Goal: Task Accomplishment & Management: Manage account settings

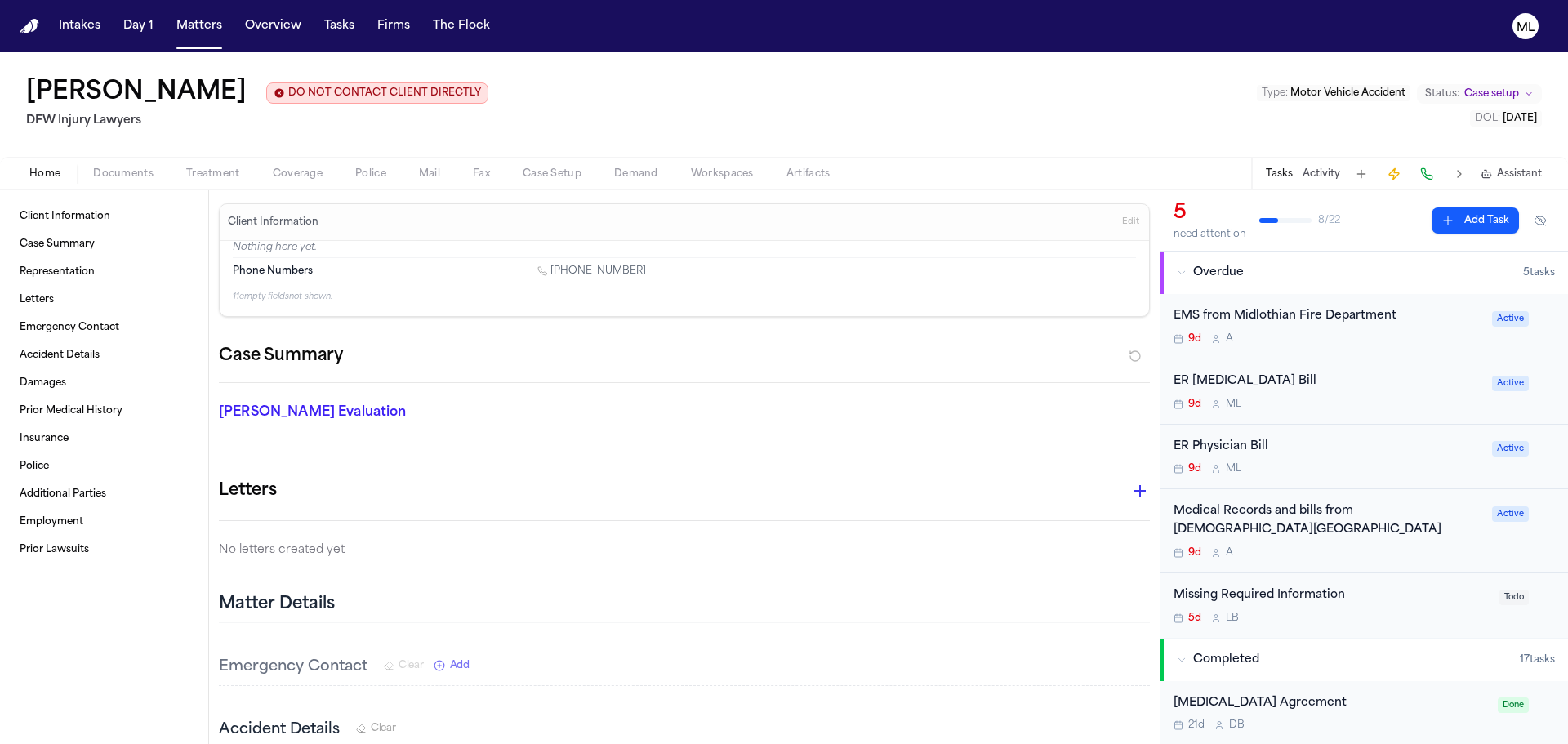
click at [1349, 352] on div "EMS from Midlothian Fire Department 9d A Active" at bounding box center [1365, 326] width 408 height 65
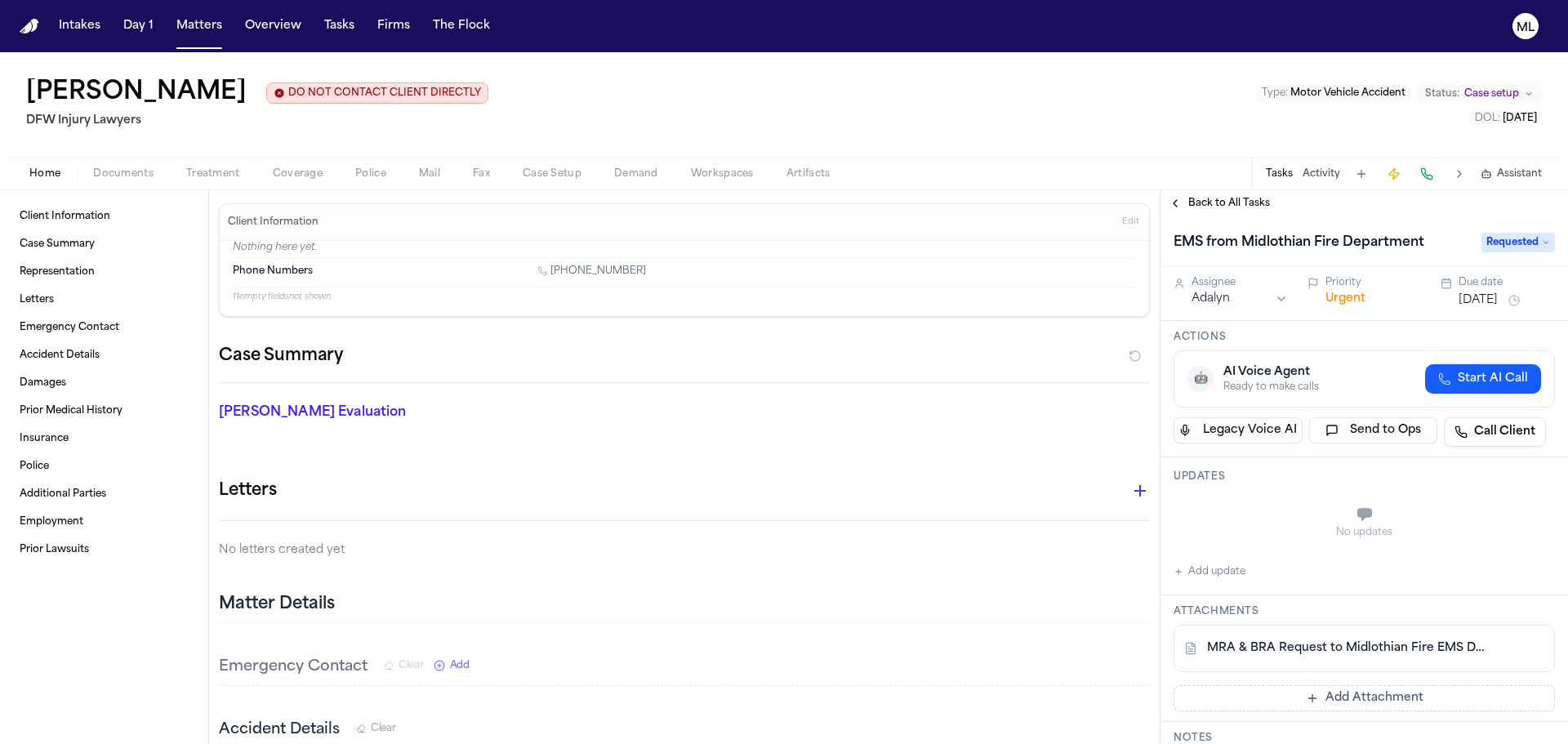
click at [1346, 643] on link "MRA & BRA Request to Midlothian Fire EMS Department.pdf" at bounding box center [1349, 648] width 282 height 16
click at [223, 167] on span "Treatment" at bounding box center [213, 174] width 54 height 13
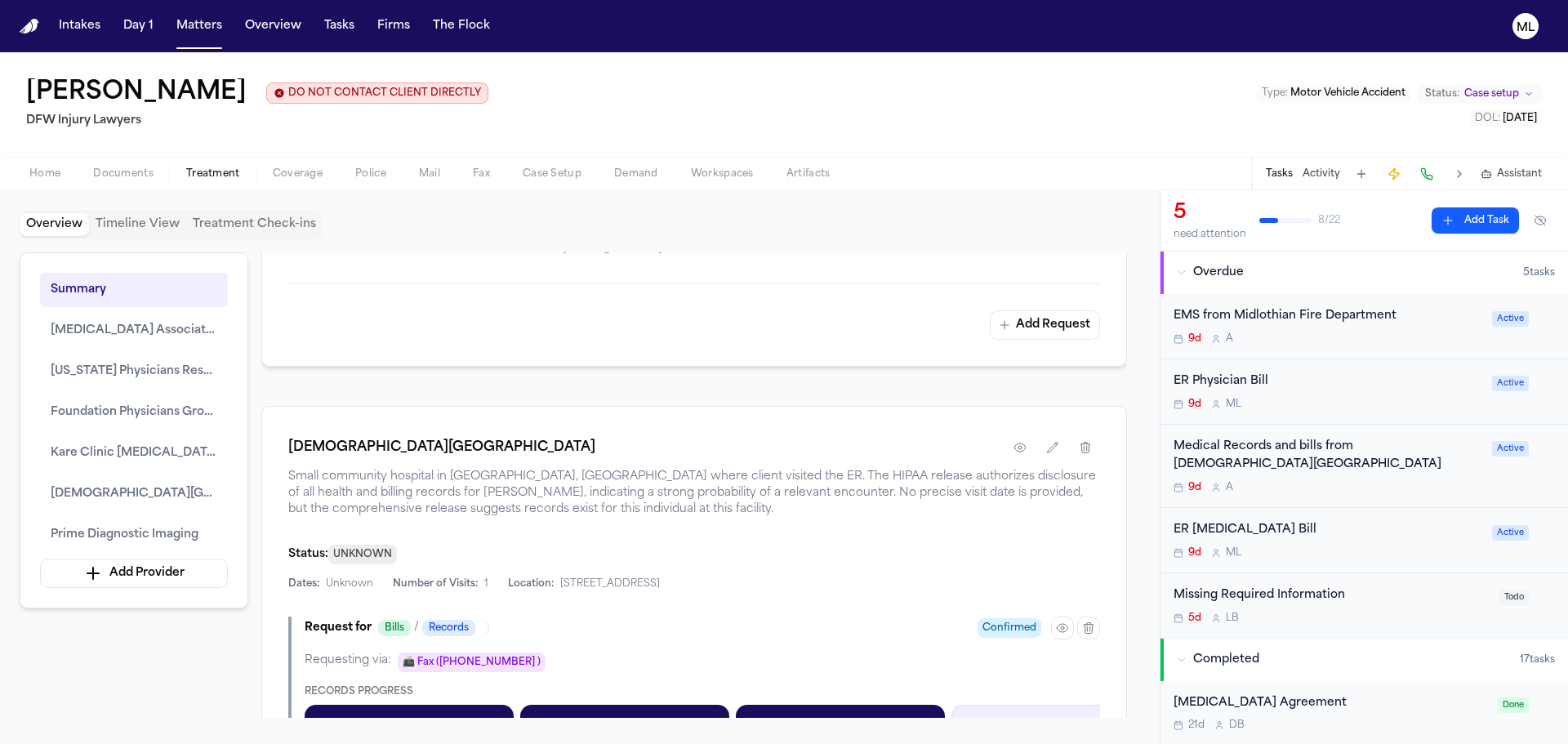
scroll to position [1826, 0]
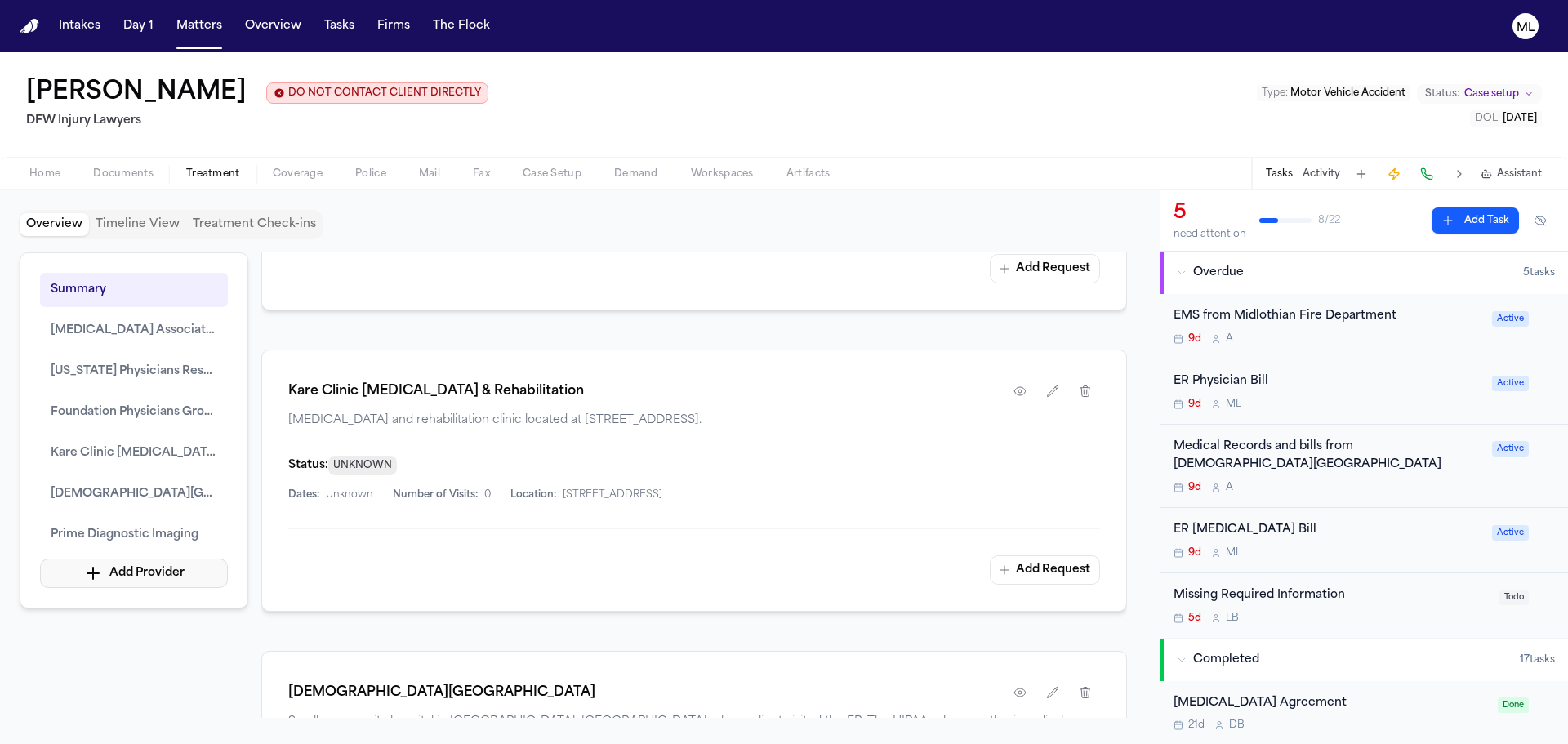
click at [134, 581] on button "Add Provider" at bounding box center [133, 573] width 187 height 29
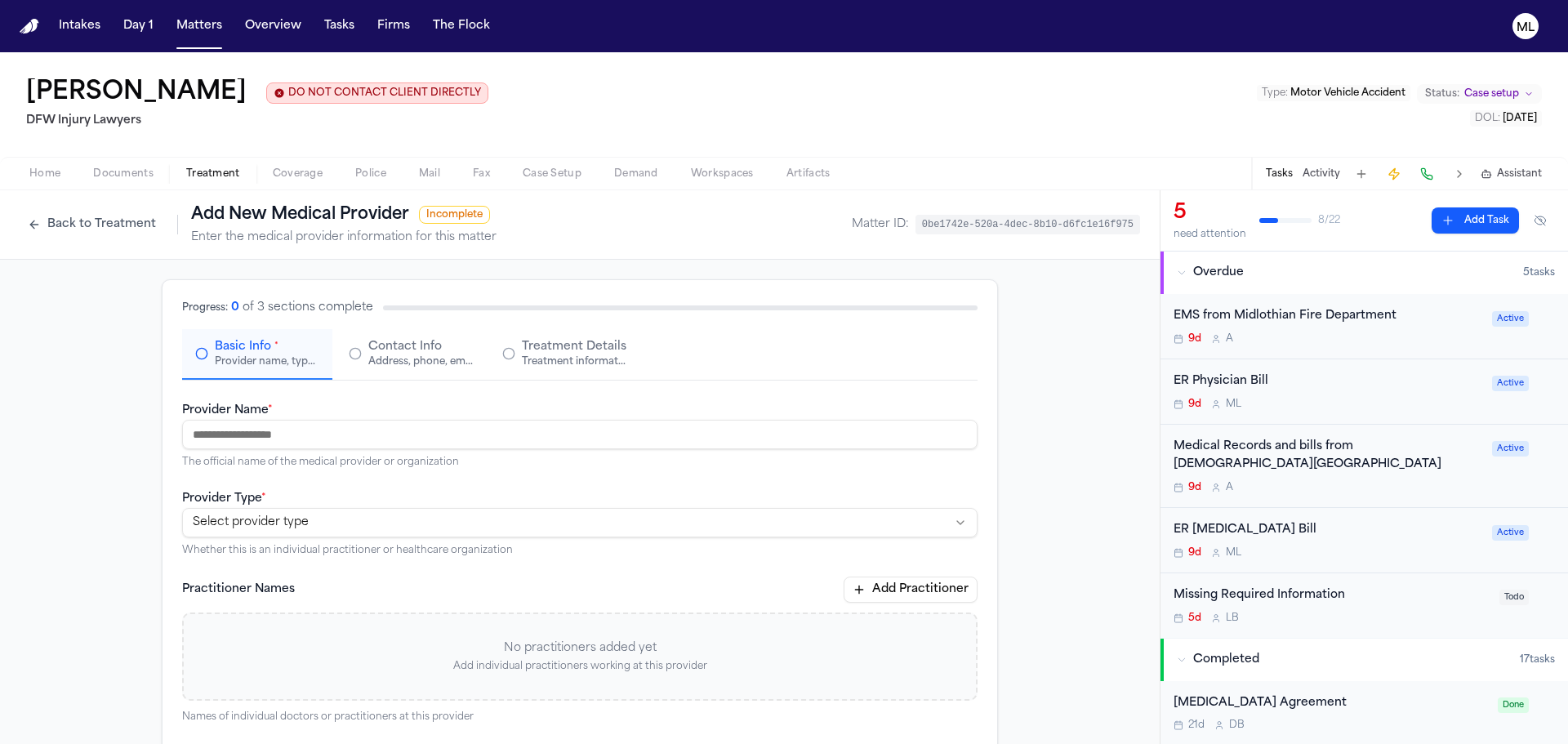
click at [291, 449] on input "Provider Name *" at bounding box center [580, 434] width 795 height 29
type input "**********"
click at [315, 506] on div "**********" at bounding box center [580, 522] width 795 height 69
click at [316, 511] on html "**********" at bounding box center [784, 372] width 1568 height 744
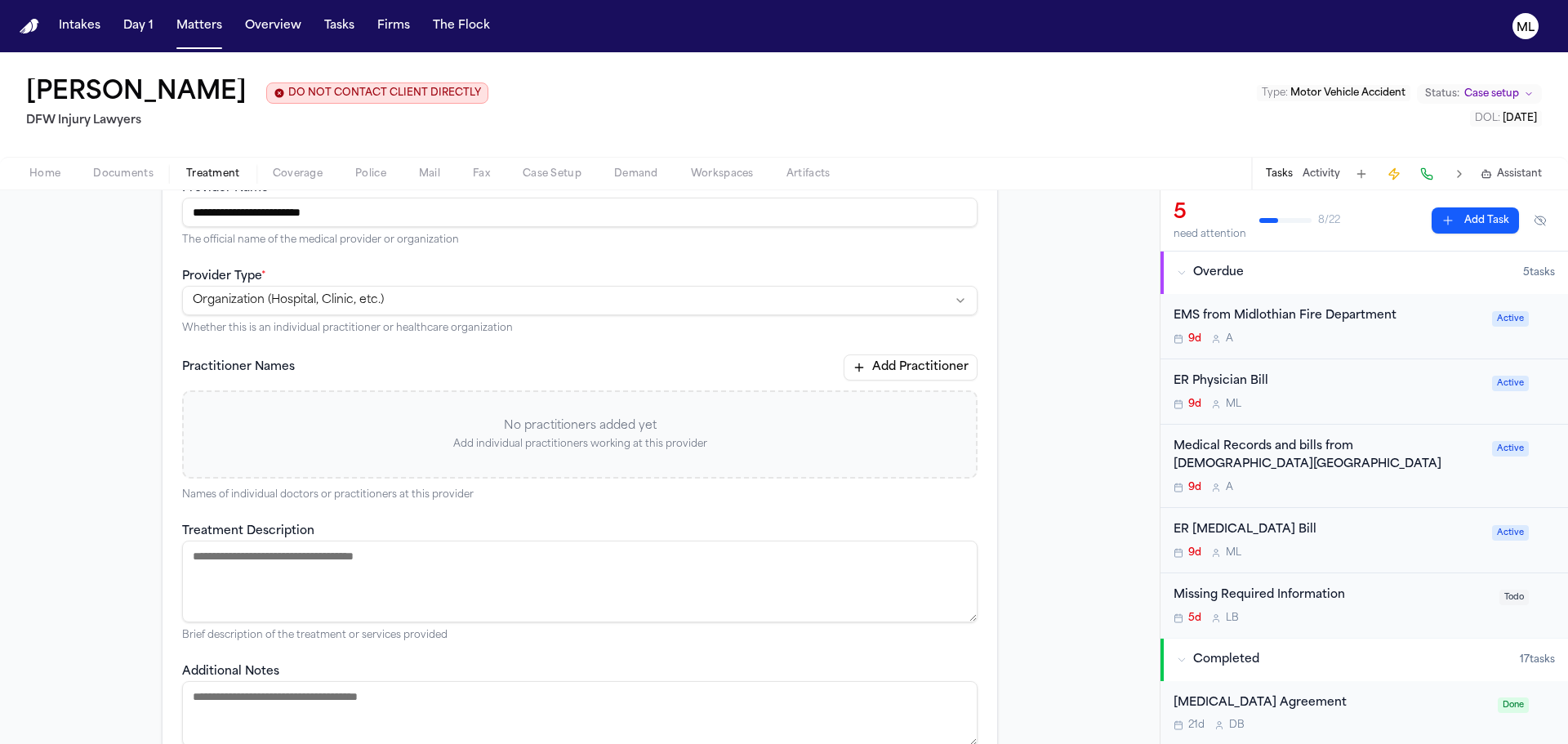
scroll to position [245, 0]
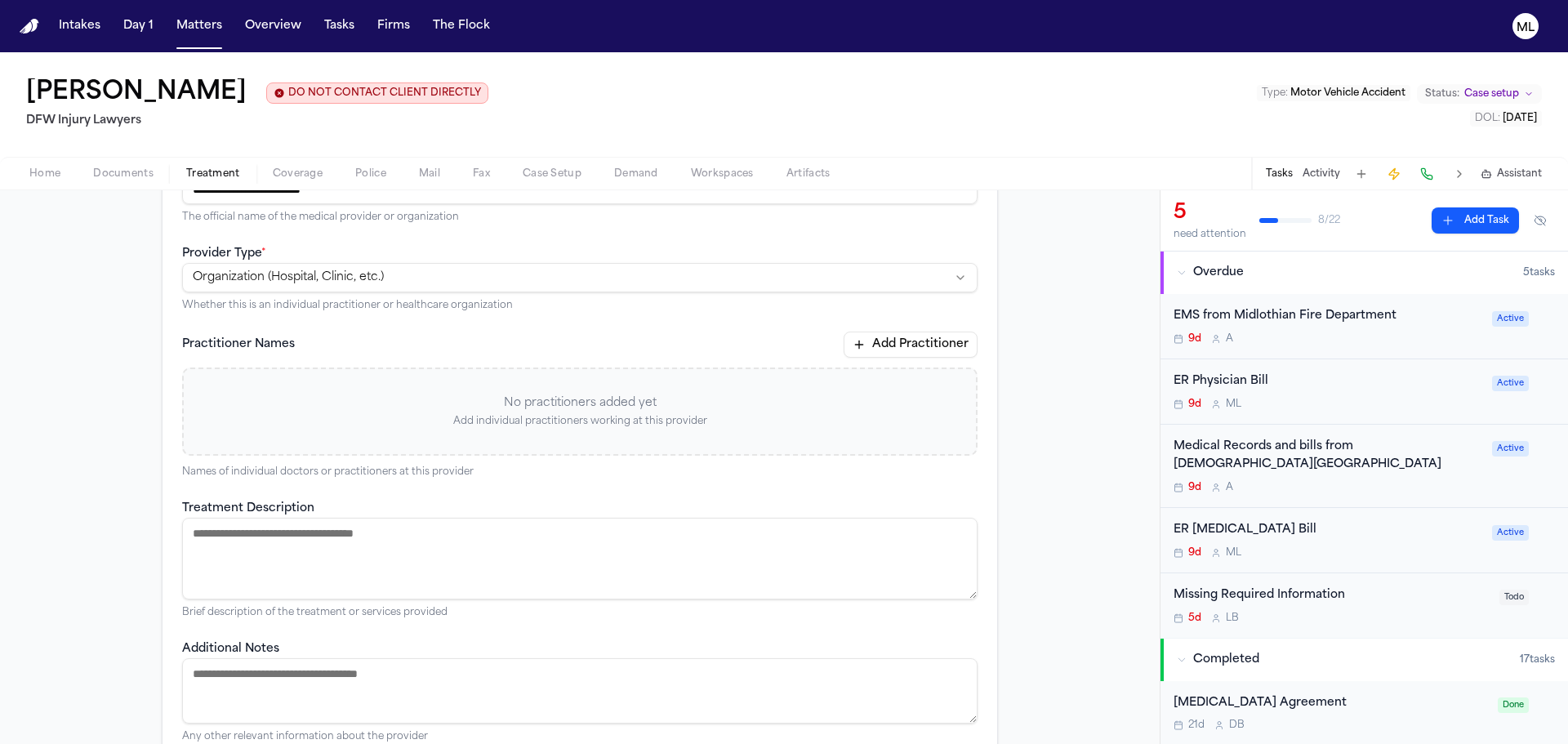
click at [336, 537] on textarea "Treatment Description" at bounding box center [580, 558] width 795 height 81
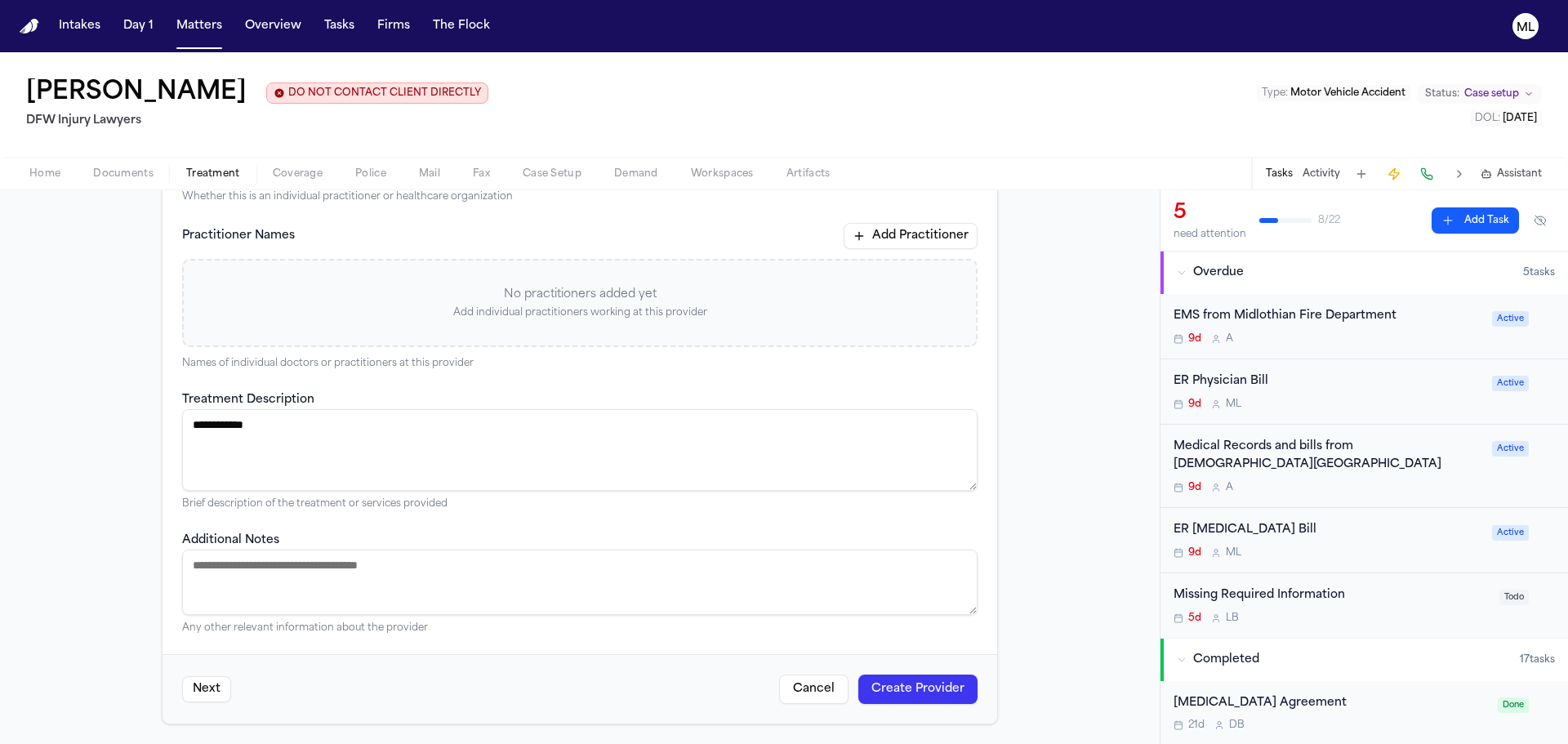
type textarea "**********"
click at [912, 696] on button "Create Provider" at bounding box center [918, 689] width 119 height 29
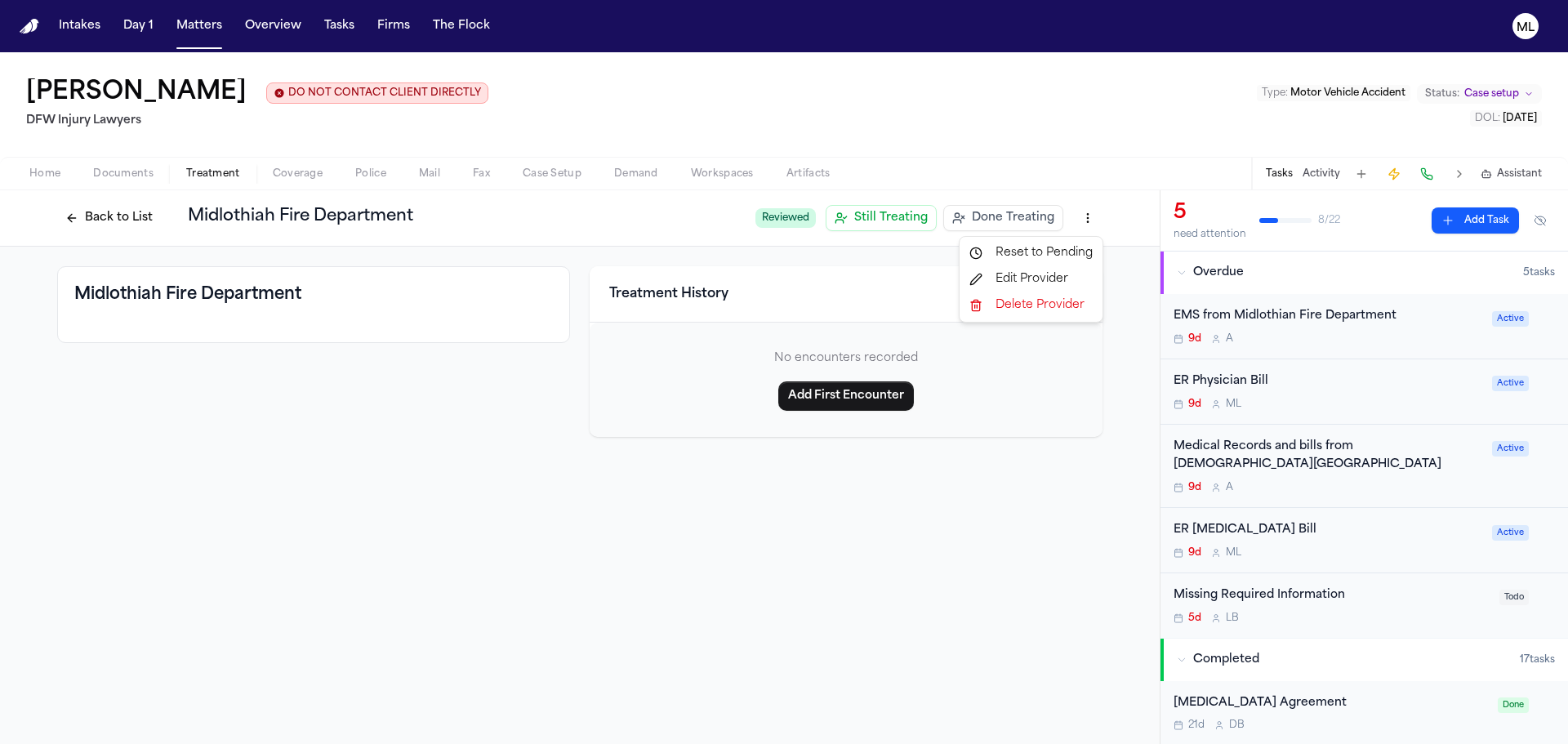
click at [1089, 222] on html "Intakes Day 1 Matters Overview Tasks Firms The Flock ML Ivan Montanez DO NOT CO…" at bounding box center [784, 372] width 1568 height 744
click at [1055, 280] on div "Edit Provider" at bounding box center [1030, 279] width 136 height 27
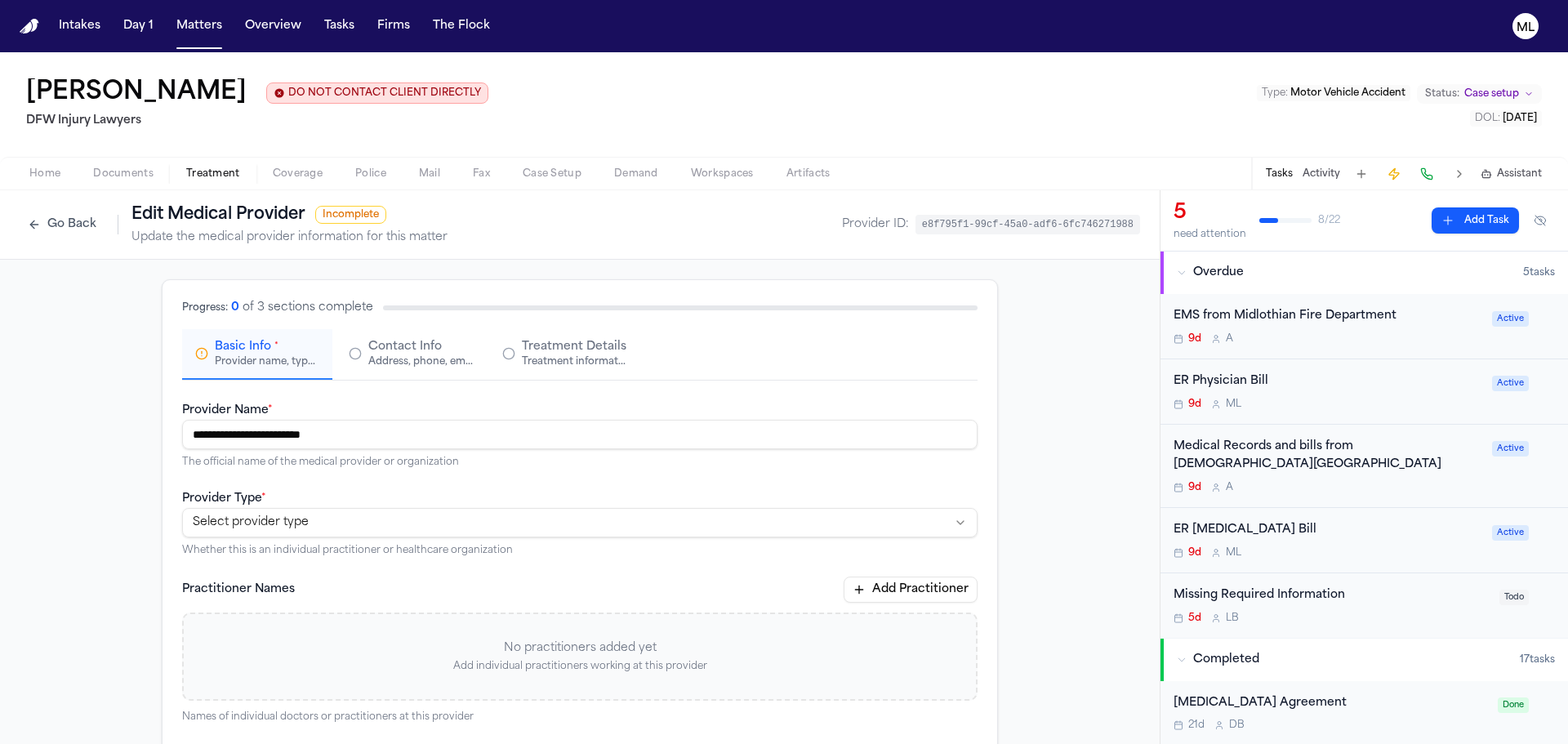
click at [415, 356] on div "Address, phone, email, and other contact details" at bounding box center [421, 362] width 104 height 13
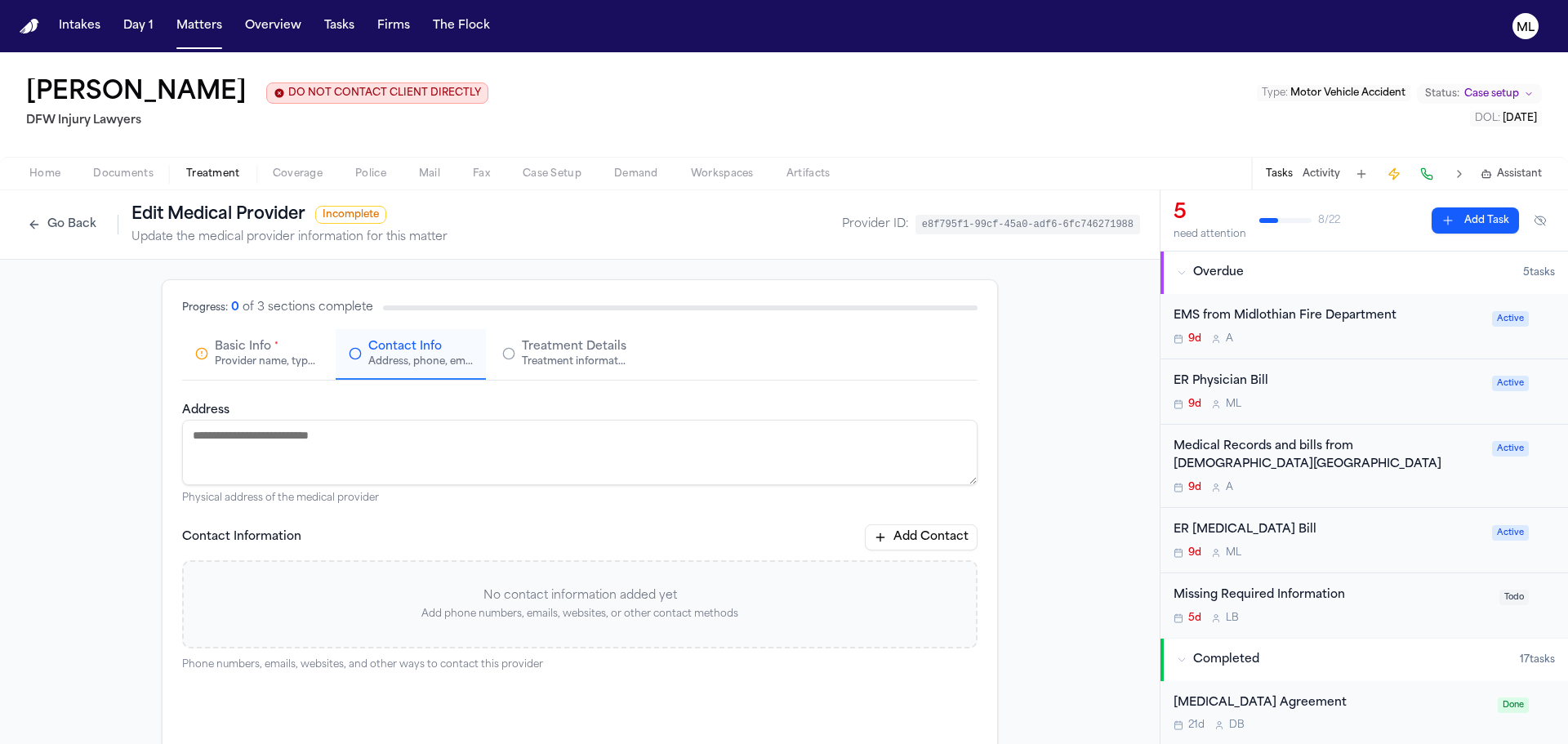
click at [1361, 314] on div "EMS from Midlothian Fire Department" at bounding box center [1328, 316] width 309 height 19
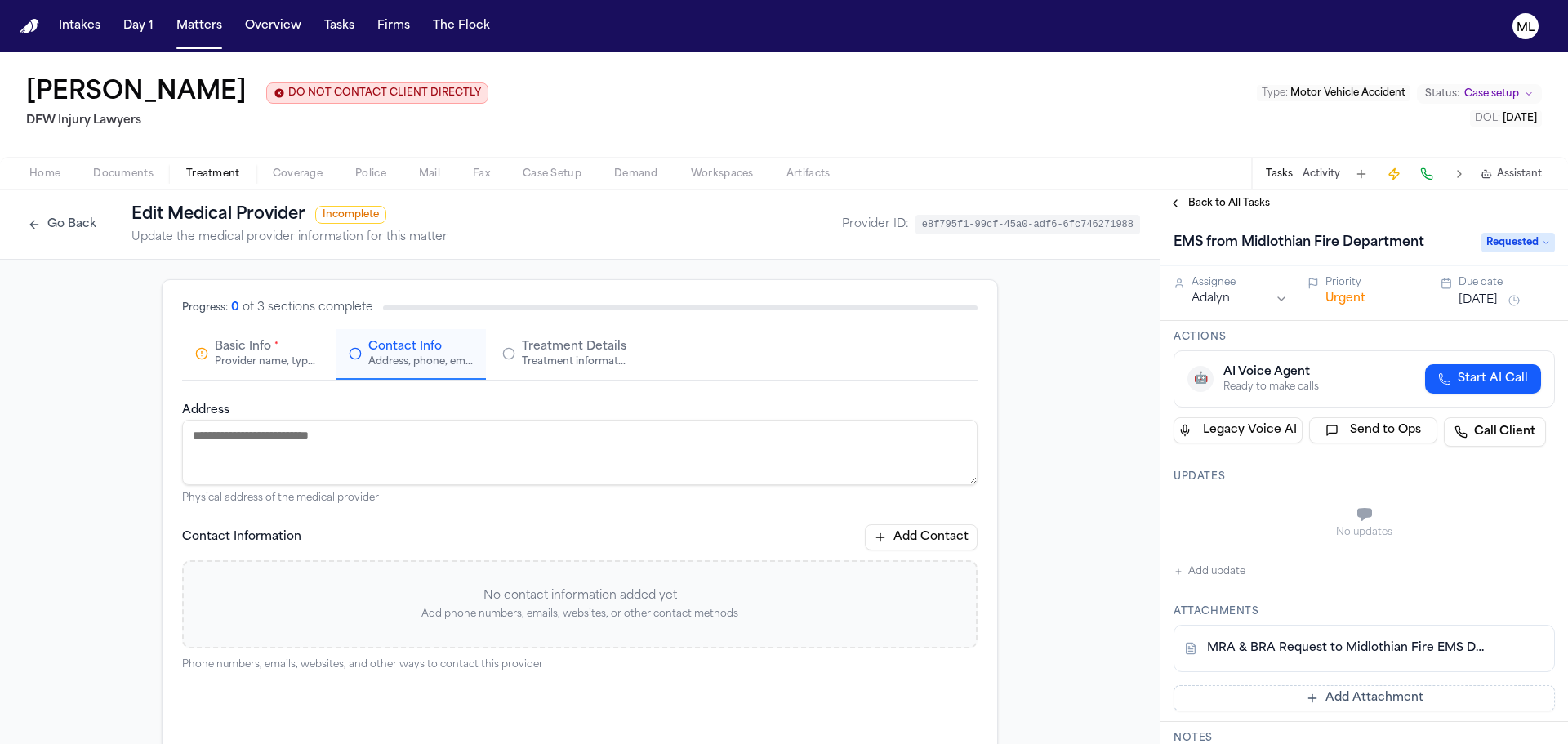
click at [1349, 637] on div "MRA & BRA Request to Midlothian Fire EMS Department.pdf" at bounding box center [1364, 649] width 381 height 48
click at [1349, 640] on link "MRA & BRA Request to Midlothian Fire EMS Department.pdf" at bounding box center [1349, 648] width 282 height 16
paste textarea "**********"
click at [357, 438] on textarea "**********" at bounding box center [580, 452] width 795 height 65
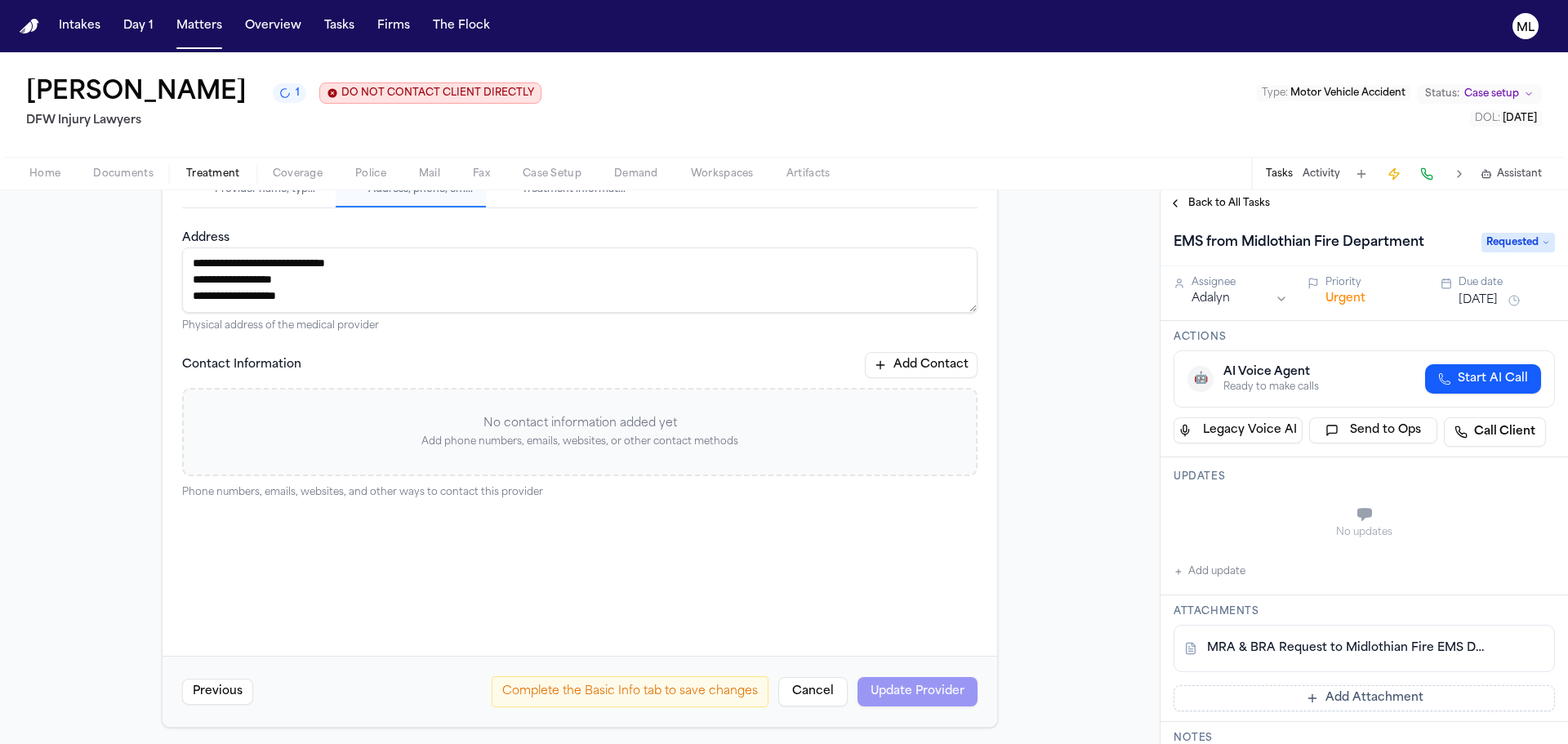
scroll to position [175, 0]
type textarea "**********"
click at [941, 351] on button "Add Contact" at bounding box center [921, 362] width 112 height 27
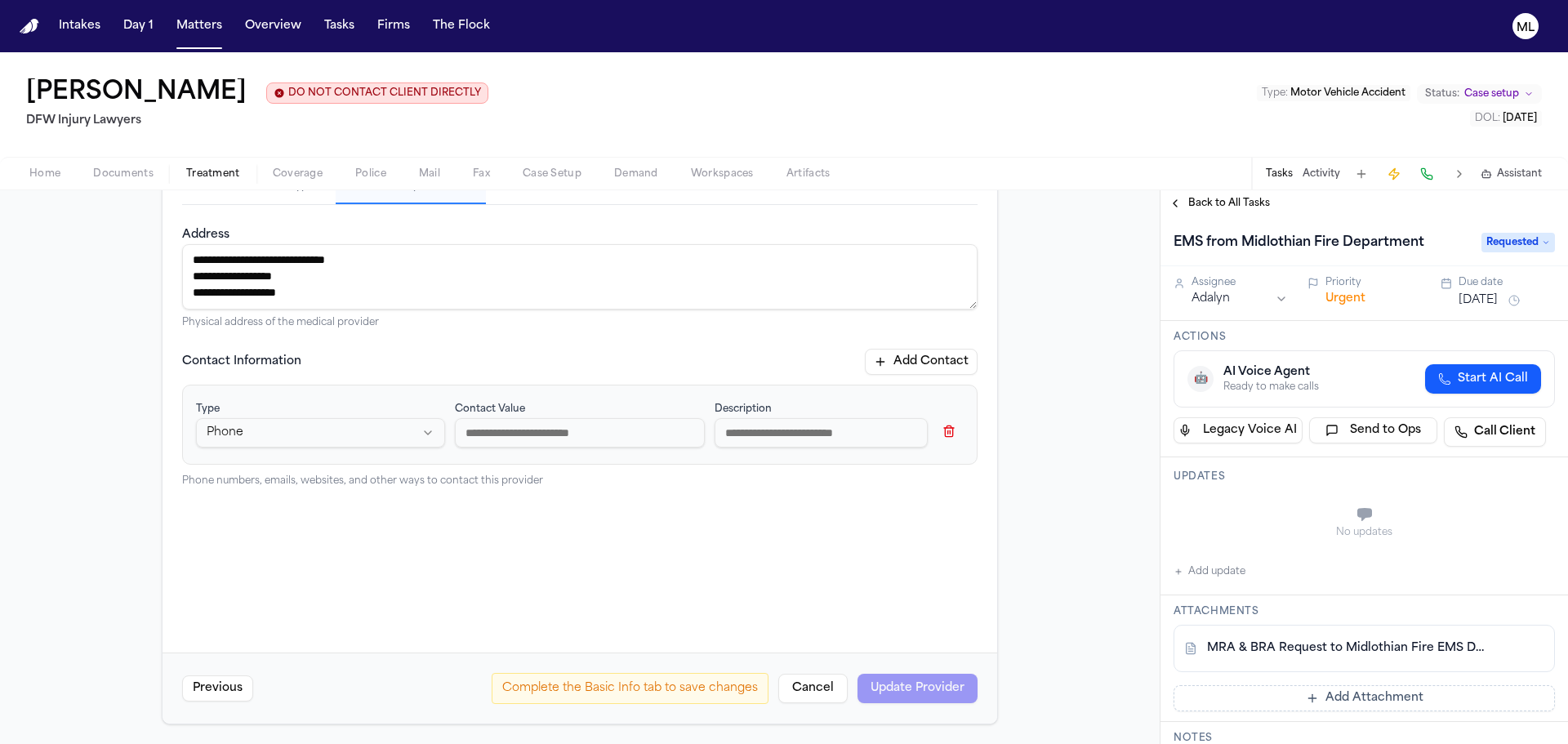
click at [605, 427] on input at bounding box center [580, 432] width 250 height 29
paste input "**********"
drag, startPoint x: 472, startPoint y: 430, endPoint x: 523, endPoint y: 418, distance: 52.4
click at [498, 424] on input "**********" at bounding box center [580, 432] width 250 height 29
click at [472, 432] on input "**********" at bounding box center [580, 432] width 250 height 29
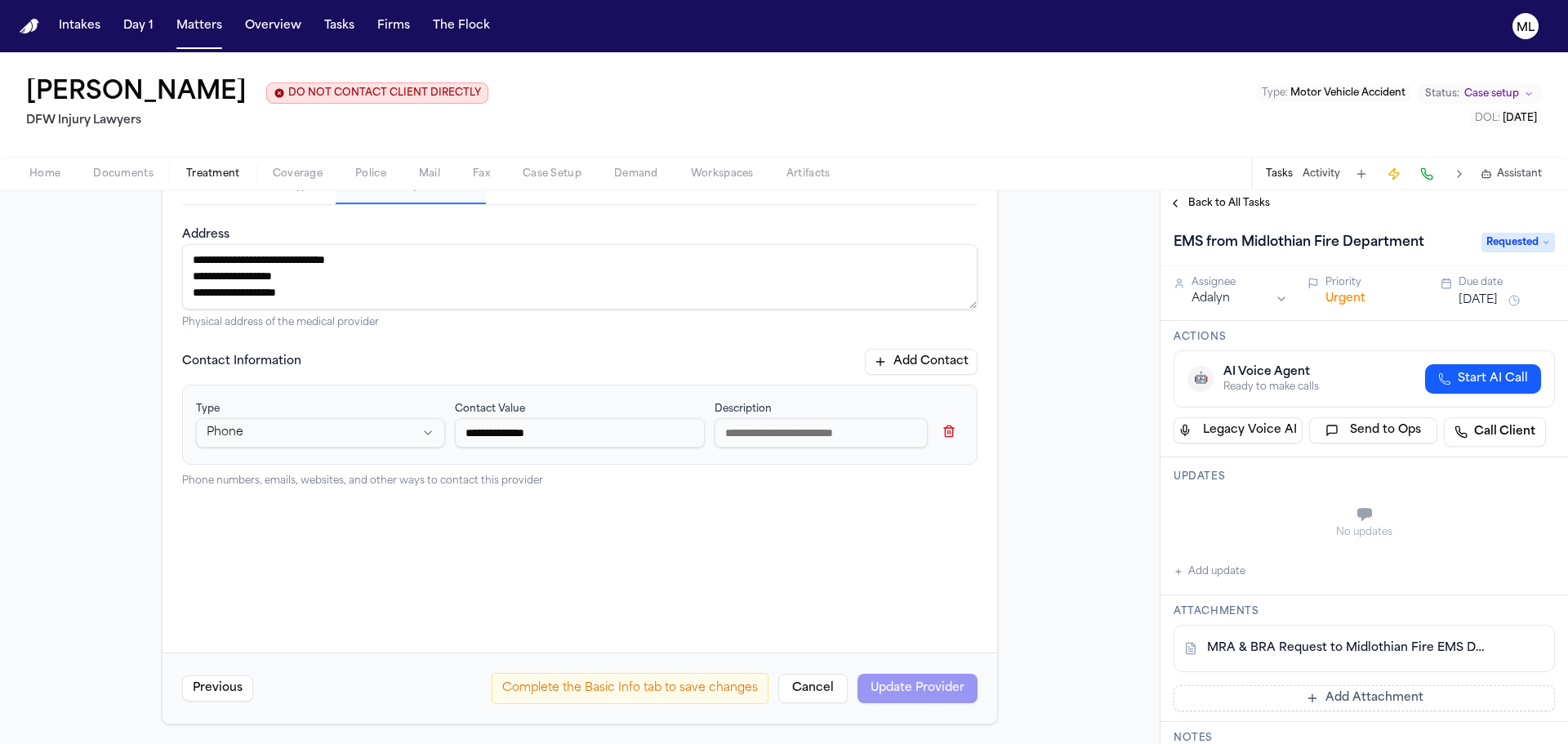
type input "**********"
click at [797, 435] on input at bounding box center [821, 432] width 213 height 29
type input "**********"
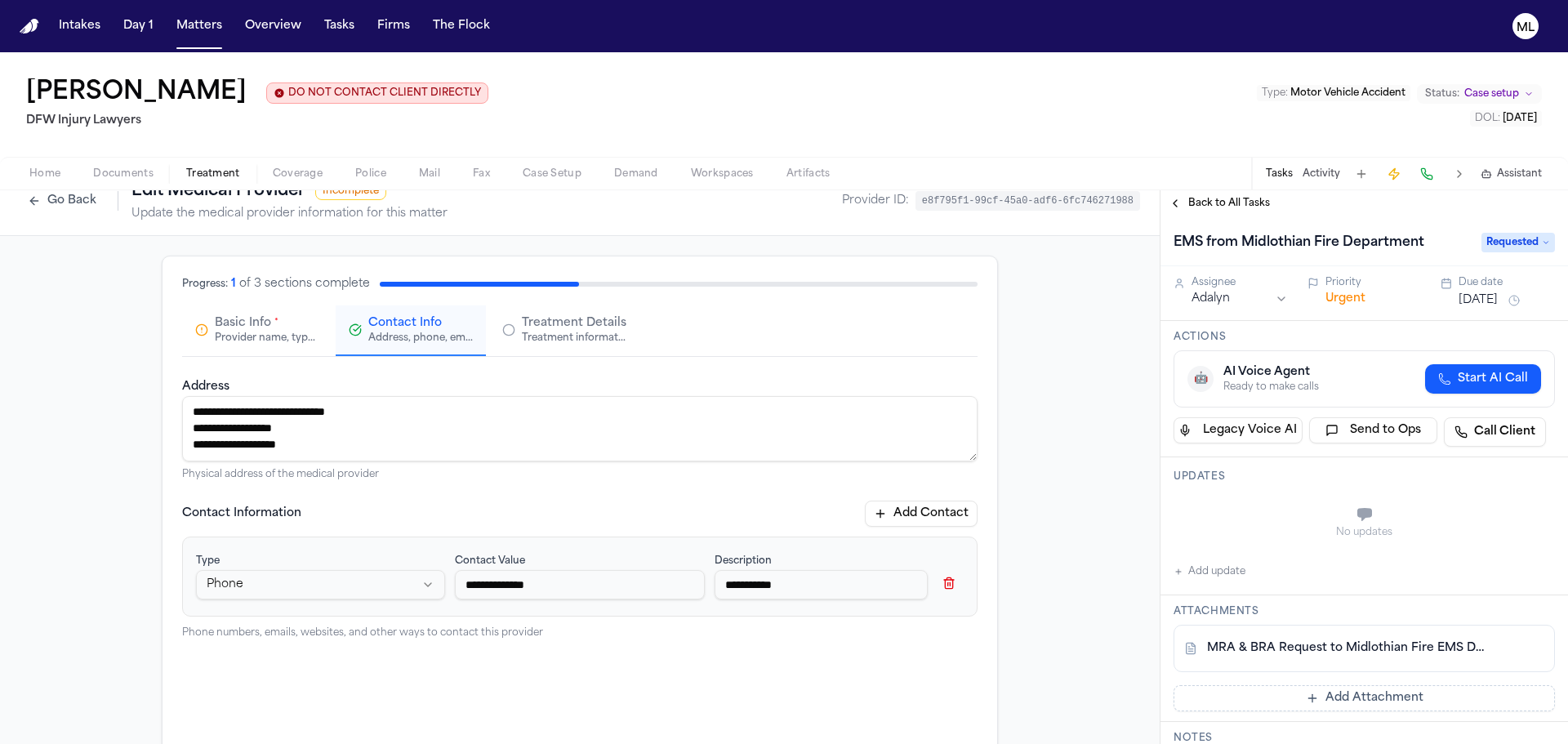
scroll to position [12, 0]
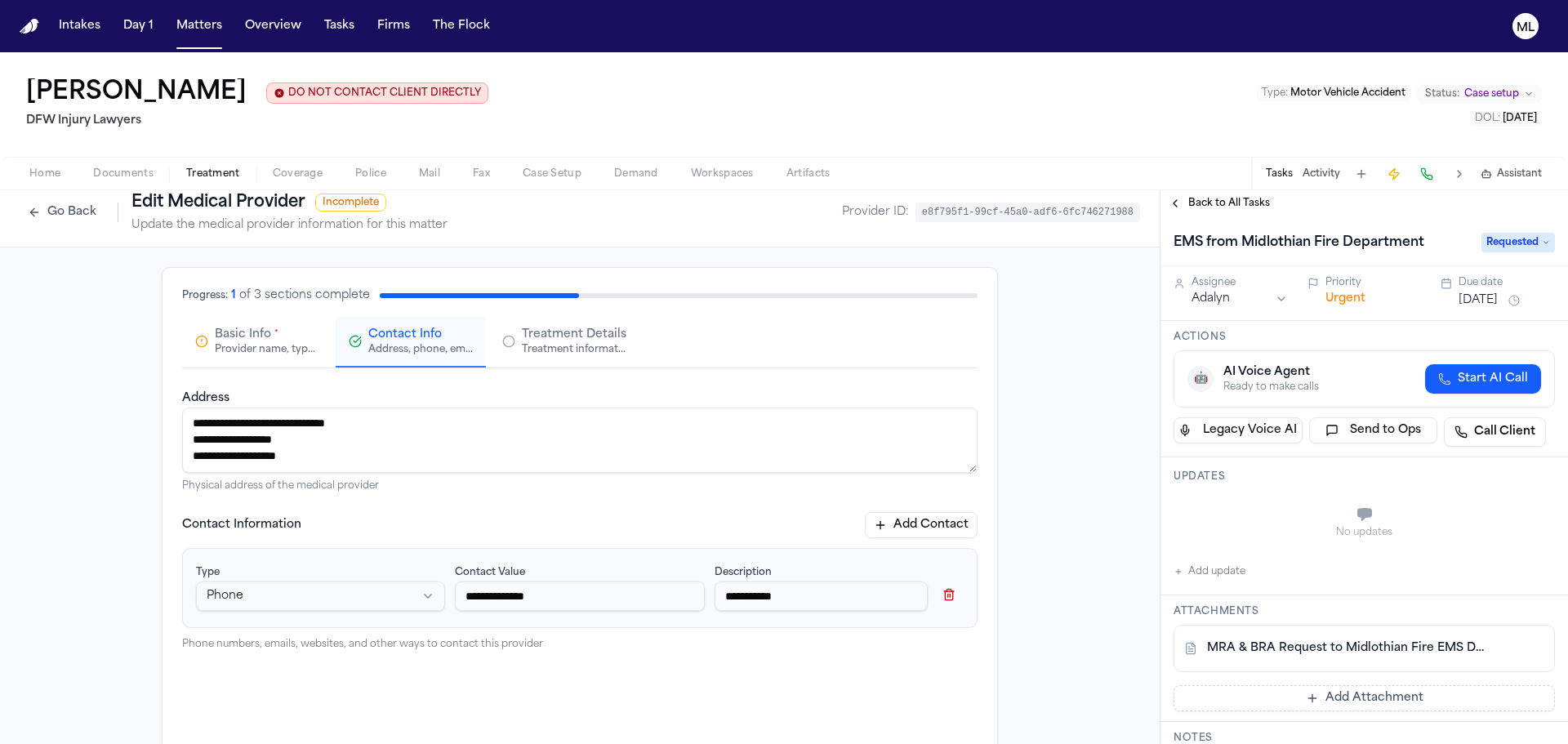
click at [530, 337] on span "Treatment Details" at bounding box center [574, 335] width 104 height 16
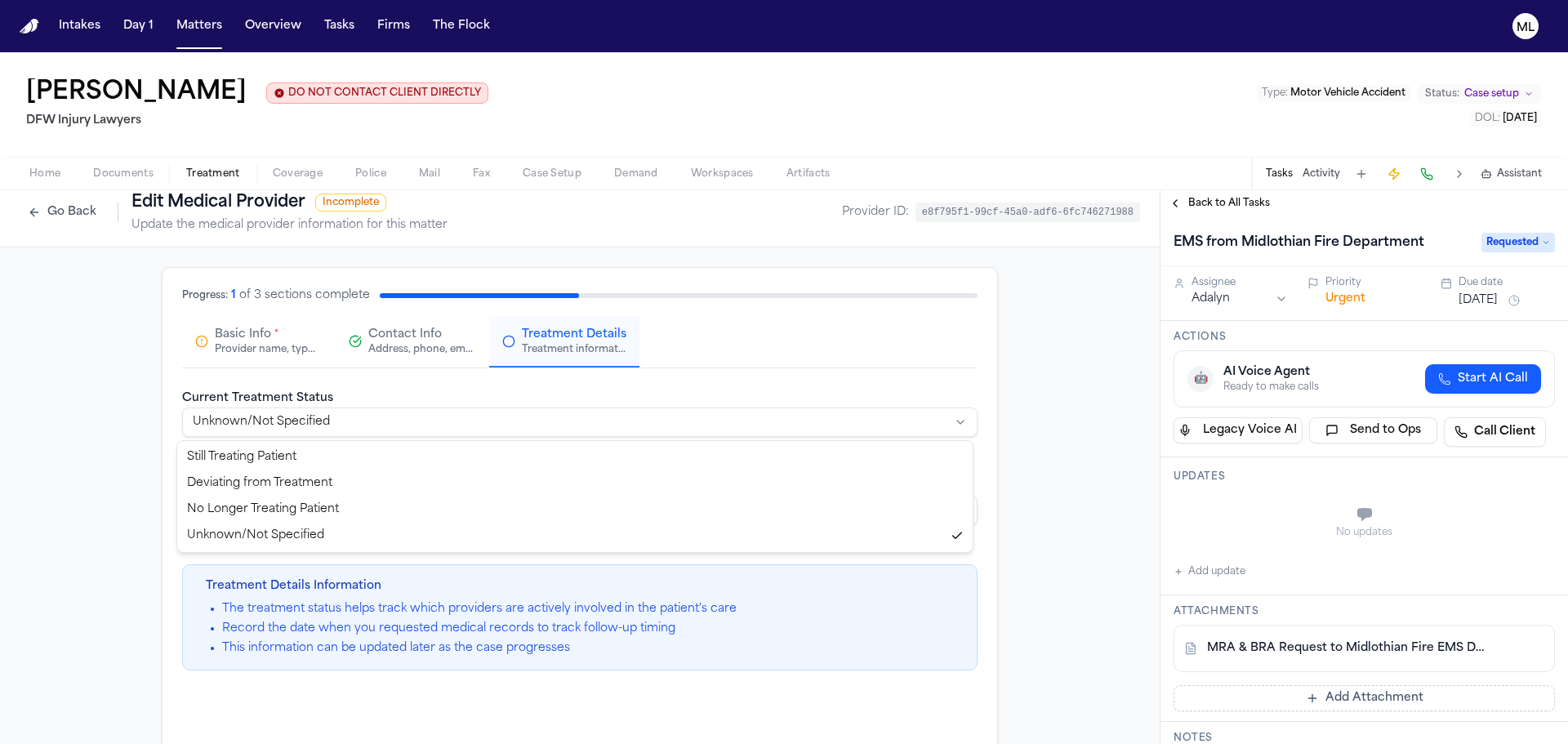
click at [431, 430] on html "**********" at bounding box center [784, 372] width 1568 height 744
select select "*********"
click at [204, 511] on input "Date of Records Request" at bounding box center [580, 510] width 795 height 29
type input "**********"
click at [705, 459] on div "**********" at bounding box center [580, 528] width 795 height 282
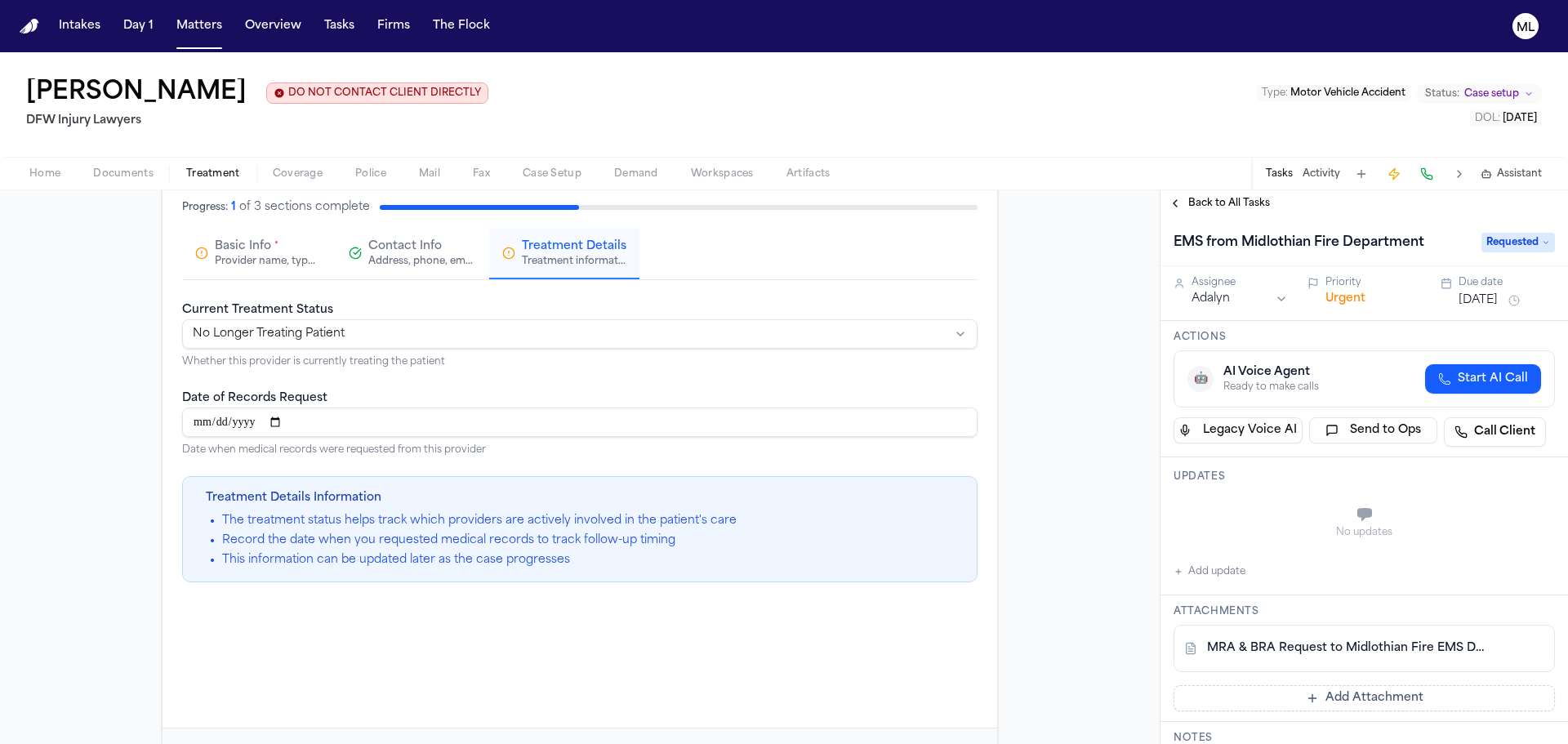
scroll to position [175, 0]
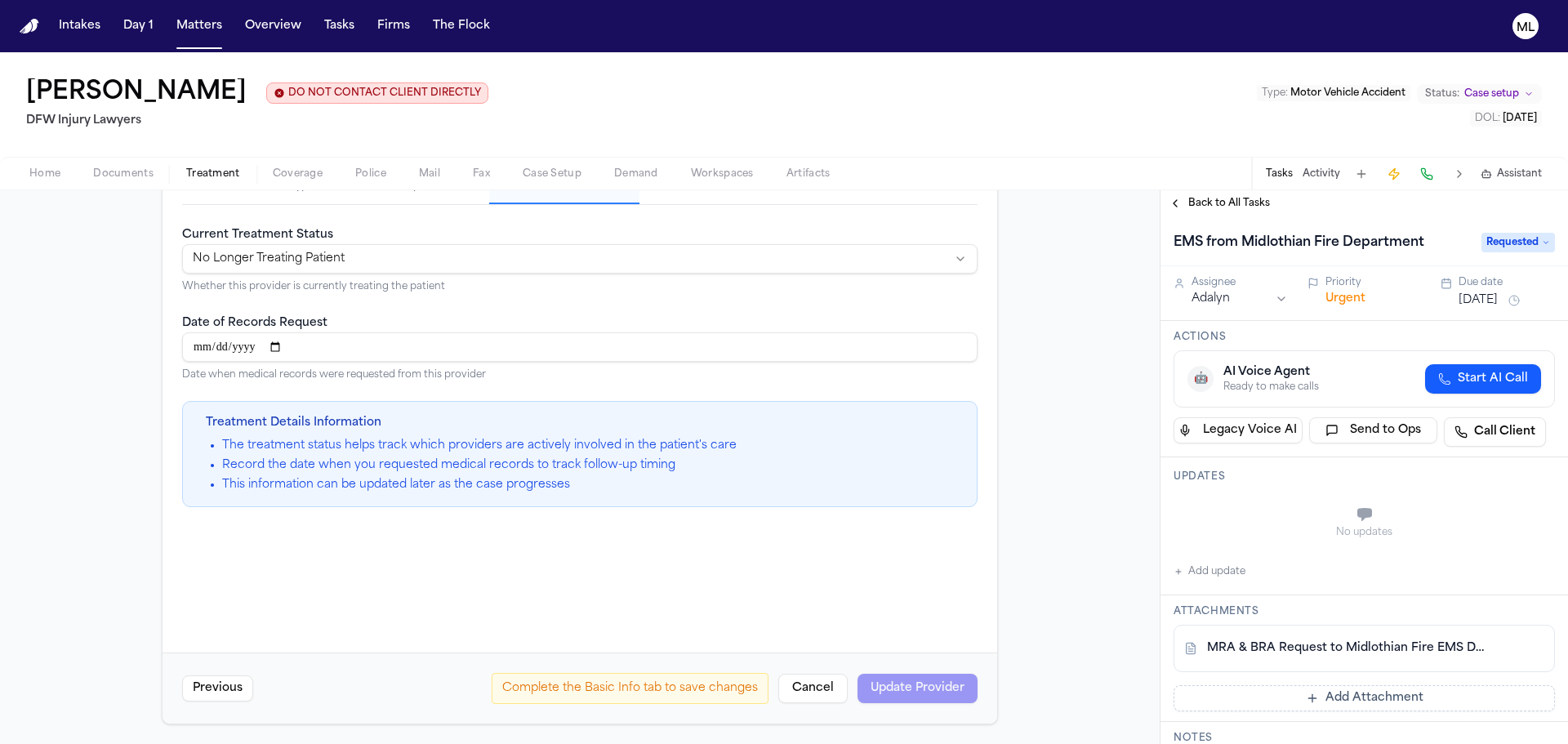
click at [904, 687] on div "Complete the Basic Info tab to save changes Cancel Update Provider" at bounding box center [735, 688] width 486 height 31
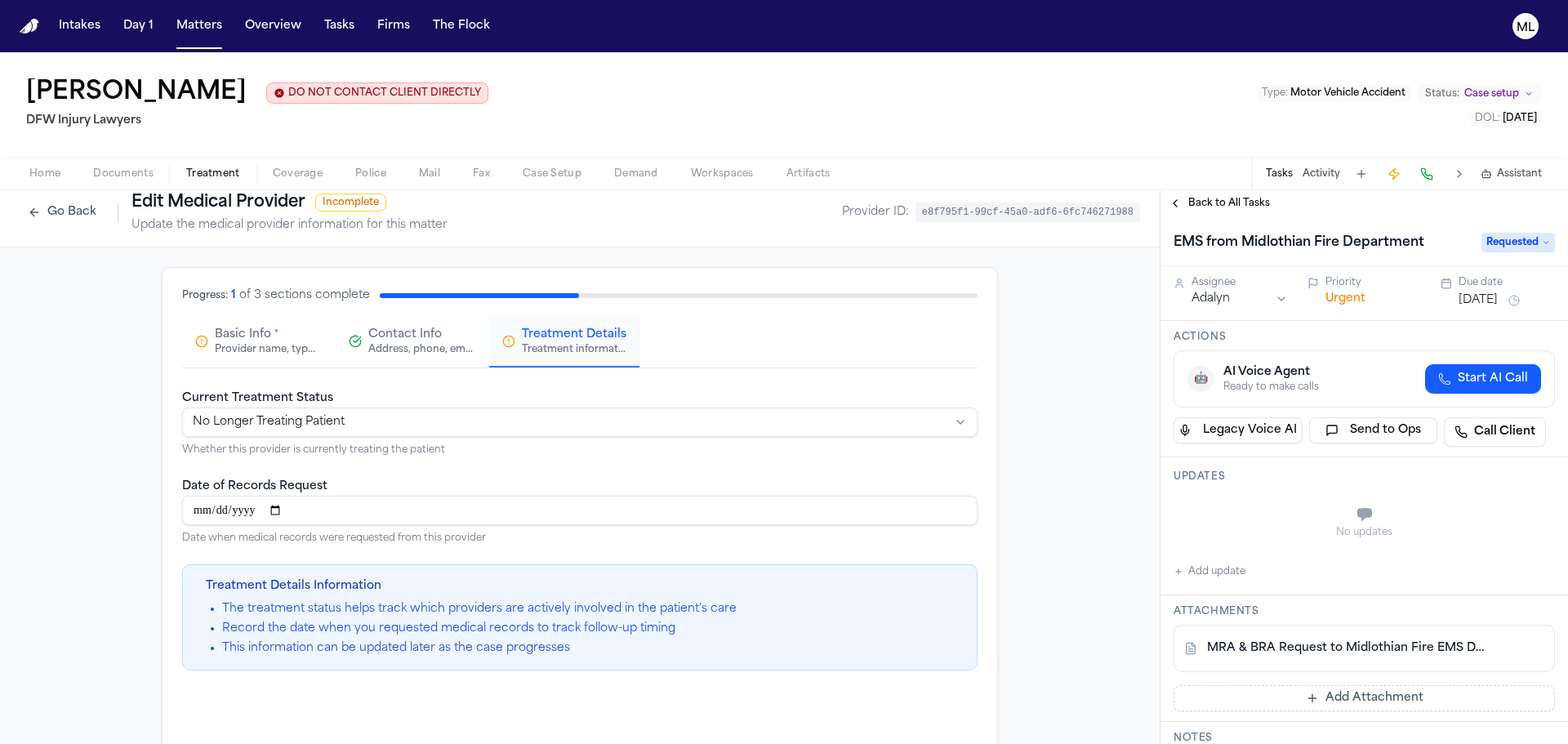
click at [263, 356] on button "Basic Info * Provider name, type, and general information" at bounding box center [257, 342] width 150 height 50
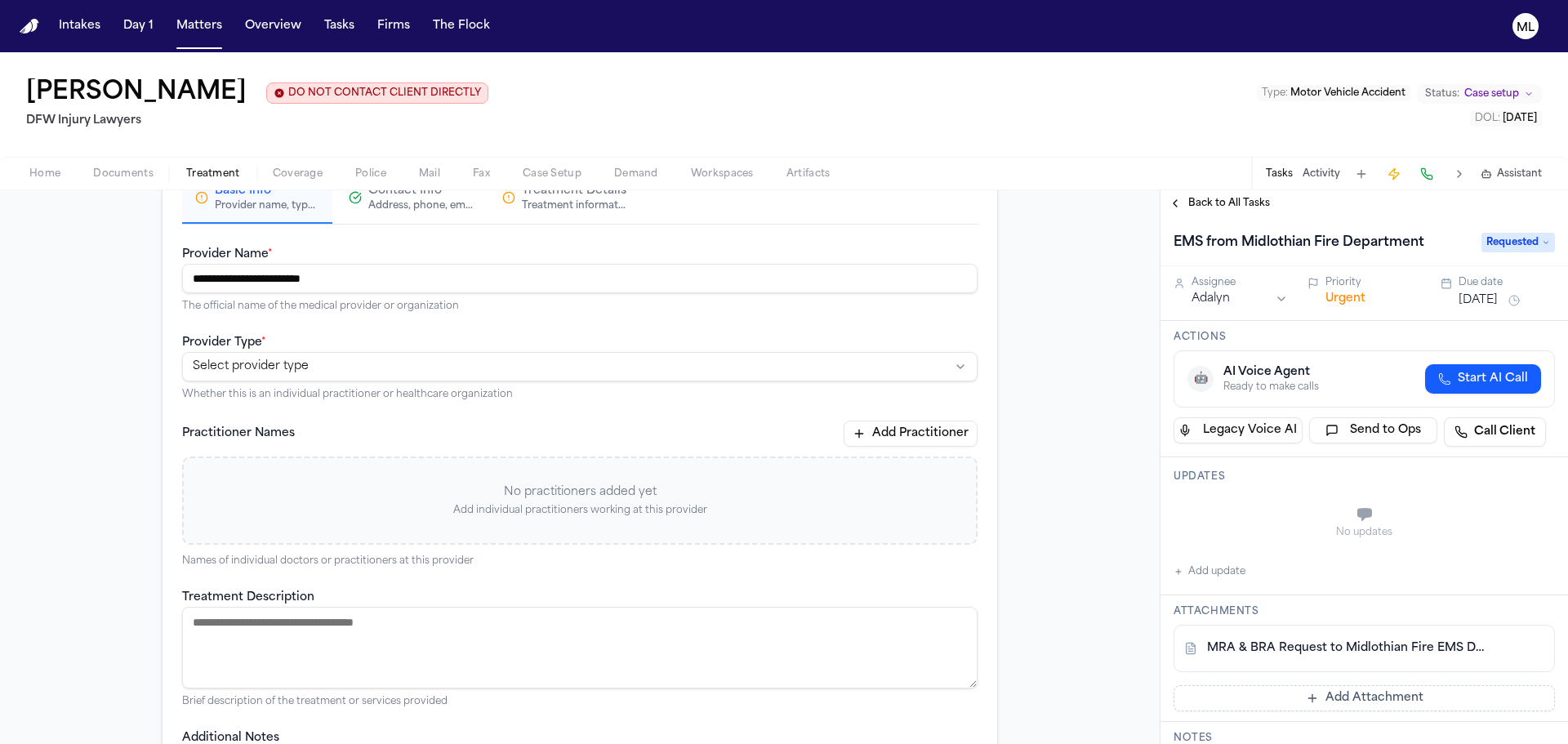
scroll to position [94, 0]
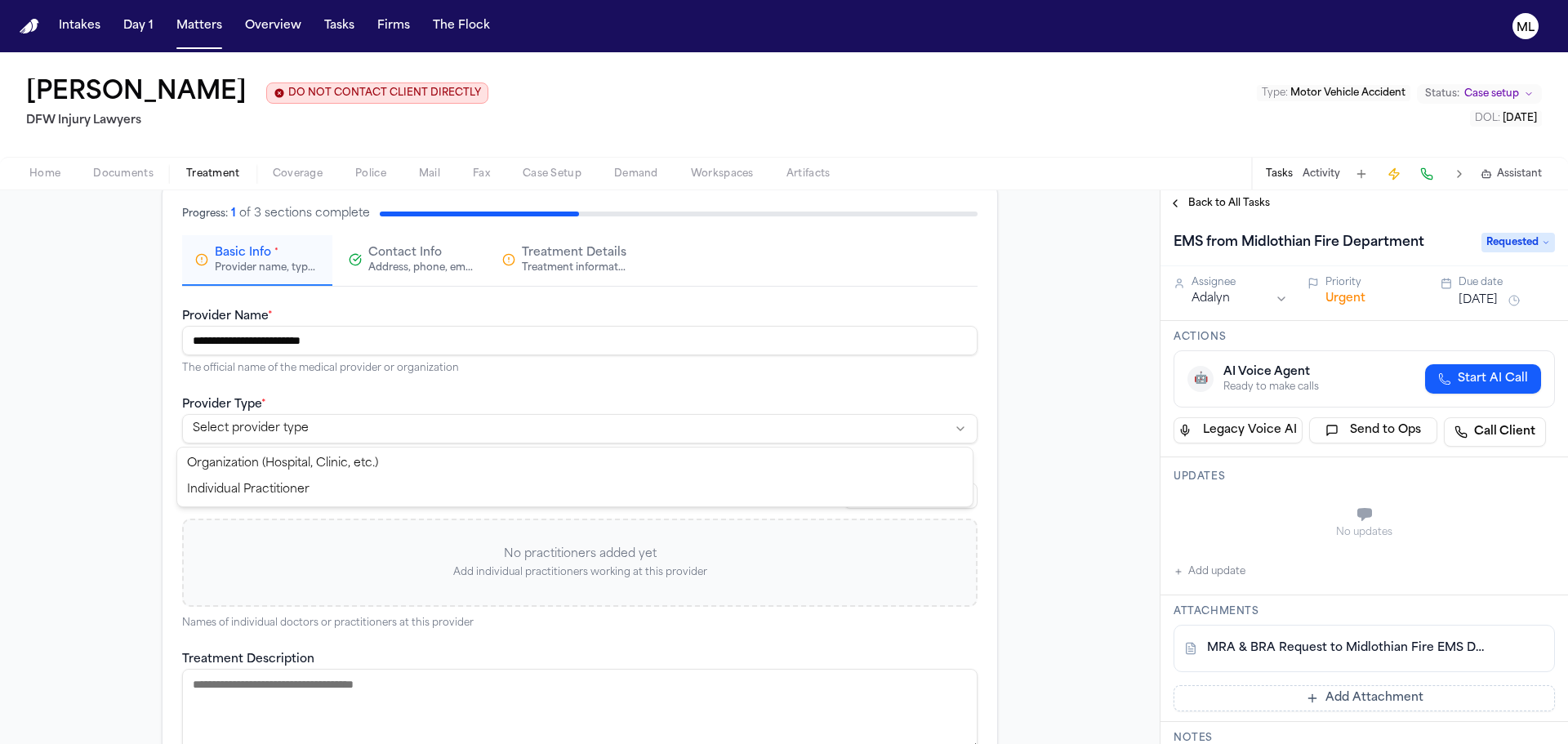
click at [441, 431] on html "**********" at bounding box center [784, 372] width 1568 height 744
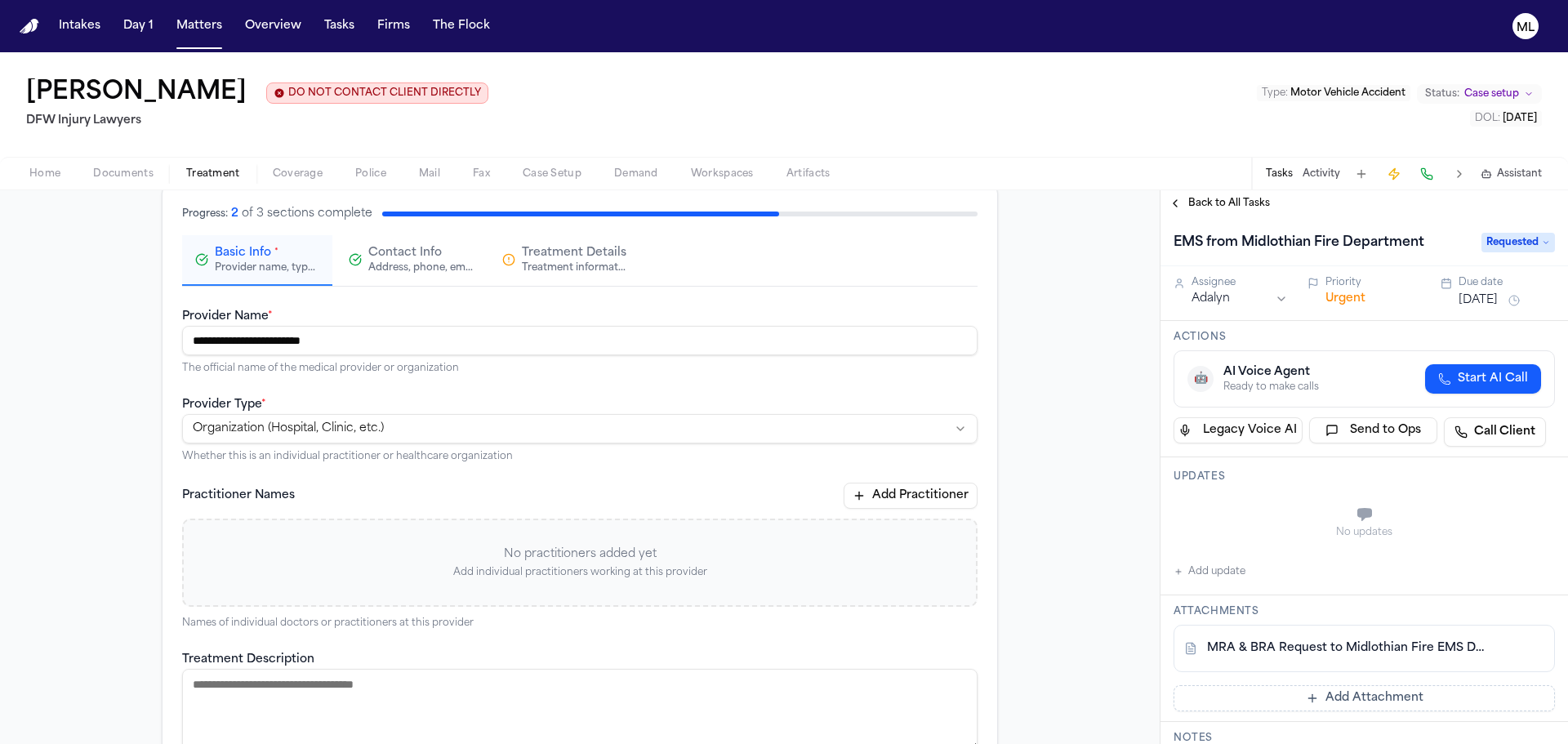
click at [549, 262] on div "Treatment information, practitioners, and dates" at bounding box center [574, 268] width 104 height 13
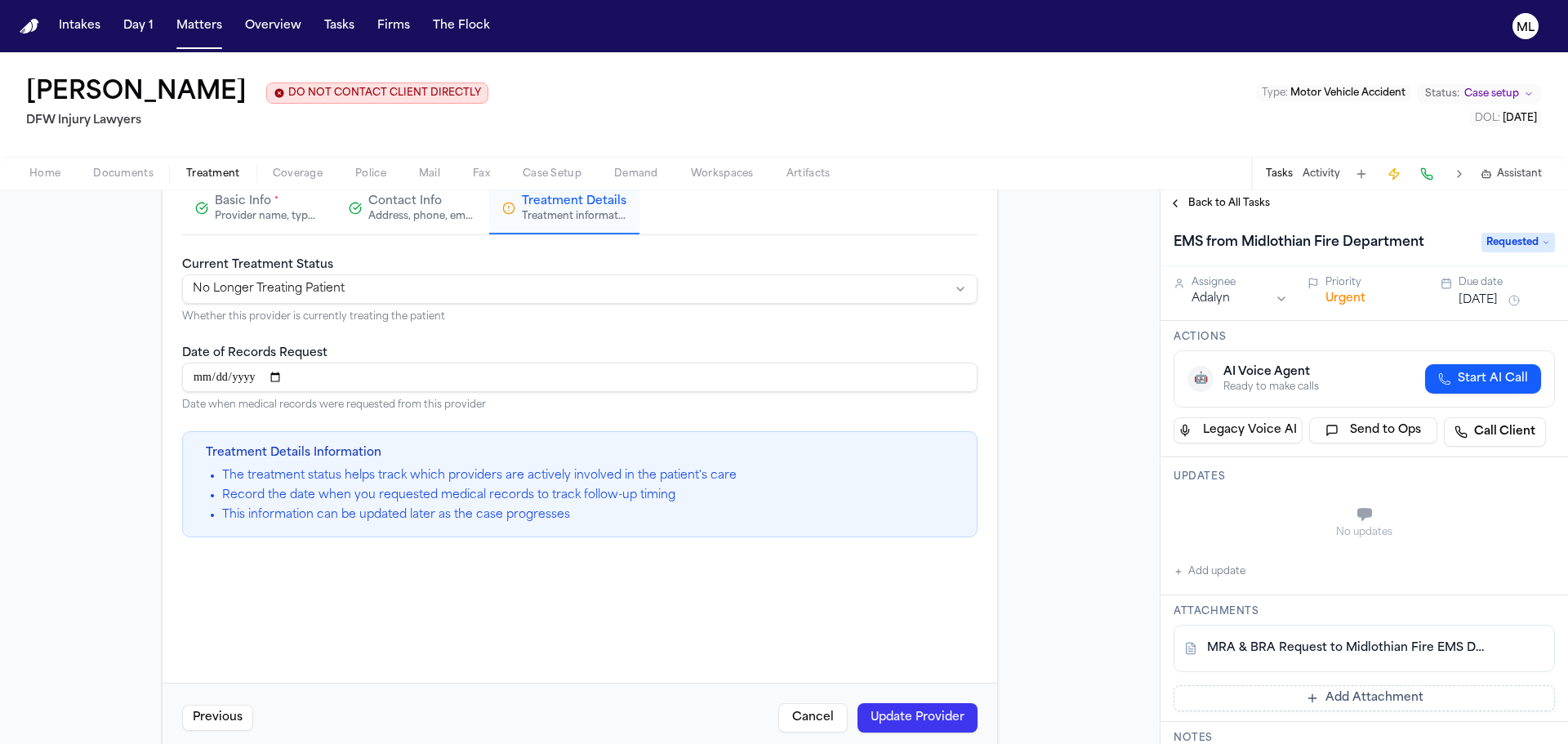
scroll to position [174, 0]
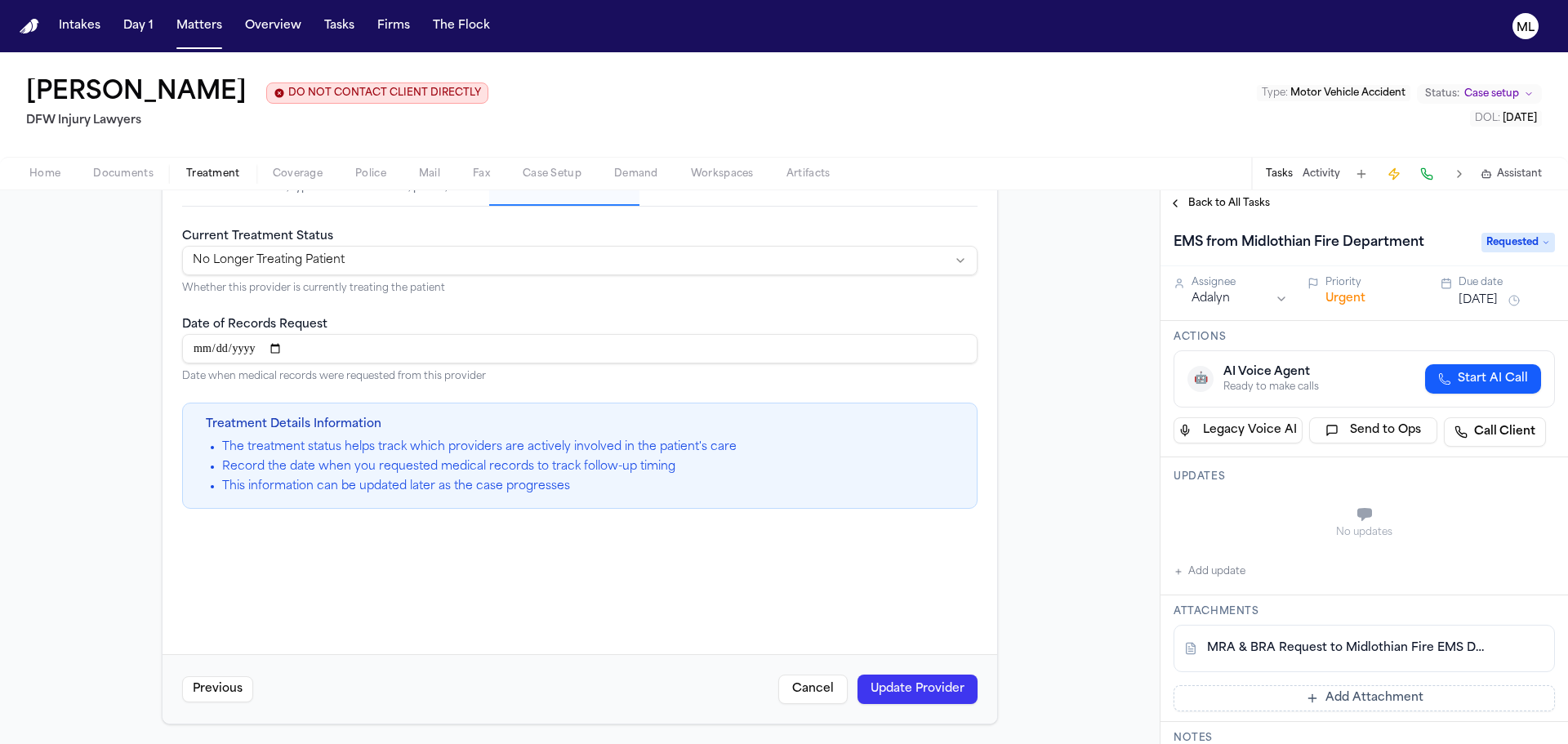
click at [292, 348] on input "**********" at bounding box center [580, 348] width 795 height 29
click at [291, 346] on input "**********" at bounding box center [580, 348] width 795 height 29
type input "**********"
click at [359, 351] on input "**********" at bounding box center [580, 348] width 795 height 29
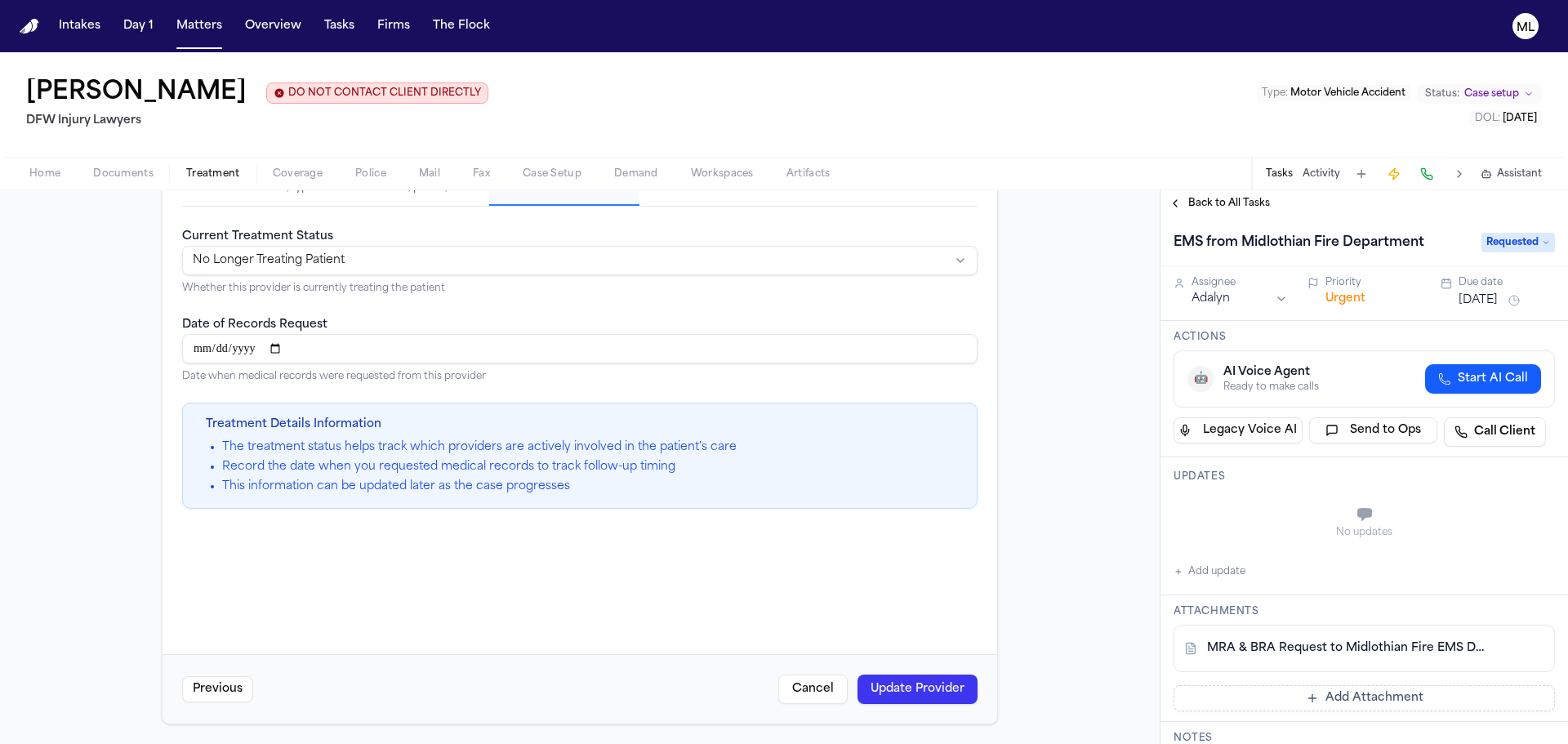
click at [896, 675] on button "Update Provider" at bounding box center [917, 689] width 120 height 29
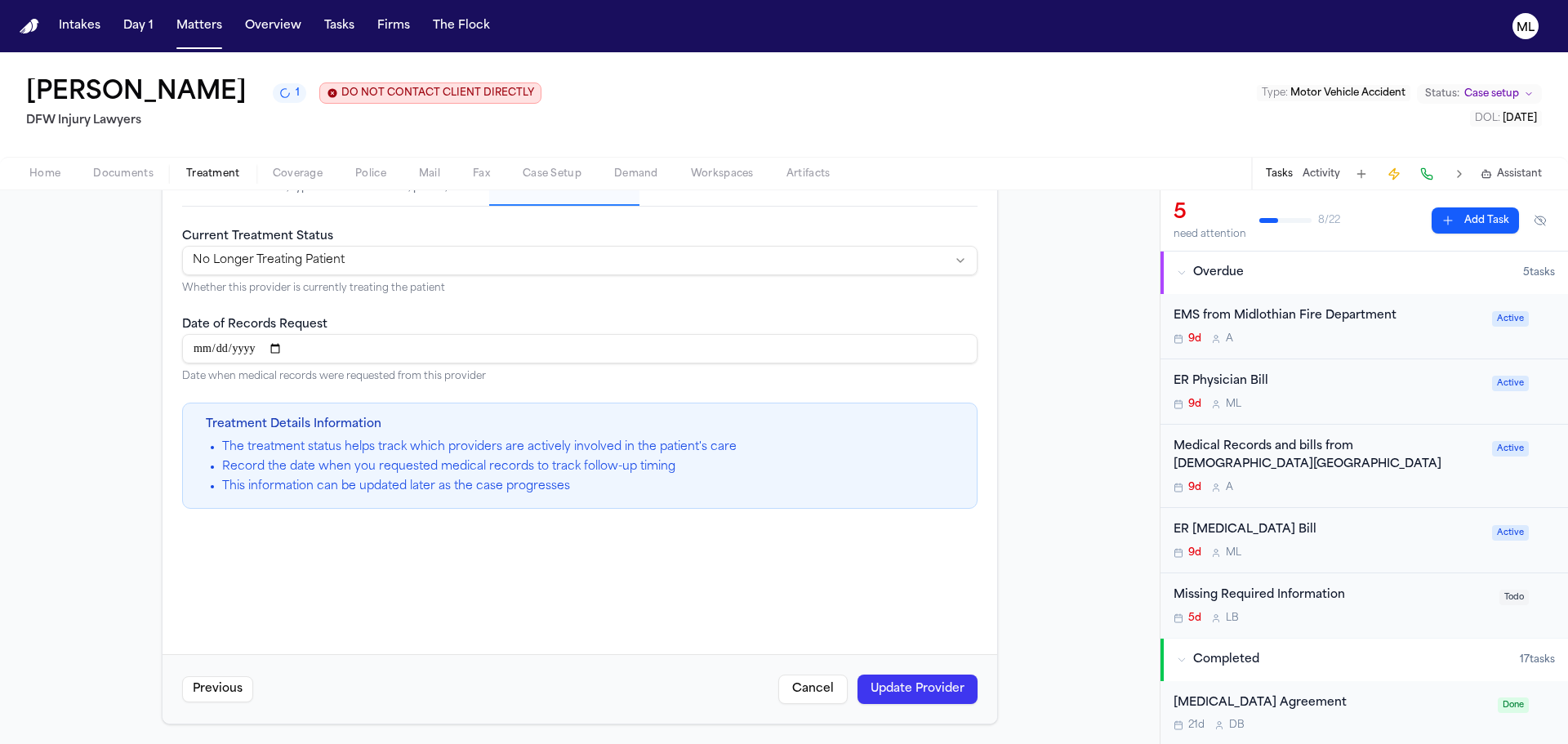
click at [204, 170] on span "Treatment" at bounding box center [213, 174] width 54 height 13
click at [875, 682] on button "Update Provider" at bounding box center [917, 689] width 120 height 29
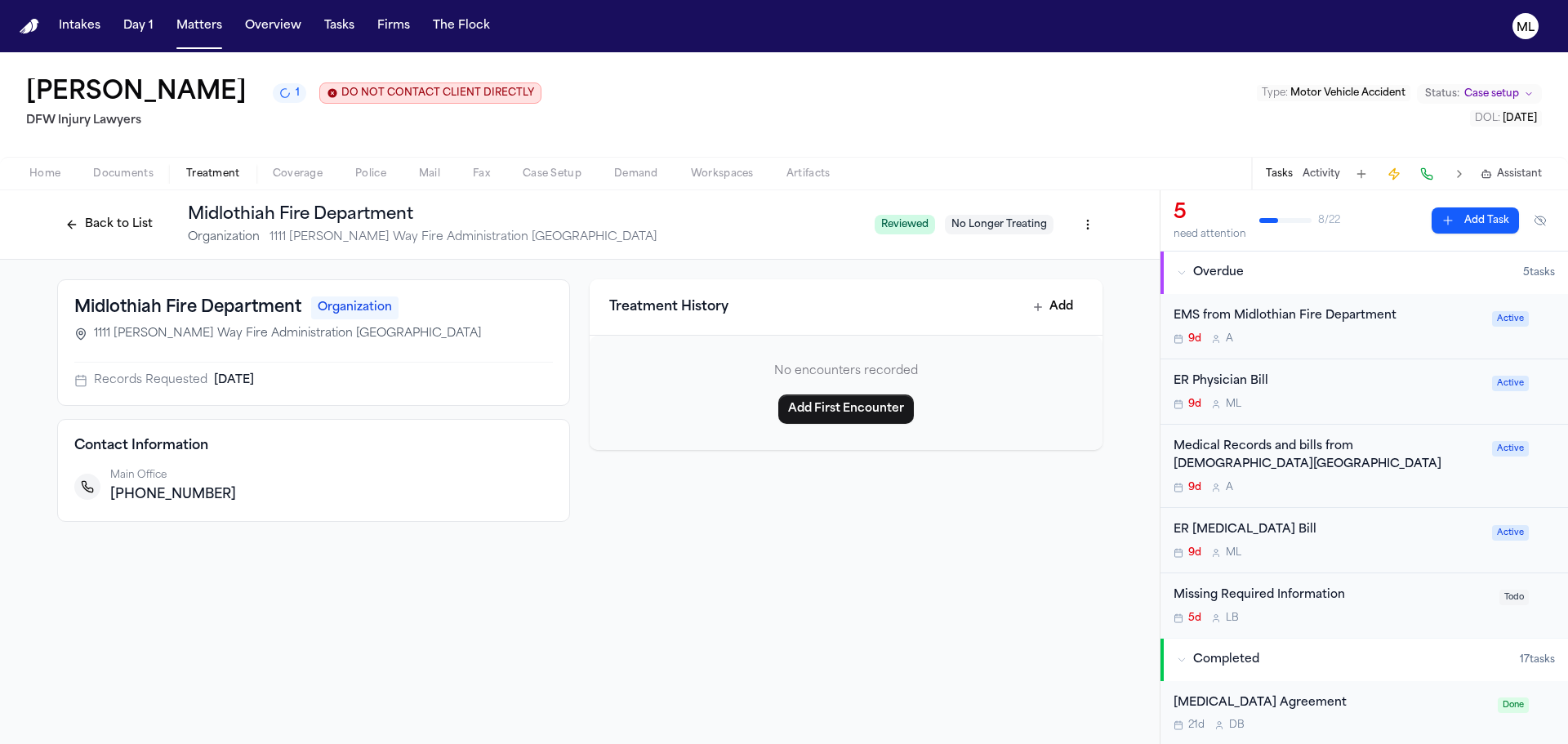
click at [117, 169] on span "Documents" at bounding box center [123, 174] width 60 height 13
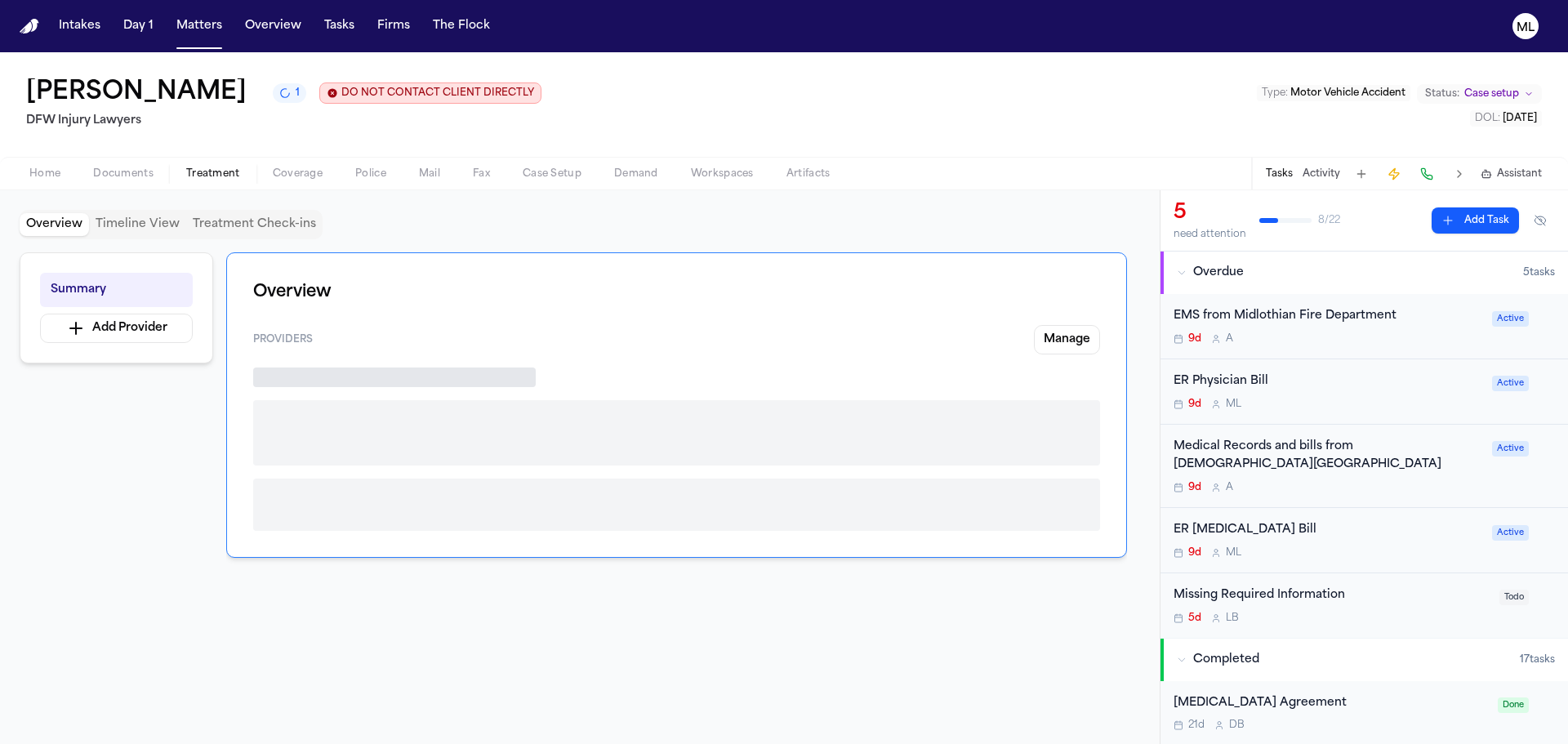
click at [199, 167] on span "Treatment" at bounding box center [213, 174] width 54 height 13
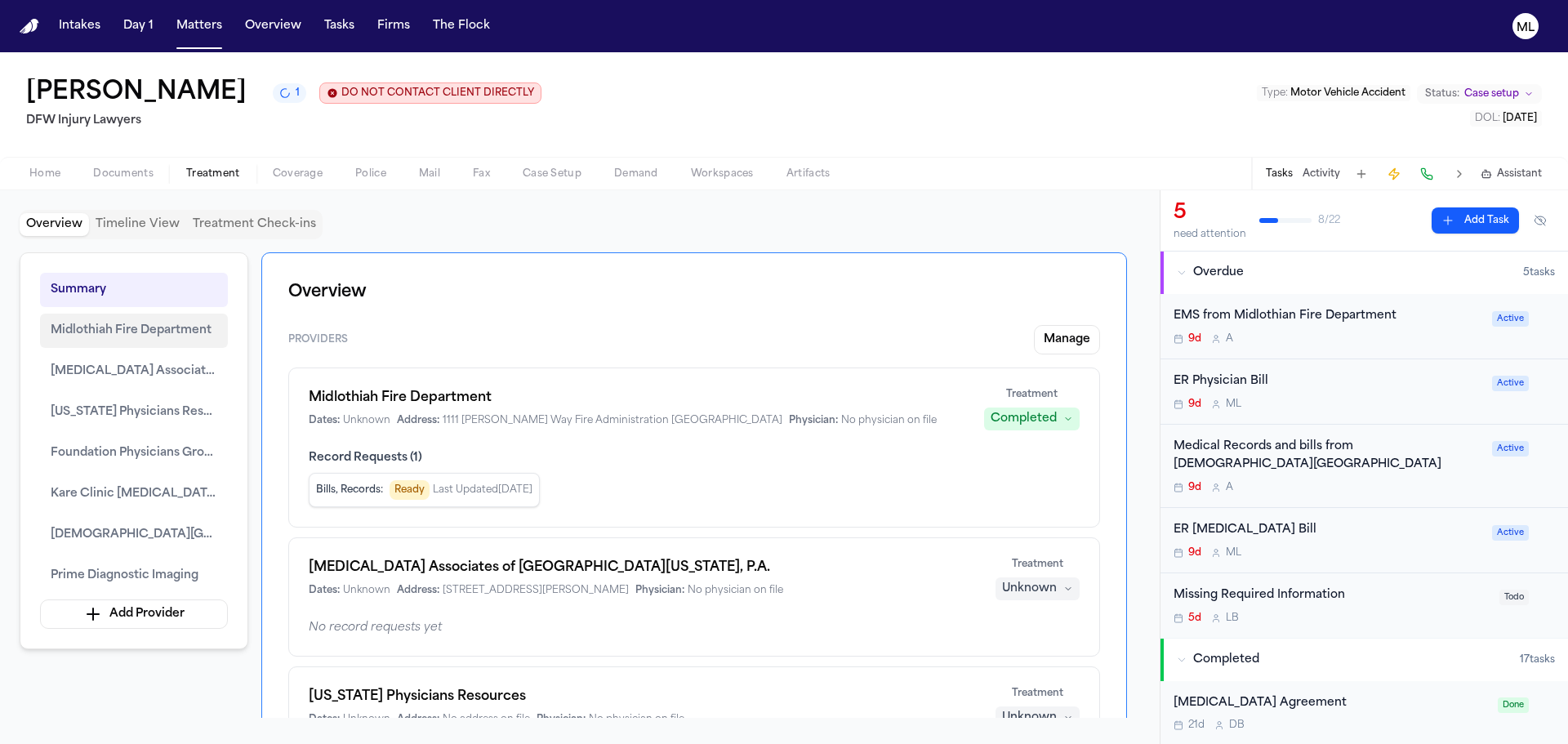
click at [150, 333] on span "Midlothiah Fire Department" at bounding box center [131, 330] width 161 height 19
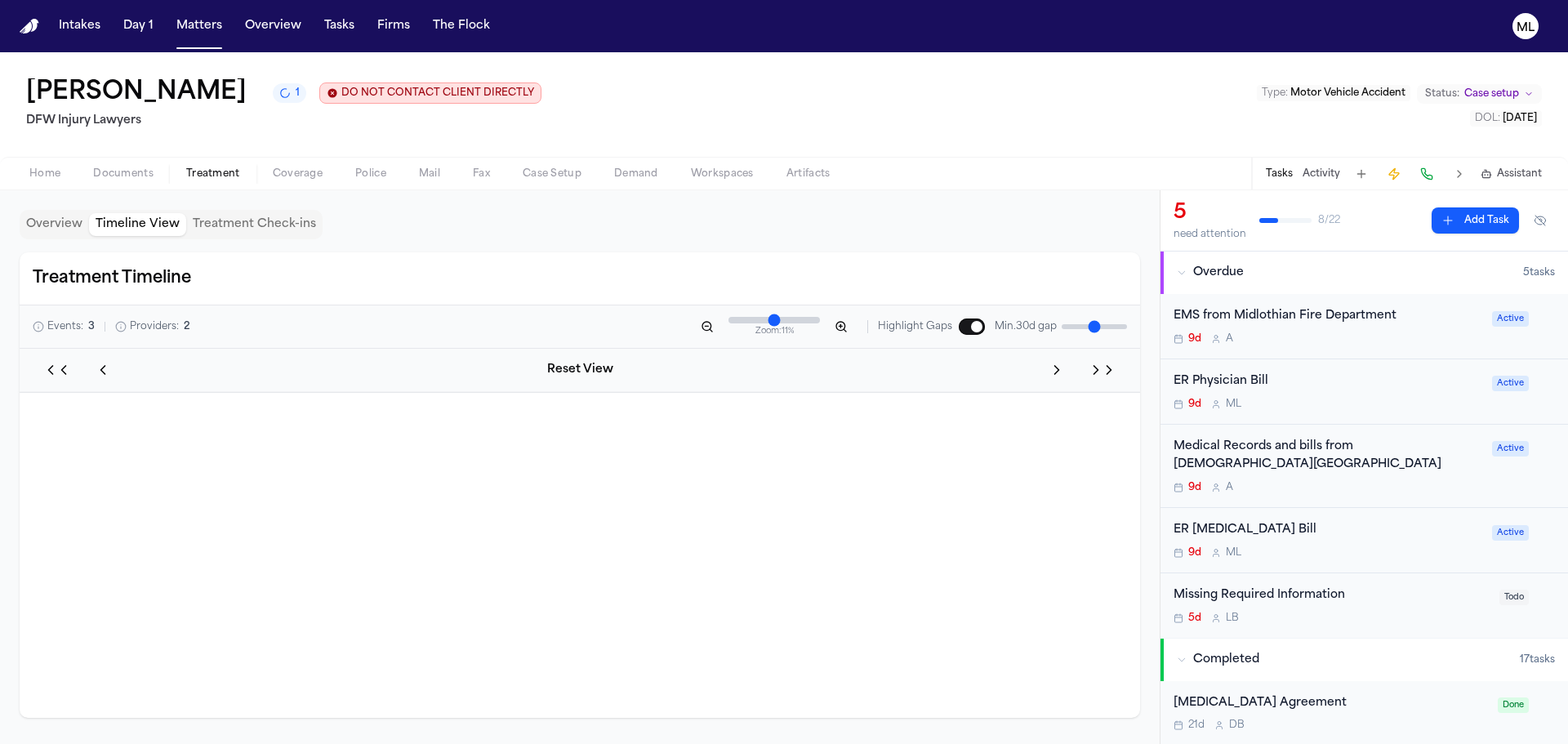
click at [157, 231] on button "Timeline View" at bounding box center [137, 224] width 97 height 23
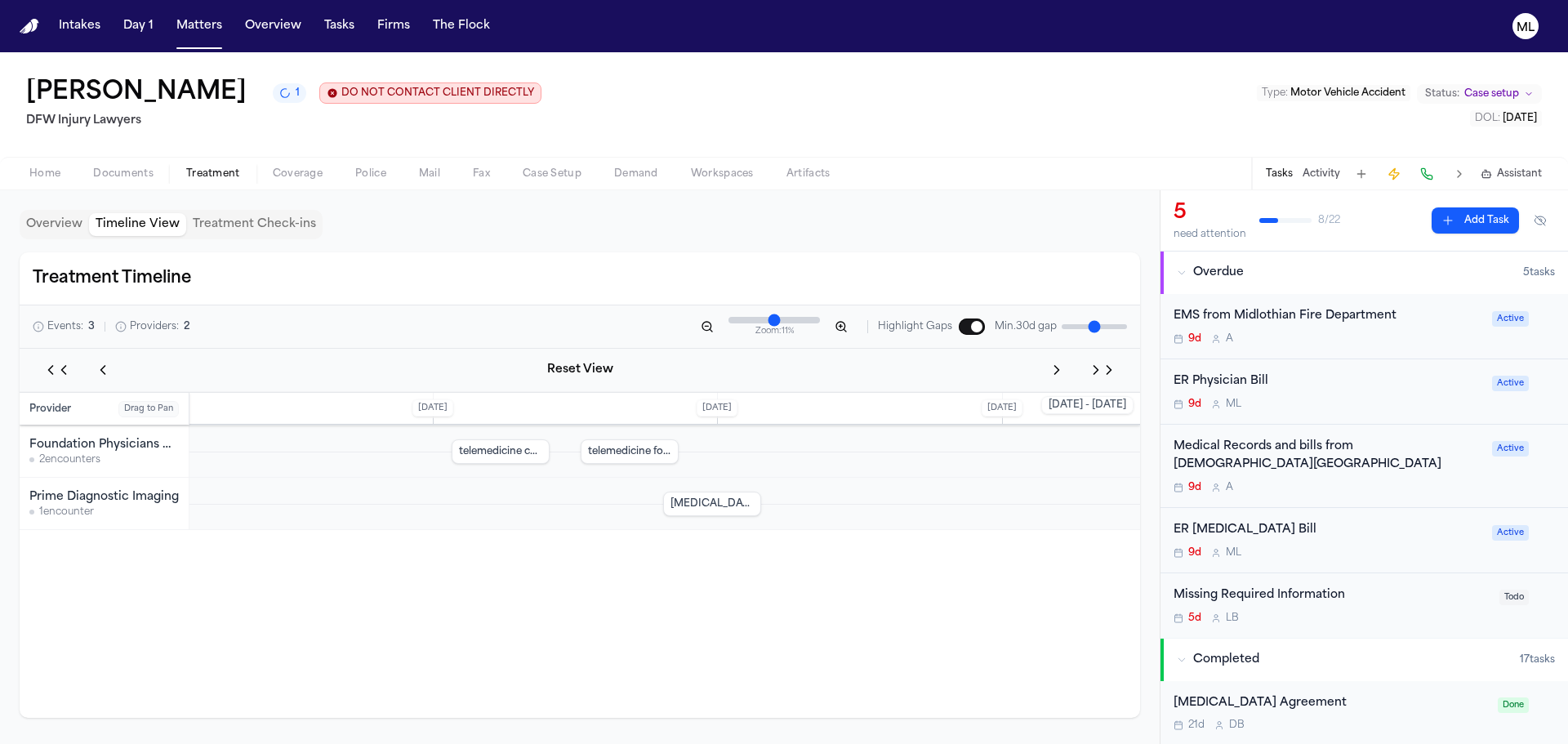
click at [78, 231] on button "Overview" at bounding box center [54, 224] width 69 height 23
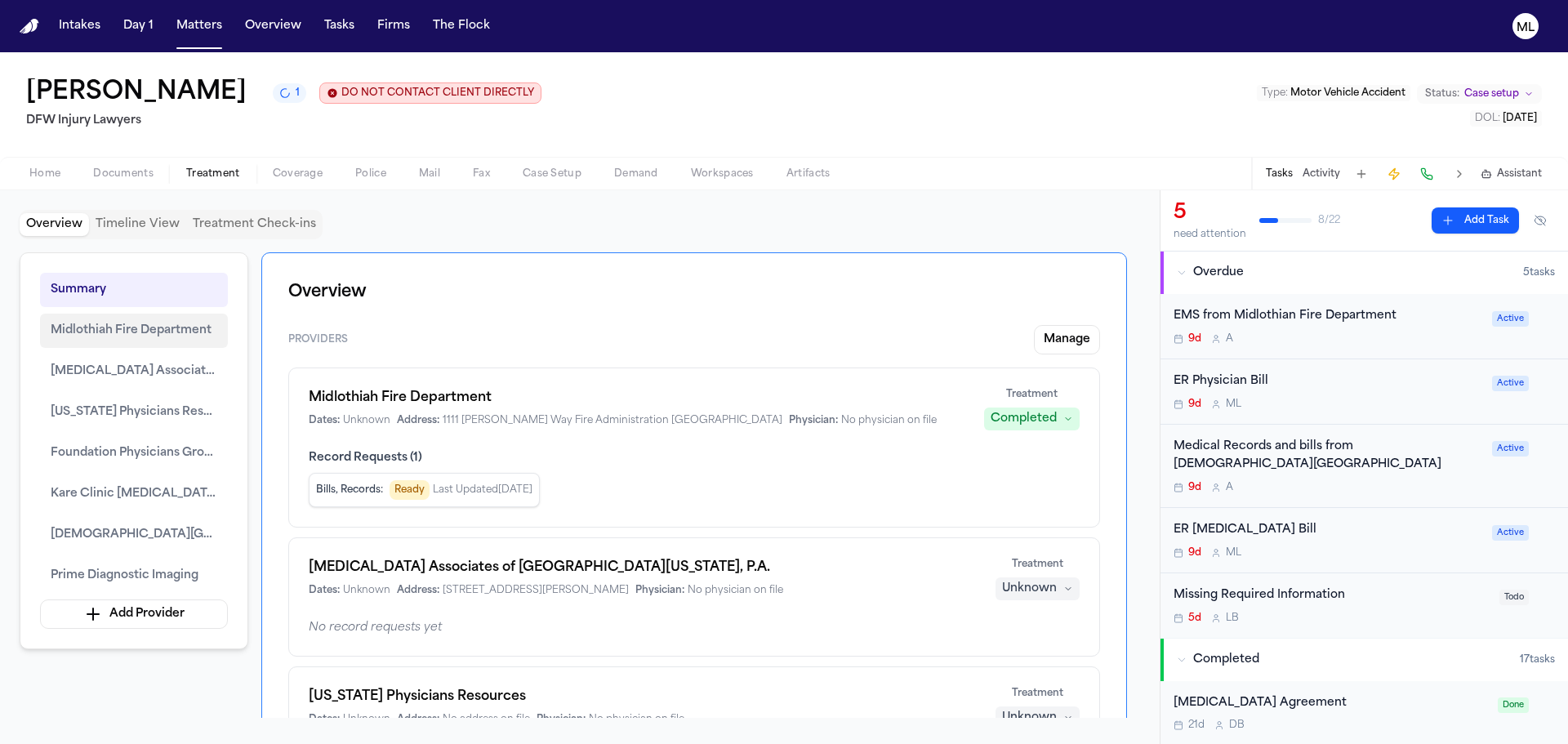
click at [144, 325] on span "Midlothiah Fire Department" at bounding box center [131, 330] width 161 height 19
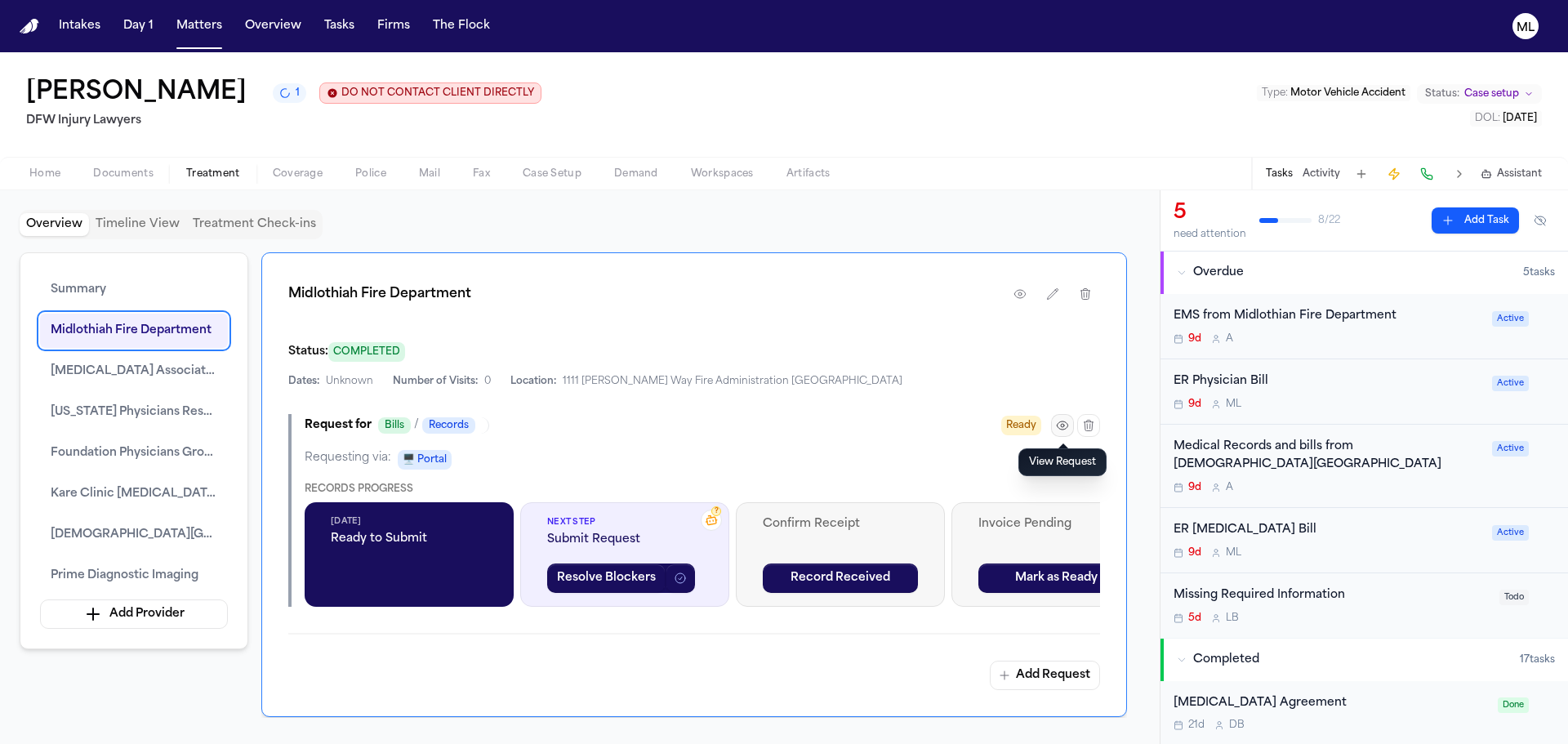
click at [1068, 425] on icon "button" at bounding box center [1062, 425] width 13 height 13
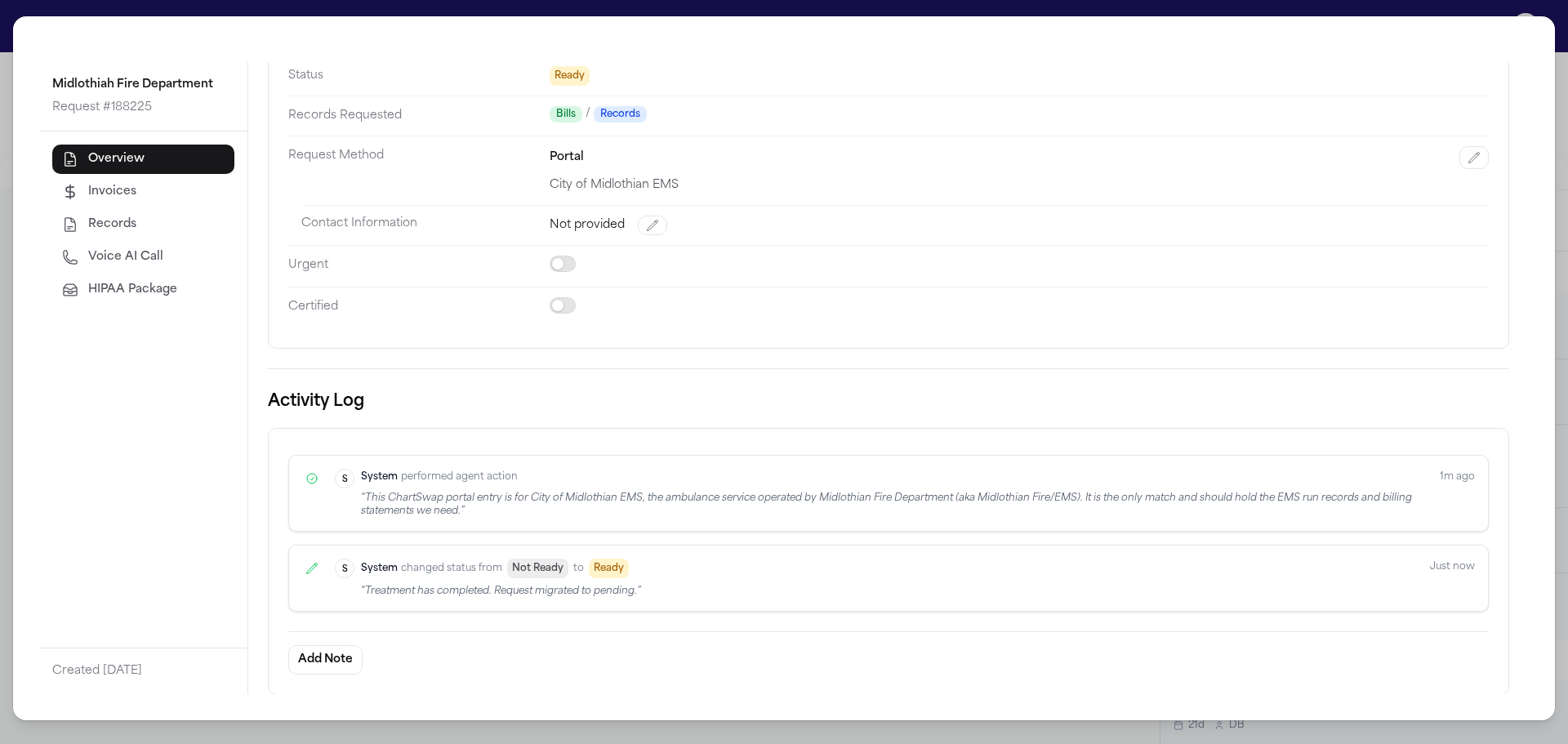
scroll to position [139, 0]
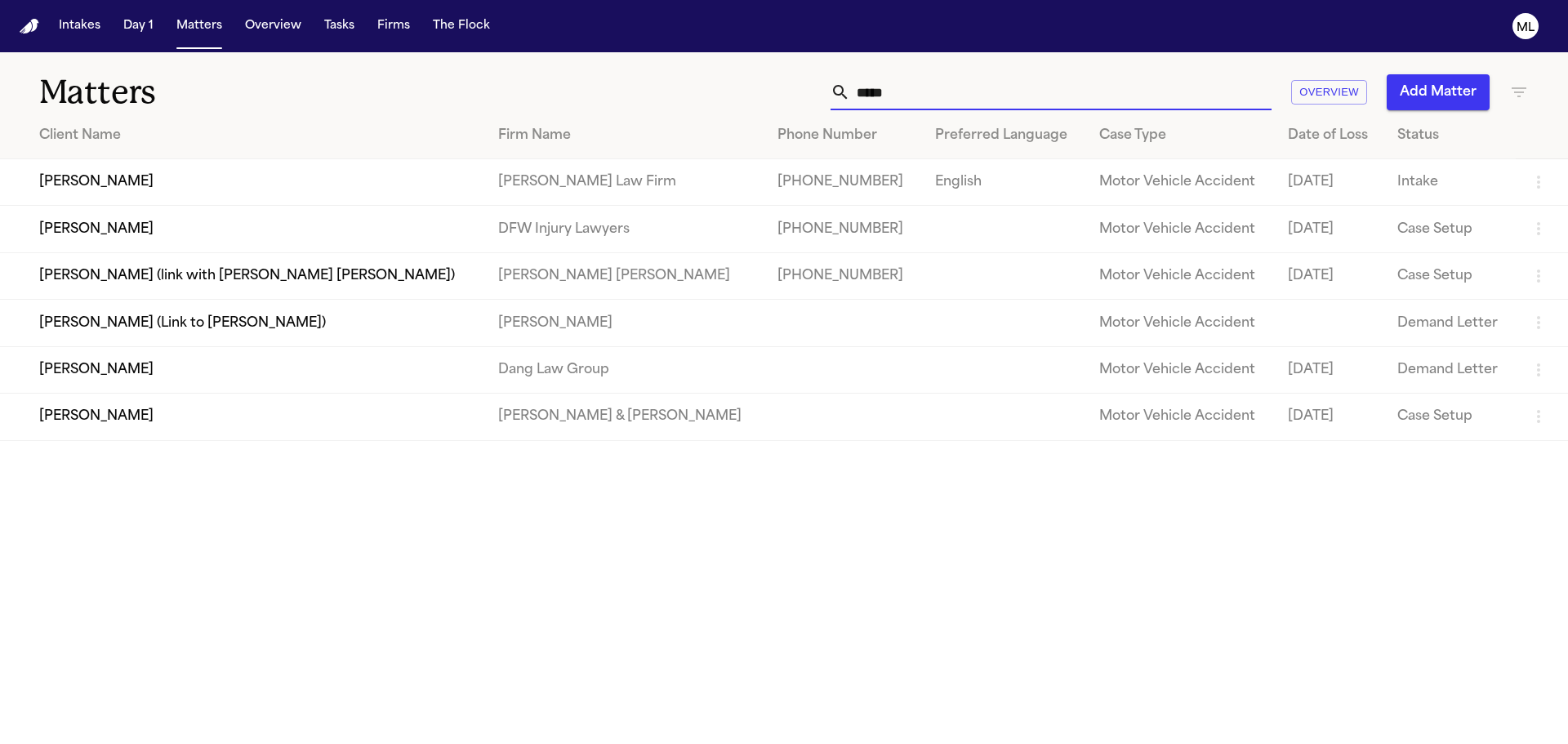
drag, startPoint x: 959, startPoint y: 90, endPoint x: 613, endPoint y: 84, distance: 346.1
click at [613, 84] on div "***** Overview Add Matter" at bounding box center [1000, 91] width 1056 height 36
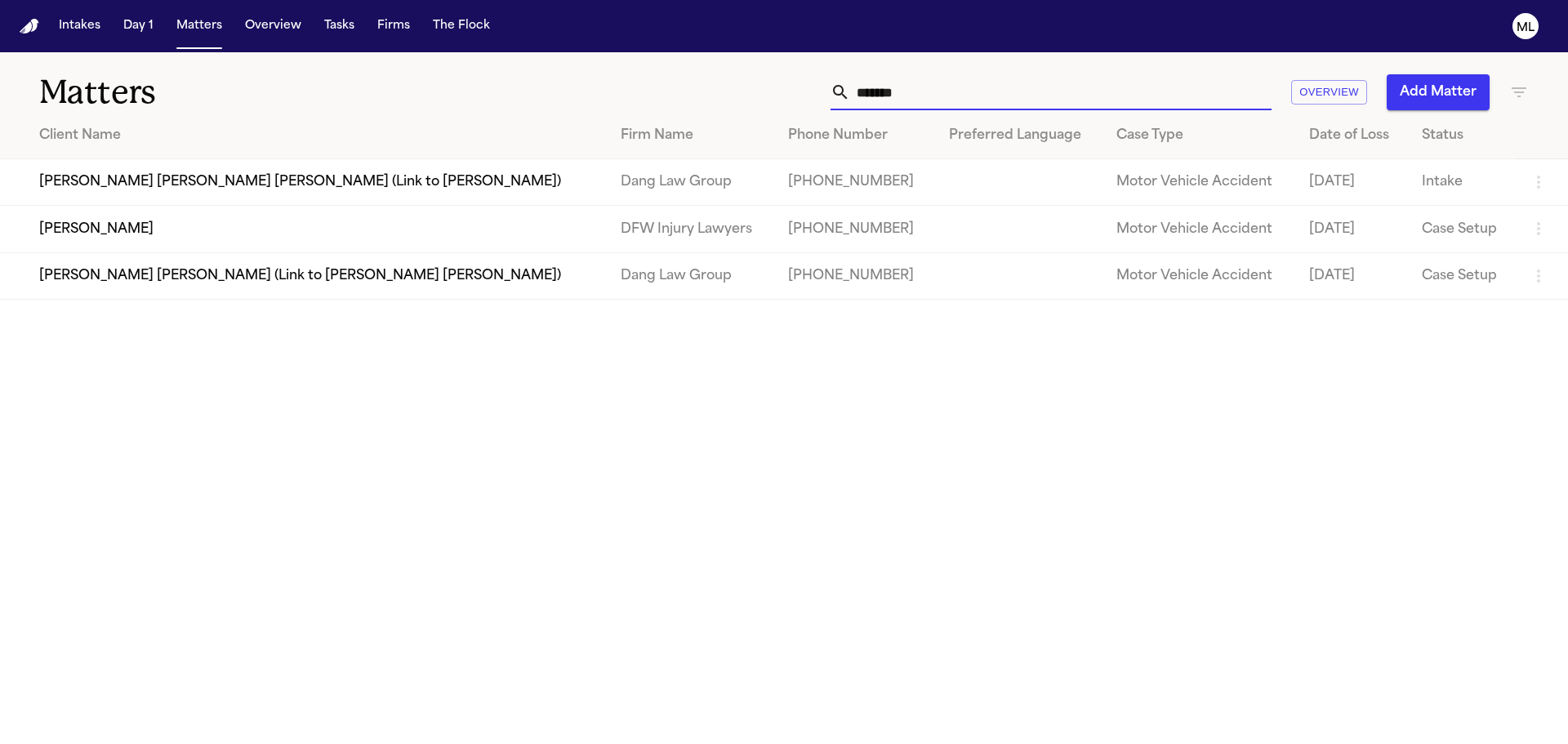
type input "*******"
click at [448, 230] on td "[PERSON_NAME]" at bounding box center [304, 229] width 608 height 47
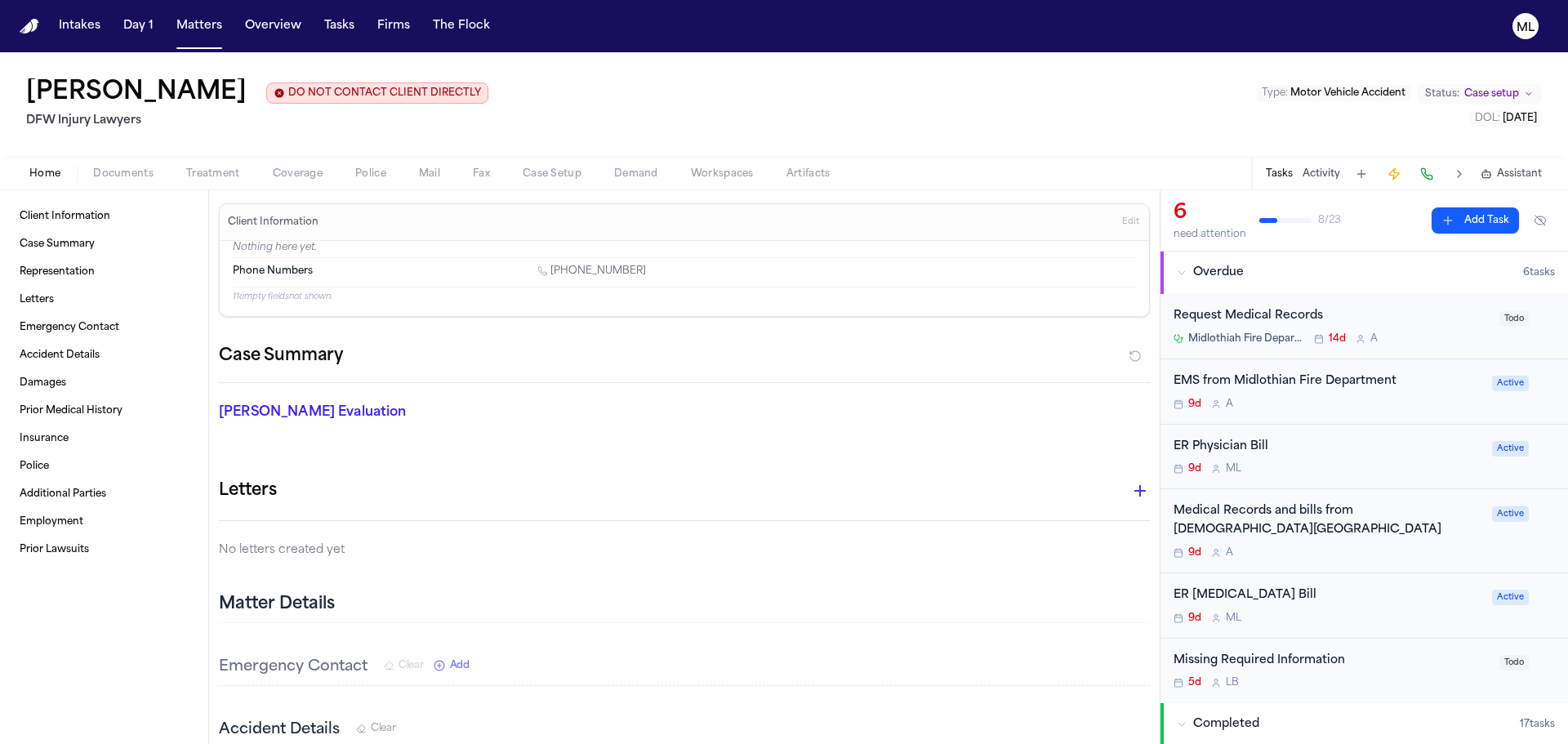
click at [1330, 418] on div "EMS from Midlothian Fire Department 9d A Active" at bounding box center [1365, 391] width 408 height 65
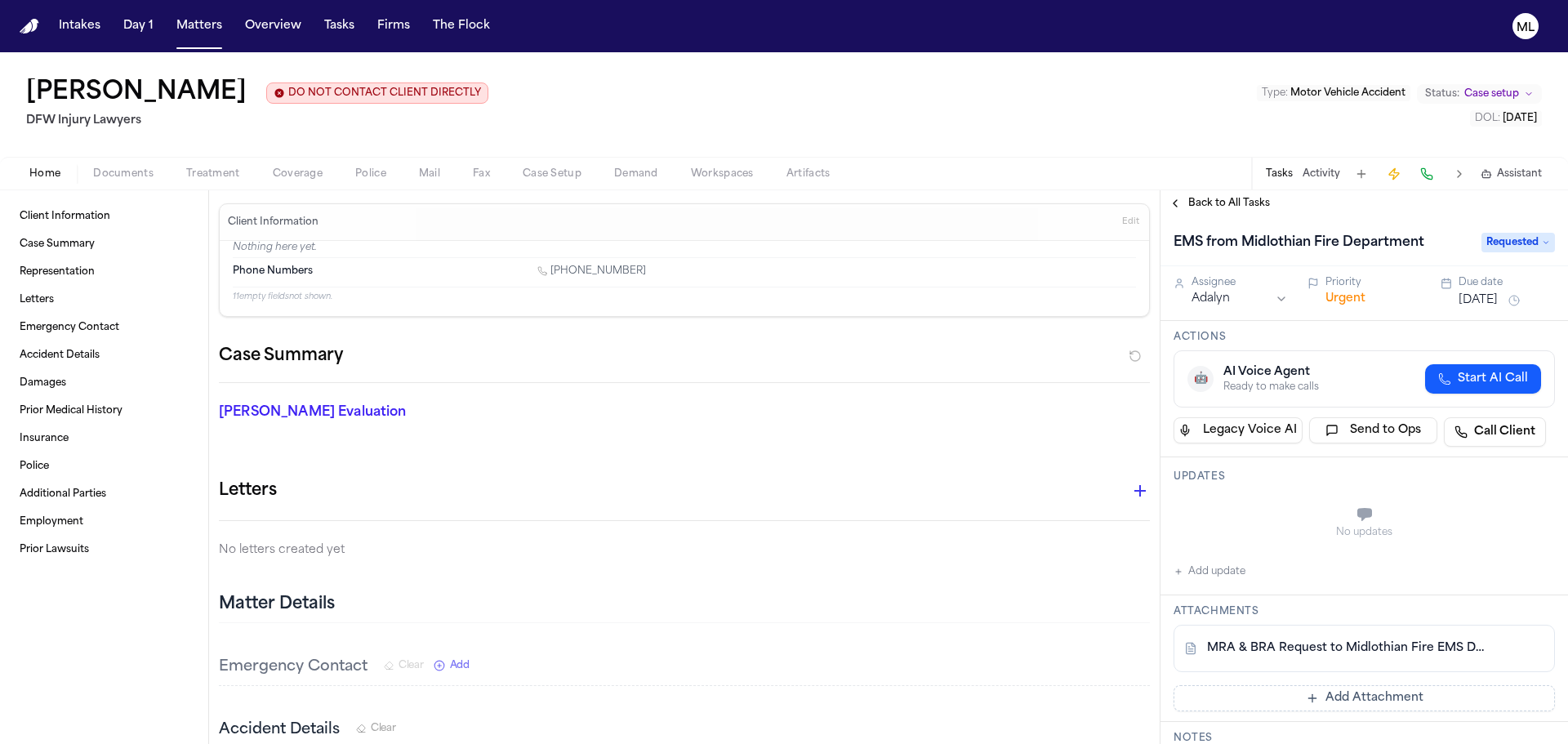
click at [1220, 570] on button "Add update" at bounding box center [1210, 571] width 72 height 19
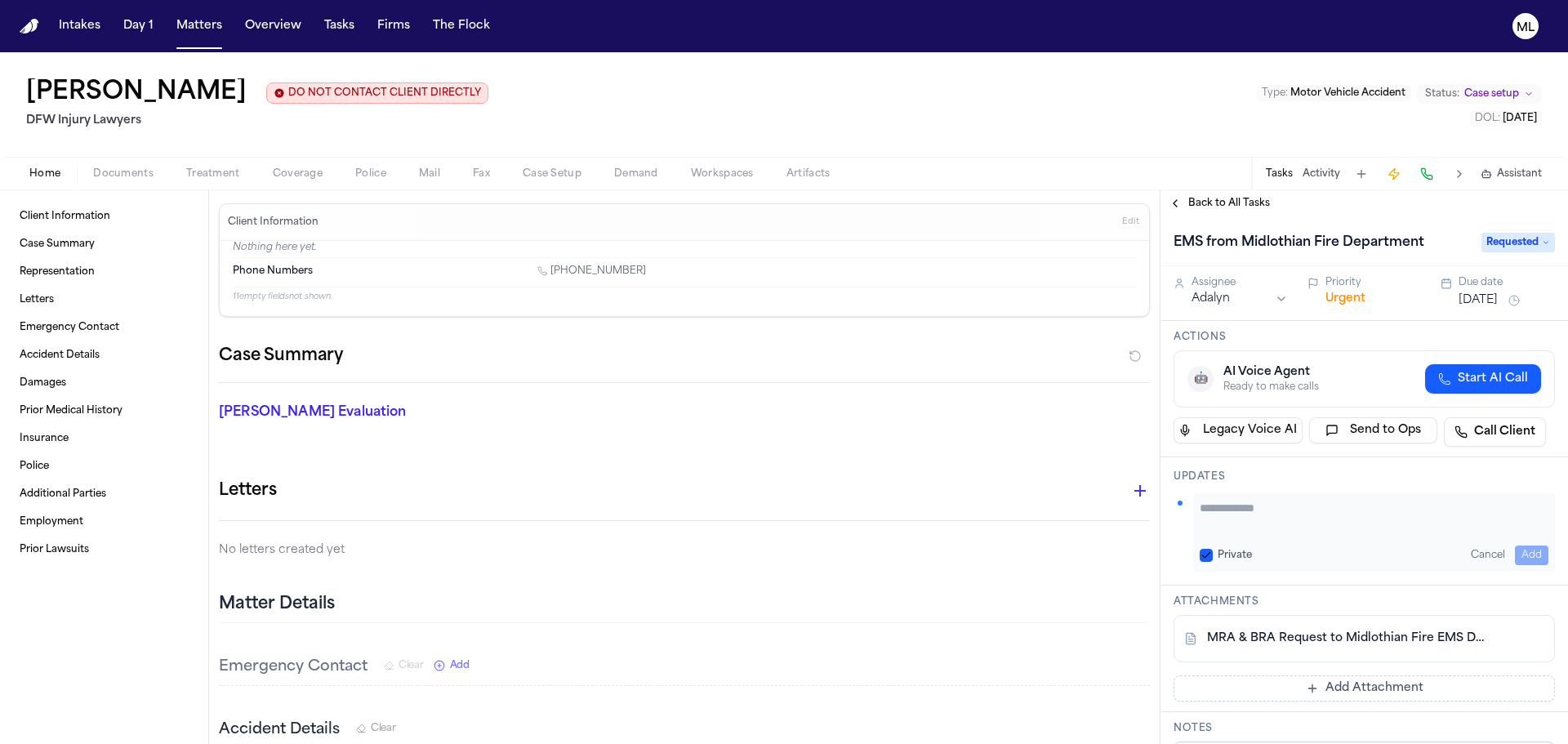
click at [1242, 522] on textarea "Add your update" at bounding box center [1375, 516] width 349 height 33
type textarea "**********"
click at [1346, 302] on button "Urgent" at bounding box center [1346, 299] width 40 height 16
click at [1346, 302] on button "Immediate" at bounding box center [1357, 299] width 63 height 16
click at [1465, 301] on button "Aug 18, 2025" at bounding box center [1478, 301] width 39 height 16
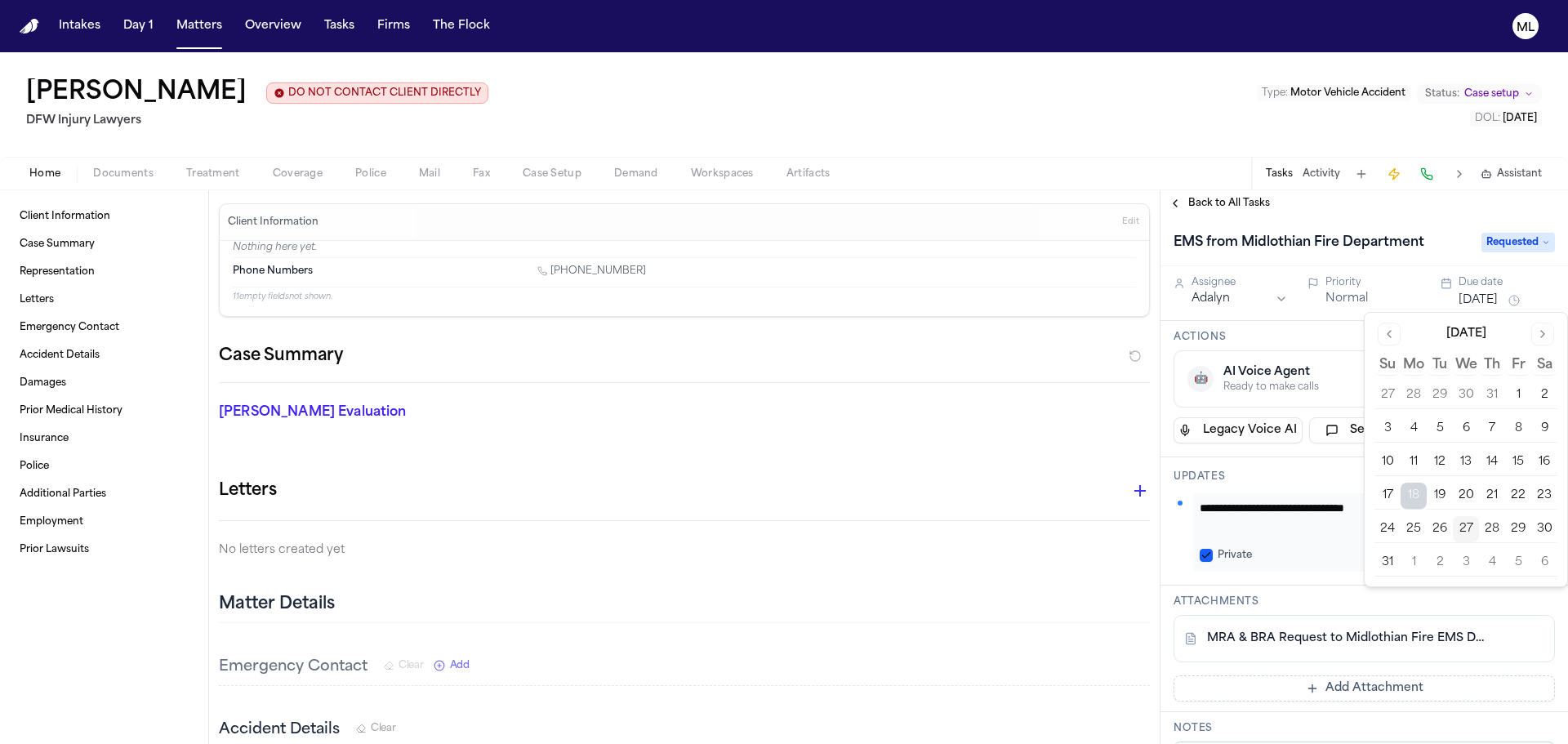
click at [1470, 557] on button "3" at bounding box center [1466, 562] width 27 height 27
click at [1226, 295] on html "Intakes Day 1 Matters Overview Tasks Firms The Flock ML Ivan Montanez DO NOT CO…" at bounding box center [784, 372] width 1568 height 744
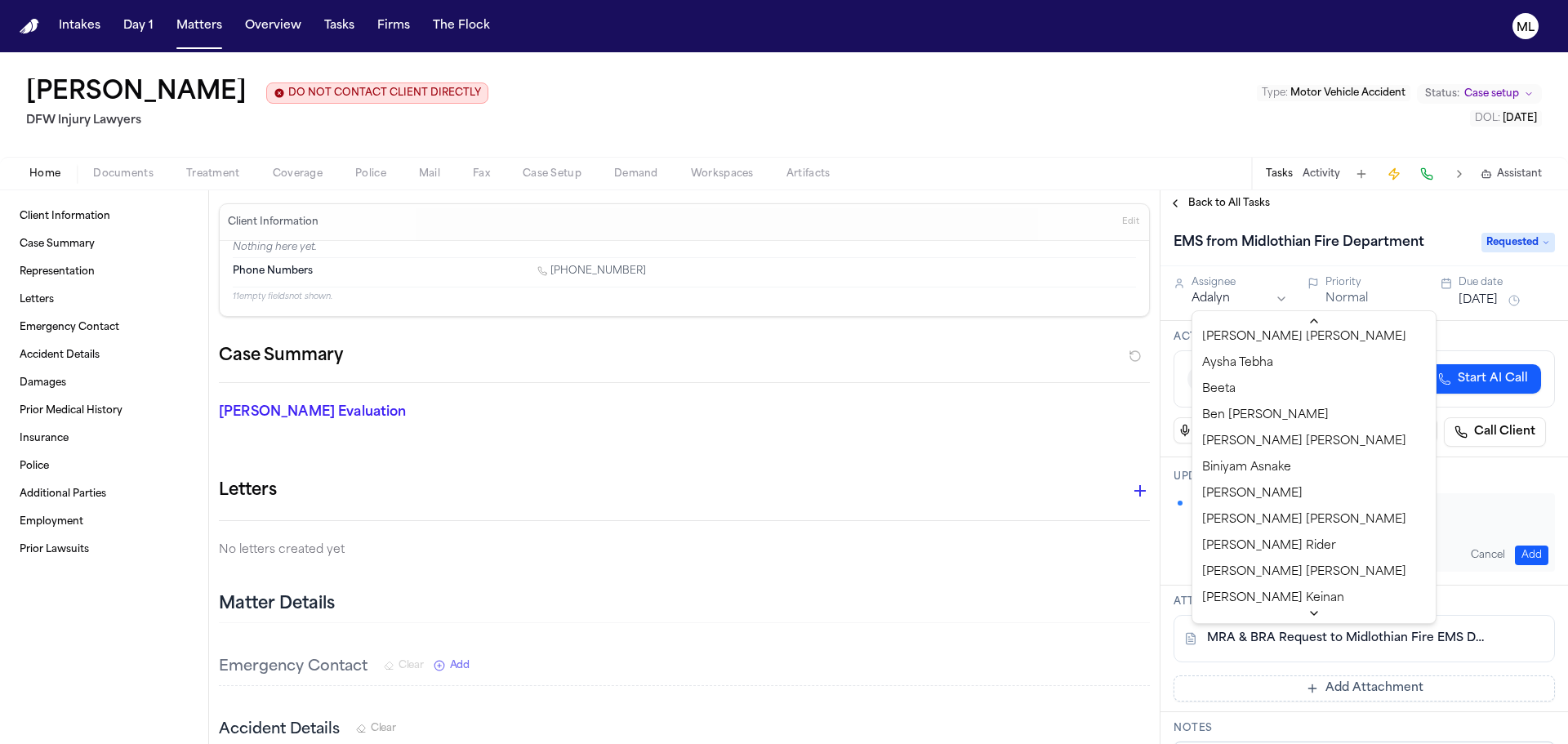
scroll to position [326, 0]
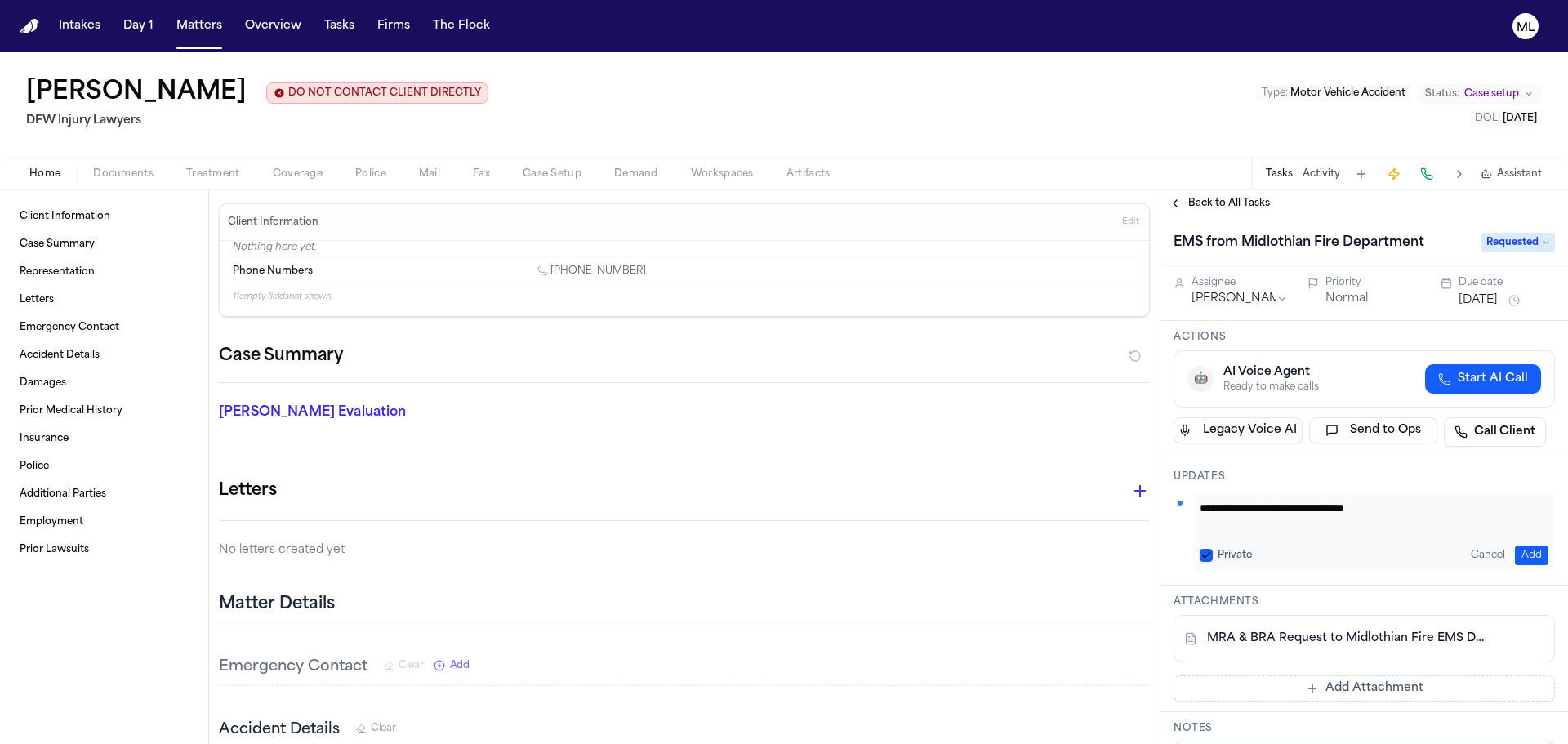
click at [1223, 199] on span "Back to All Tasks" at bounding box center [1229, 203] width 81 height 13
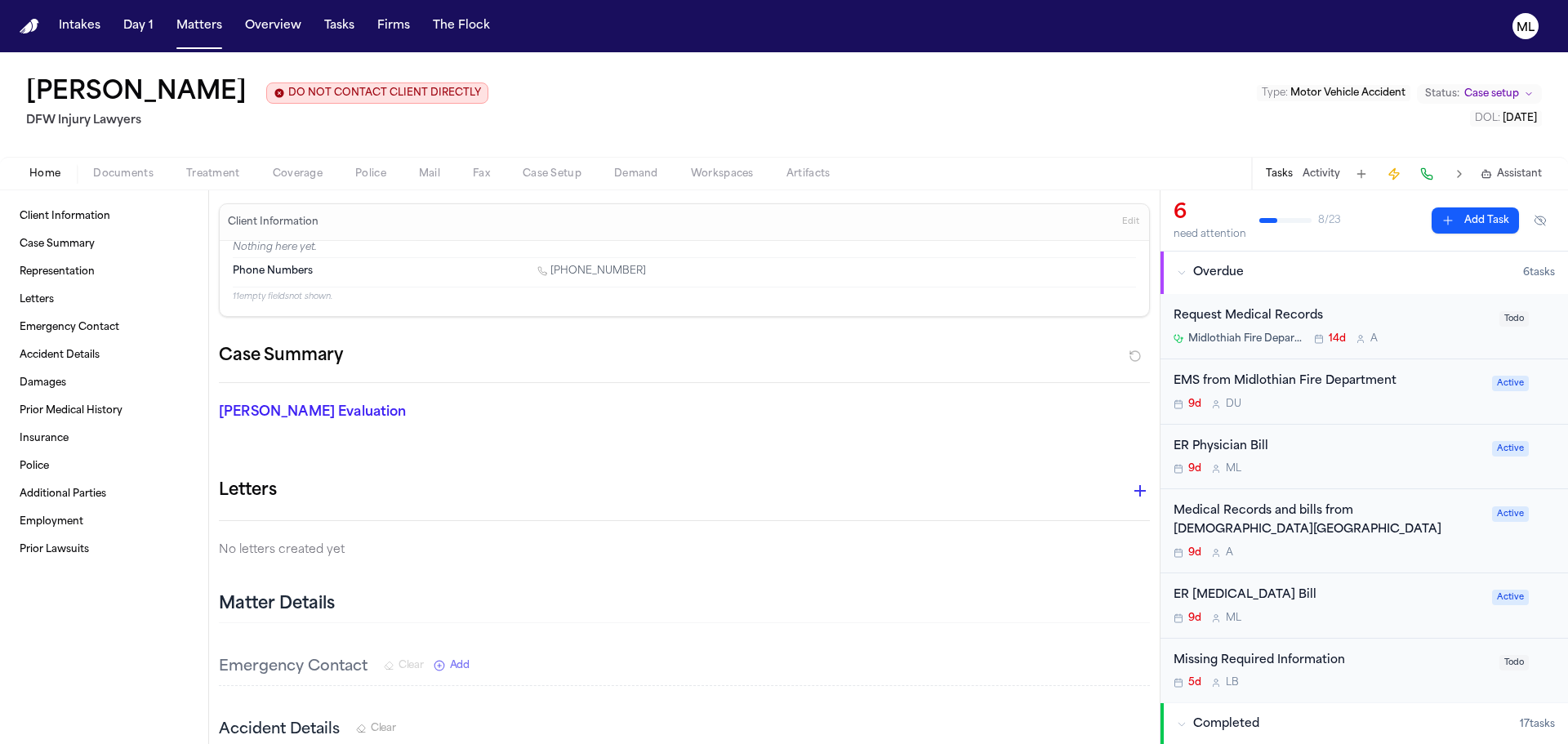
click at [1403, 324] on div "Request Medical Records" at bounding box center [1332, 316] width 316 height 19
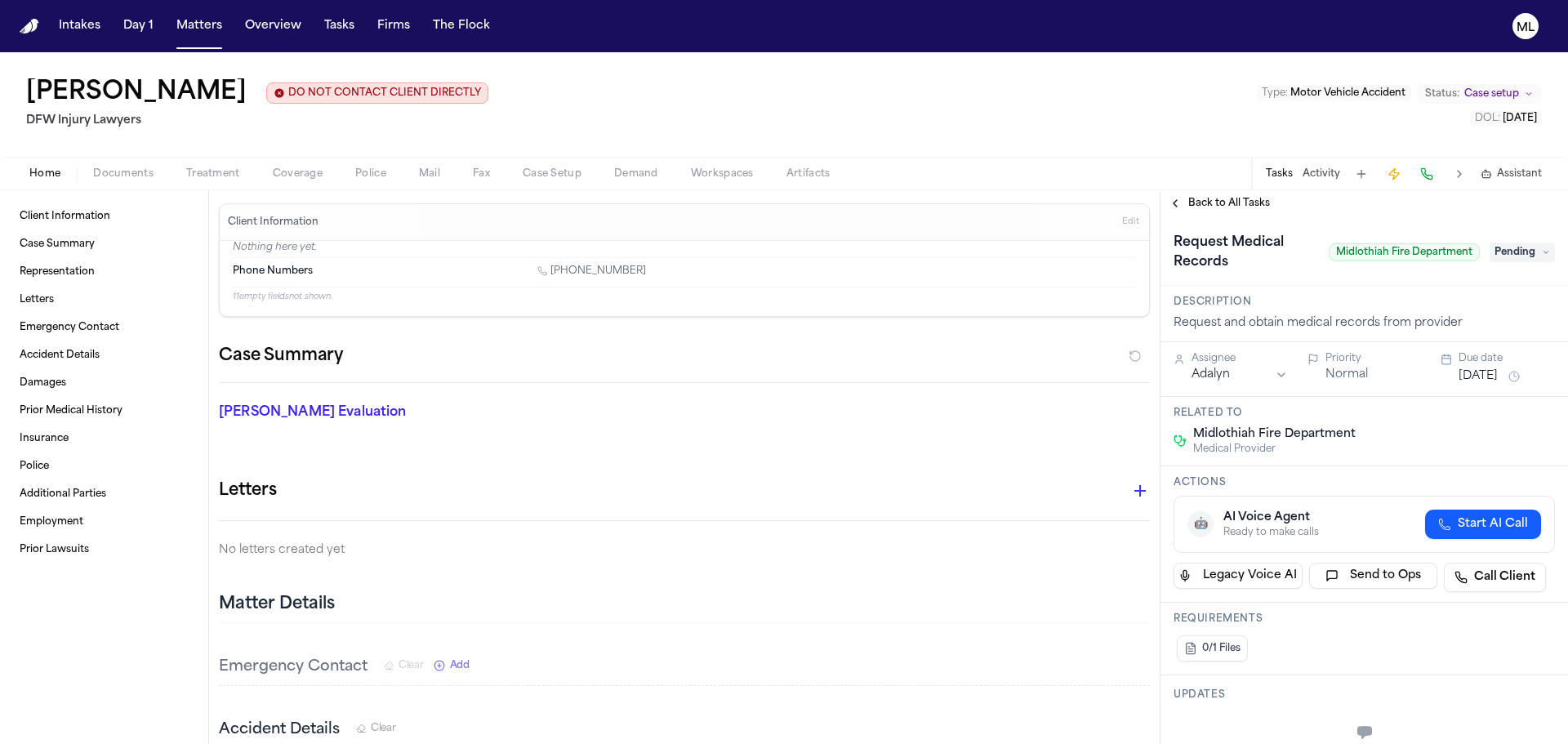
click at [1508, 256] on span "Pending" at bounding box center [1522, 251] width 65 height 19
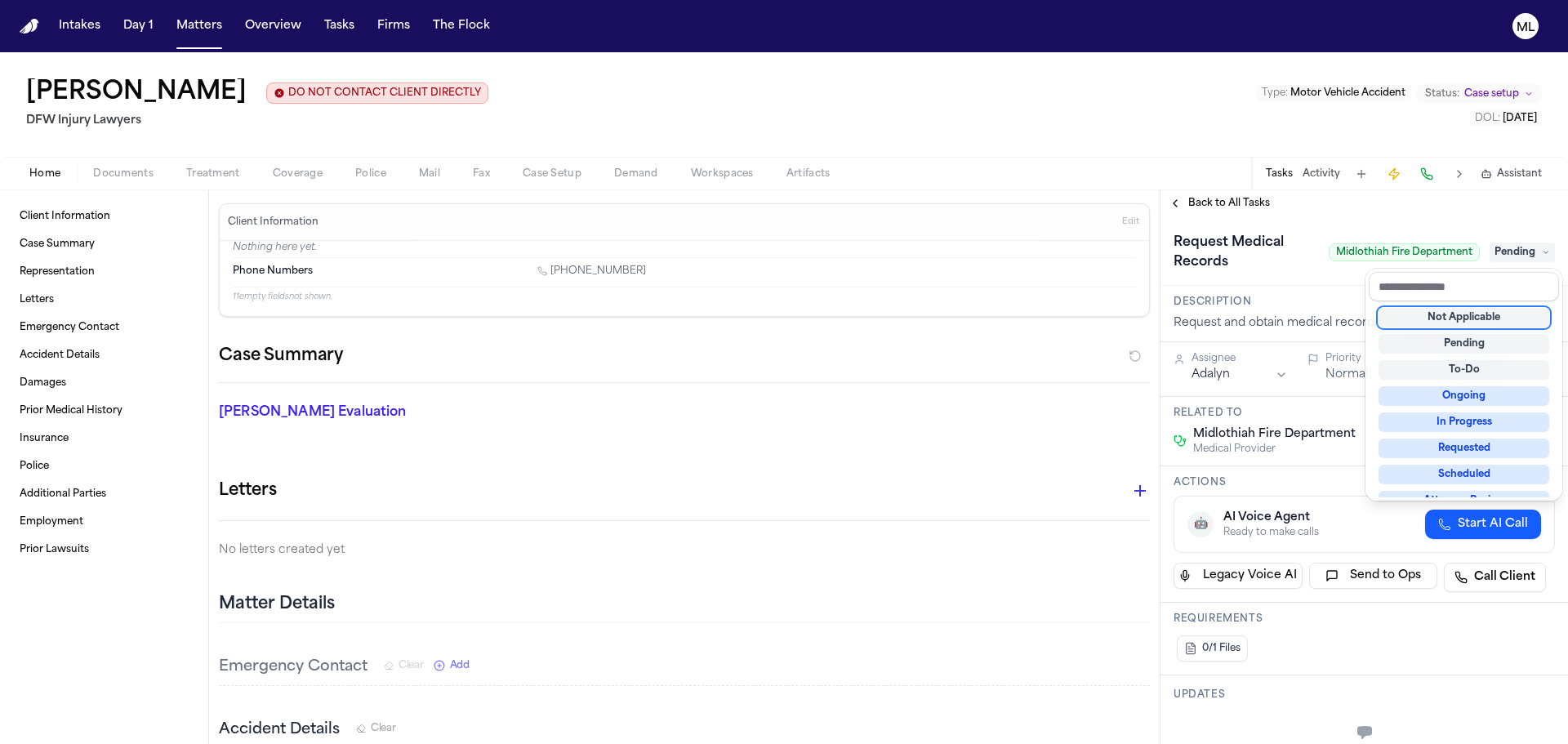
click at [1473, 314] on div "Not Applicable" at bounding box center [1464, 317] width 171 height 19
click at [1248, 212] on div "**********" at bounding box center [1365, 467] width 408 height 554
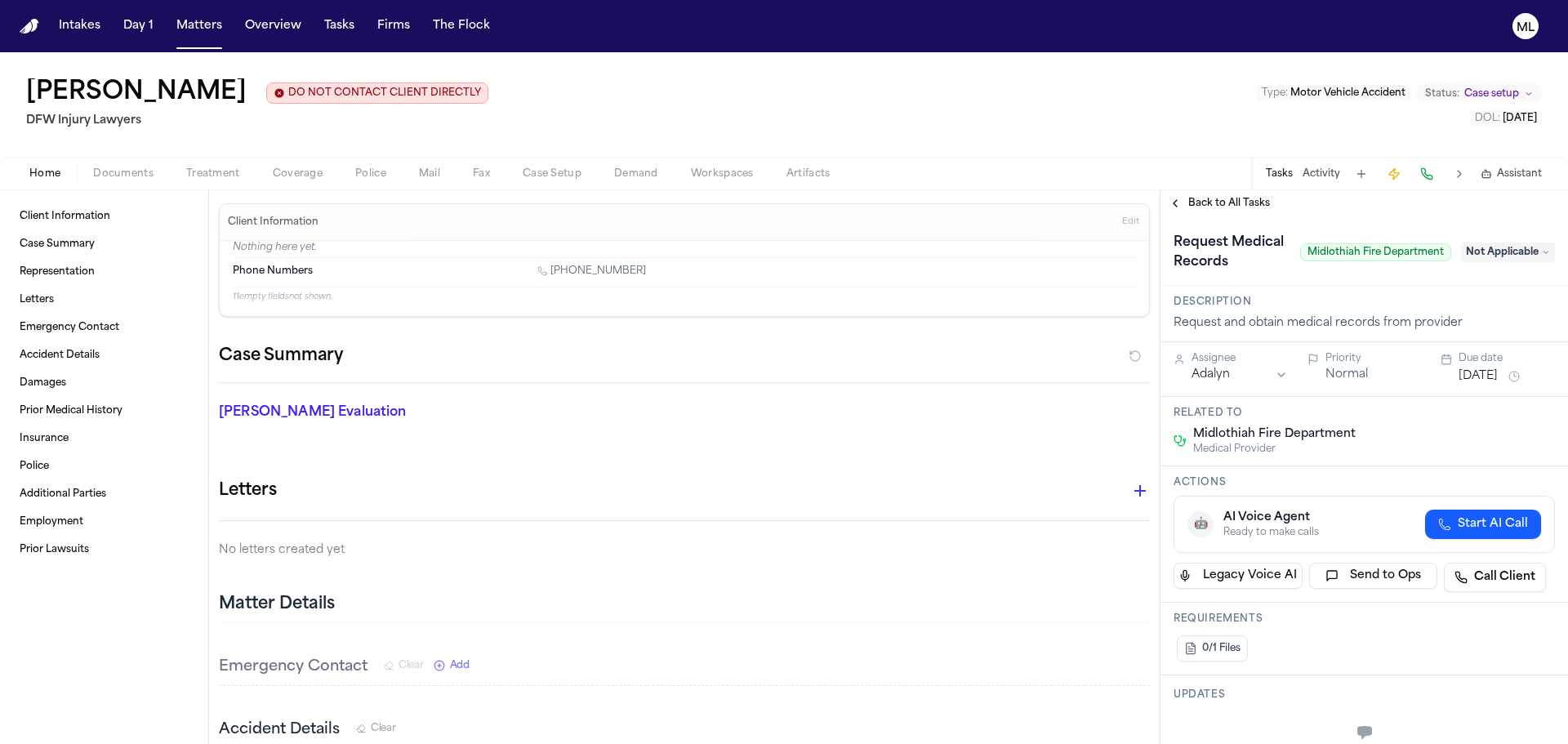
click at [1247, 201] on span "Back to All Tasks" at bounding box center [1229, 203] width 81 height 13
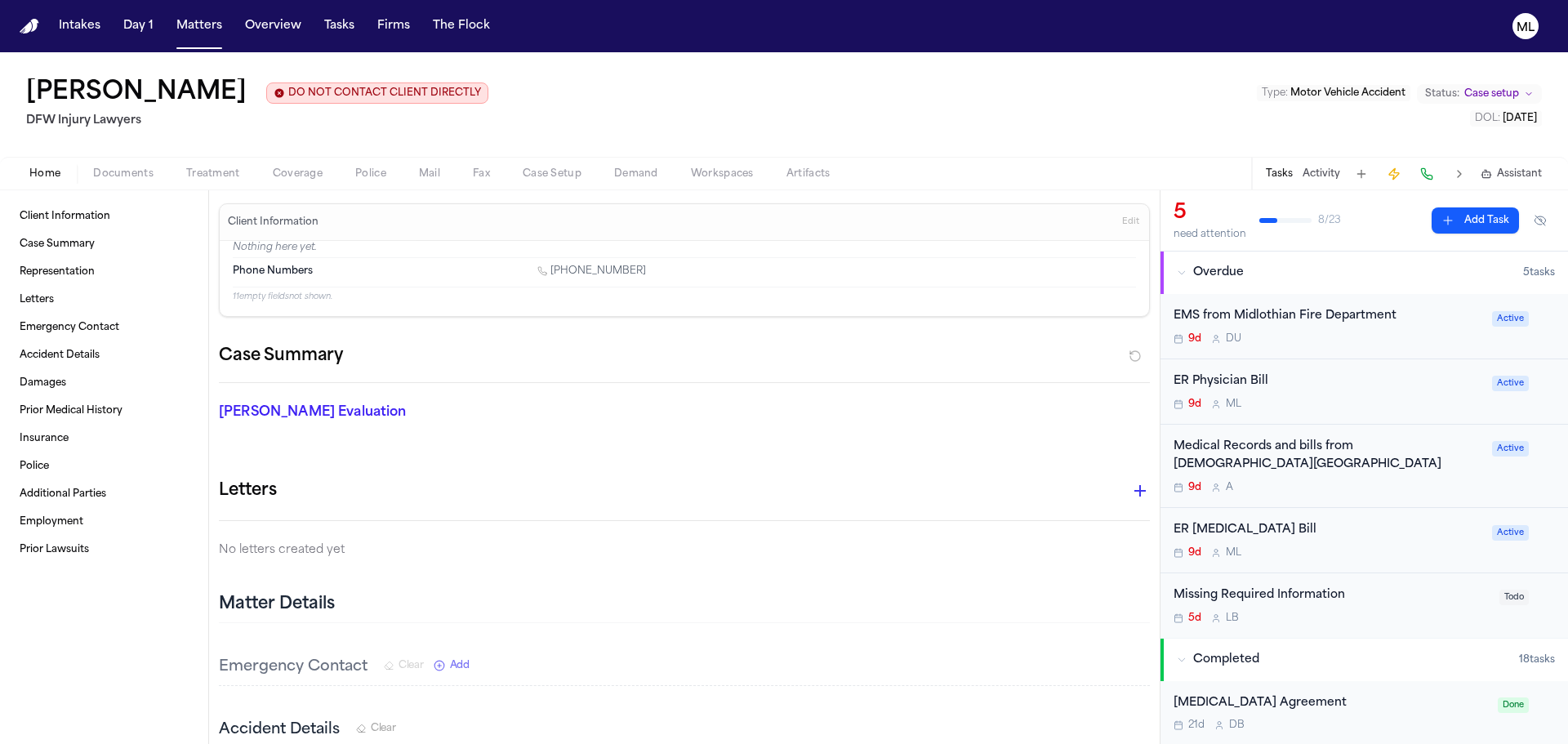
click at [1403, 348] on div "EMS from Midlothian Fire Department 9d D U Active" at bounding box center [1365, 326] width 408 height 65
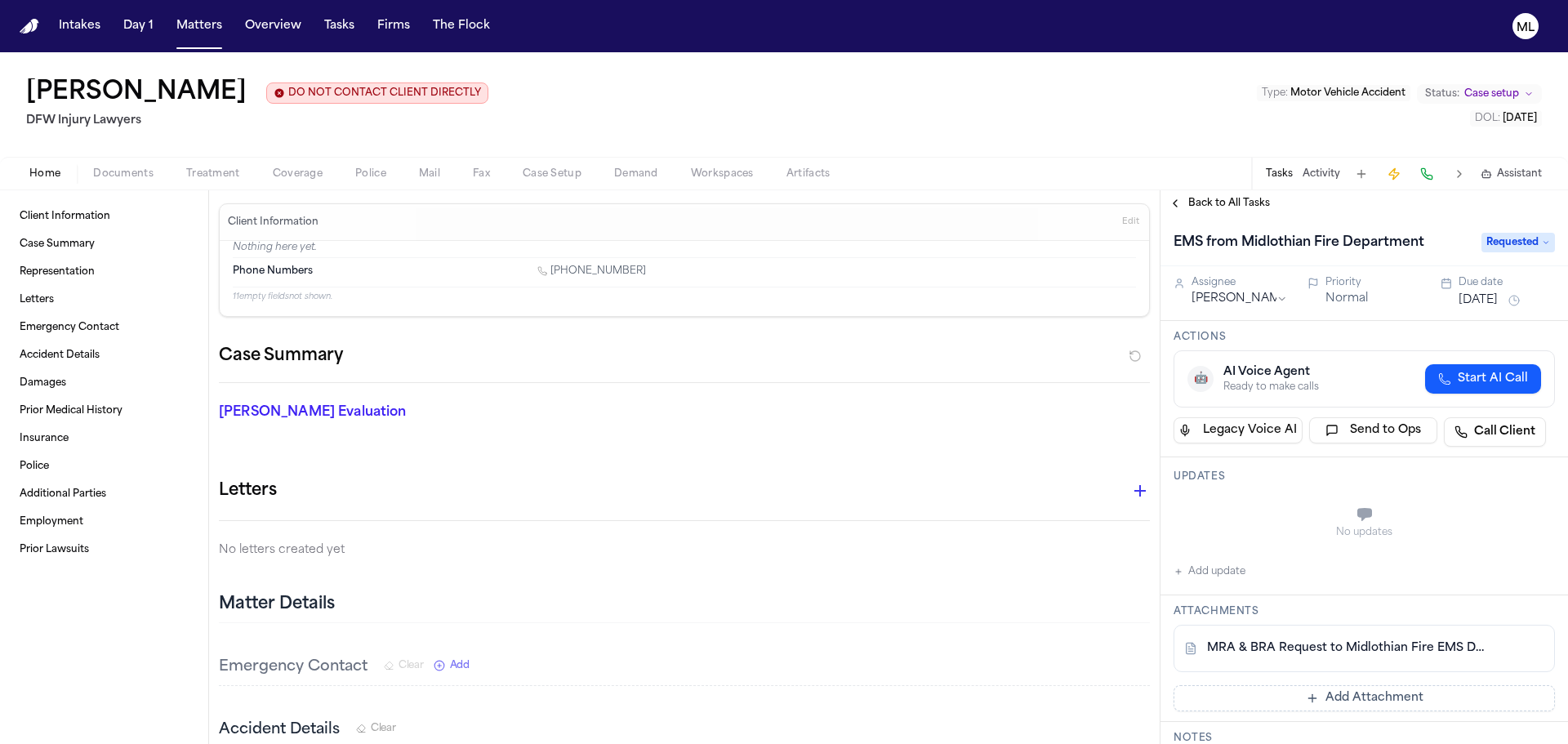
click at [1459, 295] on button "Aug 18, 2025" at bounding box center [1478, 301] width 39 height 16
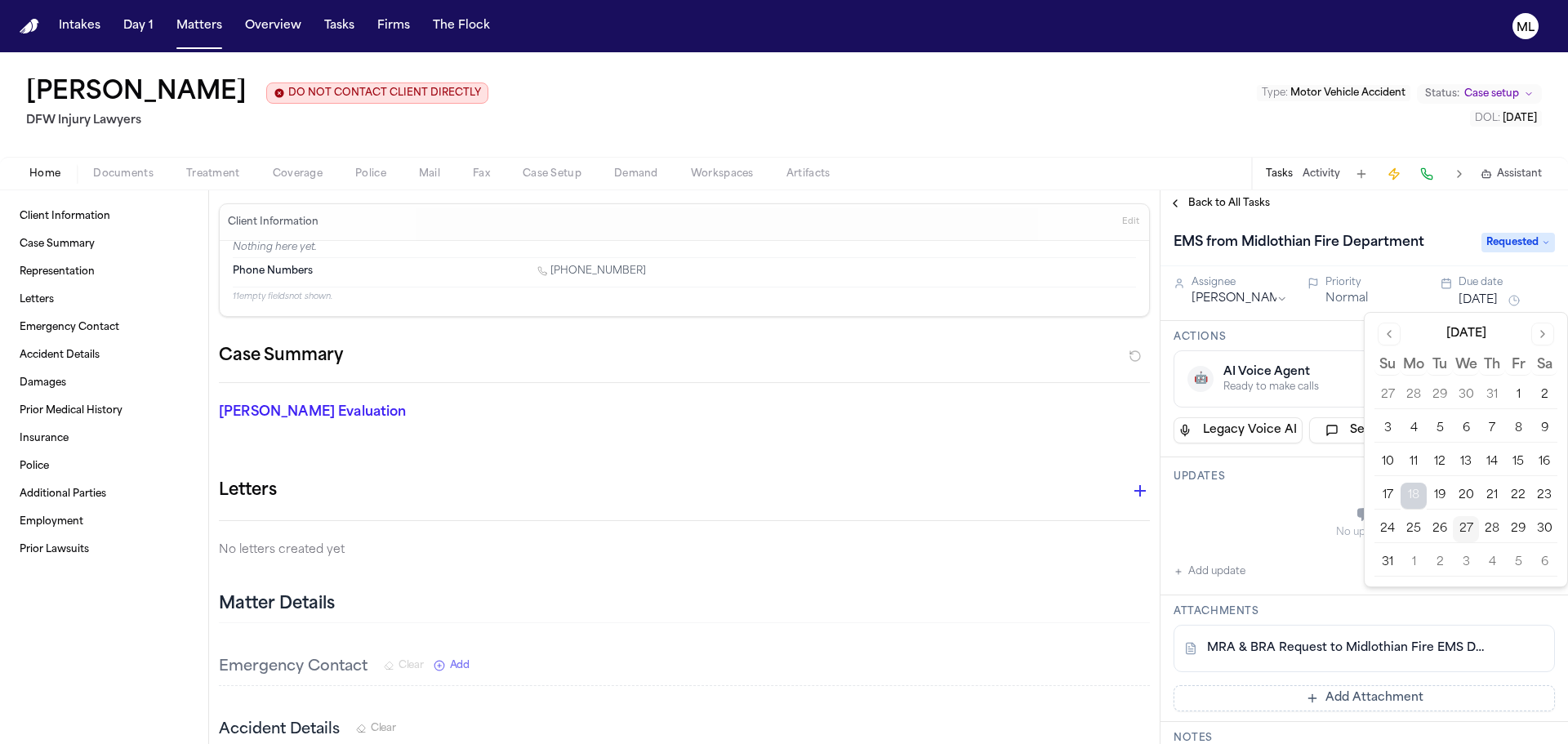
click at [1460, 557] on button "3" at bounding box center [1466, 562] width 27 height 27
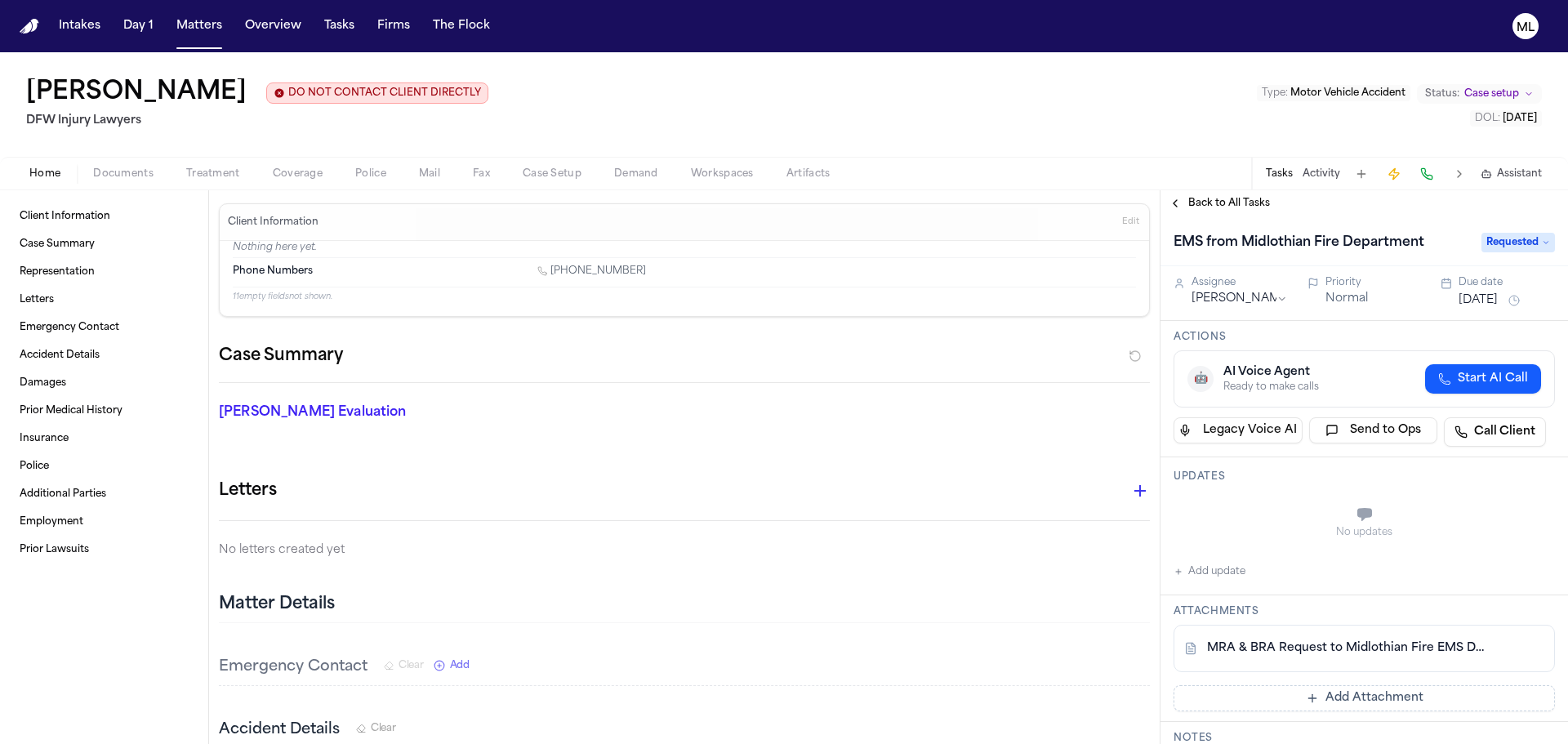
click at [1242, 497] on div "No updates" at bounding box center [1364, 523] width 381 height 58
click at [1225, 572] on button "Add update" at bounding box center [1210, 571] width 72 height 19
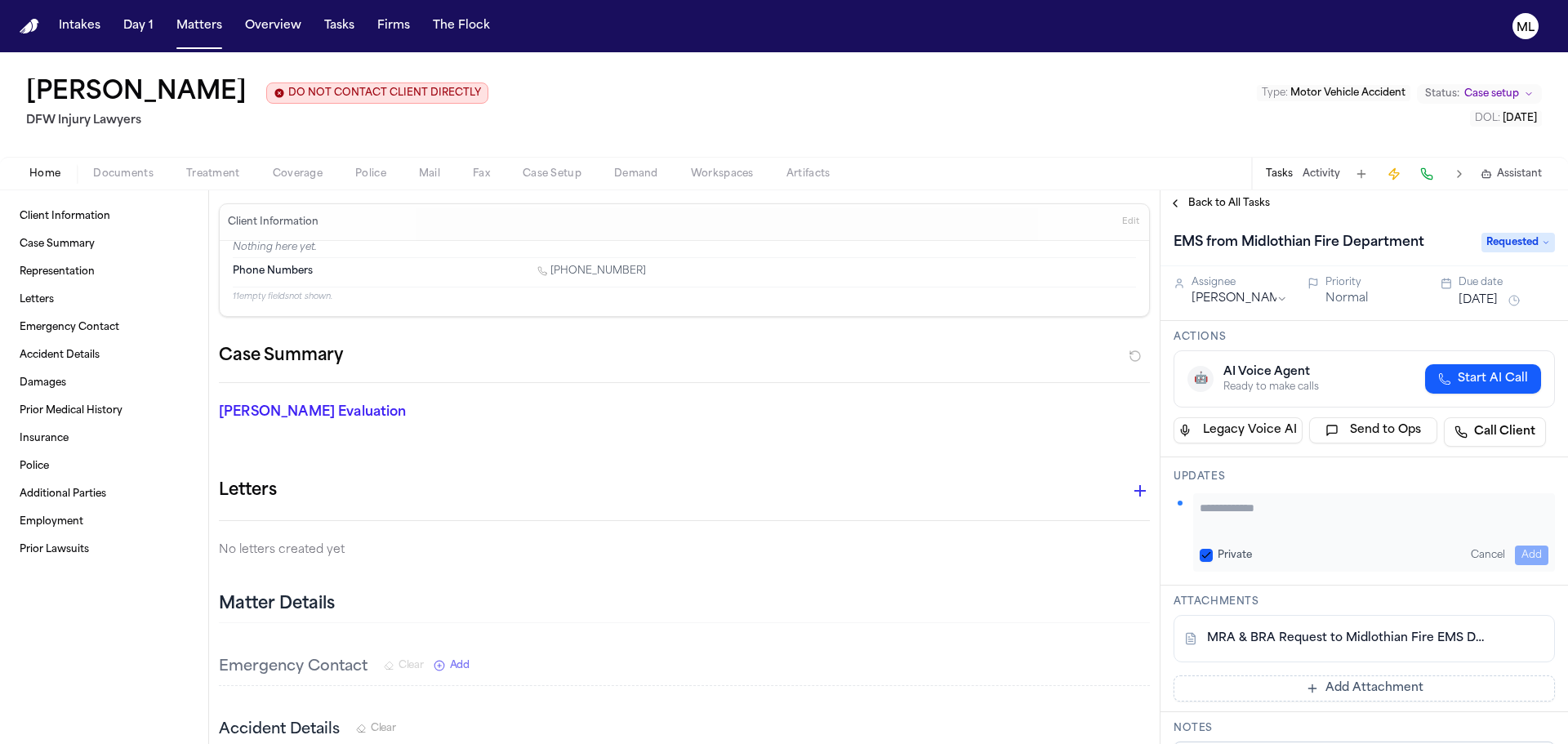
click at [1232, 517] on textarea "Add your update" at bounding box center [1375, 516] width 349 height 33
type textarea "**********"
click at [1531, 552] on button "Add" at bounding box center [1531, 555] width 34 height 19
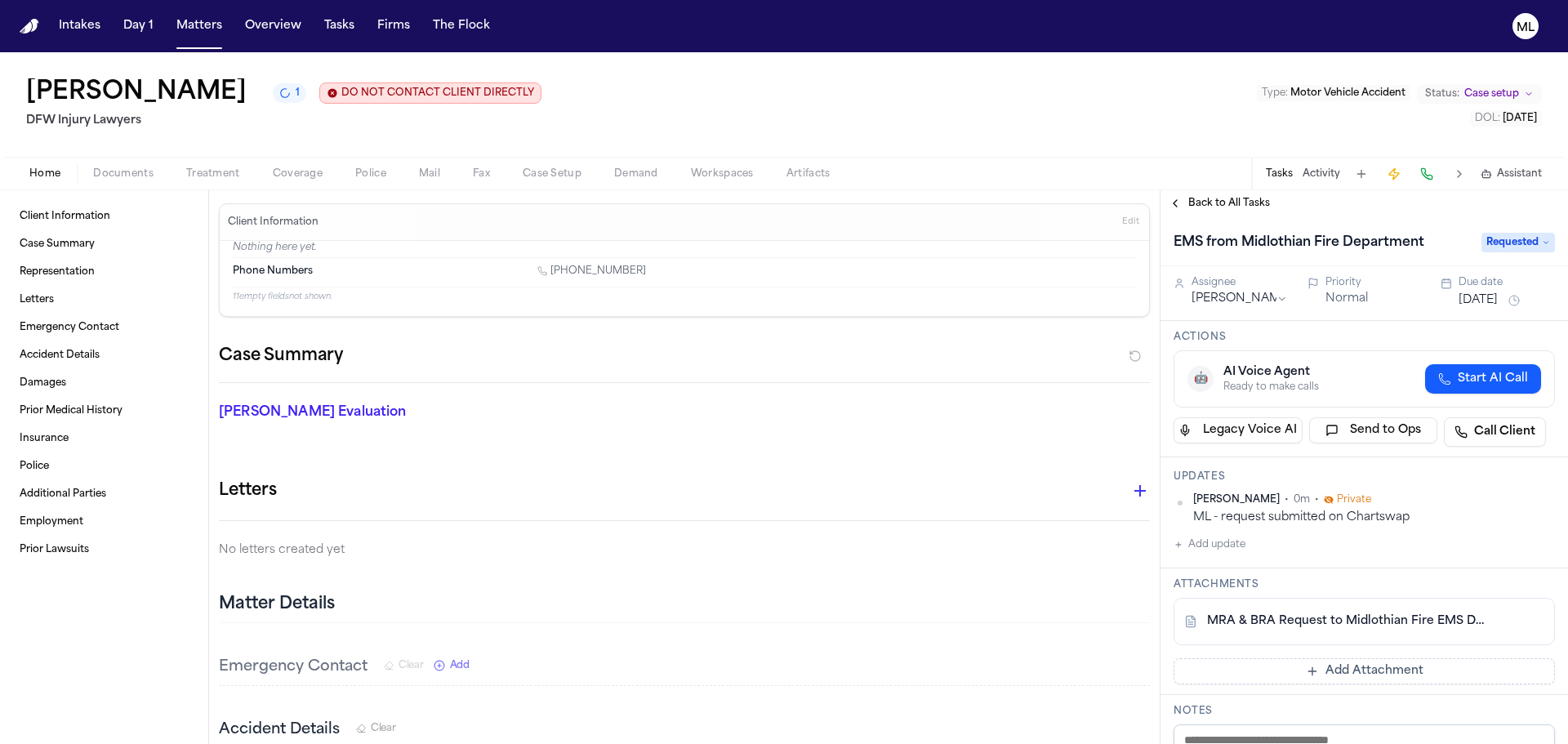
click at [1242, 206] on span "Back to All Tasks" at bounding box center [1229, 203] width 81 height 13
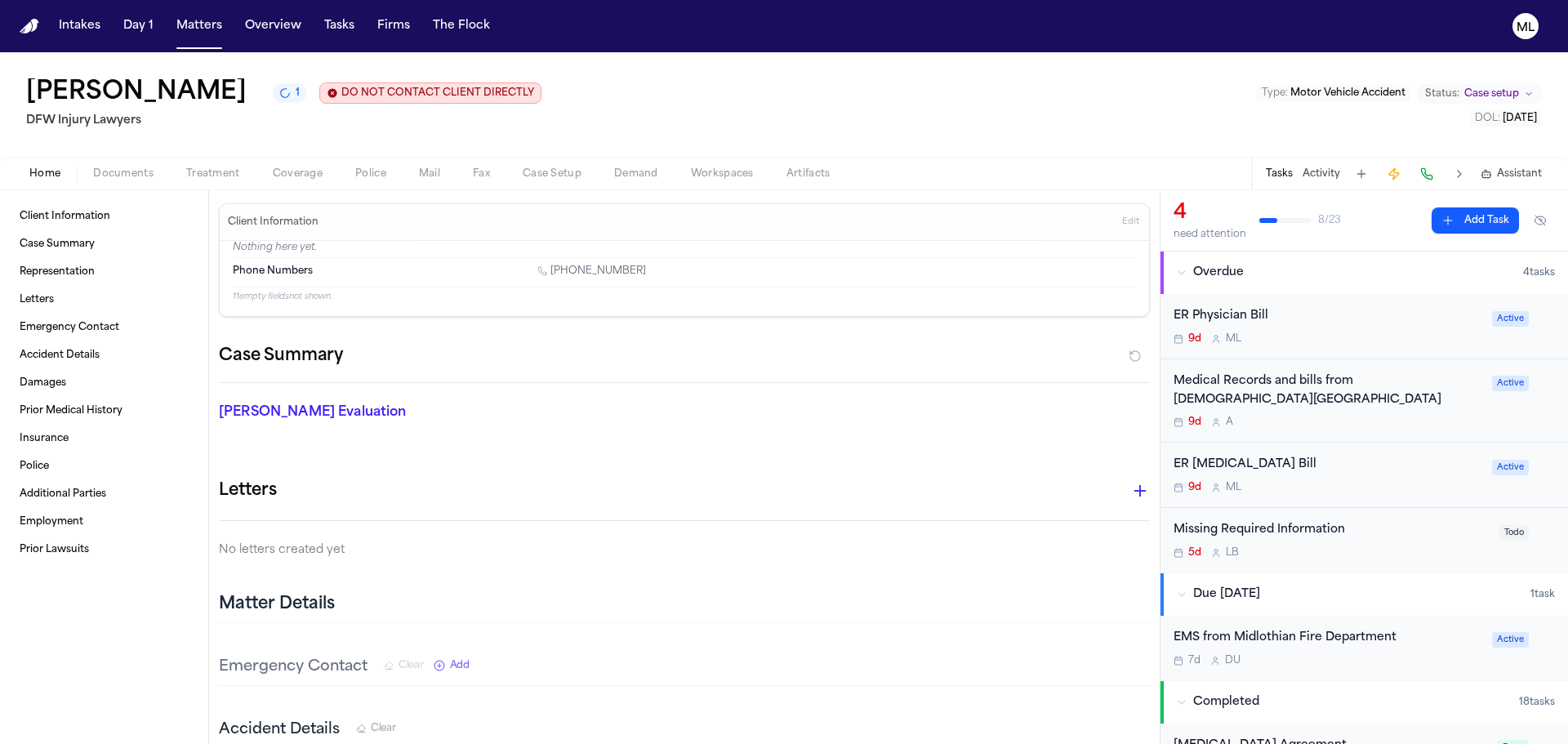
click at [1365, 327] on div "ER Physician Bill 9d M L" at bounding box center [1328, 326] width 309 height 38
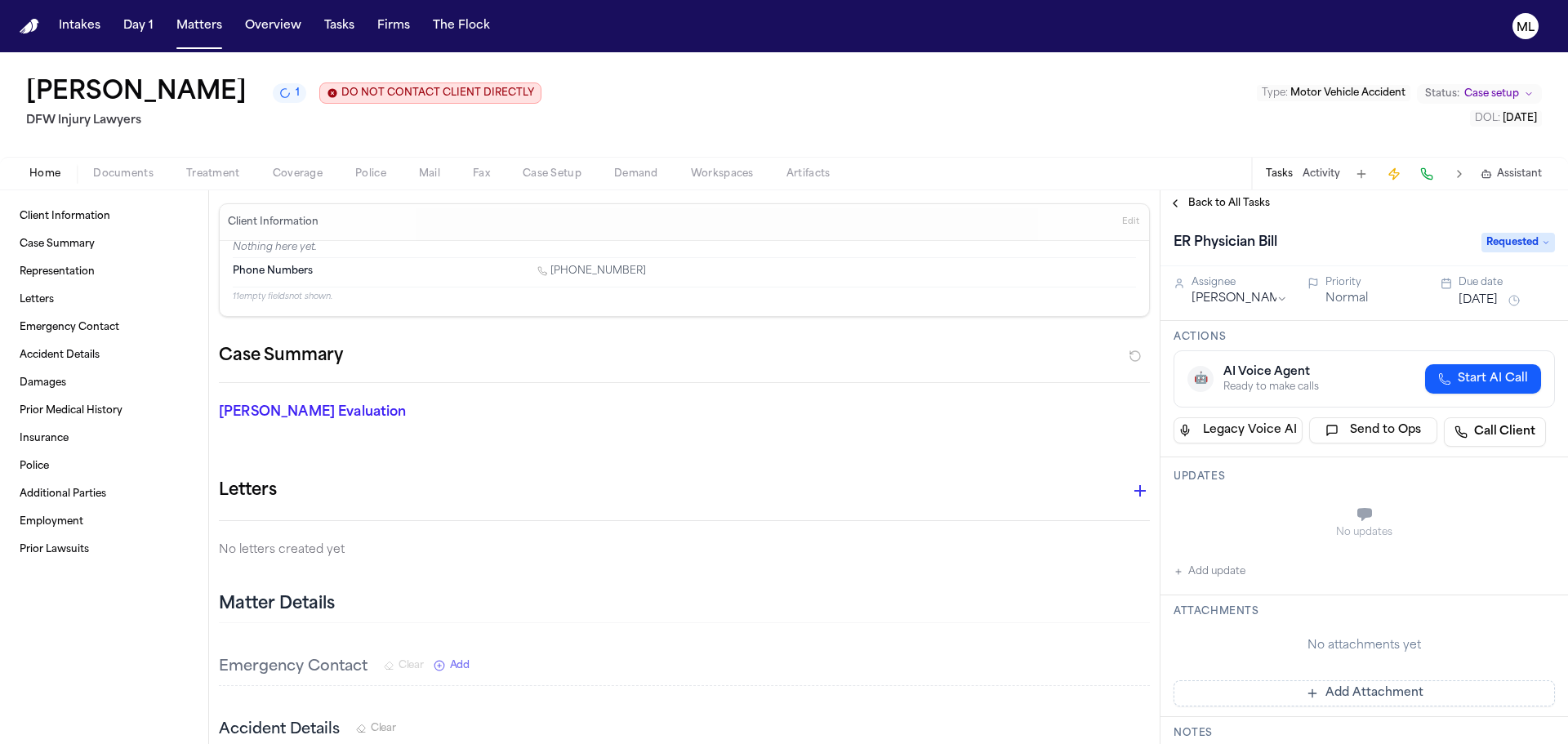
click at [1232, 575] on button "Add update" at bounding box center [1210, 571] width 72 height 19
click at [1231, 522] on textarea "Add your update" at bounding box center [1375, 516] width 349 height 33
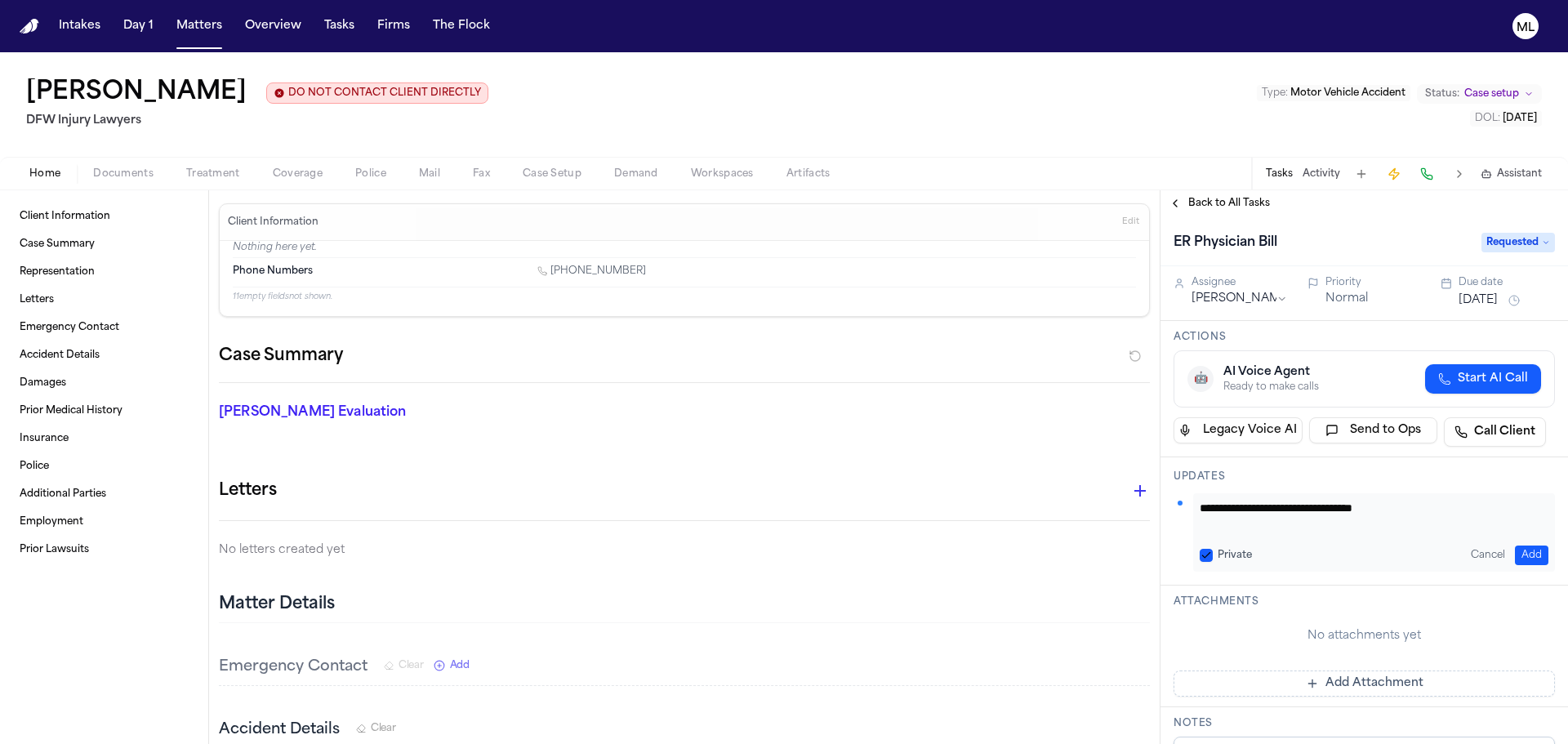
click at [1479, 295] on button "Aug 18, 2025" at bounding box center [1478, 301] width 39 height 16
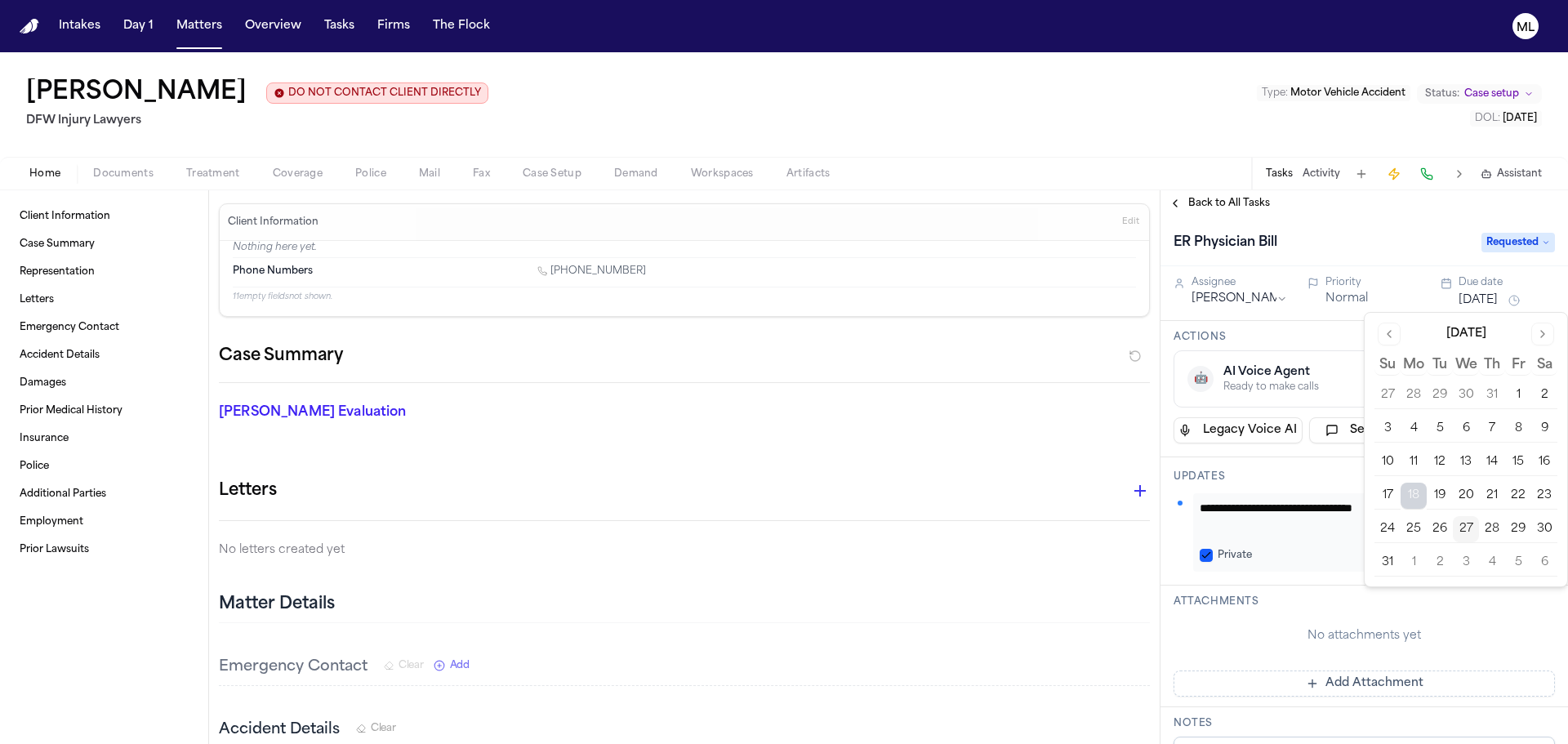
click at [1464, 558] on button "3" at bounding box center [1466, 562] width 27 height 27
click at [1349, 509] on textarea "**********" at bounding box center [1369, 516] width 336 height 33
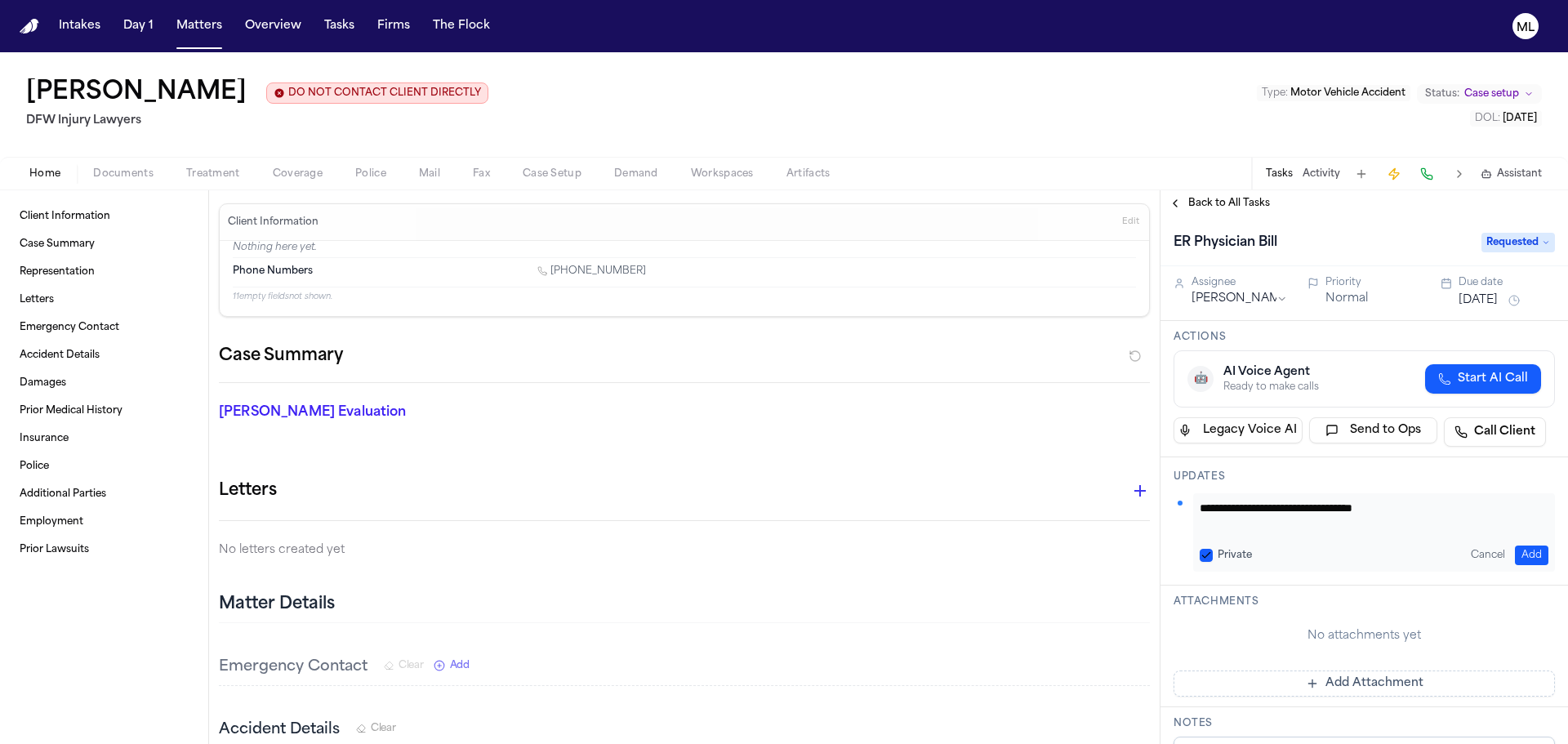
click at [1483, 508] on textarea "**********" at bounding box center [1369, 516] width 336 height 33
type textarea "**********"
click at [1520, 555] on button "Add" at bounding box center [1531, 555] width 34 height 19
click at [1213, 192] on div "Back to All Tasks" at bounding box center [1365, 203] width 408 height 27
click at [1214, 203] on span "Back to All Tasks" at bounding box center [1229, 203] width 81 height 13
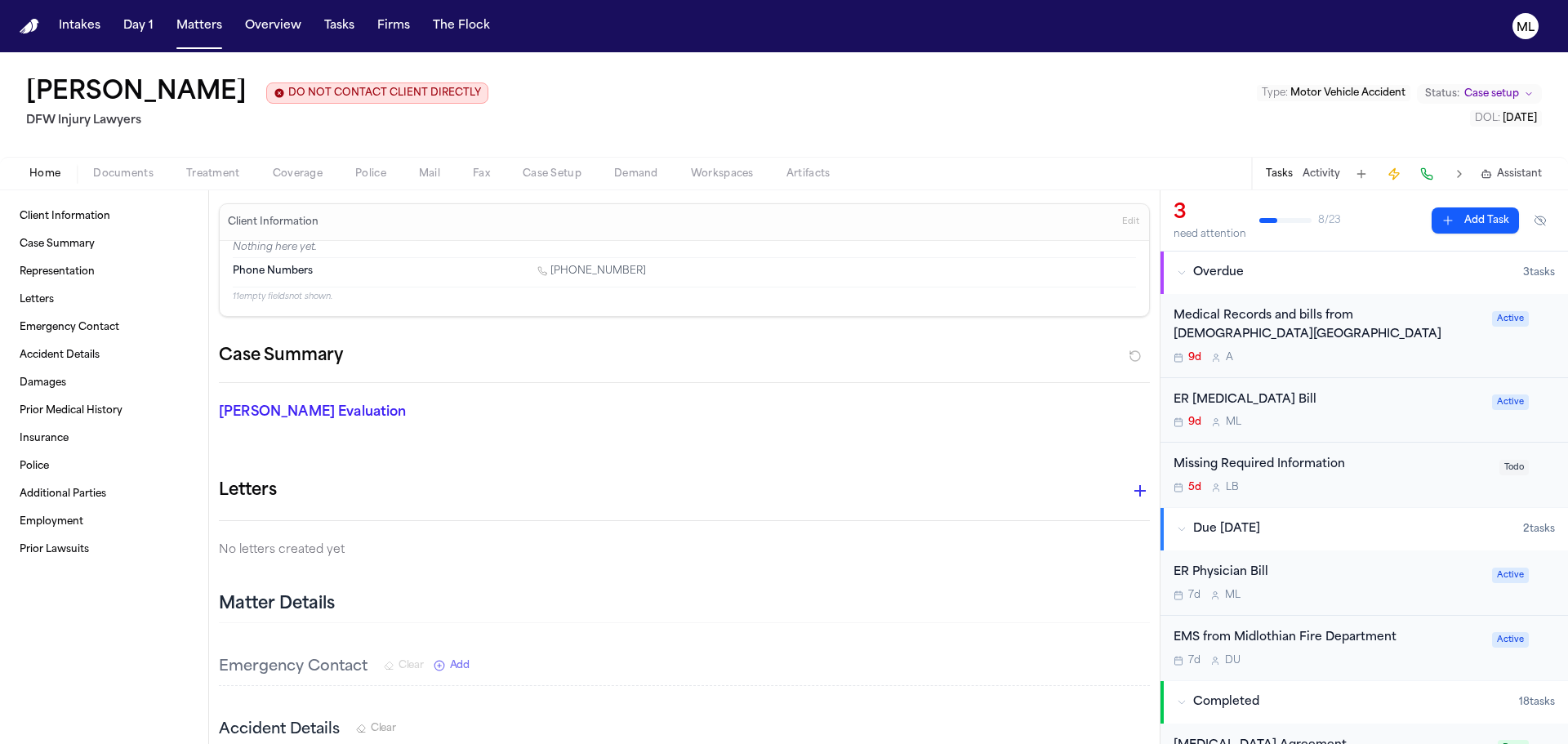
click at [1377, 410] on div "ER Radiology Bill 9d M L" at bounding box center [1328, 410] width 309 height 38
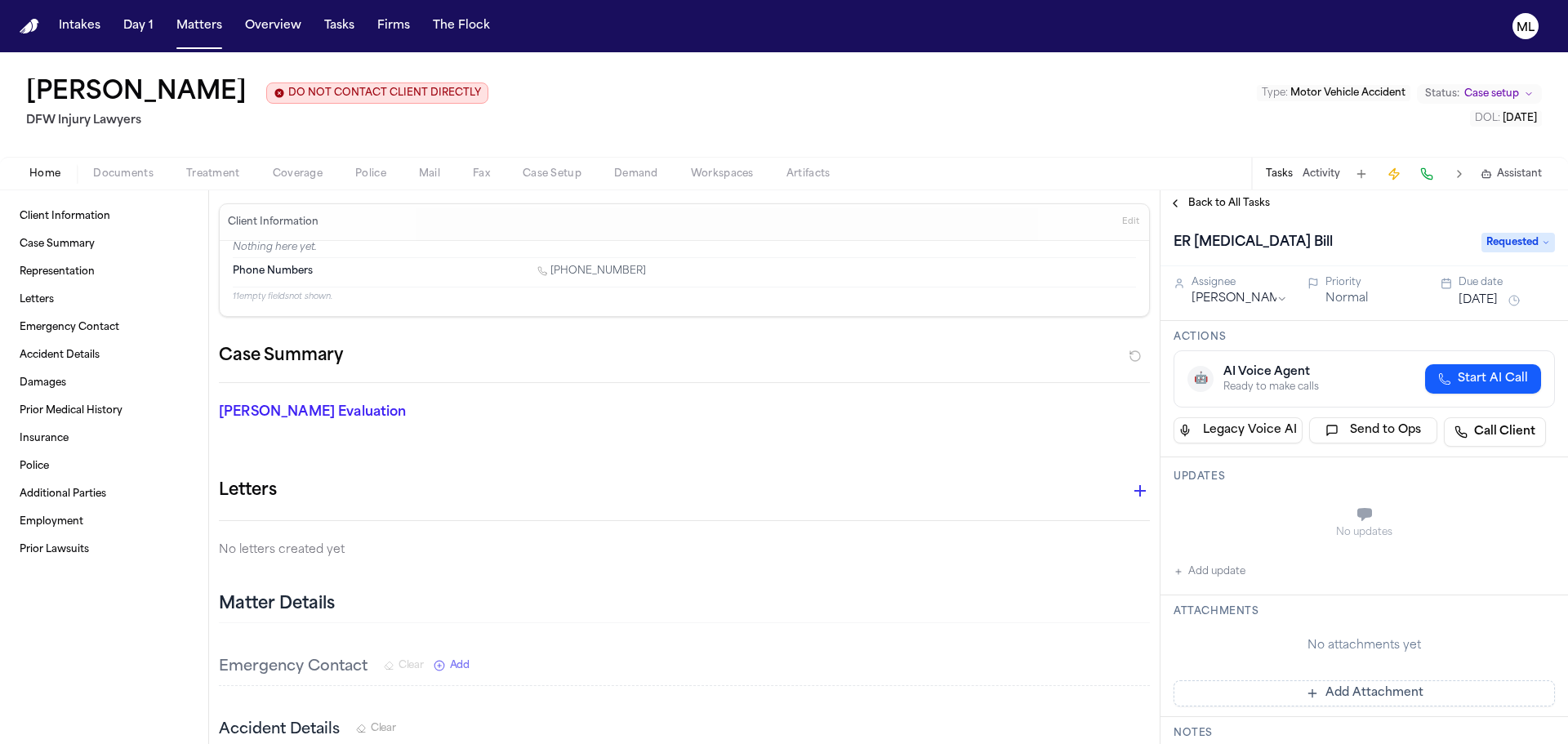
click at [1233, 563] on button "Add update" at bounding box center [1210, 571] width 72 height 19
click at [1238, 528] on textarea "Add your update" at bounding box center [1375, 516] width 349 height 33
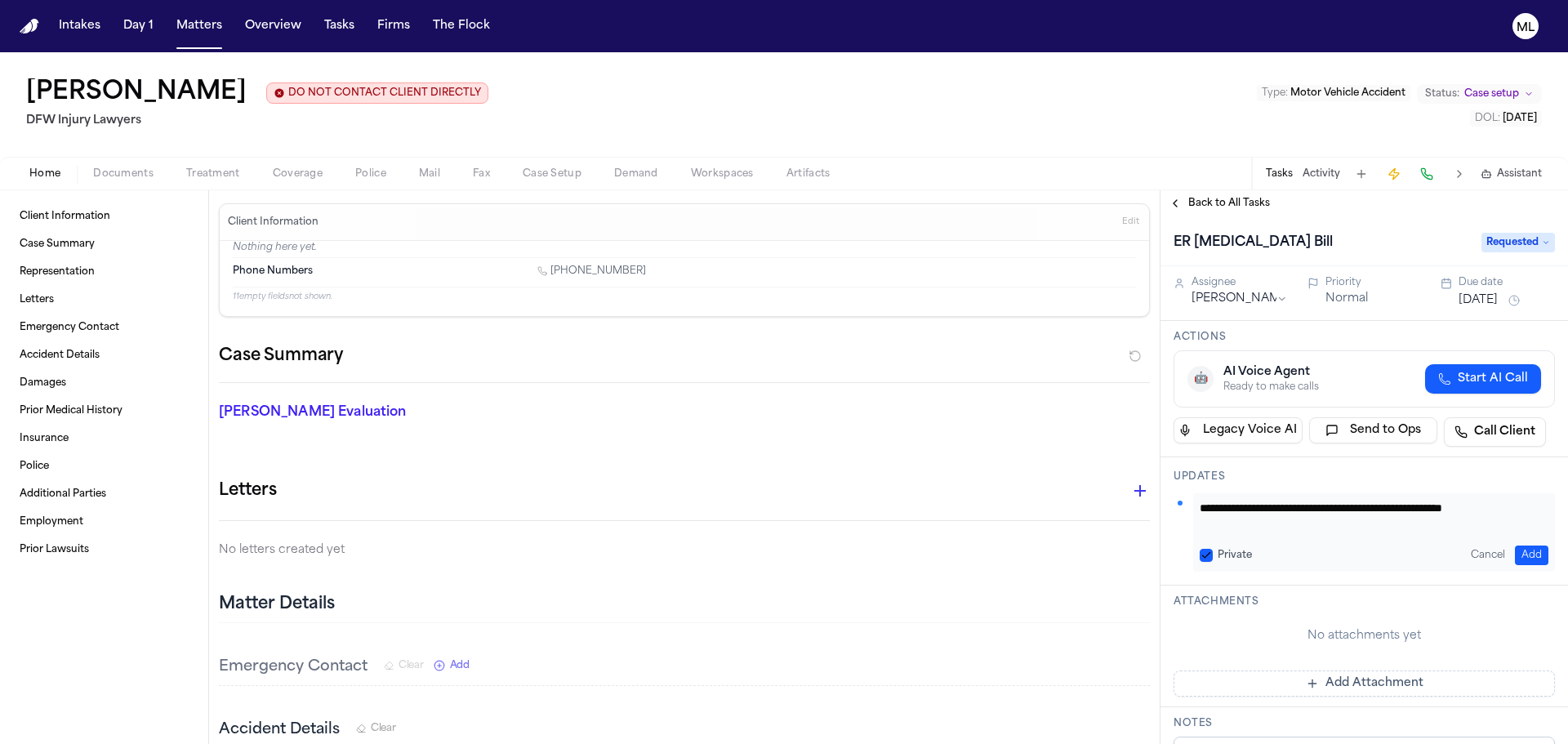
type textarea "**********"
click at [1531, 556] on button "Add" at bounding box center [1531, 555] width 34 height 19
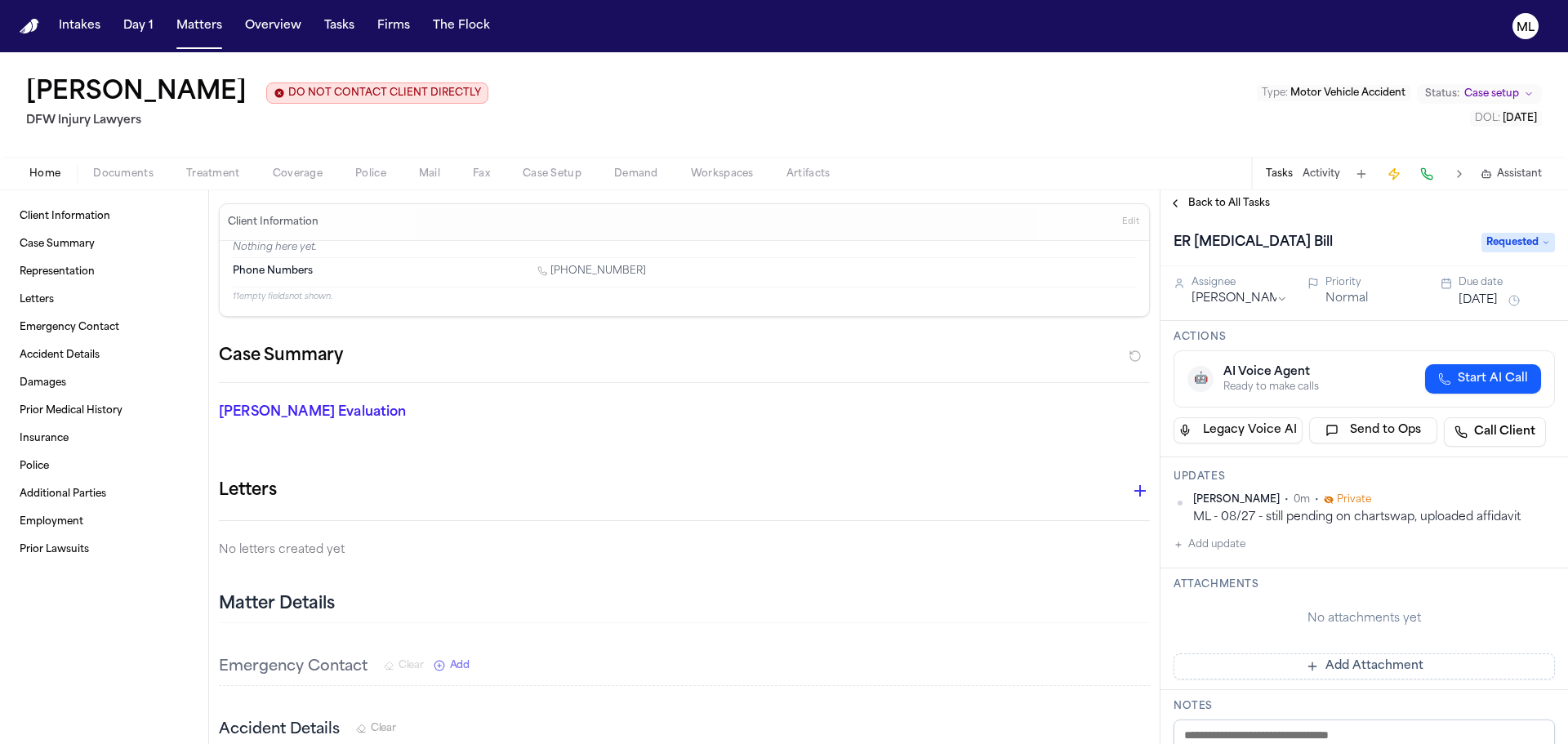
click at [1482, 299] on button "Aug 18, 2025" at bounding box center [1478, 301] width 39 height 16
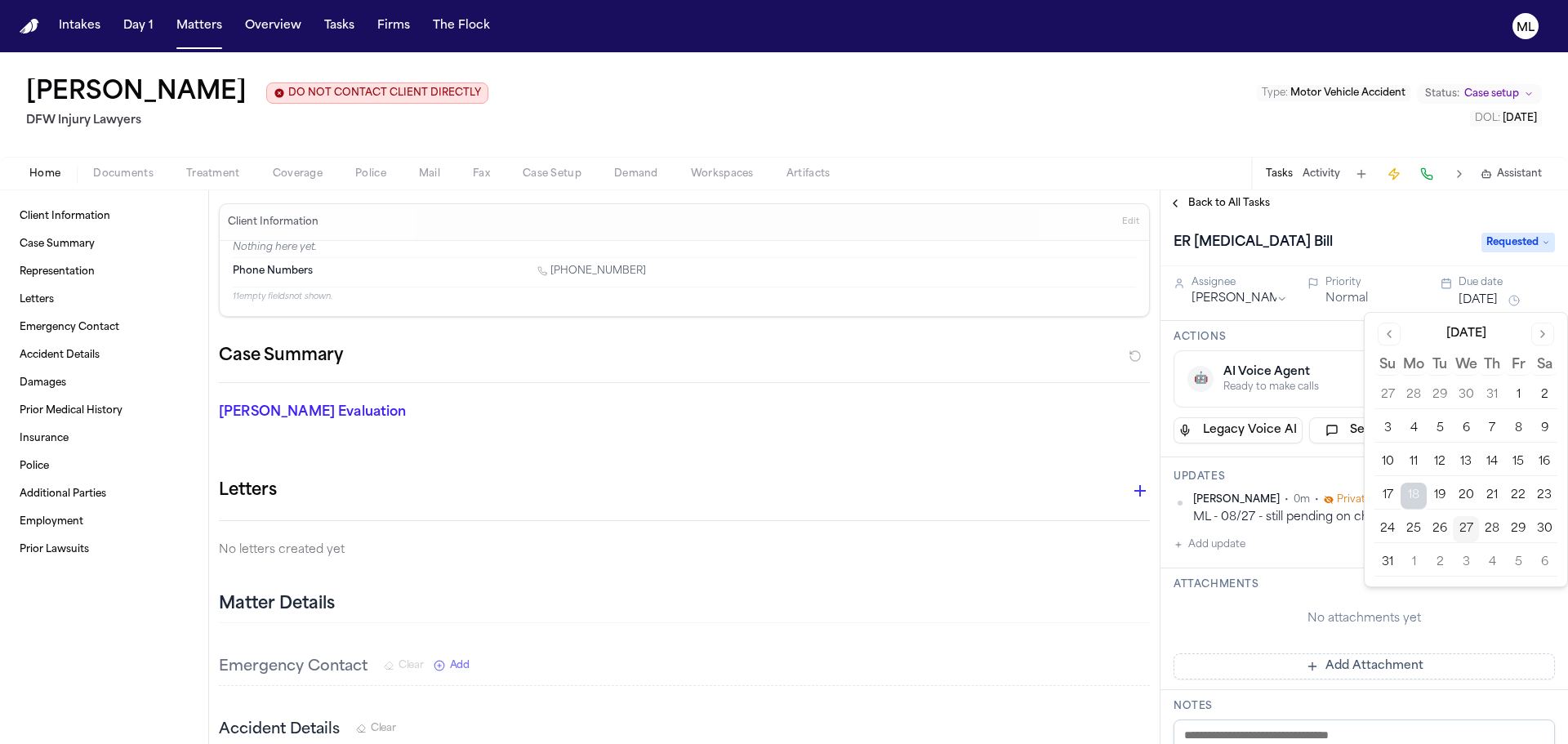
click at [1466, 569] on button "3" at bounding box center [1466, 562] width 27 height 27
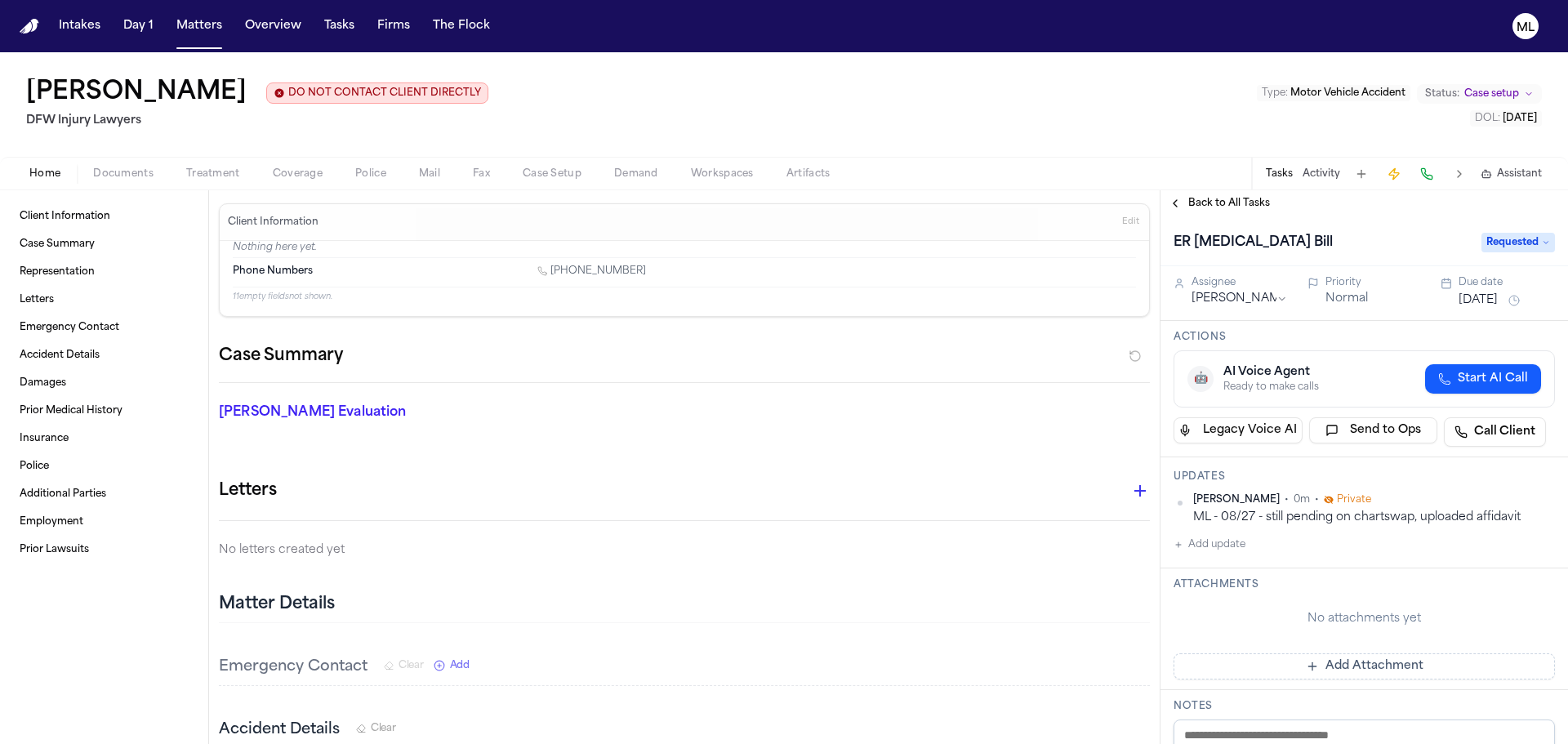
click at [1315, 236] on div "ER Radiology Bill" at bounding box center [1323, 242] width 298 height 27
click at [1236, 202] on span "Back to All Tasks" at bounding box center [1229, 203] width 81 height 13
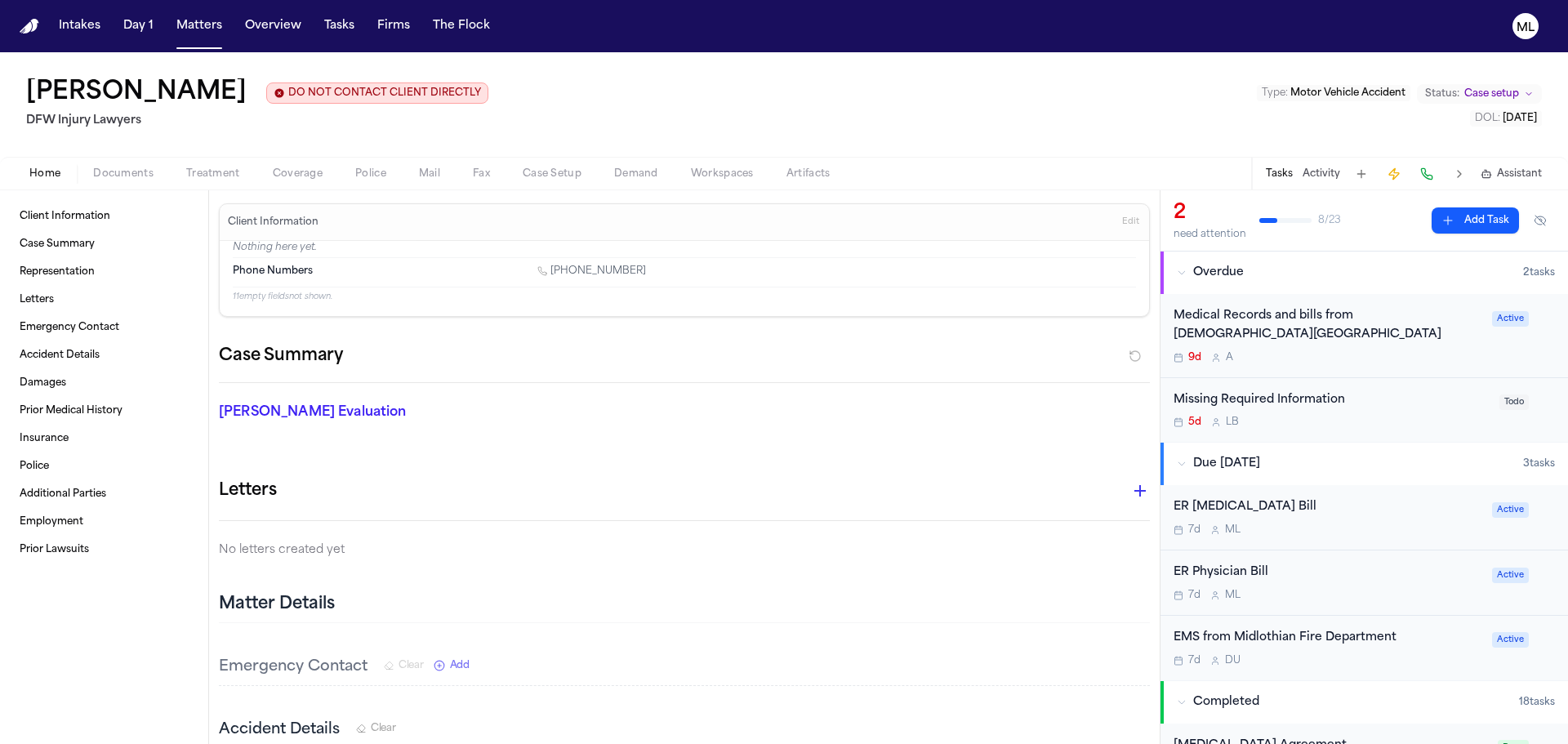
click at [1416, 410] on div "Missing Required Information 5d L B" at bounding box center [1332, 410] width 316 height 38
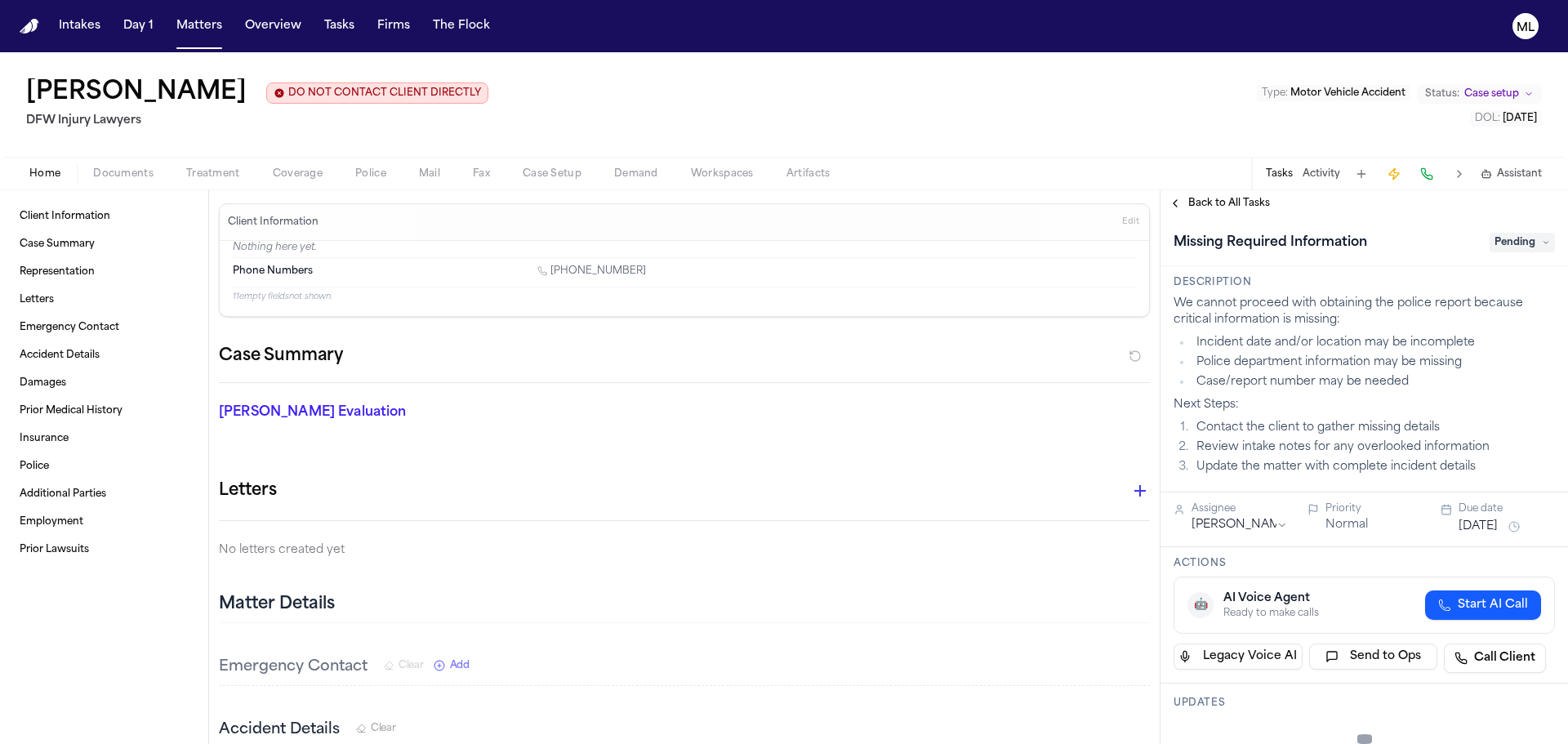
click at [1514, 243] on span "Pending" at bounding box center [1522, 242] width 65 height 19
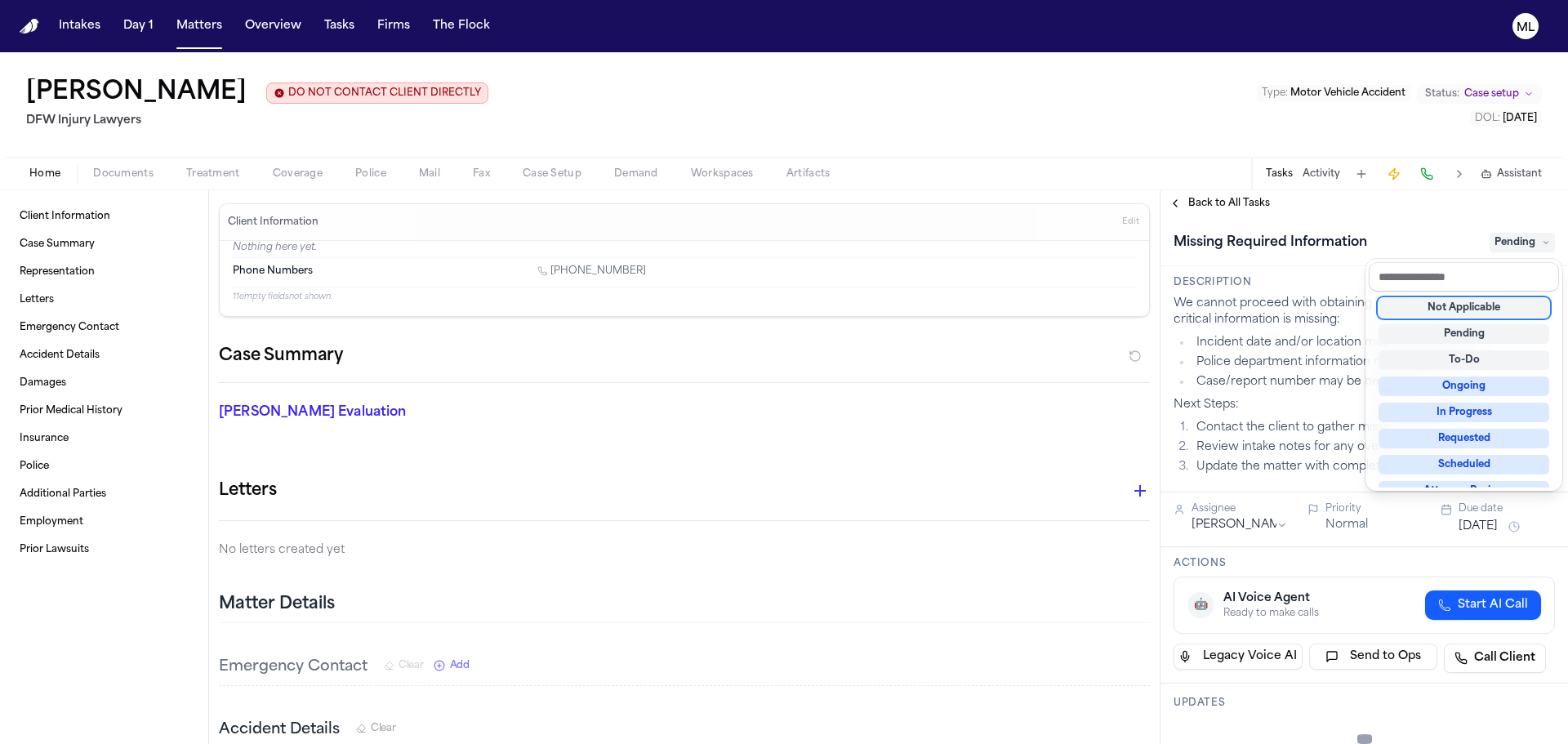
click at [1482, 307] on div "Not Applicable" at bounding box center [1464, 307] width 171 height 19
click at [1218, 205] on div "Back to All Tasks Missing Required Information Not Applicable Description We ca…" at bounding box center [1365, 467] width 408 height 554
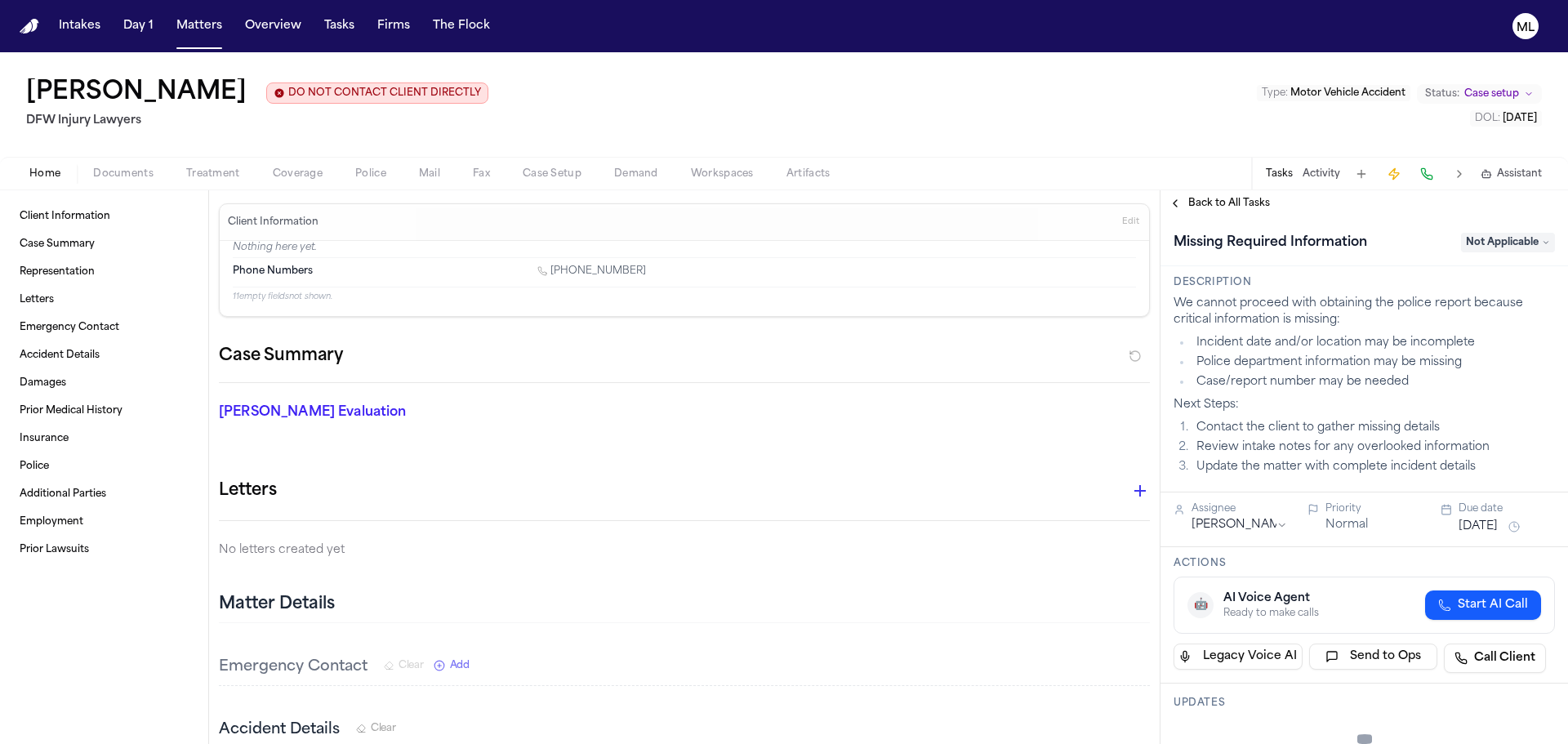
click at [1223, 197] on span "Back to All Tasks" at bounding box center [1229, 203] width 81 height 13
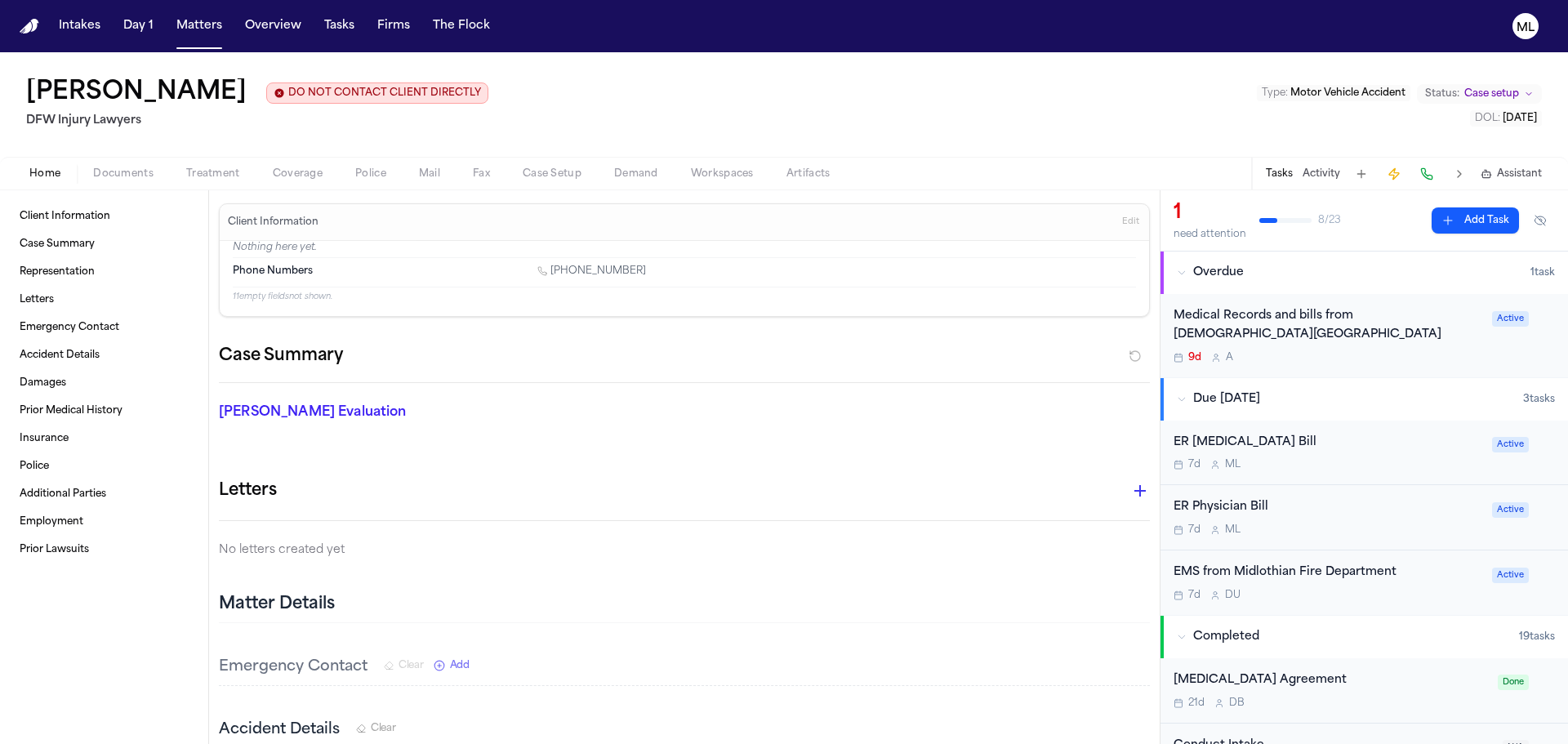
click at [1455, 354] on div "9d A" at bounding box center [1328, 357] width 309 height 13
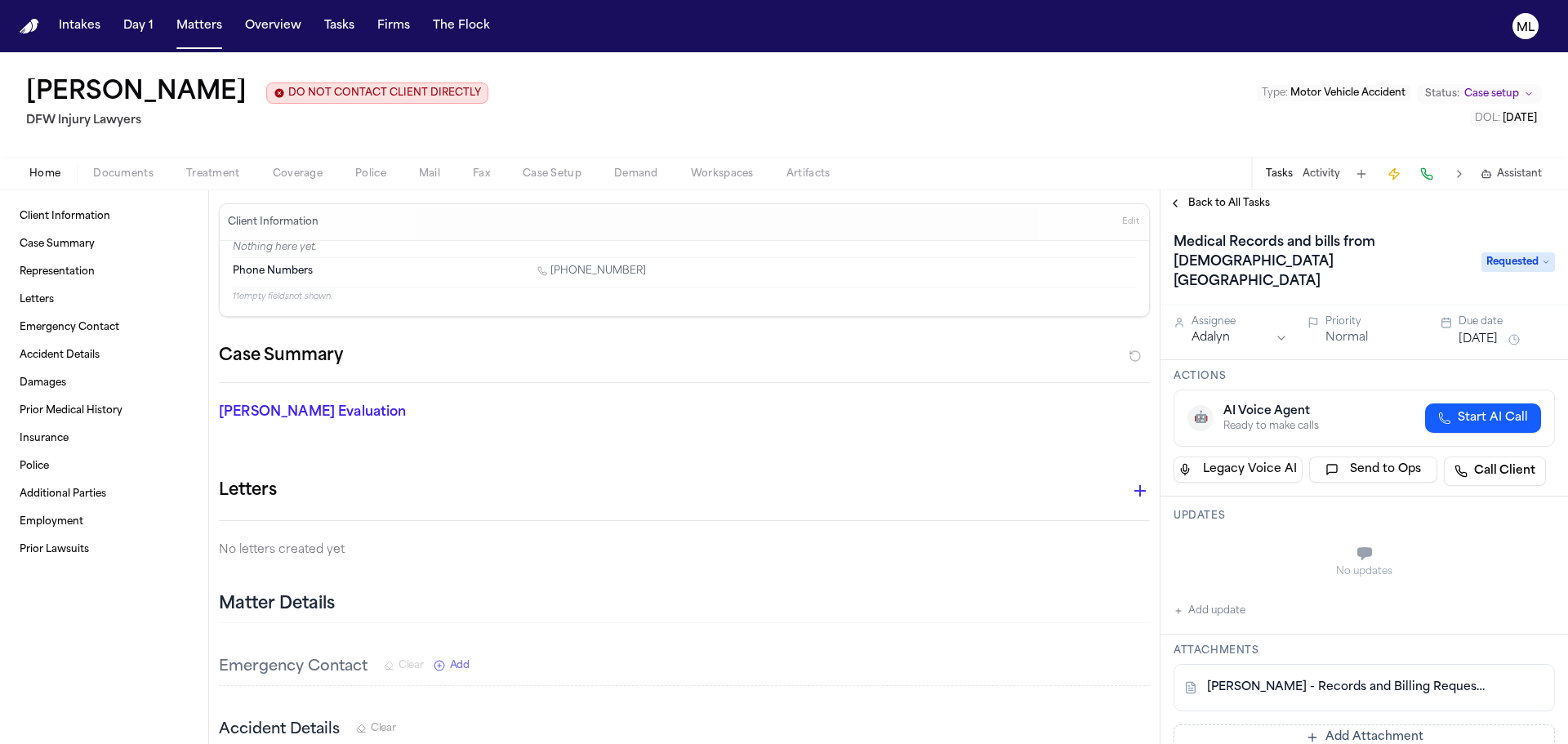
click at [1228, 601] on button "Add update" at bounding box center [1210, 611] width 72 height 19
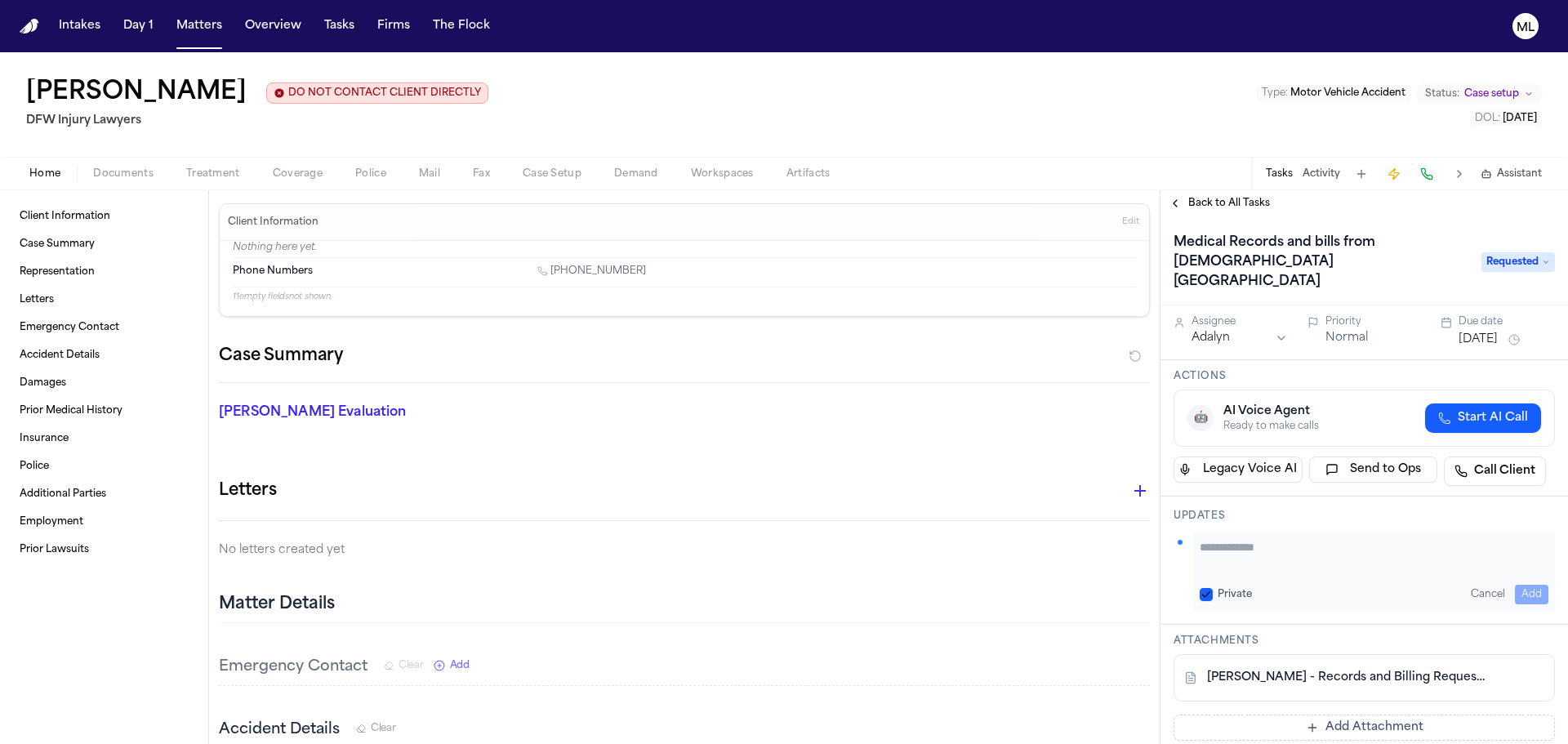
click at [1223, 539] on textarea "Add your update" at bounding box center [1375, 556] width 349 height 33
type textarea "**********"
click at [1519, 585] on button "Add" at bounding box center [1531, 594] width 34 height 19
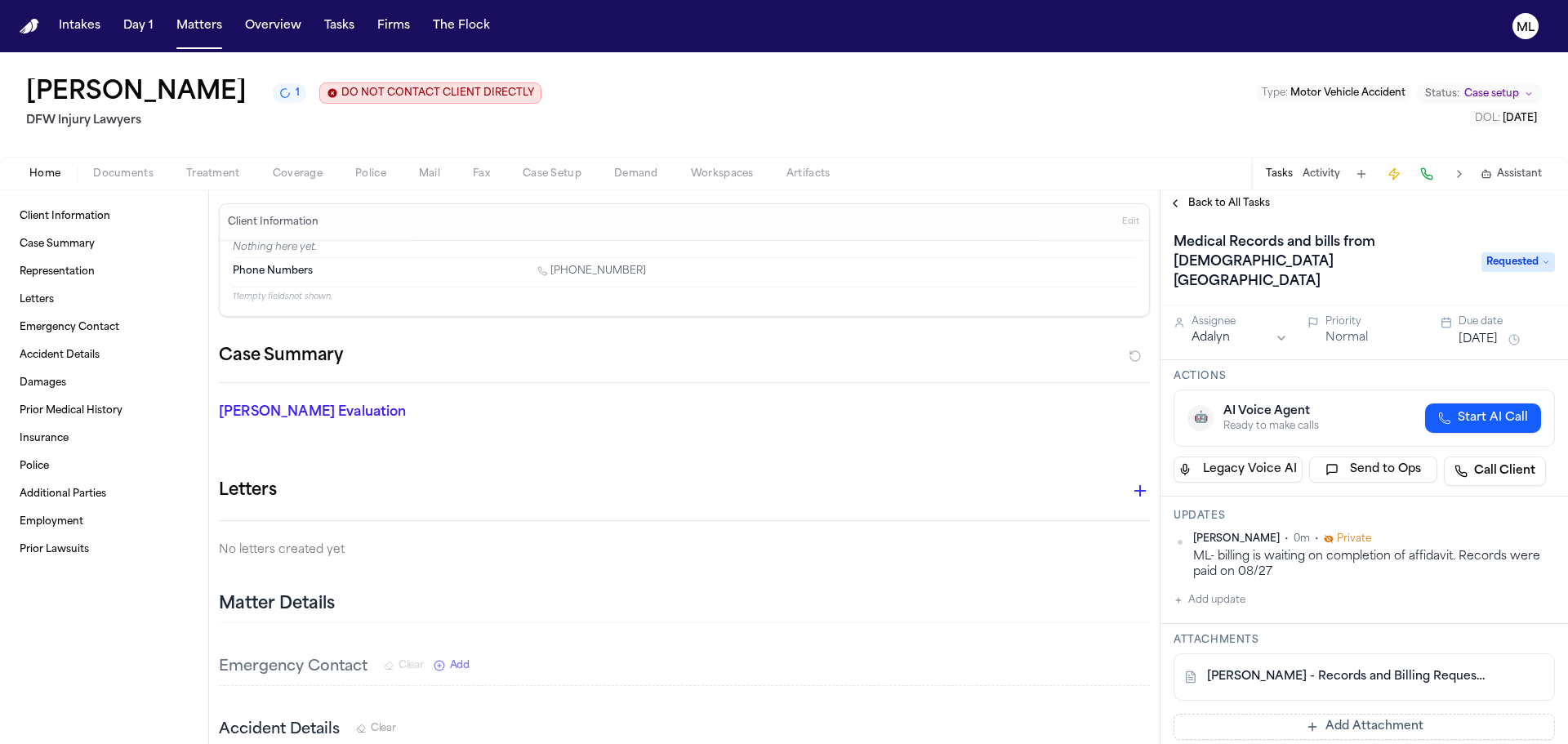
click at [1479, 315] on div "Due date" at bounding box center [1507, 322] width 96 height 13
click at [1477, 332] on button "Aug 18, 2025" at bounding box center [1478, 340] width 39 height 16
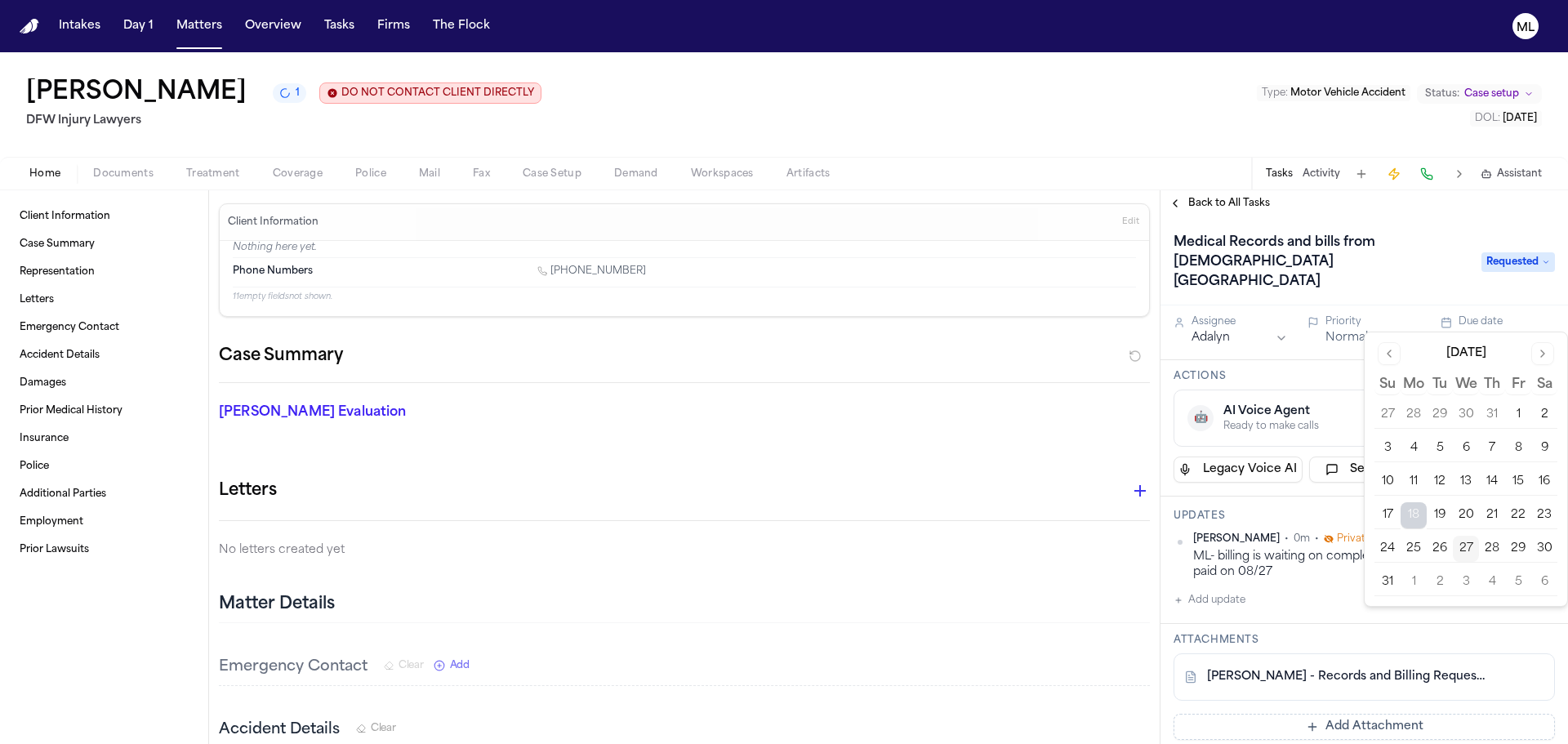
click at [1501, 549] on button "28" at bounding box center [1492, 548] width 27 height 27
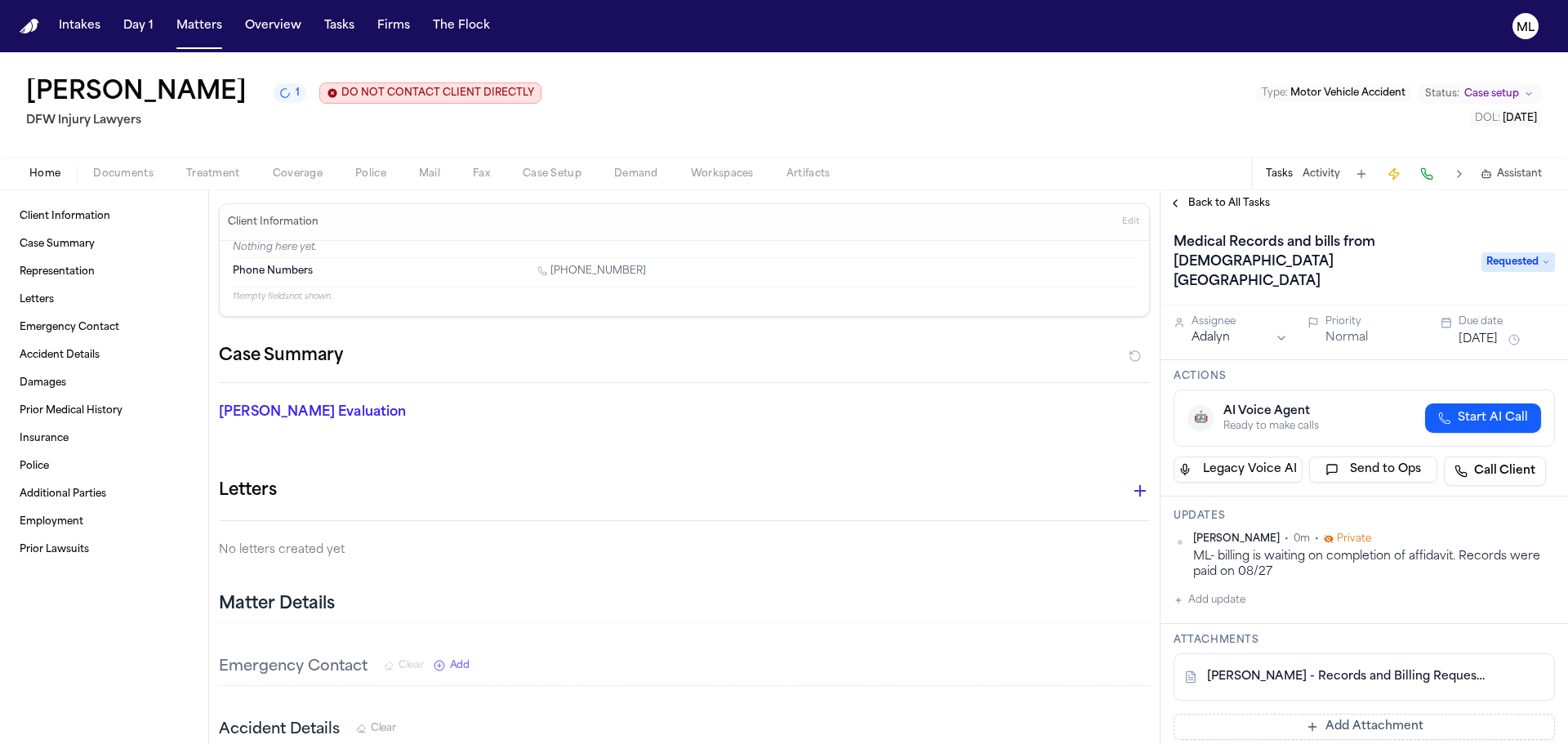
click at [1225, 204] on span "Back to All Tasks" at bounding box center [1229, 203] width 81 height 13
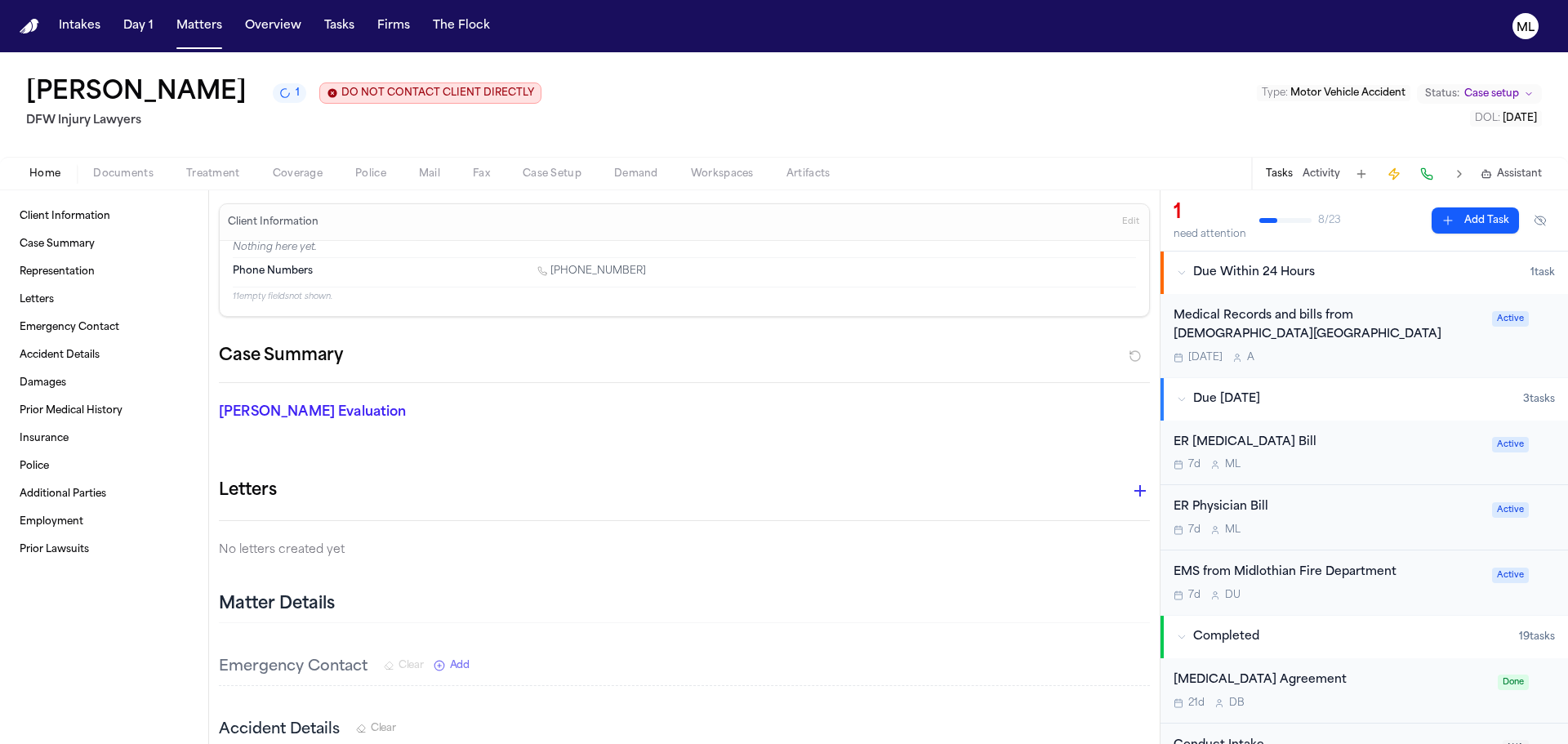
click at [153, 167] on button "Documents" at bounding box center [123, 174] width 93 height 19
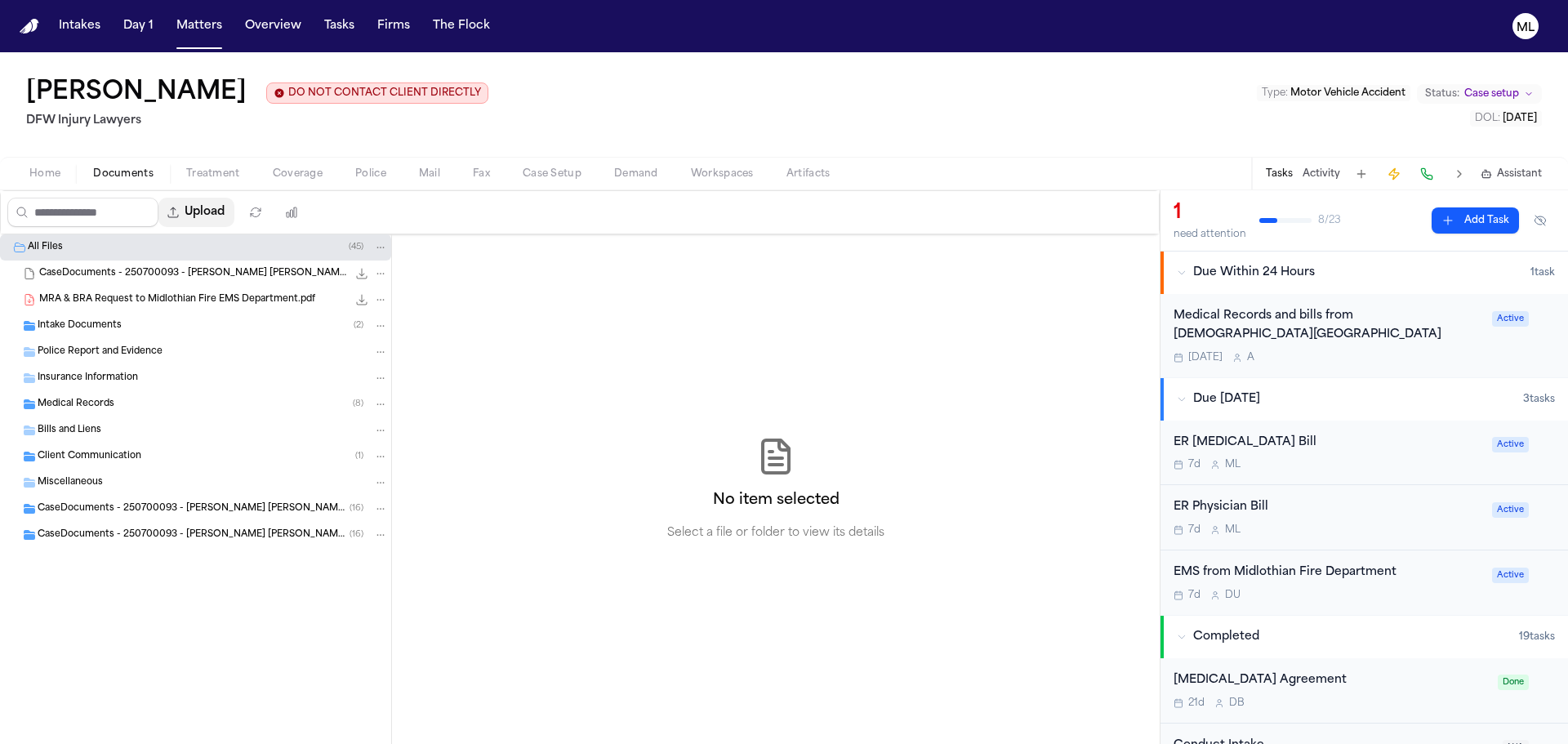
click at [199, 218] on button "Upload" at bounding box center [196, 212] width 76 height 29
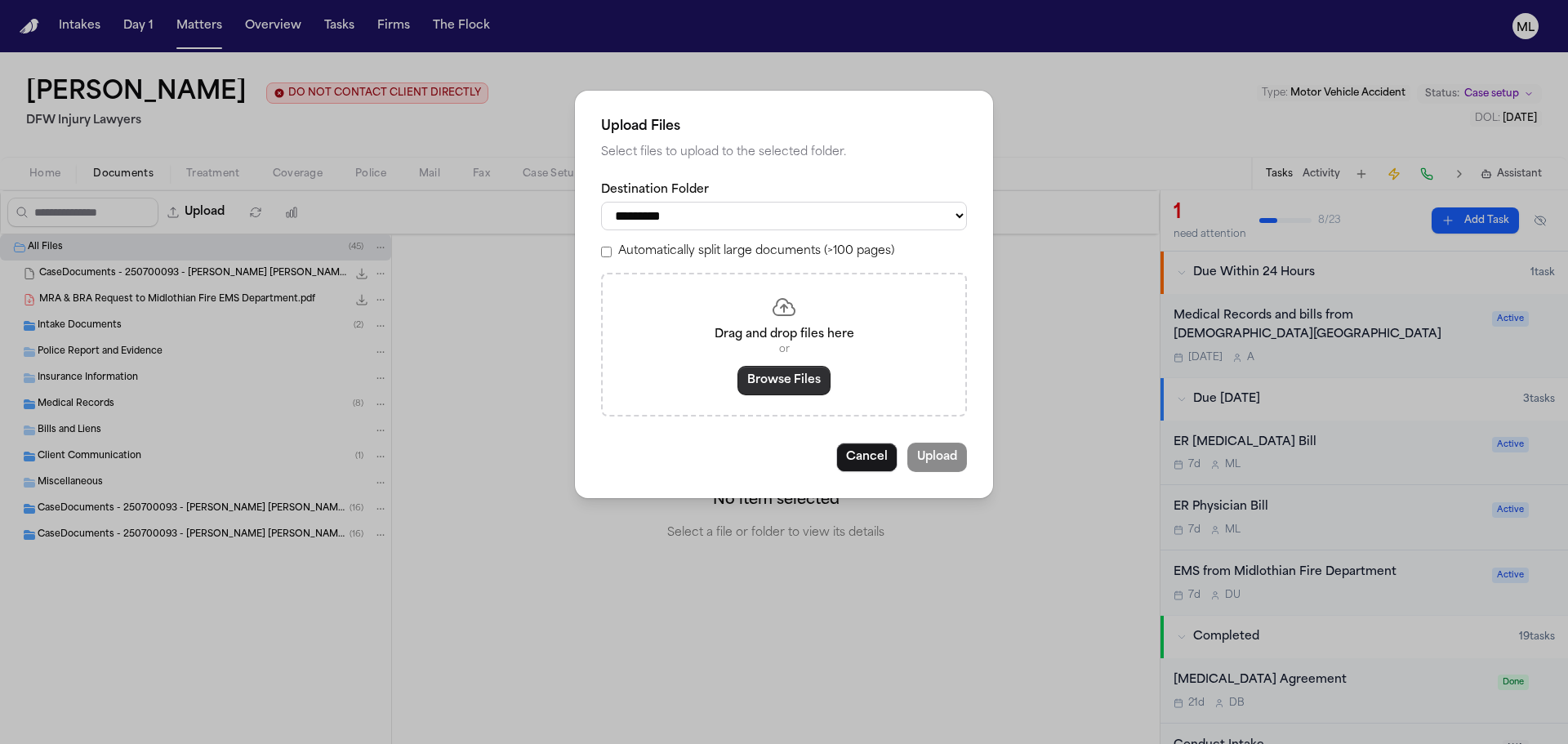
click at [750, 383] on button "Browse Files" at bounding box center [784, 380] width 93 height 29
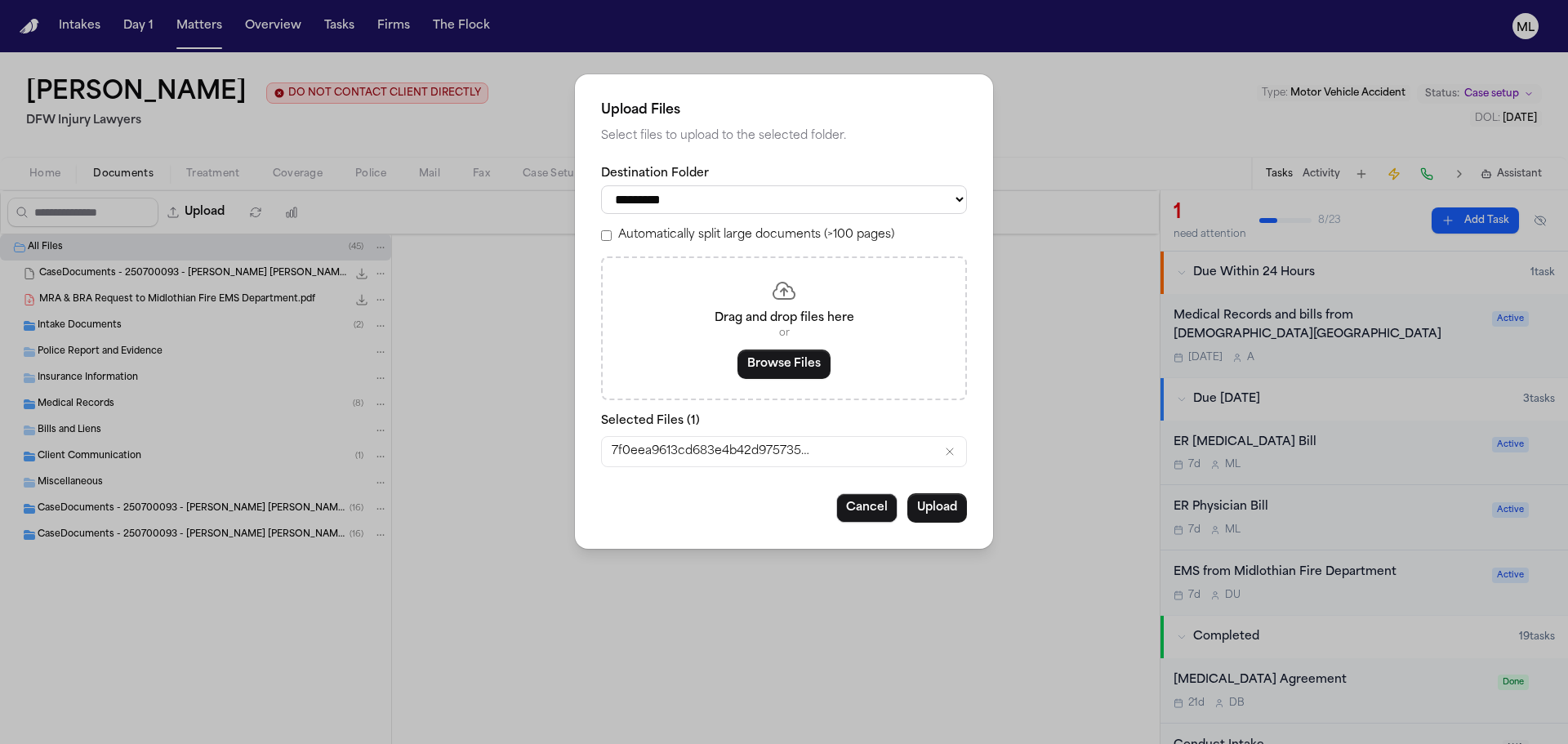
click at [933, 513] on button "Upload" at bounding box center [937, 508] width 59 height 29
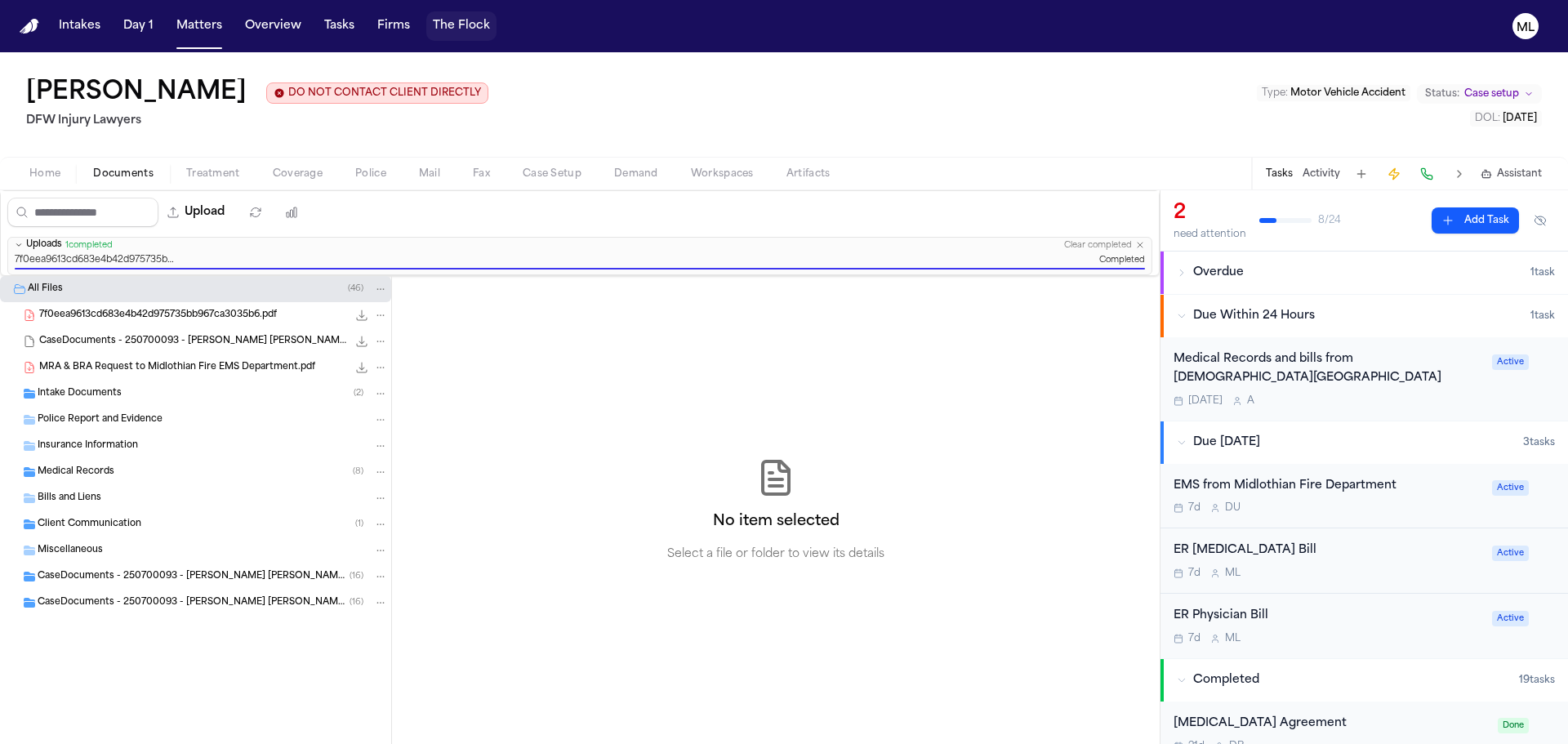
click at [476, 27] on button "The Flock" at bounding box center [461, 27] width 70 height 29
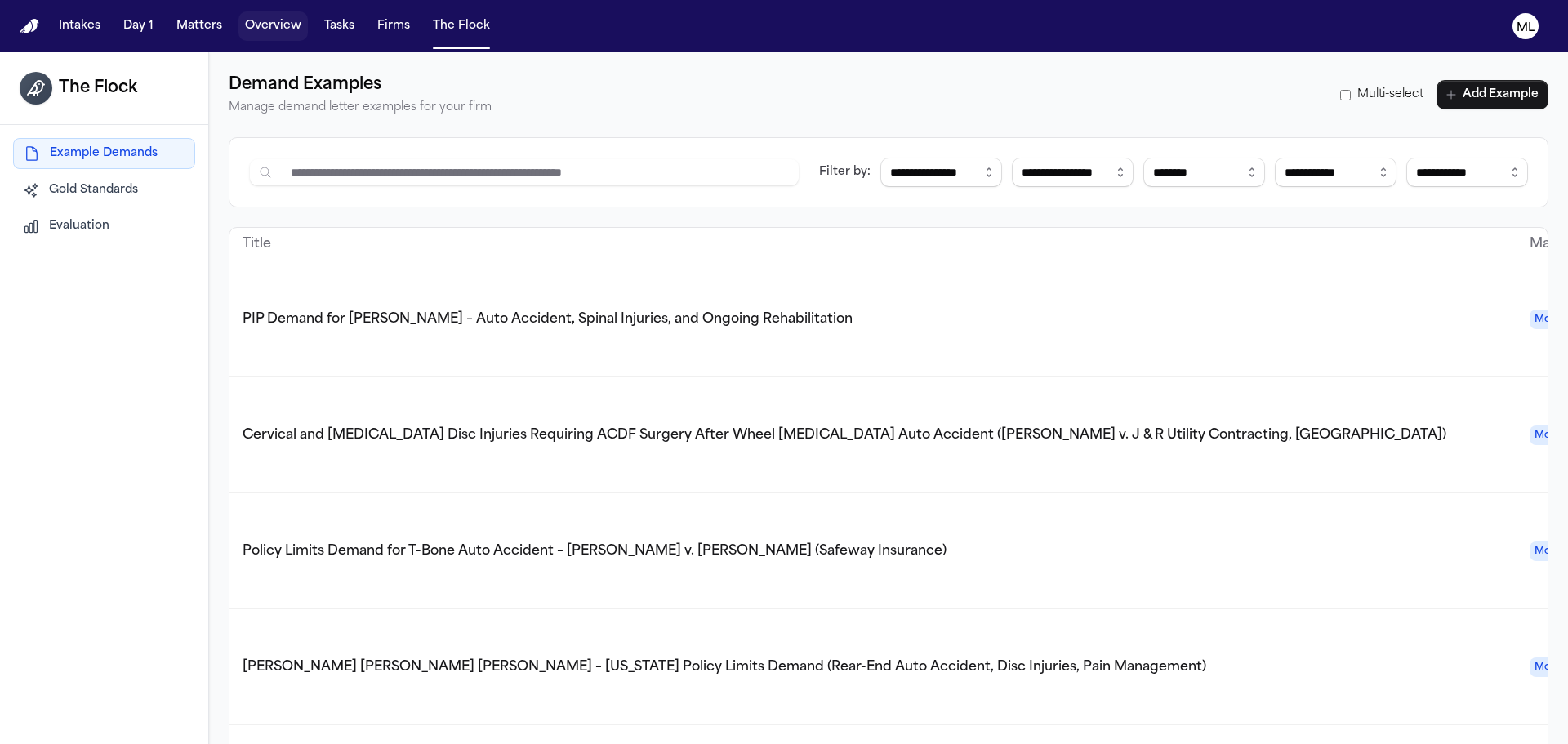
click at [248, 20] on button "Overview" at bounding box center [273, 27] width 69 height 29
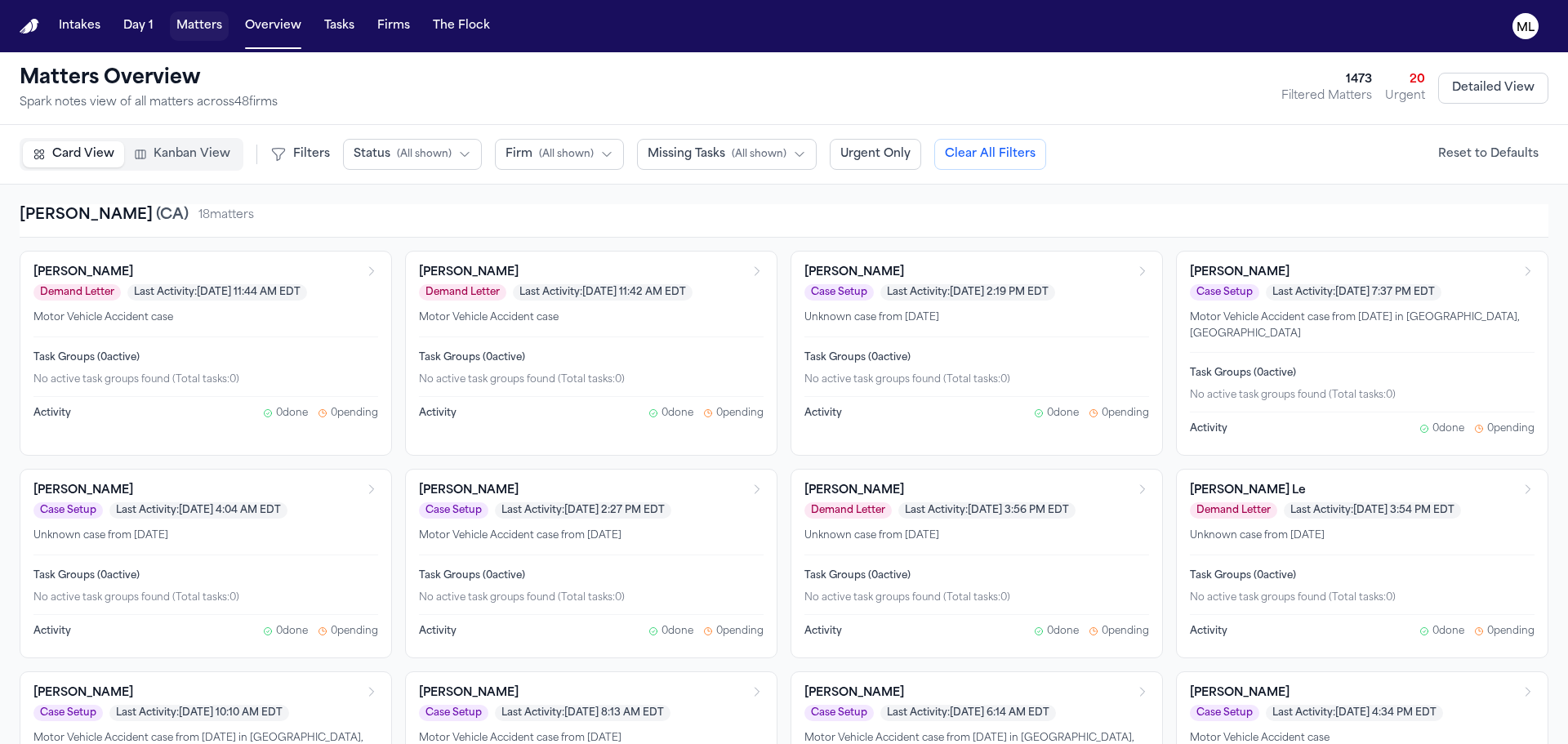
click at [20, 12] on nav "Intakes Day 1 Matters Overview Tasks Firms The Flock ML" at bounding box center [784, 26] width 1568 height 52
click at [20, 19] on img "Home" at bounding box center [28, 27] width 19 height 16
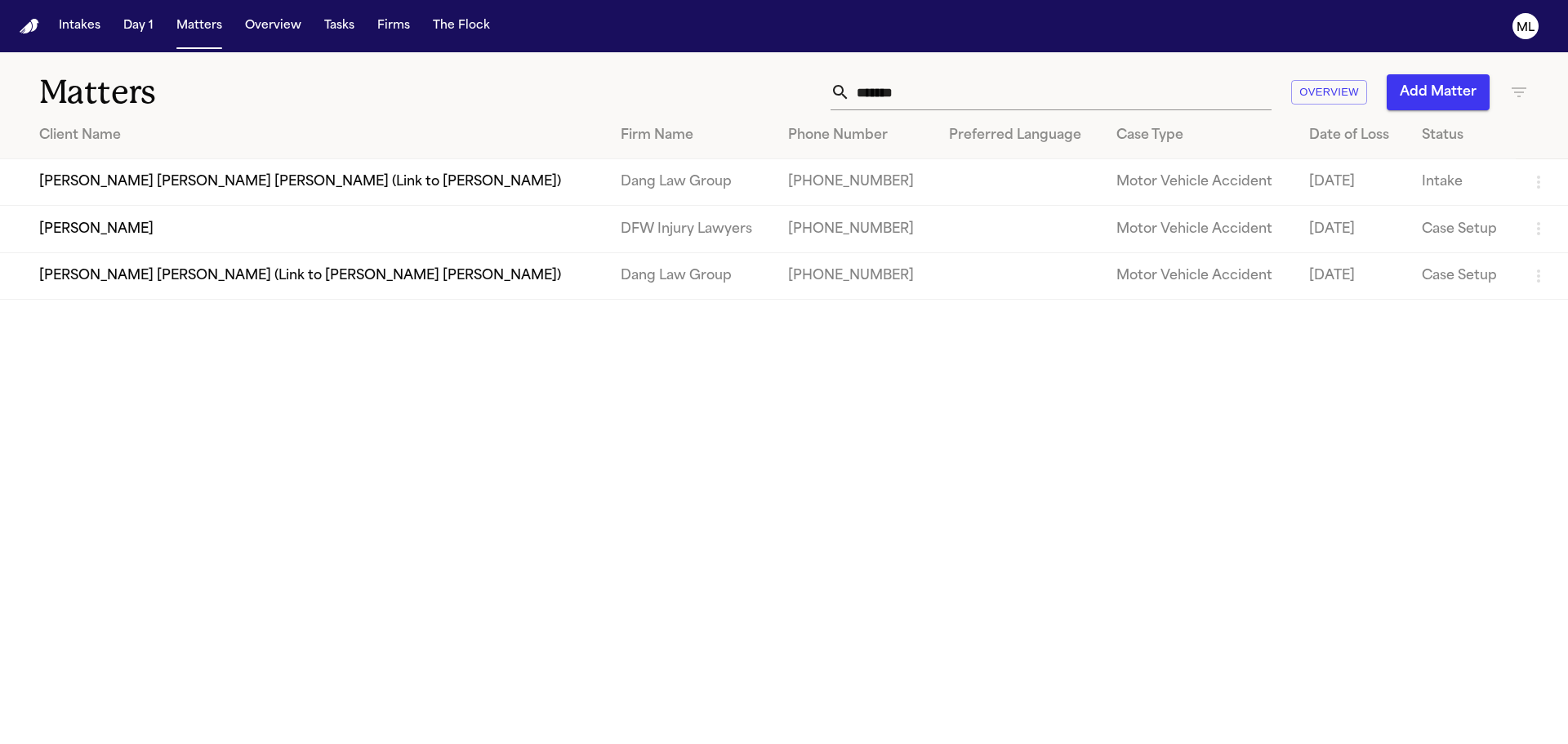
click at [114, 226] on td "Ivan Montanez" at bounding box center [304, 229] width 608 height 47
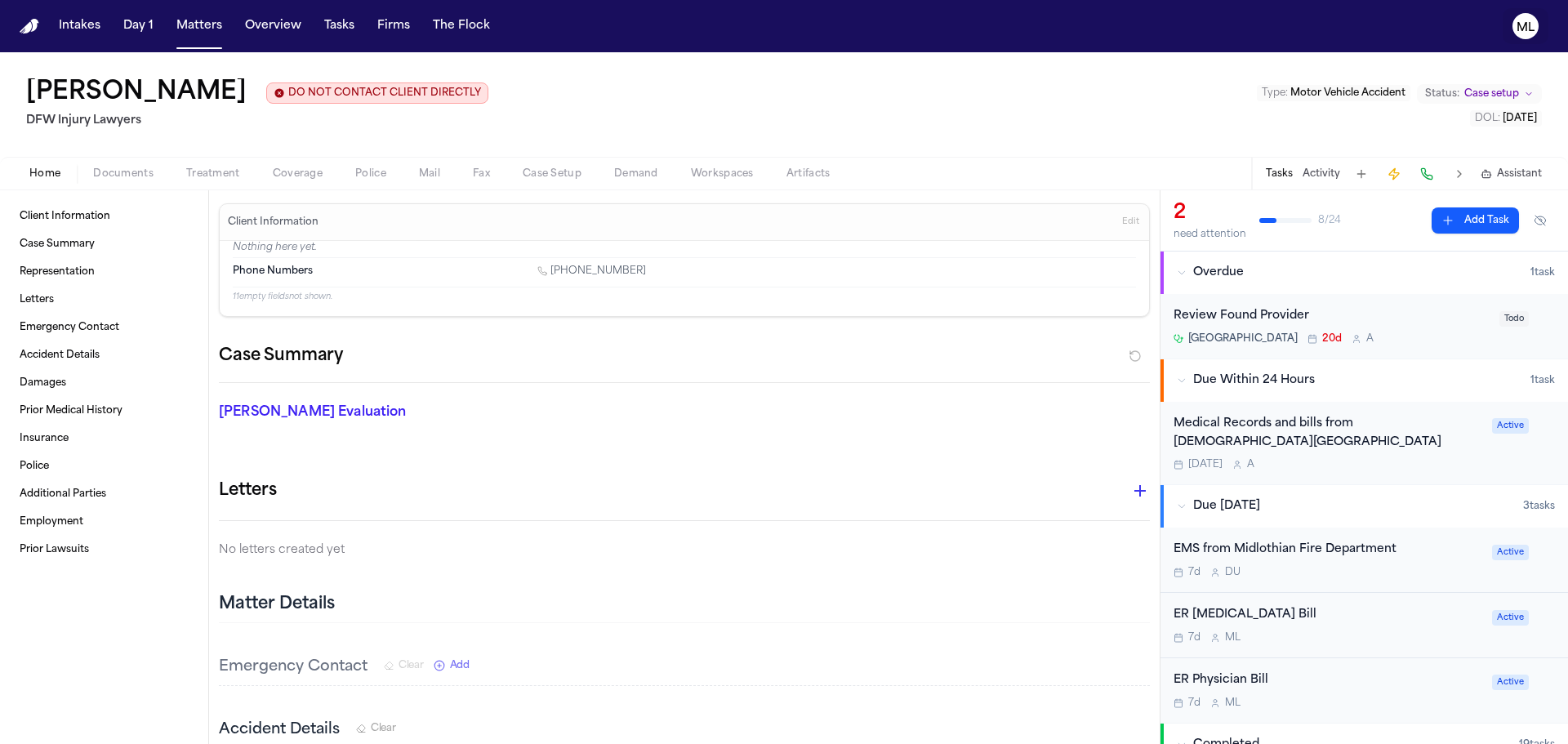
click at [1514, 27] on icon "ML" at bounding box center [1526, 26] width 27 height 27
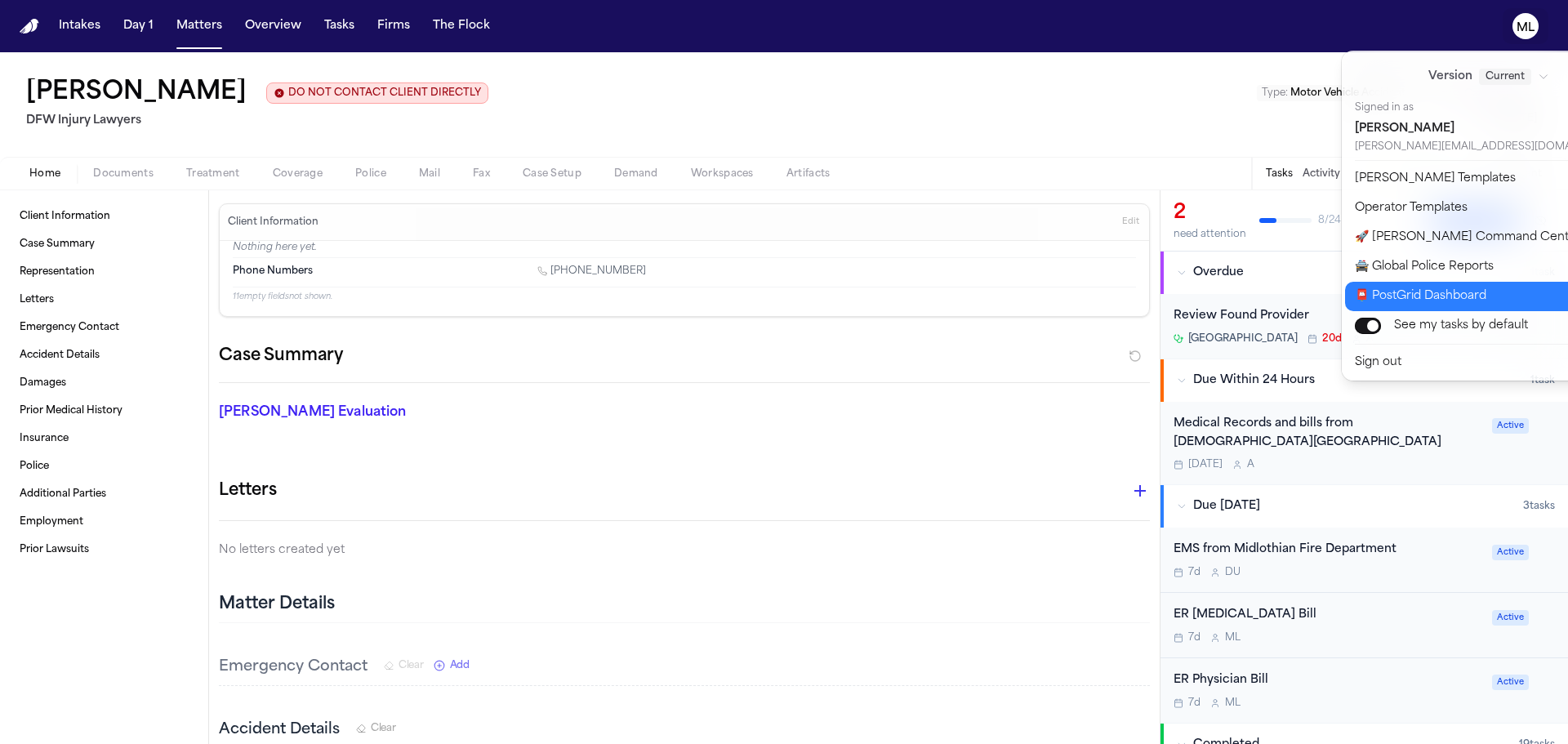
click at [1420, 300] on button "📮 PostGrid Dashboard" at bounding box center [1499, 296] width 307 height 29
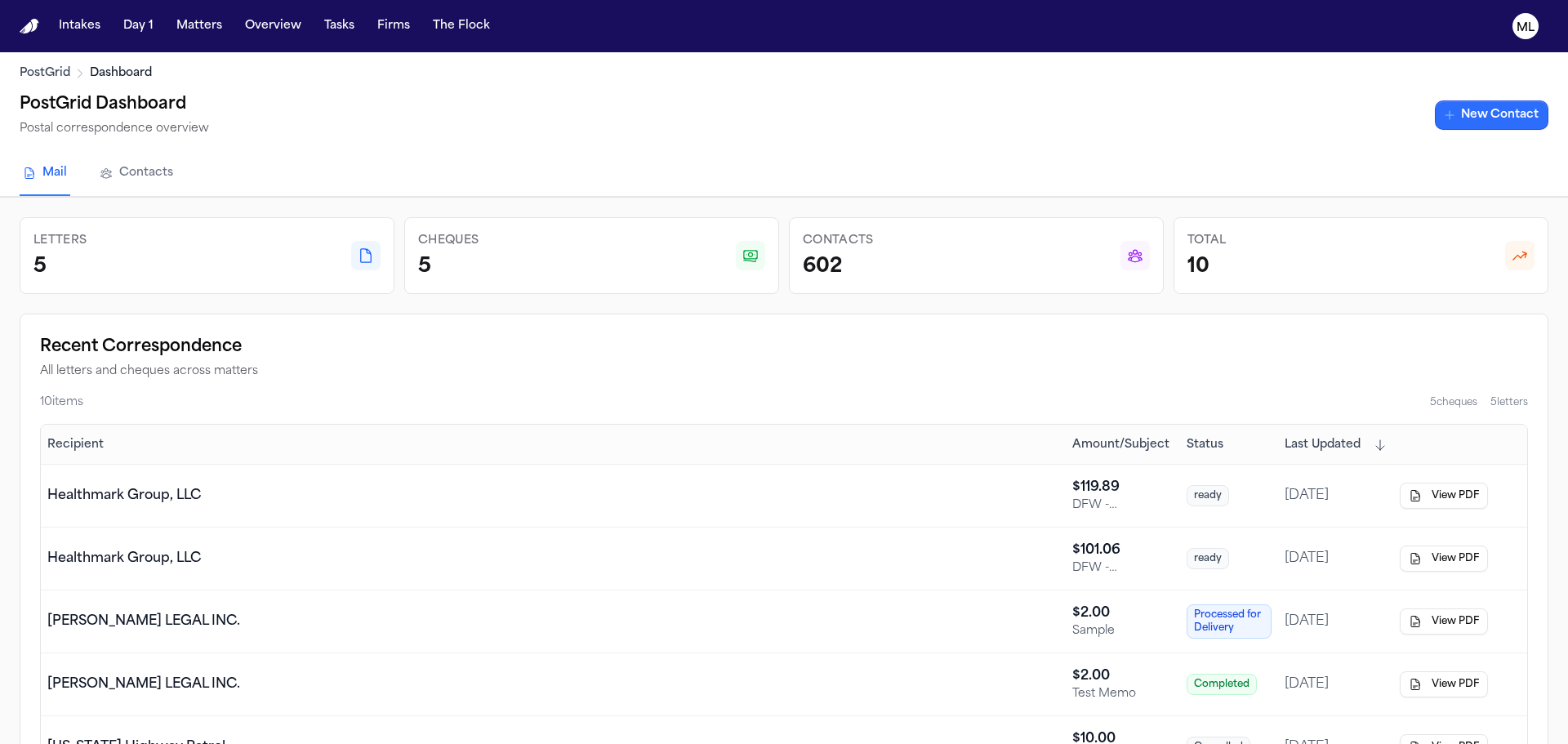
click at [1462, 112] on link "New Contact" at bounding box center [1492, 115] width 113 height 29
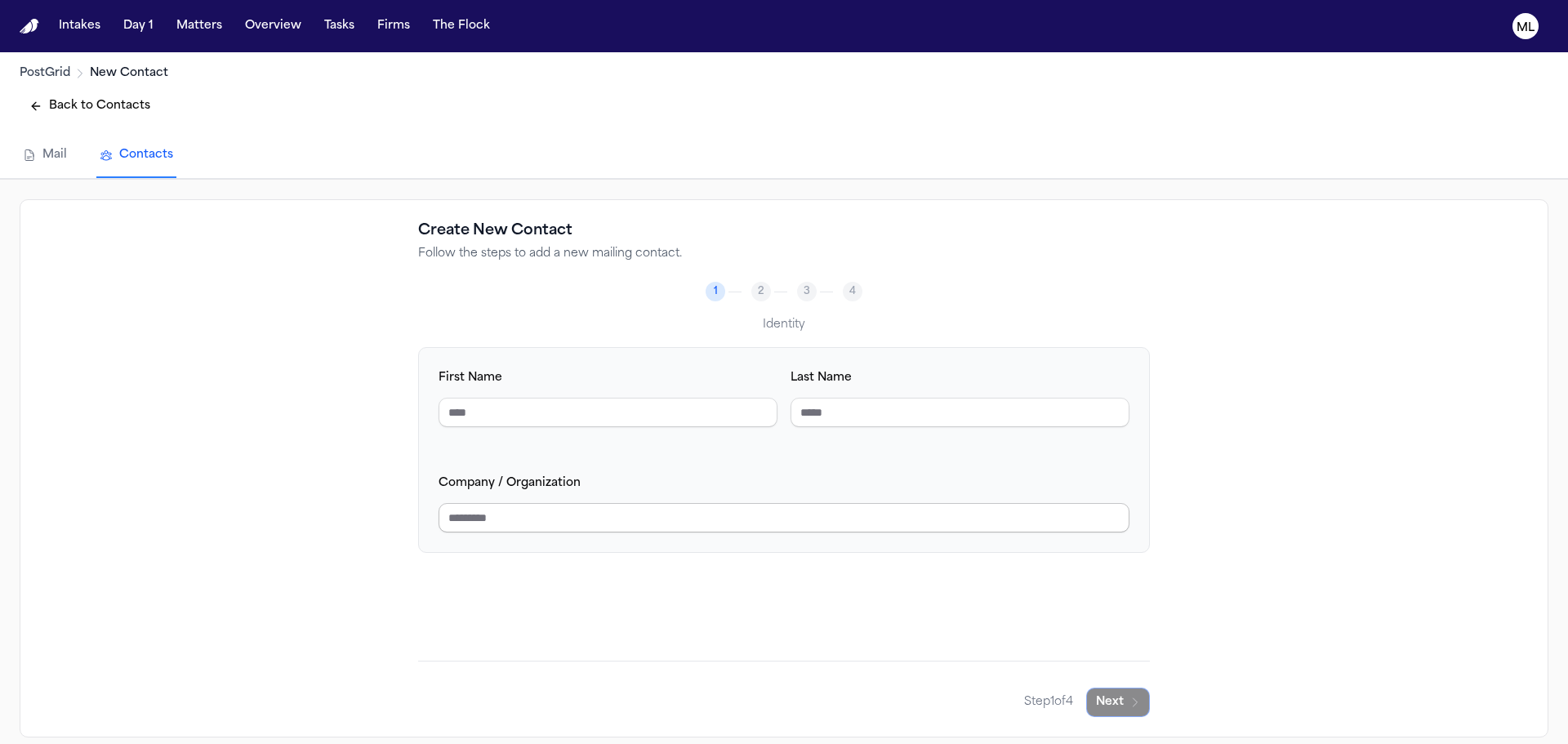
click at [624, 521] on input "Company / Organization" at bounding box center [784, 517] width 691 height 29
click at [535, 517] on input "Company / Organization" at bounding box center [784, 517] width 691 height 29
type input "**********"
click at [1099, 694] on button "Next" at bounding box center [1118, 702] width 64 height 29
click at [816, 413] on input "Phone Number" at bounding box center [960, 412] width 339 height 29
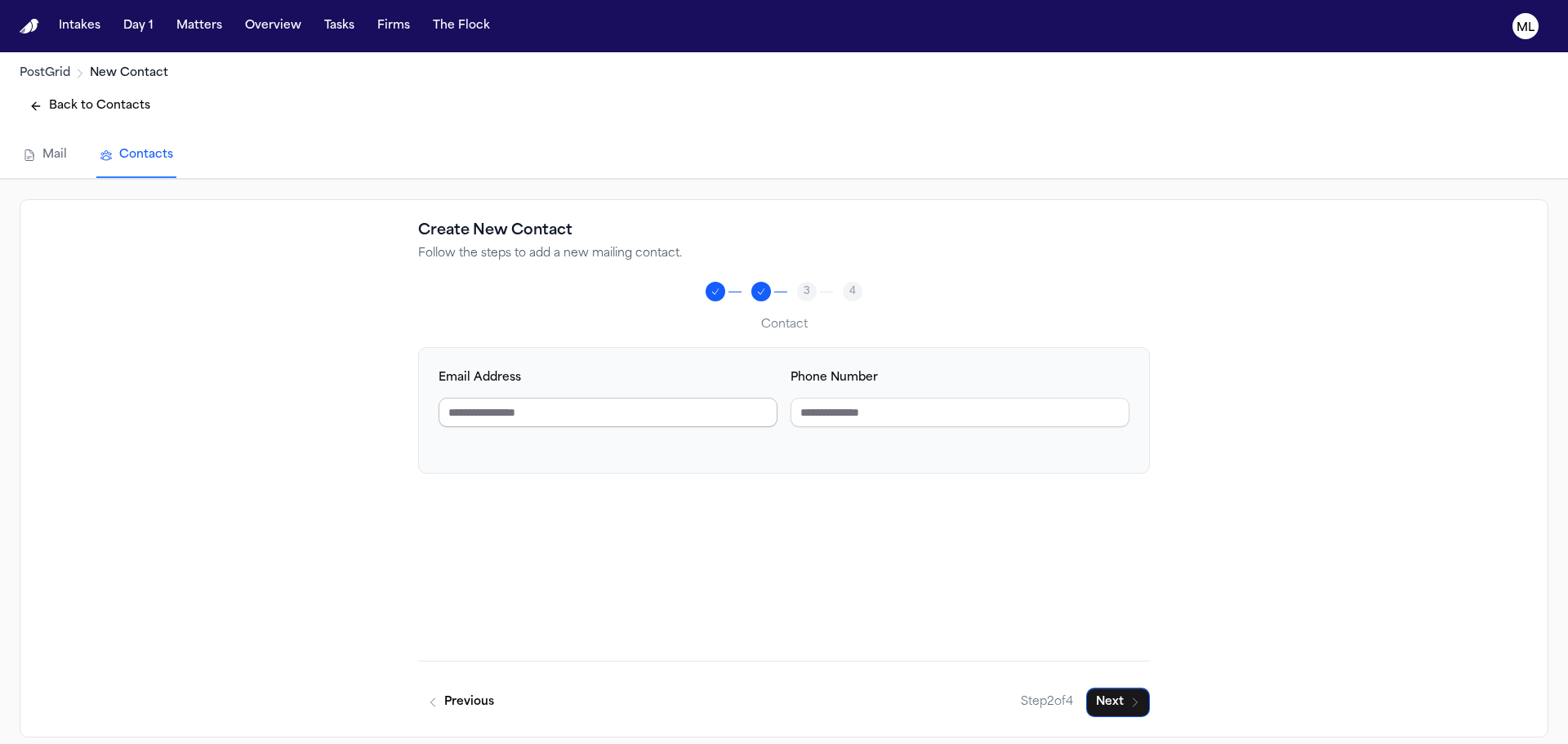
paste input "**********"
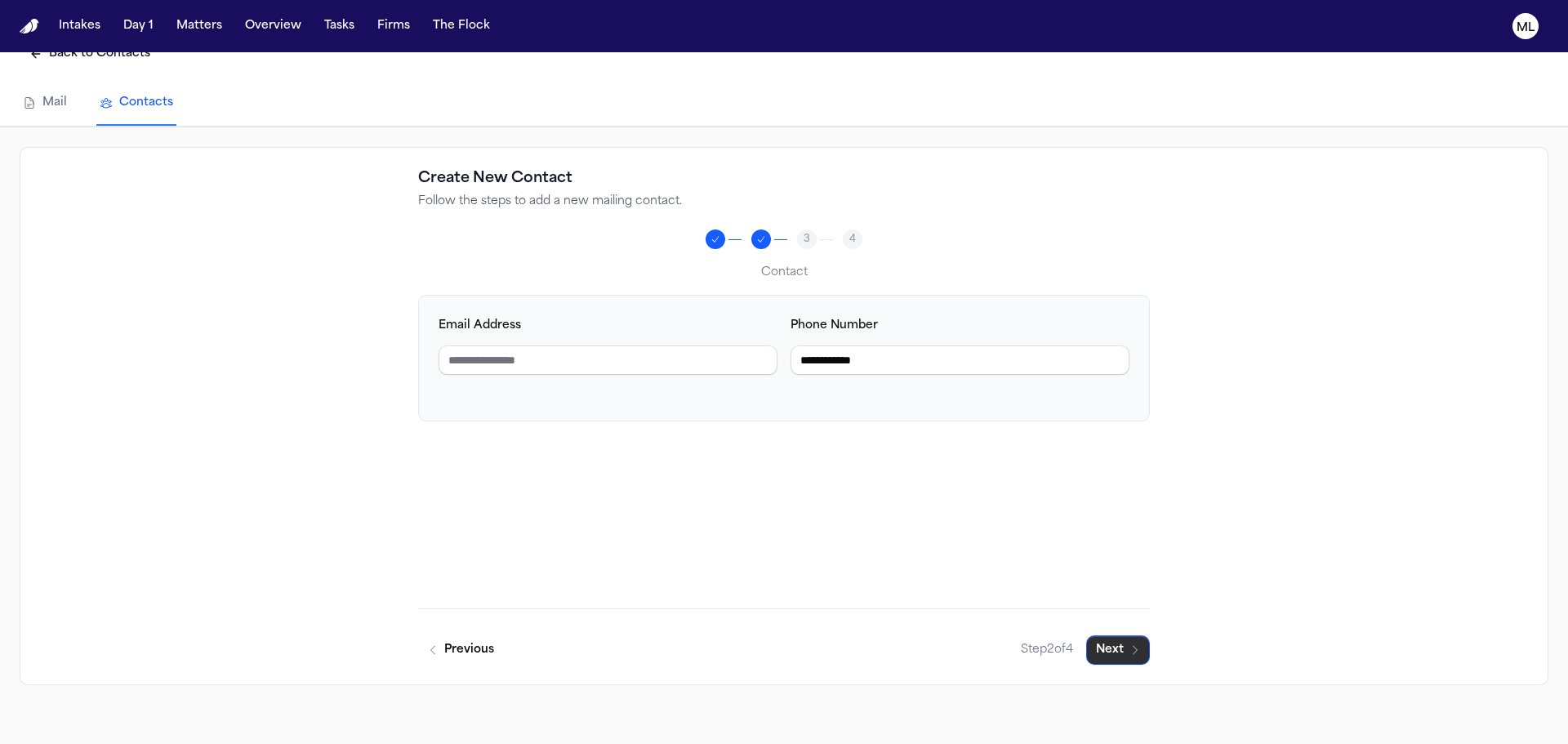
type input "**********"
click at [1136, 643] on button "Next" at bounding box center [1118, 650] width 64 height 29
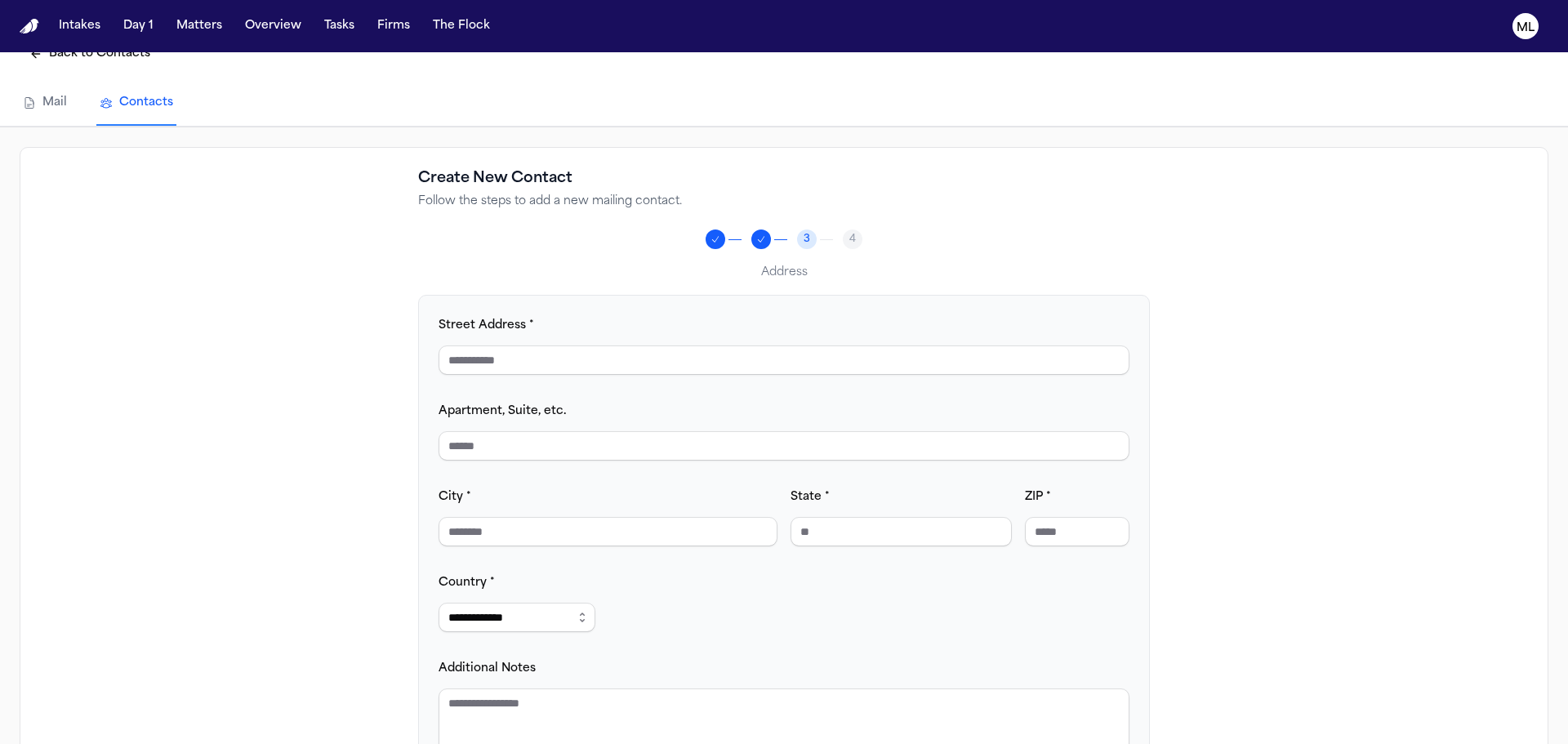
click at [602, 377] on div "**********" at bounding box center [784, 536] width 691 height 441
click at [612, 358] on input "Street Address *" at bounding box center [784, 360] width 691 height 29
paste input "**********"
type input "**********"
click at [526, 533] on input "City *" at bounding box center [608, 532] width 339 height 29
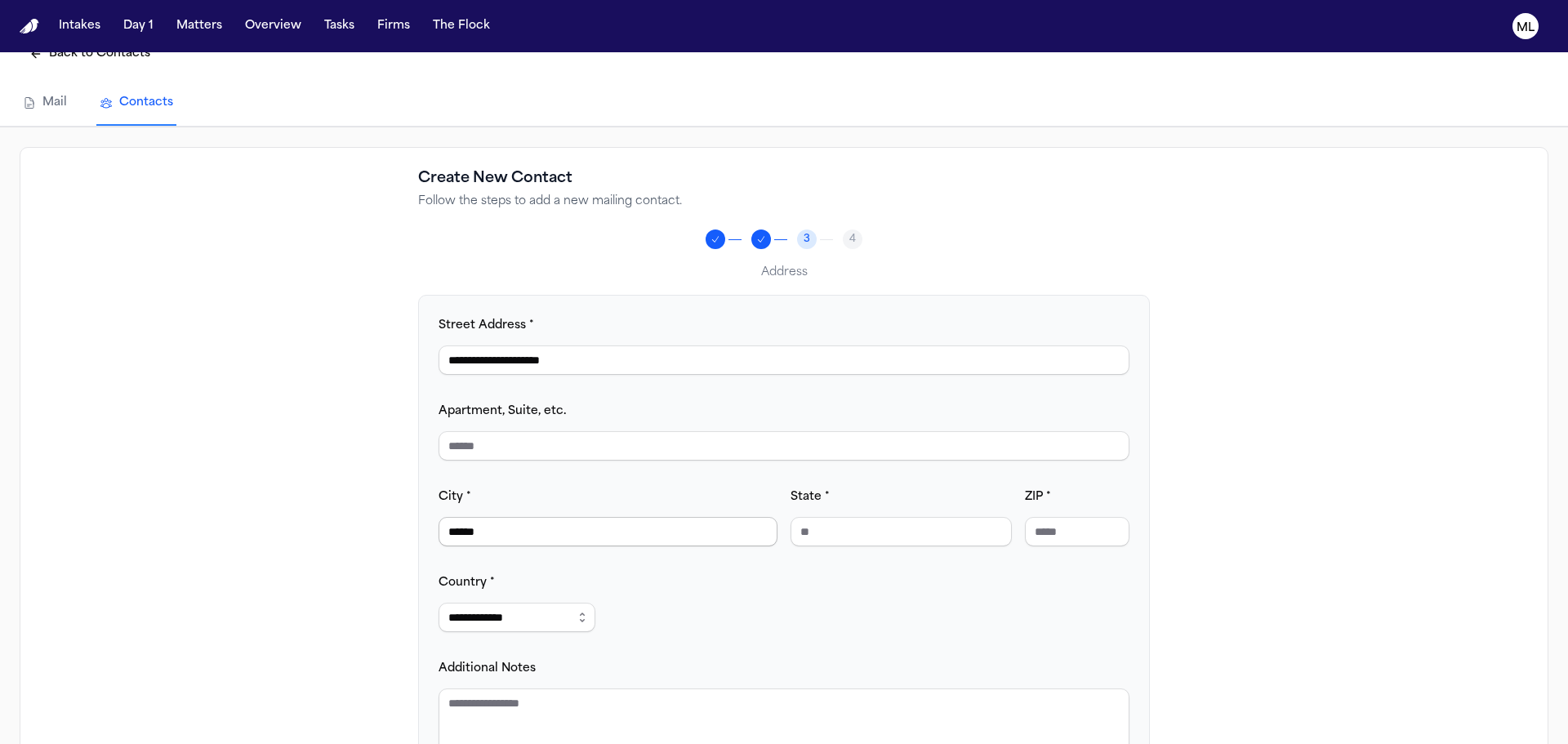
type input "******"
type input "**"
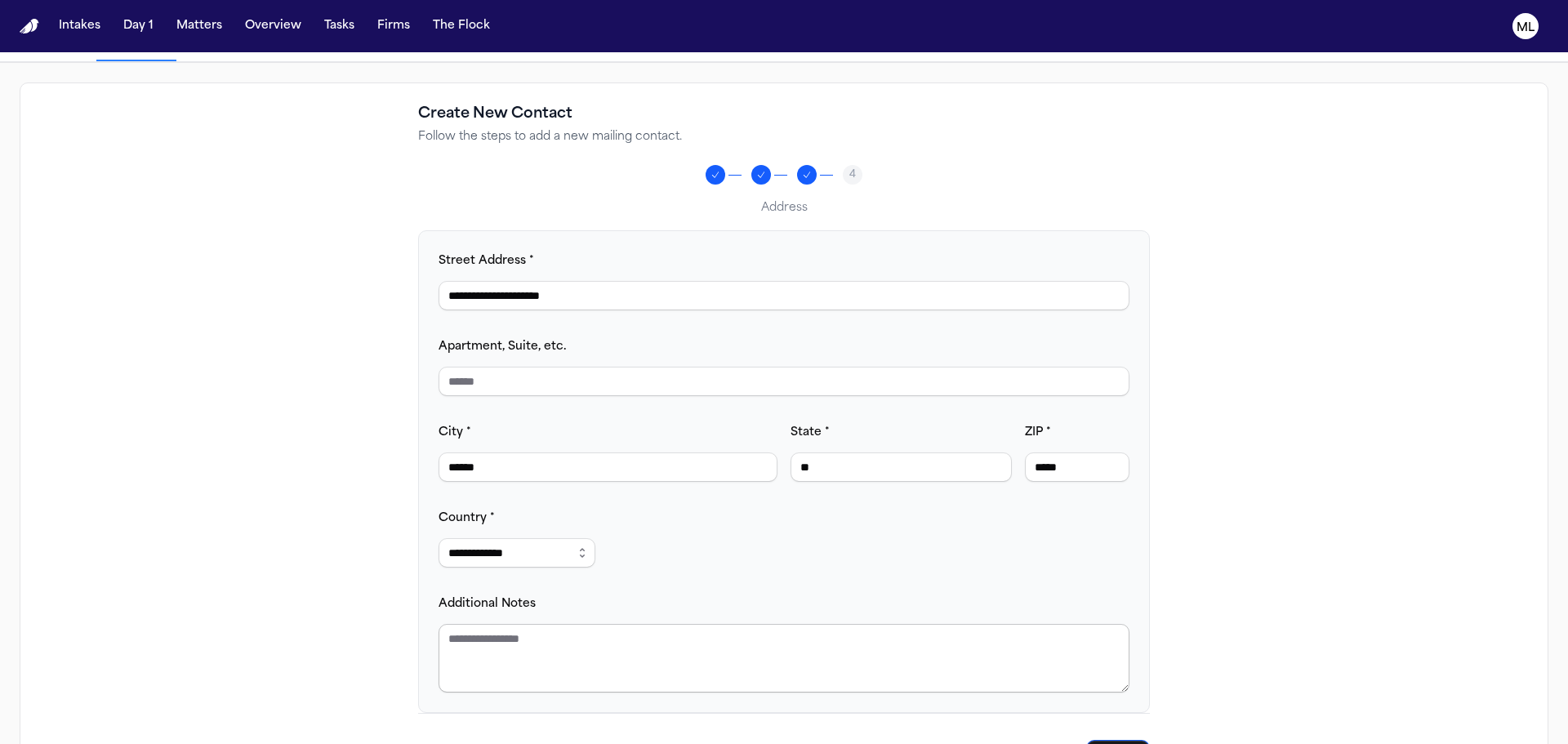
scroll to position [182, 0]
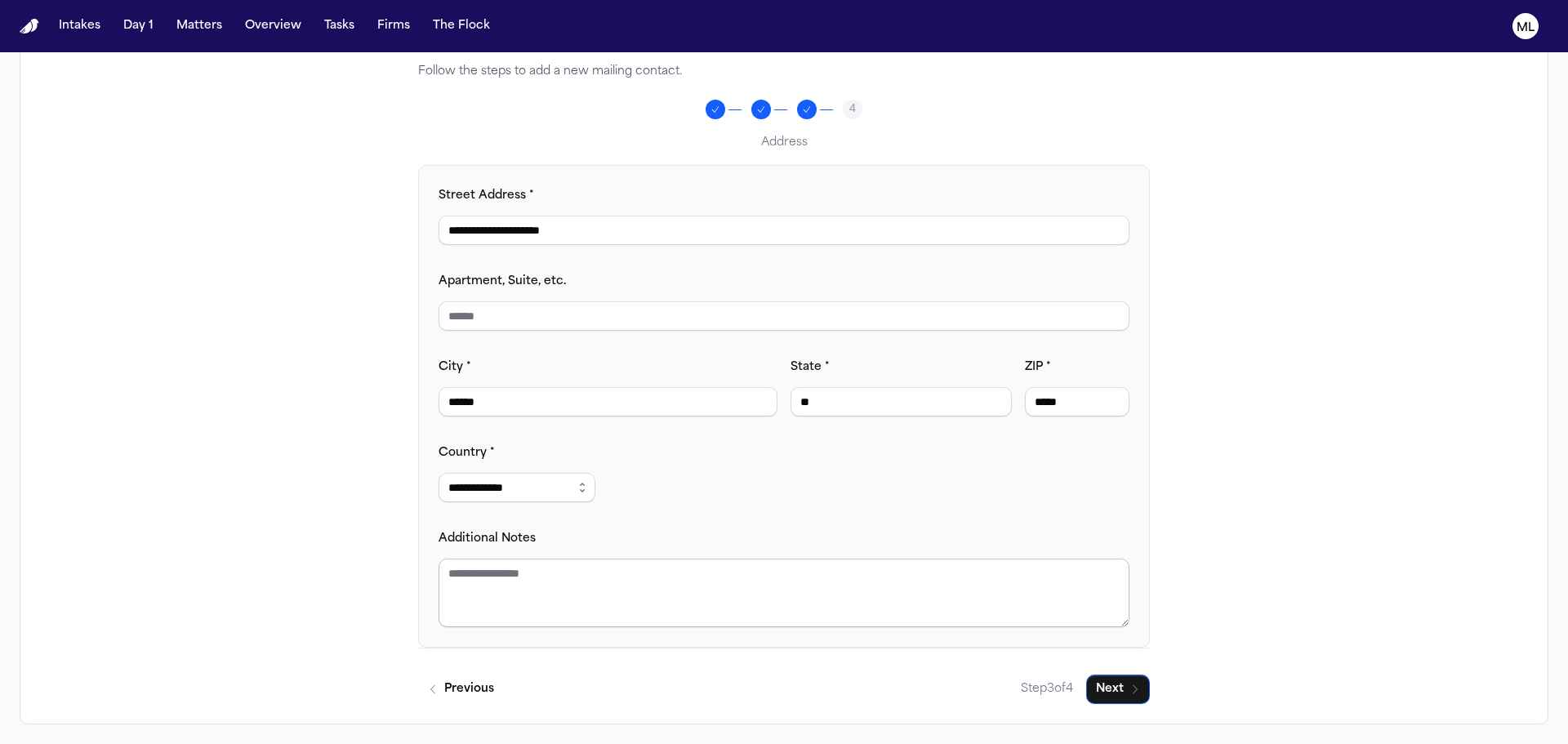
type input "*****"
click at [609, 586] on textarea "Additional Notes" at bounding box center [784, 592] width 691 height 69
type textarea "**********"
click at [1125, 698] on button "Next" at bounding box center [1118, 689] width 64 height 29
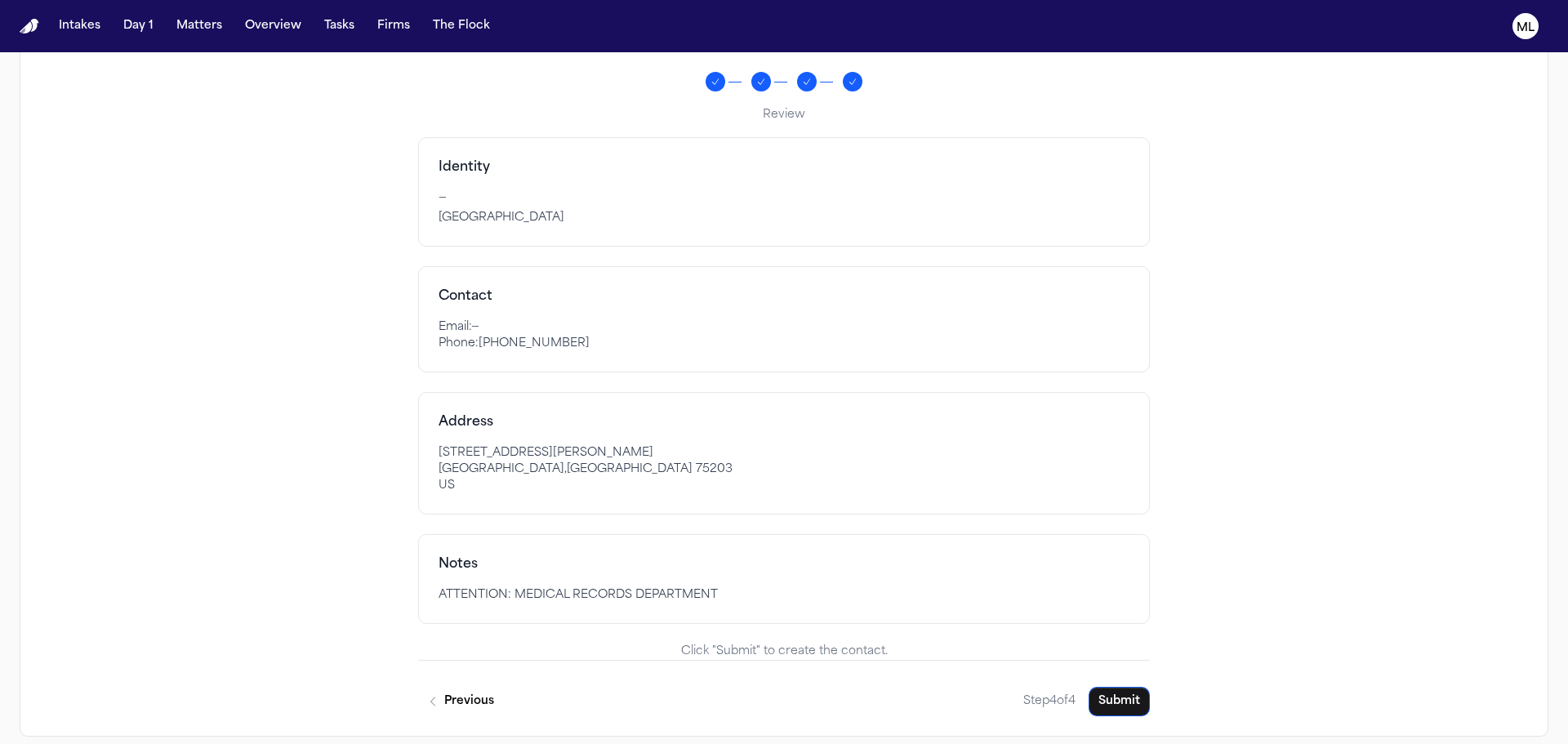
scroll to position [222, 0]
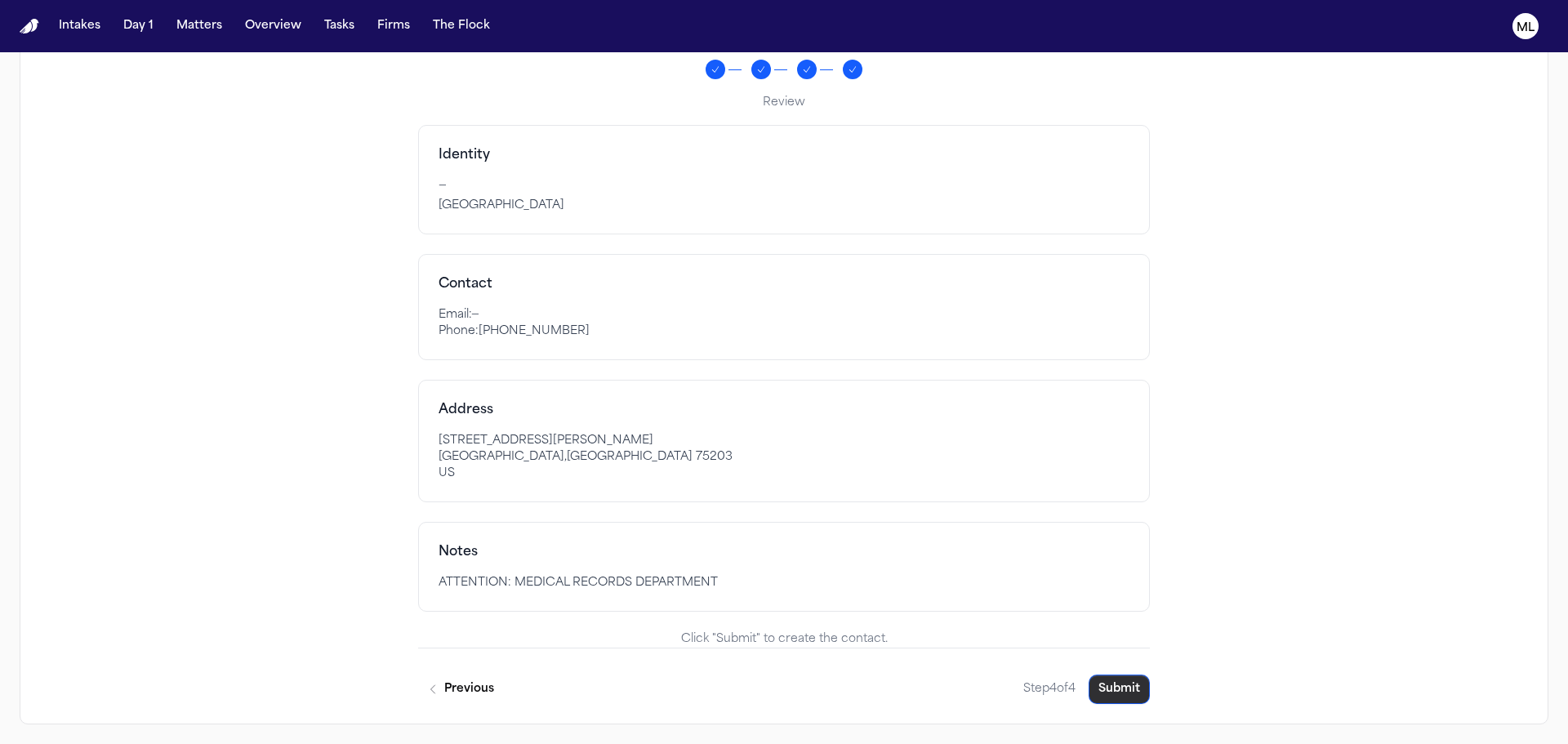
click at [1089, 691] on button "Submit" at bounding box center [1119, 689] width 61 height 29
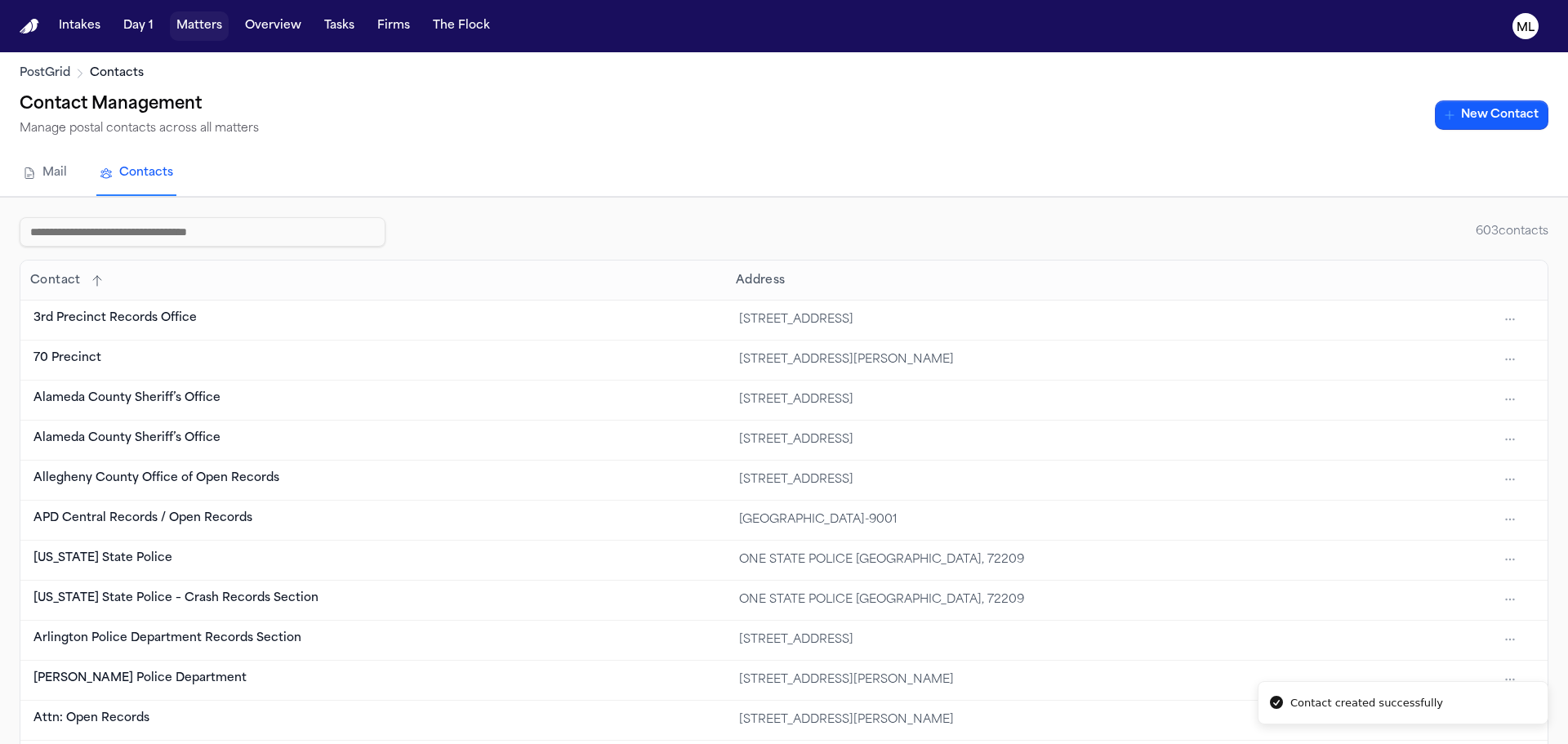
click at [210, 19] on button "Matters" at bounding box center [199, 27] width 59 height 29
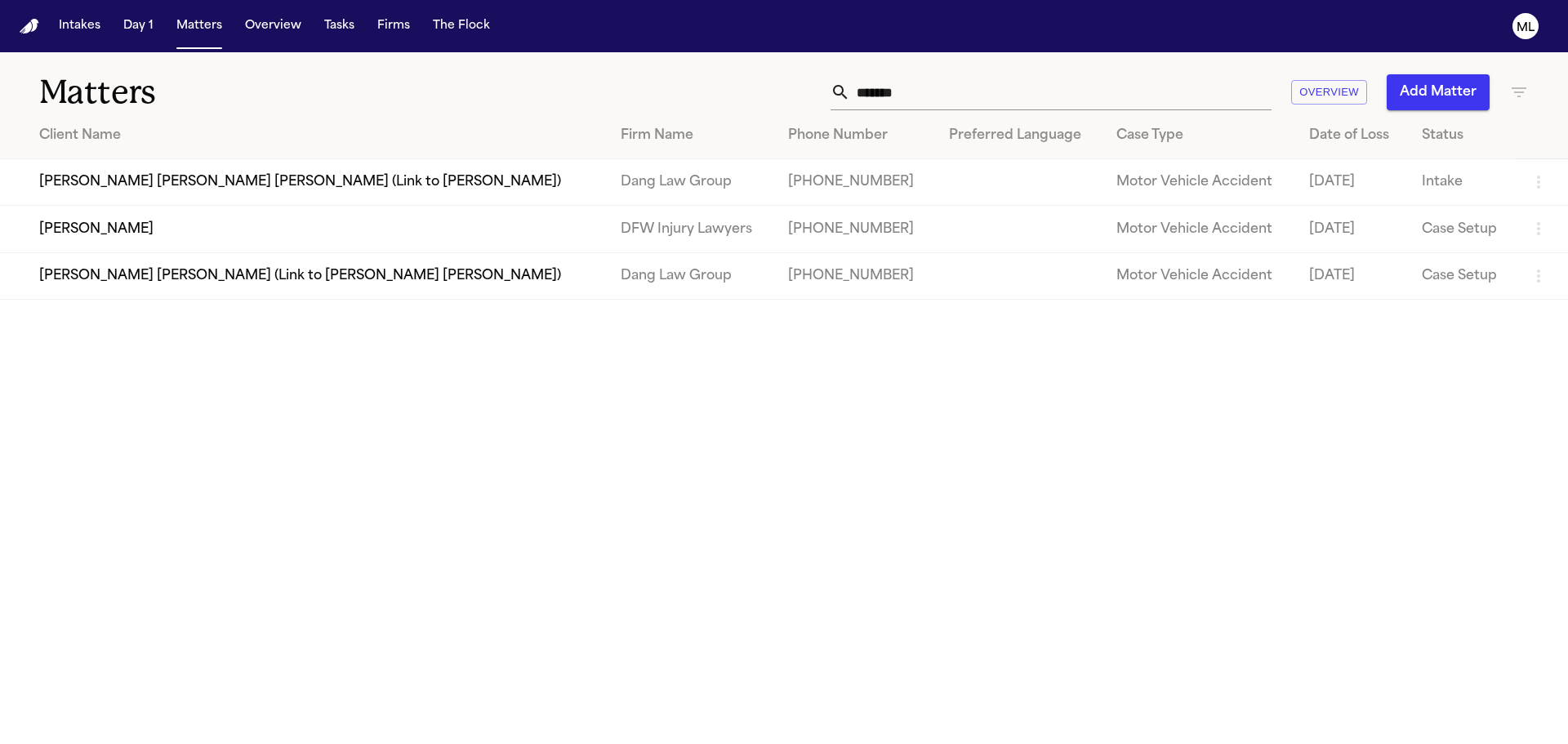
click at [190, 232] on td "Ivan Montanez" at bounding box center [304, 229] width 608 height 47
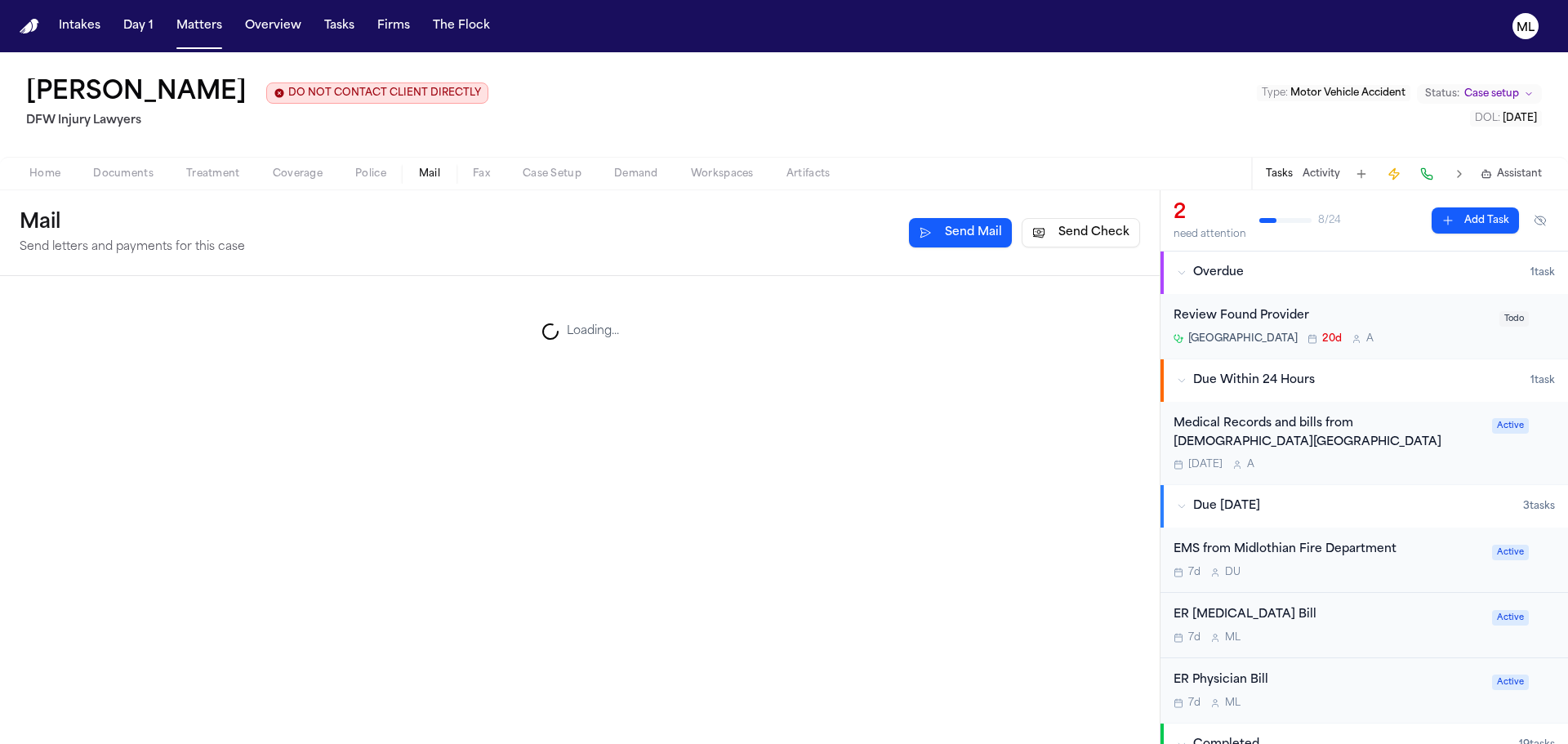
click at [432, 178] on span "Mail" at bounding box center [429, 174] width 21 height 13
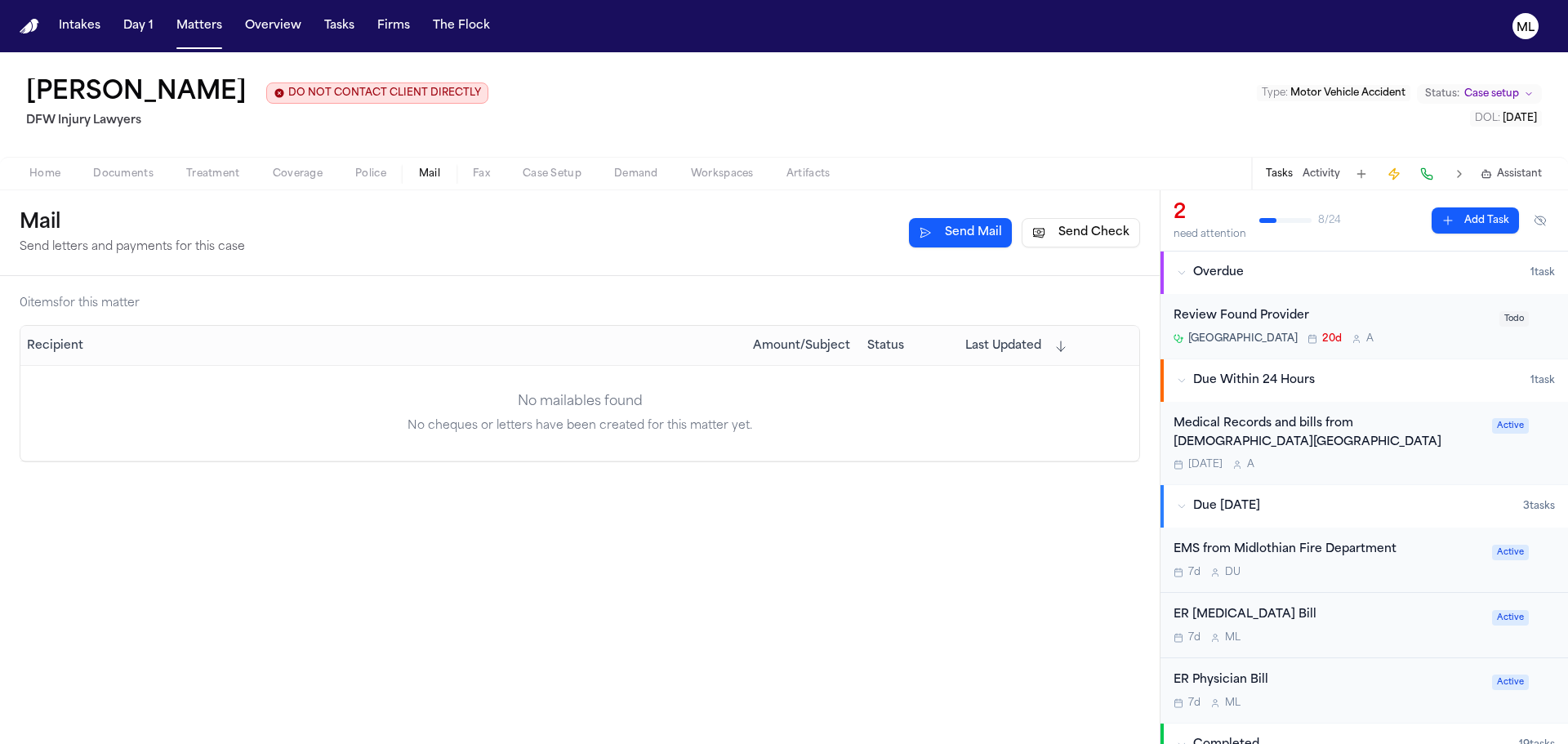
click at [1115, 241] on button "Send Check" at bounding box center [1082, 233] width 119 height 29
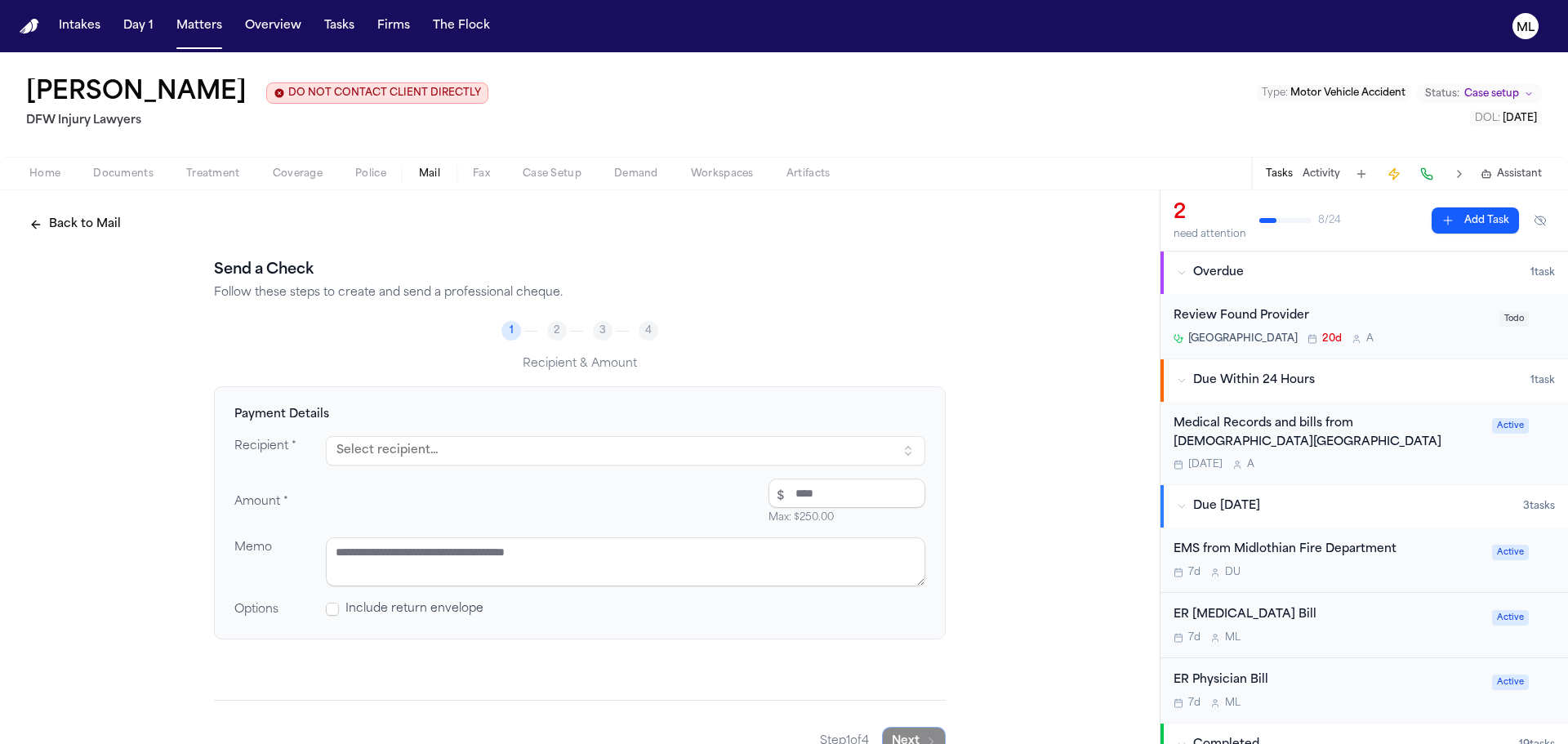
click at [451, 458] on button "Select recipient..." at bounding box center [625, 451] width 600 height 29
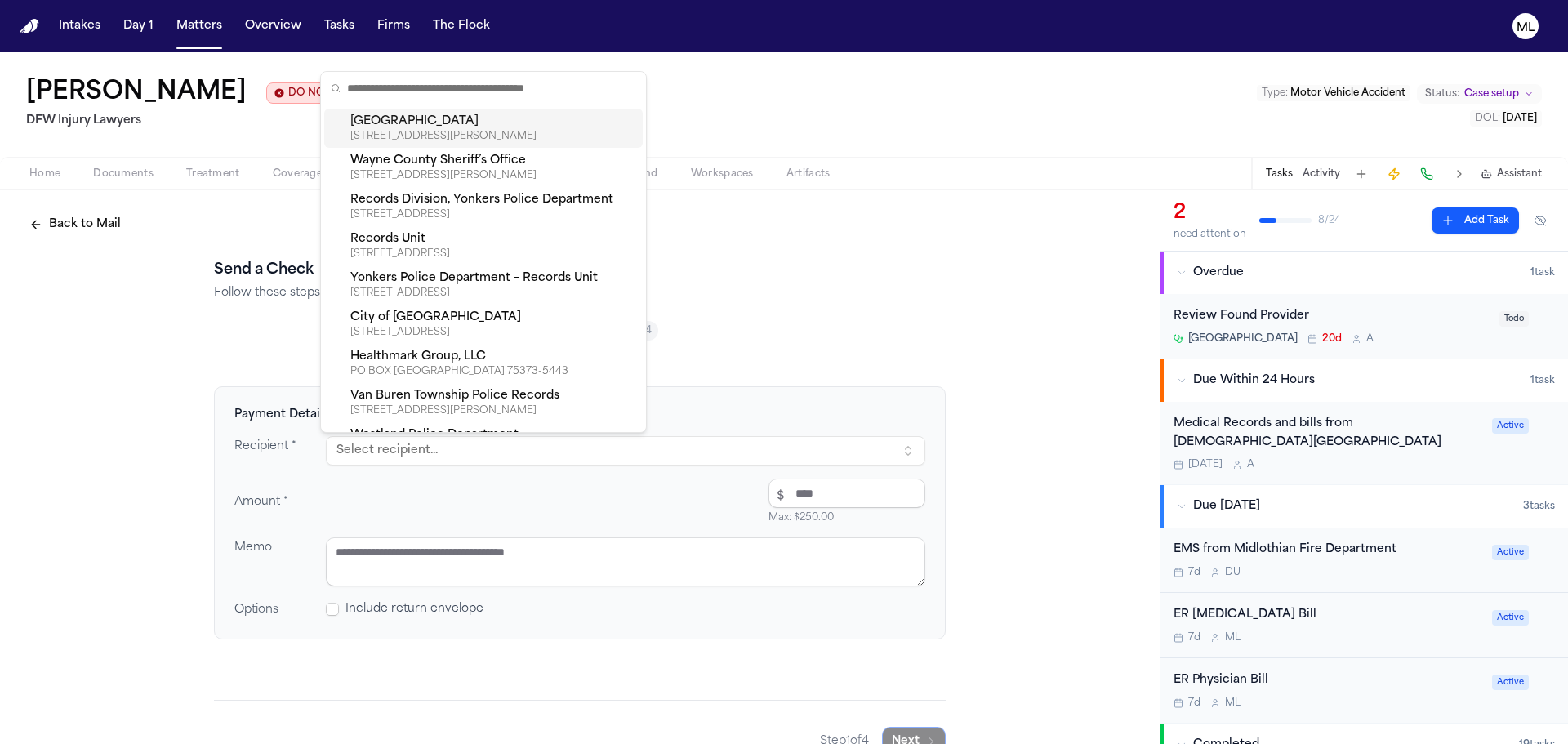
click at [455, 115] on div "Methodist Dallas Medical Center" at bounding box center [493, 122] width 286 height 16
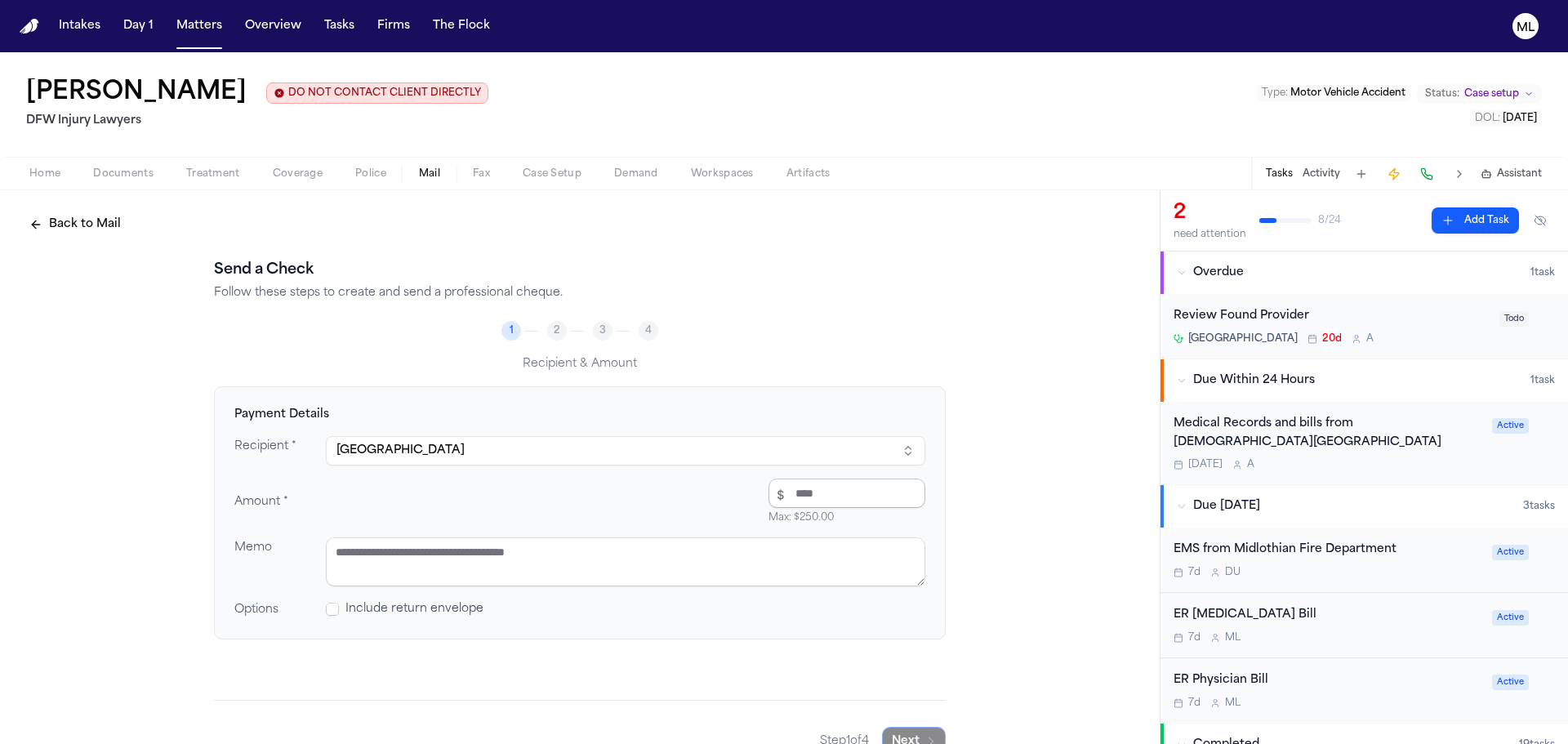
click at [825, 501] on input "number" at bounding box center [848, 494] width 157 height 29
type input "*****"
click at [485, 555] on textarea at bounding box center [625, 562] width 600 height 49
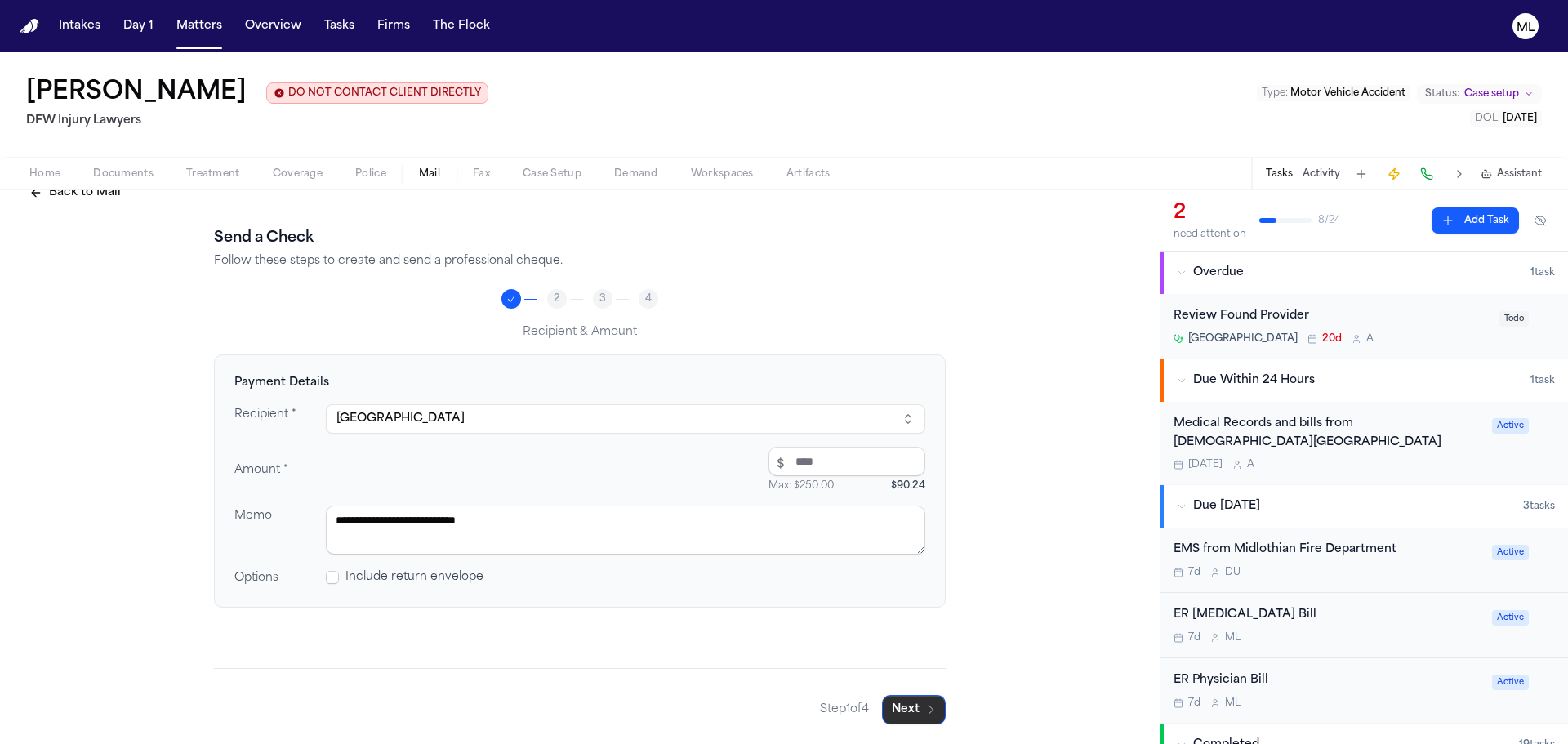
type textarea "**********"
click at [907, 710] on button "Next" at bounding box center [914, 709] width 64 height 29
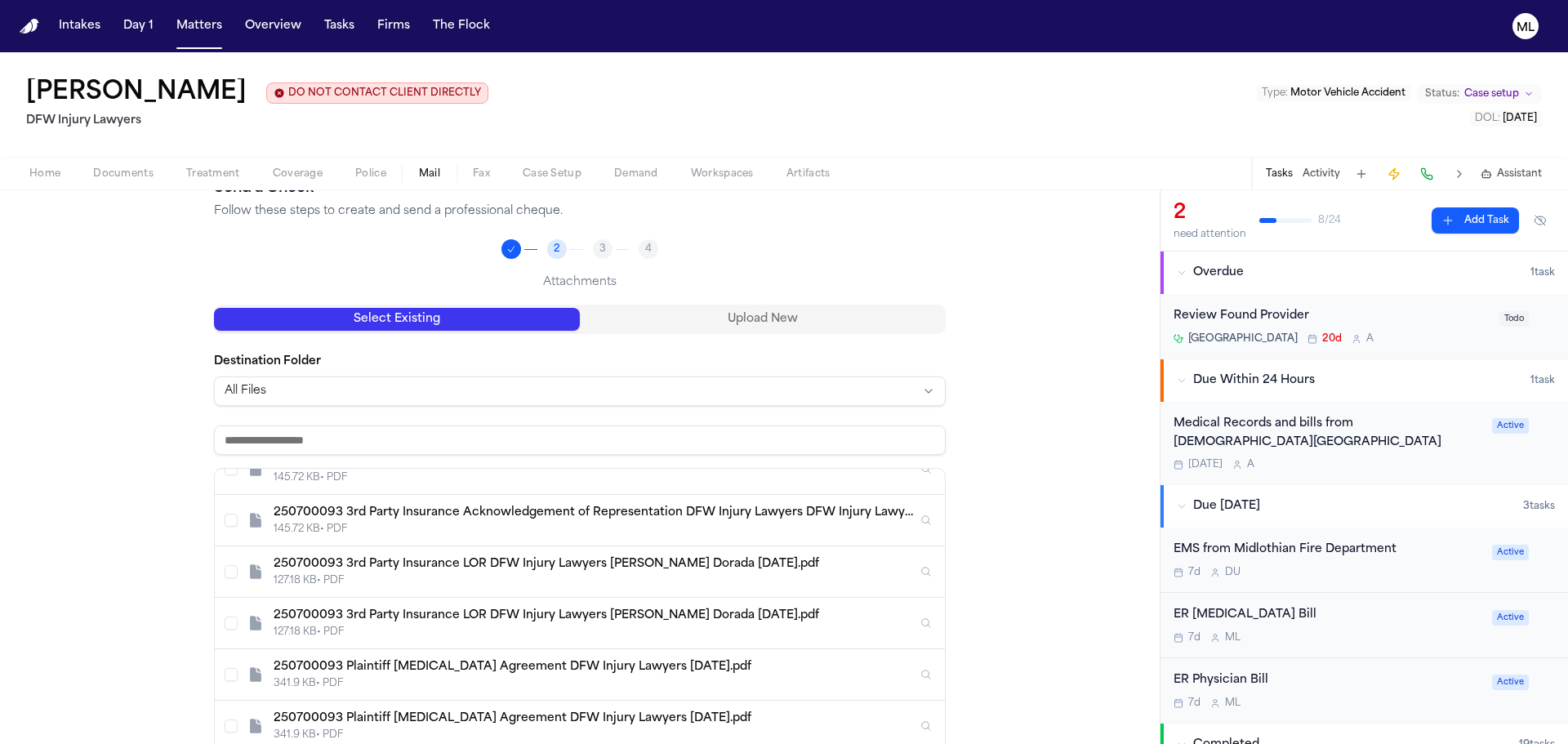
scroll to position [0, 0]
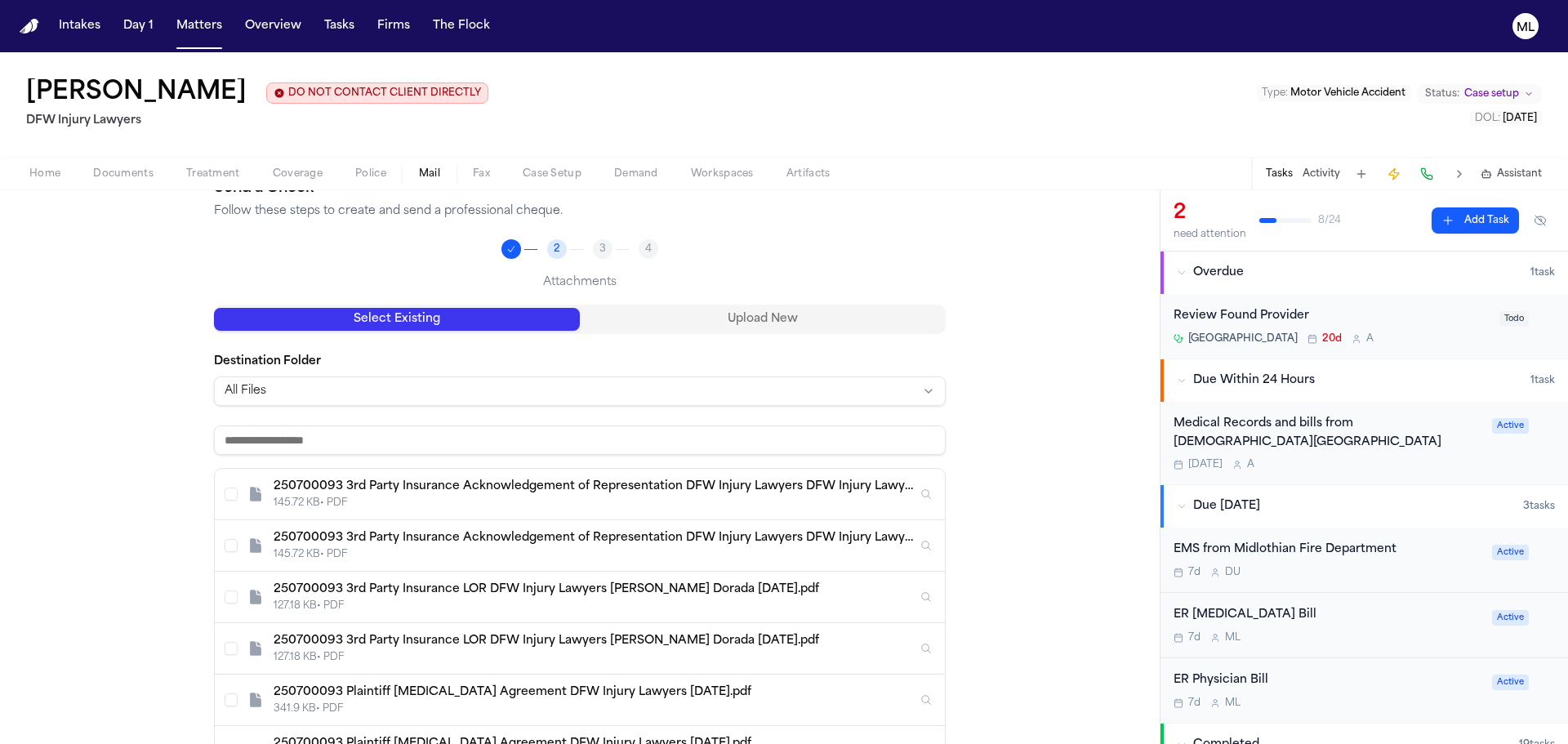
click at [344, 435] on input at bounding box center [580, 440] width 732 height 29
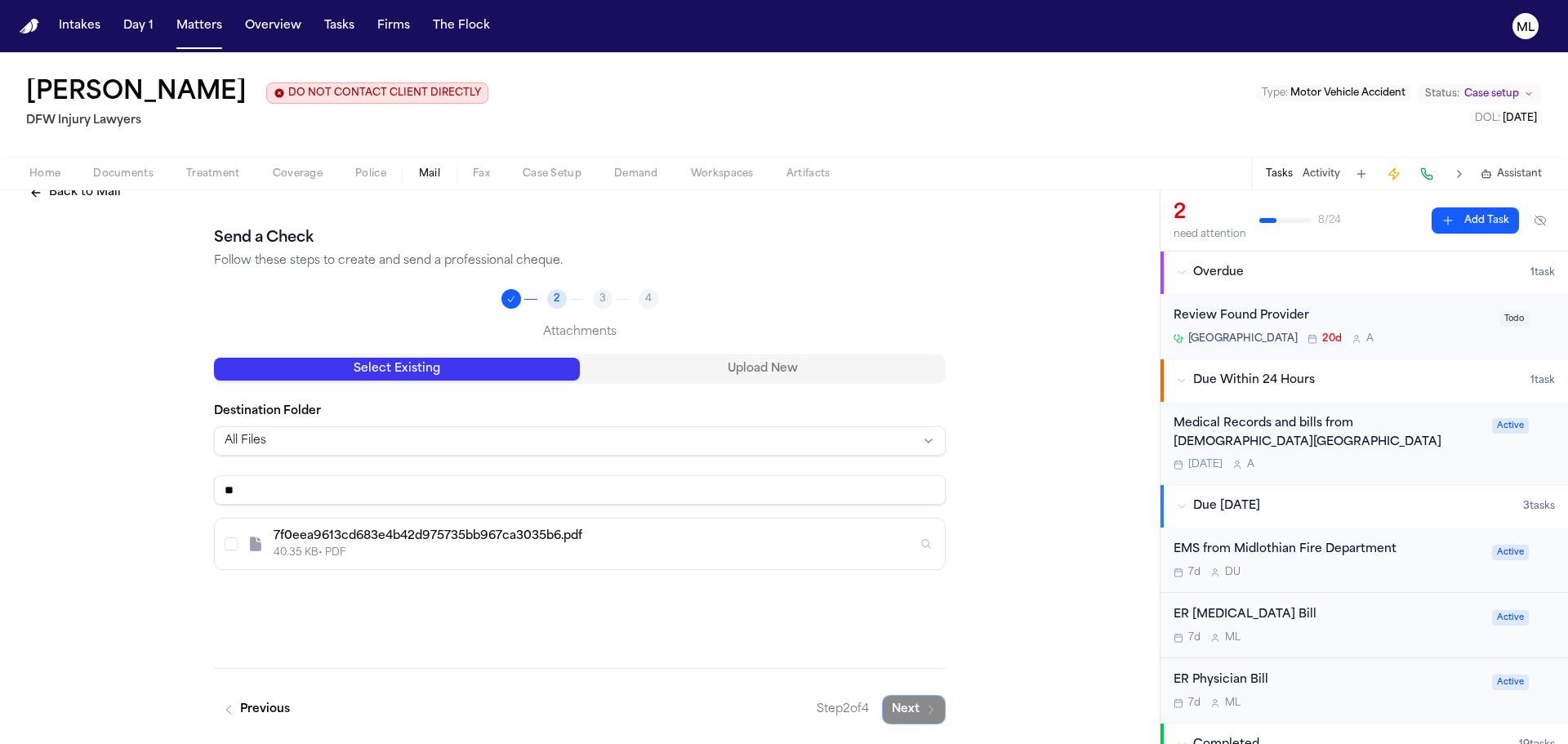
scroll to position [32, 0]
type input "**"
click at [386, 547] on div "40.35 KB • PDF" at bounding box center [595, 553] width 644 height 13
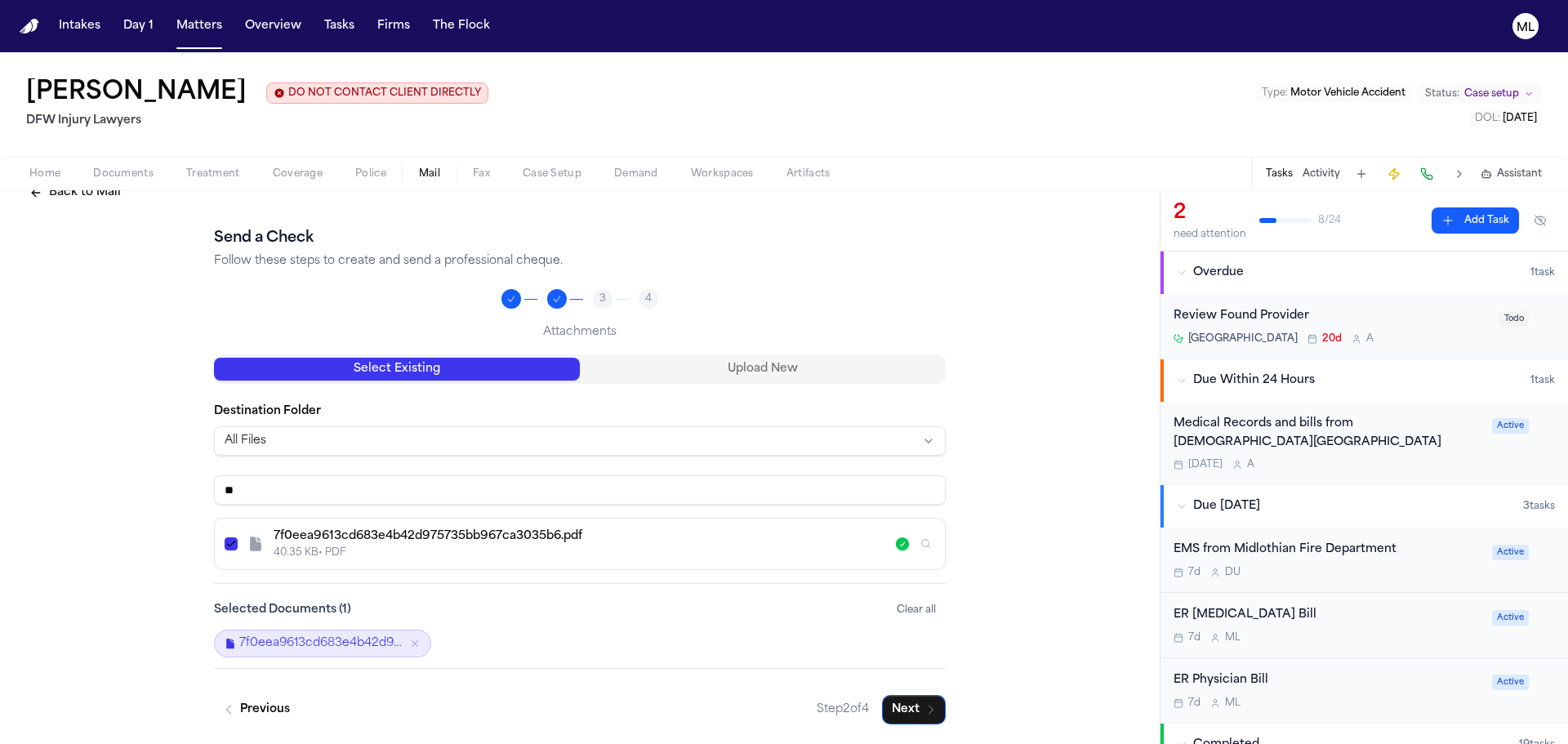
click at [860, 720] on div "Step 2 of 4 Next" at bounding box center [880, 709] width 129 height 29
click at [905, 712] on button "Next" at bounding box center [914, 709] width 64 height 29
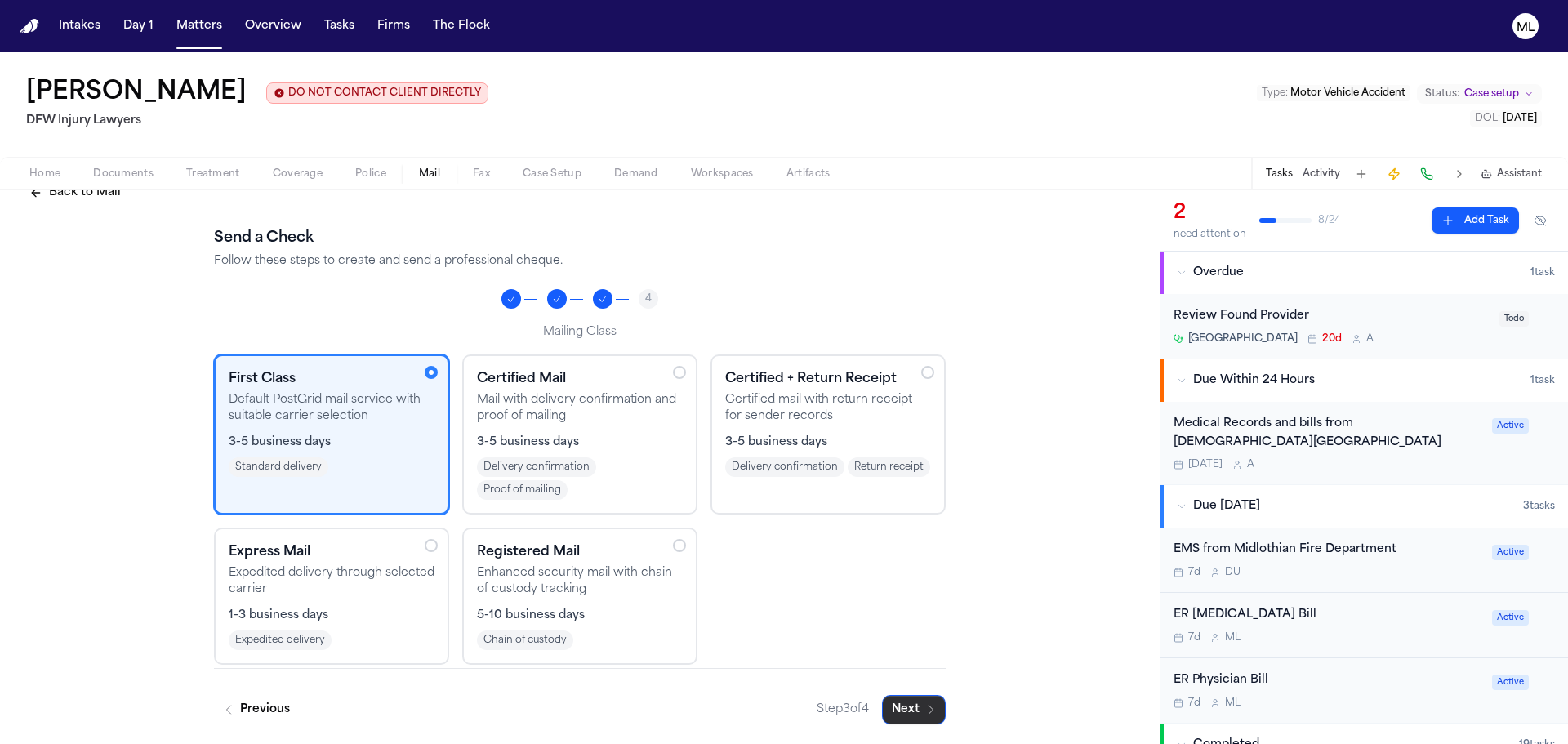
click at [917, 703] on button "Next" at bounding box center [914, 709] width 64 height 29
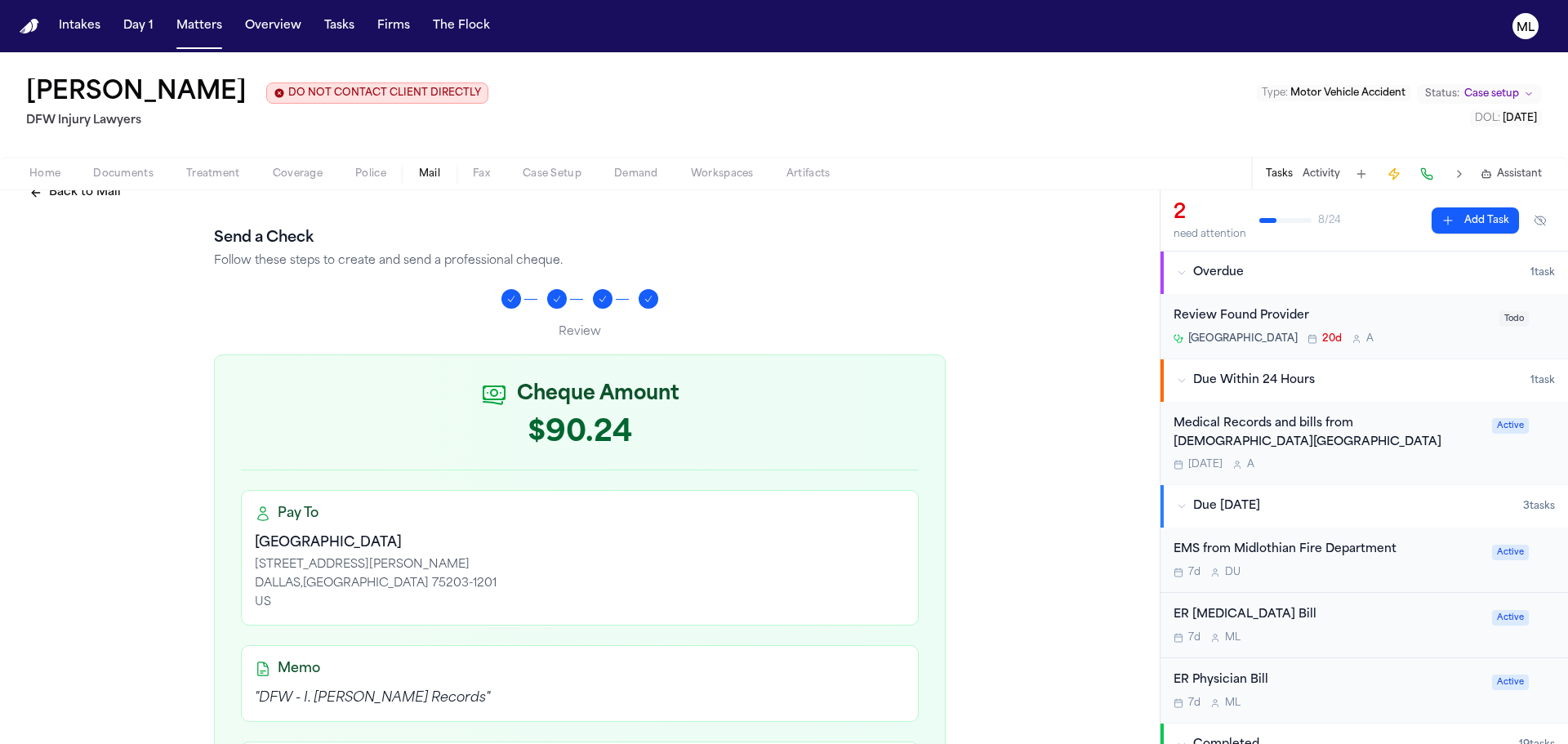
scroll to position [506, 0]
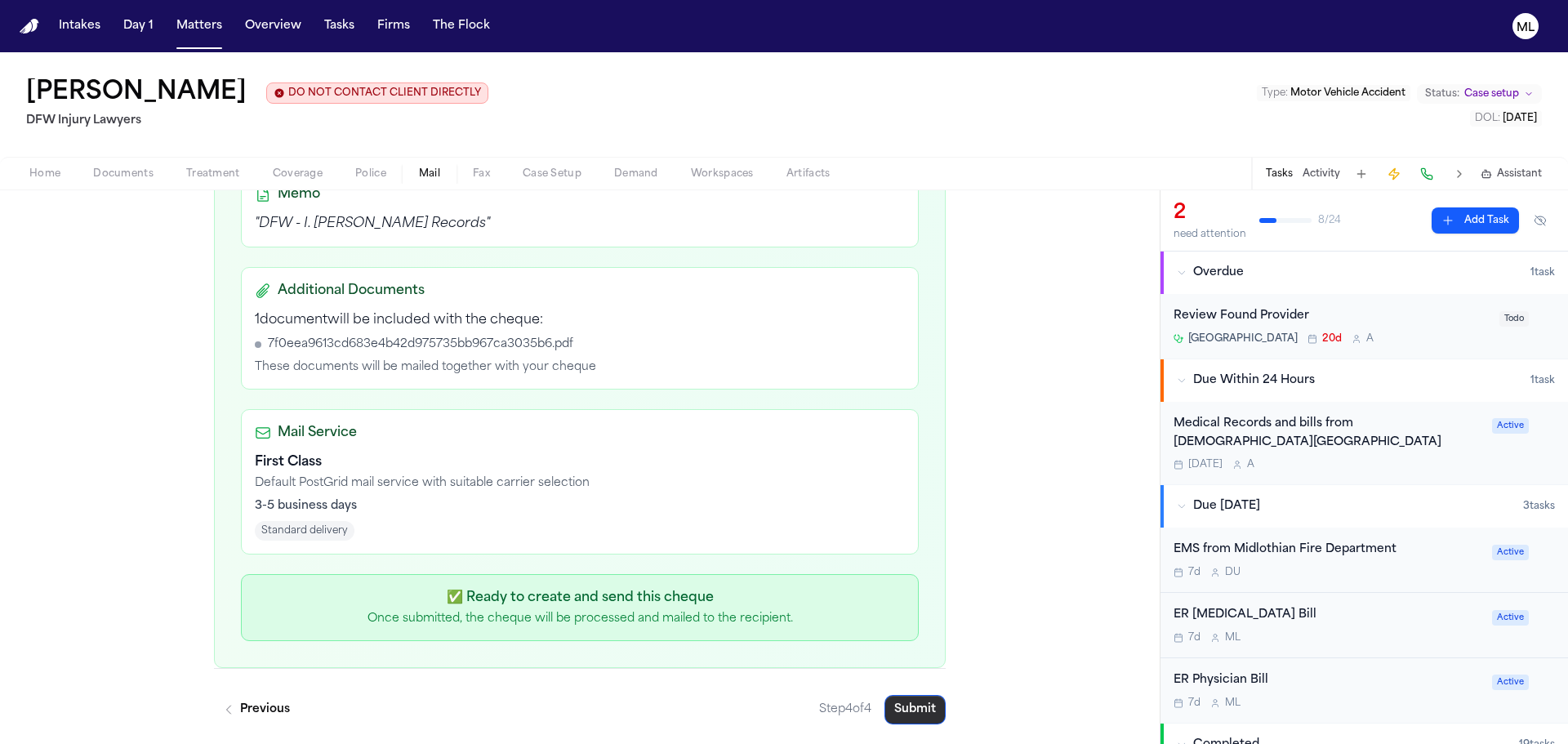
click at [910, 700] on button "Submit" at bounding box center [915, 709] width 61 height 29
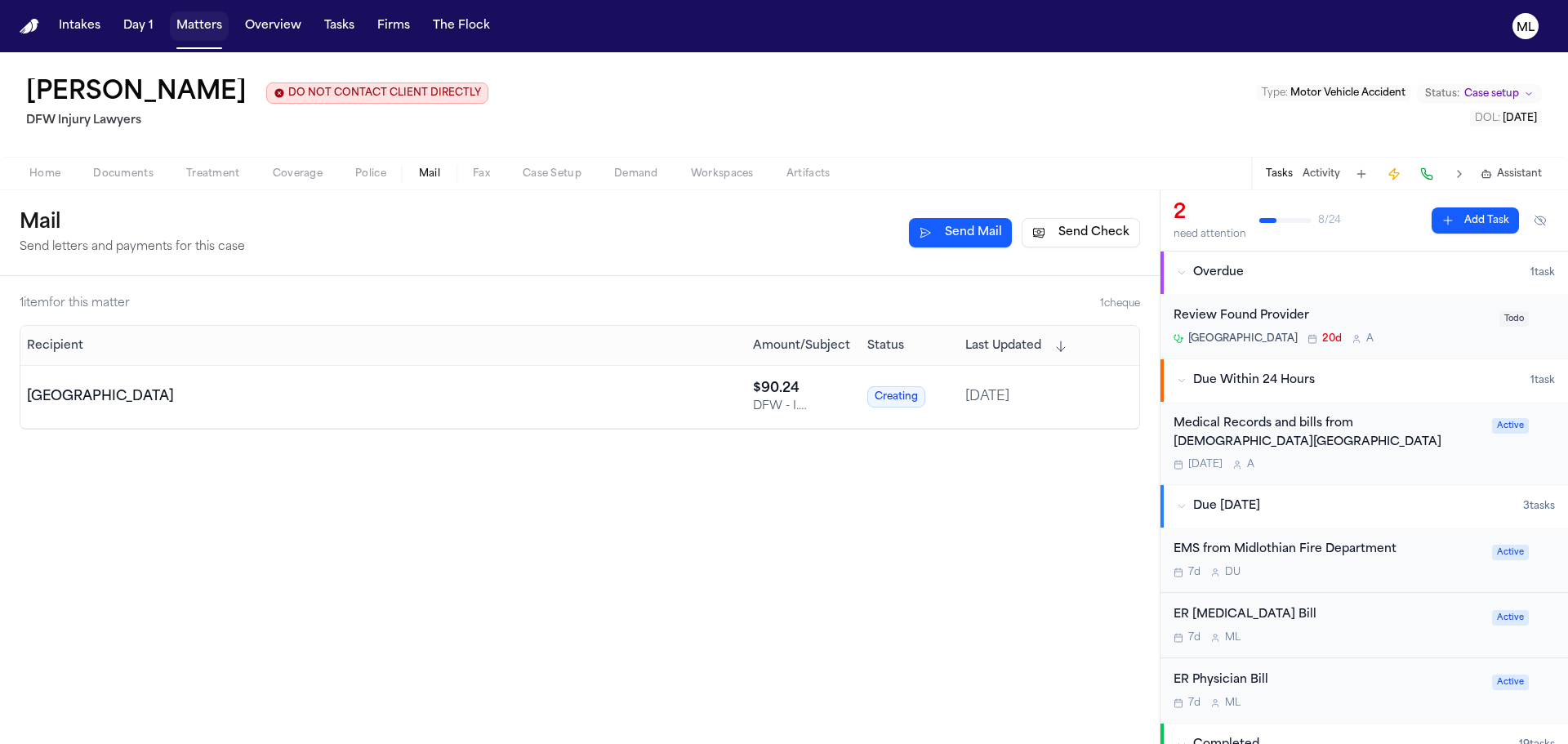
drag, startPoint x: 185, startPoint y: 23, endPoint x: 211, endPoint y: 24, distance: 26.0
click at [185, 23] on button "Matters" at bounding box center [199, 27] width 59 height 29
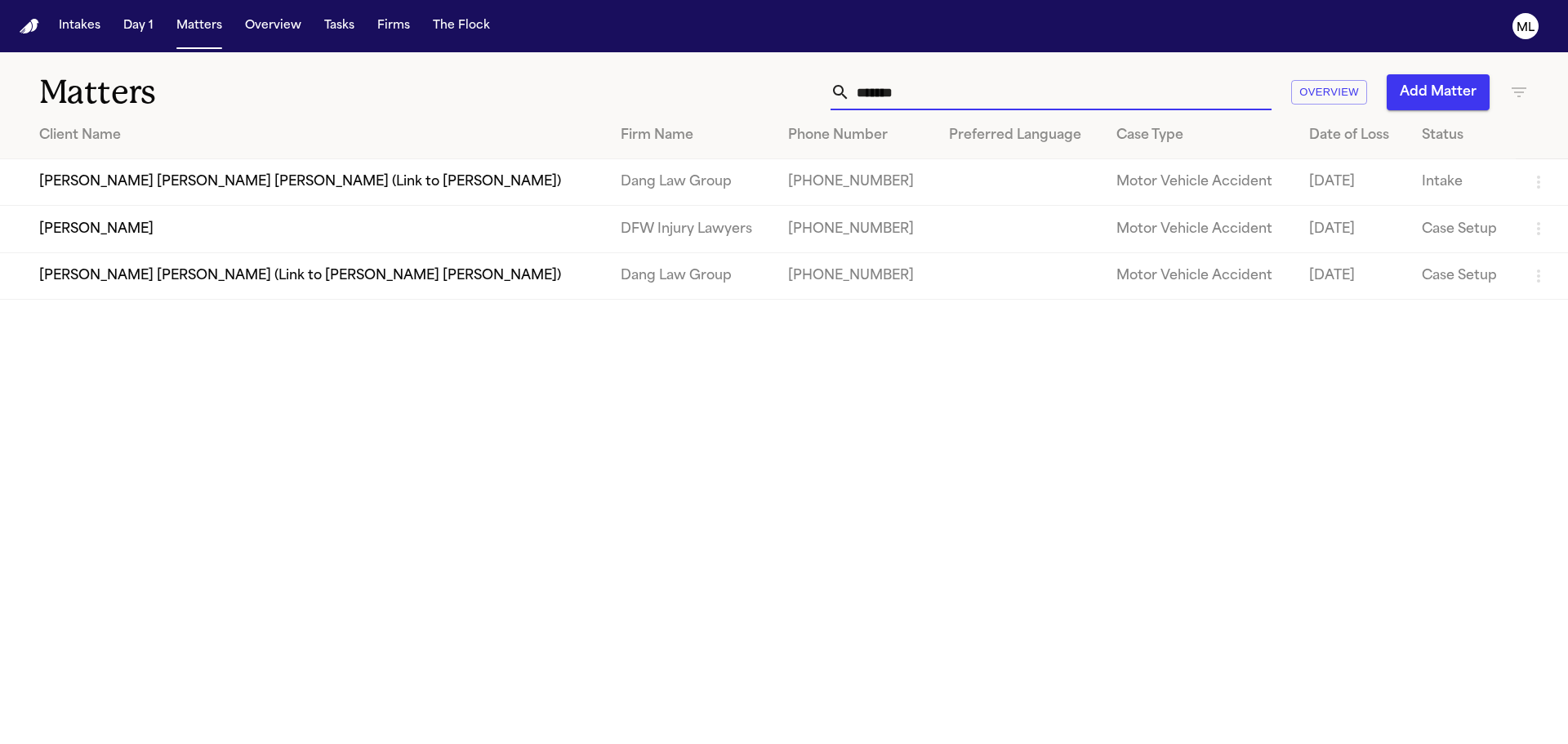
drag, startPoint x: 974, startPoint y: 100, endPoint x: 814, endPoint y: 101, distance: 160.0
click at [814, 101] on div "******* Overview Add Matter" at bounding box center [1000, 91] width 1056 height 36
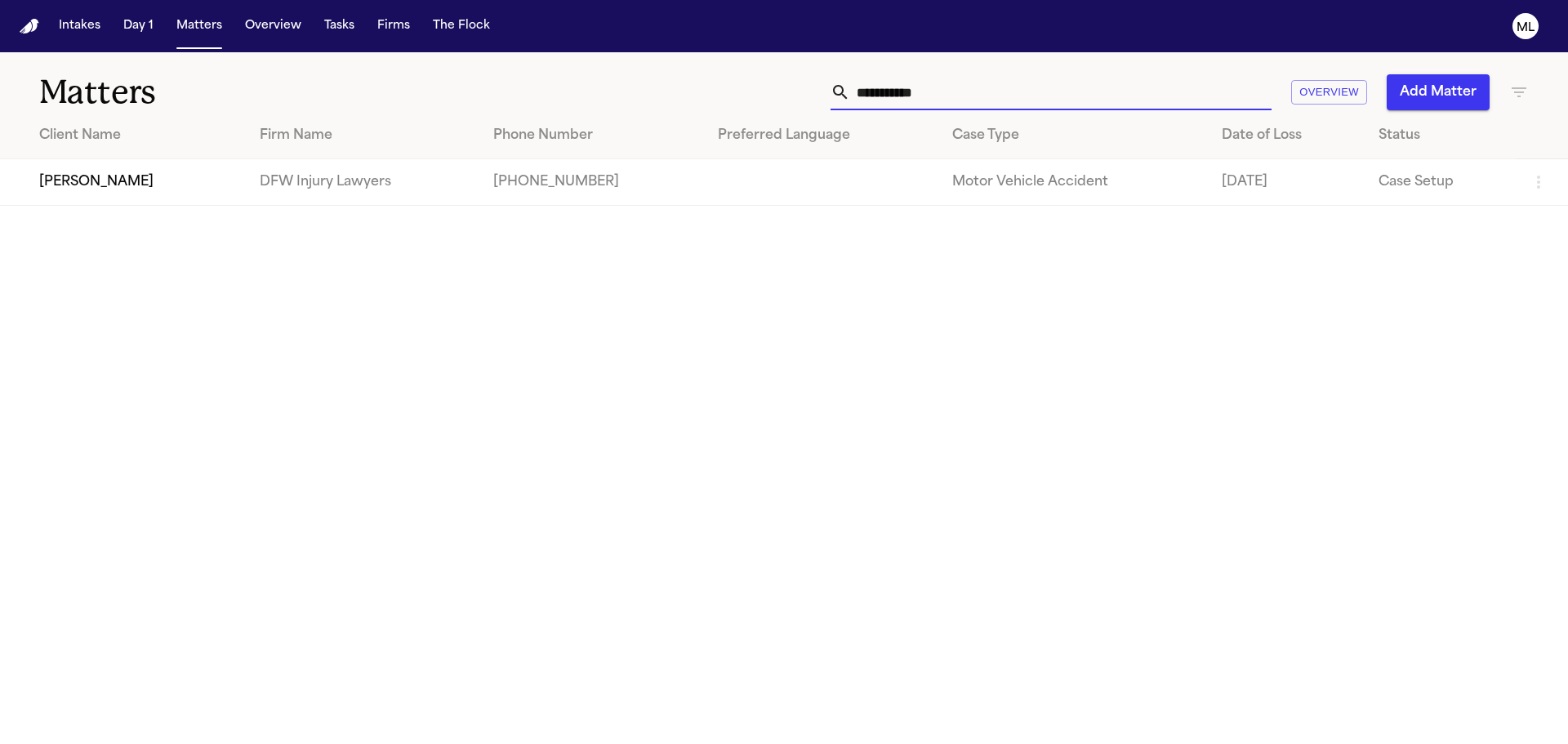
type input "**********"
click at [279, 200] on td "DFW Injury Lawyers" at bounding box center [364, 182] width 234 height 47
click at [43, 168] on td "Phillip Sam" at bounding box center [123, 182] width 247 height 47
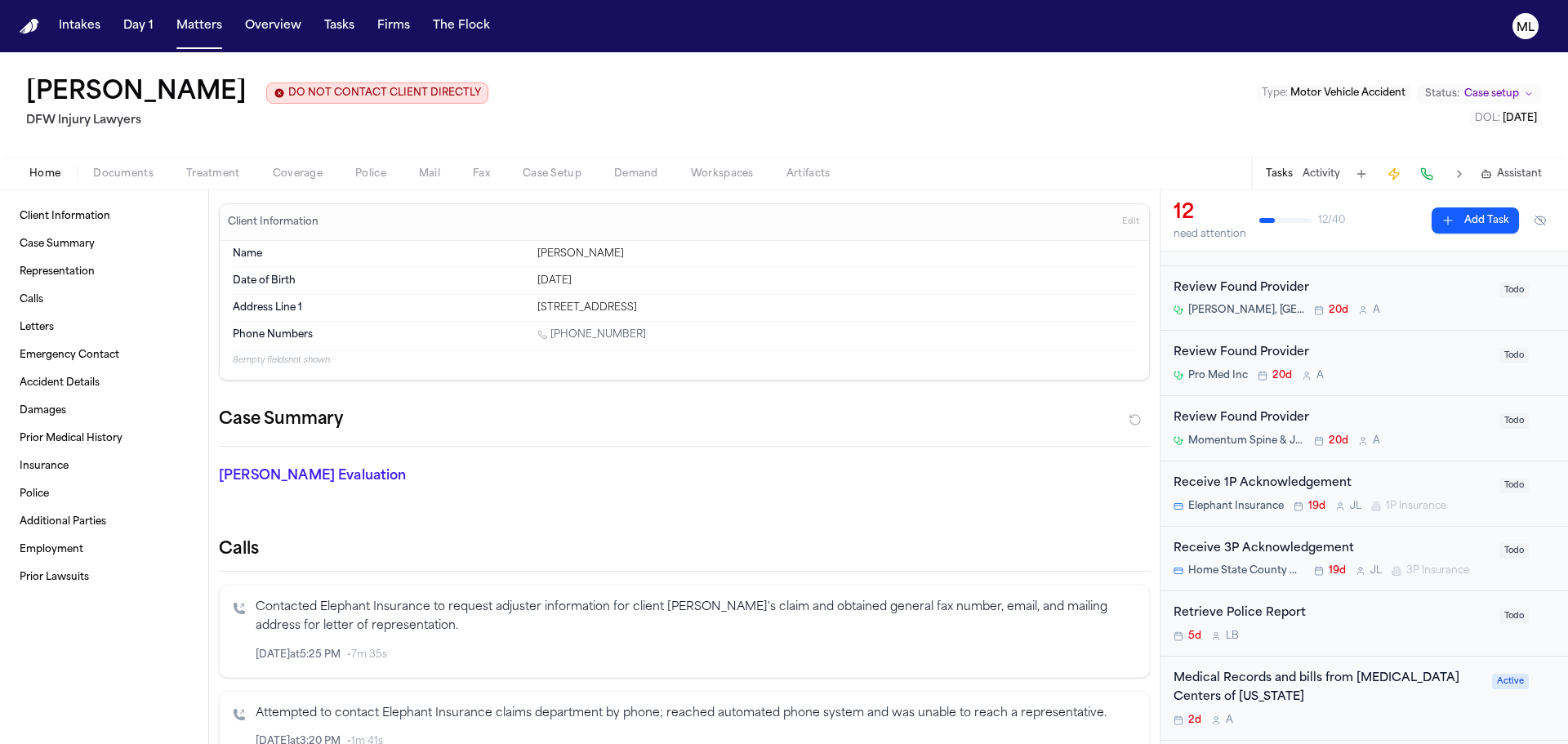
scroll to position [164, 0]
click at [1435, 481] on div "Receive 1P Acknowledgement" at bounding box center [1332, 479] width 316 height 19
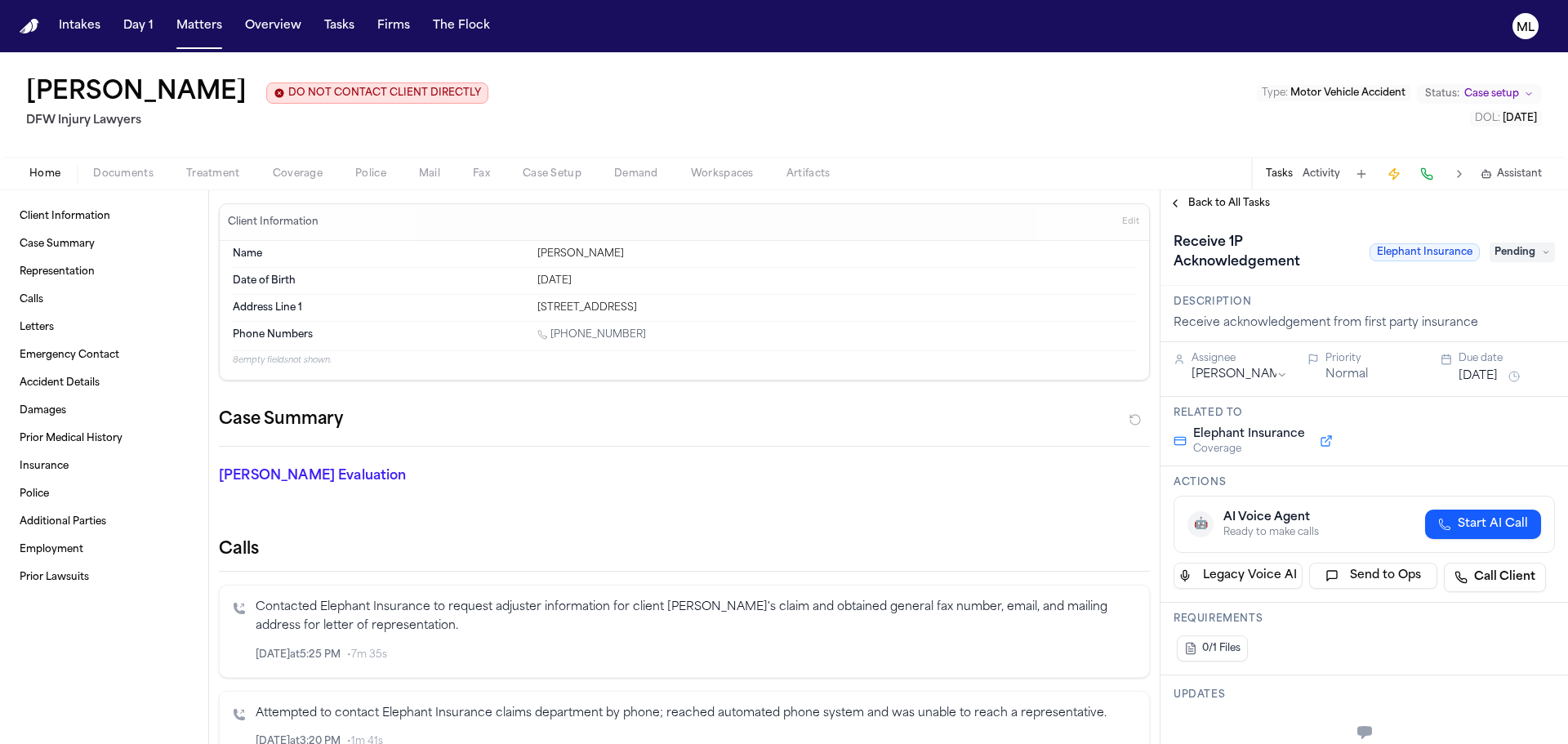
click at [1521, 241] on div "Receive 1P Acknowledgement Elephant Insurance Pending" at bounding box center [1364, 252] width 381 height 46
click at [1521, 243] on span "Pending" at bounding box center [1522, 251] width 65 height 19
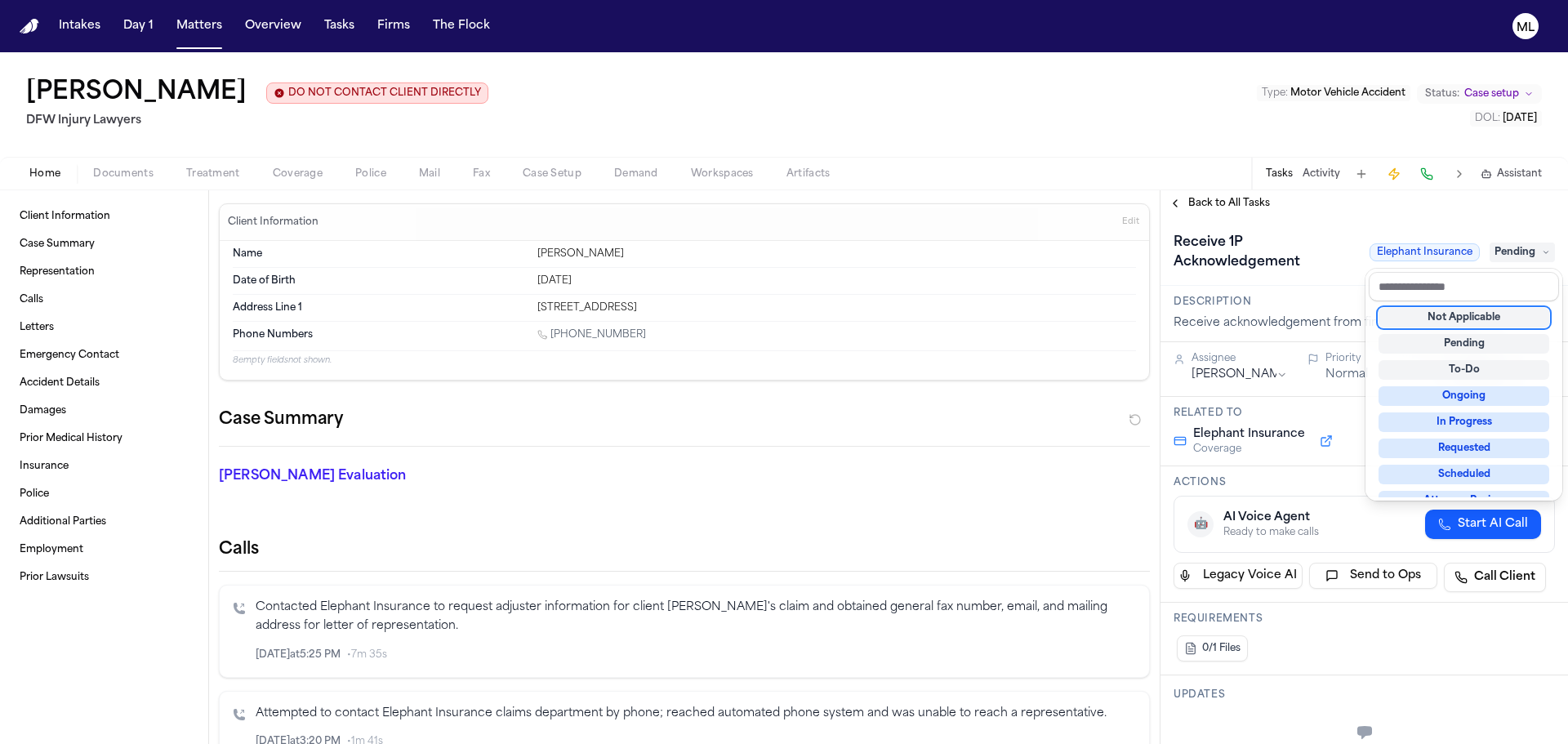
click at [1482, 310] on div "Not Applicable" at bounding box center [1464, 317] width 171 height 19
click at [1205, 208] on div "**********" at bounding box center [1365, 467] width 408 height 554
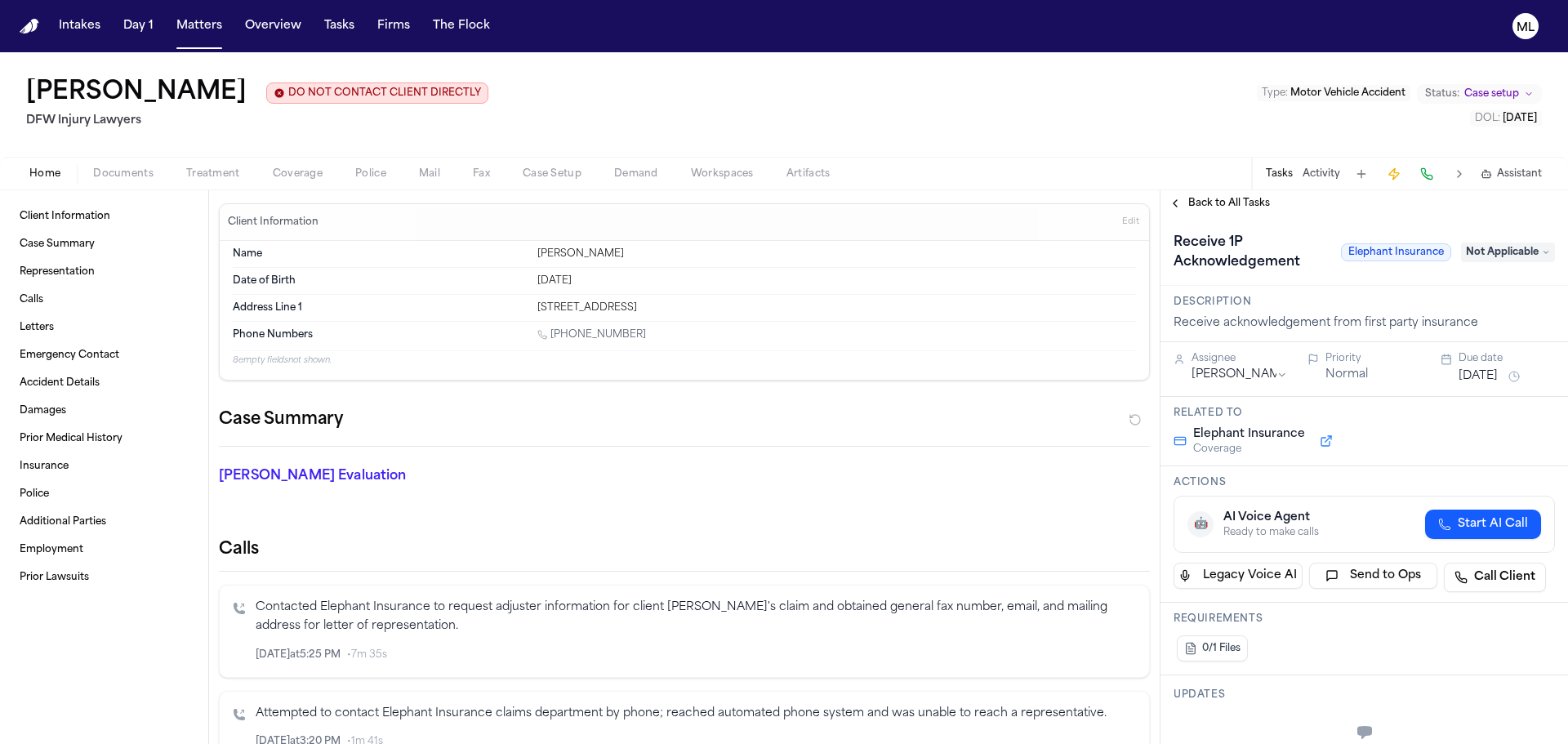
click at [1210, 205] on span "Back to All Tasks" at bounding box center [1229, 203] width 81 height 13
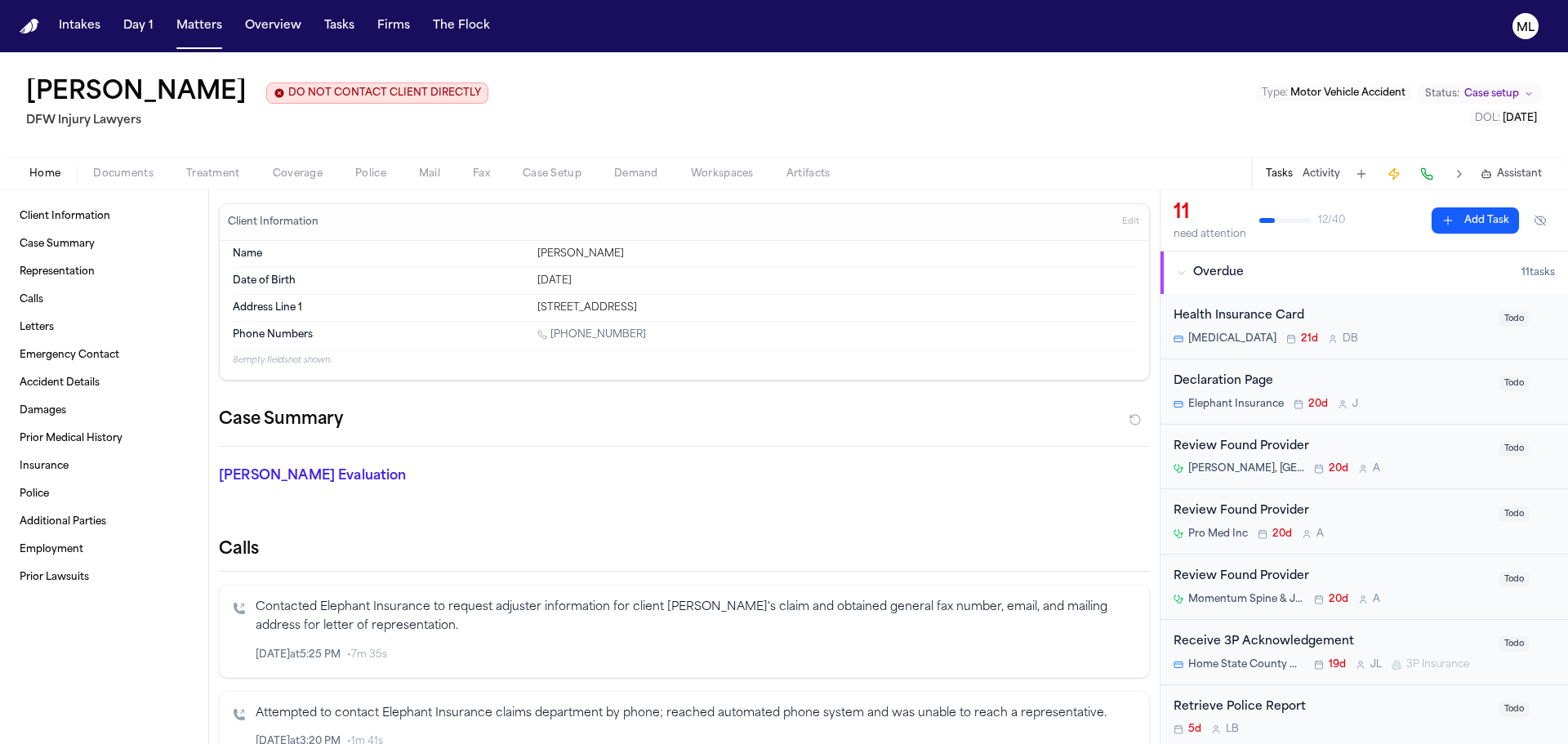
click at [1424, 587] on div "Review Found Provider Momentum Spine & Joint 20d A" at bounding box center [1332, 587] width 316 height 38
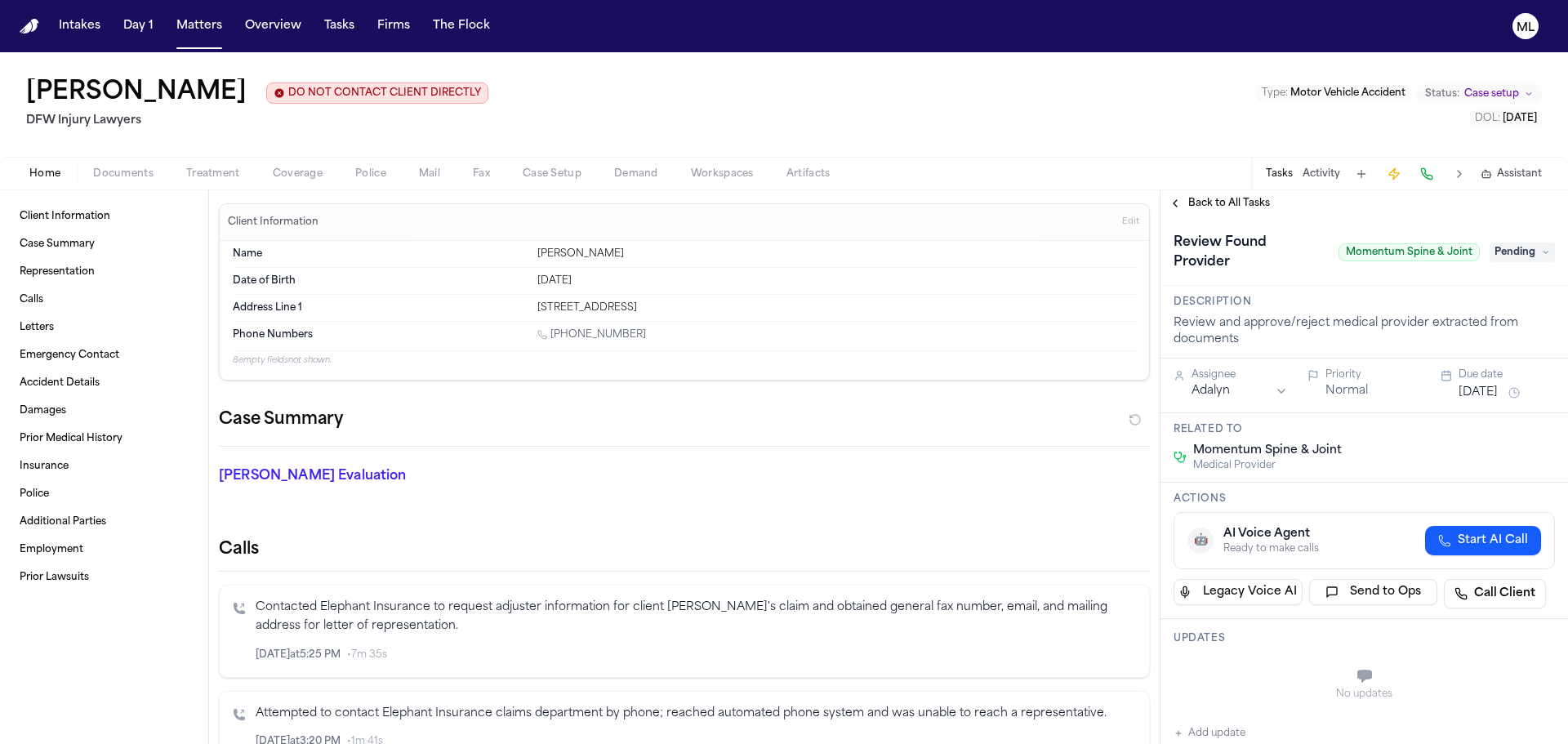
click at [1514, 242] on span "Pending" at bounding box center [1522, 251] width 65 height 19
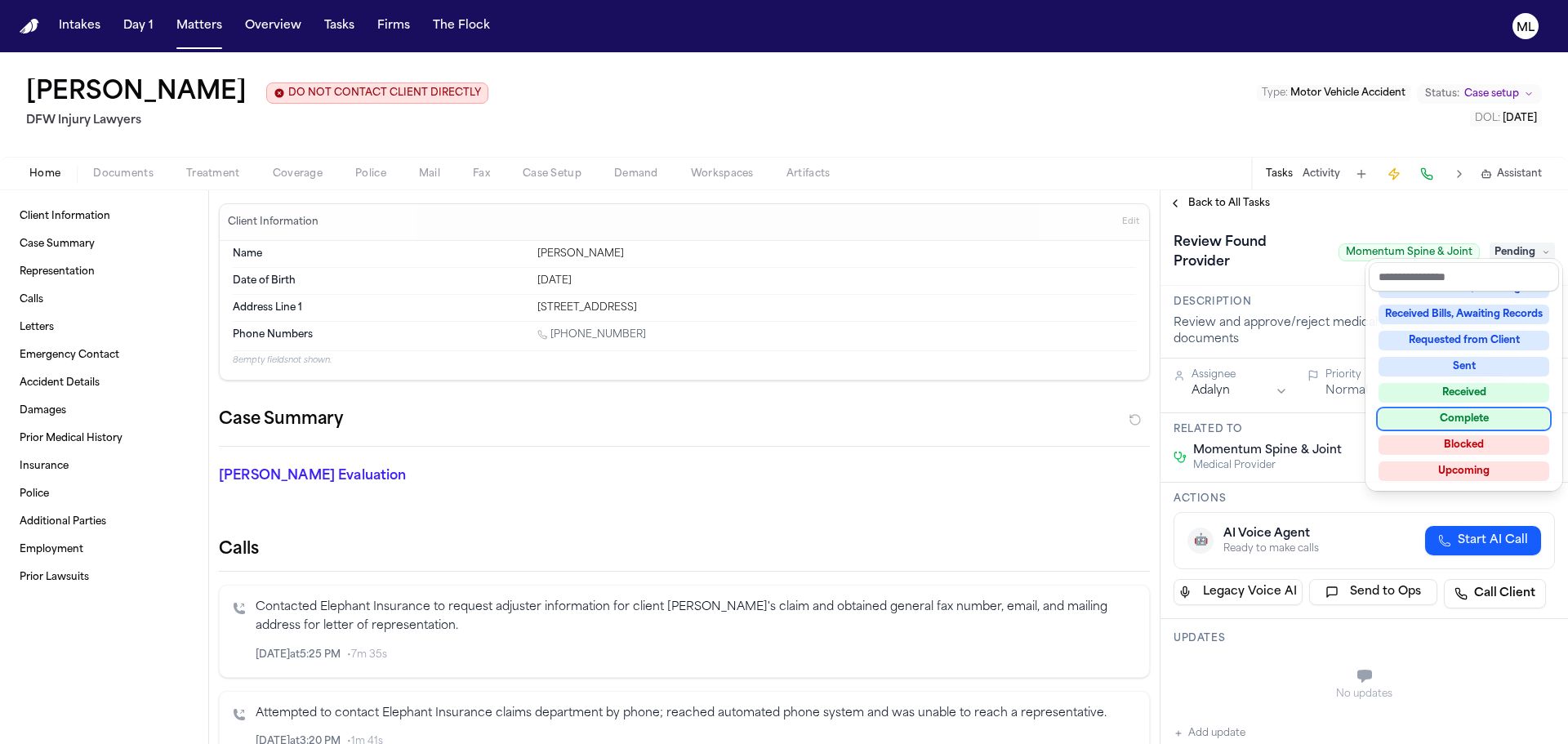
click at [1468, 423] on div "Complete" at bounding box center [1464, 419] width 171 height 19
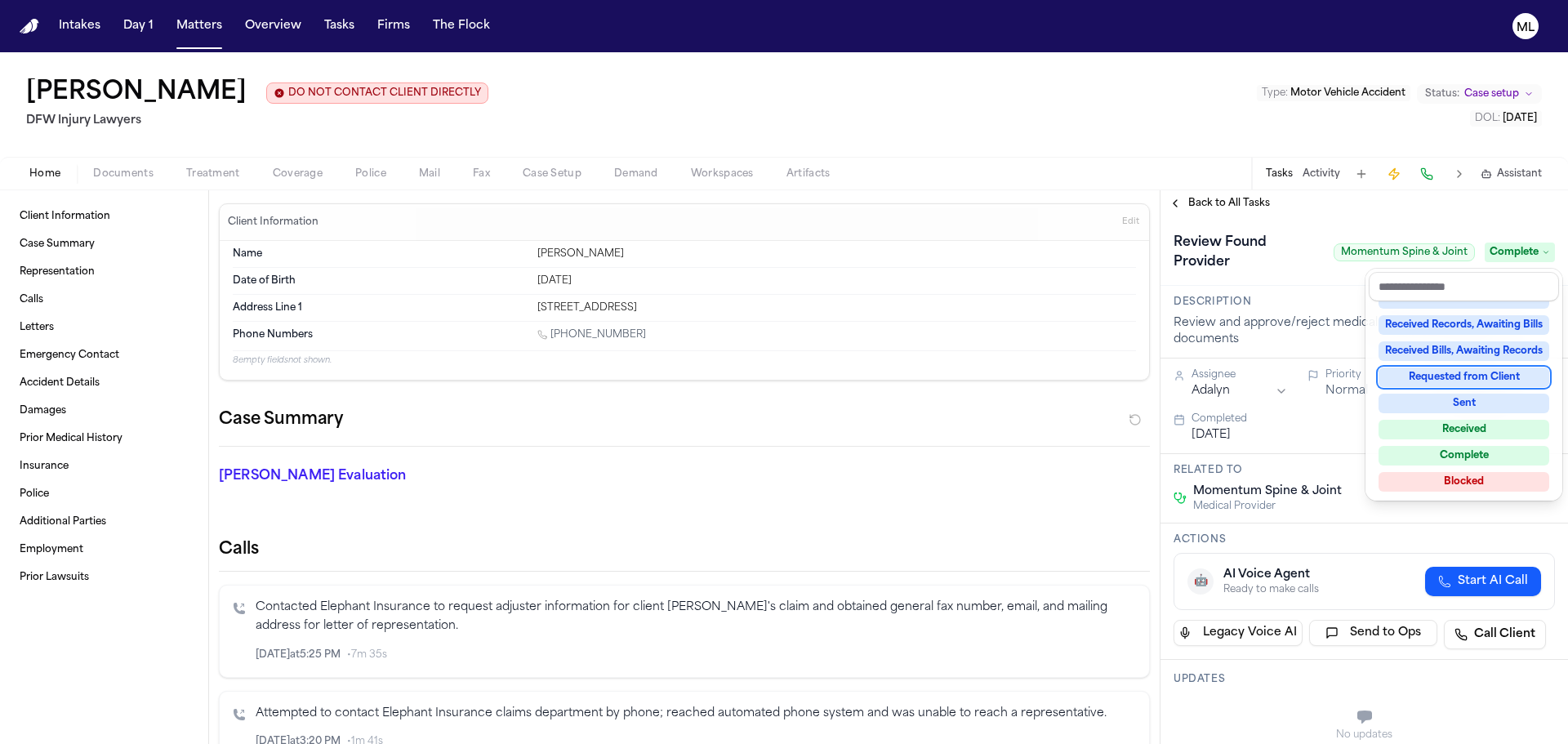
click at [1219, 203] on div "**********" at bounding box center [1365, 467] width 408 height 554
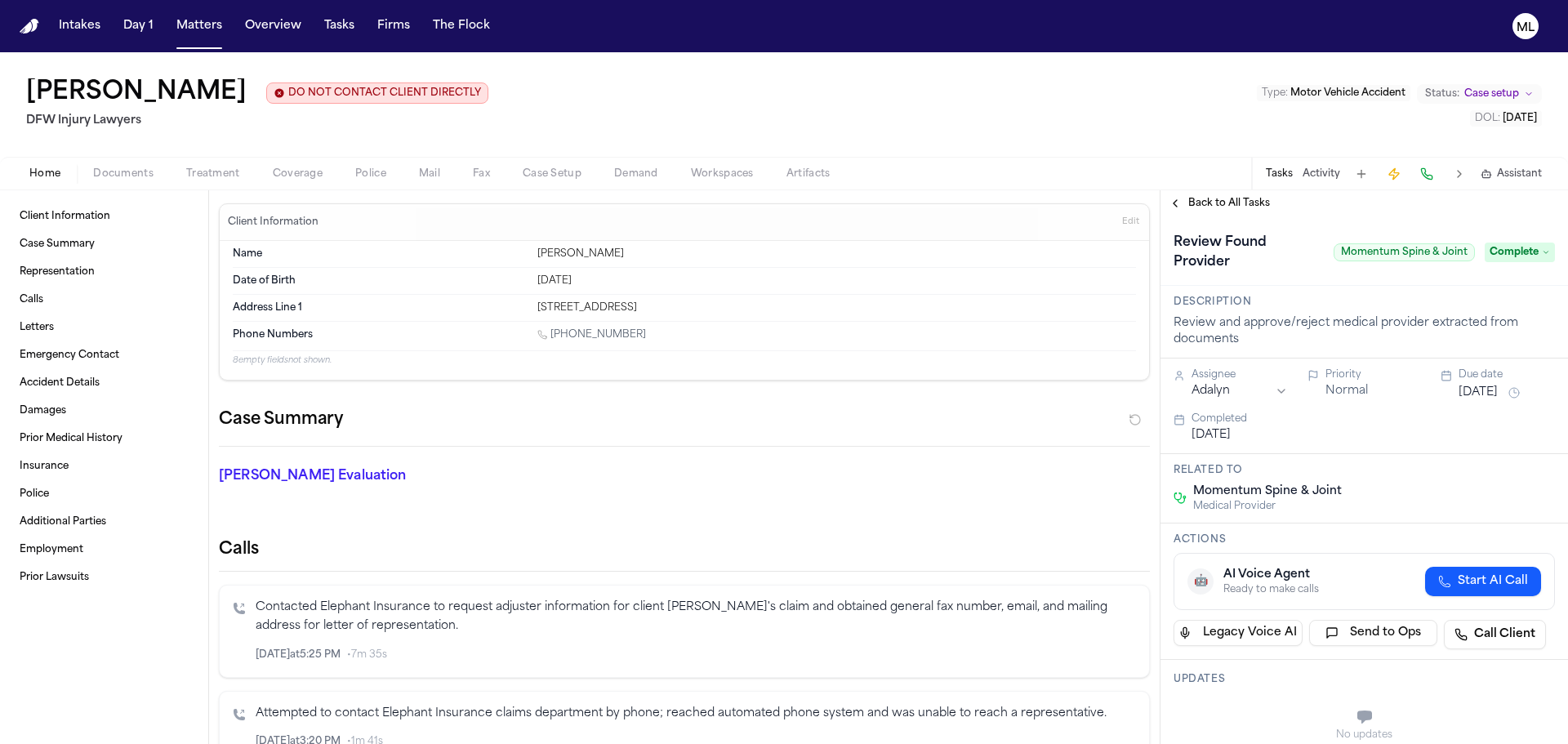
click at [1219, 203] on span "Back to All Tasks" at bounding box center [1229, 203] width 81 height 13
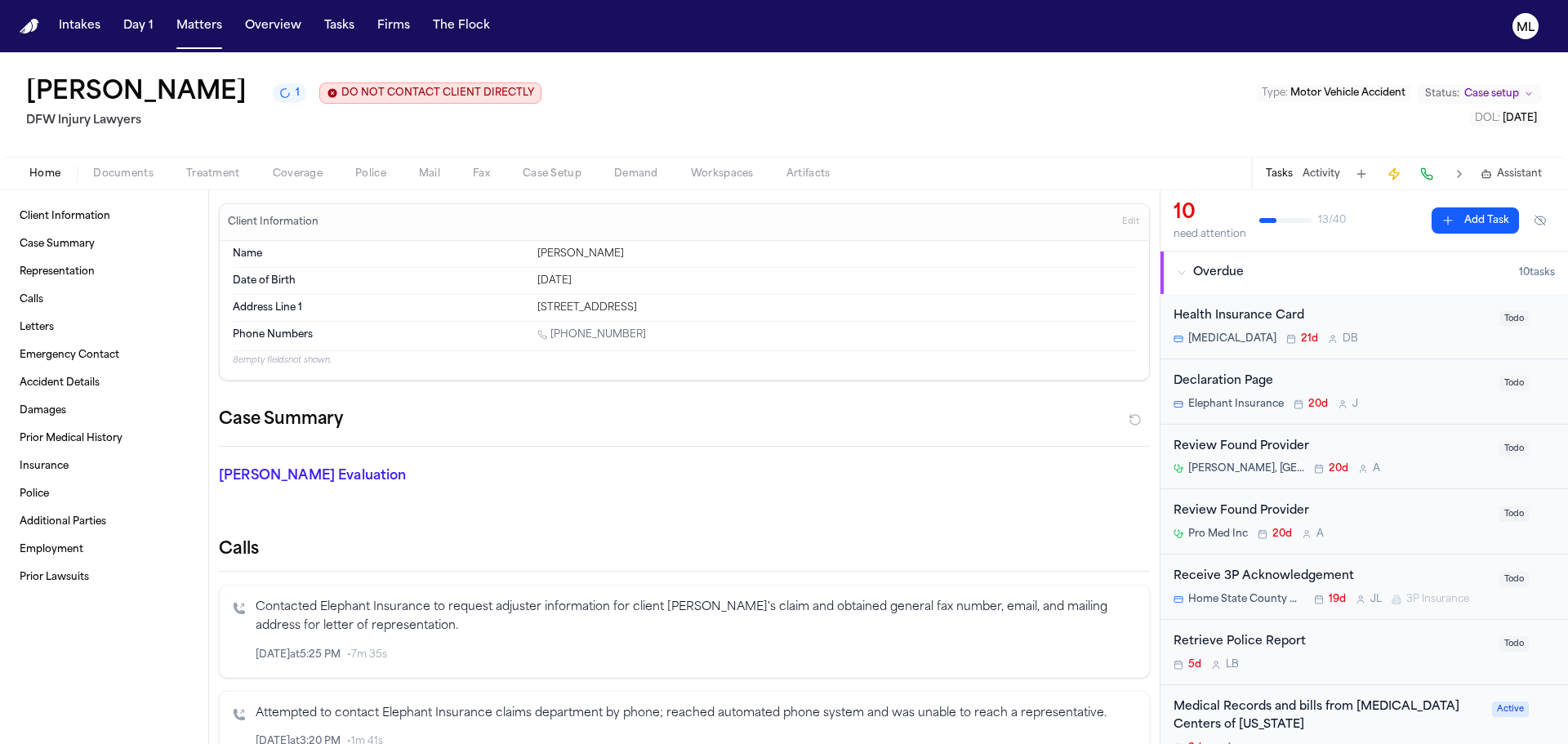
click at [1423, 463] on div "Dr. Sydney Pardino, MD 20d A" at bounding box center [1332, 469] width 316 height 13
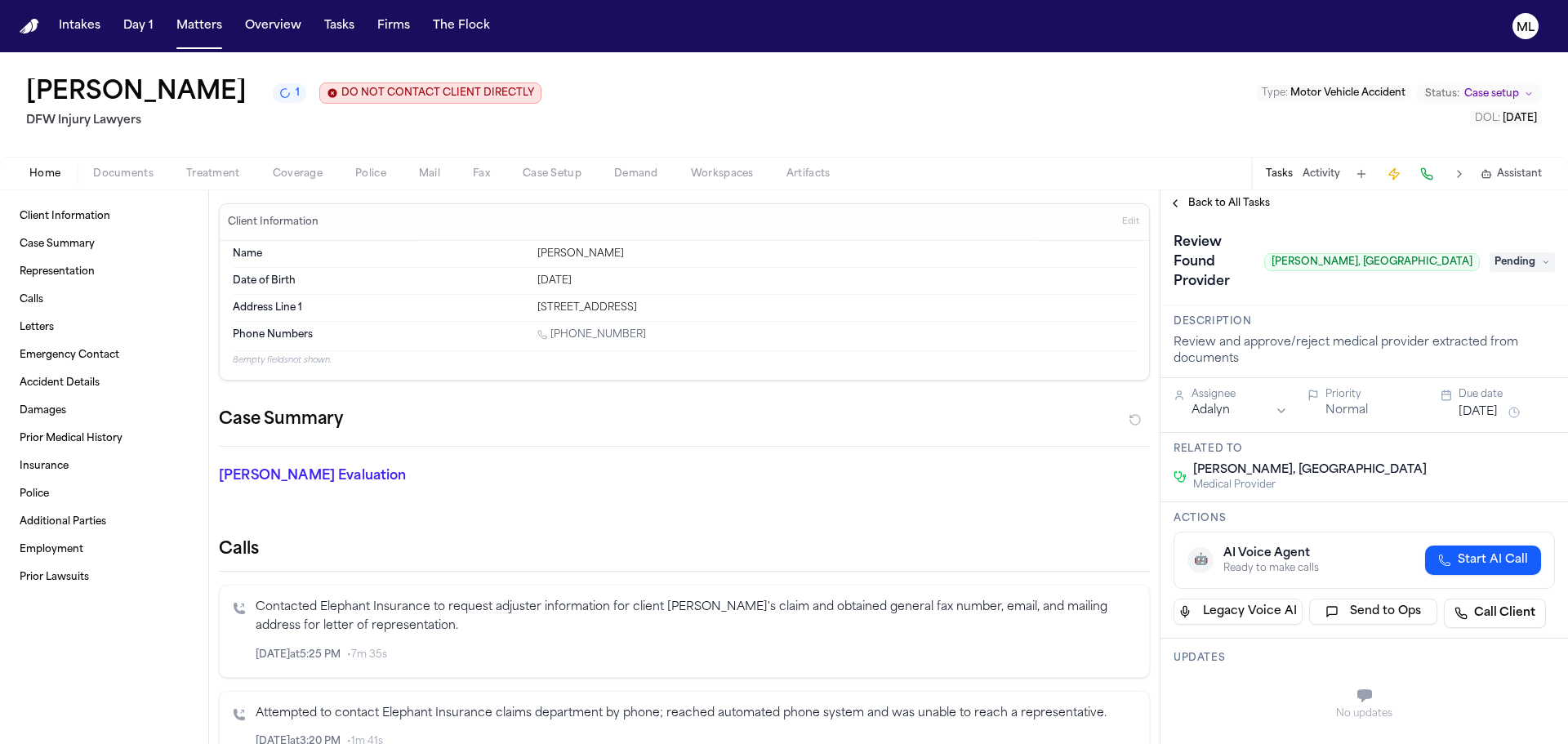
click at [1518, 252] on span "Pending" at bounding box center [1522, 261] width 65 height 19
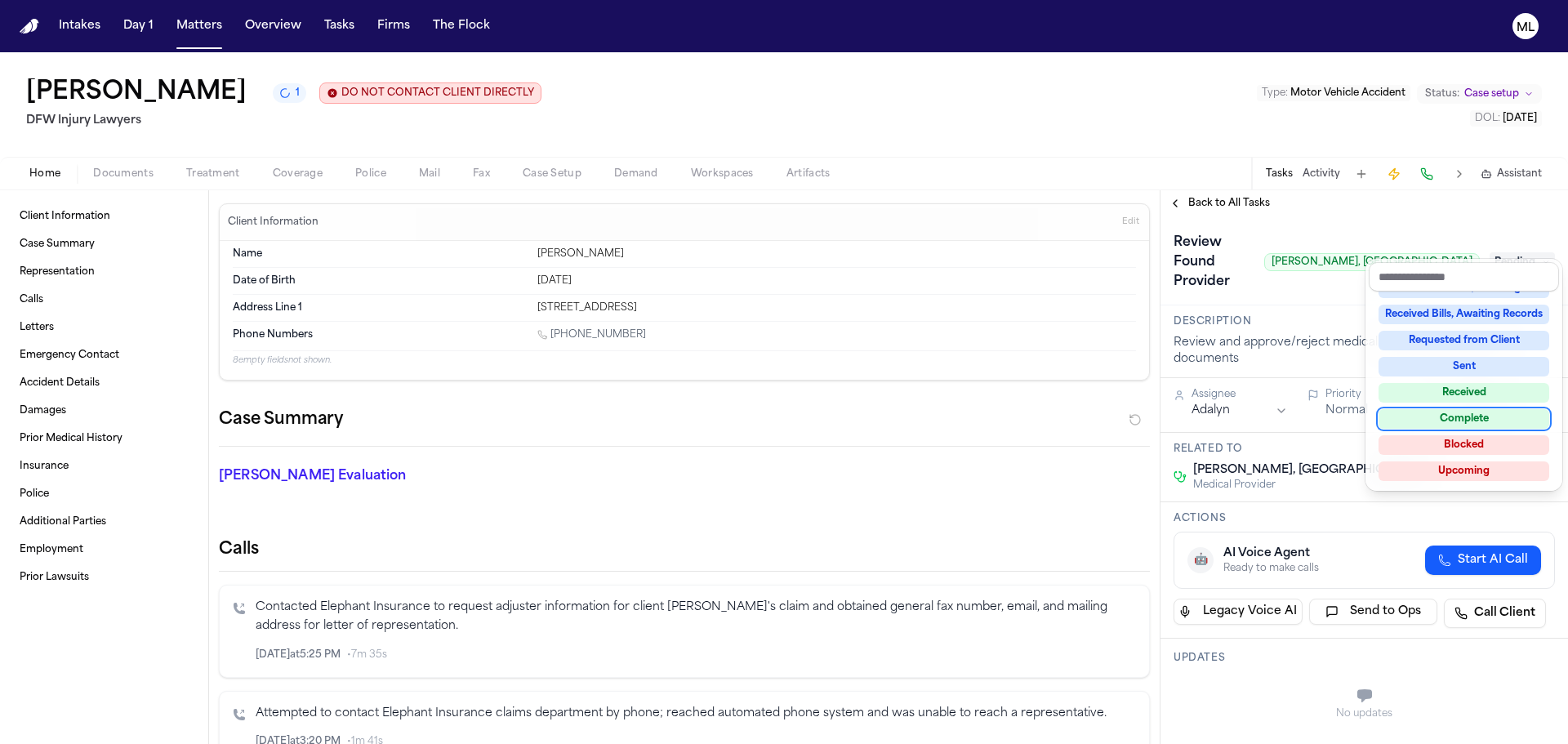
click at [1448, 410] on div "Complete" at bounding box center [1464, 419] width 171 height 19
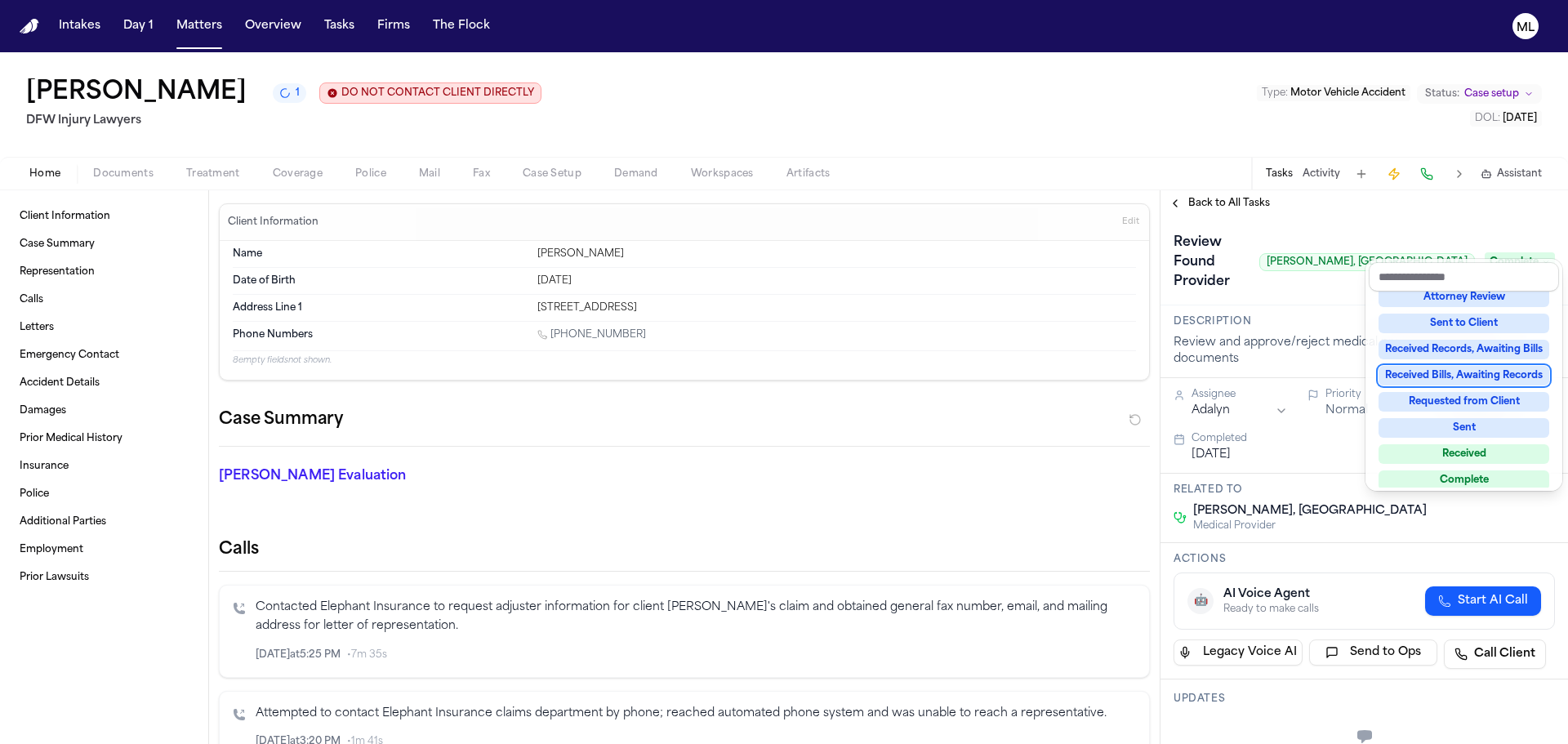
click at [1235, 203] on div "**********" at bounding box center [1365, 467] width 408 height 554
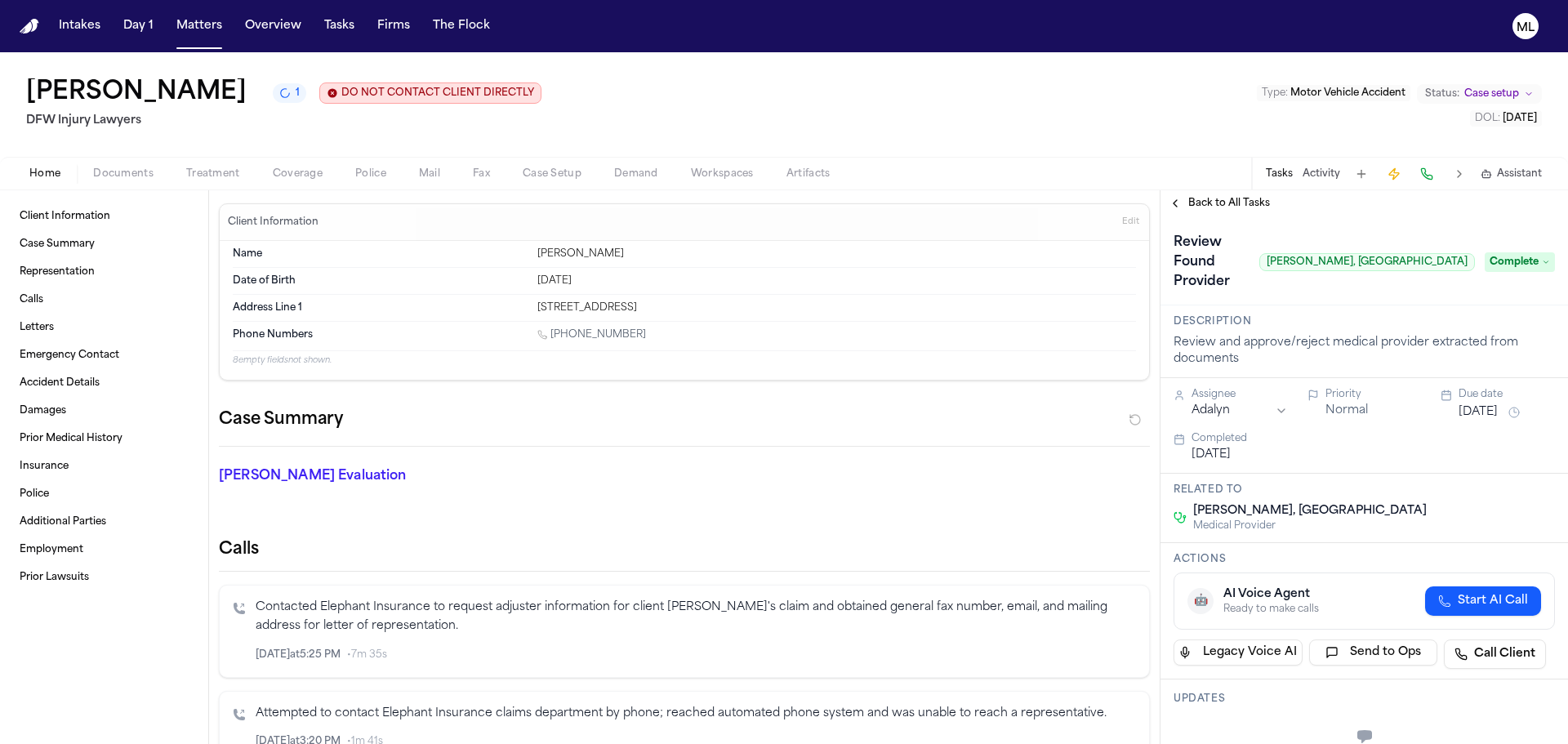
click at [1235, 203] on span "Back to All Tasks" at bounding box center [1229, 203] width 81 height 13
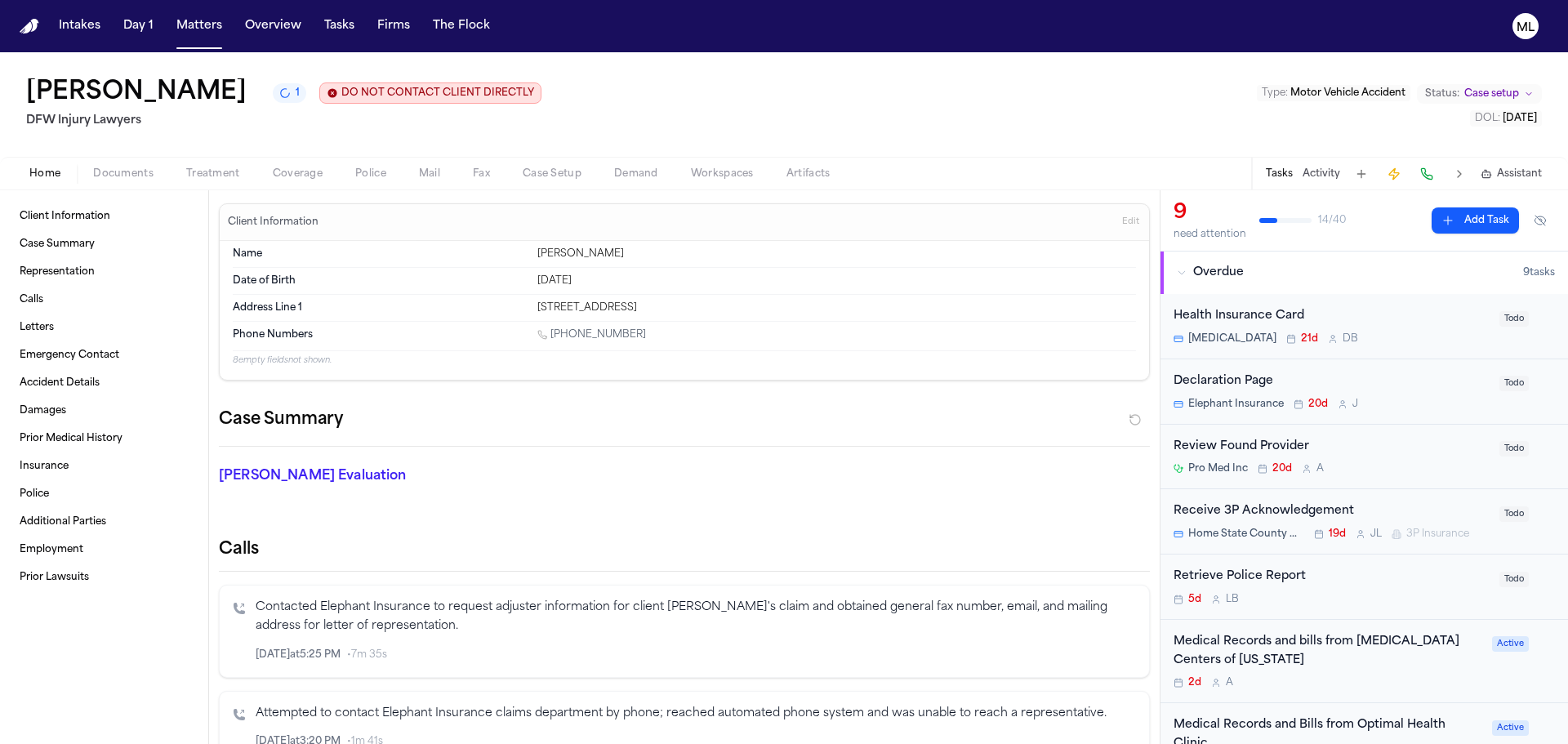
click at [1432, 329] on div "Health Insurance Card PICA 21d D B" at bounding box center [1332, 326] width 316 height 38
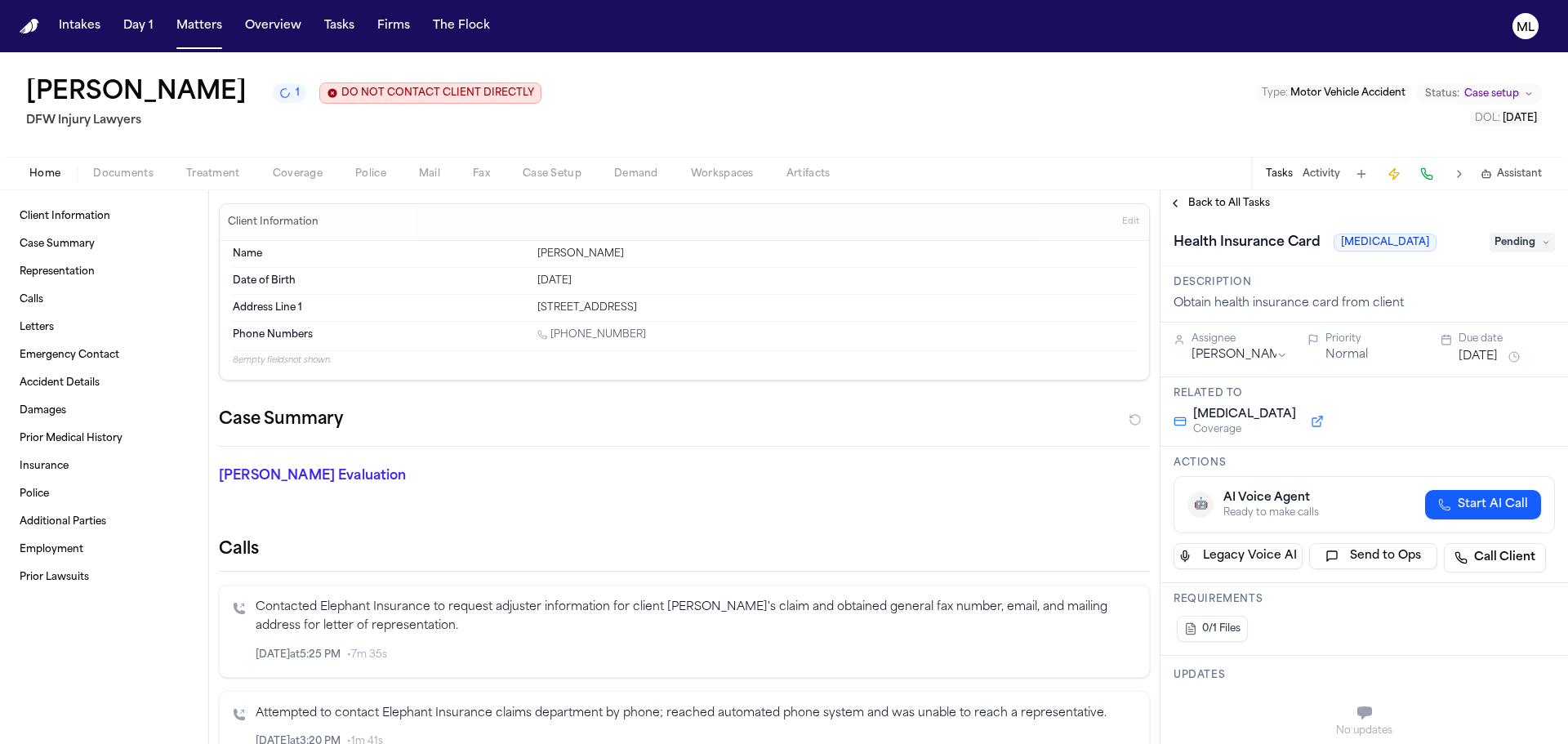
click at [1522, 240] on span "Pending" at bounding box center [1522, 242] width 65 height 19
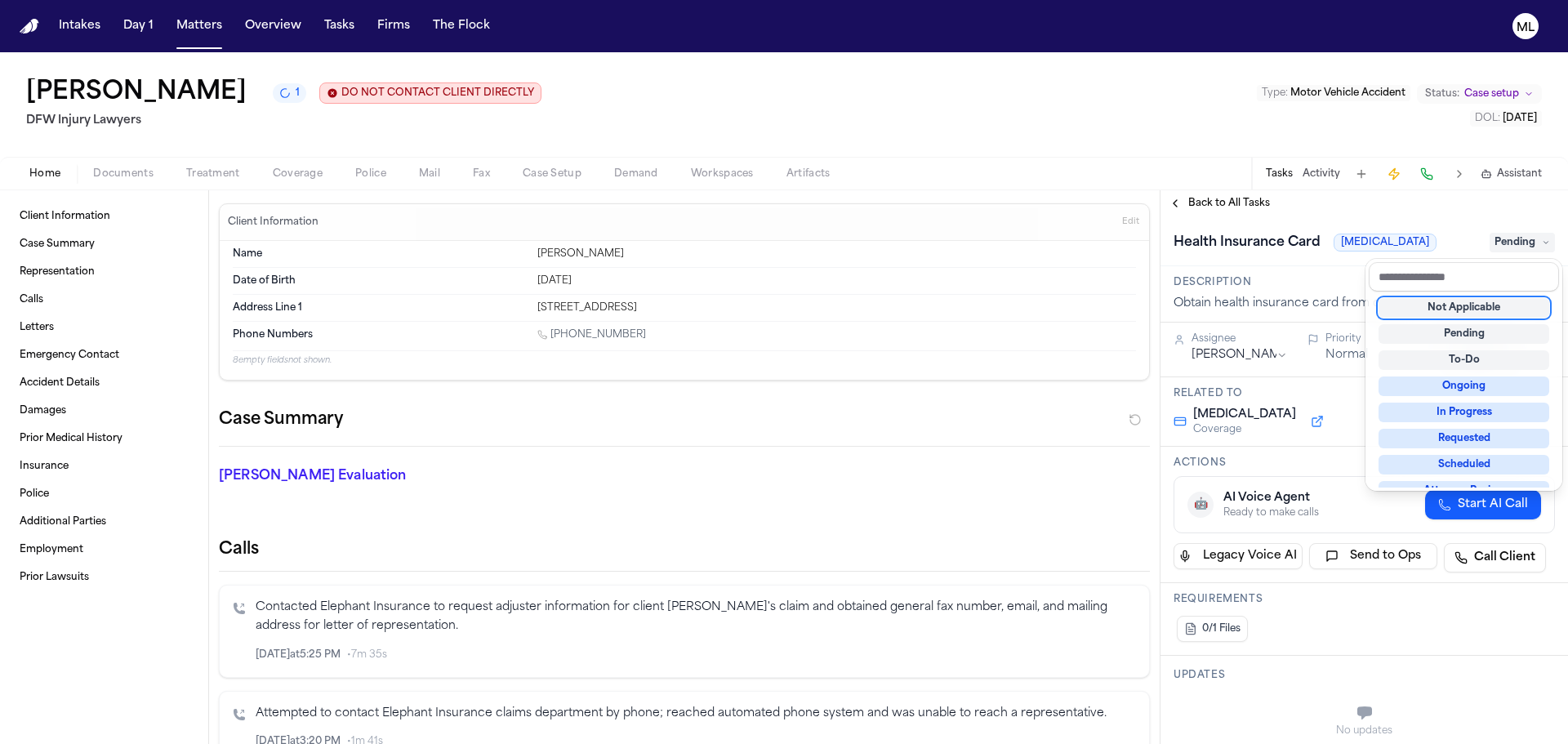
click at [1491, 298] on div "Not Applicable" at bounding box center [1464, 307] width 171 height 19
click at [1207, 206] on div "**********" at bounding box center [1365, 467] width 408 height 554
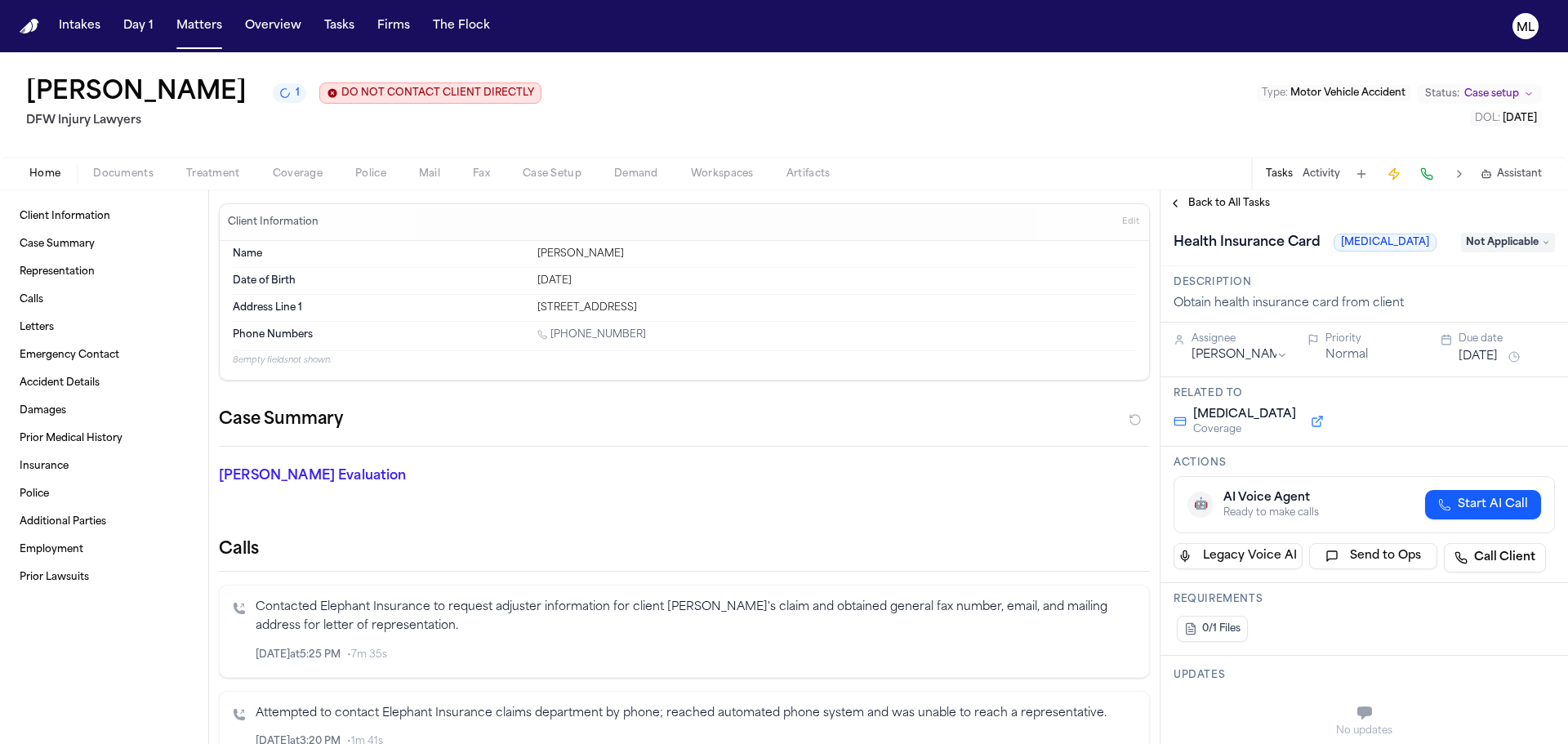
click at [1207, 206] on span "Back to All Tasks" at bounding box center [1229, 203] width 81 height 13
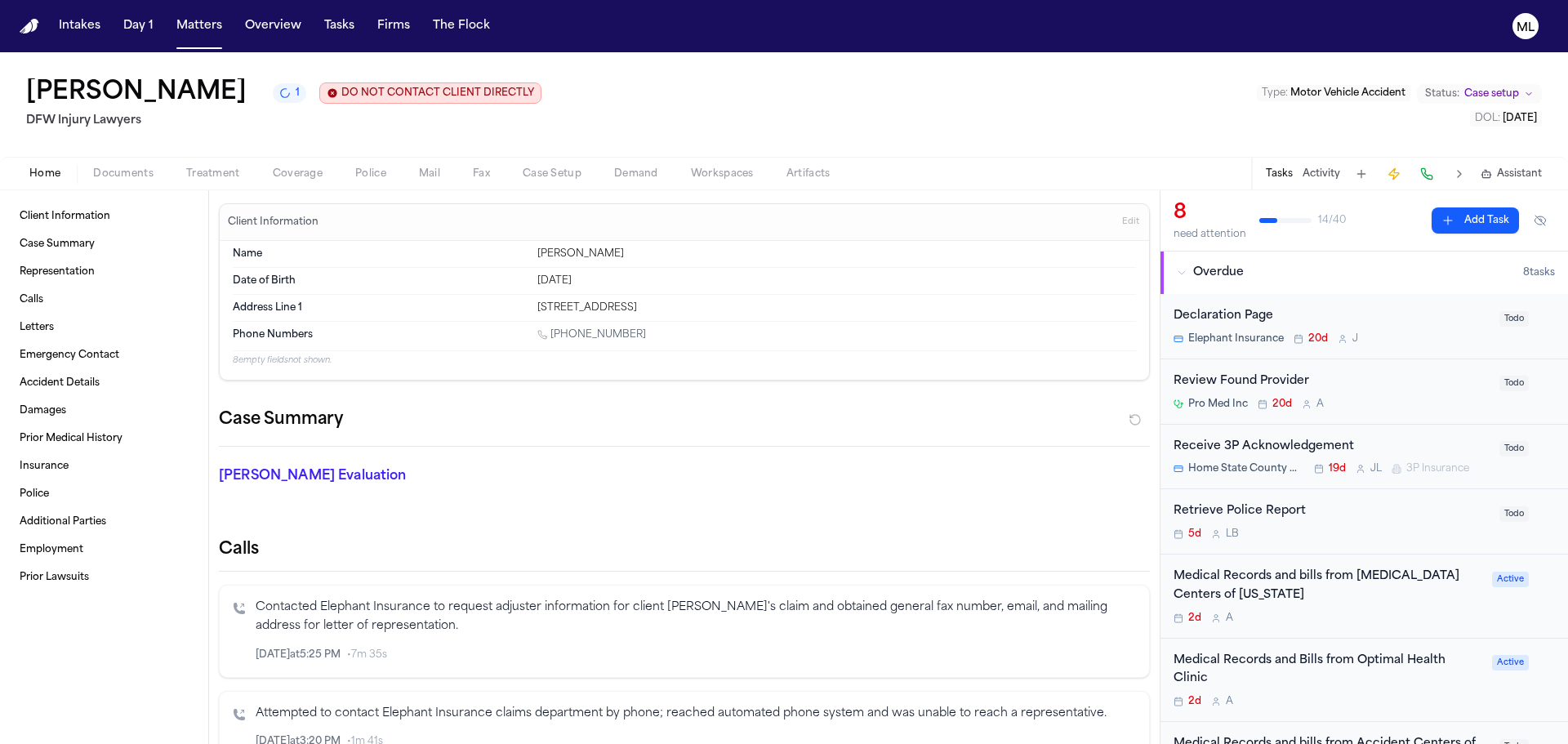
click at [1433, 340] on div "Elephant Insurance 20d J" at bounding box center [1332, 339] width 316 height 13
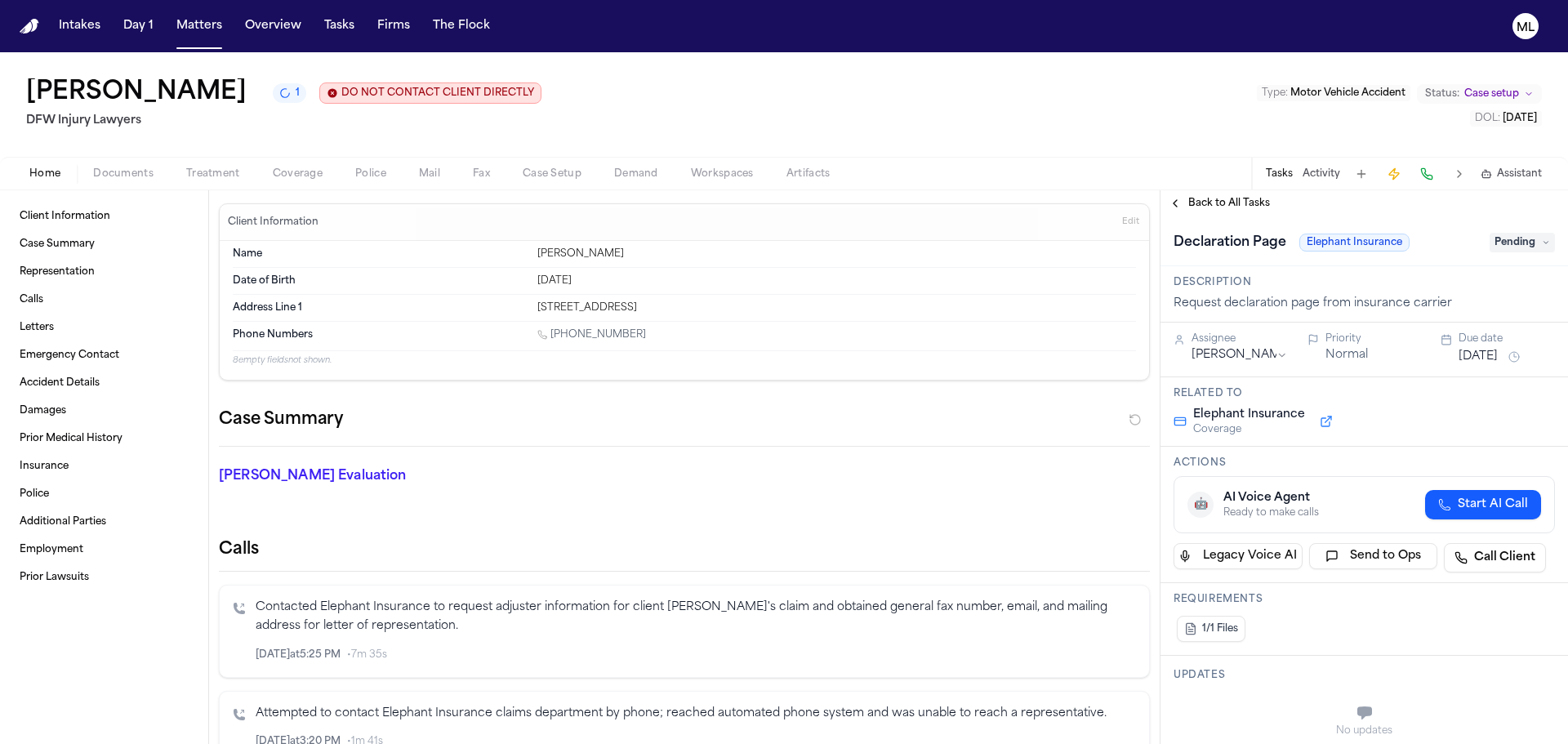
click at [1503, 250] on span "Pending" at bounding box center [1522, 242] width 65 height 19
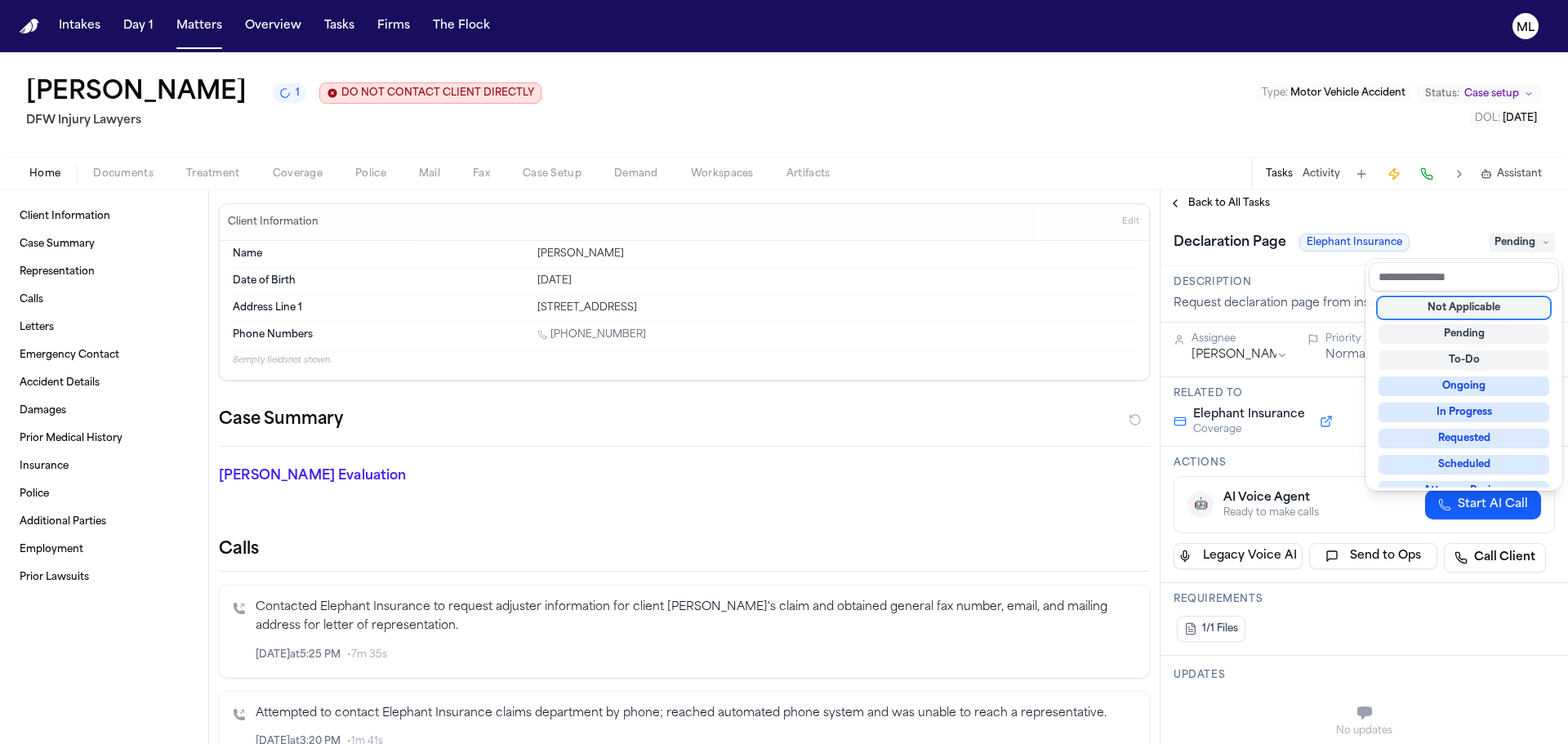
click at [1468, 303] on div "Not Applicable" at bounding box center [1464, 307] width 171 height 19
click at [1223, 204] on div "**********" at bounding box center [1365, 467] width 408 height 554
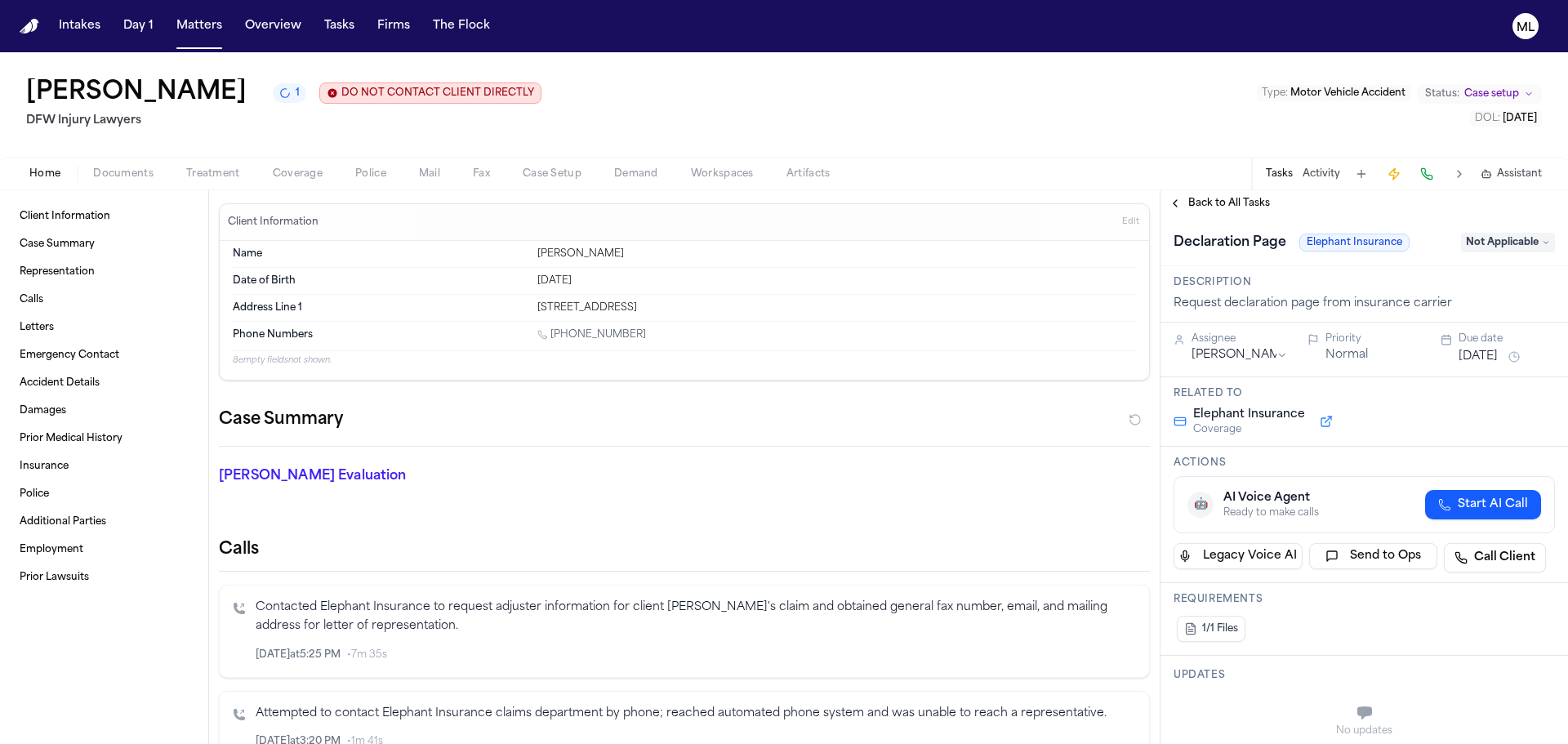
click at [1223, 204] on span "Back to All Tasks" at bounding box center [1229, 203] width 81 height 13
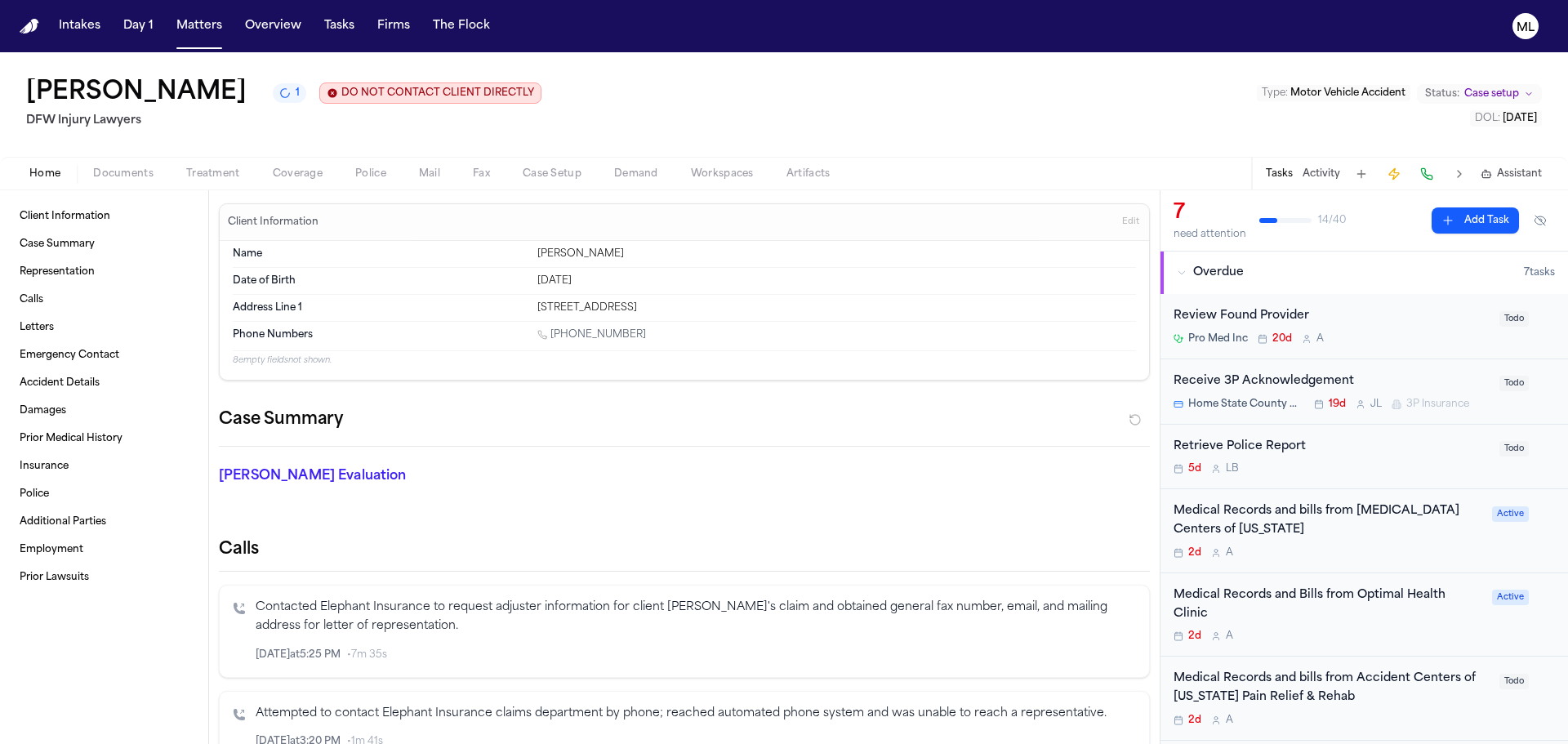
click at [1442, 336] on div "Pro Med Inc 20d A" at bounding box center [1332, 339] width 316 height 13
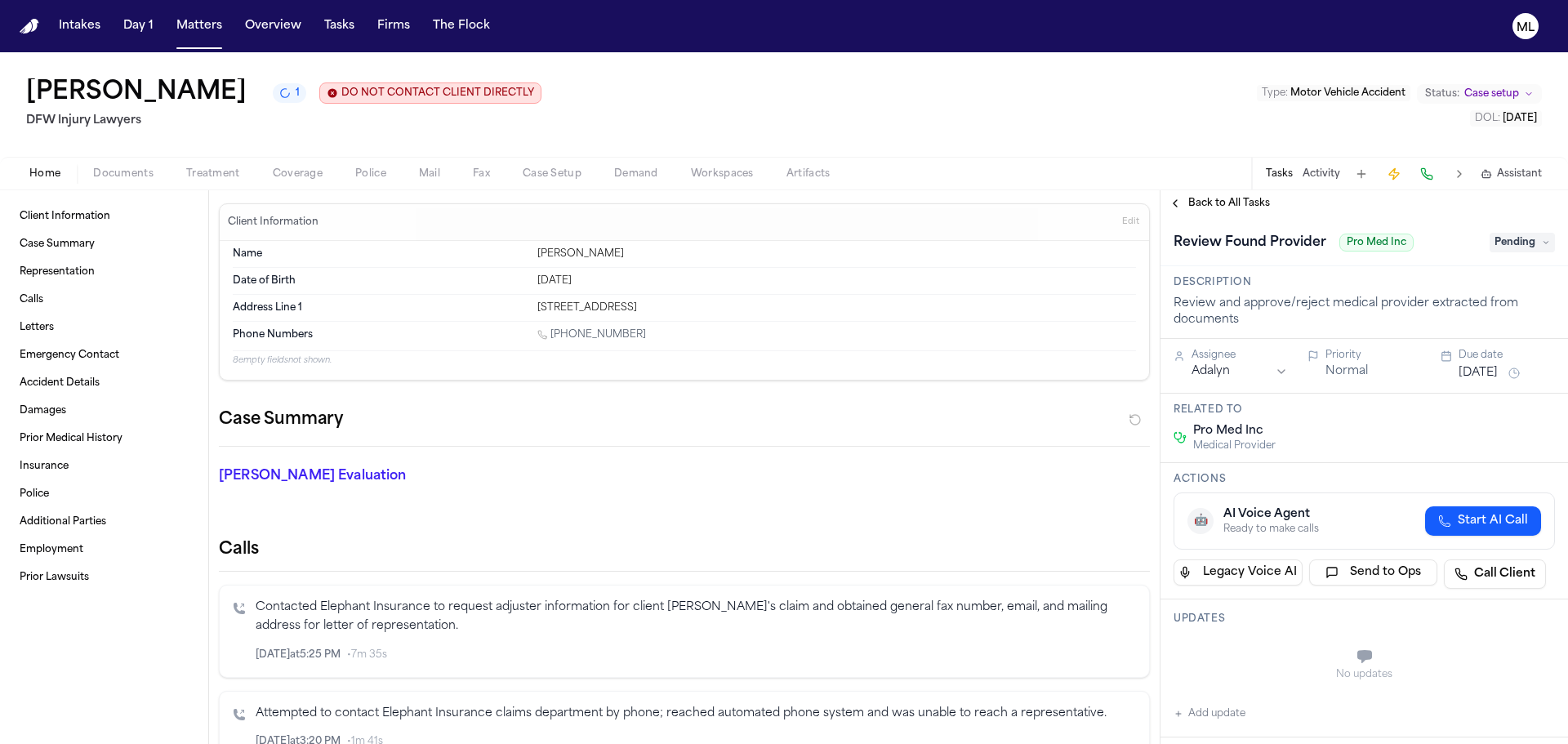
click at [1519, 246] on span "Pending" at bounding box center [1522, 242] width 65 height 19
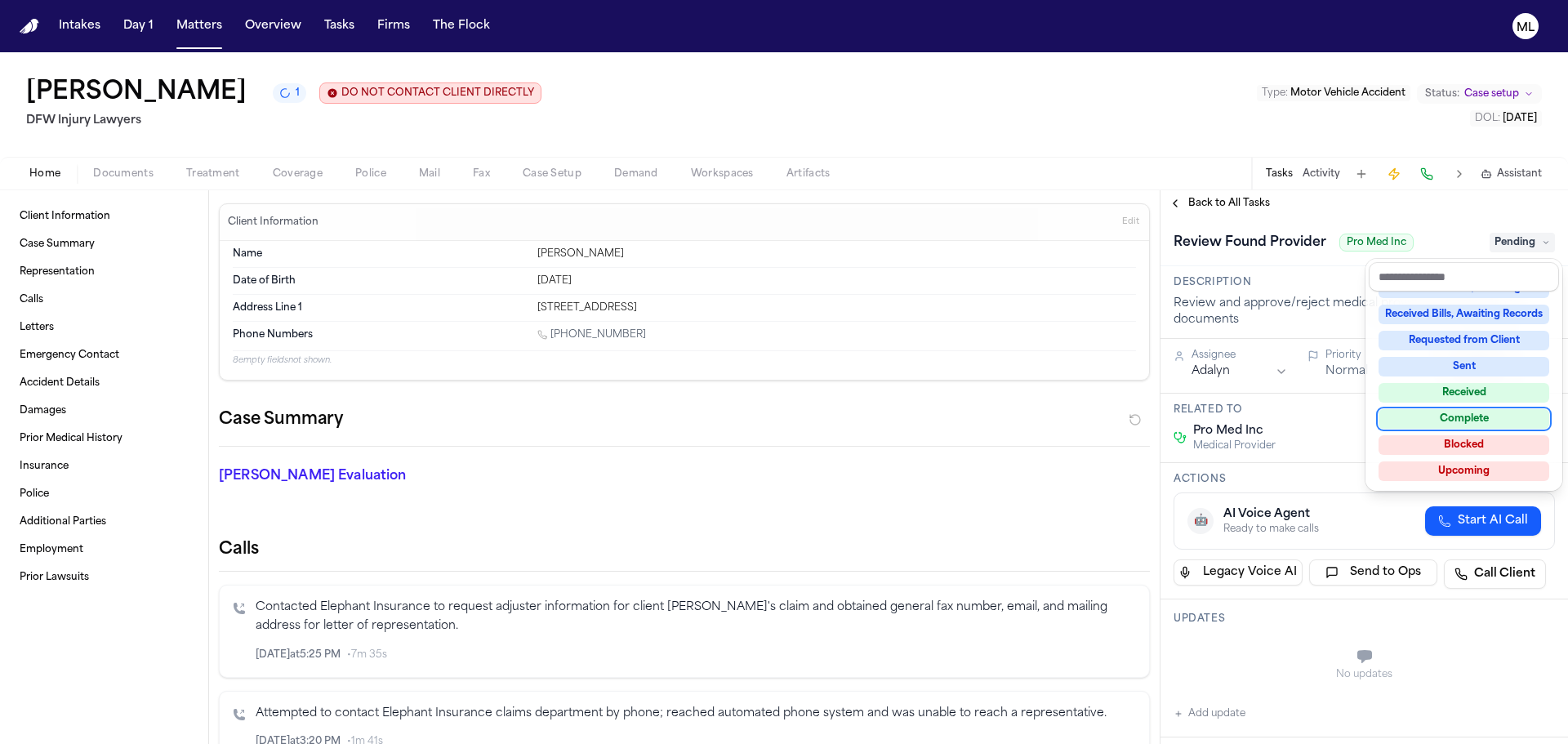
click at [1476, 419] on div "Complete" at bounding box center [1464, 419] width 171 height 19
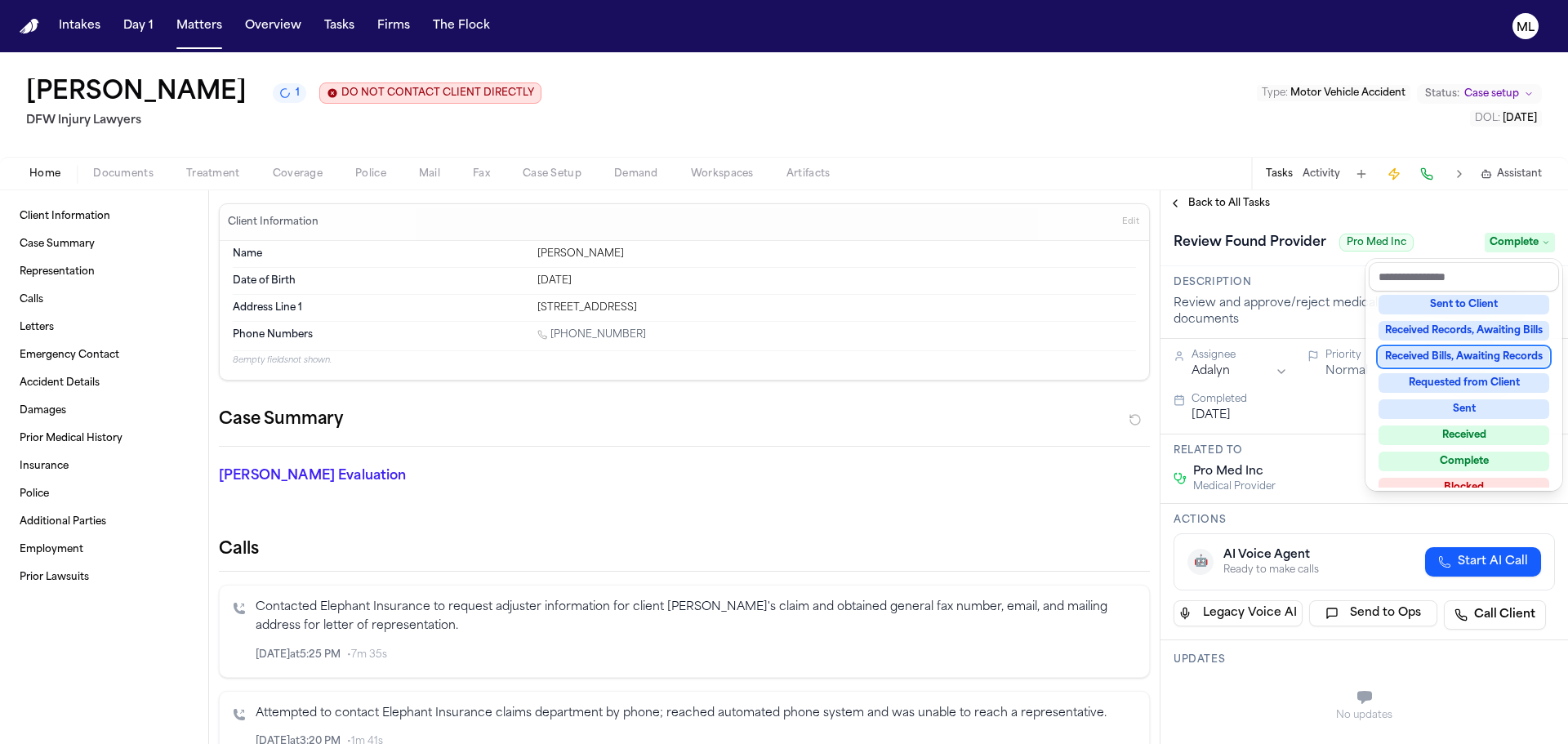
click at [1190, 203] on div "**********" at bounding box center [1365, 467] width 408 height 554
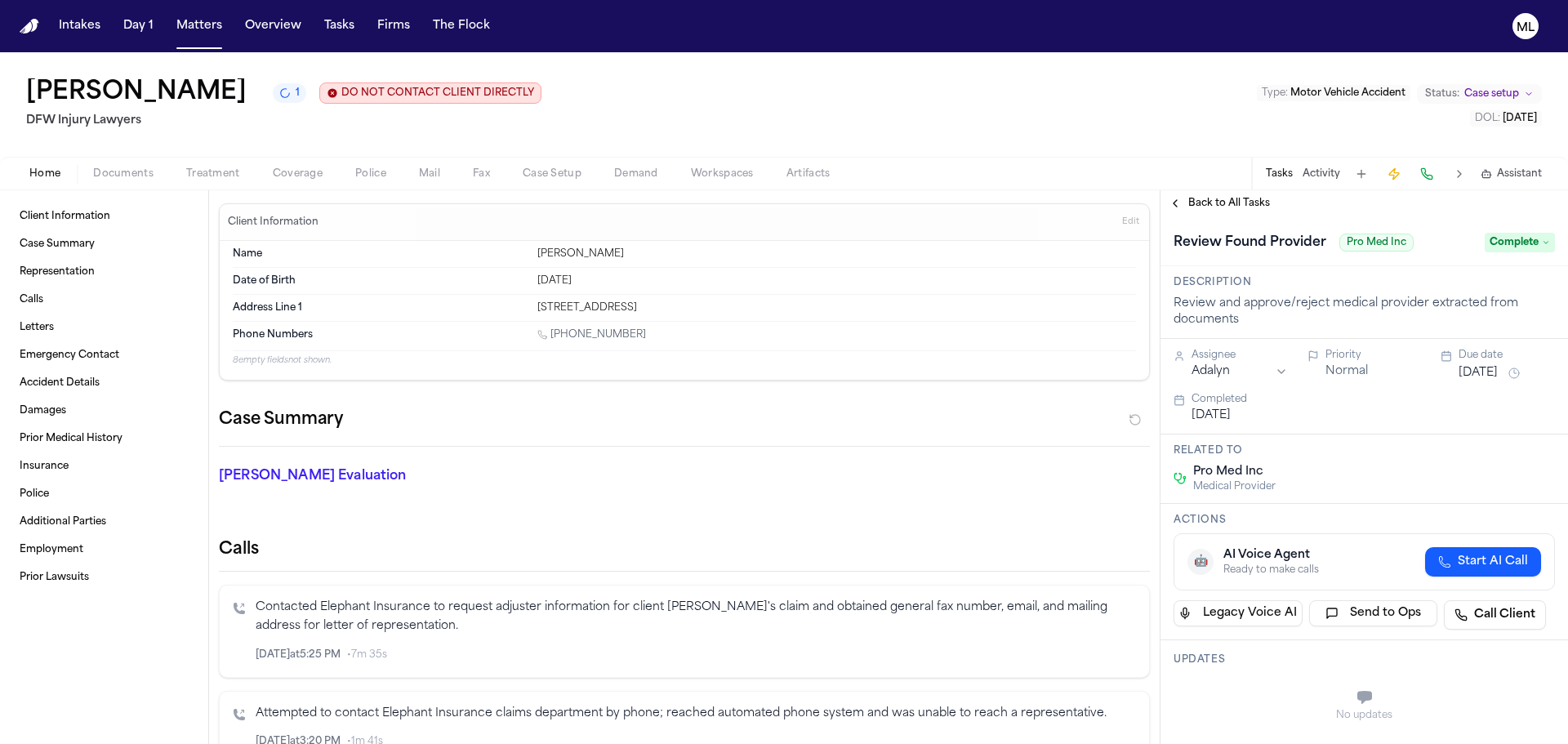
click at [1190, 203] on span "Back to All Tasks" at bounding box center [1229, 203] width 81 height 13
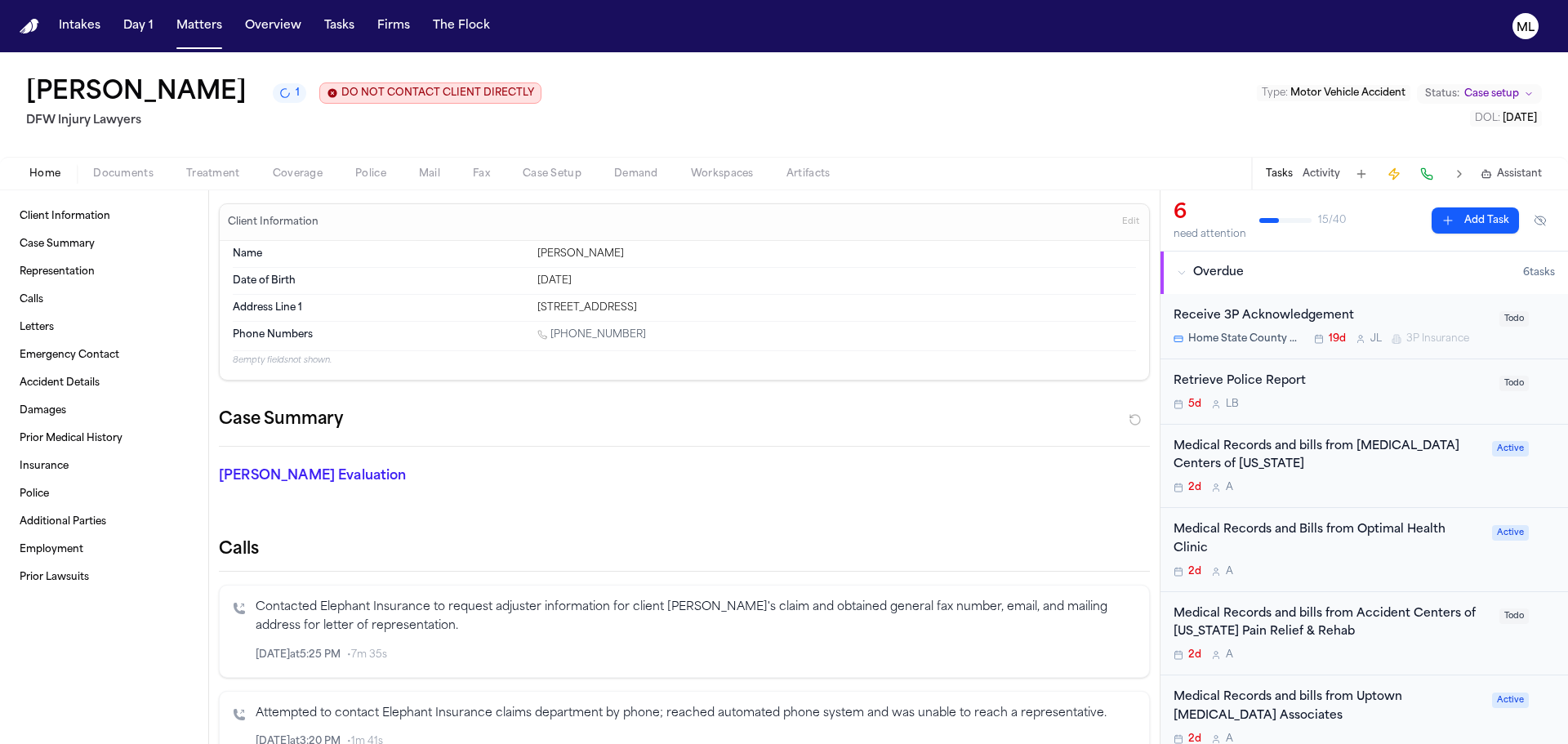
click at [1381, 395] on div "Retrieve Police Report 5d L B" at bounding box center [1332, 391] width 316 height 38
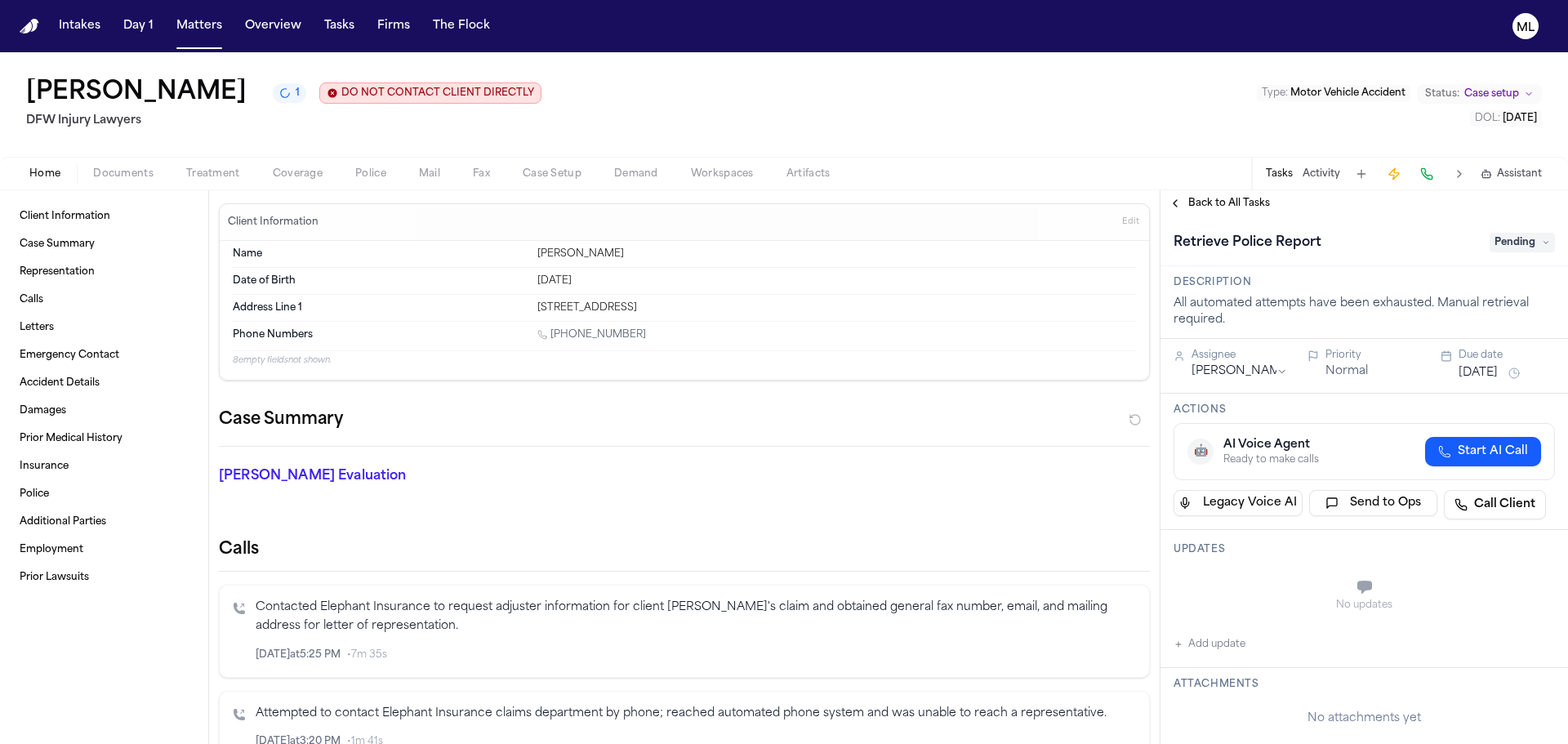
click at [1508, 239] on span "Pending" at bounding box center [1522, 242] width 65 height 19
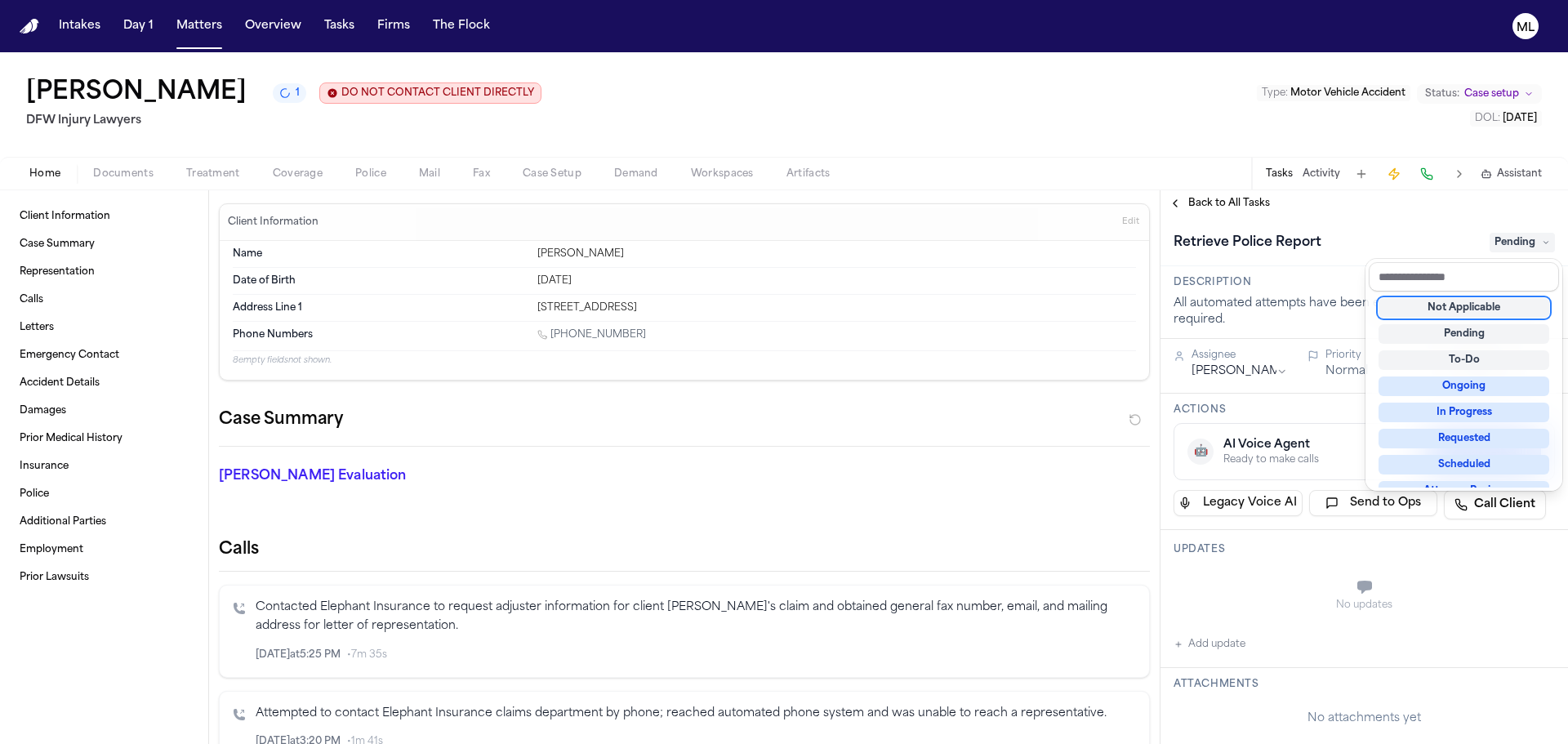
click at [1471, 317] on div "Not Applicable" at bounding box center [1464, 307] width 171 height 19
click at [1194, 197] on div "**********" at bounding box center [1365, 467] width 408 height 554
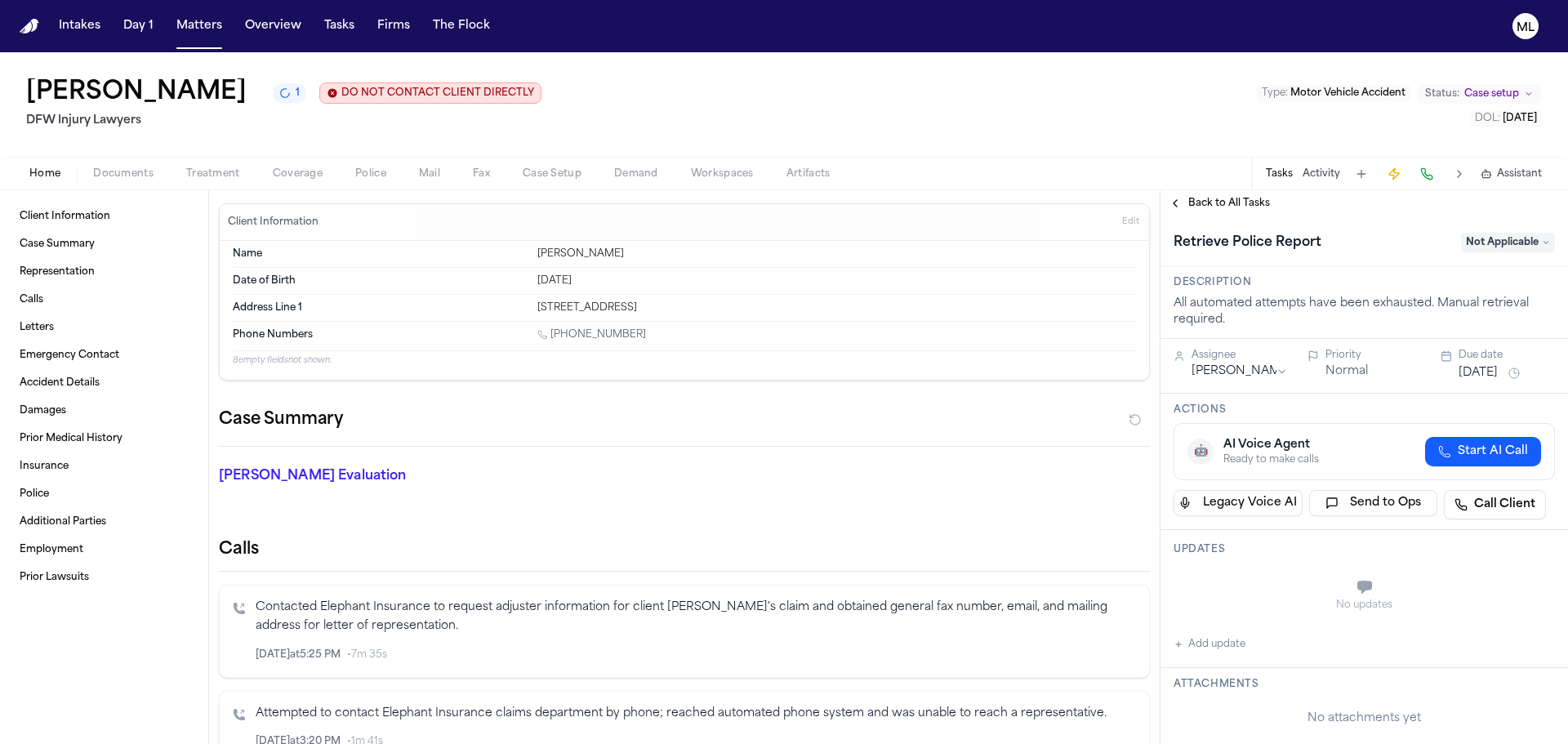
click at [1194, 197] on span "Back to All Tasks" at bounding box center [1229, 203] width 81 height 13
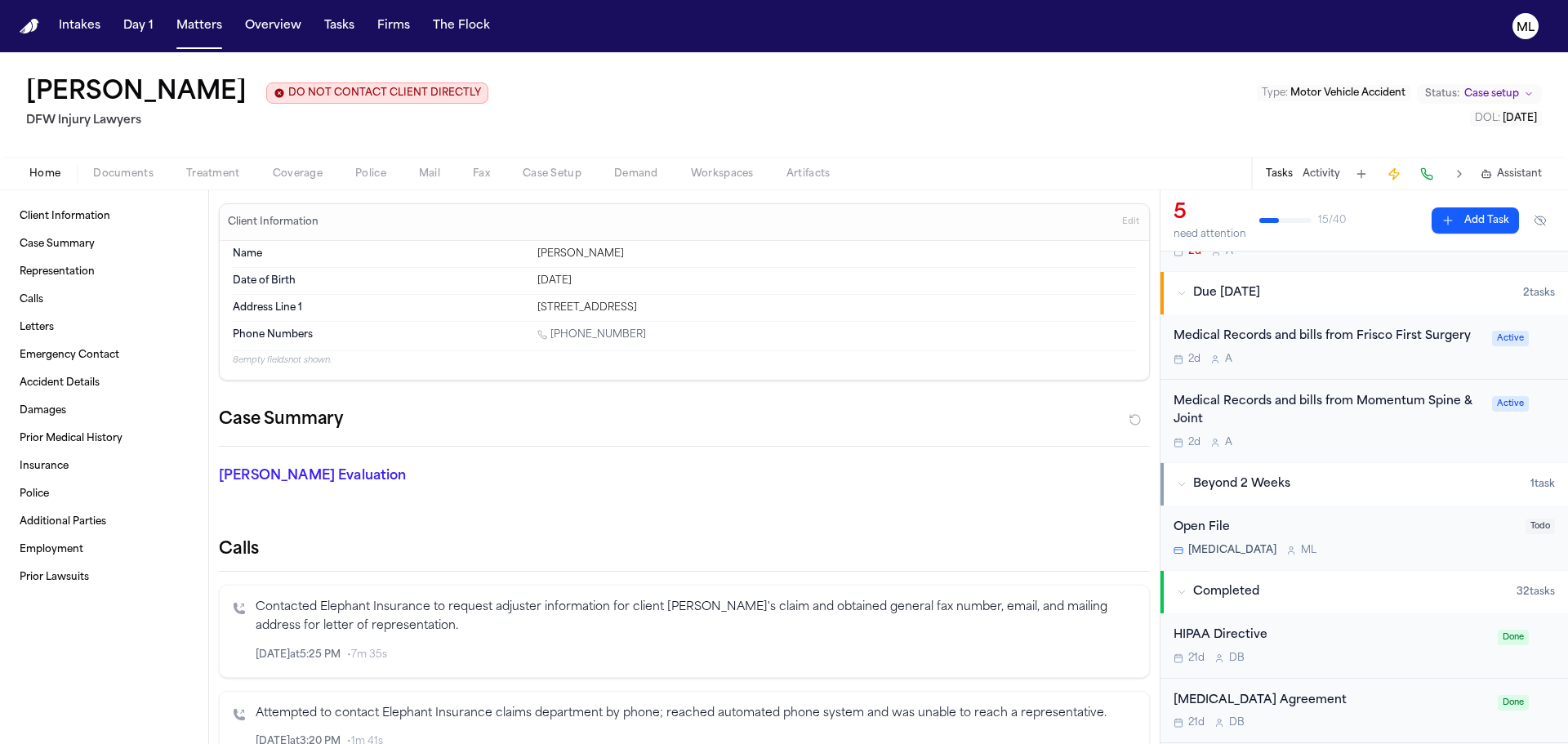
scroll to position [409, 0]
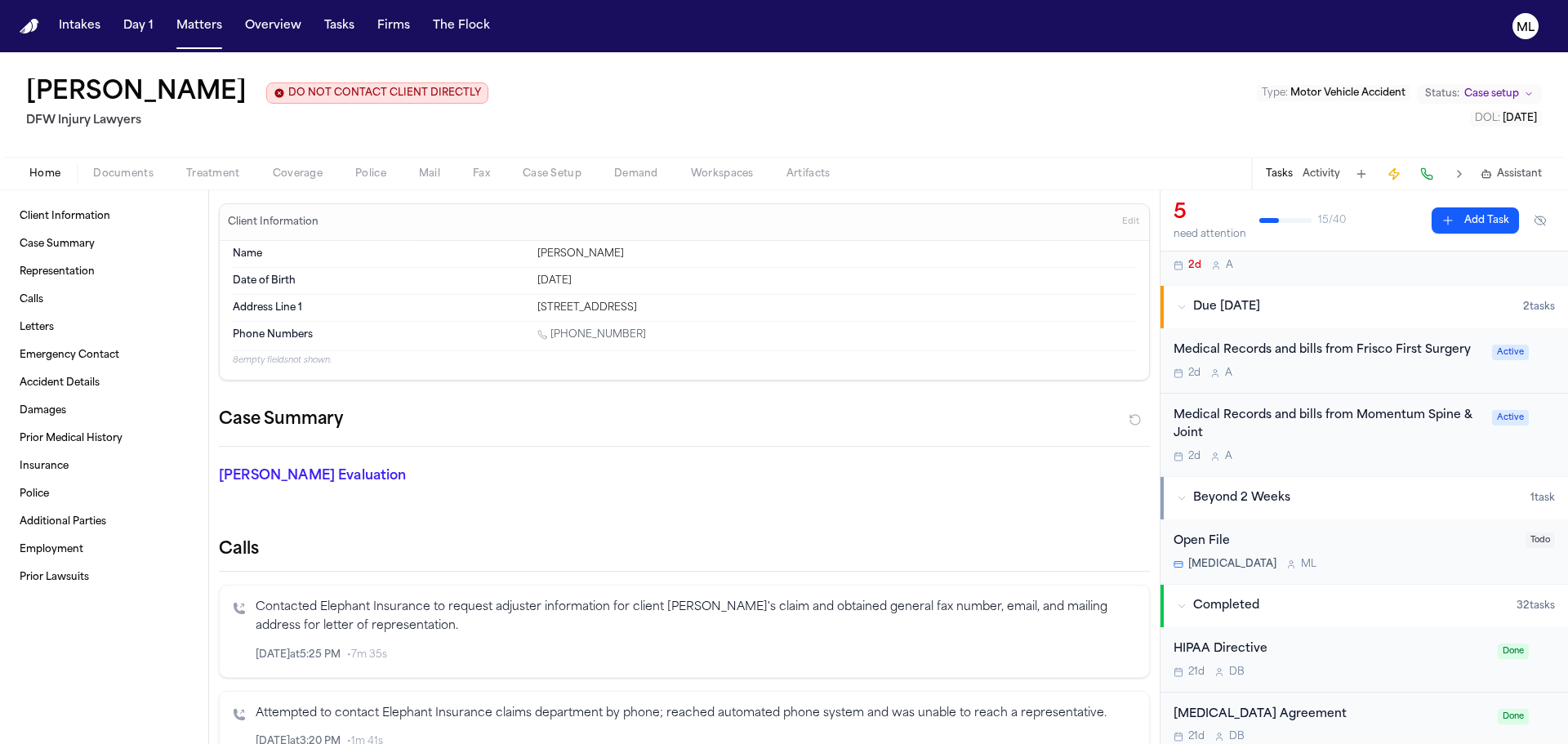
click at [1367, 469] on div "Medical Records and bills from Momentum Spine & Joint 2d A Active" at bounding box center [1365, 435] width 408 height 83
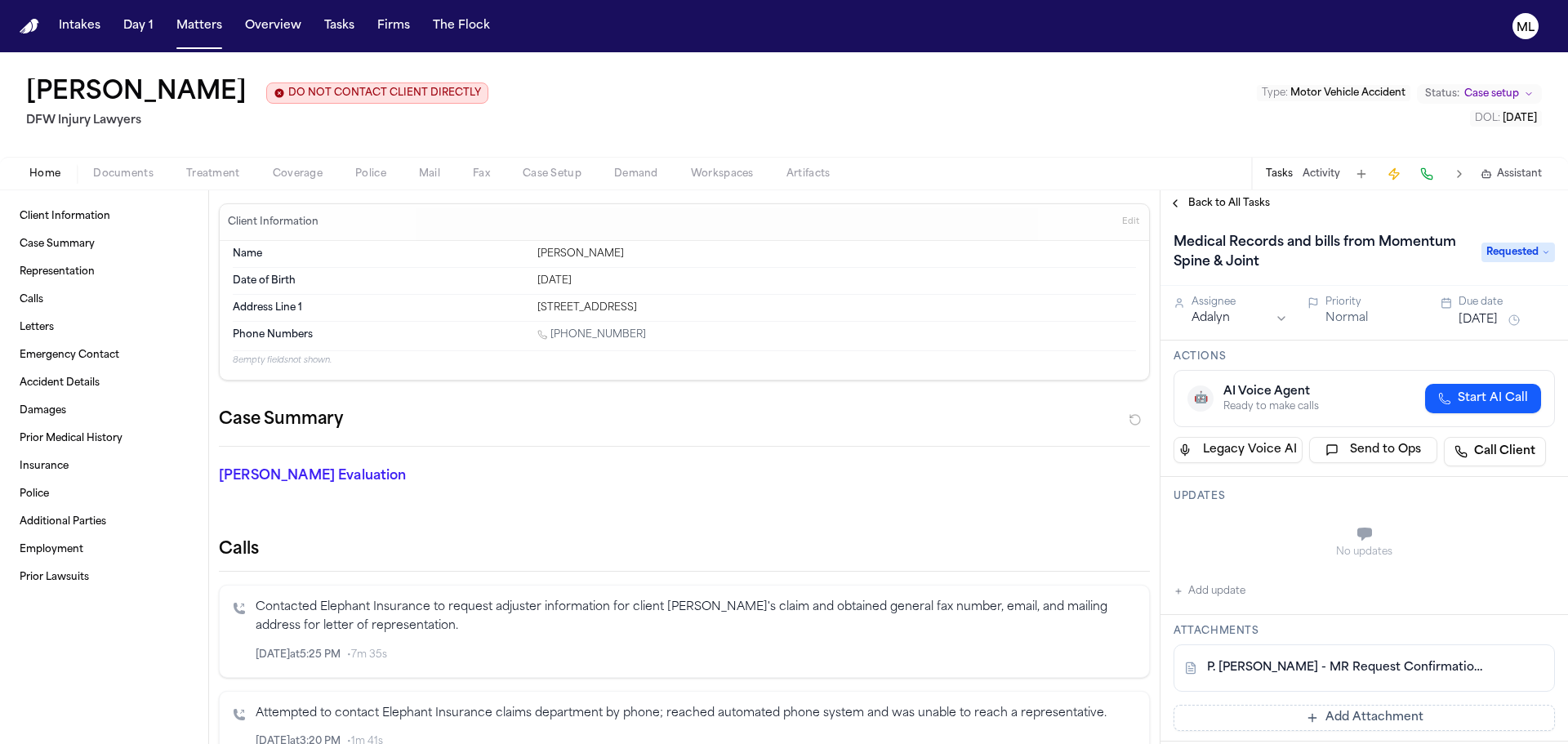
click at [1200, 589] on button "Add update" at bounding box center [1210, 590] width 72 height 19
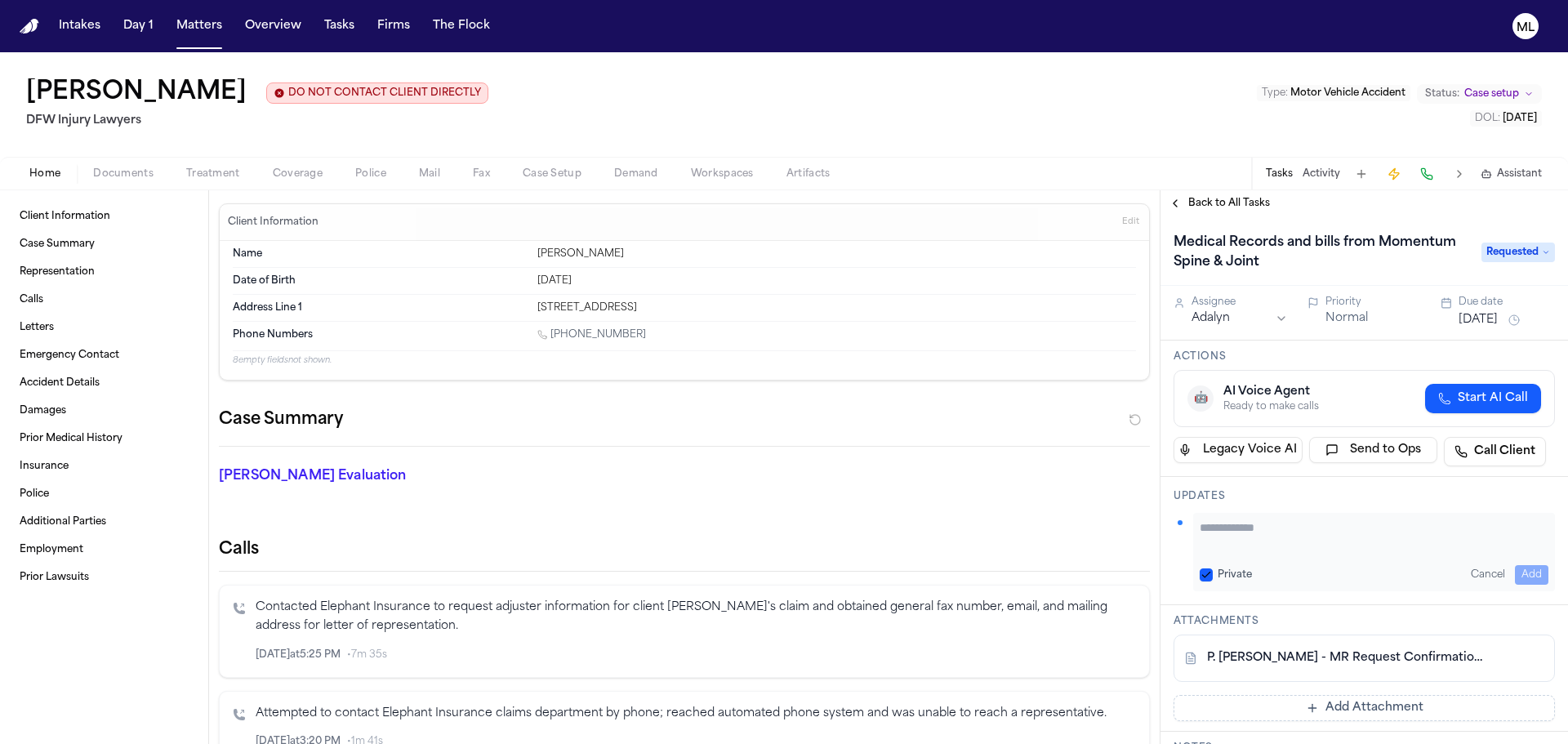
click at [1219, 542] on textarea "Add your update" at bounding box center [1375, 536] width 349 height 33
type textarea "**********"
click at [1484, 326] on button "[DATE]" at bounding box center [1478, 320] width 39 height 16
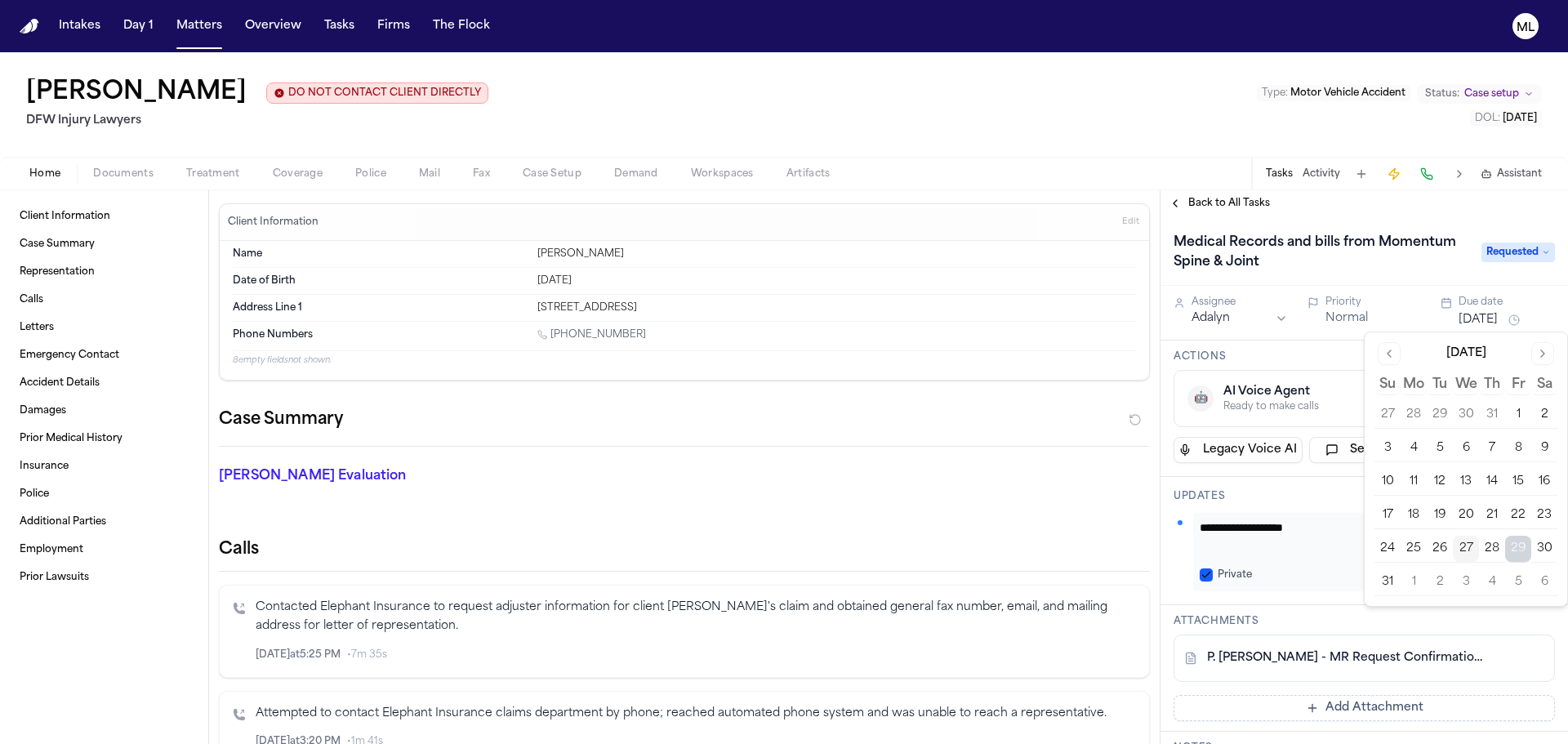
click at [1461, 596] on div "August 2025 Su Mo Tu We Th Fr Sa 27 28 29 30 31 1 2 3 4 5 6 7 8 9 10 11 12 13 1…" at bounding box center [1467, 469] width 203 height 273
click at [1466, 588] on button "3" at bounding box center [1466, 582] width 27 height 27
click at [1293, 272] on h1 "Medical Records and bills from Momentum Spine & Joint" at bounding box center [1319, 252] width 304 height 46
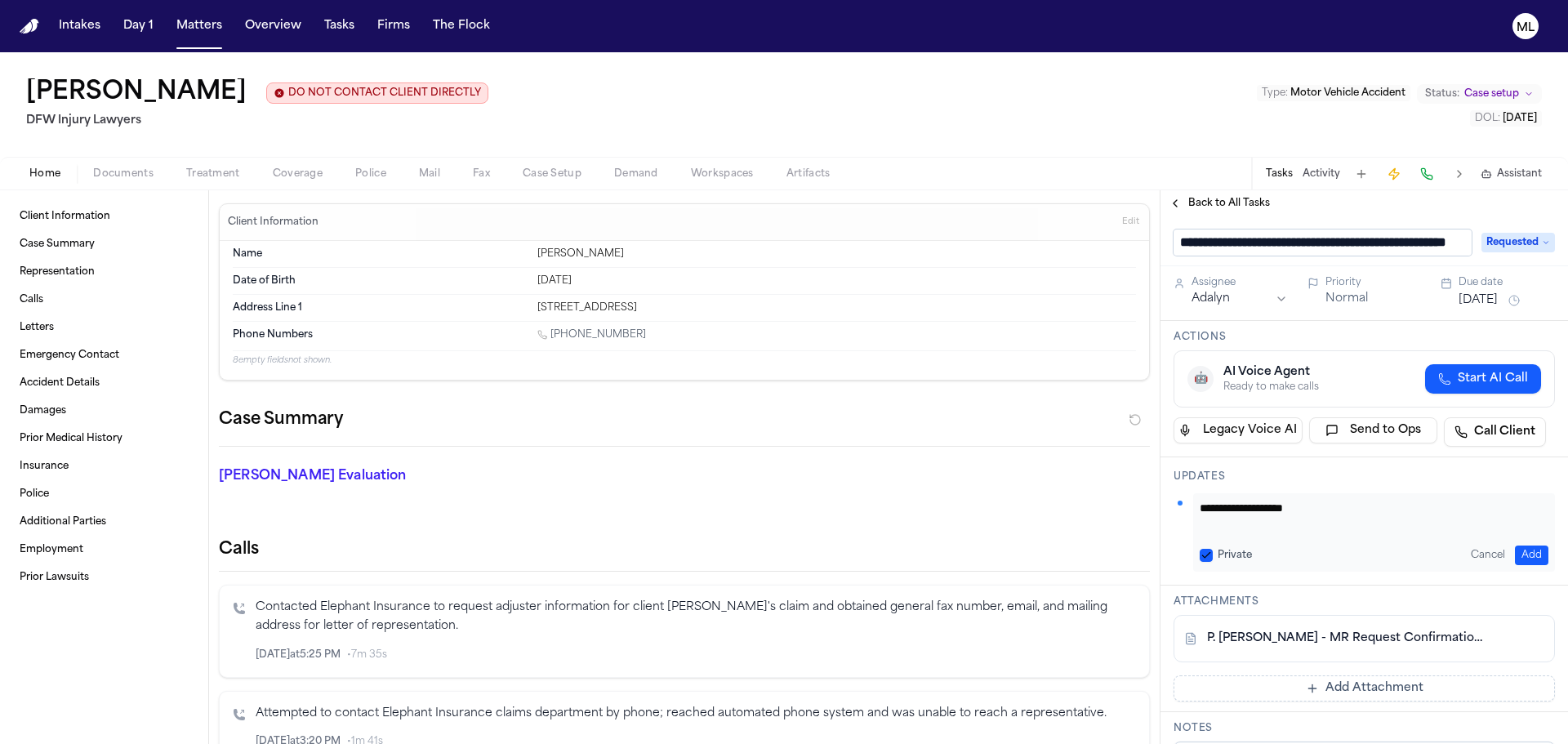
scroll to position [0, 91]
click at [1223, 200] on span "Back to All Tasks" at bounding box center [1229, 203] width 81 height 13
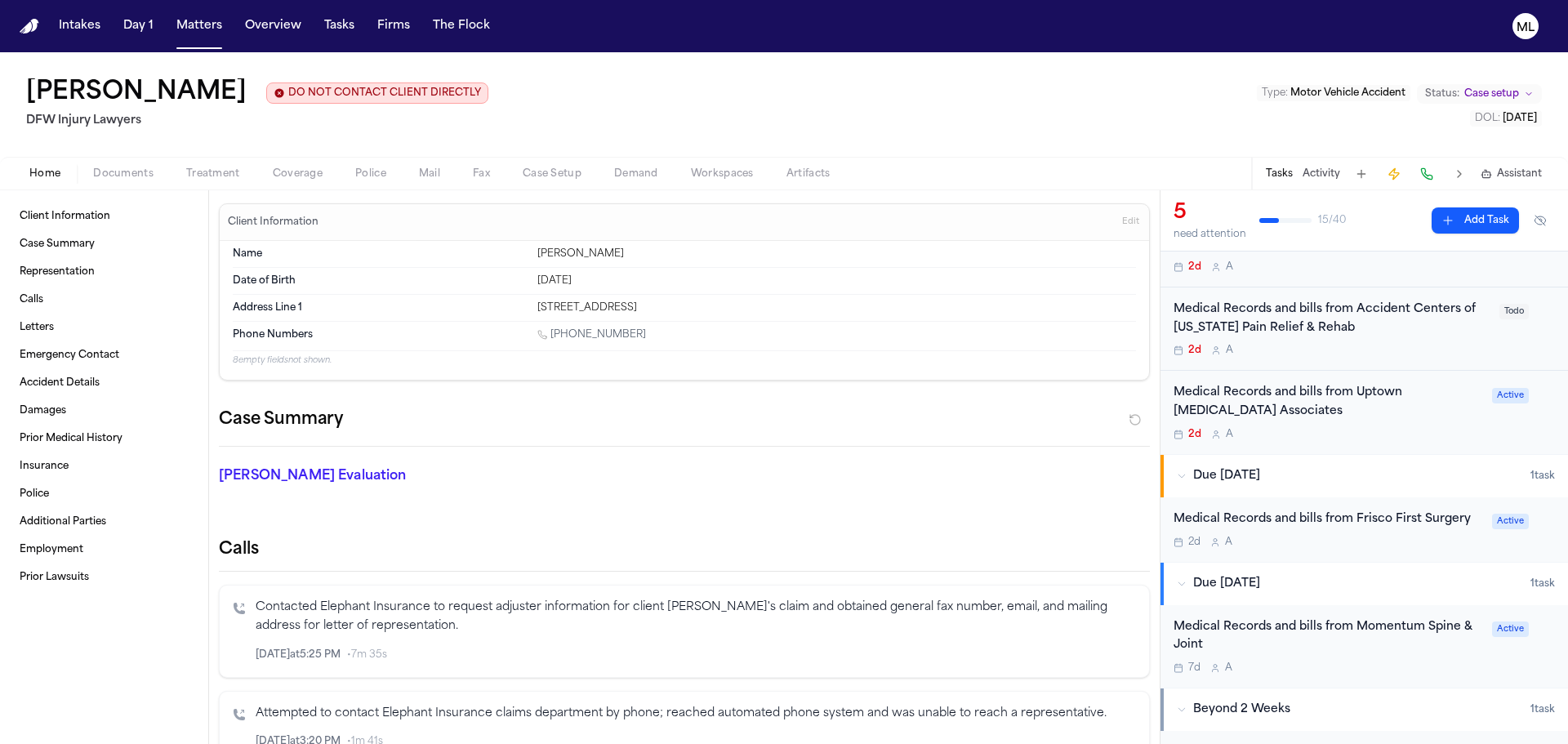
scroll to position [245, 0]
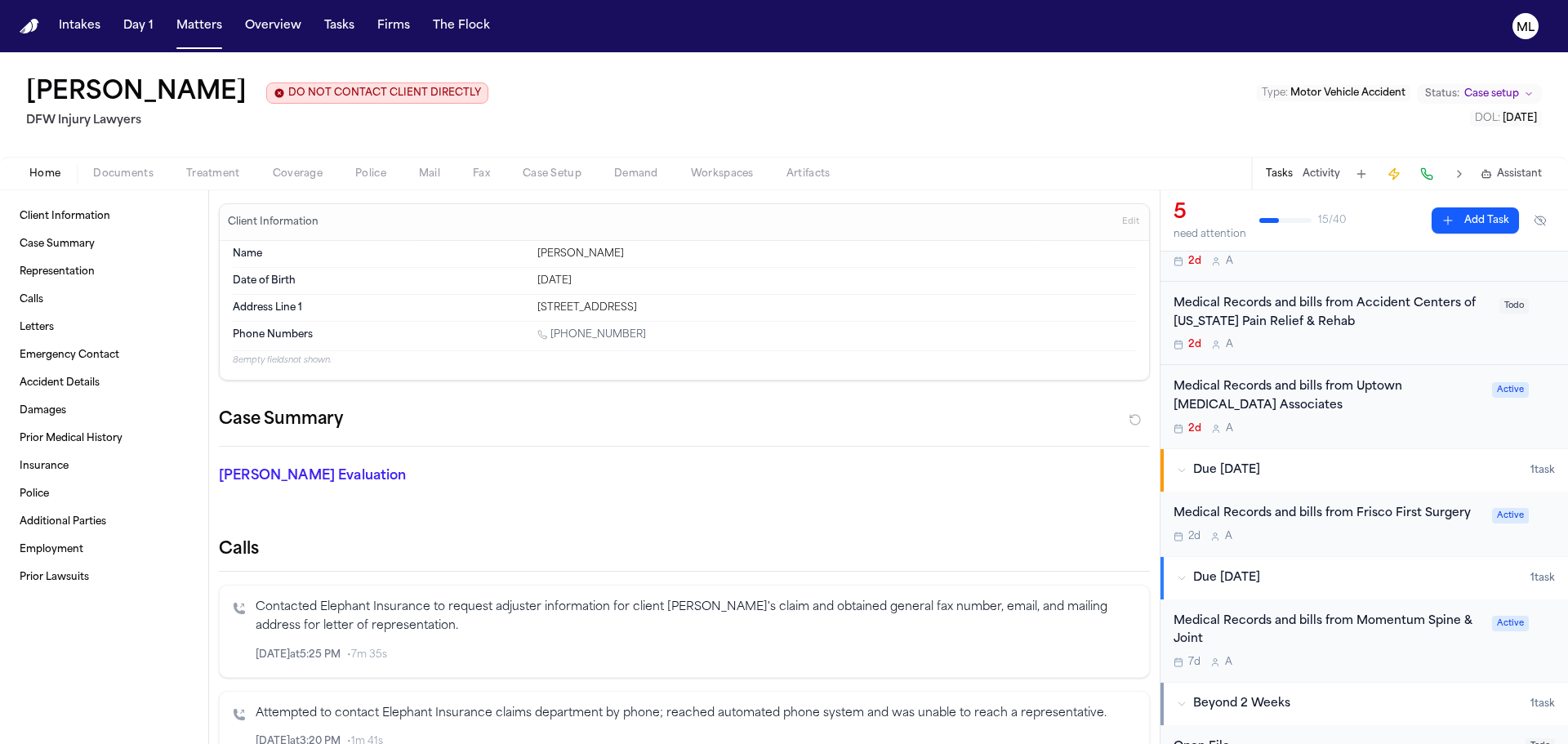
click at [1390, 543] on div "Medical Records and bills from Frisco First Surgery 2d A Active" at bounding box center [1365, 524] width 408 height 65
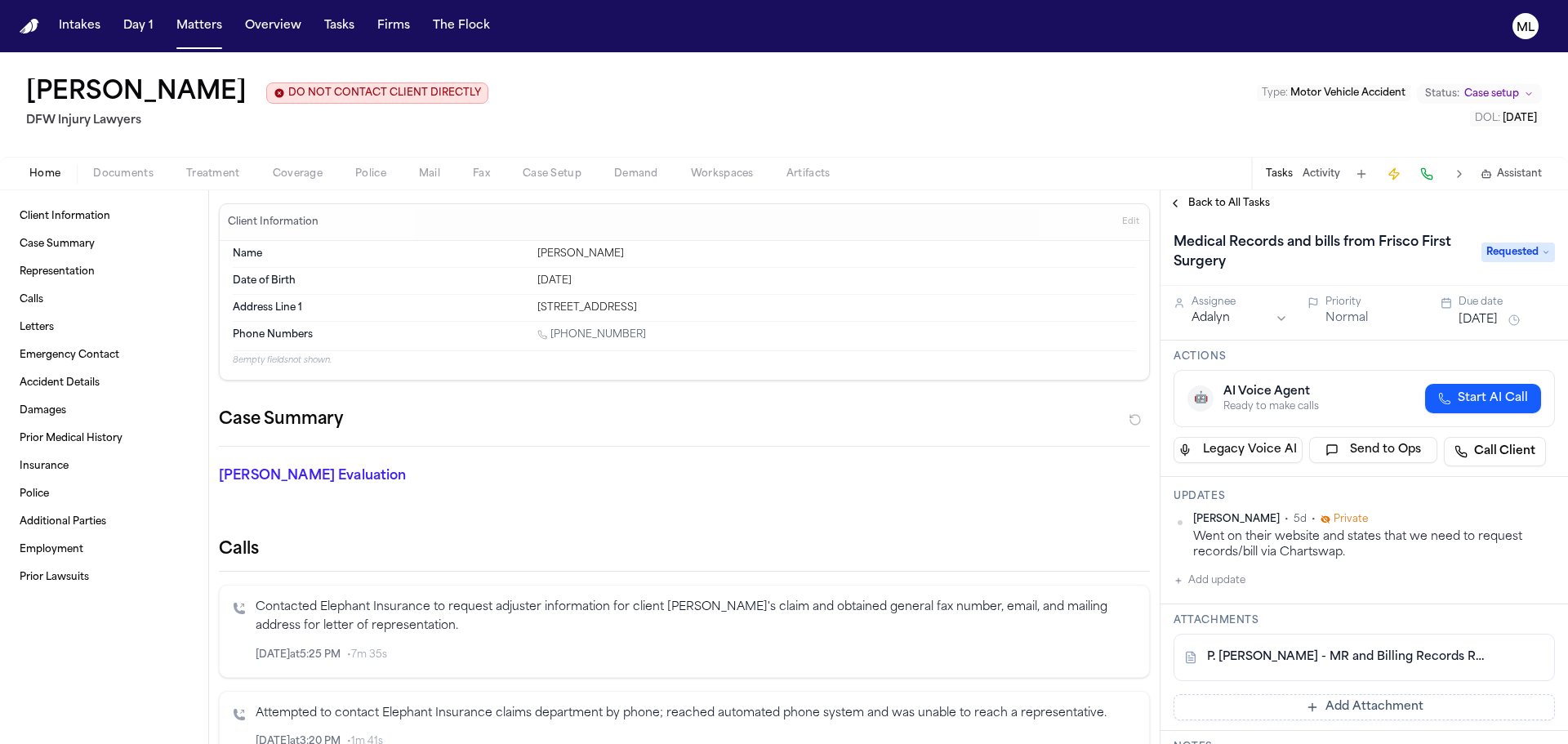
click at [1227, 586] on button "Add update" at bounding box center [1210, 580] width 72 height 19
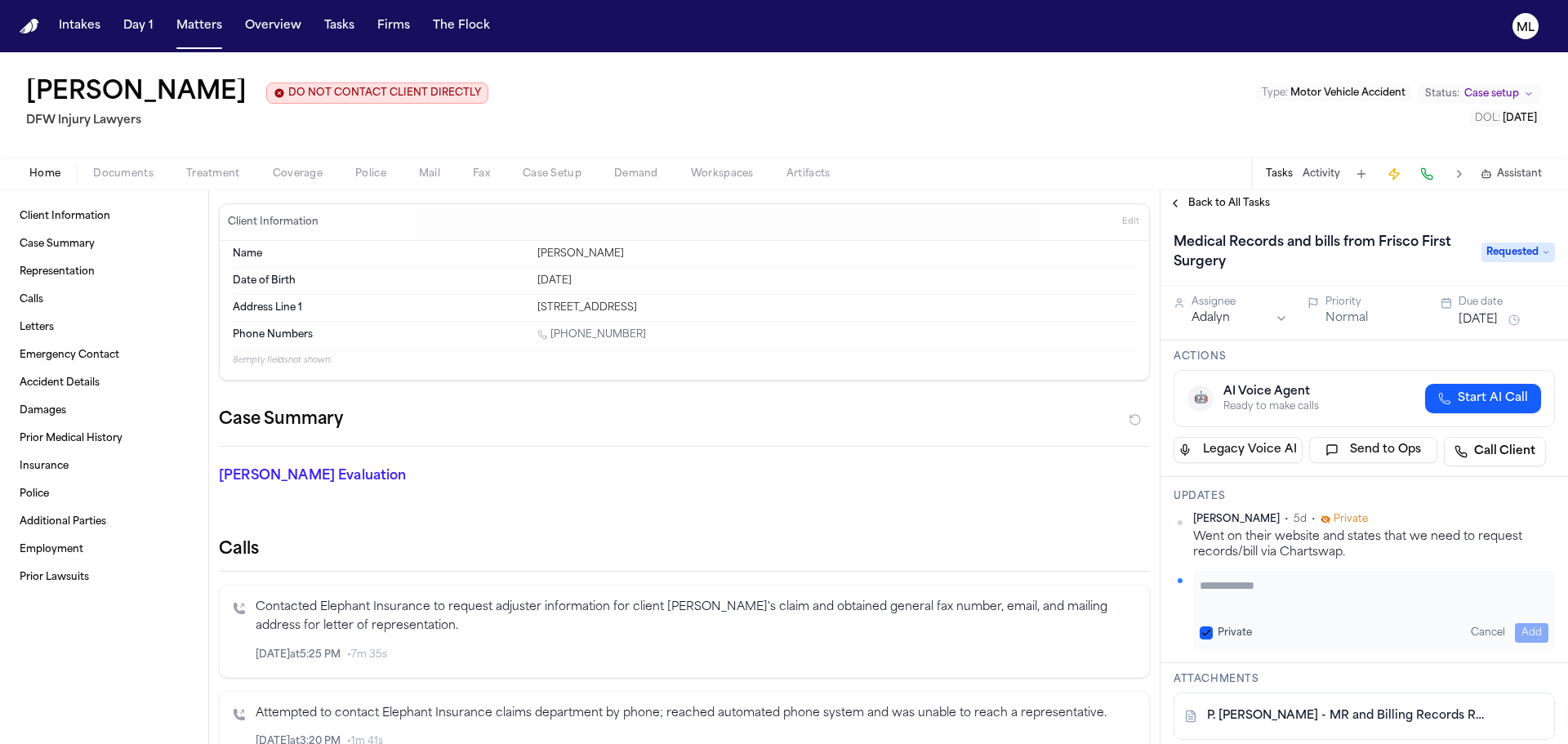
click at [1227, 586] on textarea "Add your update" at bounding box center [1375, 594] width 349 height 33
type textarea "*"
type textarea "**********"
click at [1294, 517] on span "5d" at bounding box center [1300, 519] width 13 height 13
click at [1384, 601] on textarea "**********" at bounding box center [1369, 594] width 336 height 33
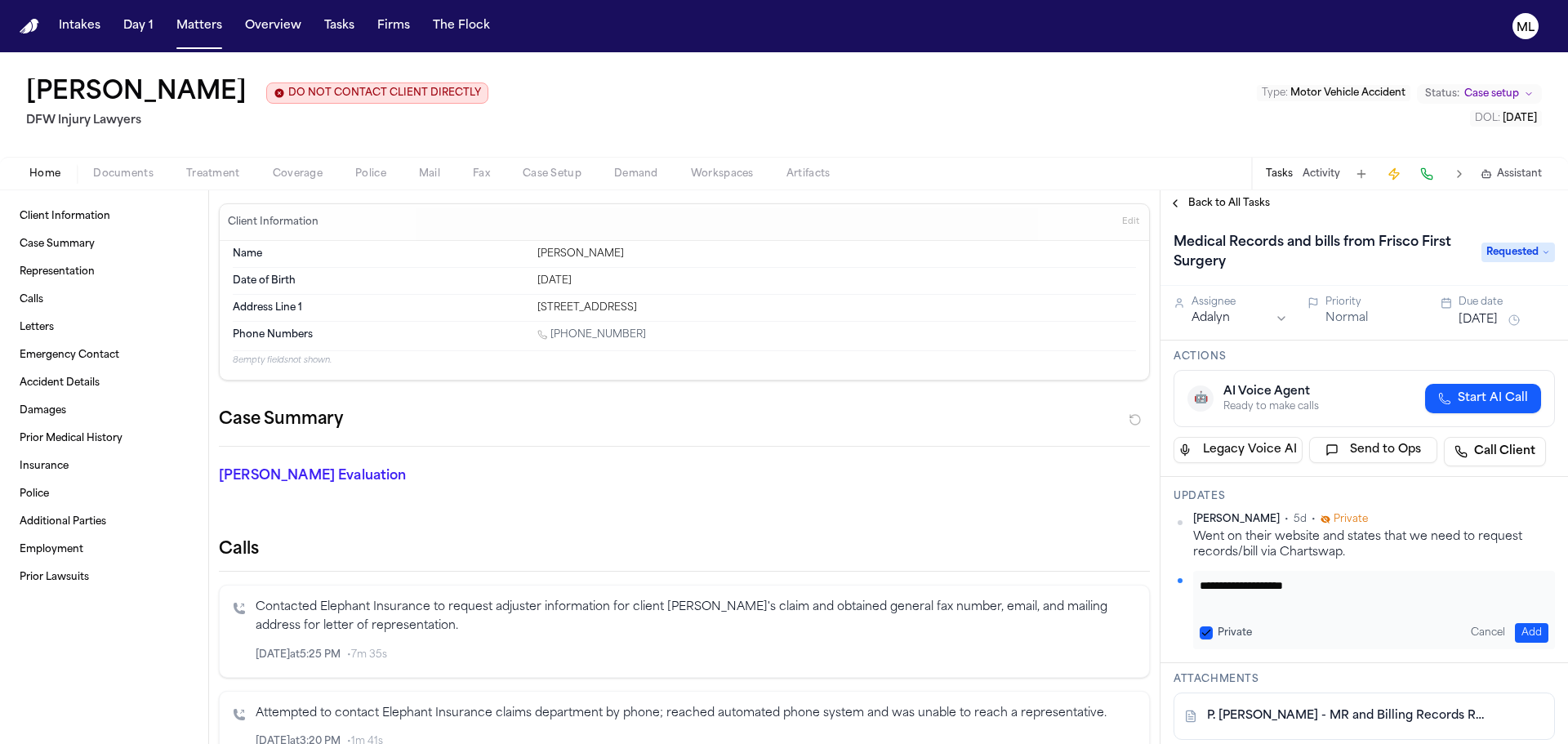
click at [1515, 637] on button "Add" at bounding box center [1531, 632] width 34 height 19
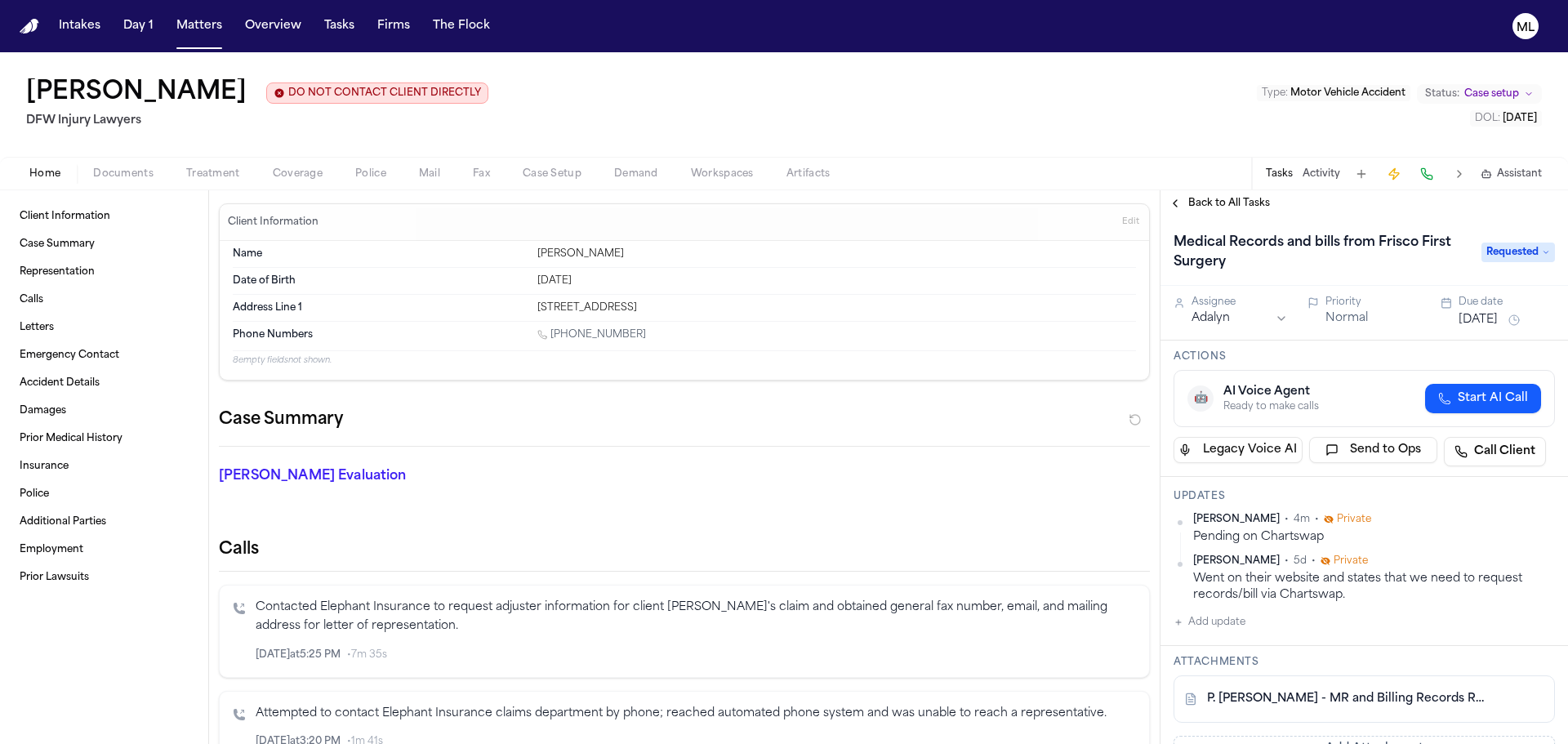
click at [1246, 197] on span "Back to All Tasks" at bounding box center [1229, 203] width 81 height 13
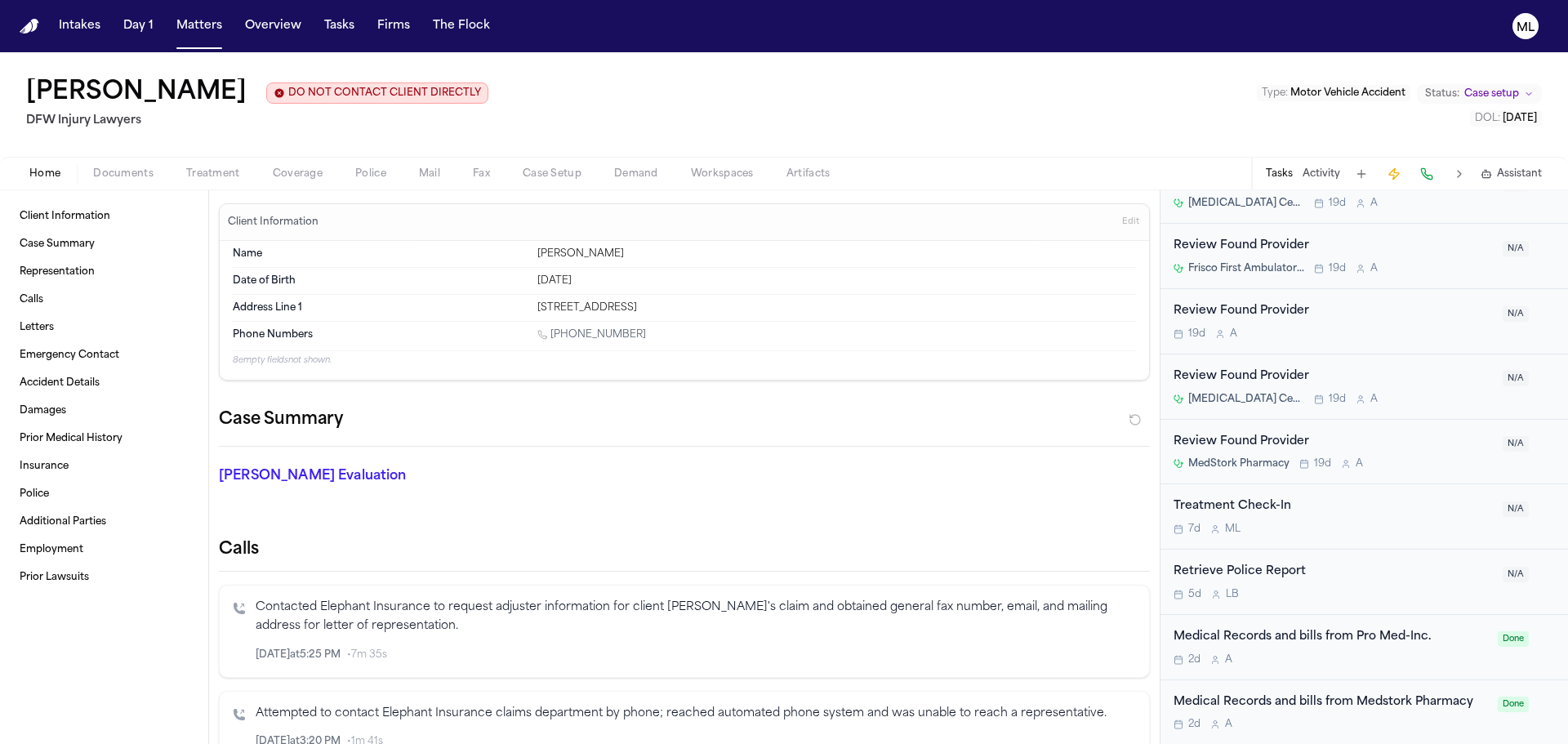
scroll to position [2418, 0]
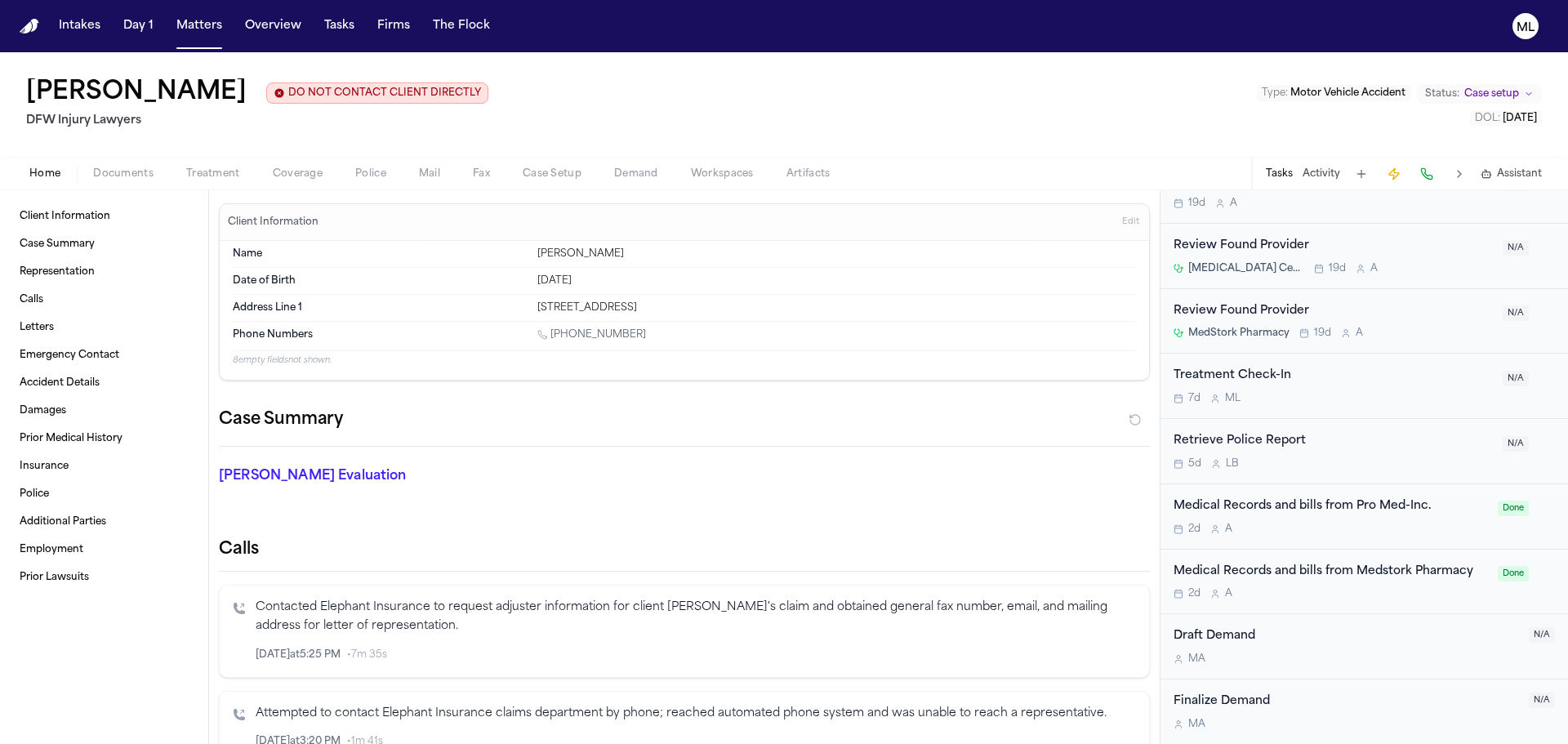
click at [1380, 601] on div "Medical Records and bills from Medstork Pharmacy 2d A Done" at bounding box center [1365, 581] width 408 height 65
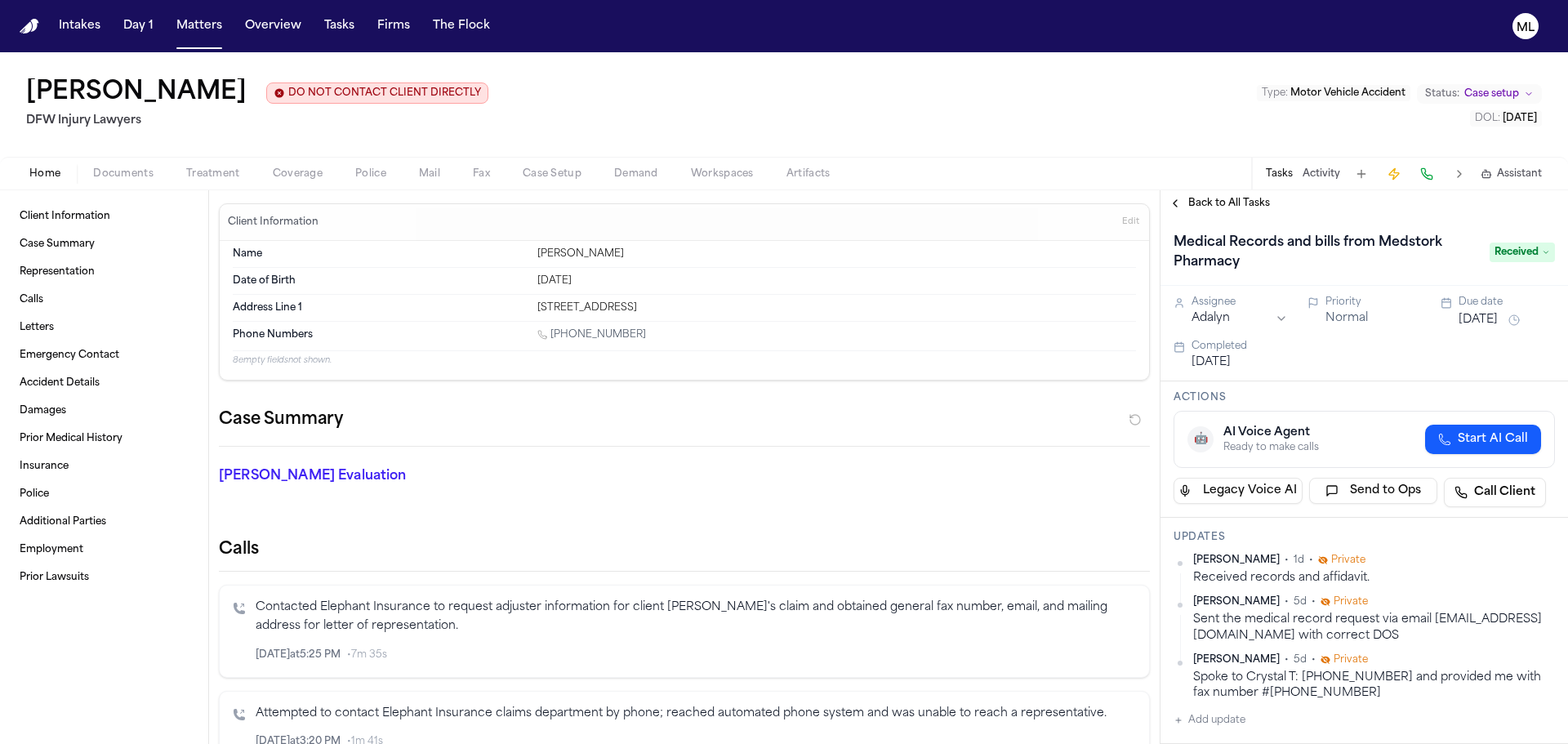
click at [1209, 201] on span "Back to All Tasks" at bounding box center [1229, 203] width 81 height 13
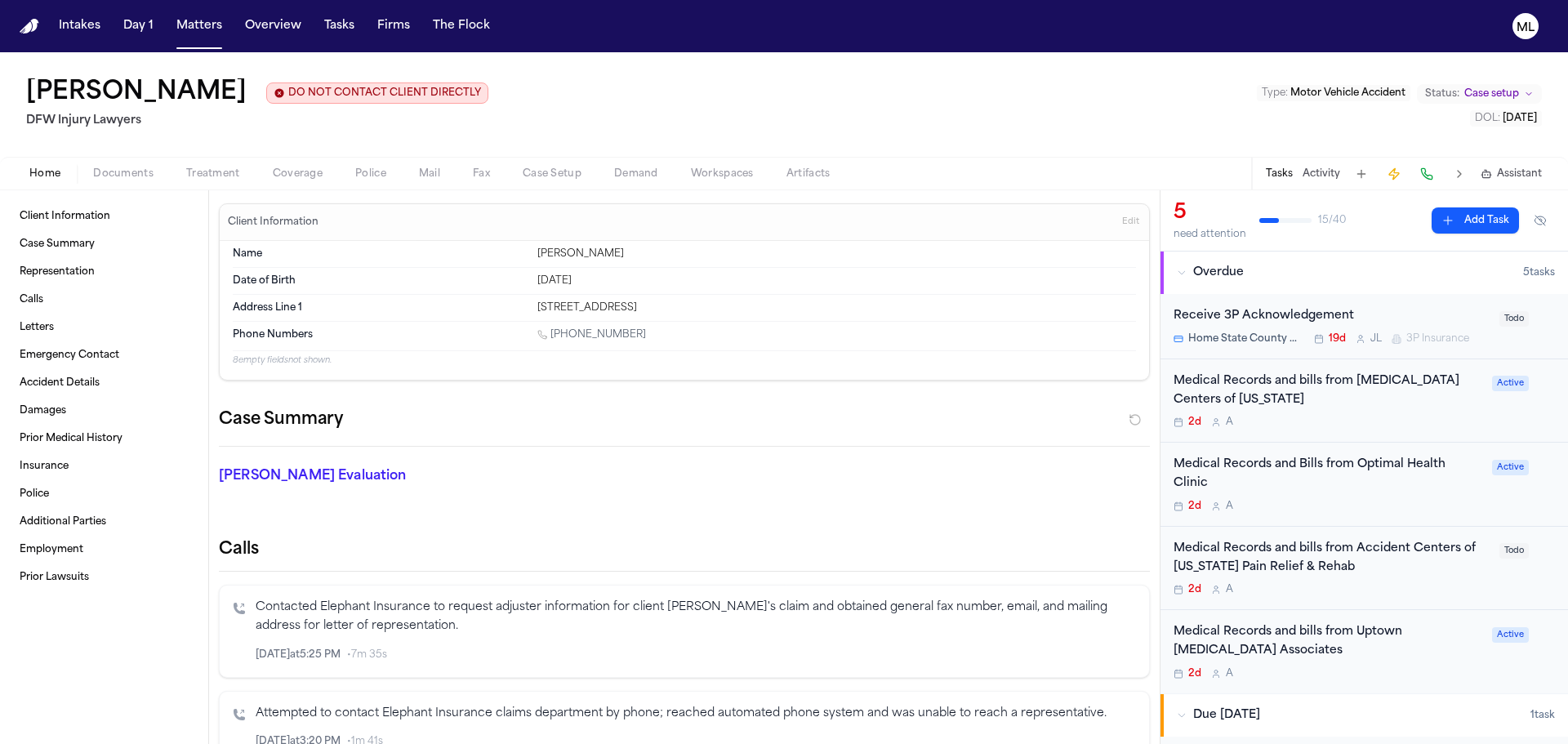
click at [1299, 388] on div "Medical Records and bills from MRI Centers of Texas" at bounding box center [1328, 390] width 309 height 37
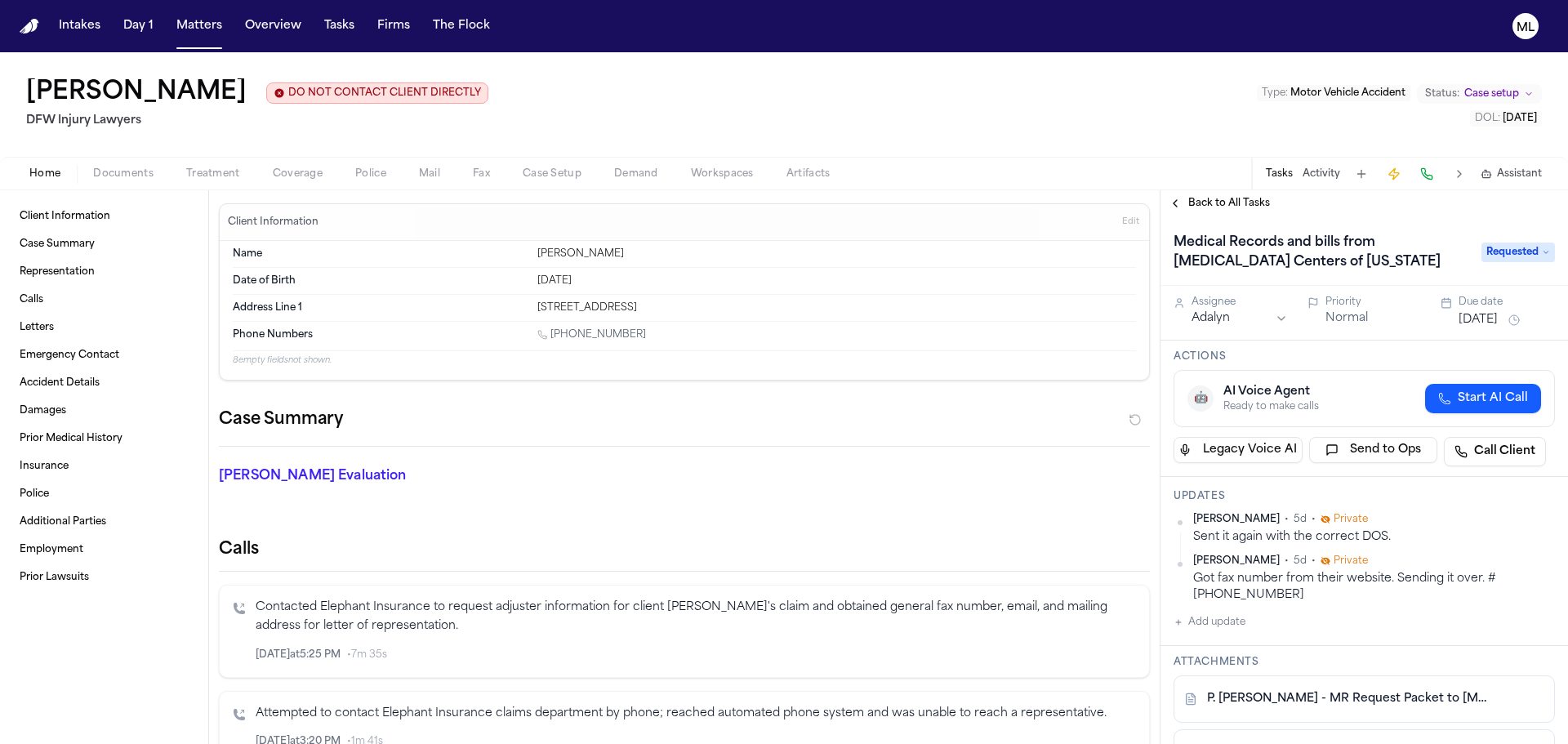
click at [1323, 691] on link "P. Sam - MR Request Packet to MRI Centers of Texas - 8.22.25" at bounding box center [1349, 699] width 282 height 16
drag, startPoint x: 193, startPoint y: 22, endPoint x: 357, endPoint y: 23, distance: 164.0
click at [193, 22] on button "Matters" at bounding box center [199, 27] width 59 height 29
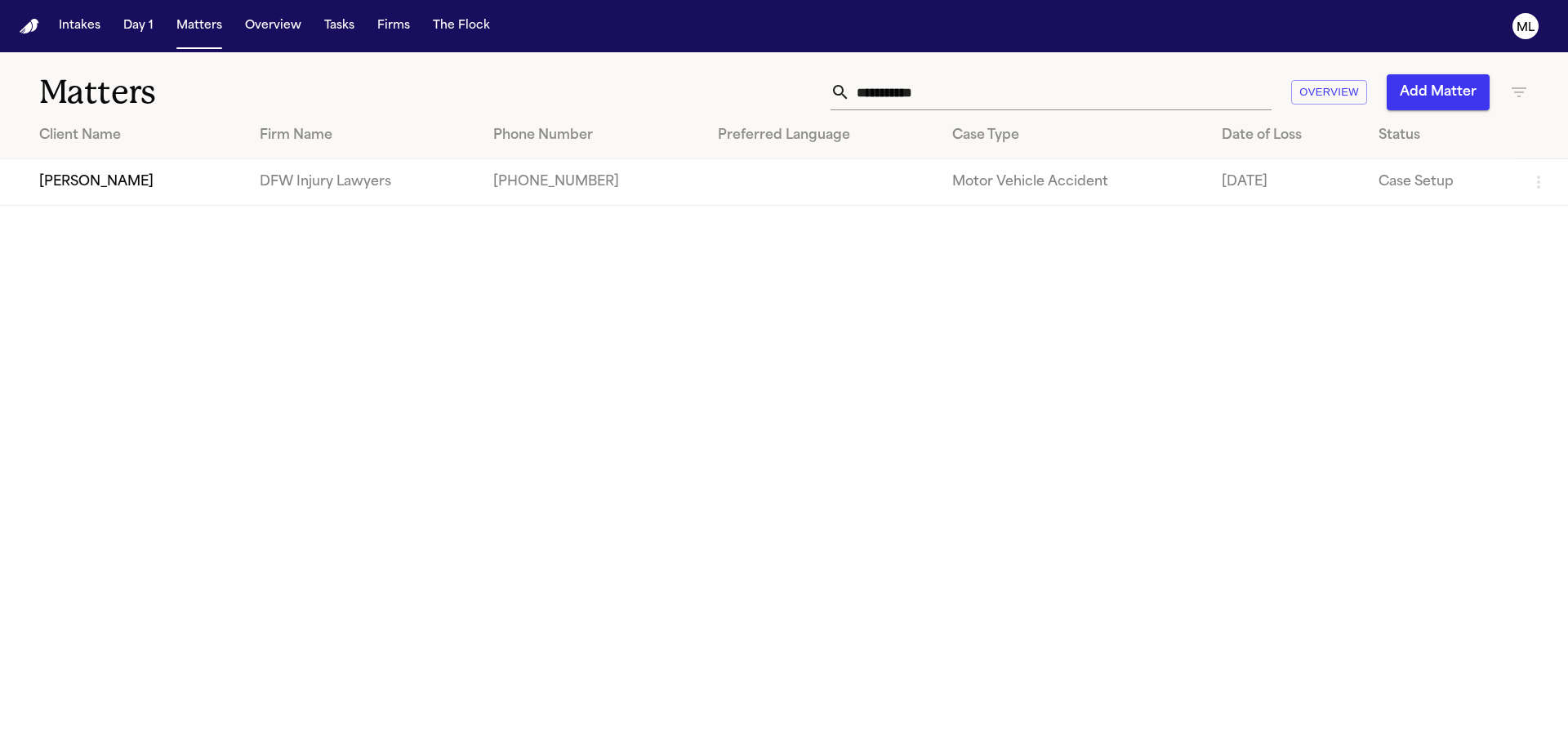
drag, startPoint x: 955, startPoint y: 92, endPoint x: 823, endPoint y: 90, distance: 132.0
click at [823, 90] on div "**********" at bounding box center [1000, 91] width 1056 height 36
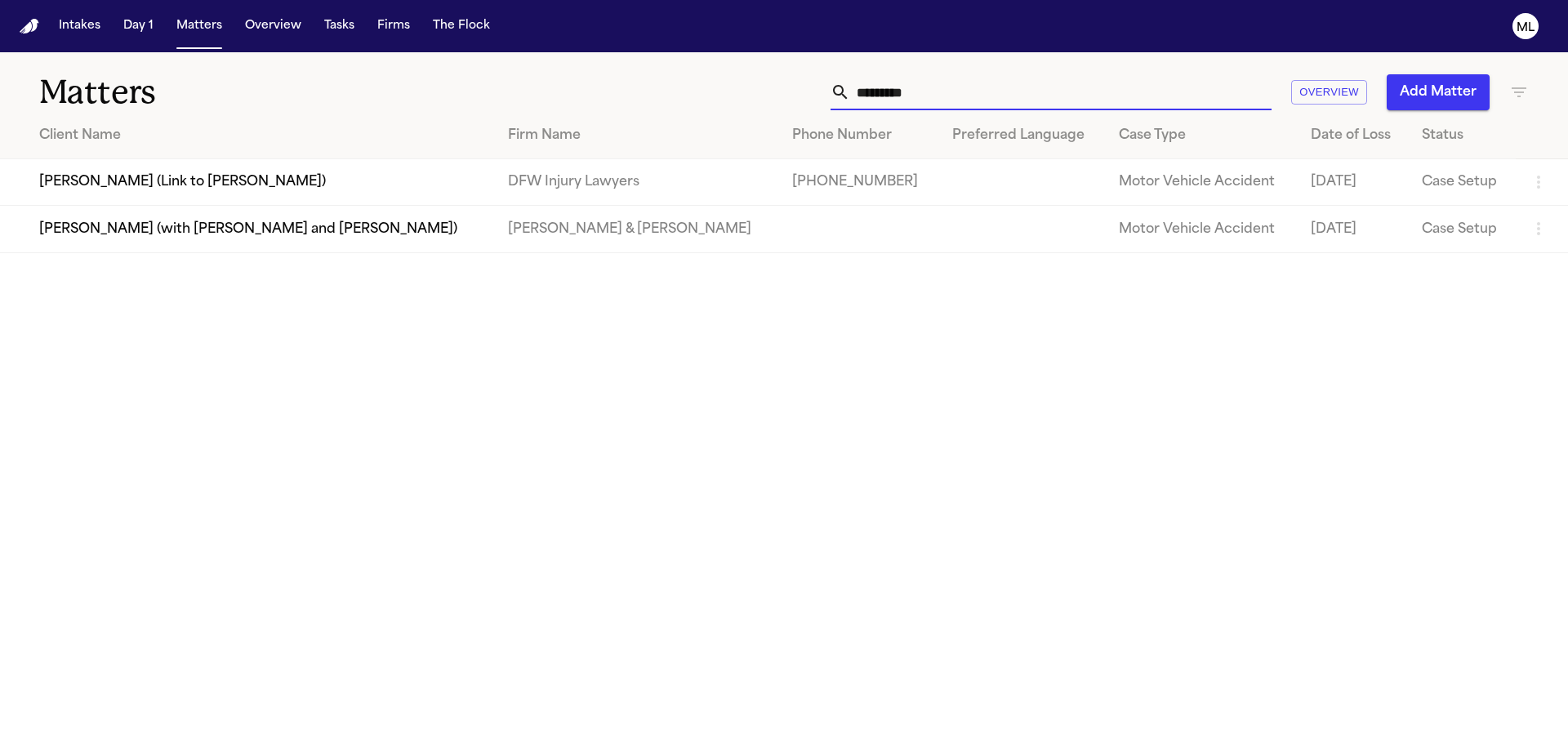
type input "*********"
click at [412, 191] on td "Monica Thorpe (Link to Jamesetta Riden)" at bounding box center [247, 182] width 495 height 47
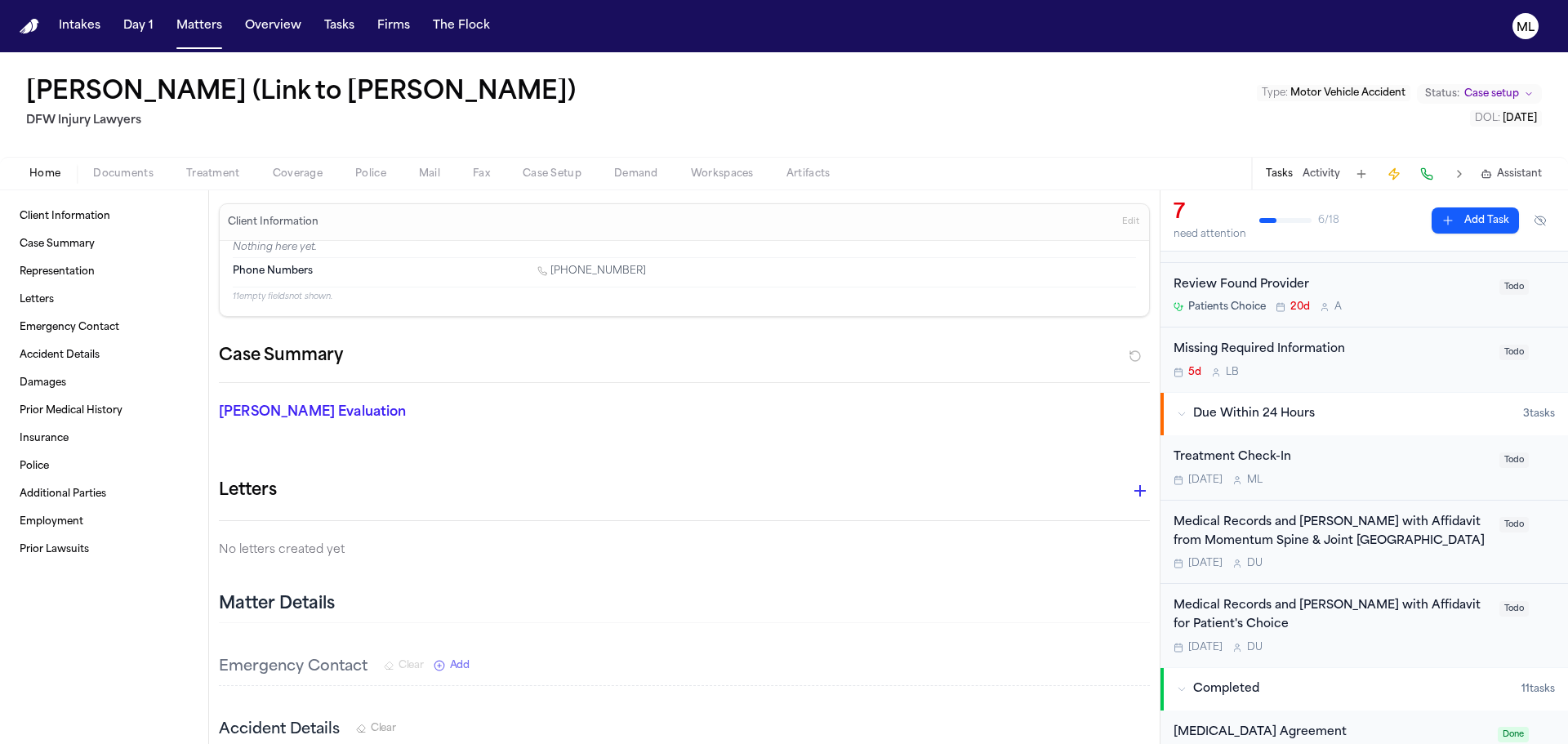
scroll to position [164, 0]
click at [1410, 648] on div "Today D U" at bounding box center [1332, 646] width 316 height 13
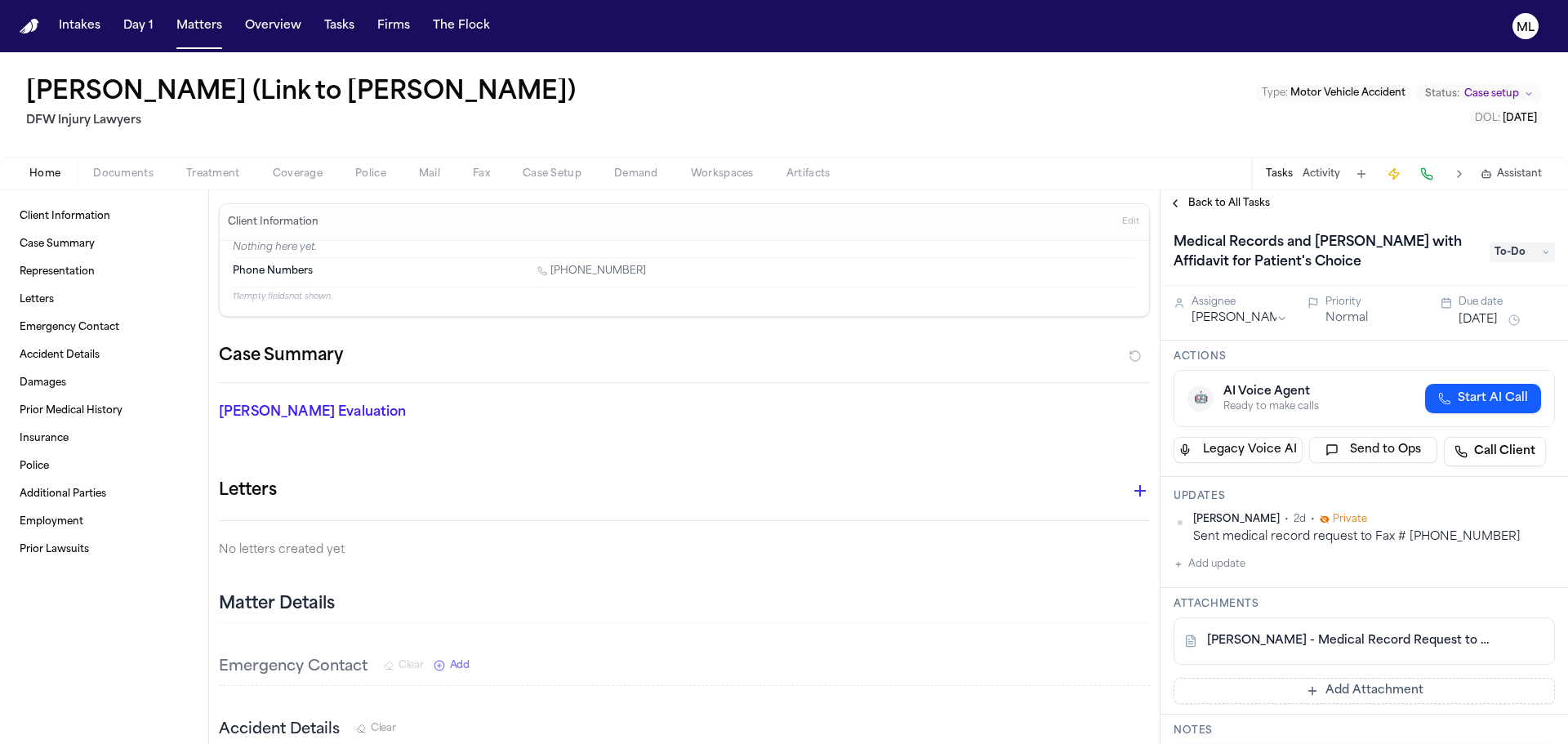
click at [1405, 640] on link "M. Thorpe - Medical Record Request to PatientsChoice - 8.25.25" at bounding box center [1349, 641] width 282 height 16
click at [1203, 207] on span "Back to All Tasks" at bounding box center [1229, 203] width 81 height 13
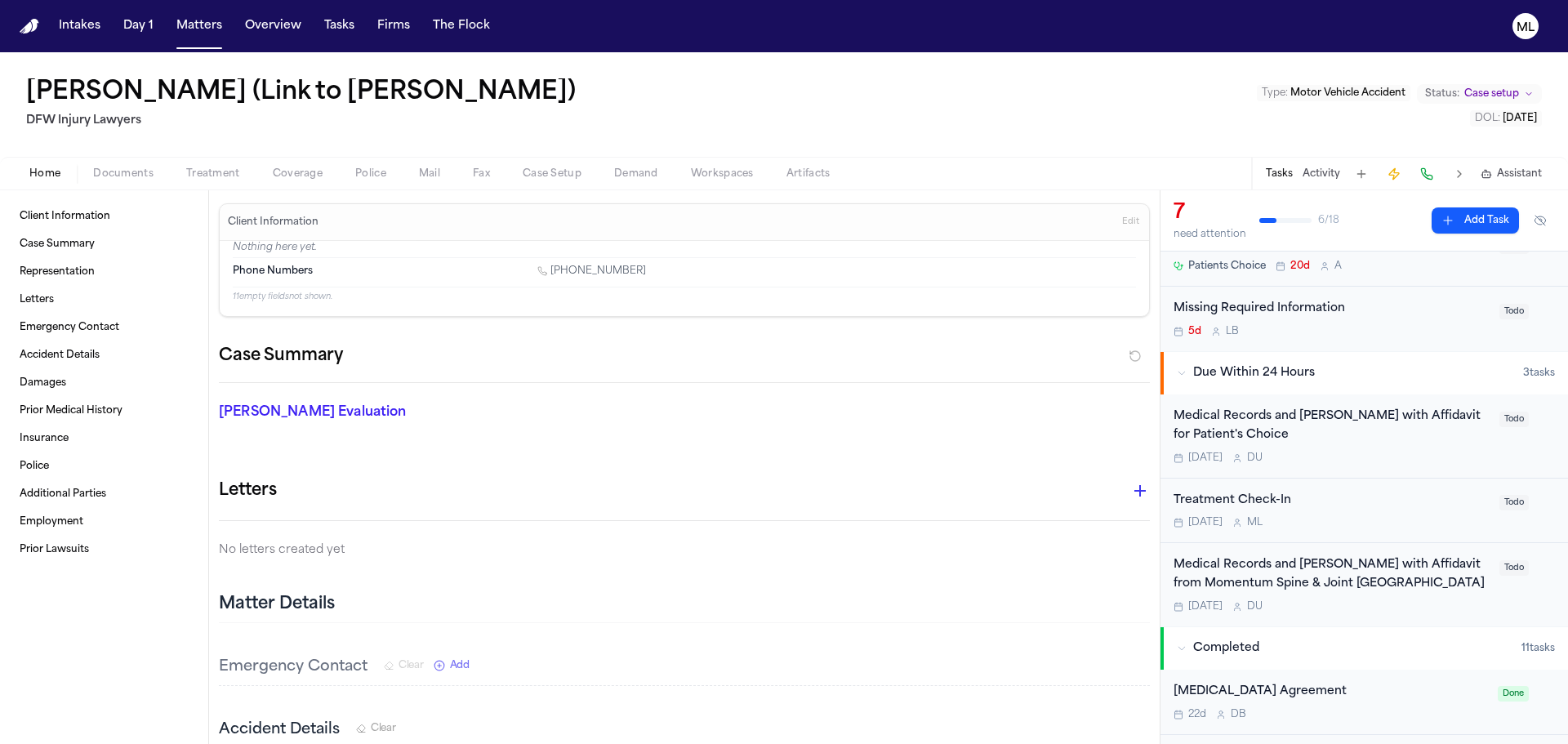
scroll to position [245, 0]
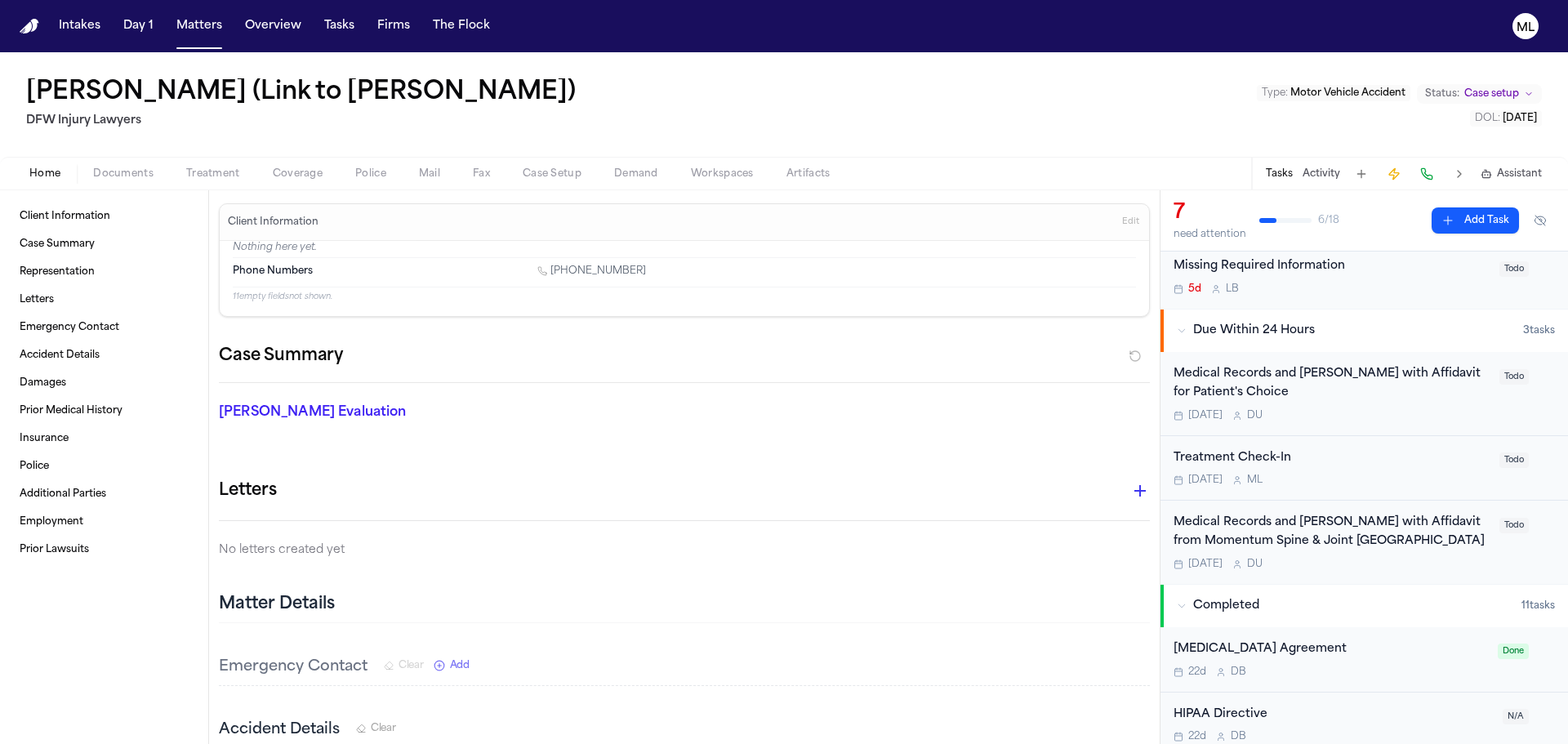
click at [1445, 556] on div "Medical Records and Bills with Affidavit from Momentum Spine & Joint South Dall…" at bounding box center [1332, 542] width 316 height 58
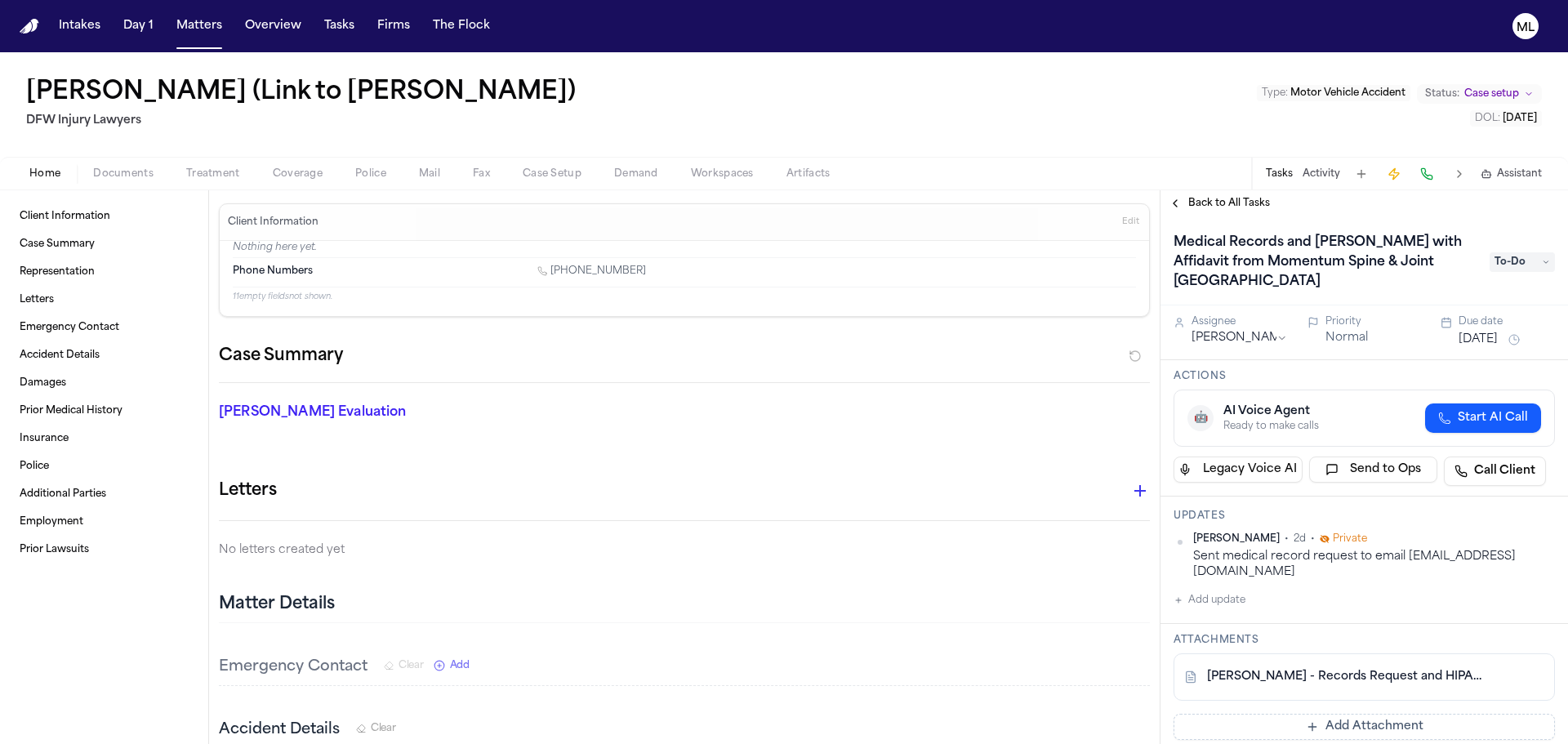
click at [1380, 669] on link "M. Thorpe - Records Request and HIPAA to Momentum Spine - 8.25.25" at bounding box center [1349, 677] width 282 height 16
click at [1229, 199] on span "Back to All Tasks" at bounding box center [1229, 203] width 81 height 13
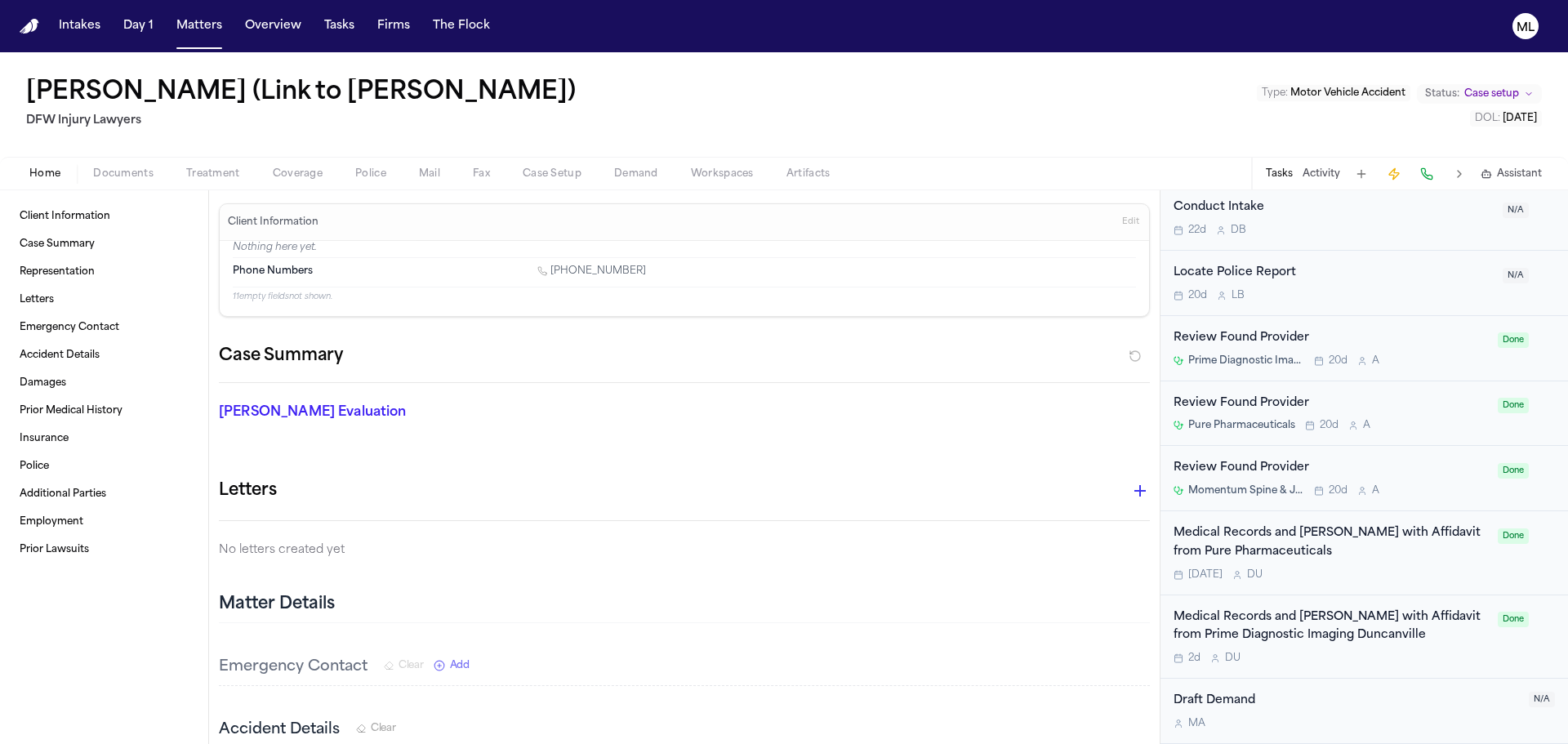
scroll to position [881, 0]
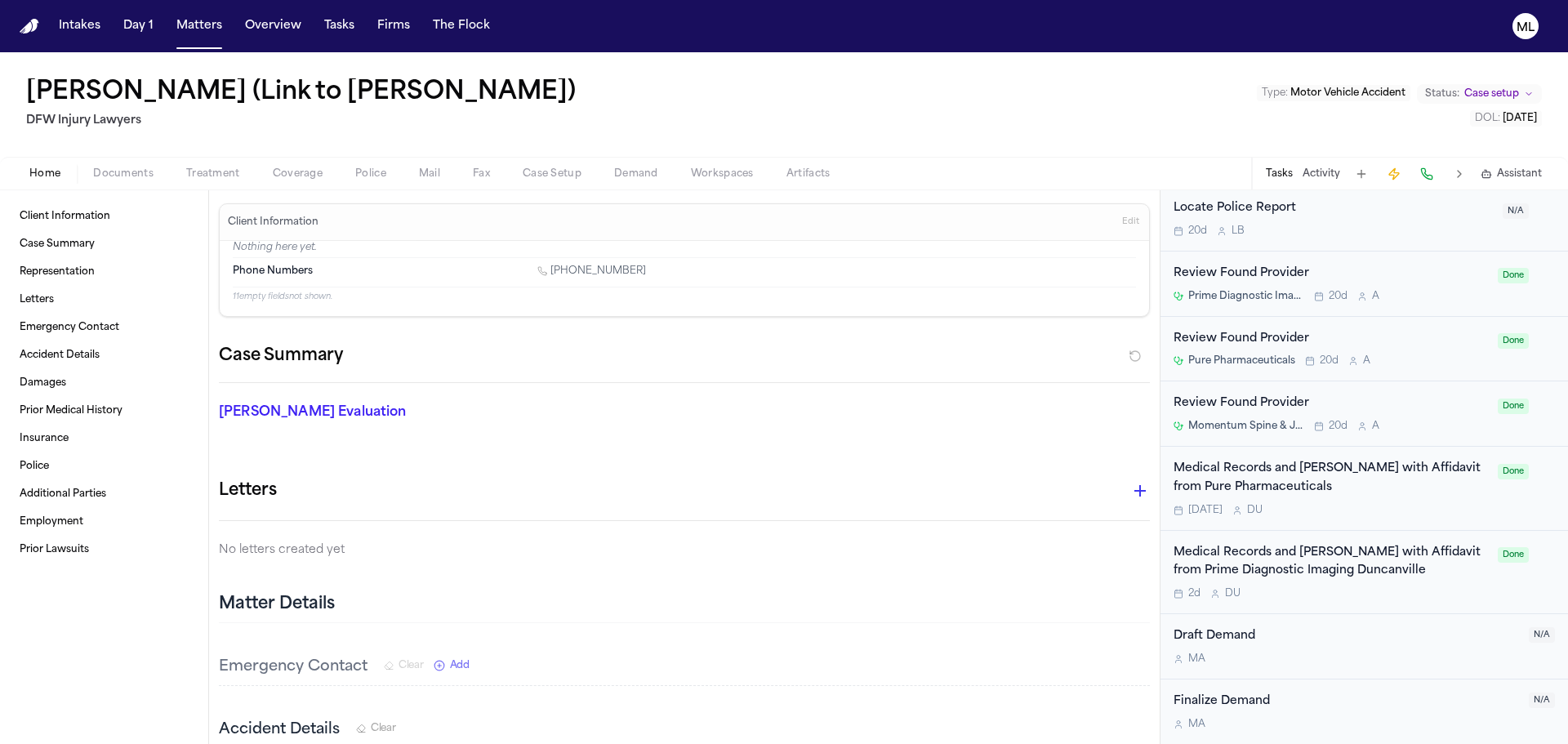
click at [1417, 594] on div "2d D U" at bounding box center [1331, 593] width 315 height 13
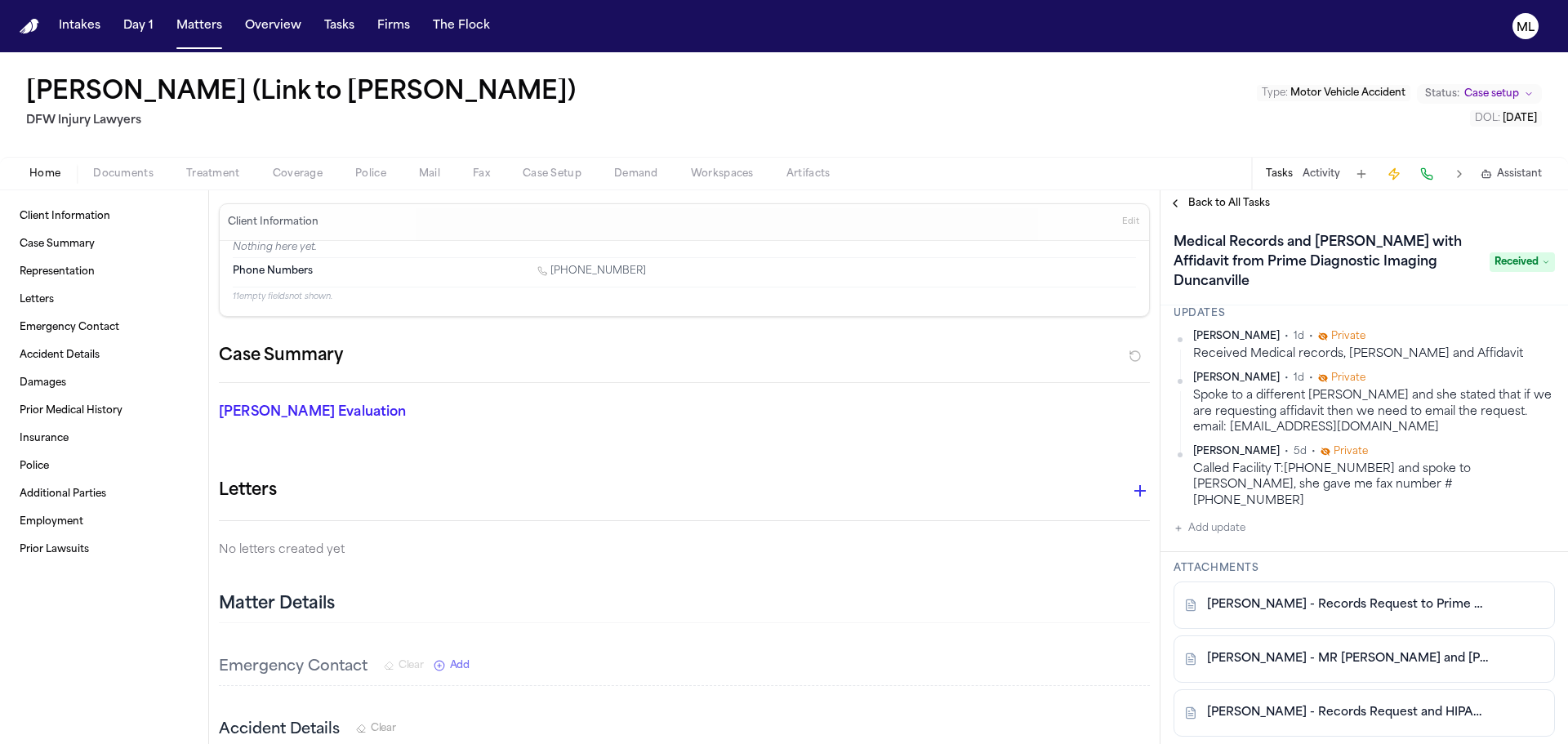
scroll to position [245, 0]
click at [1441, 595] on link "M. Thorpe - Records Request to Prime Diagnostic Imaging - 8.22.25" at bounding box center [1349, 603] width 282 height 16
click at [1395, 649] on link "M. Thorpe - MR Affidavits and Bills from Prime Diagnostic Imaging and Memorial …" at bounding box center [1349, 657] width 282 height 16
click at [1225, 207] on span "Back to All Tasks" at bounding box center [1229, 203] width 81 height 13
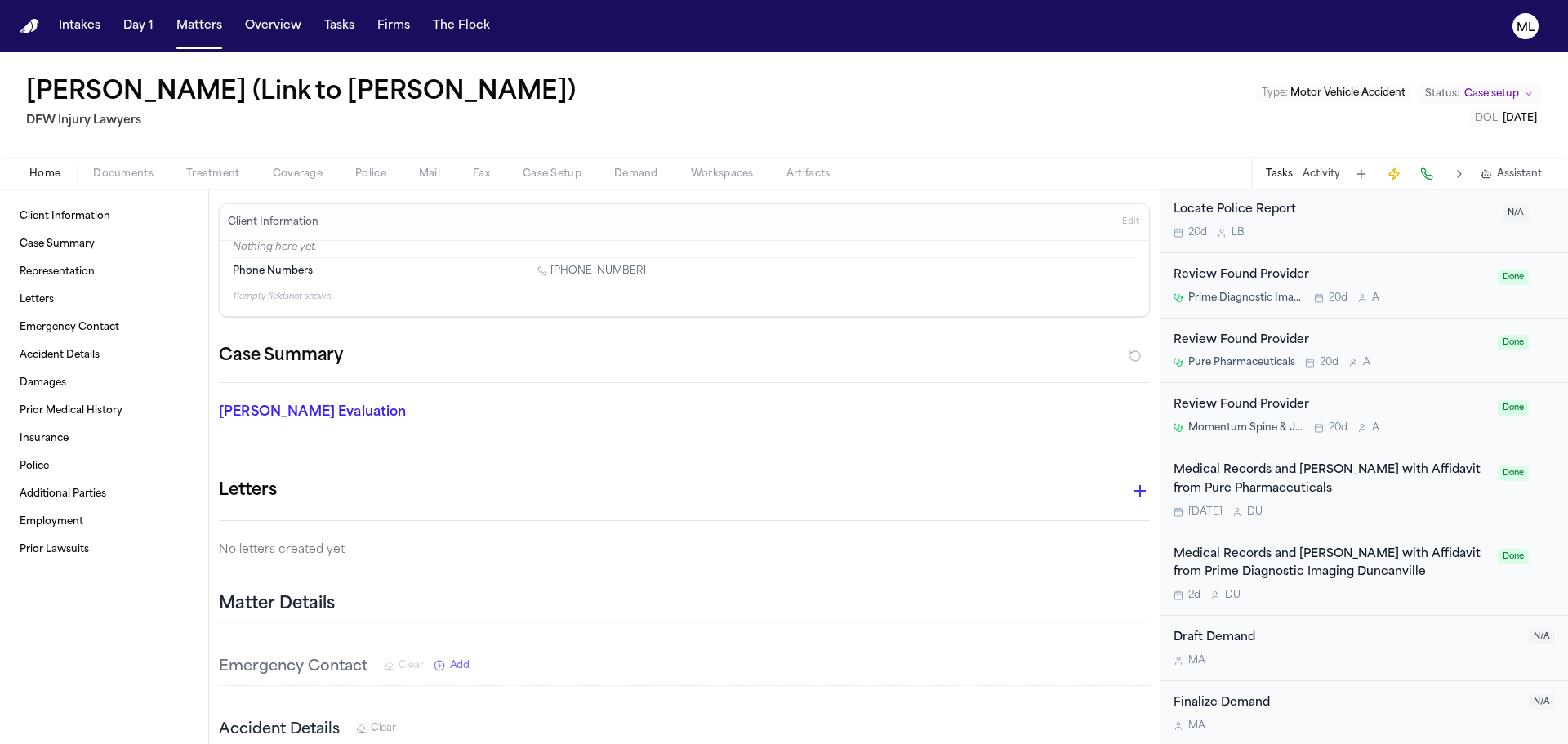
scroll to position [881, 0]
click at [1402, 486] on div "Medical Records and Bills with Affidavit from Pure Pharmaceuticals" at bounding box center [1331, 478] width 315 height 37
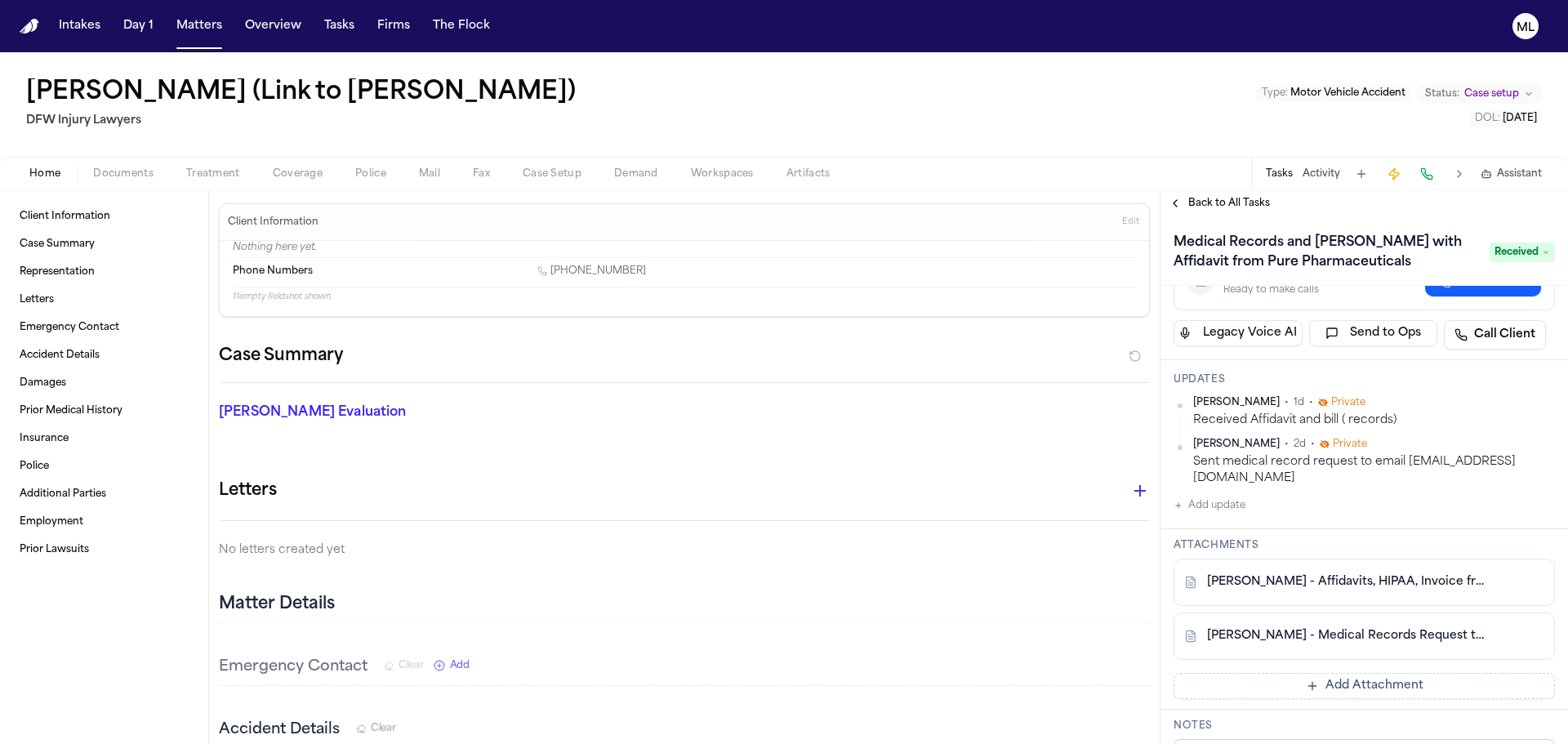
scroll to position [164, 0]
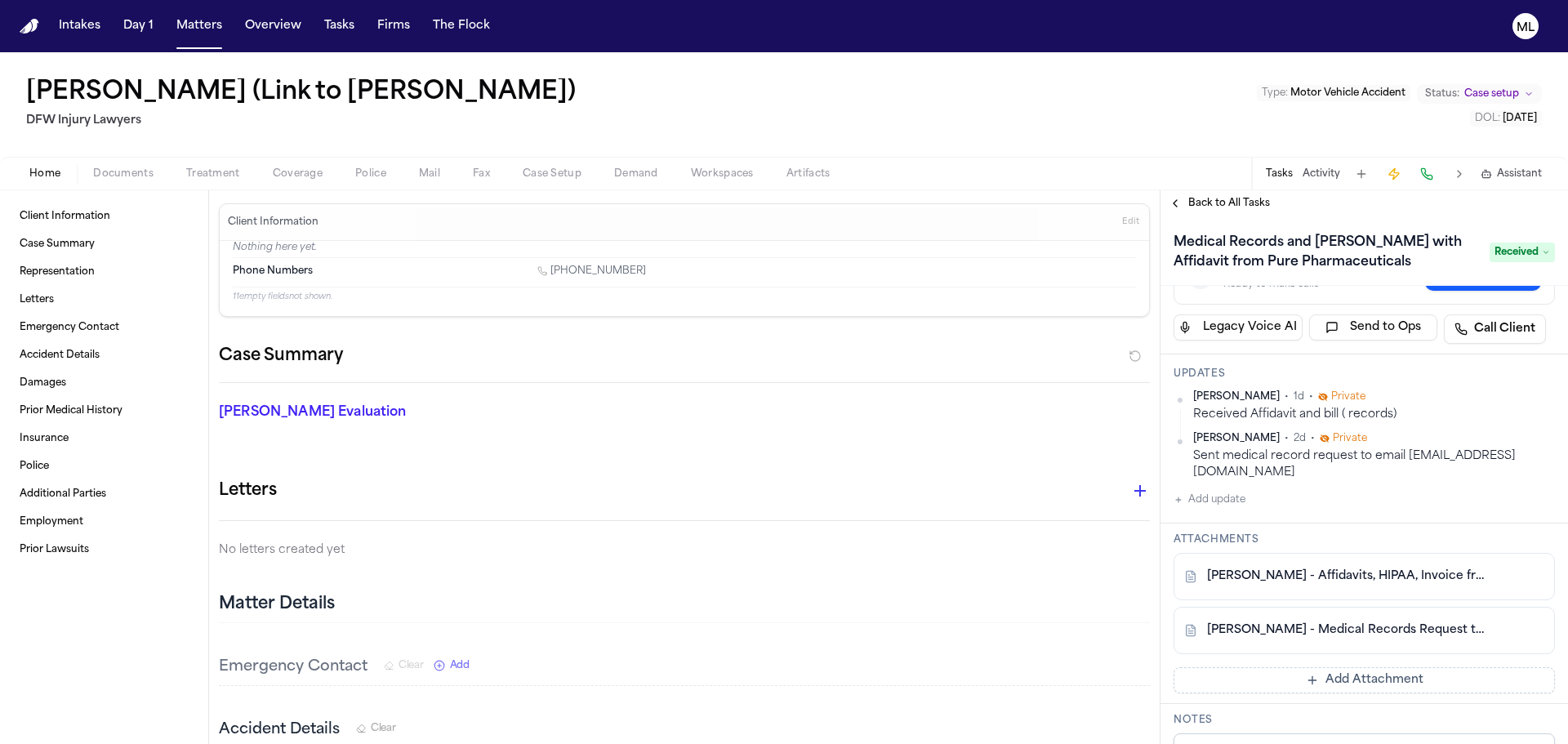
click at [1387, 575] on link "M. Thorpe - Affidavits, HIPAA, Invoice from Pure Pharmaceuticals - 6.18.25, 8.2…" at bounding box center [1349, 577] width 282 height 16
click at [200, 29] on button "Matters" at bounding box center [199, 27] width 59 height 29
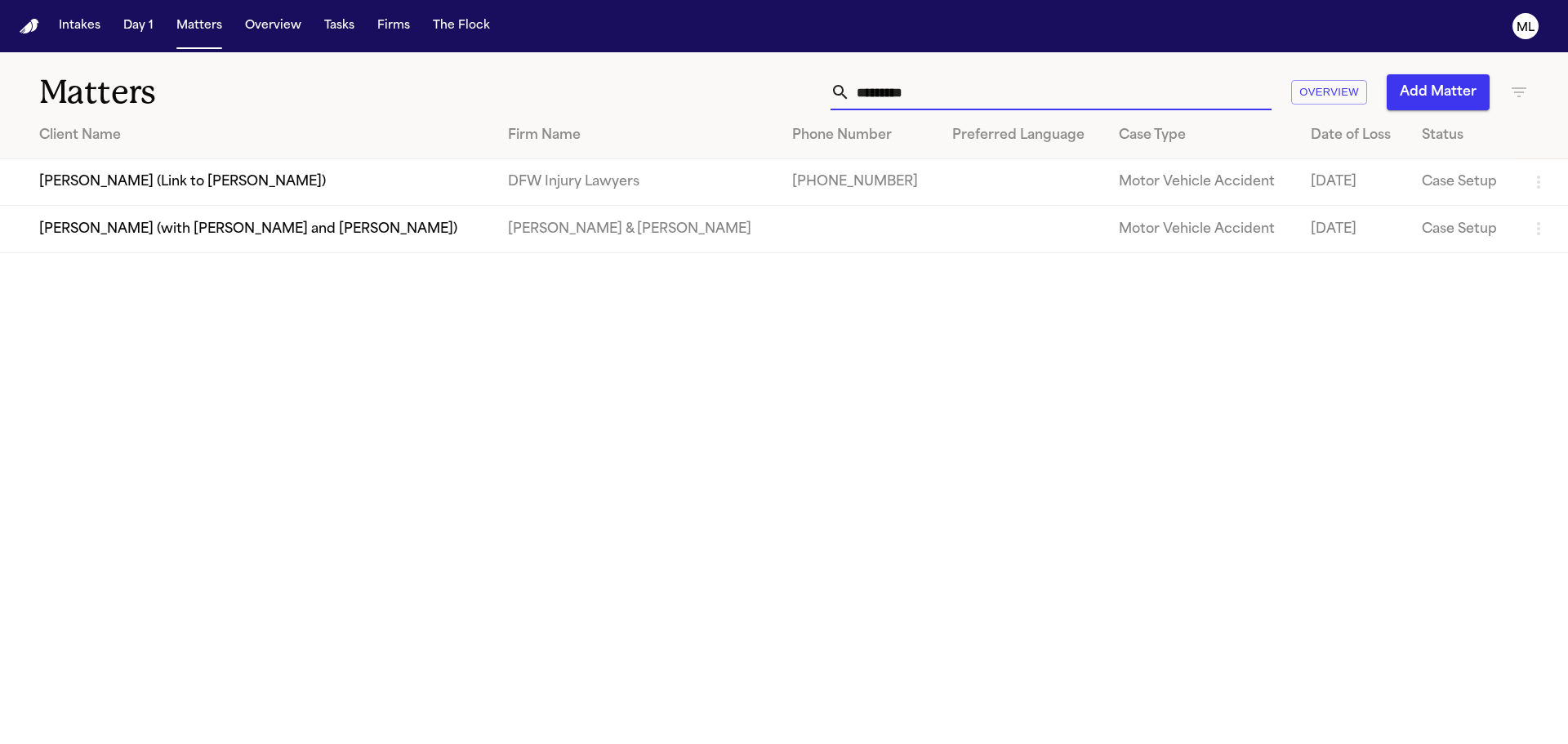
drag, startPoint x: 934, startPoint y: 80, endPoint x: 750, endPoint y: 96, distance: 184.7
click at [747, 97] on div "********* Overview Add Matter" at bounding box center [1000, 91] width 1056 height 36
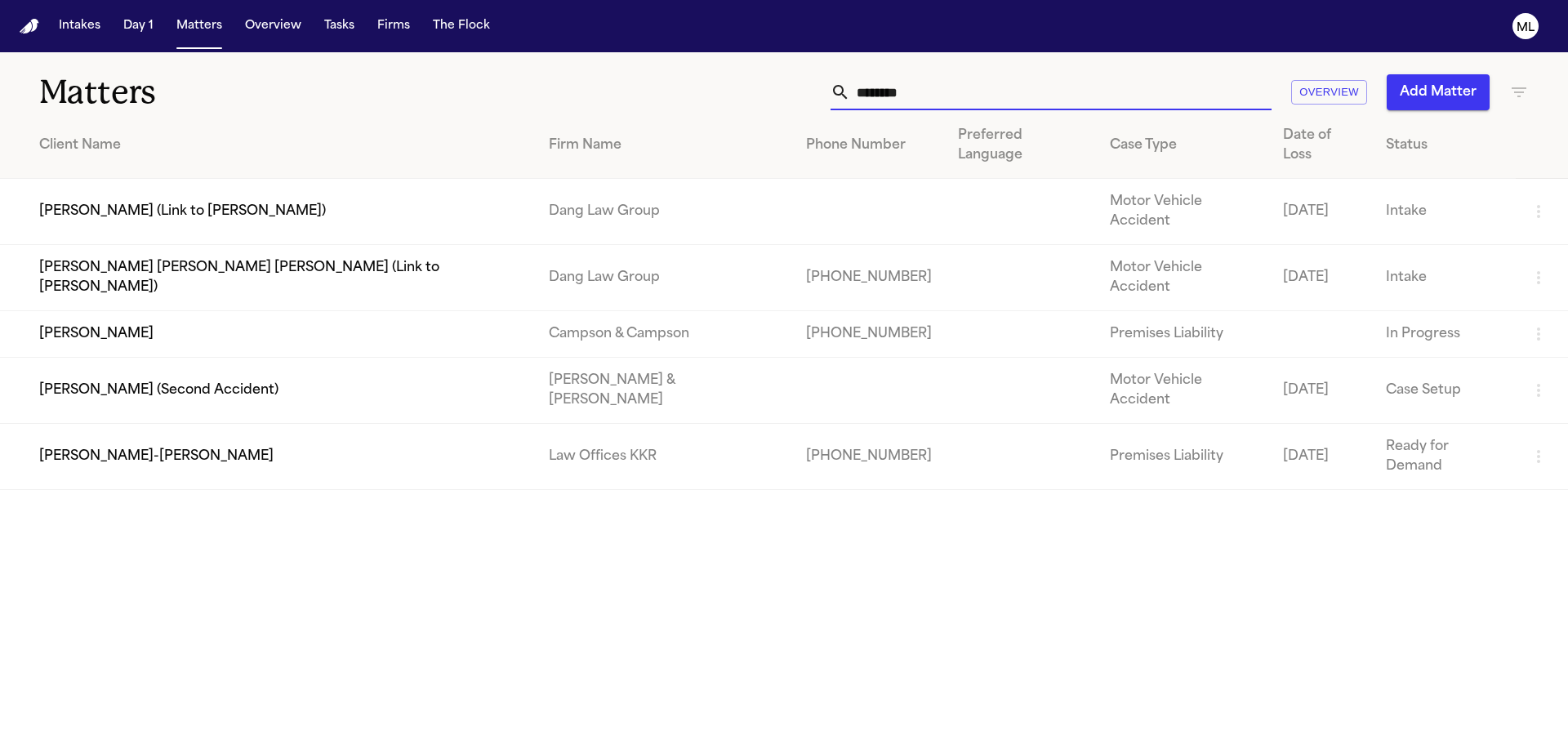
type input "********"
click at [263, 424] on td "Susan Day-Hildred" at bounding box center [268, 457] width 536 height 66
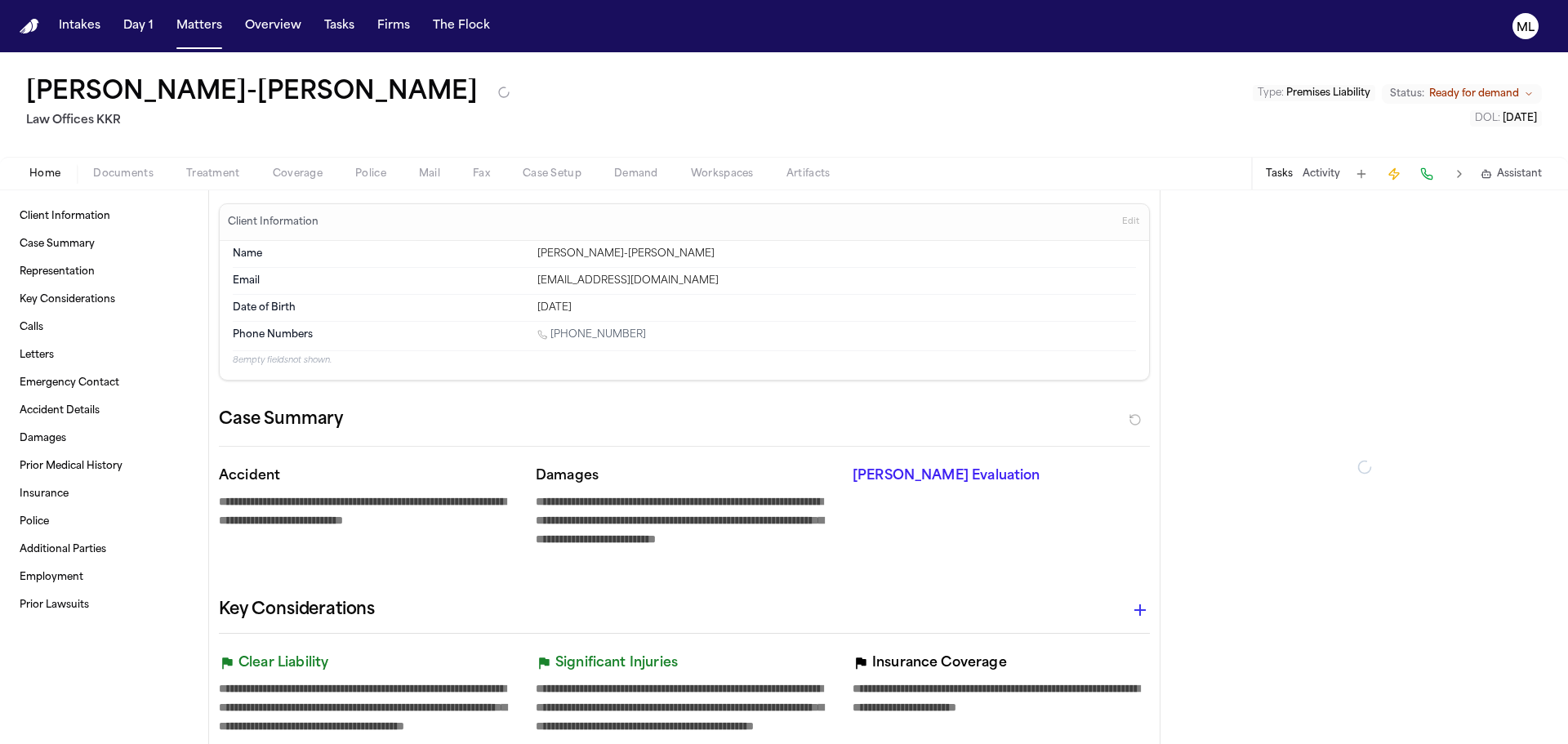
type textarea "*"
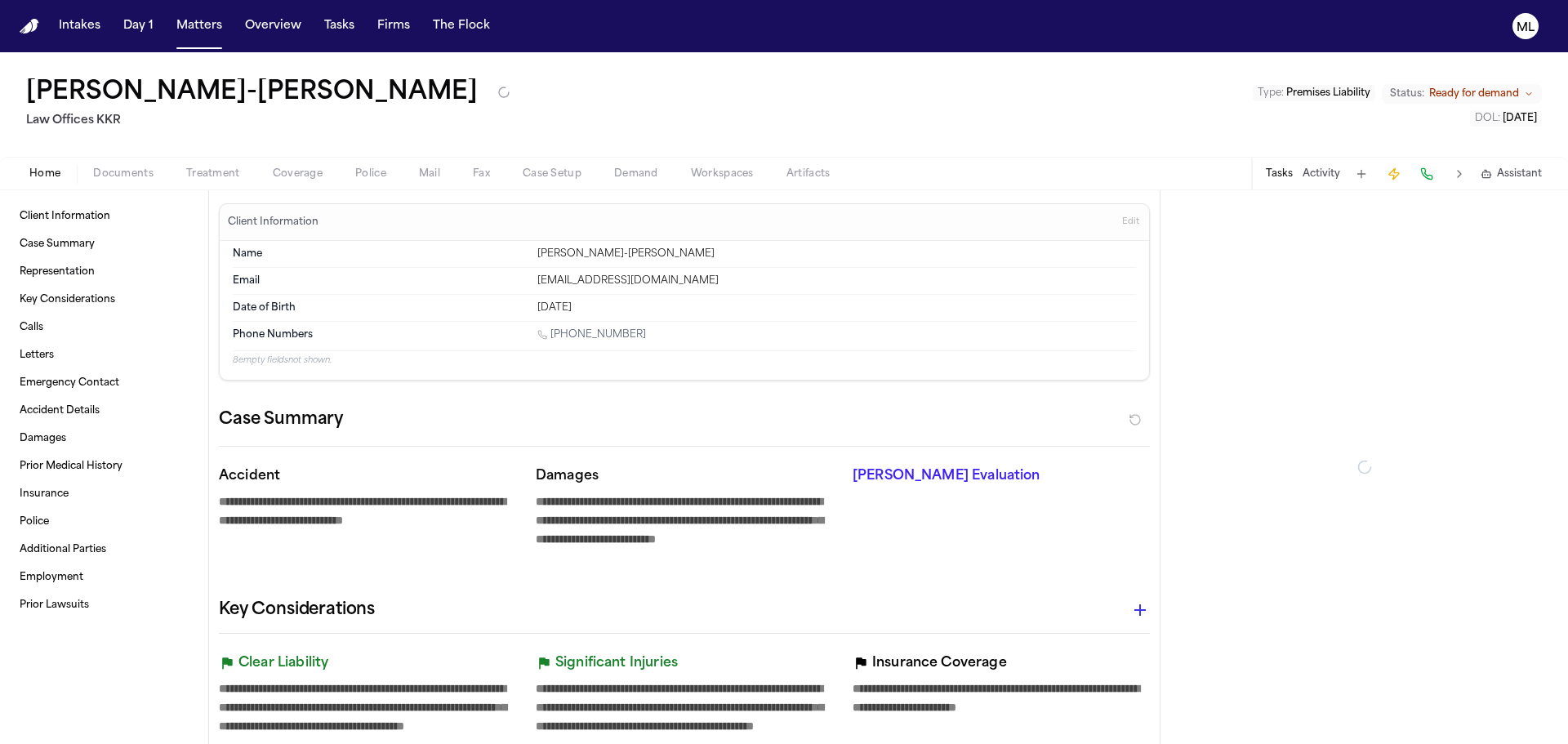
type textarea "*"
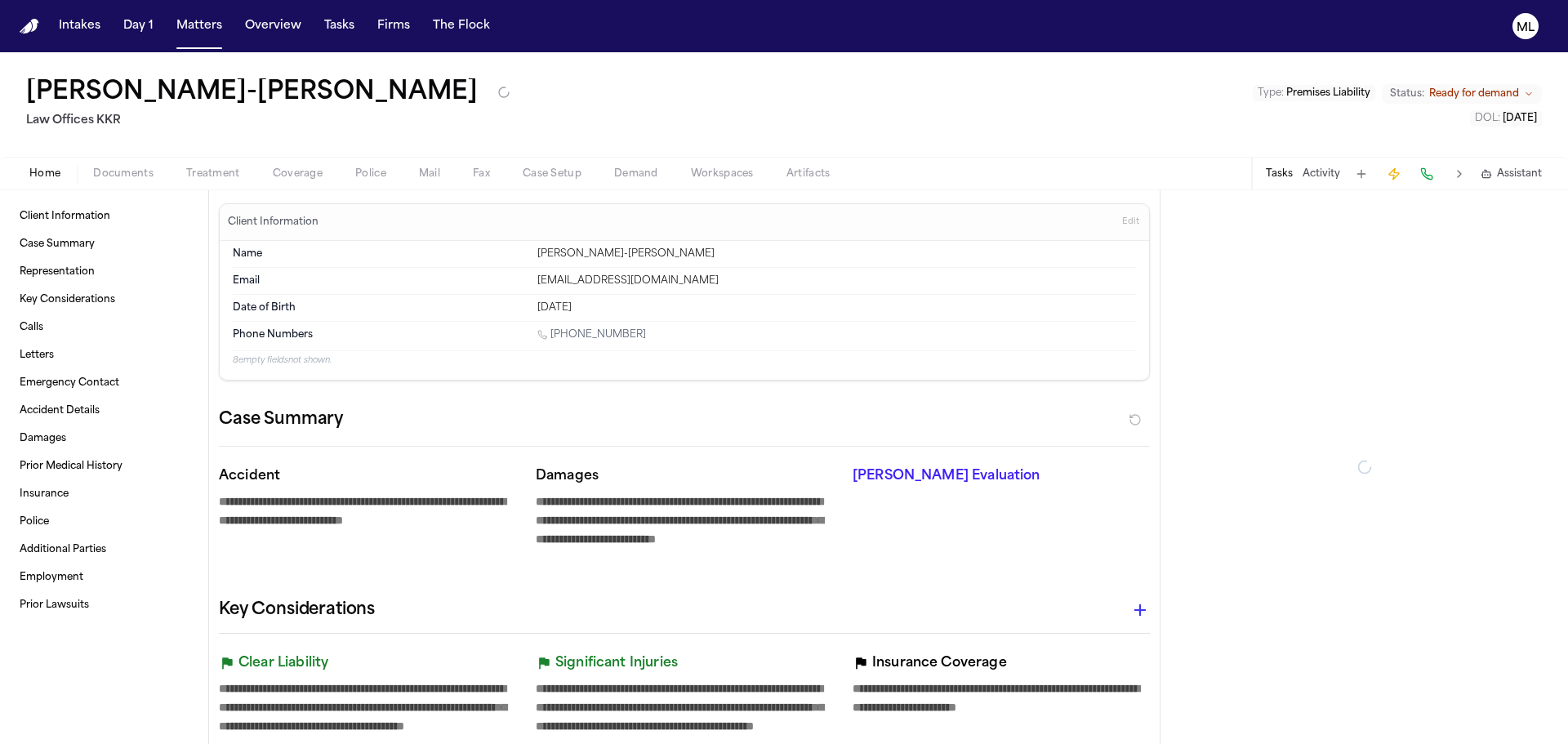
type textarea "*"
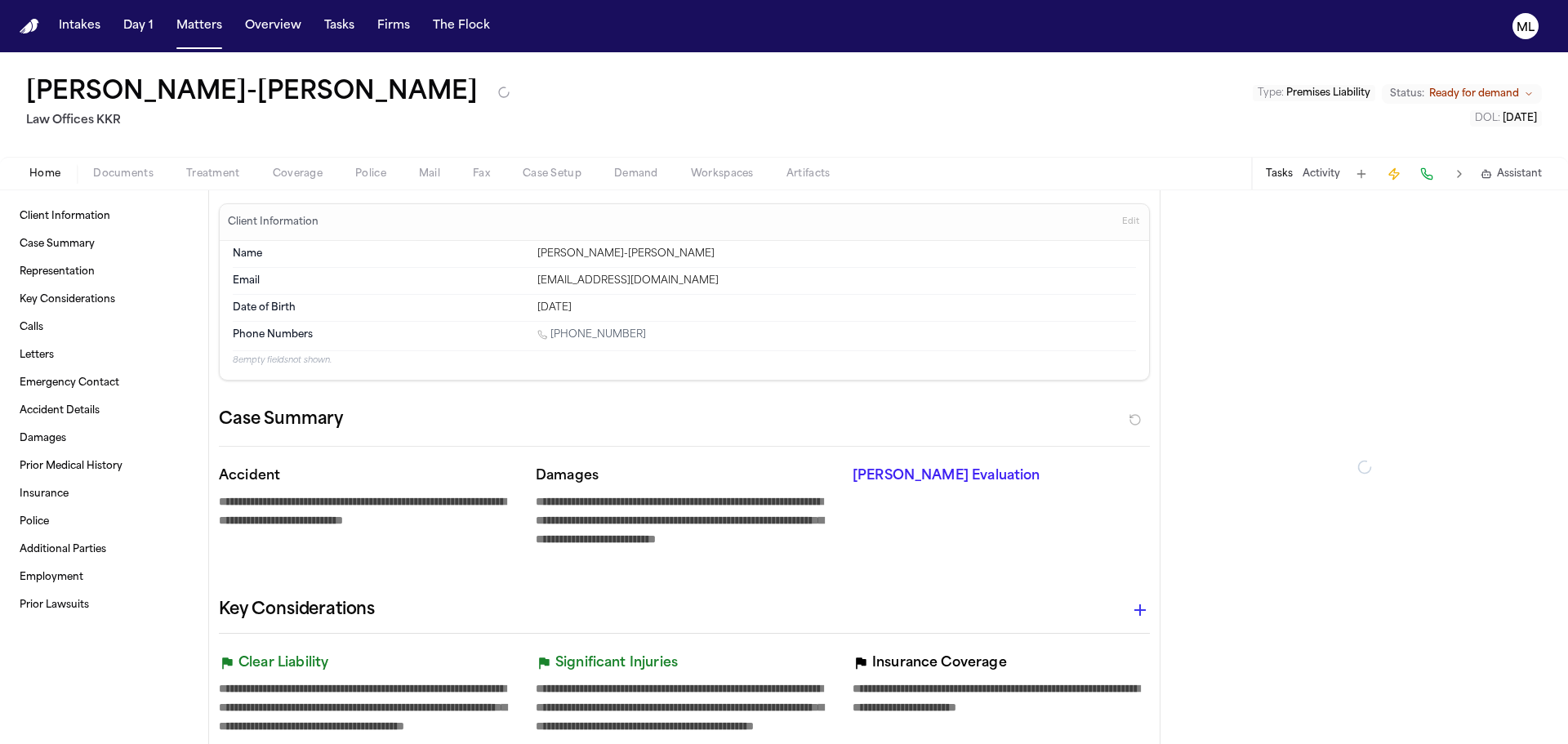
type textarea "*"
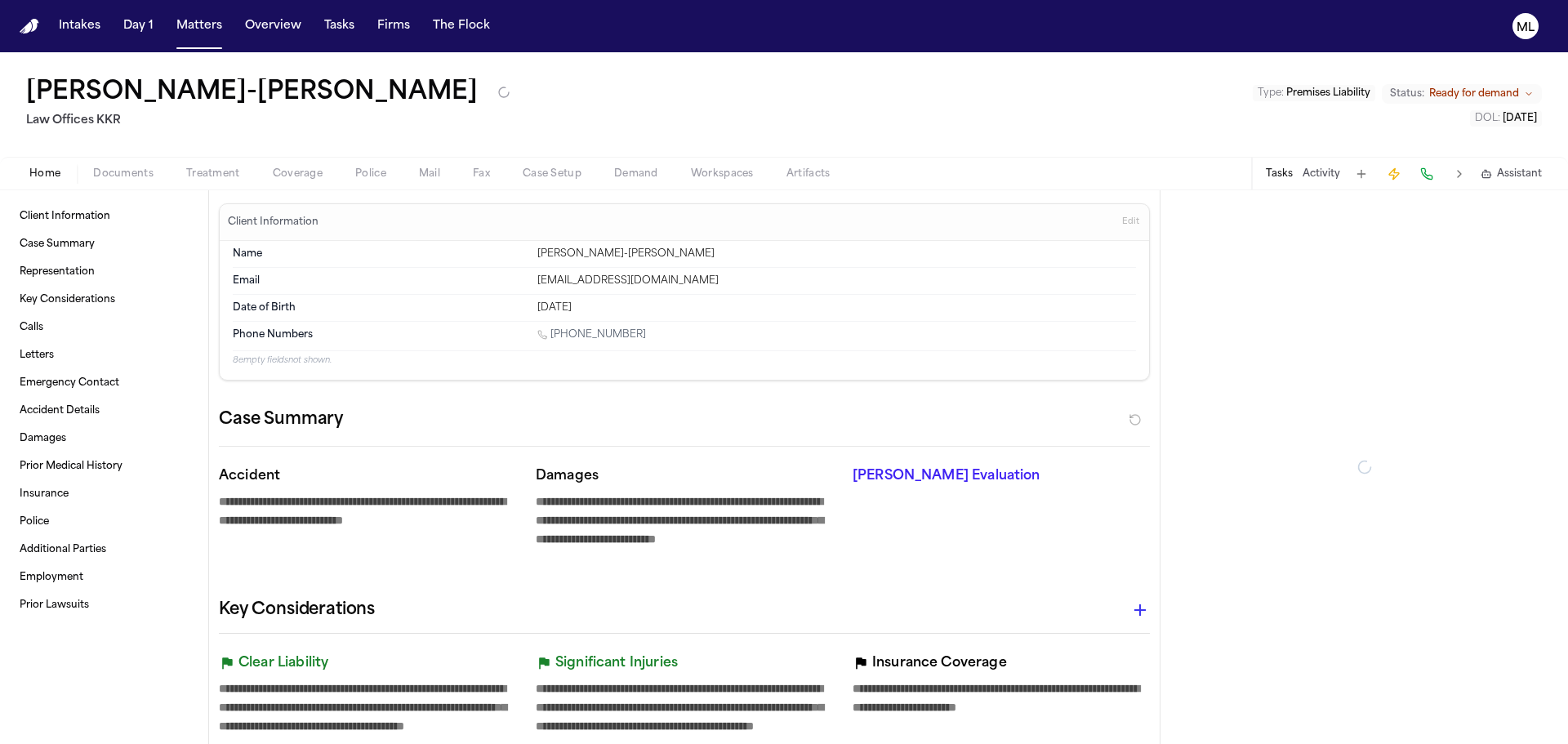
type textarea "*"
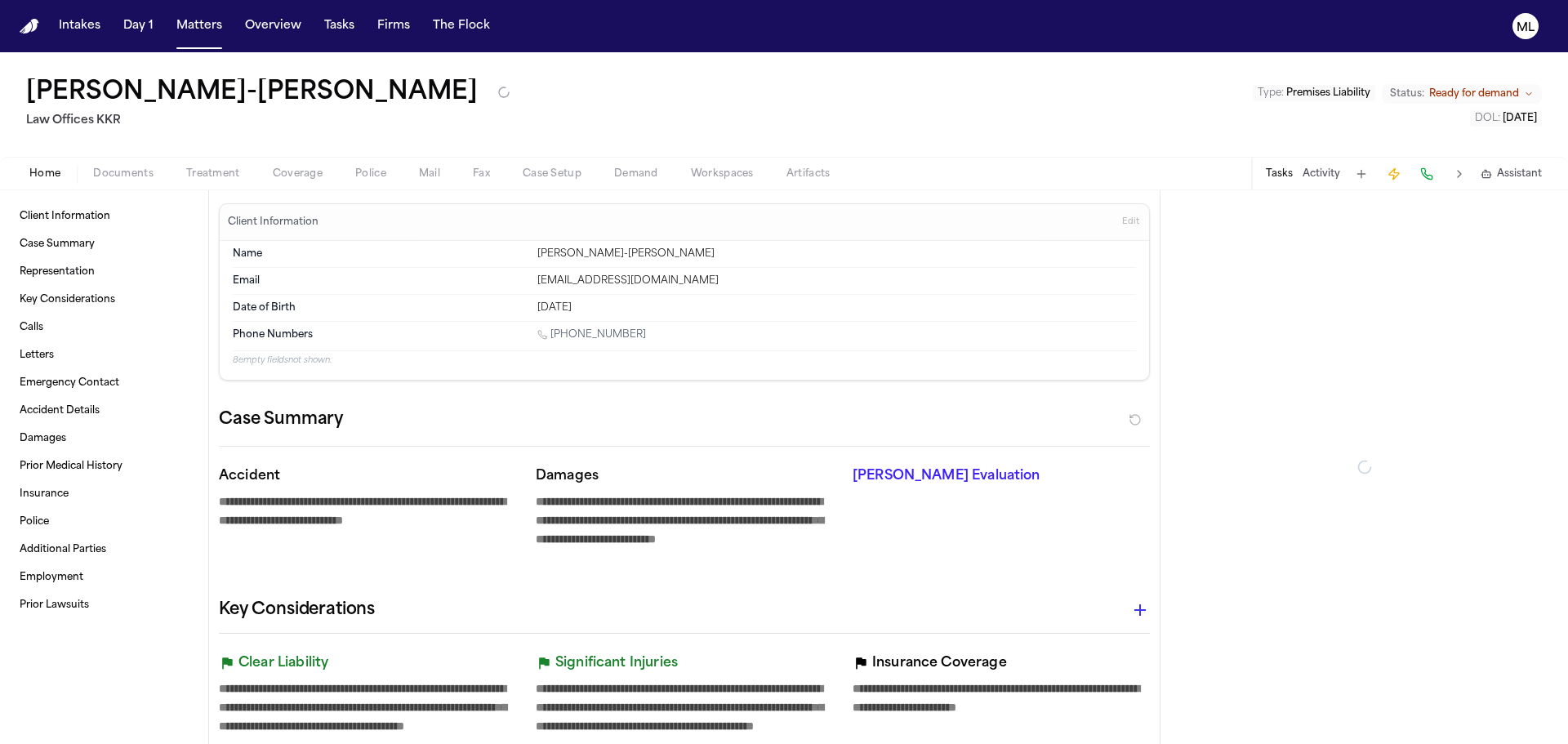
type textarea "*"
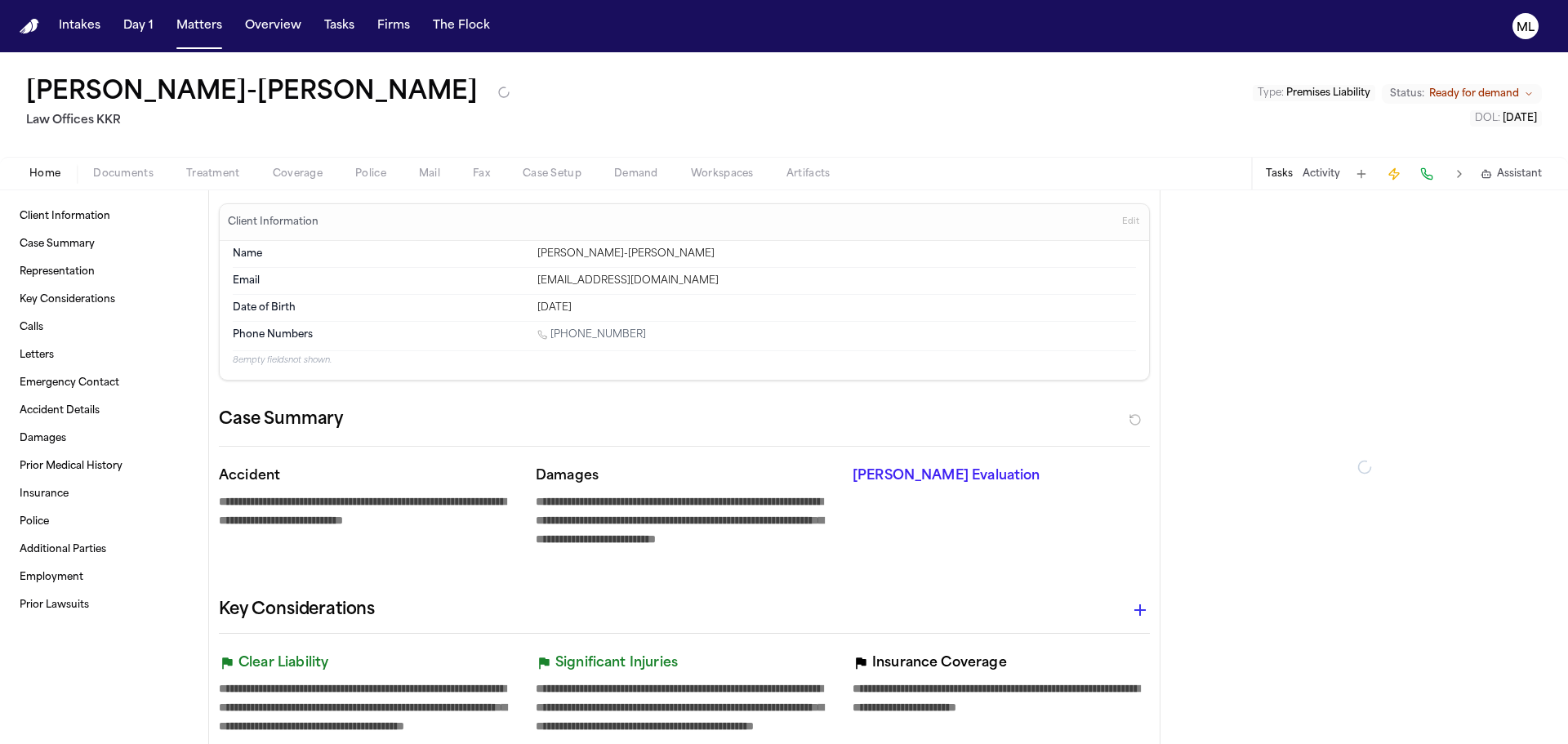
type textarea "*"
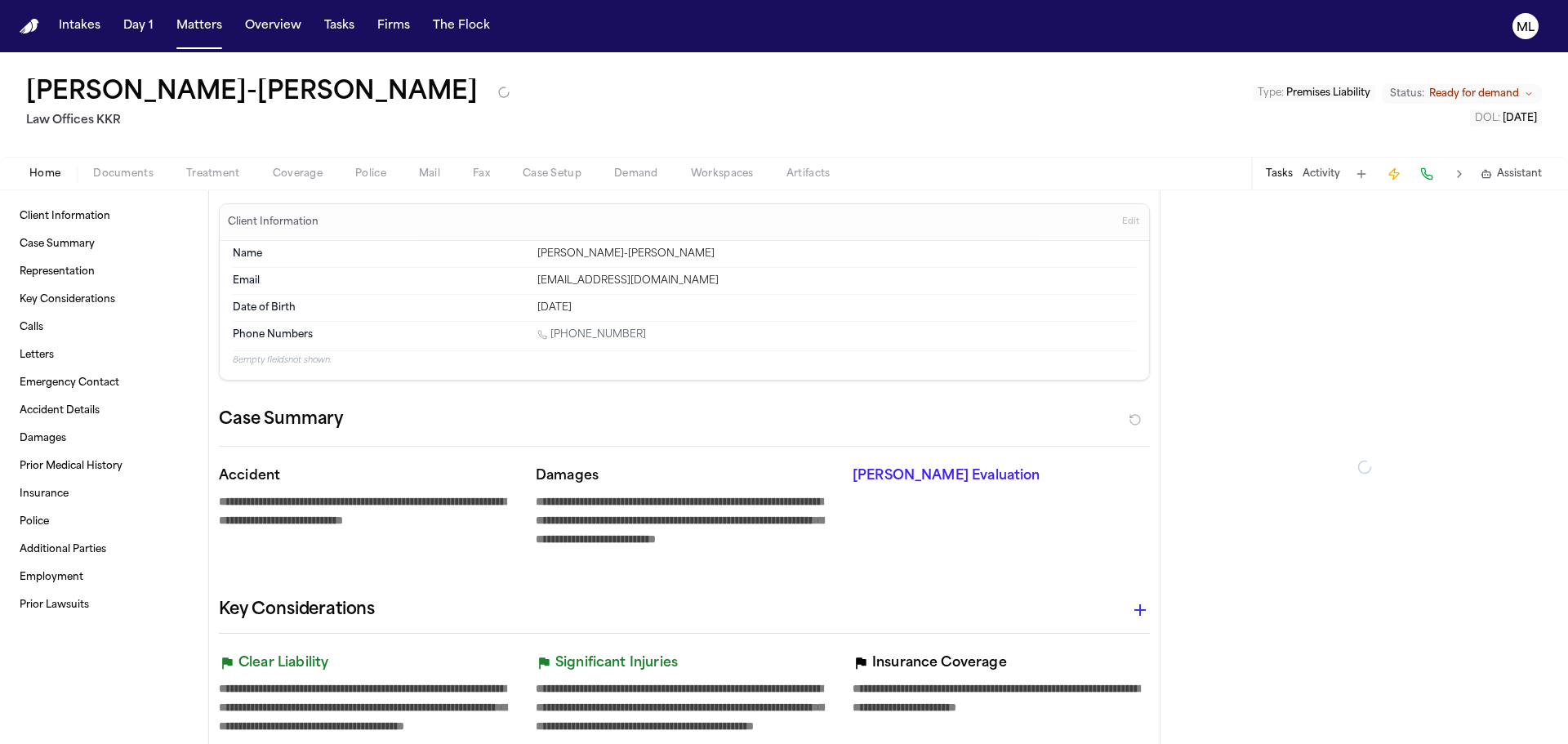
type textarea "*"
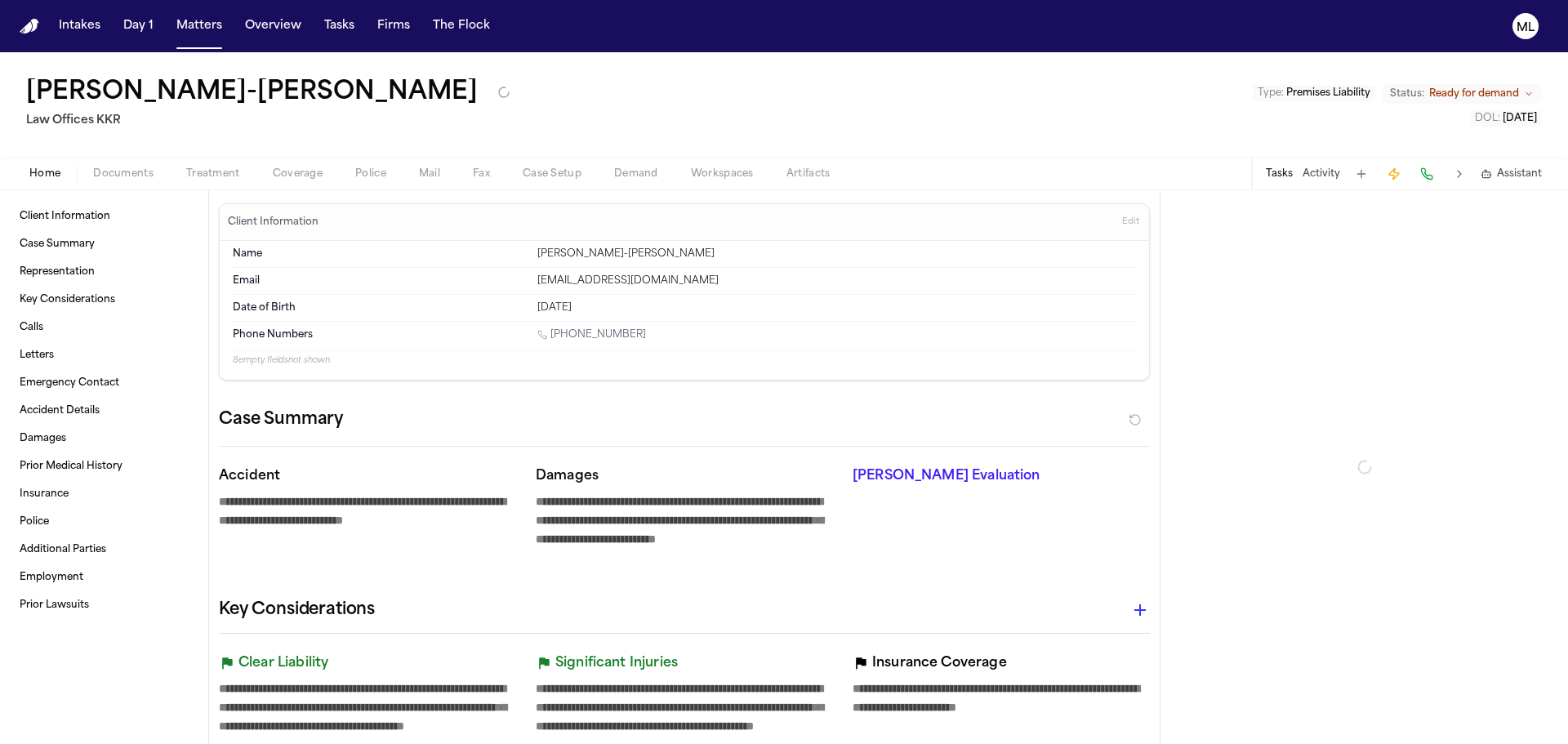
type textarea "*"
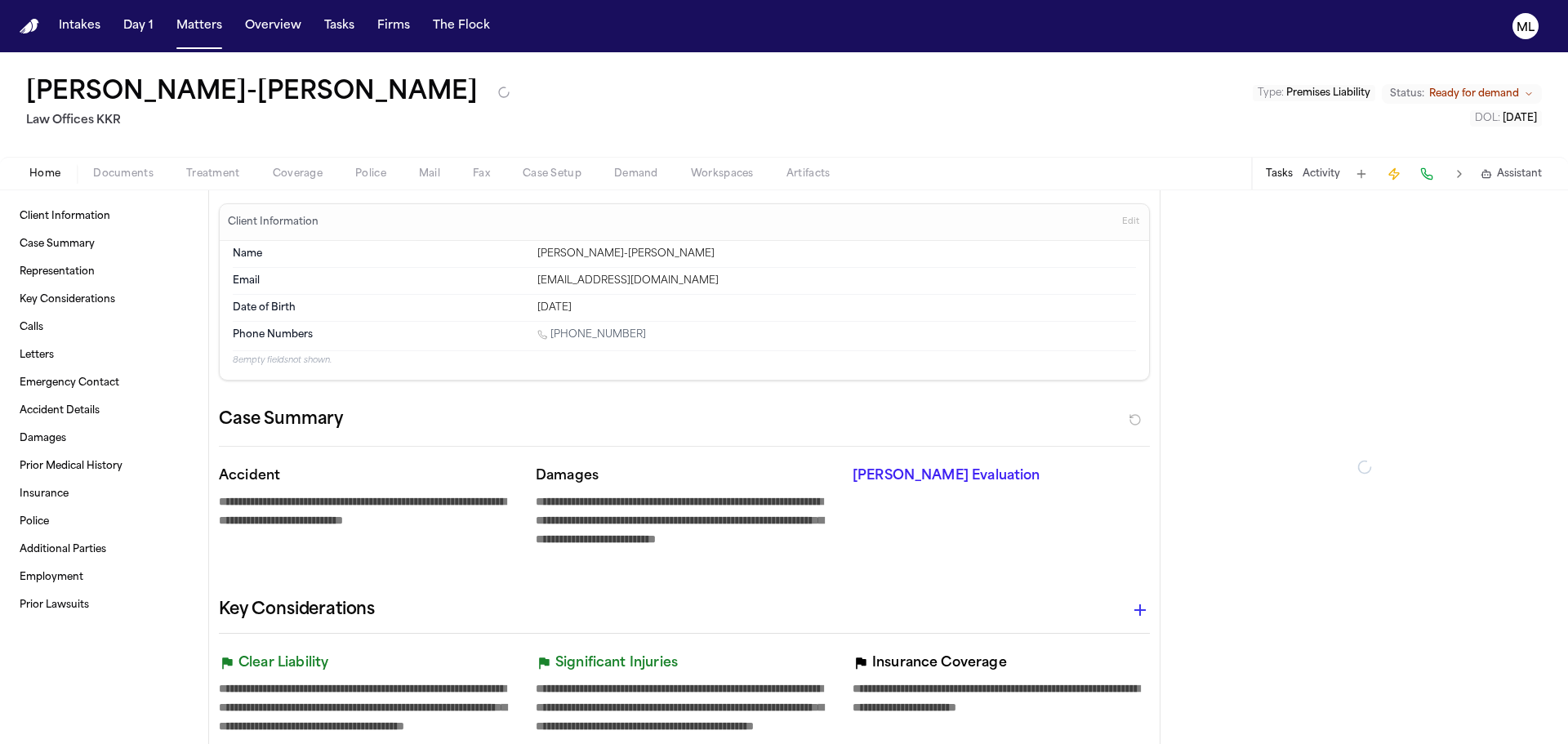
type textarea "*"
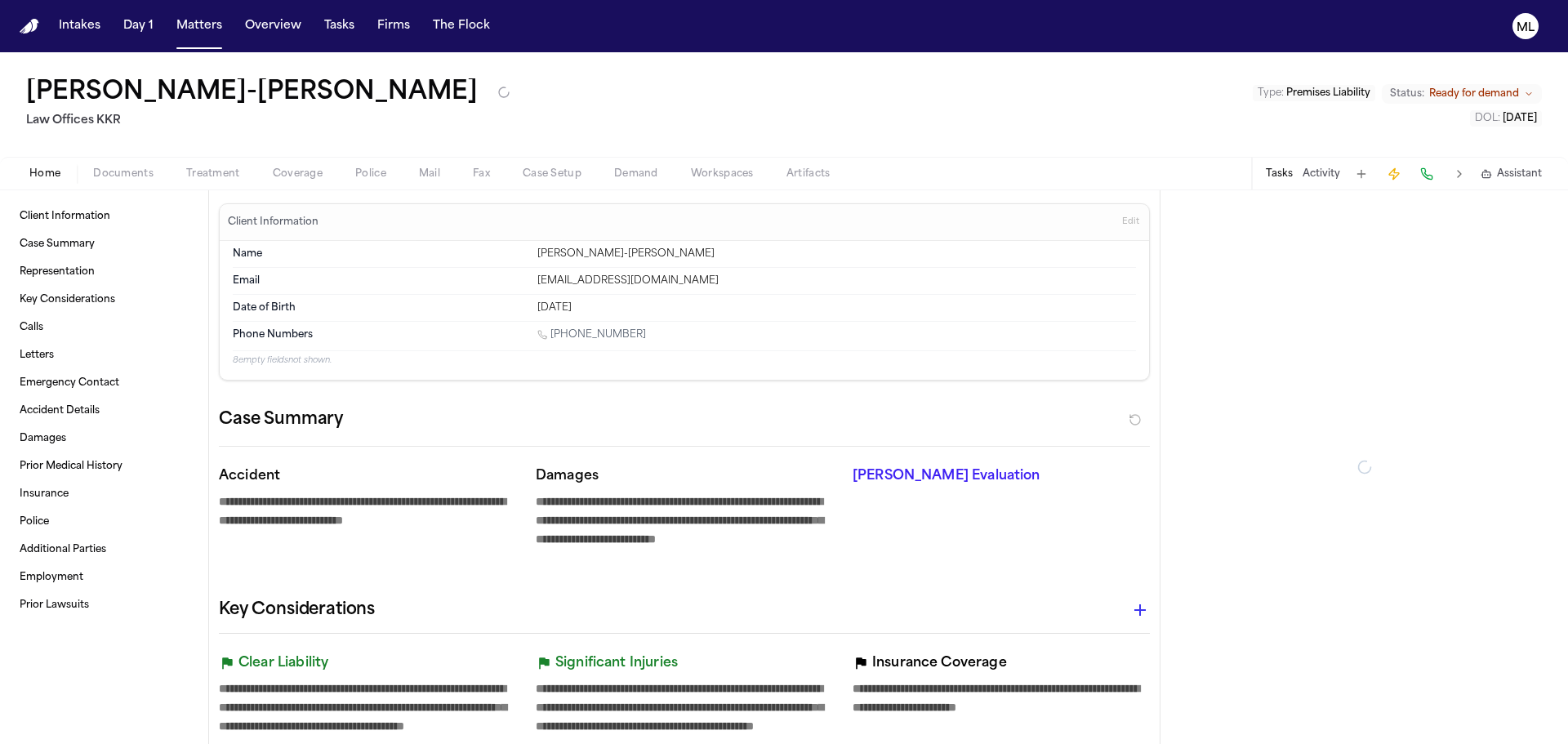
type textarea "*"
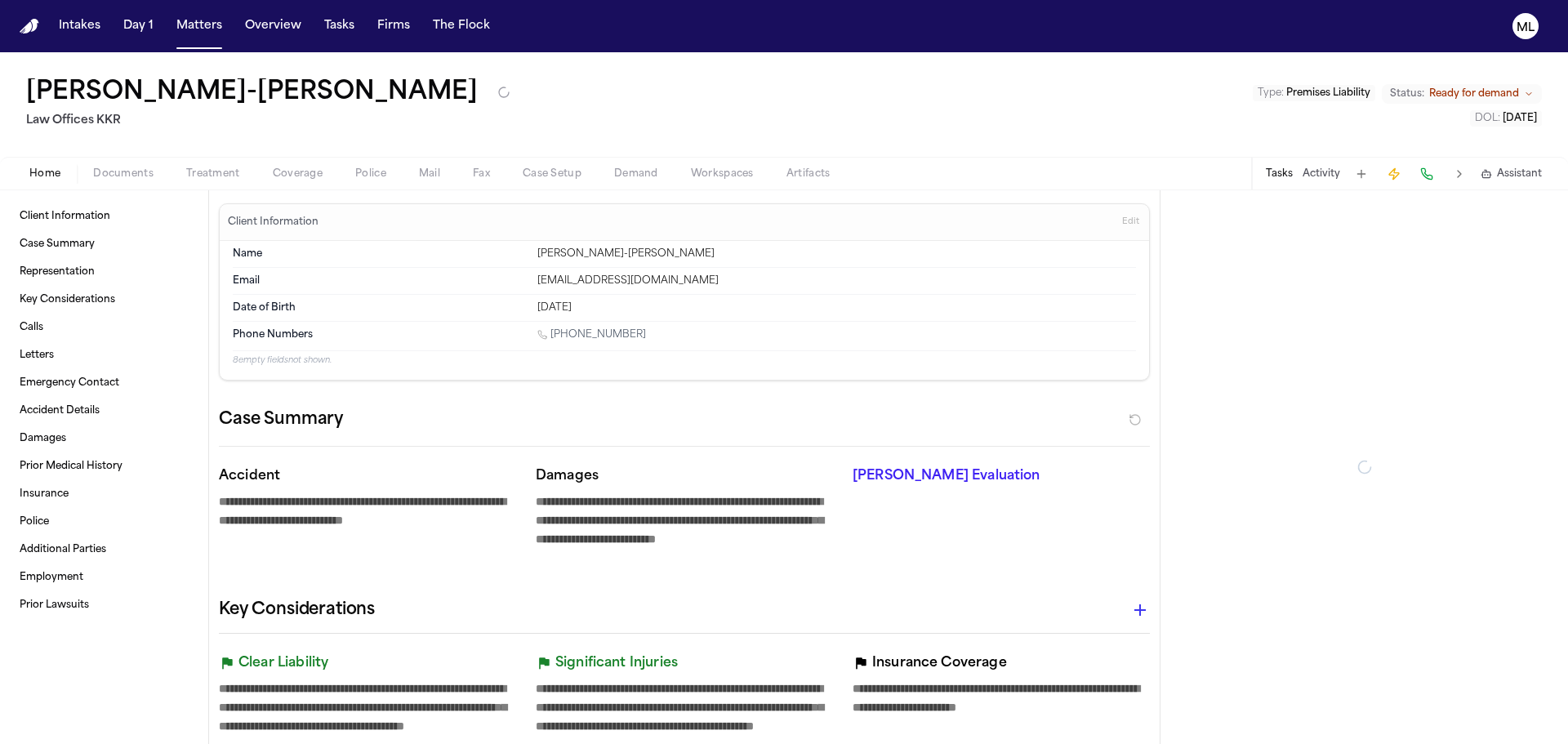
type textarea "*"
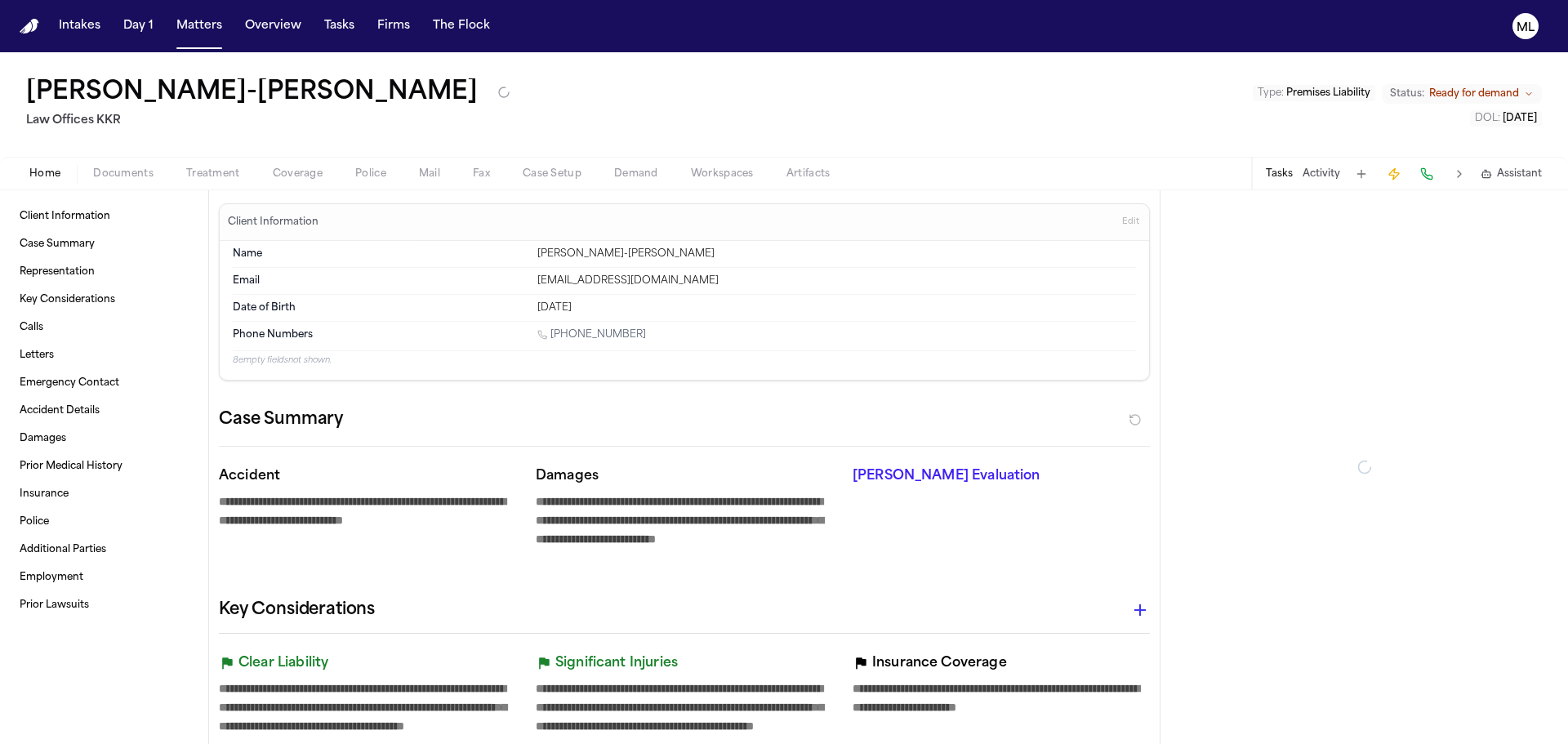
type textarea "*"
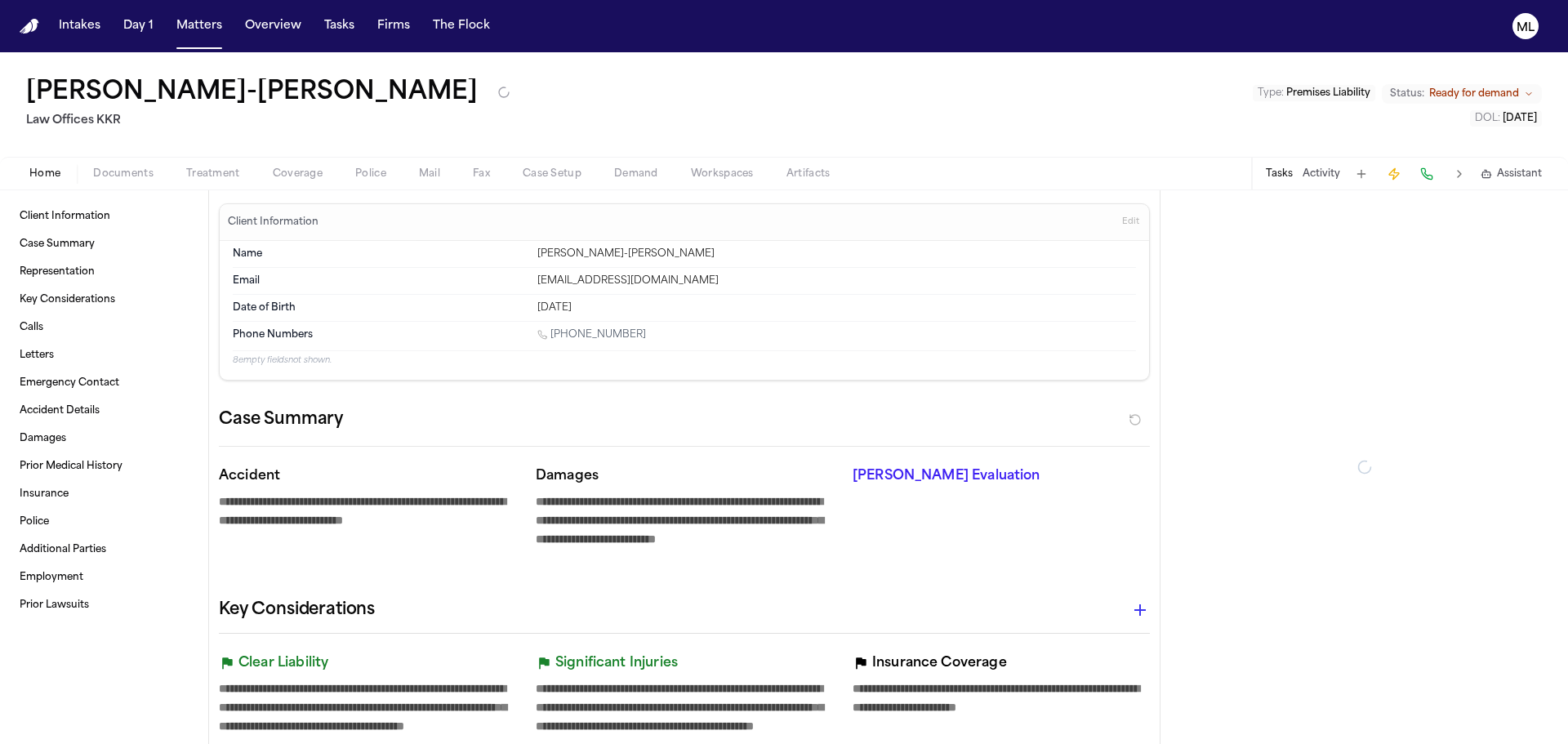
type textarea "*"
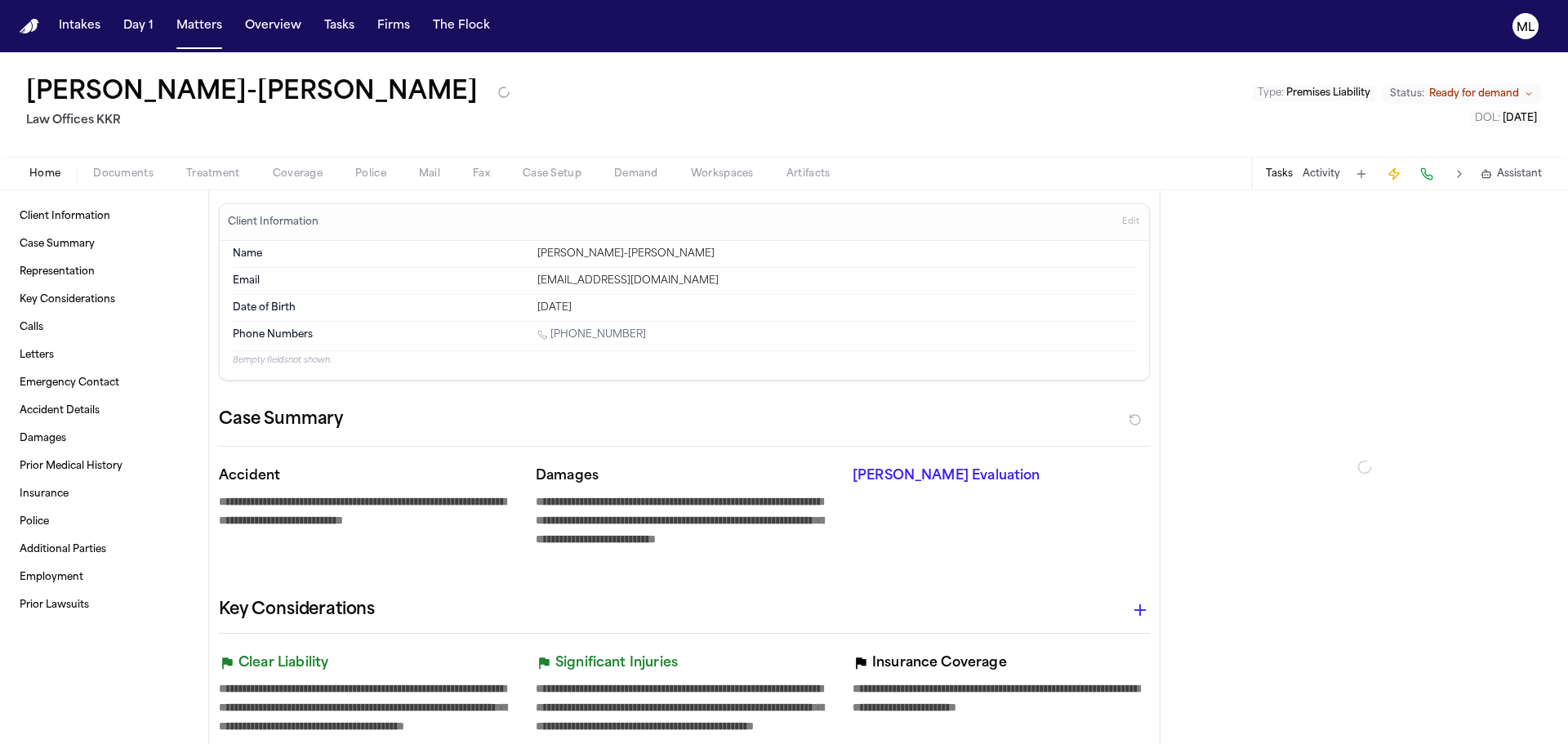
type textarea "*"
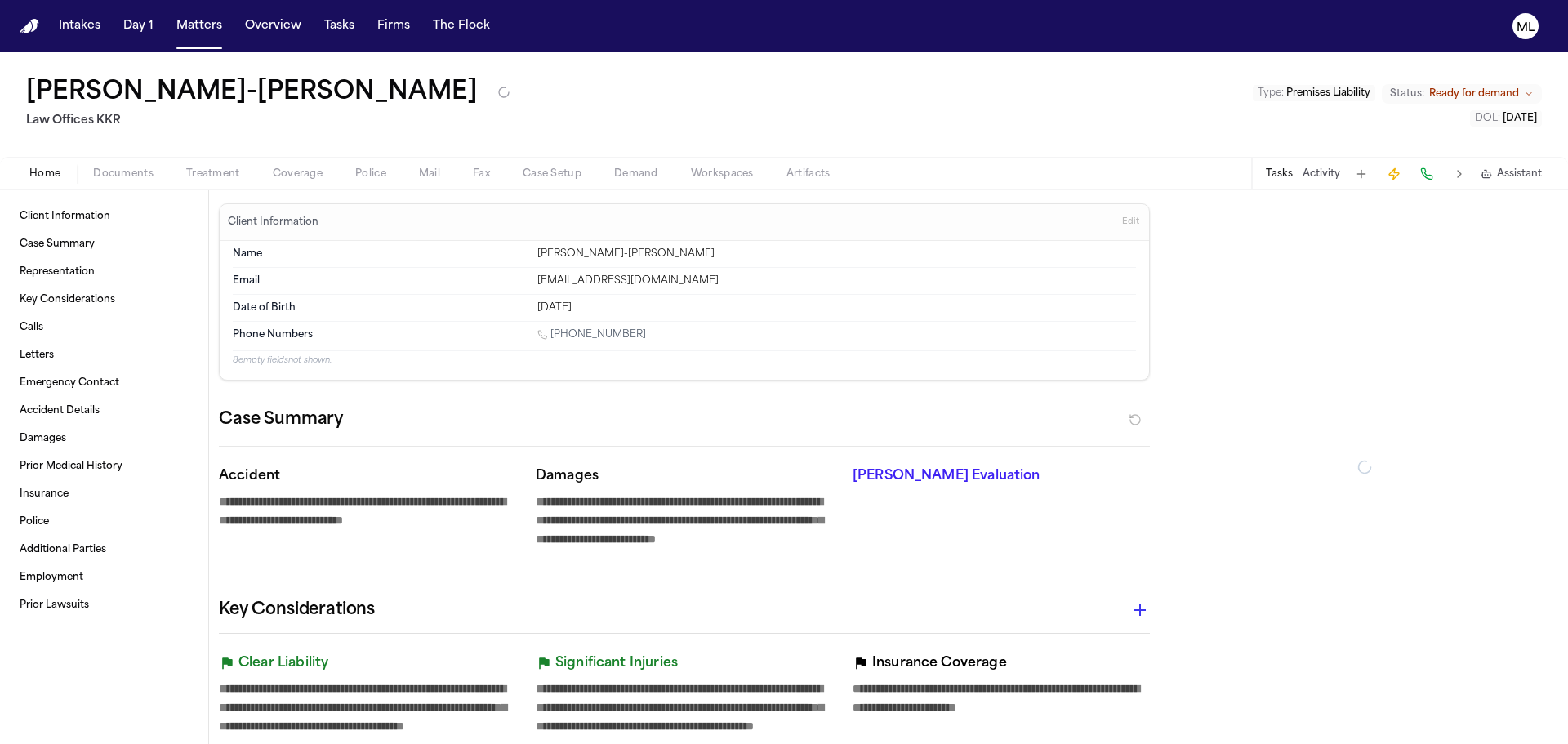
type textarea "*"
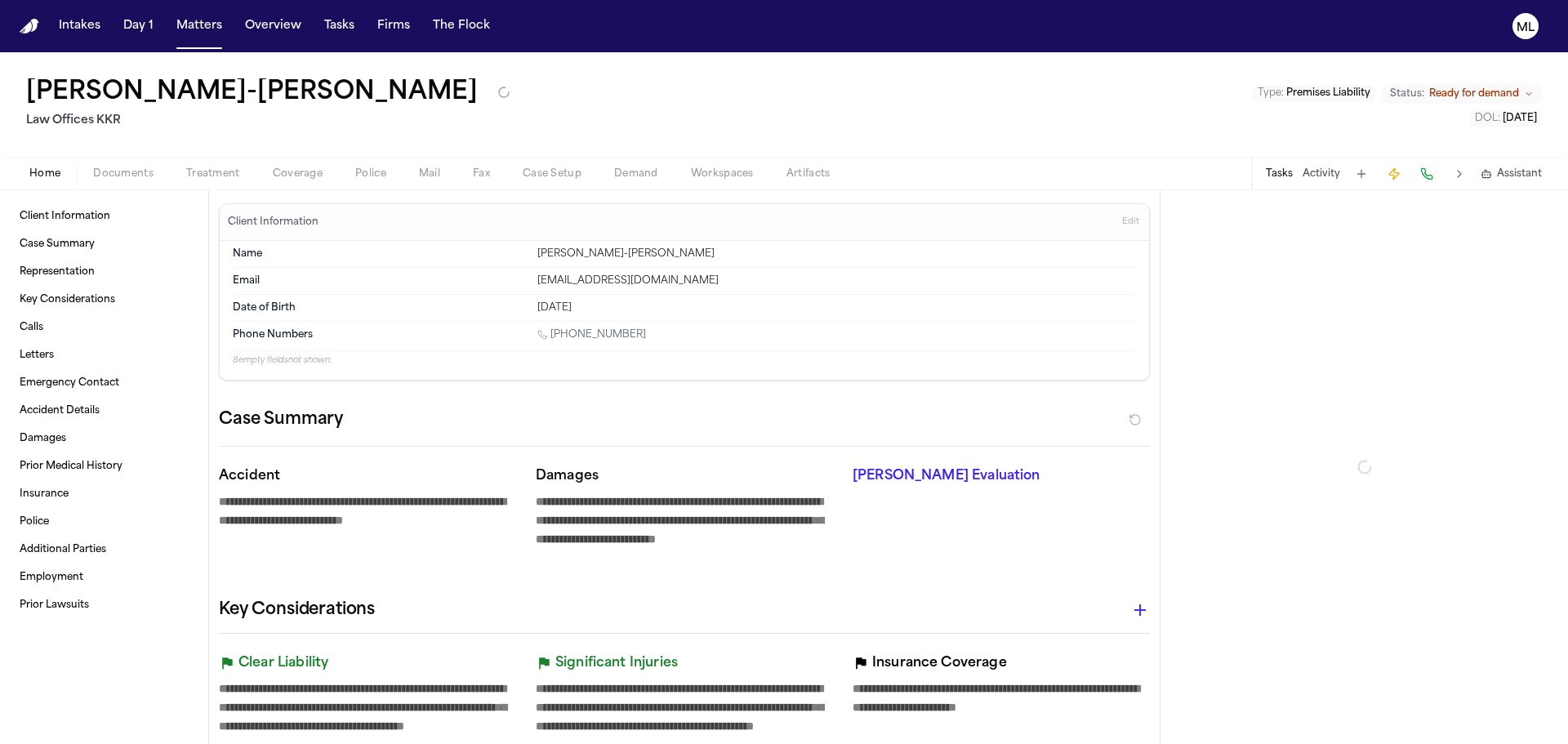
type textarea "*"
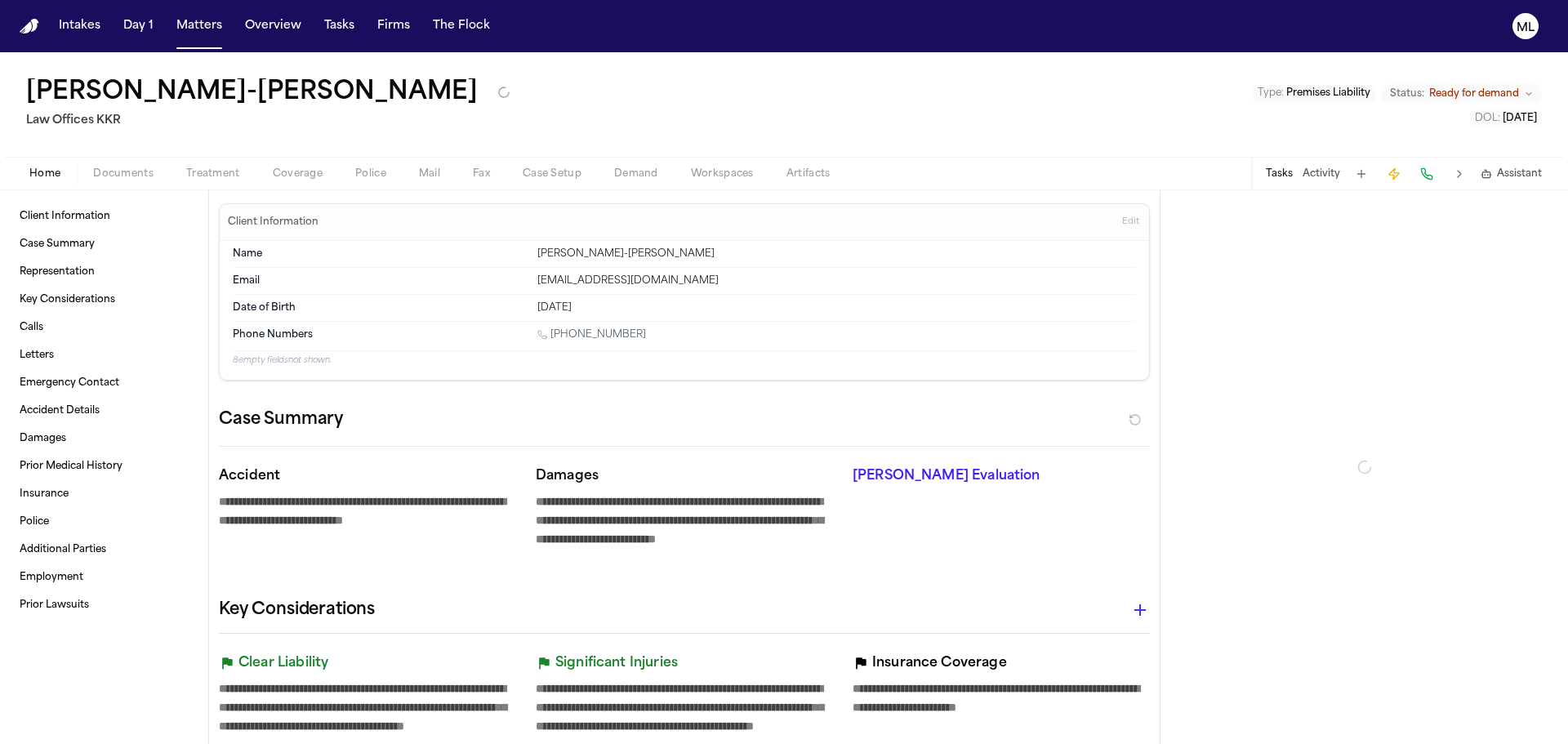
type textarea "*"
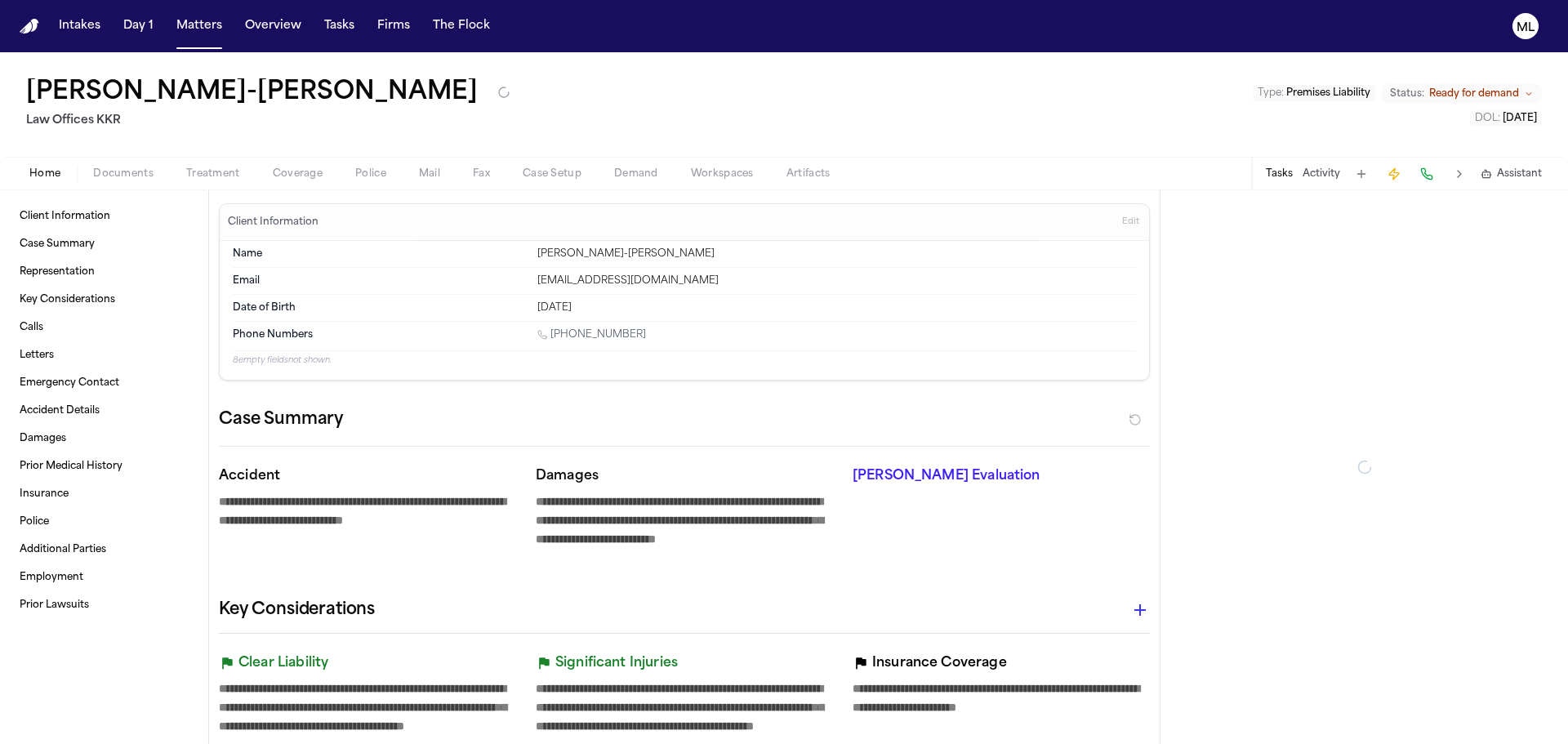
type textarea "*"
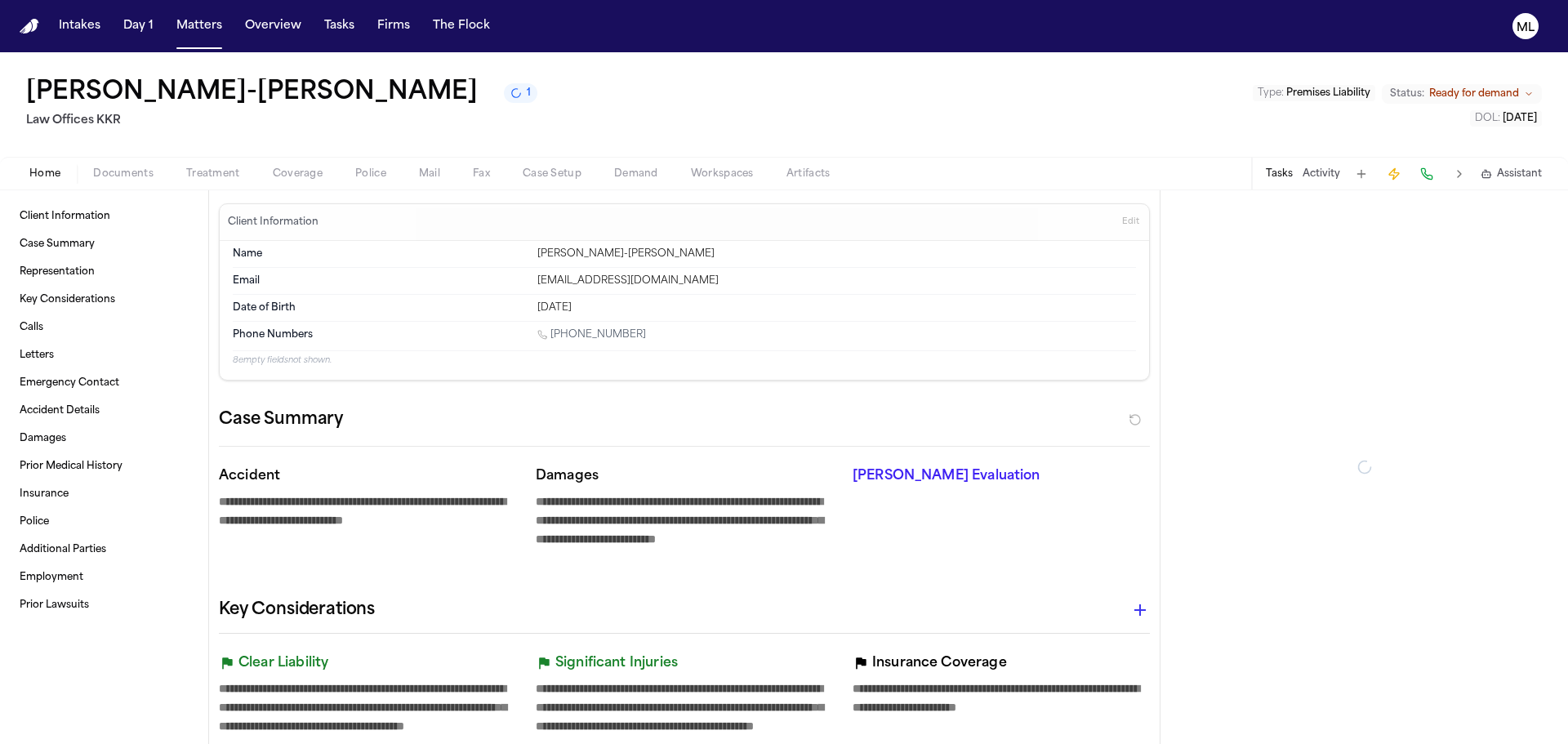
type textarea "*"
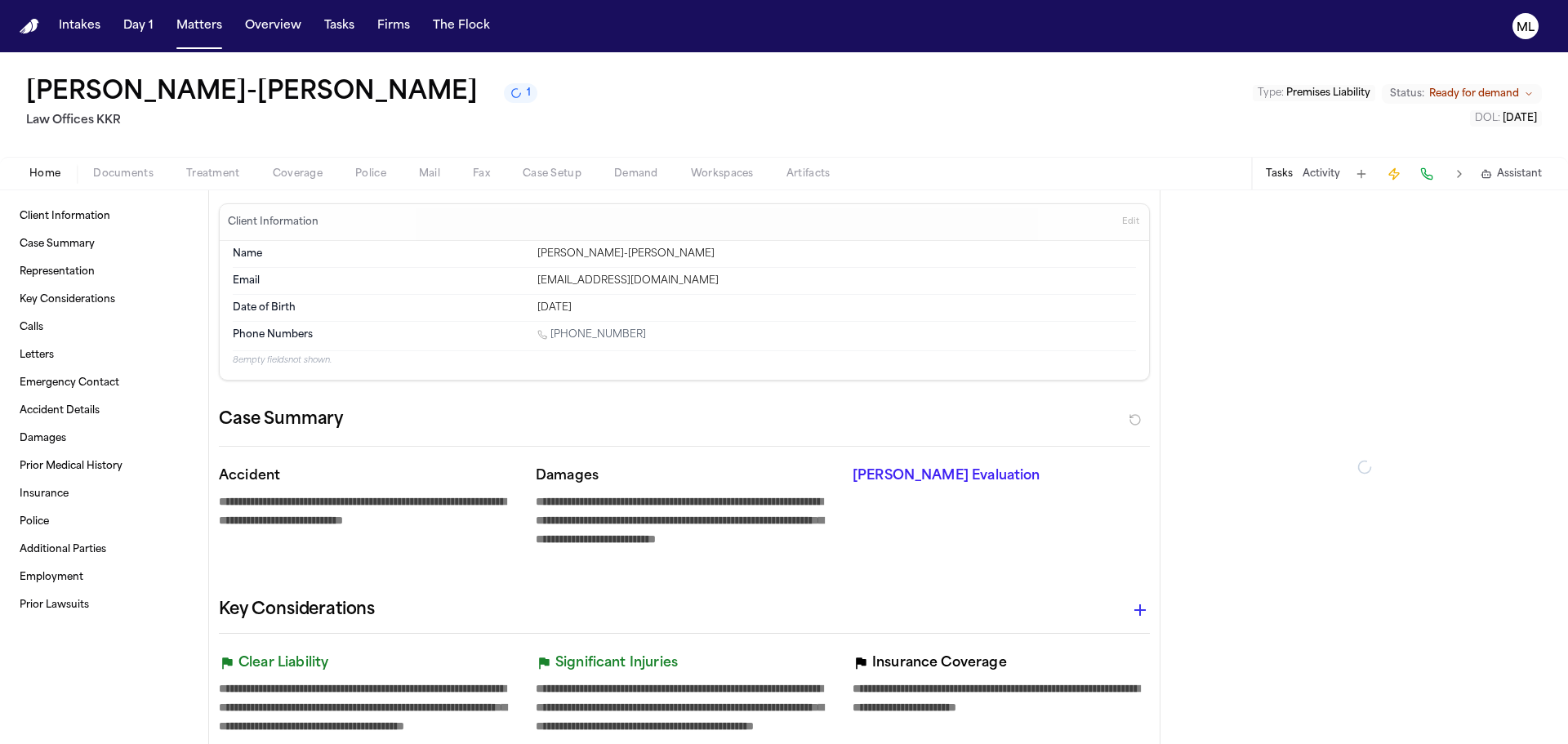
type textarea "*"
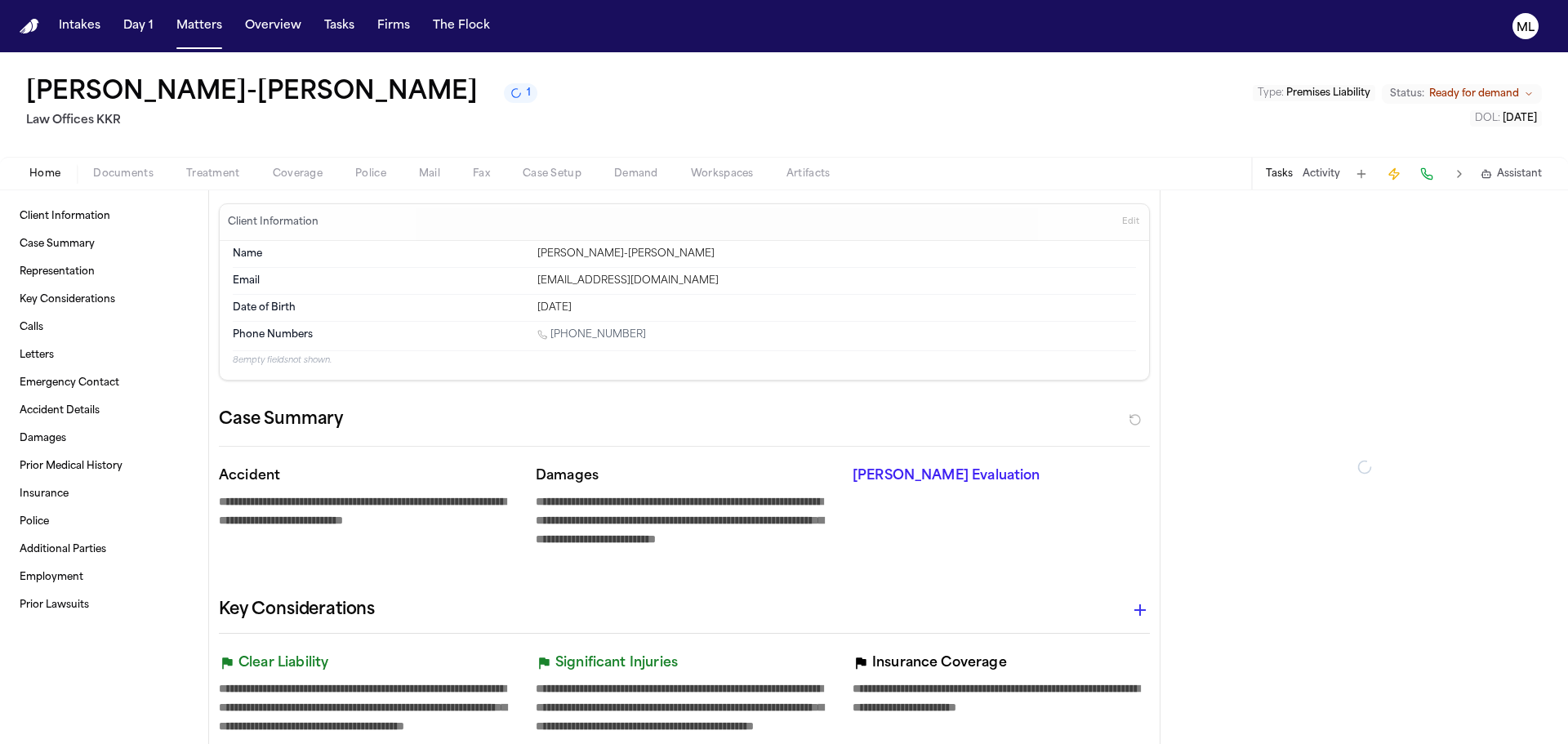
type textarea "*"
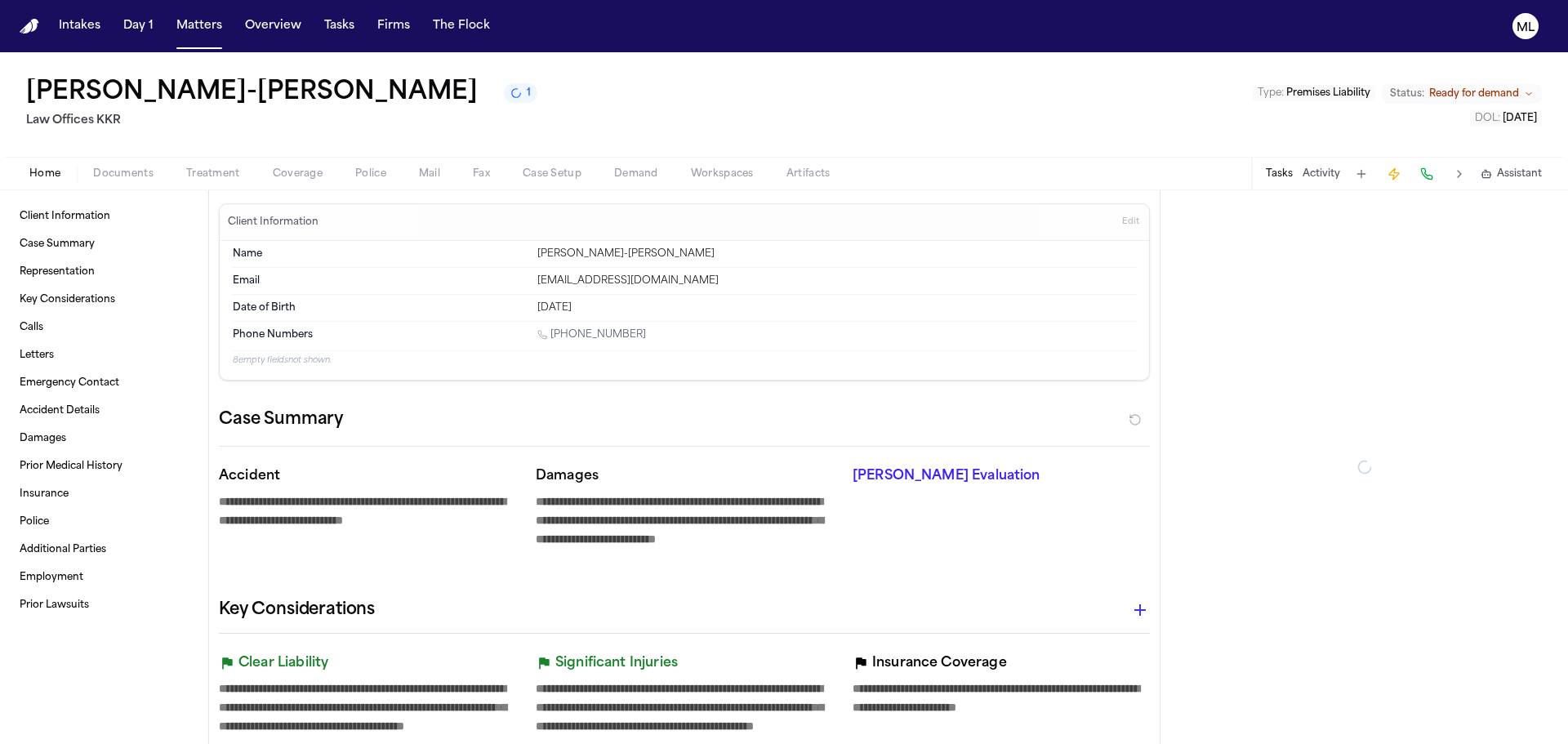
type textarea "*"
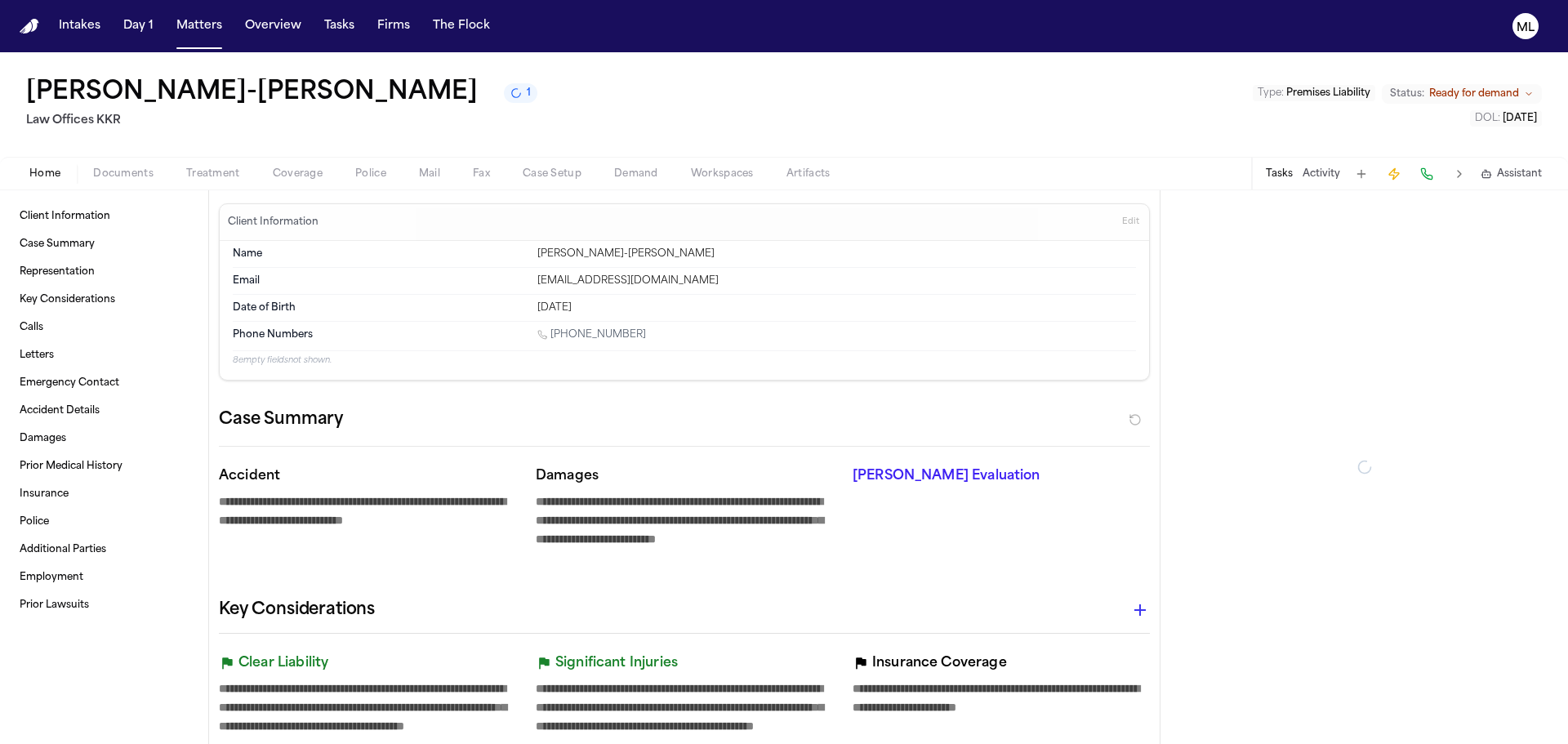
type textarea "*"
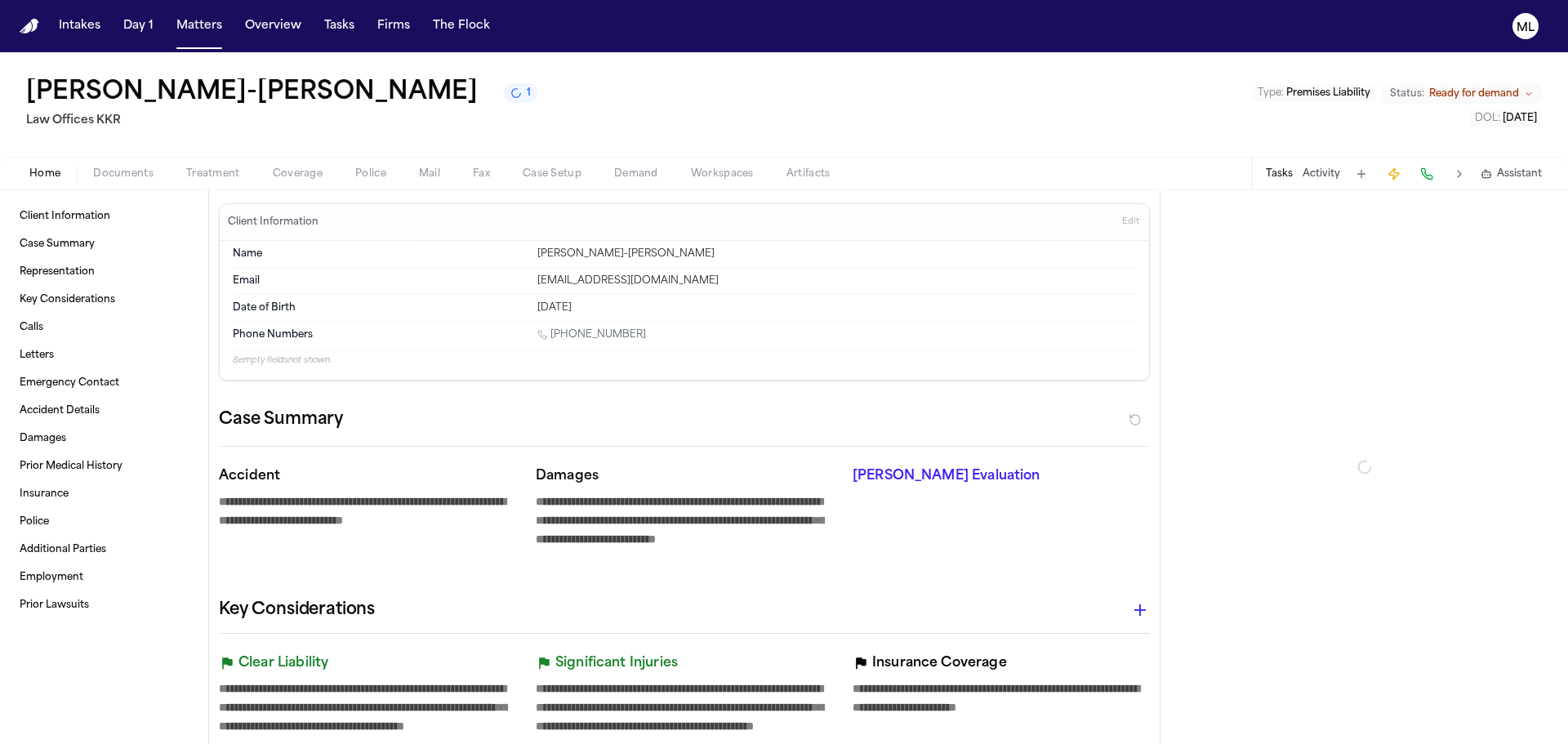
type textarea "*"
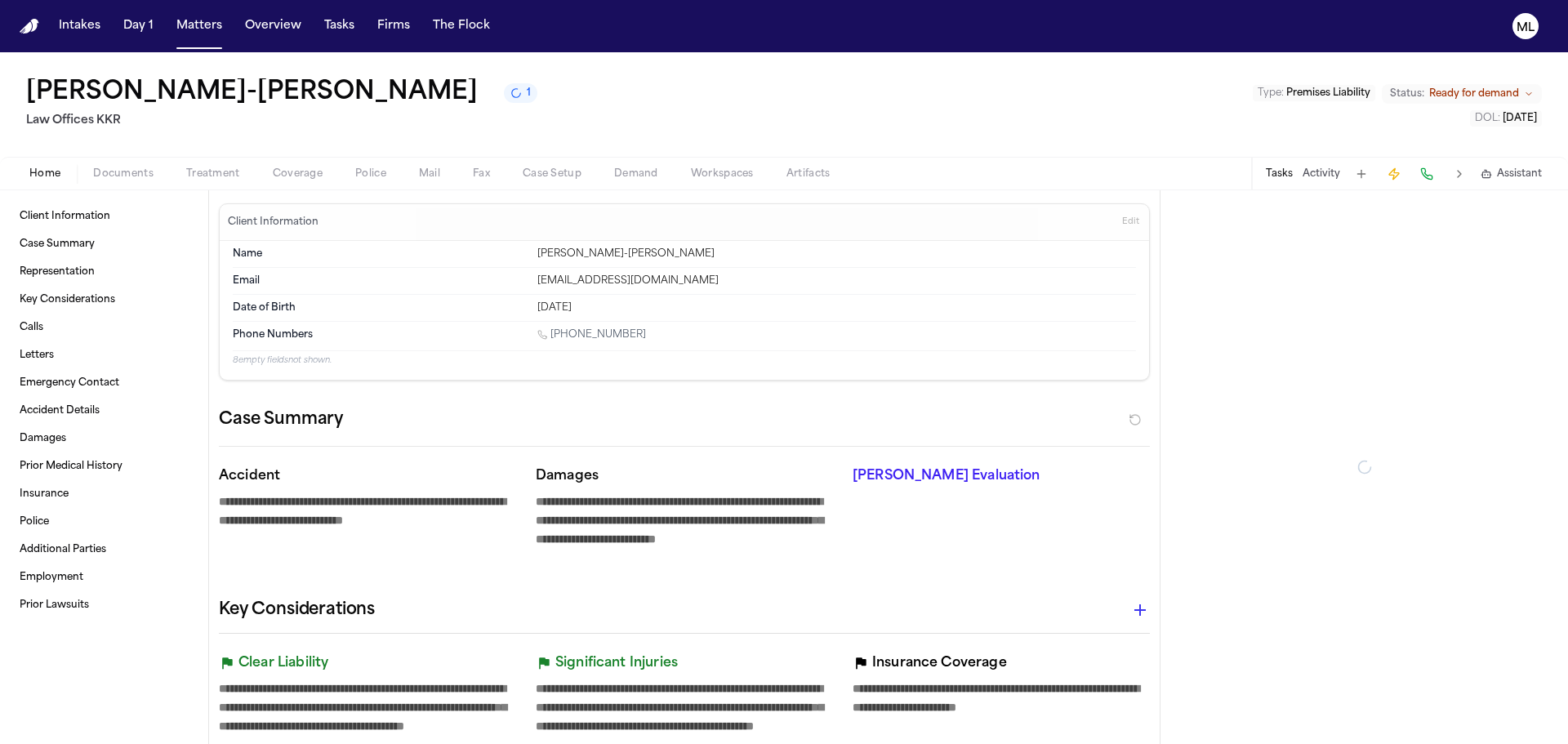
type textarea "*"
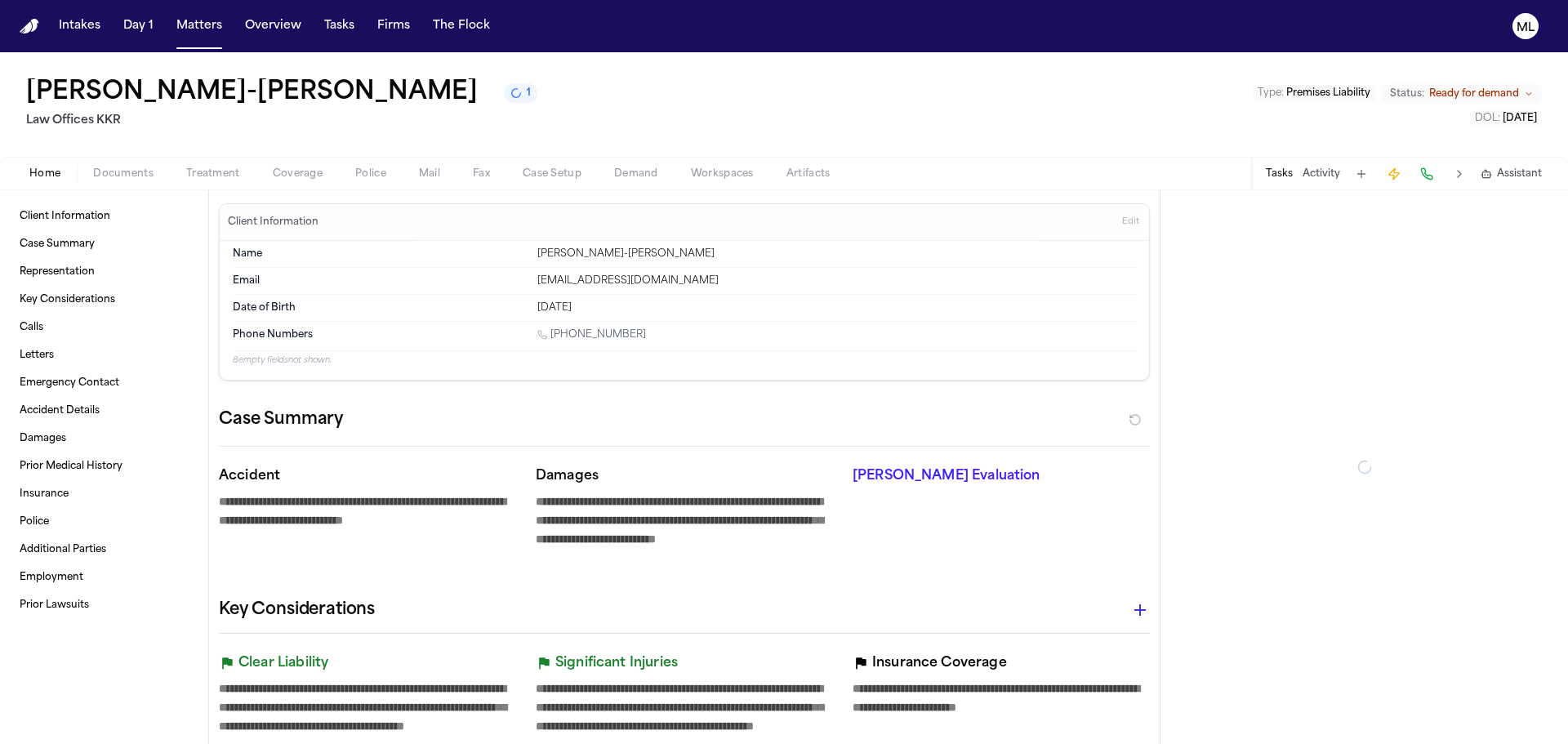
type textarea "*"
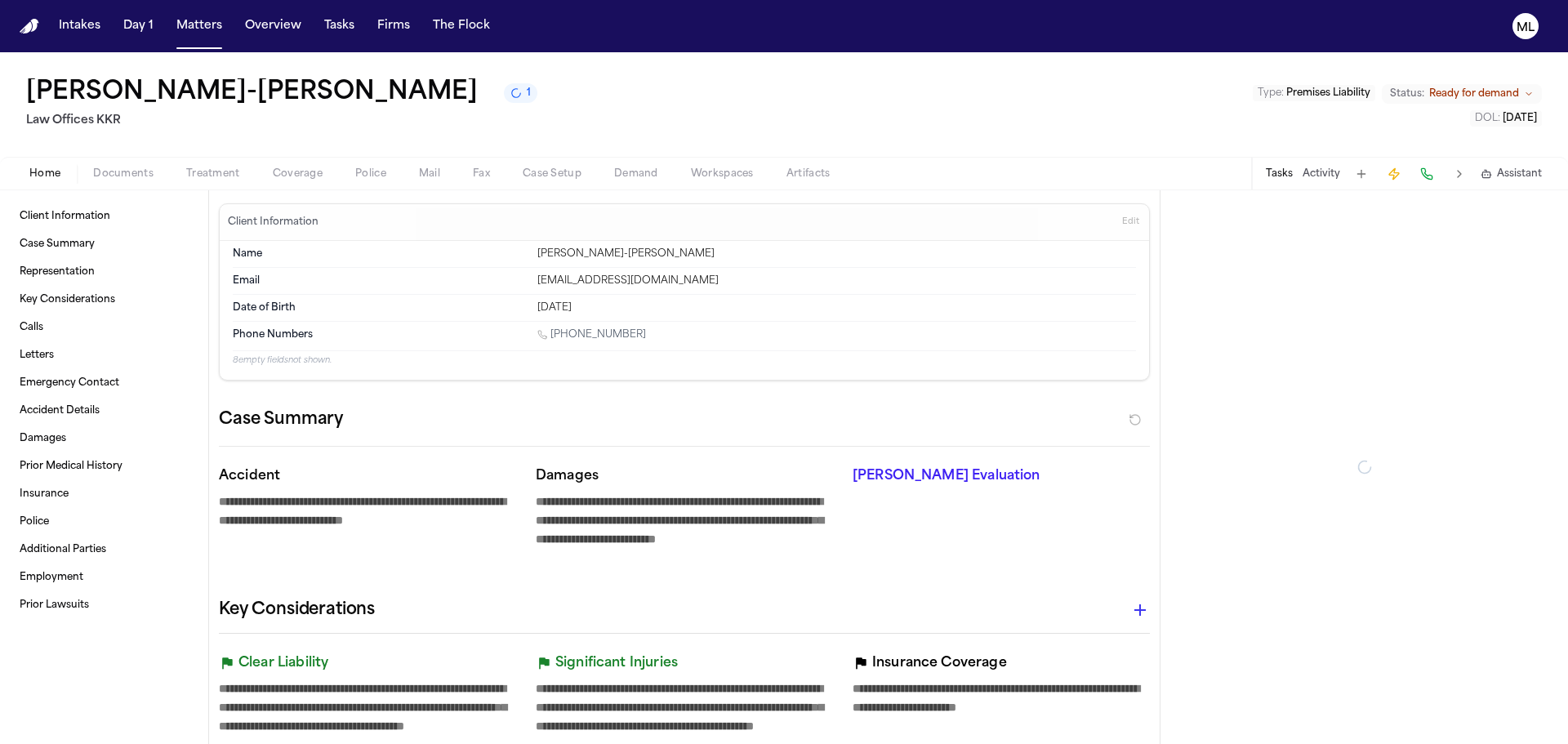
type textarea "*"
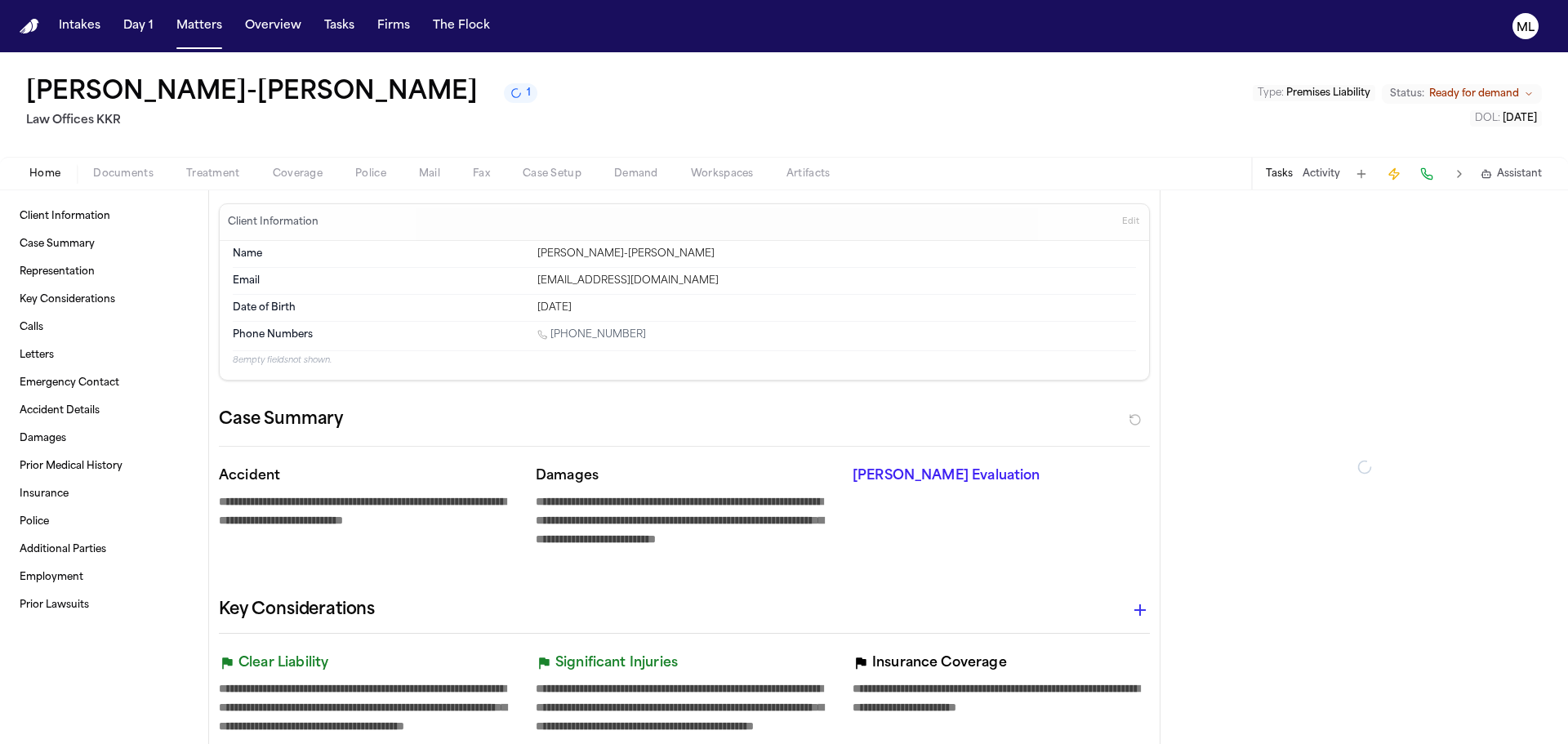
type textarea "*"
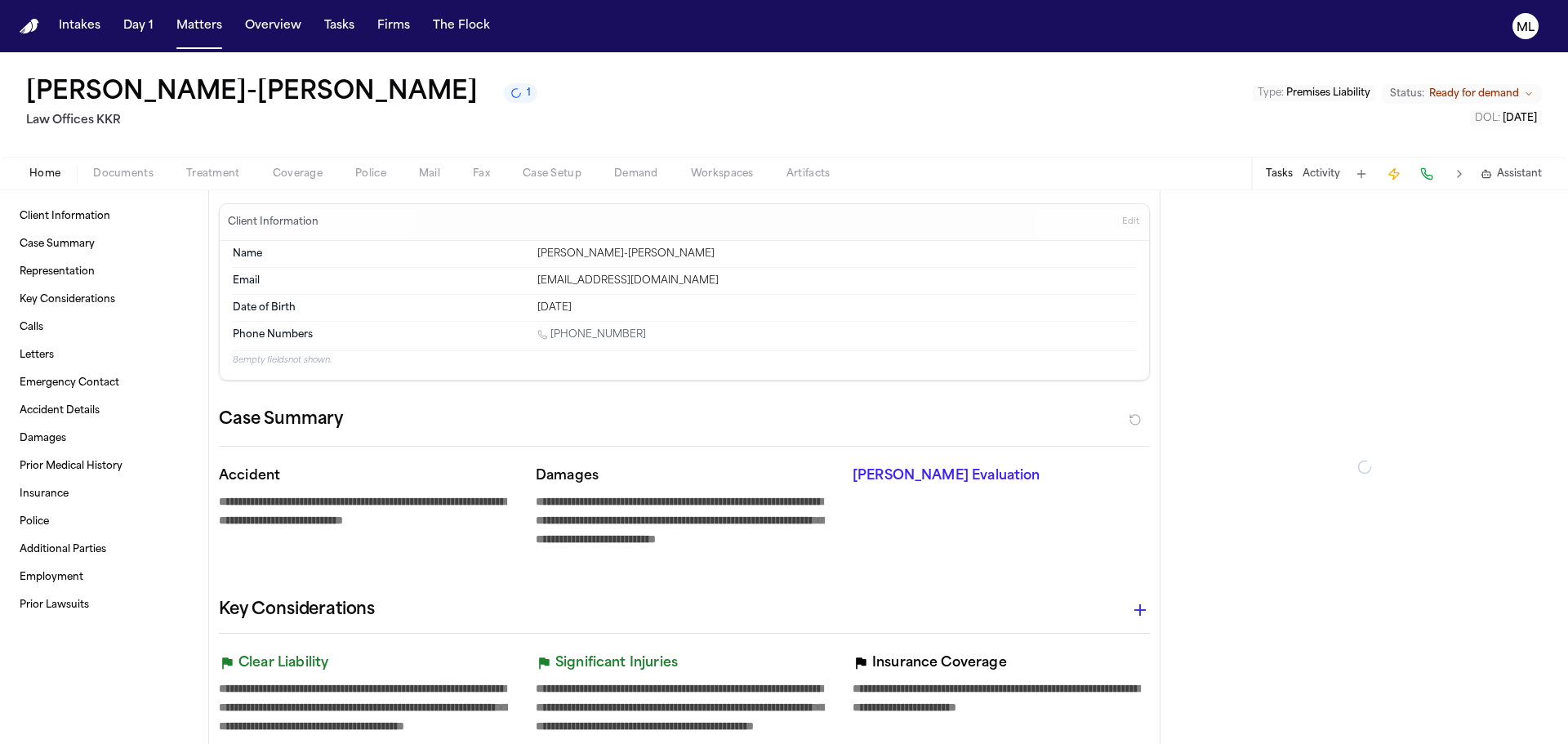
type textarea "*"
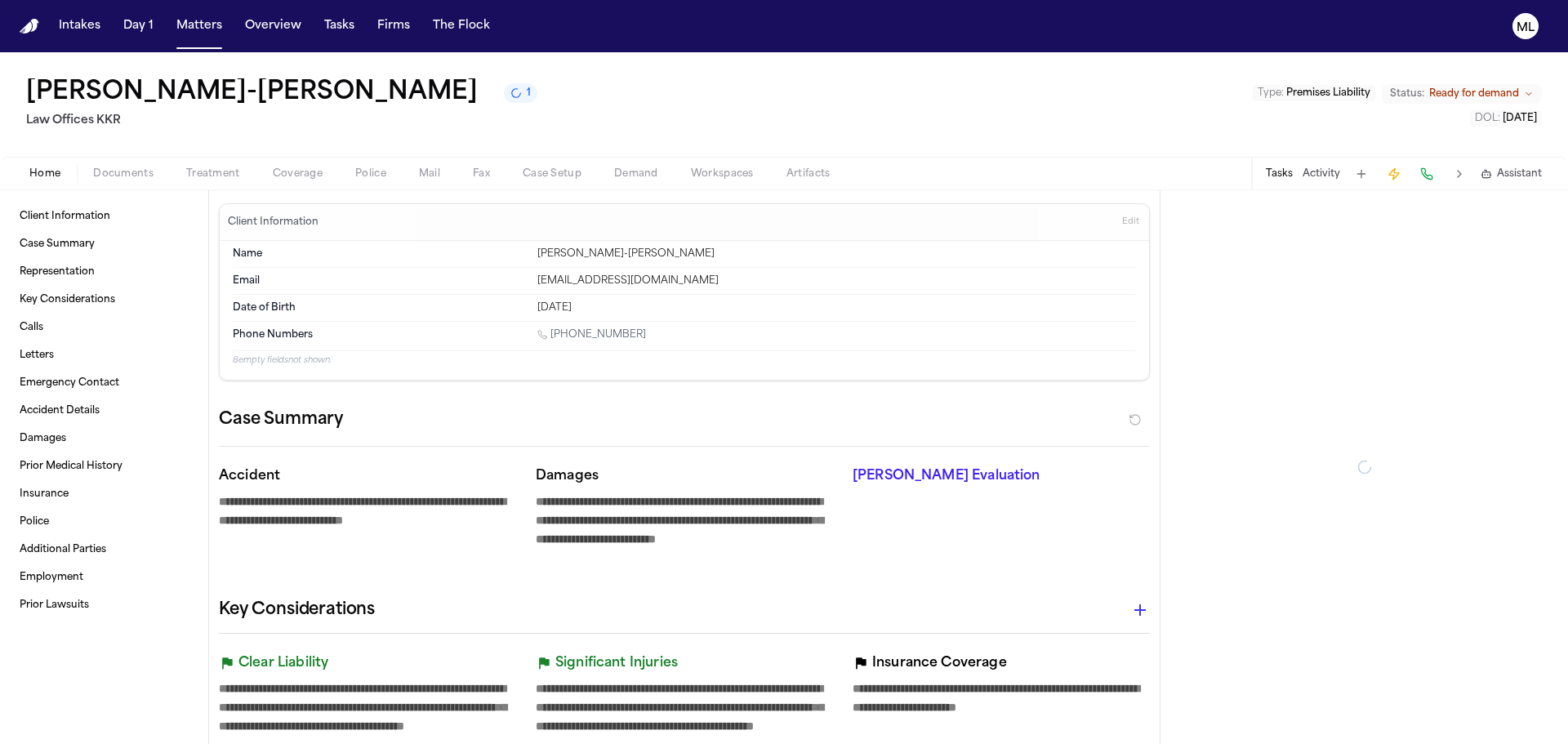
type textarea "*"
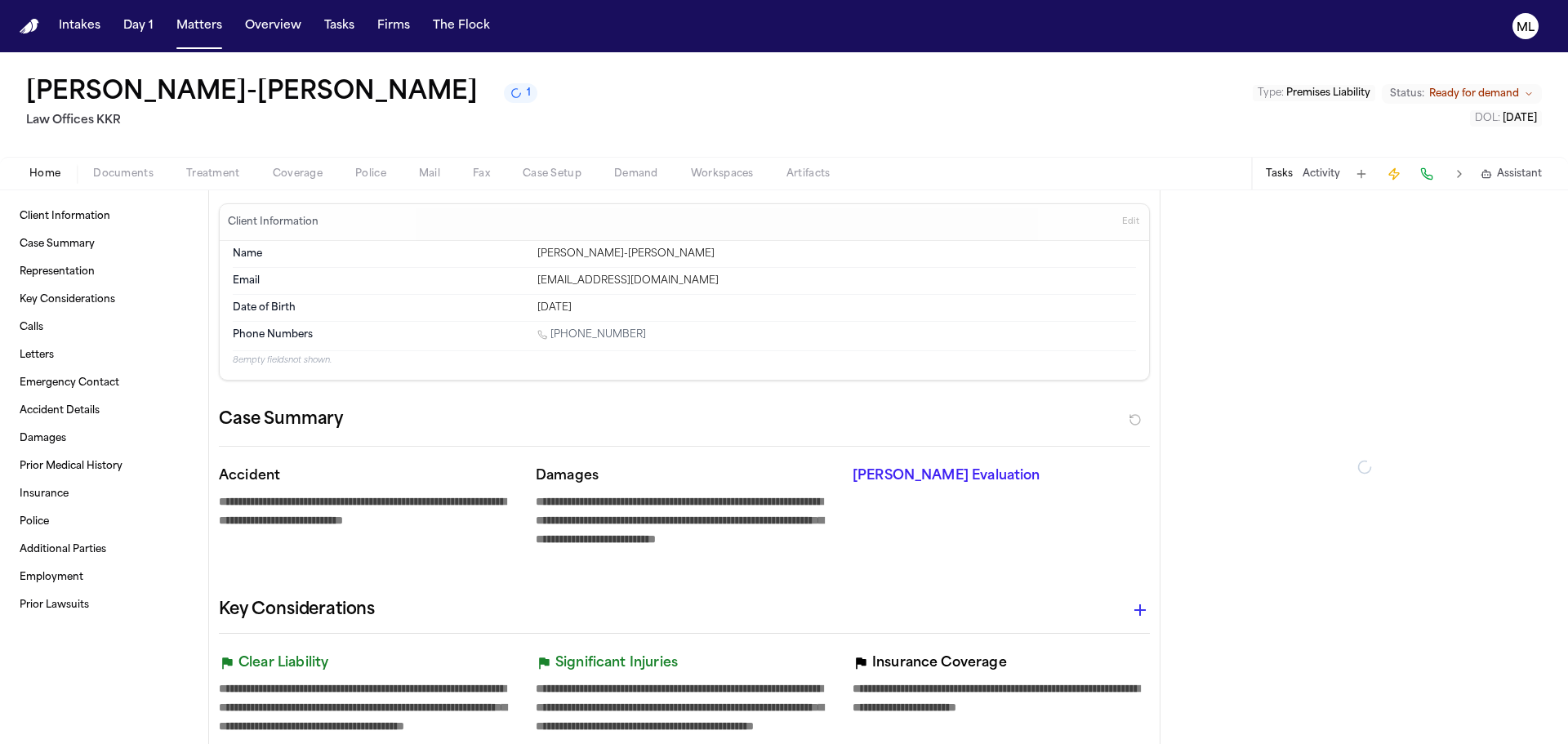
type textarea "*"
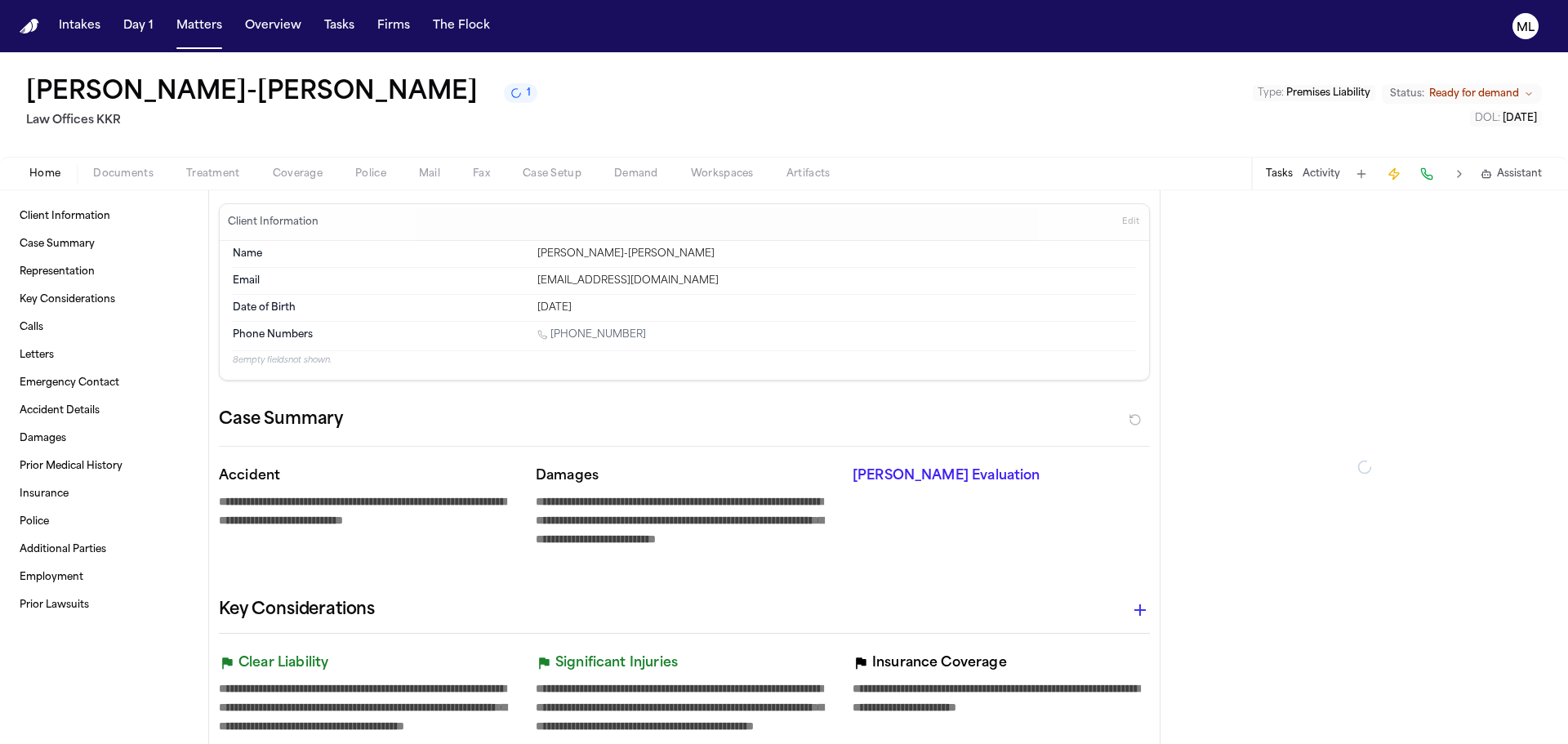
type textarea "*"
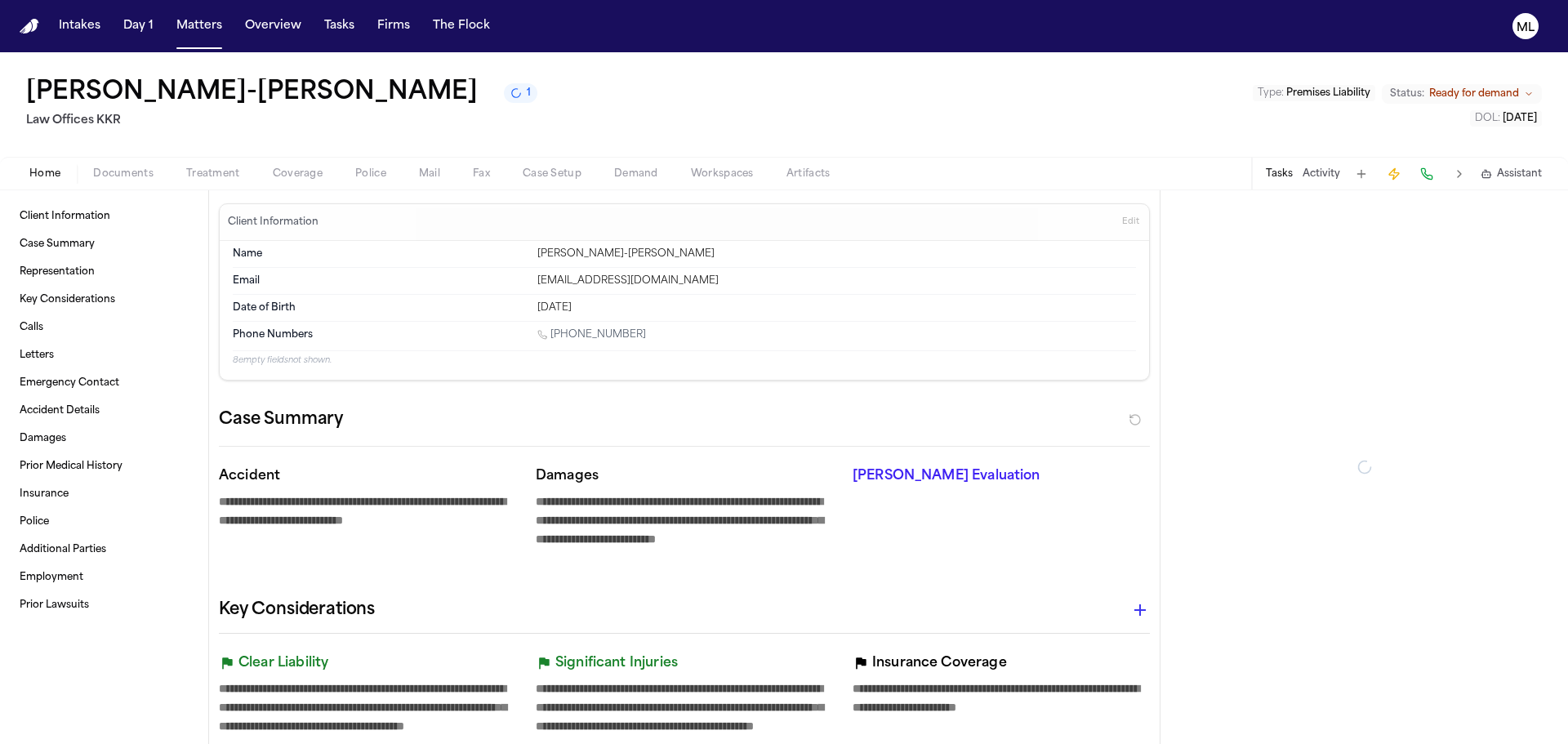
type textarea "*"
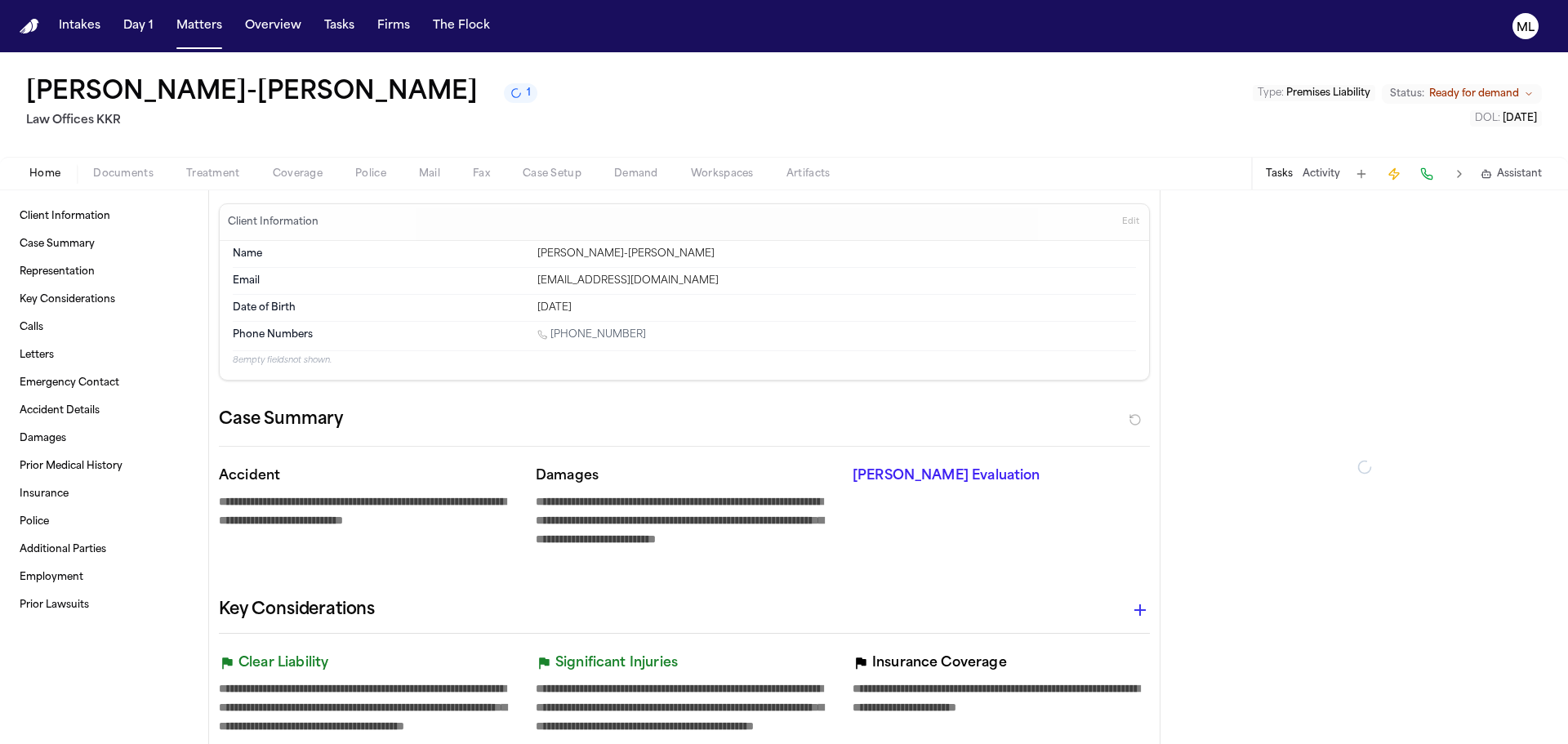
type textarea "*"
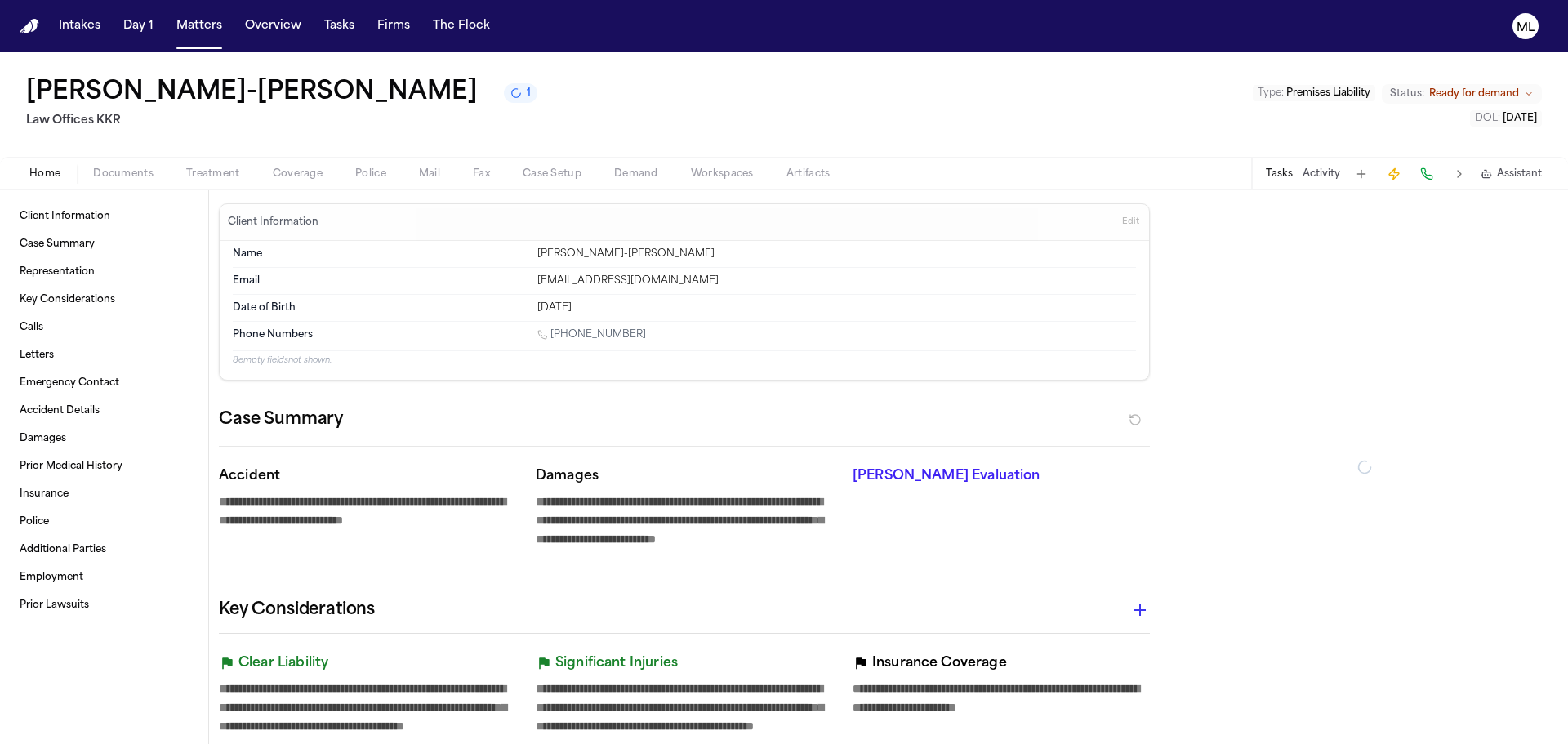
type textarea "*"
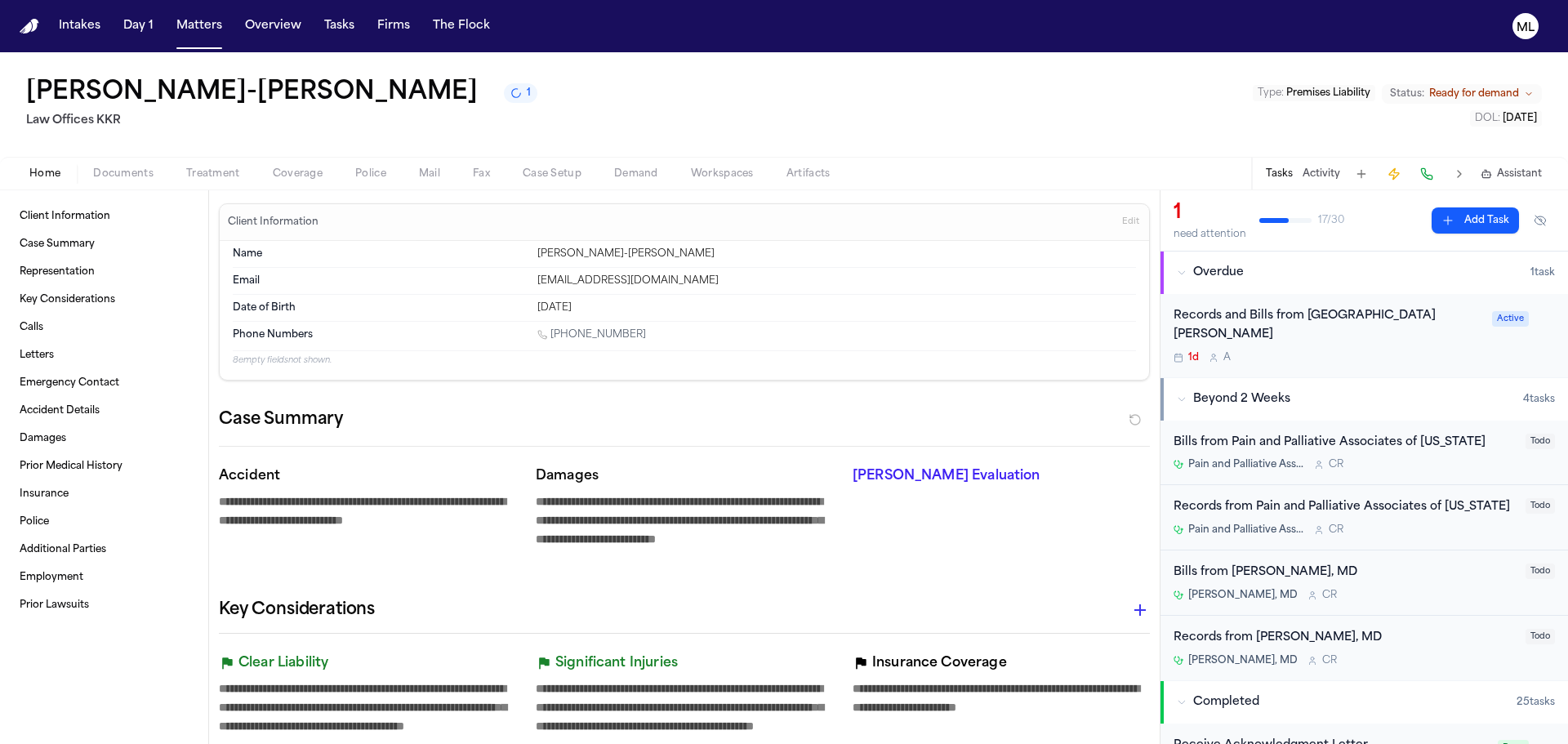
click at [1359, 345] on div "Records and Bills from St. Josephs Hospital 1d A Active" at bounding box center [1365, 335] width 408 height 83
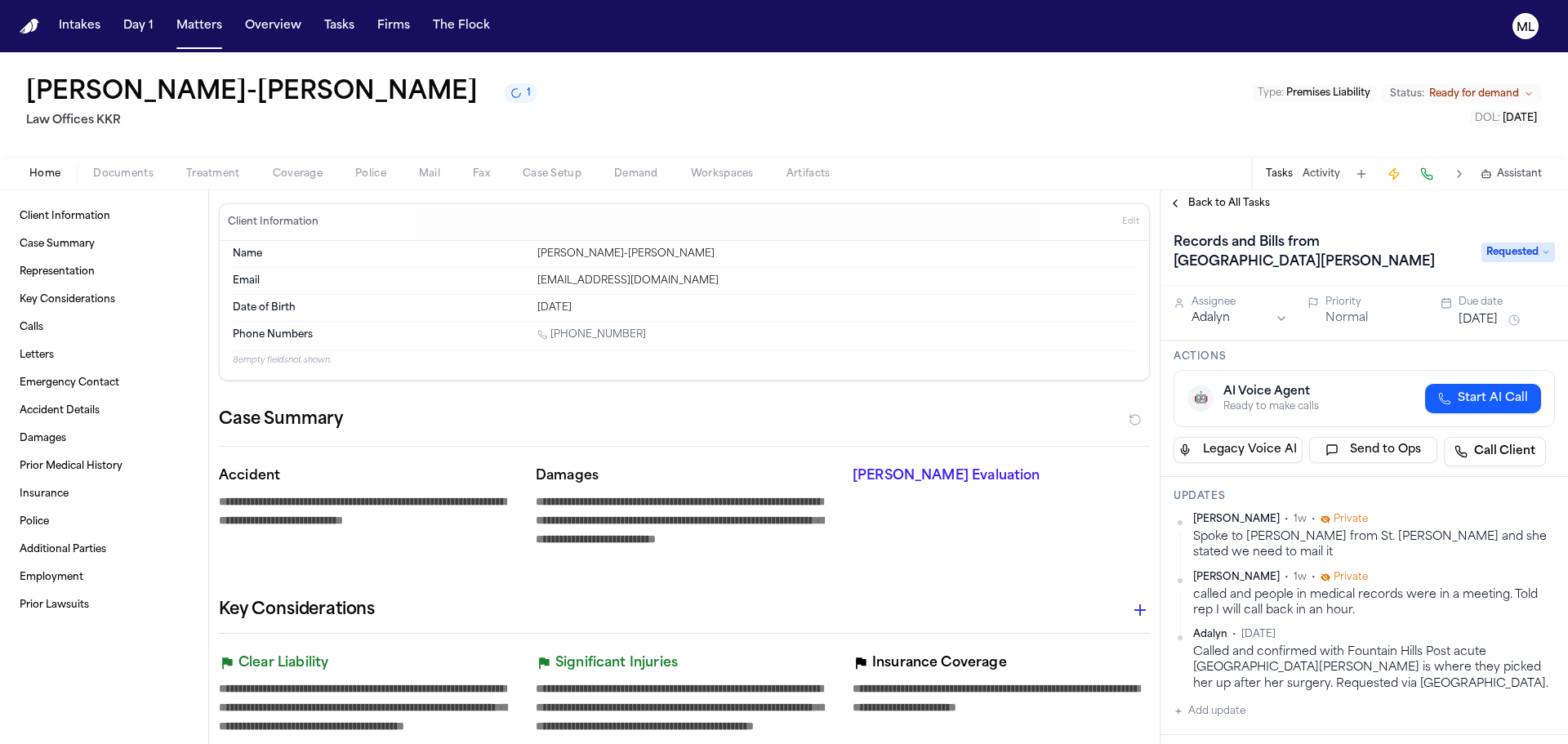
click at [272, 176] on span "Coverage" at bounding box center [297, 174] width 50 height 13
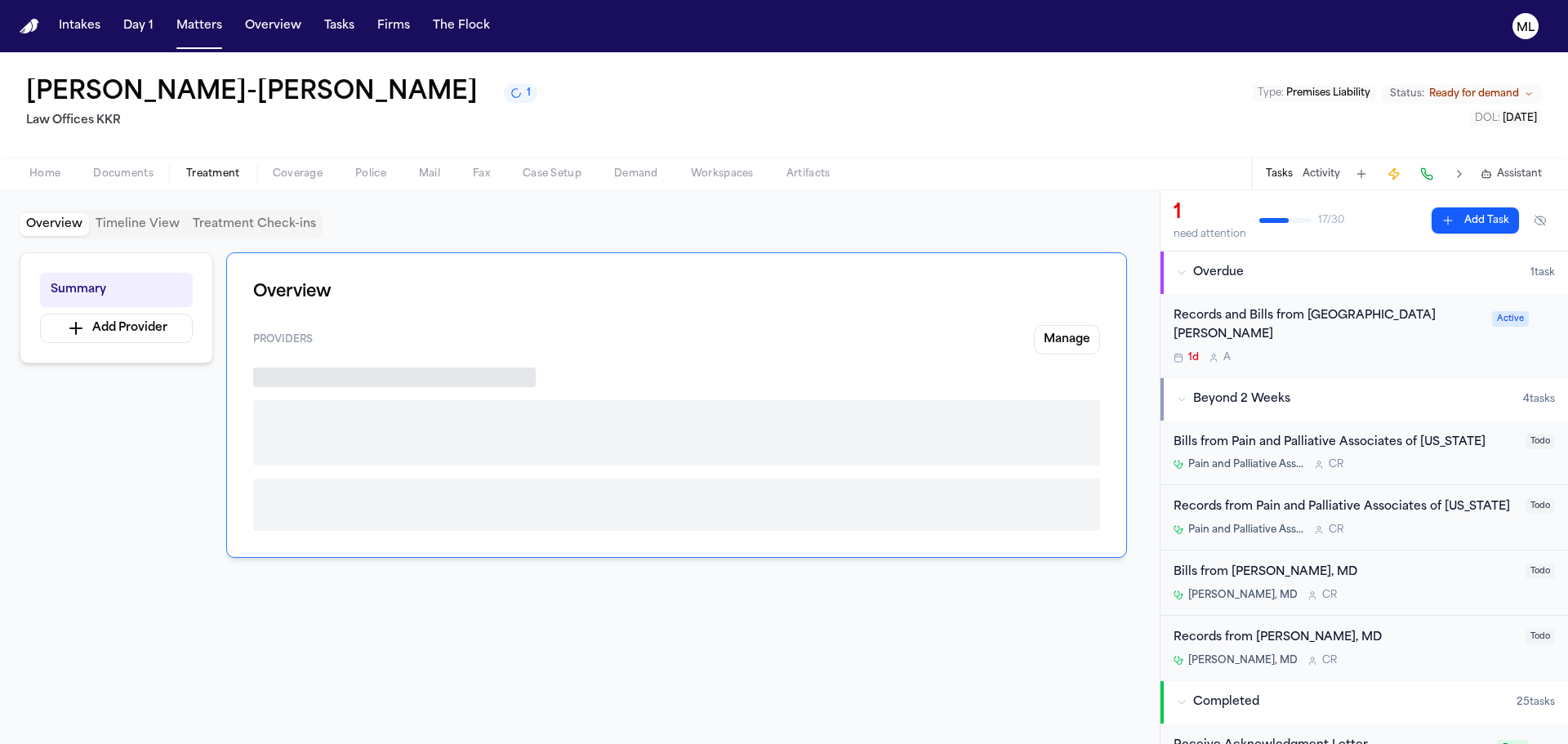
click at [219, 167] on span "Treatment" at bounding box center [213, 174] width 54 height 13
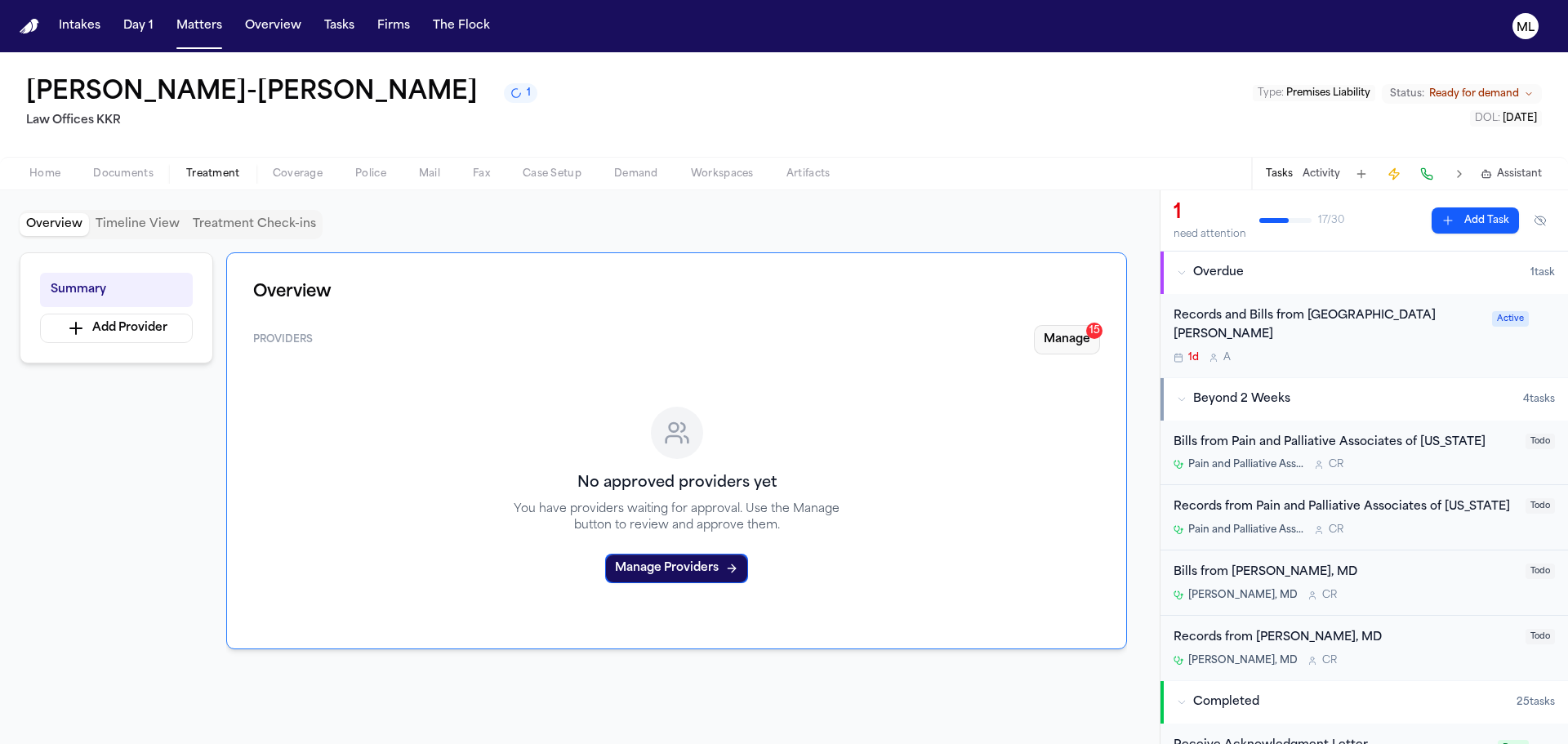
click at [1088, 347] on button "Manage 15" at bounding box center [1067, 340] width 66 height 29
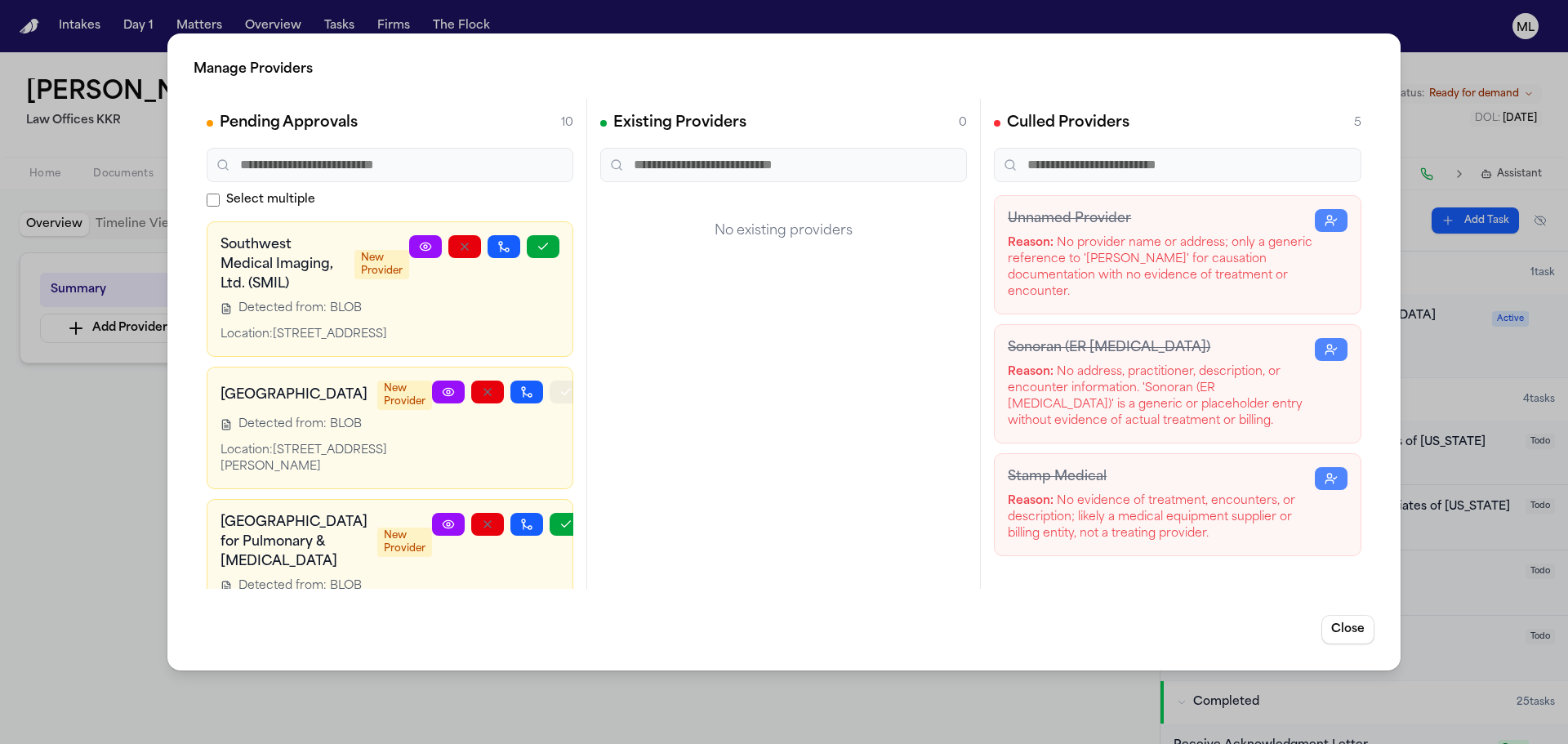
click at [549, 403] on button "button" at bounding box center [566, 391] width 33 height 23
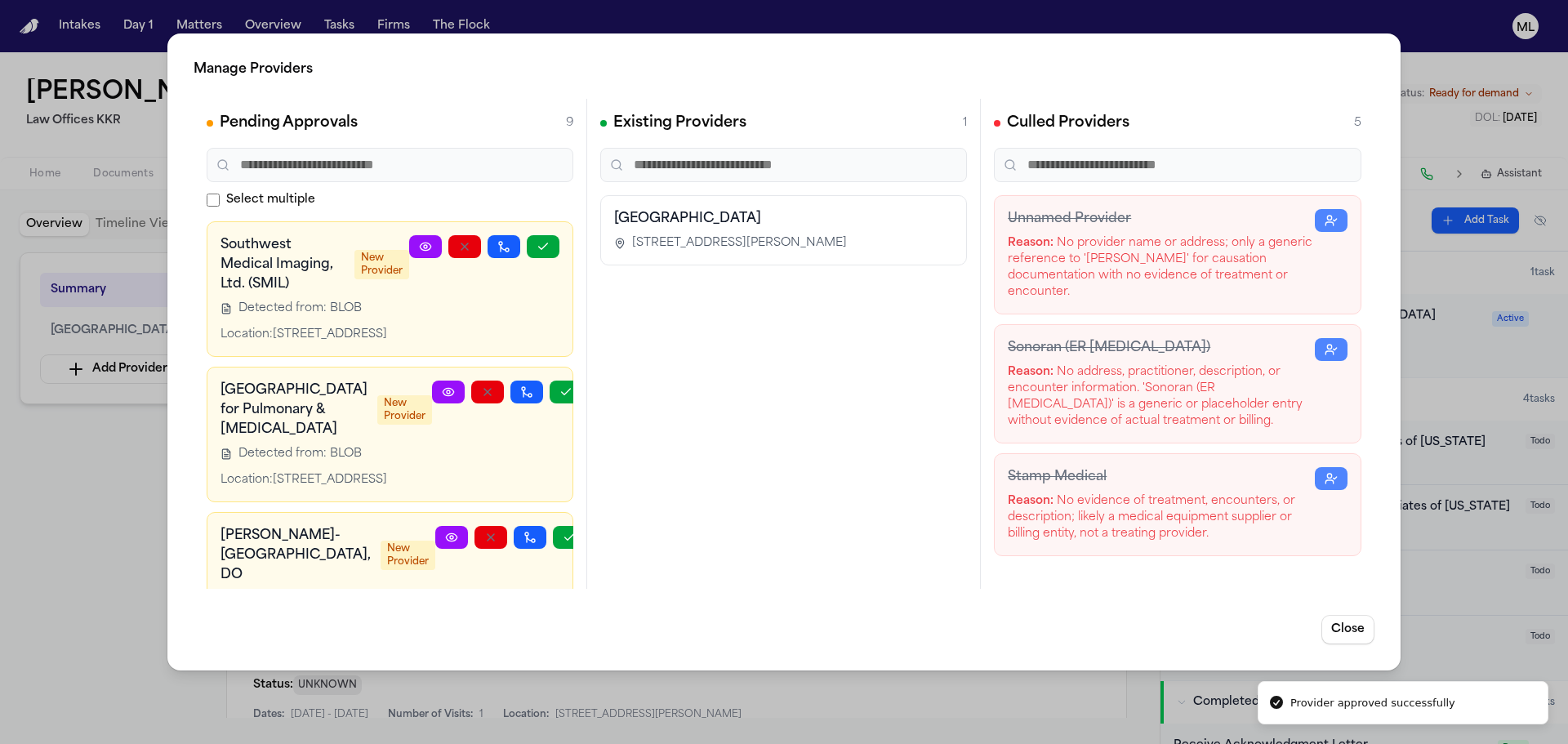
click at [119, 515] on div "Manage Providers Pending Approvals 9 Select multiple Southwest Medical Imaging,…" at bounding box center [784, 372] width 1568 height 744
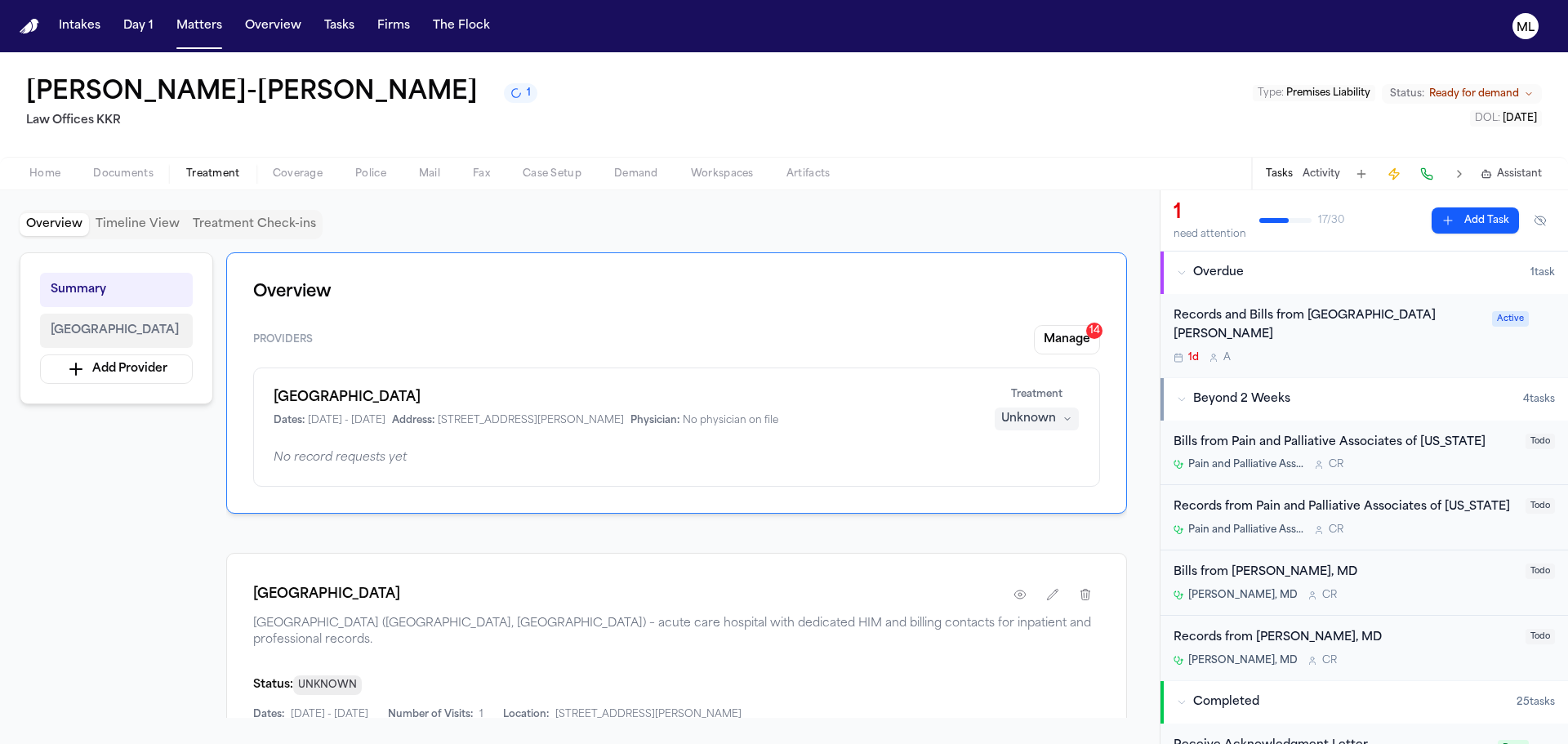
click at [179, 335] on span "St. Joseph's Hospital and Medical Center" at bounding box center [114, 330] width 128 height 19
click at [150, 329] on span "St. Joseph's Hospital and Medical Center" at bounding box center [114, 330] width 128 height 19
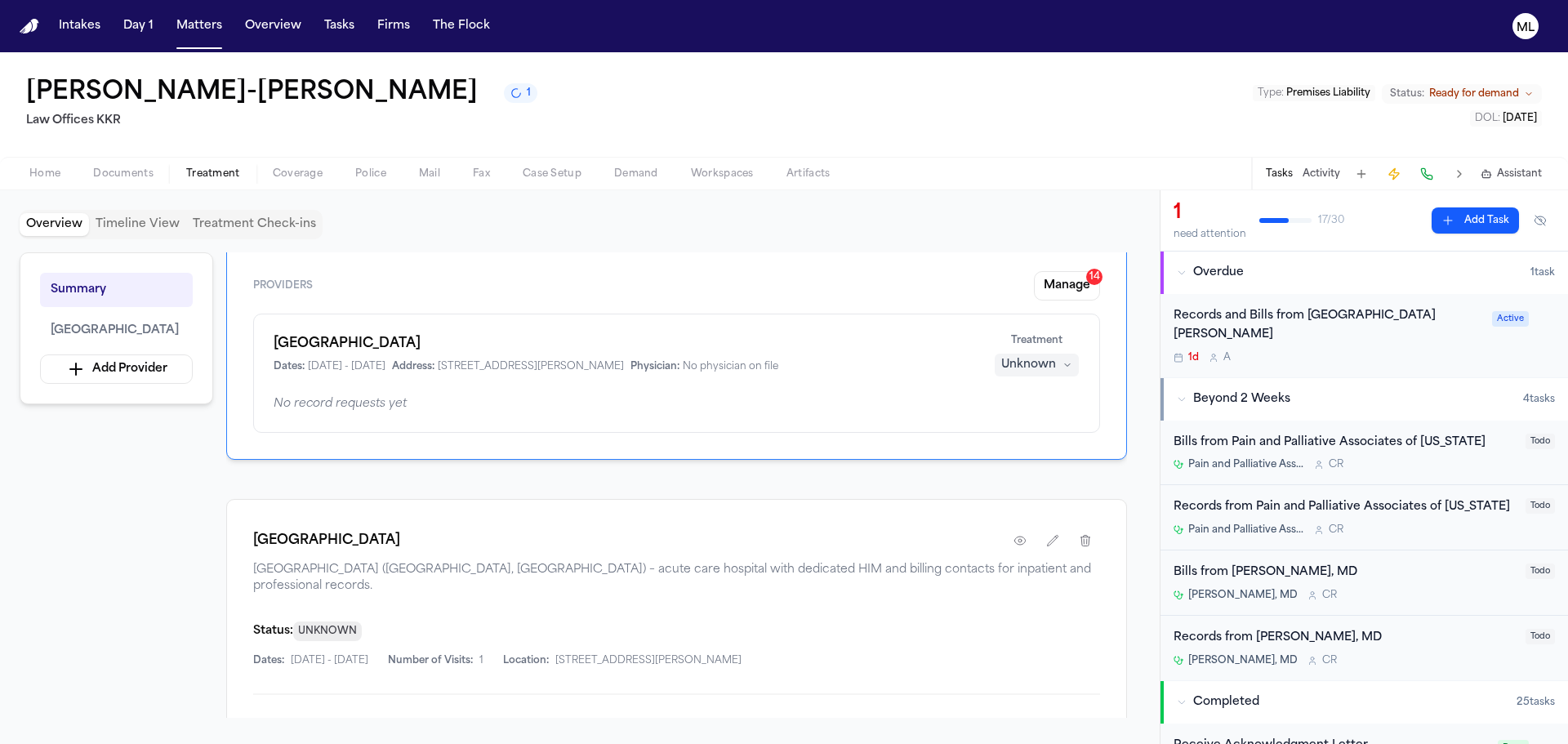
scroll to position [245, 0]
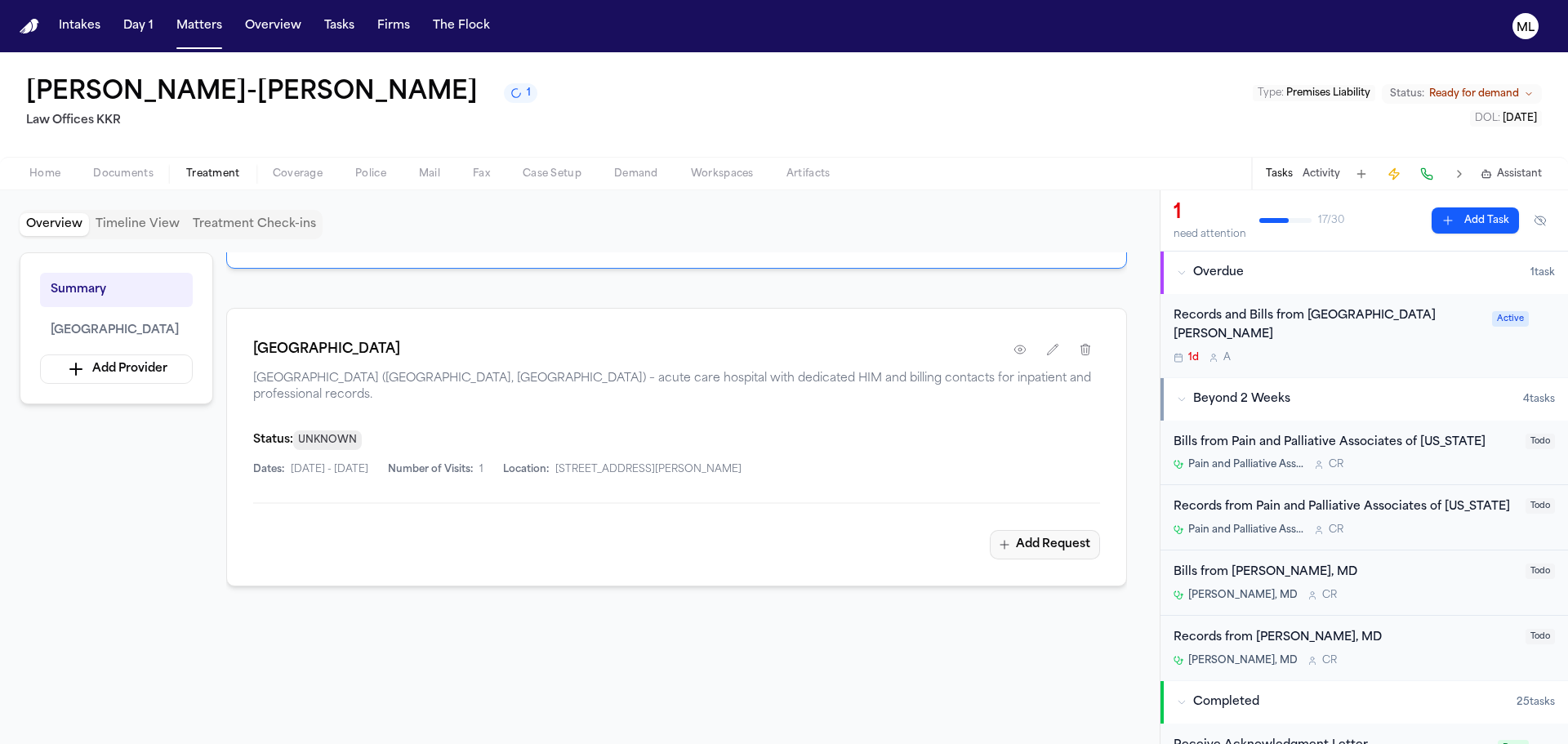
click at [1058, 537] on button "Add Request" at bounding box center [1045, 545] width 111 height 29
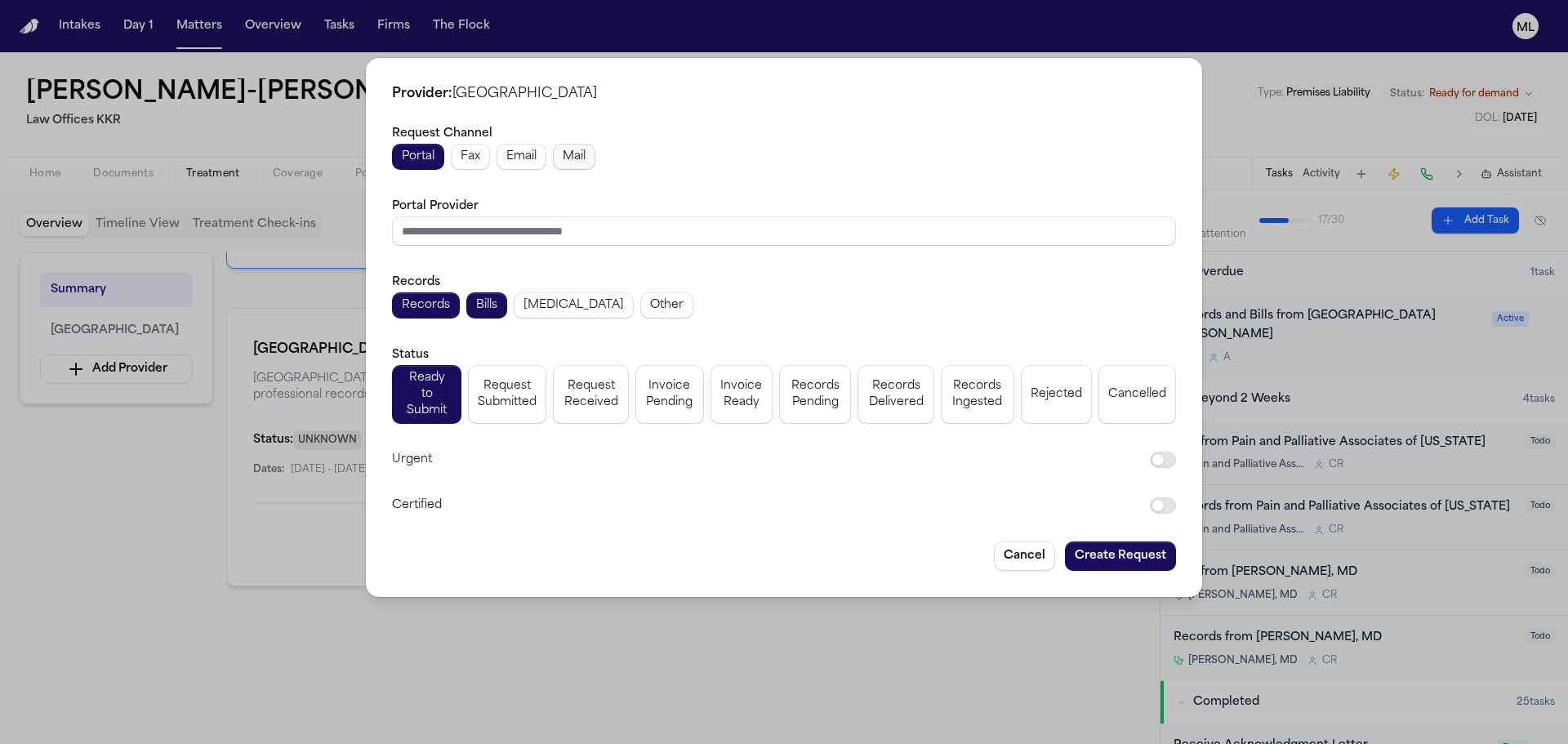
click at [584, 158] on span "Mail" at bounding box center [574, 157] width 23 height 16
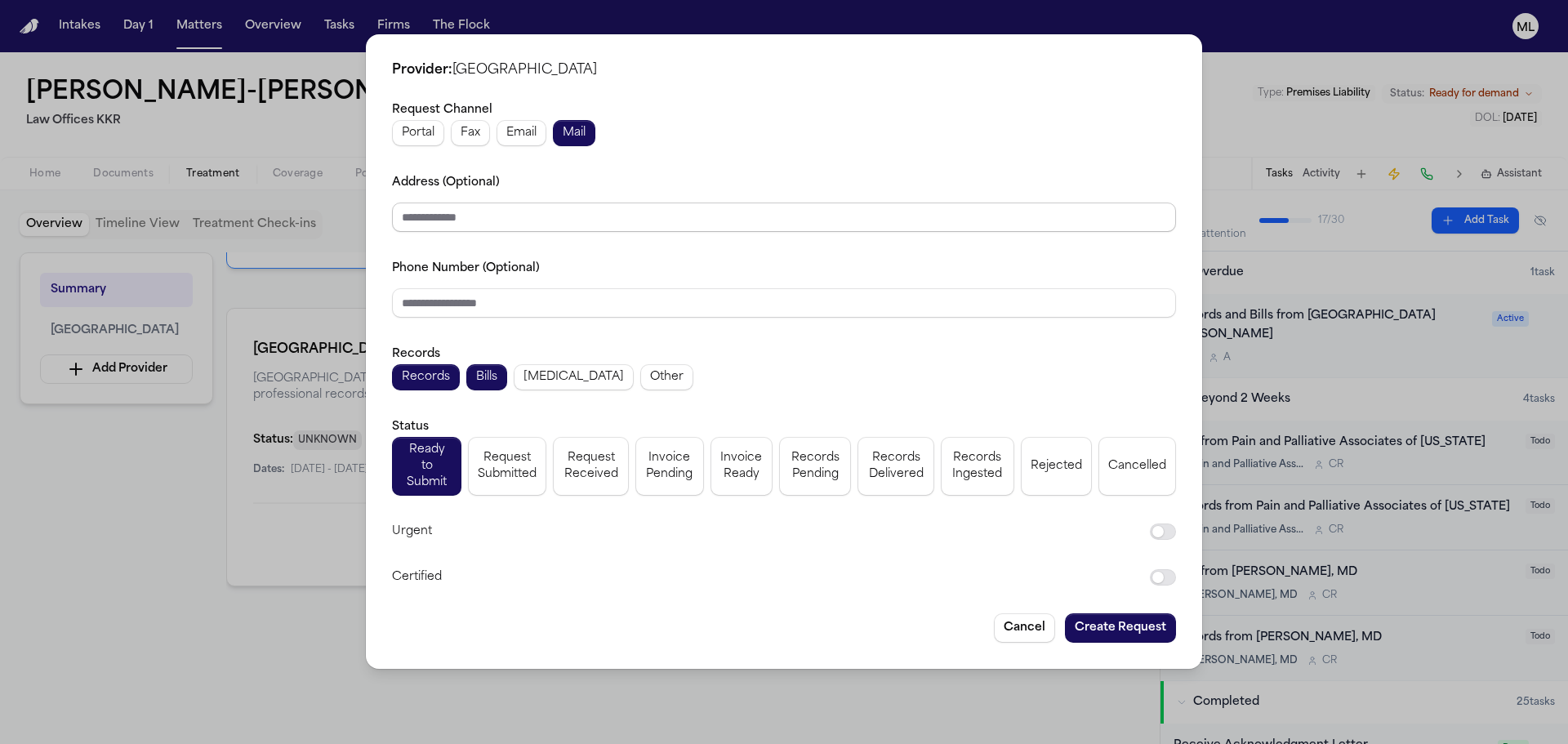
click at [560, 211] on input "Address (Optional)" at bounding box center [784, 218] width 784 height 29
click at [487, 211] on input "Address (Optional)" at bounding box center [784, 218] width 784 height 29
paste input "**********"
click at [517, 460] on span "Request Submitted" at bounding box center [507, 466] width 59 height 33
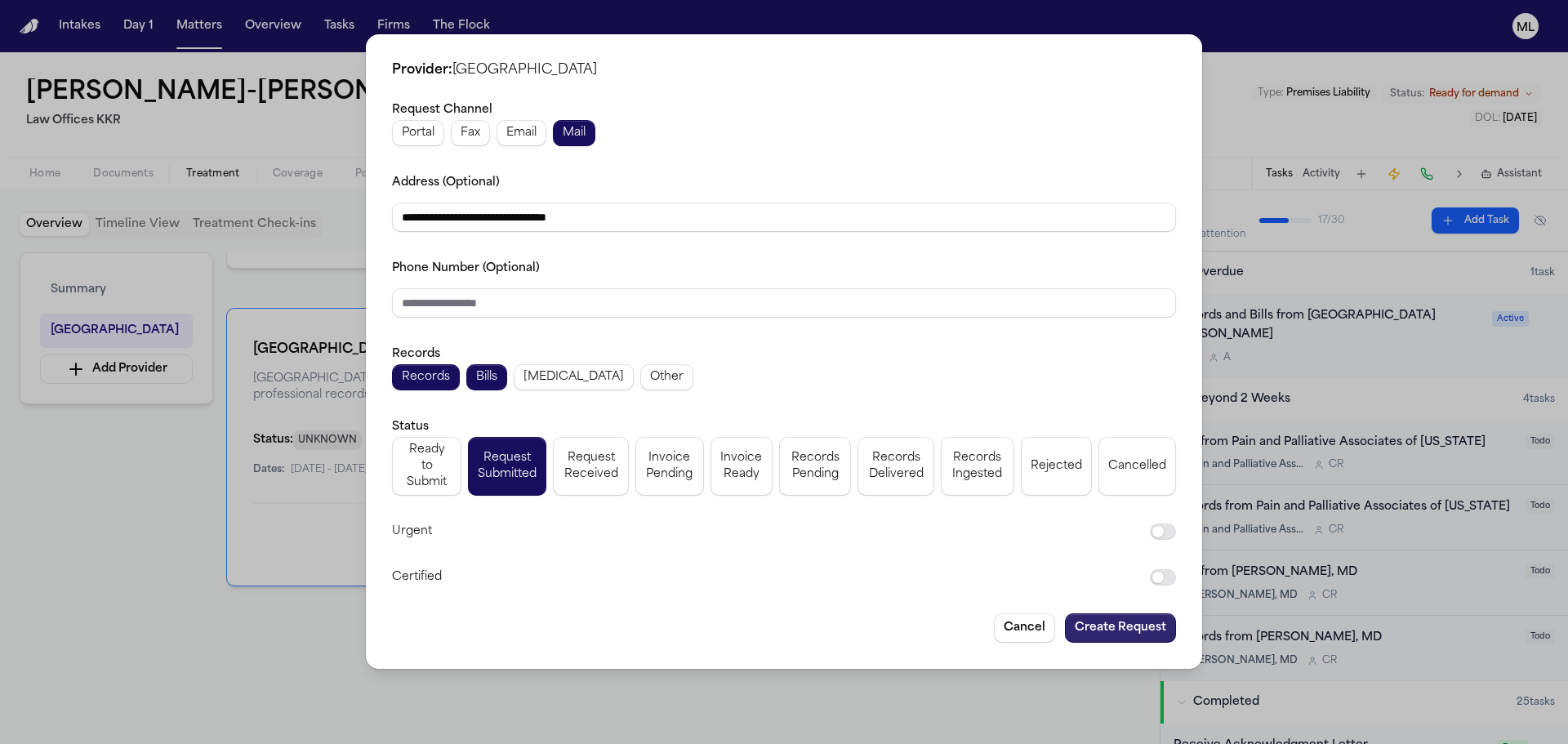
click at [1077, 618] on button "Create Request" at bounding box center [1121, 628] width 112 height 29
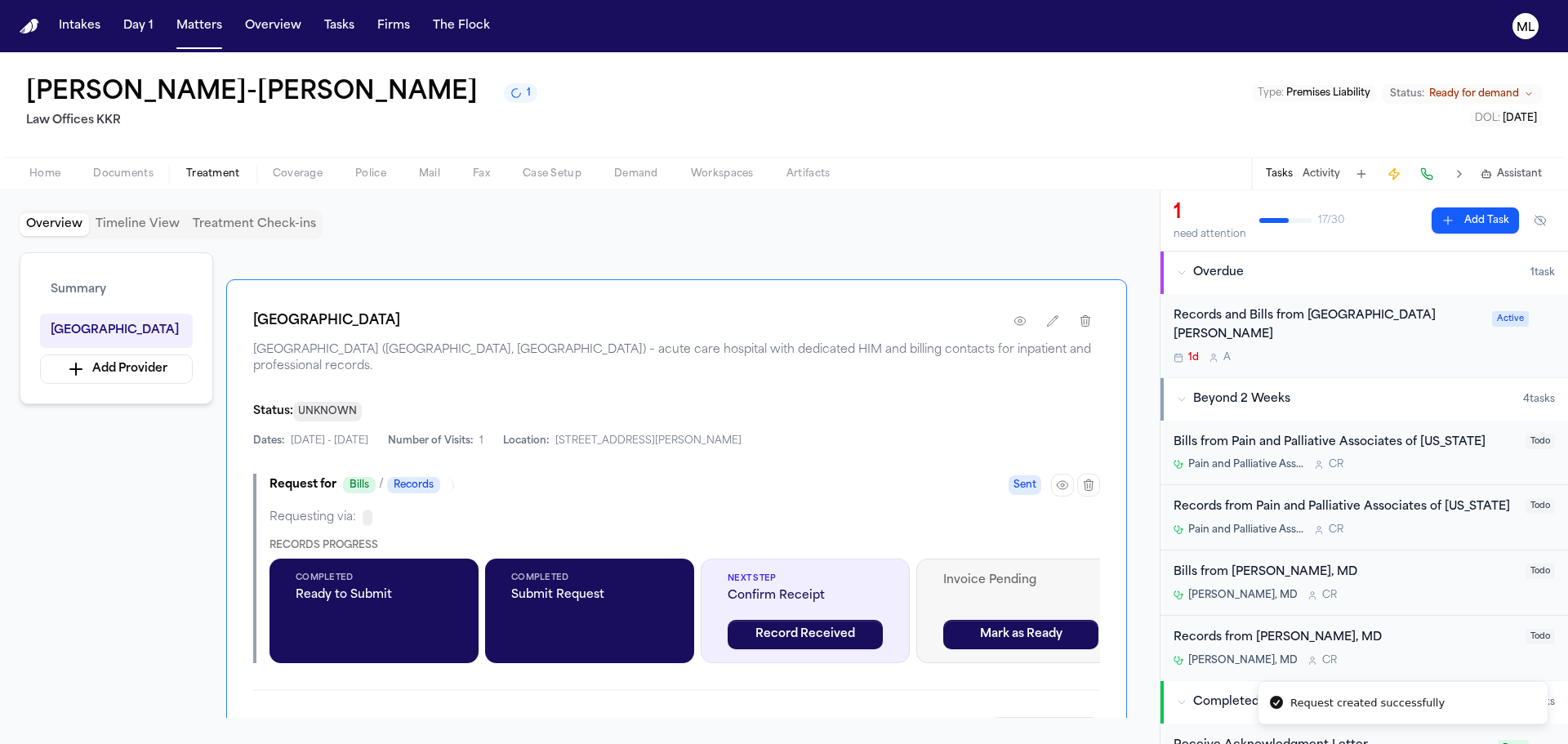
scroll to position [409, 0]
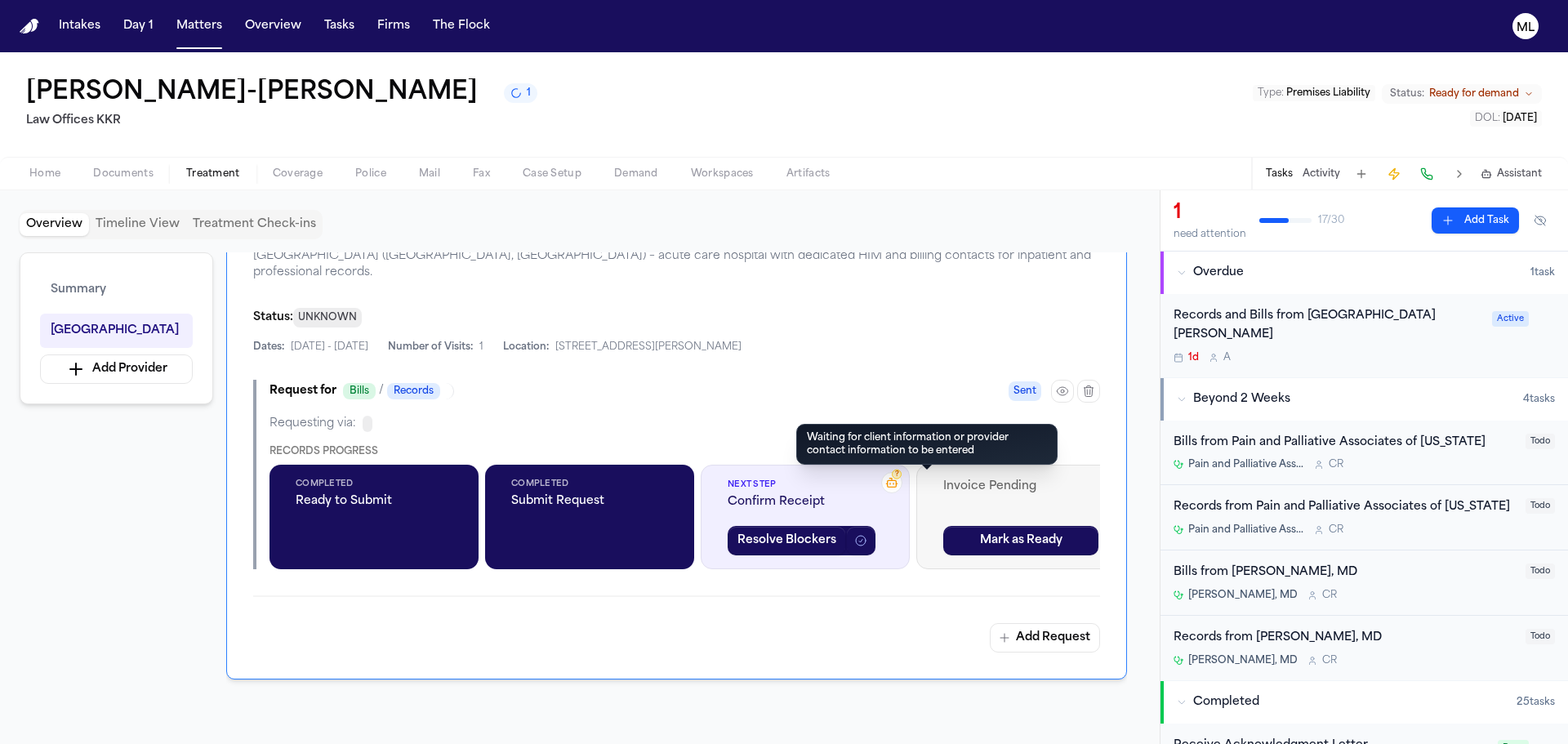
click at [897, 484] on rect at bounding box center [892, 483] width 9 height 6
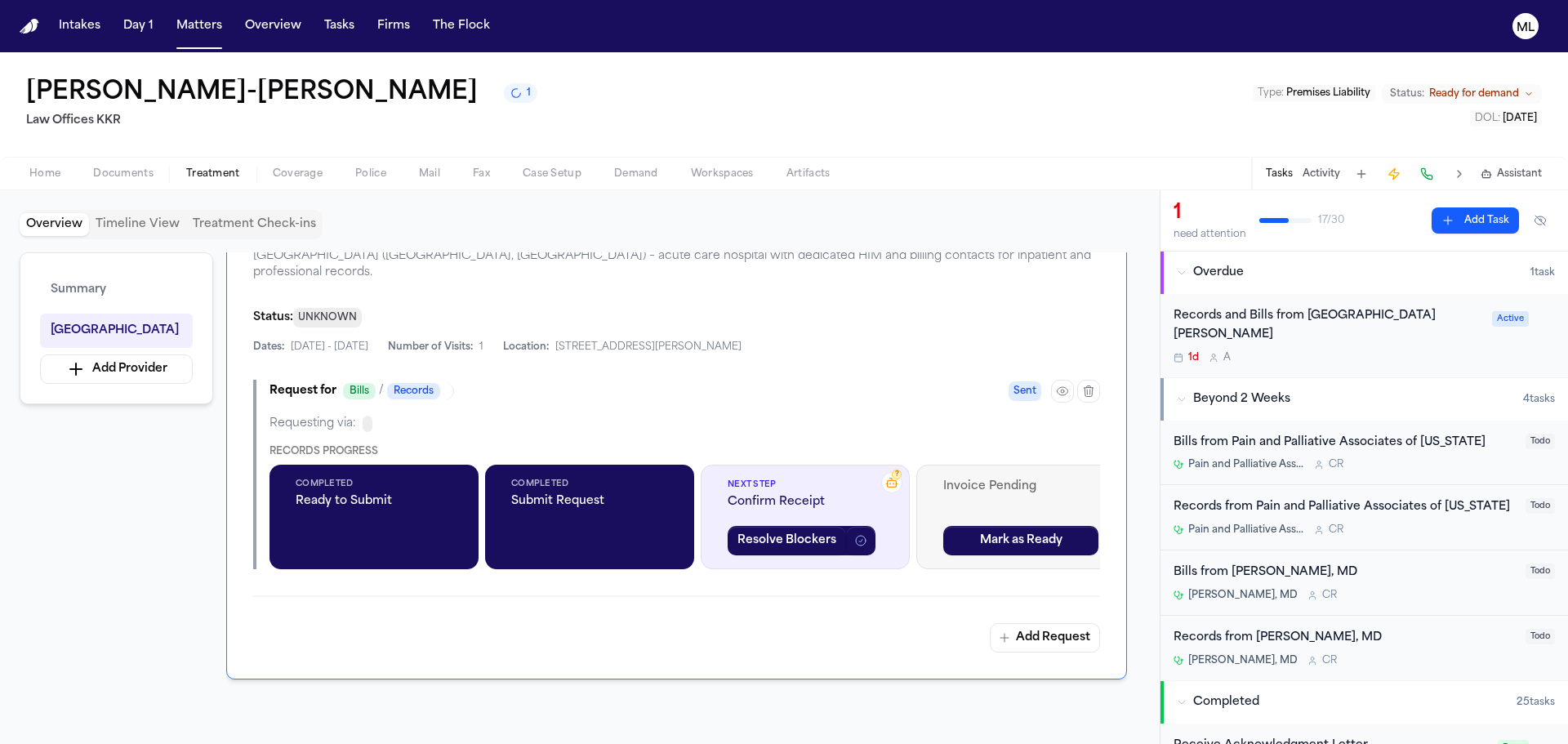
click at [899, 483] on icon at bounding box center [892, 483] width 13 height 13
click at [899, 479] on icon at bounding box center [892, 483] width 13 height 13
click at [899, 486] on icon at bounding box center [892, 483] width 13 height 13
click at [847, 532] on button "Resolve Blockers" at bounding box center [787, 540] width 119 height 29
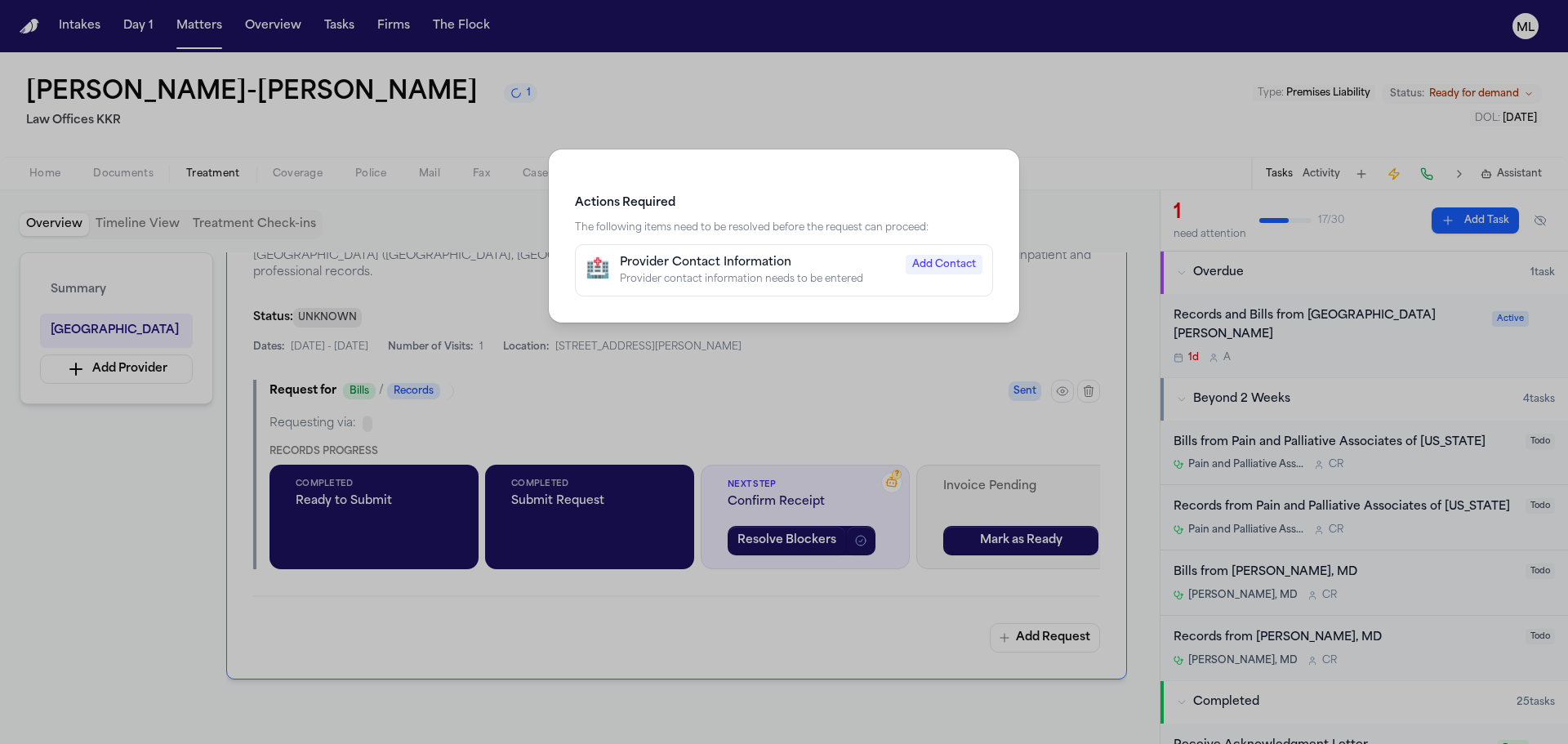
click at [932, 264] on span "Add Contact" at bounding box center [944, 264] width 77 height 19
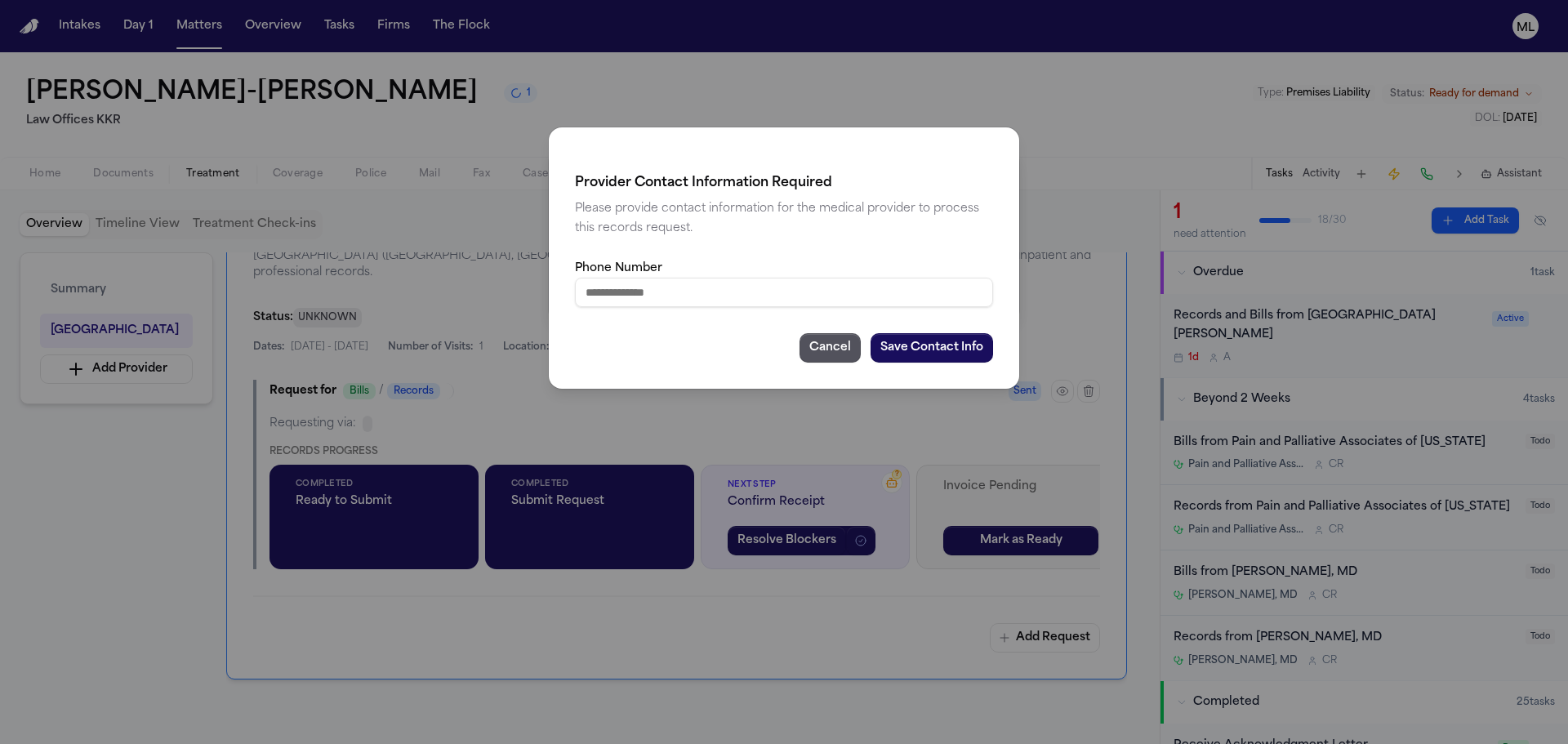
click at [596, 290] on input "Phone Number" at bounding box center [784, 292] width 418 height 29
paste input "**********"
click at [886, 335] on button "Save Contact Info" at bounding box center [932, 348] width 123 height 29
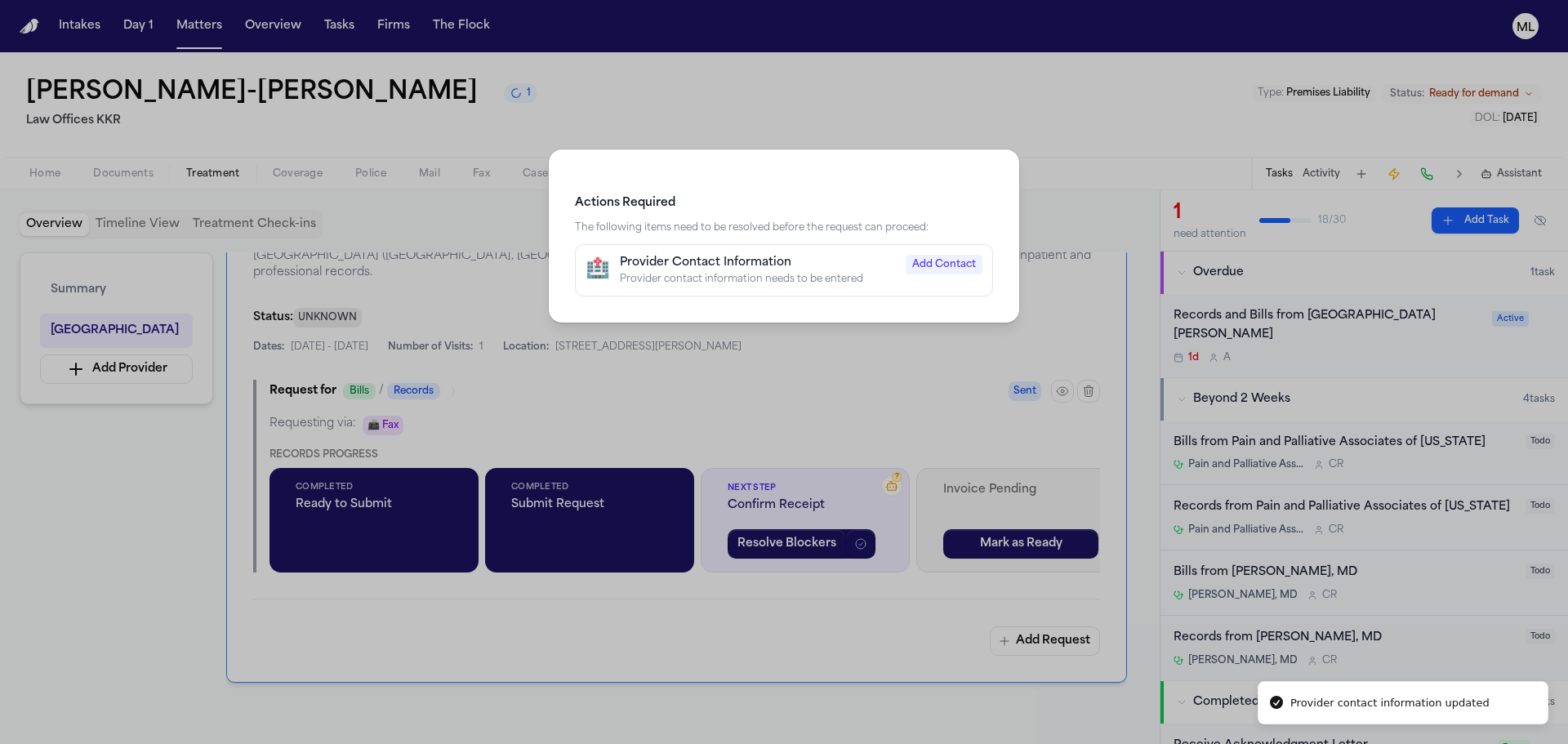
click at [886, 389] on div "Actions Required The following items need to be resolved before the request can…" at bounding box center [784, 372] width 1568 height 744
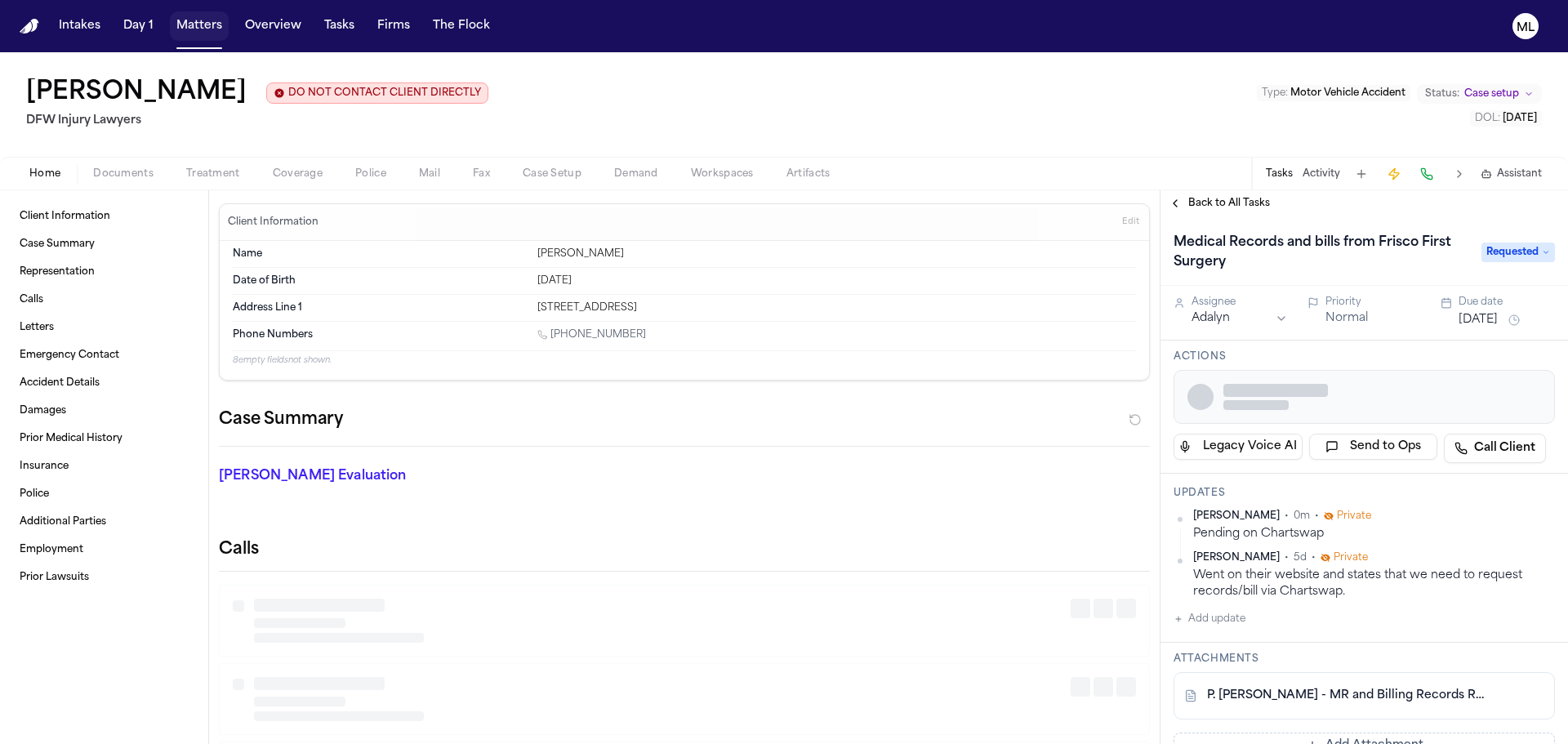
click at [210, 21] on button "Matters" at bounding box center [199, 27] width 59 height 29
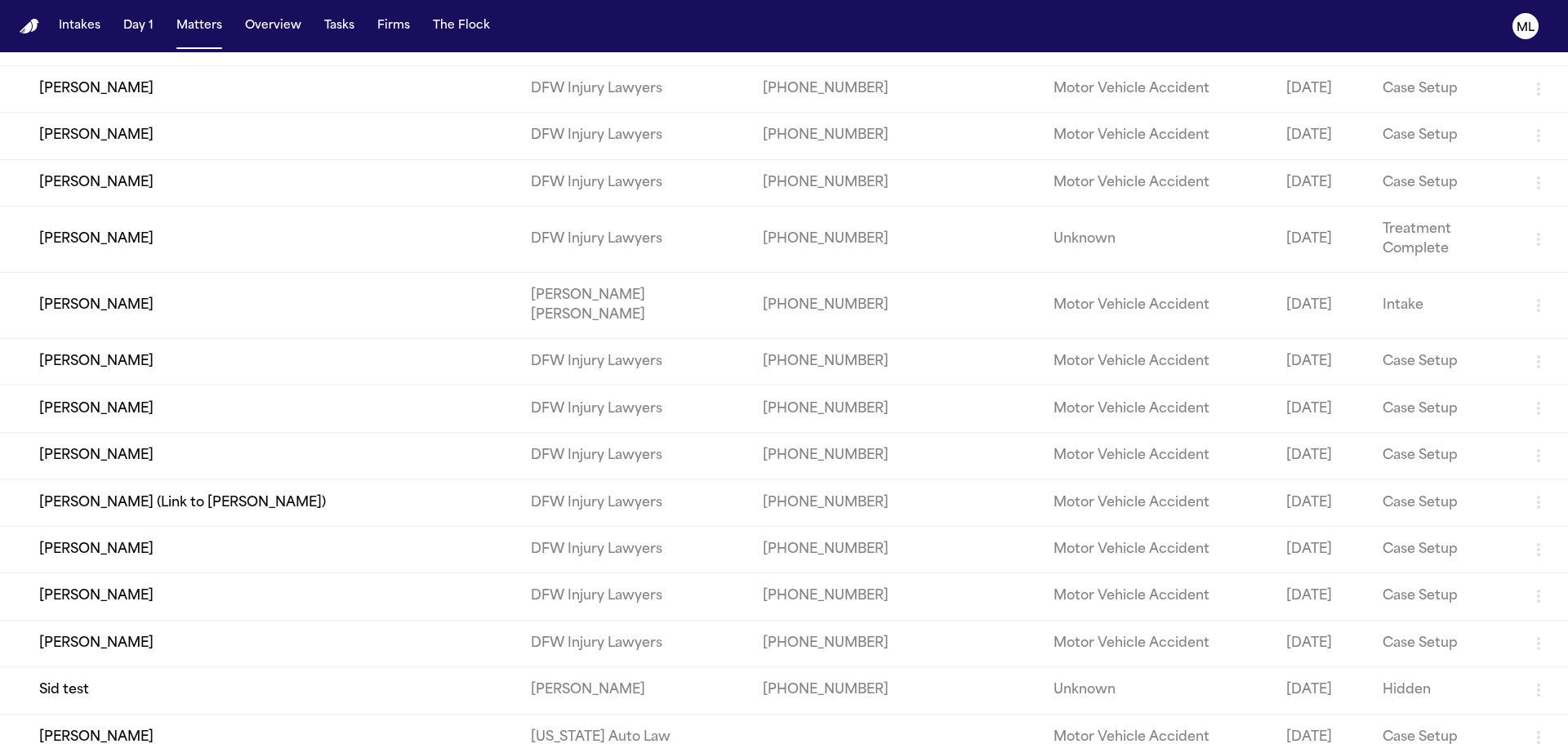
scroll to position [18783, 0]
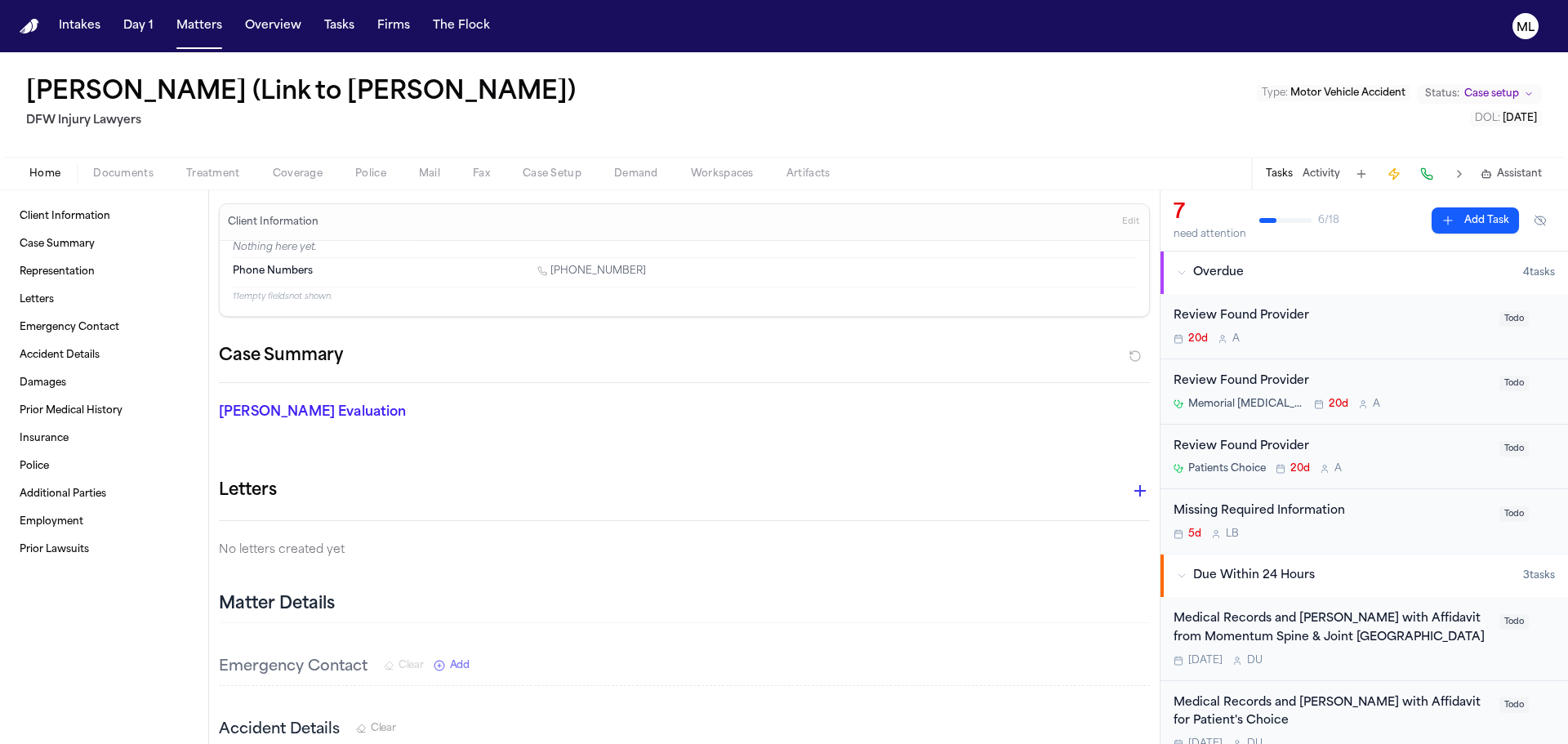
scroll to position [245, 0]
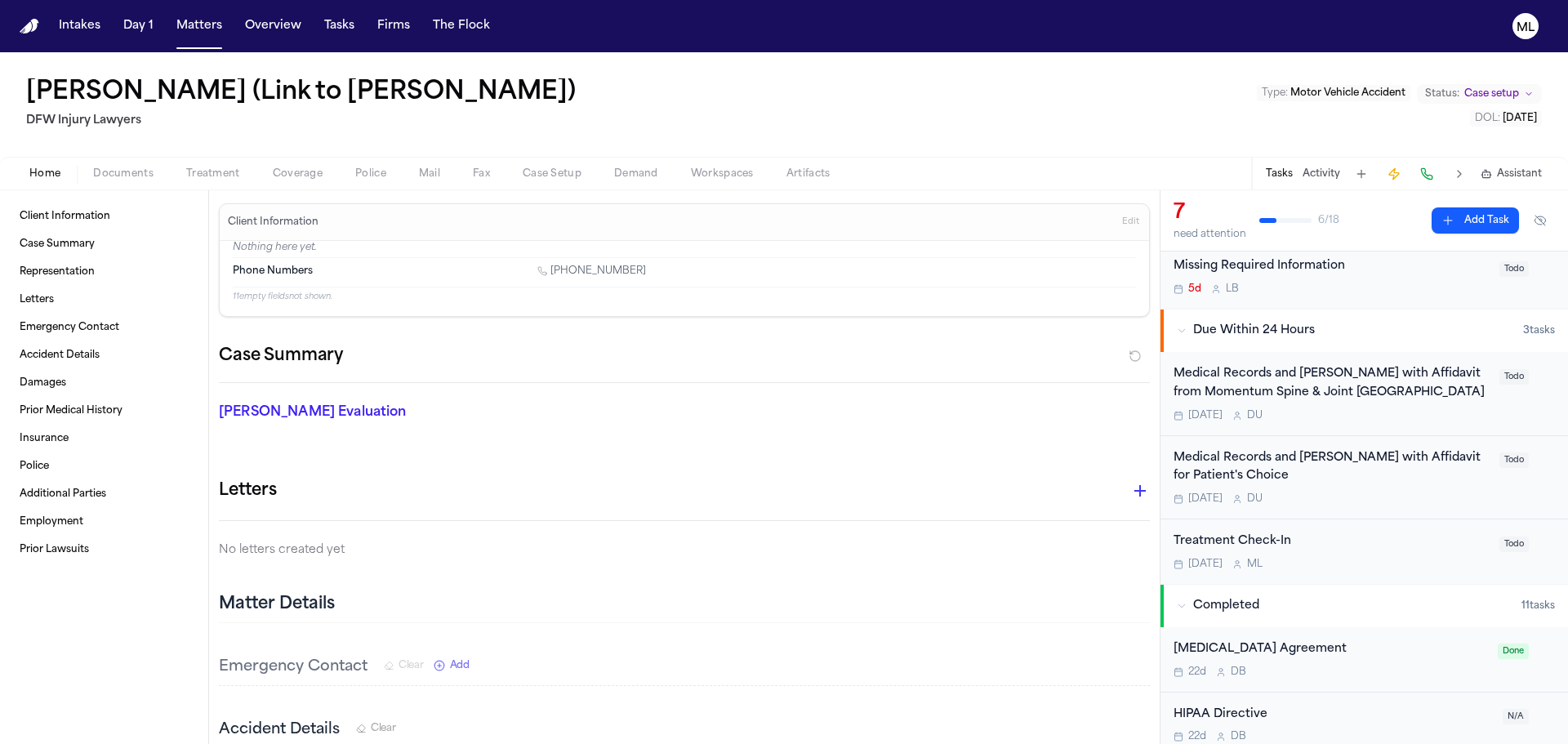
click at [1376, 550] on div "Treatment Check-In" at bounding box center [1332, 542] width 316 height 19
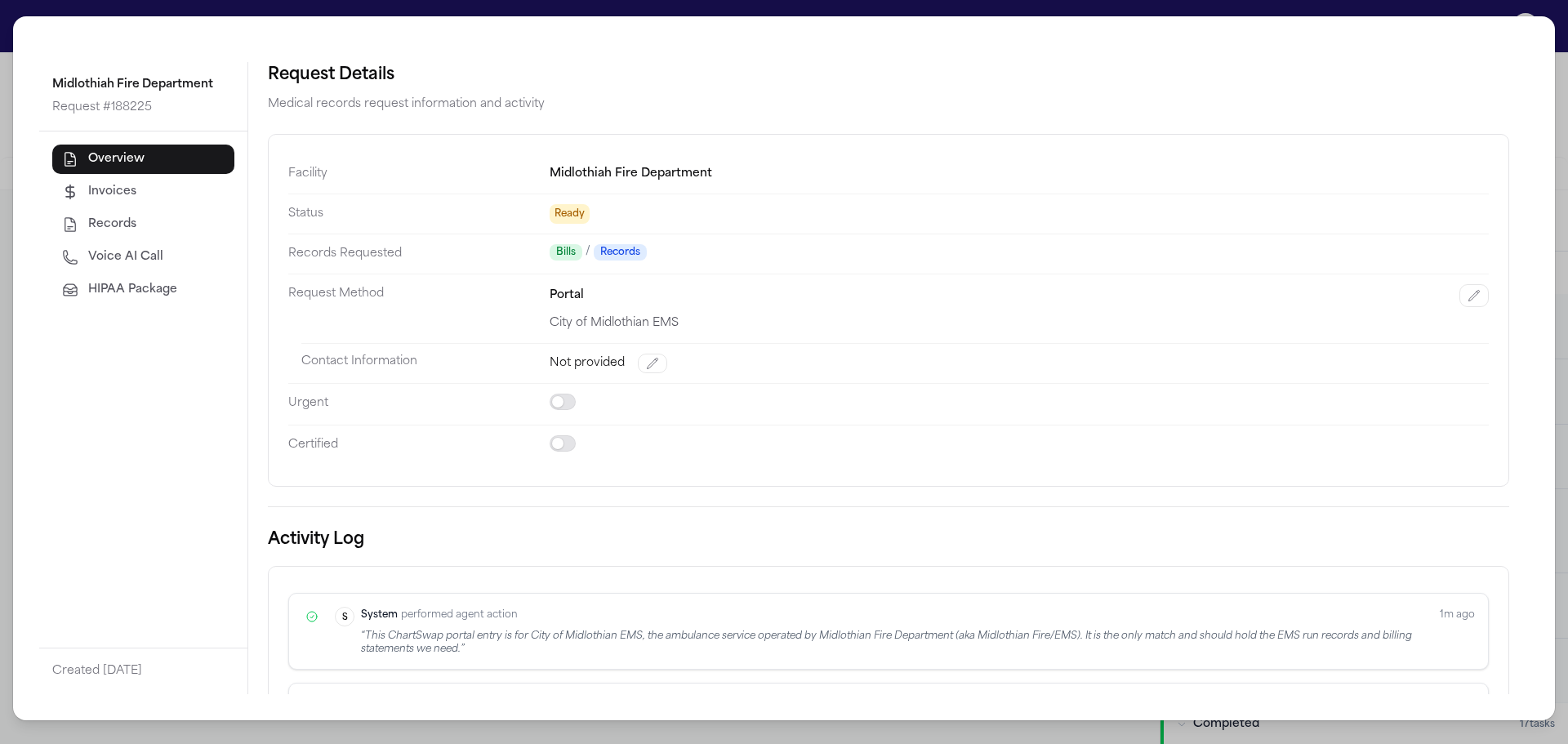
scroll to position [139, 0]
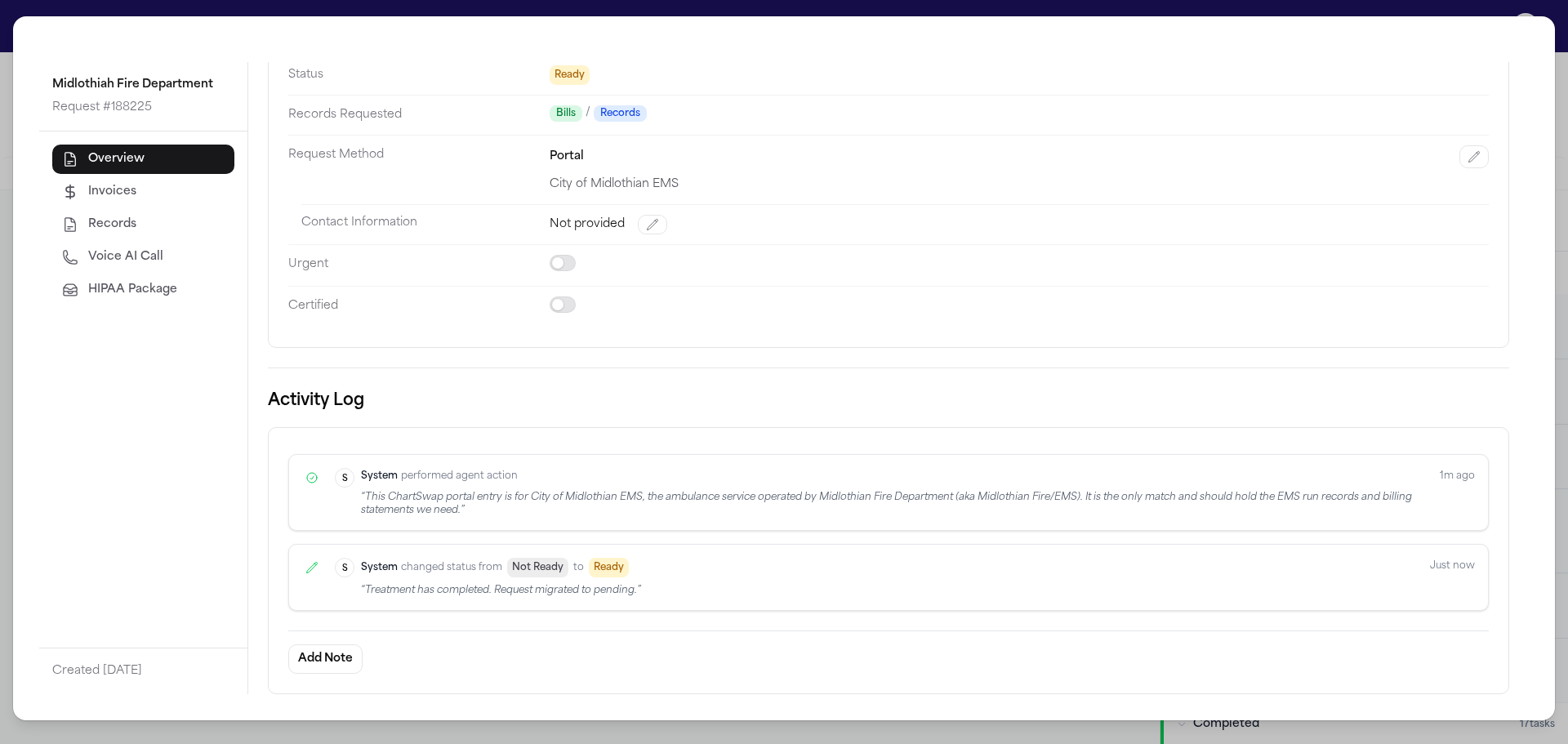
click at [4, 35] on div "Midlothiah Fire Department Request # 188225 Overview Invoices Records Voice AI …" at bounding box center [784, 372] width 1568 height 744
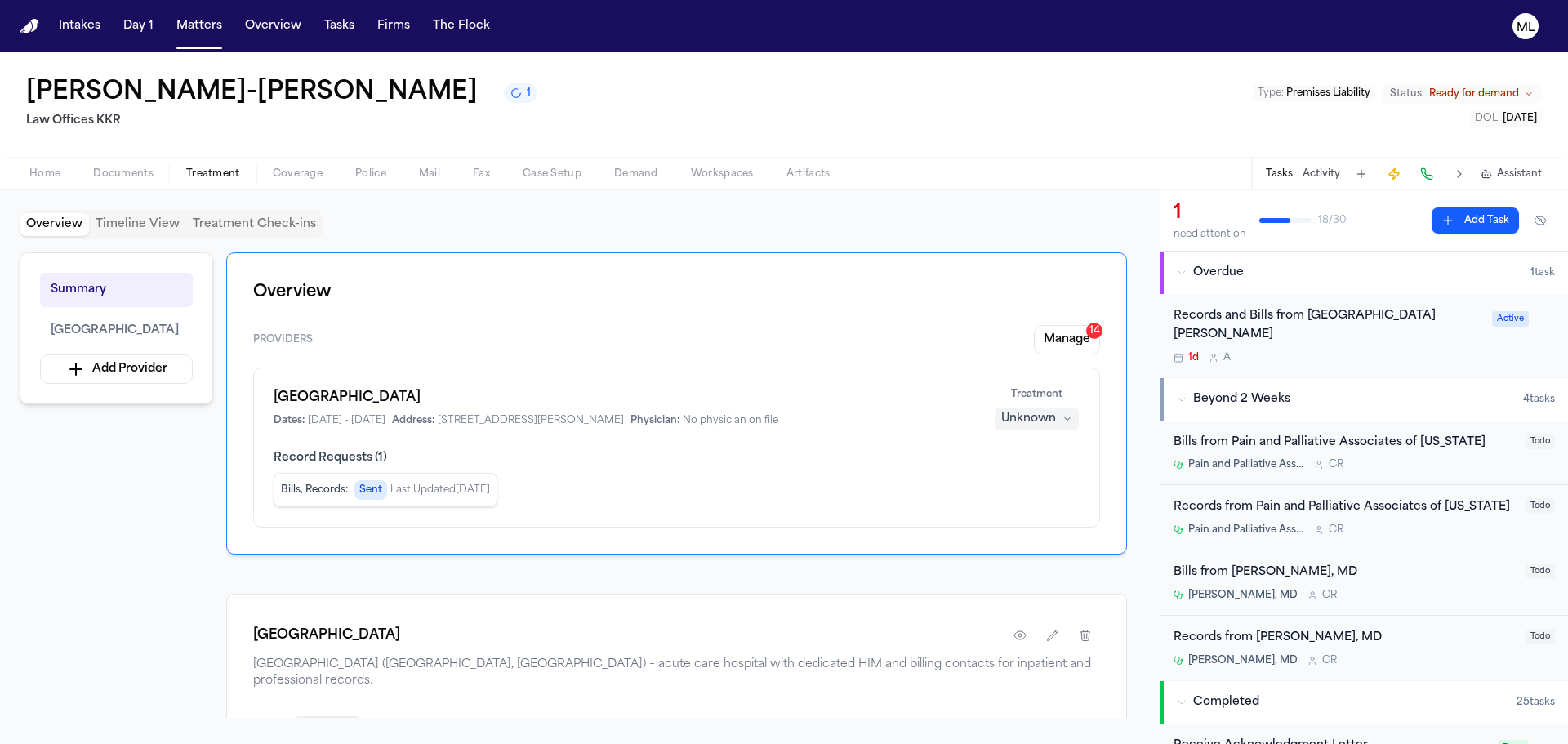
click at [1397, 350] on div "Records and Bills from [GEOGRAPHIC_DATA][PERSON_NAME] 1d A Active" at bounding box center [1365, 335] width 408 height 83
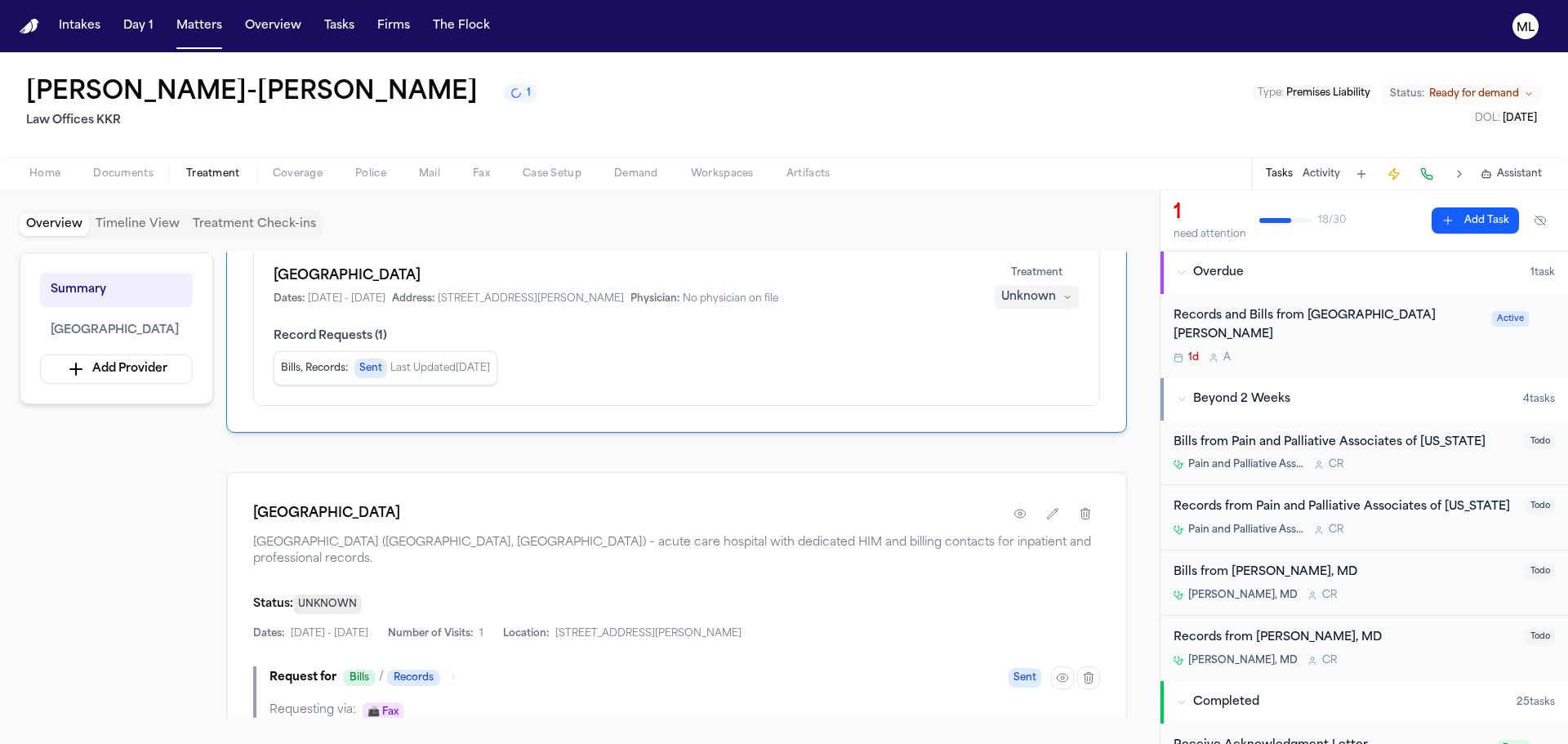
scroll to position [326, 0]
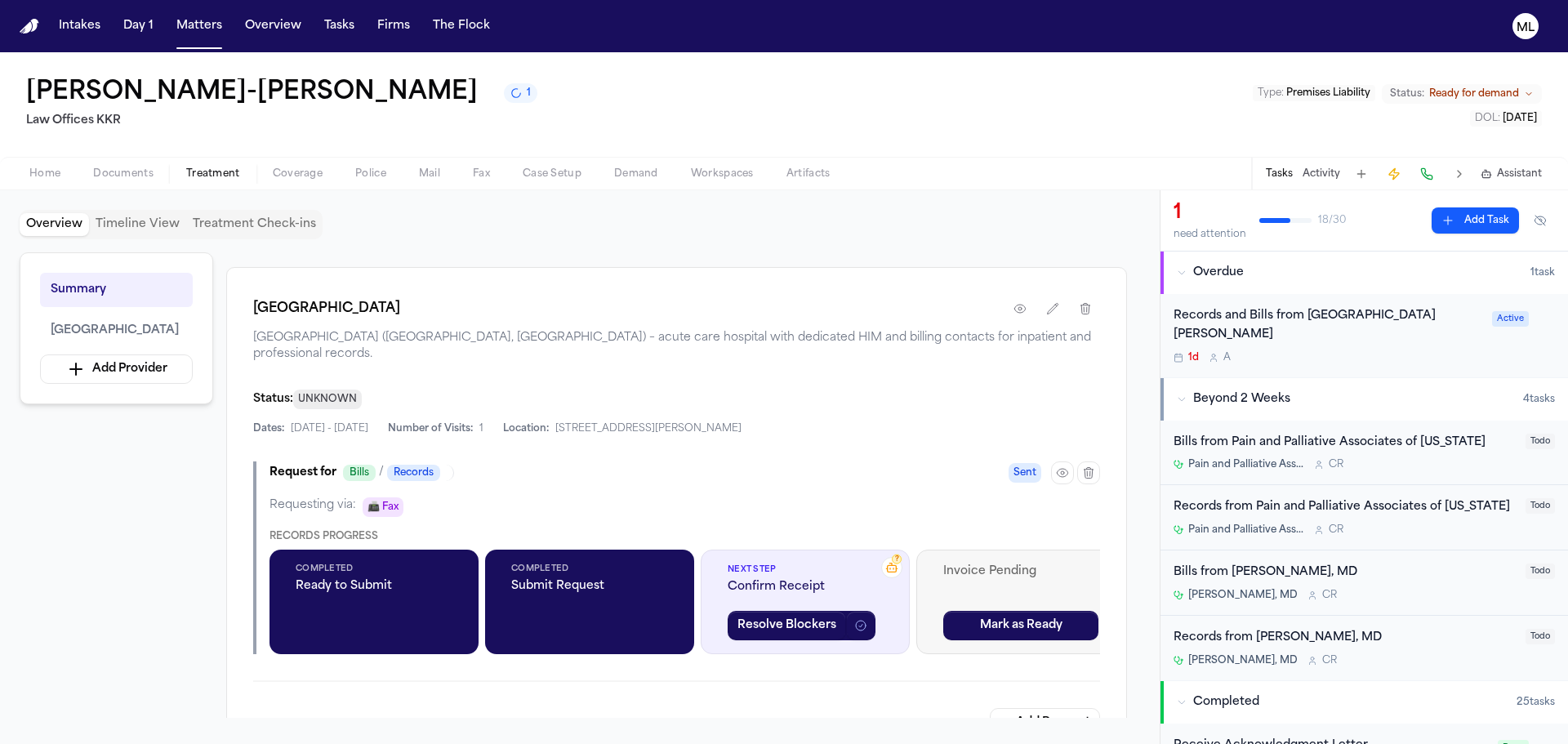
click at [805, 571] on span "Next Step" at bounding box center [805, 569] width 155 height 12
click at [1054, 307] on icon "button" at bounding box center [1053, 309] width 13 height 13
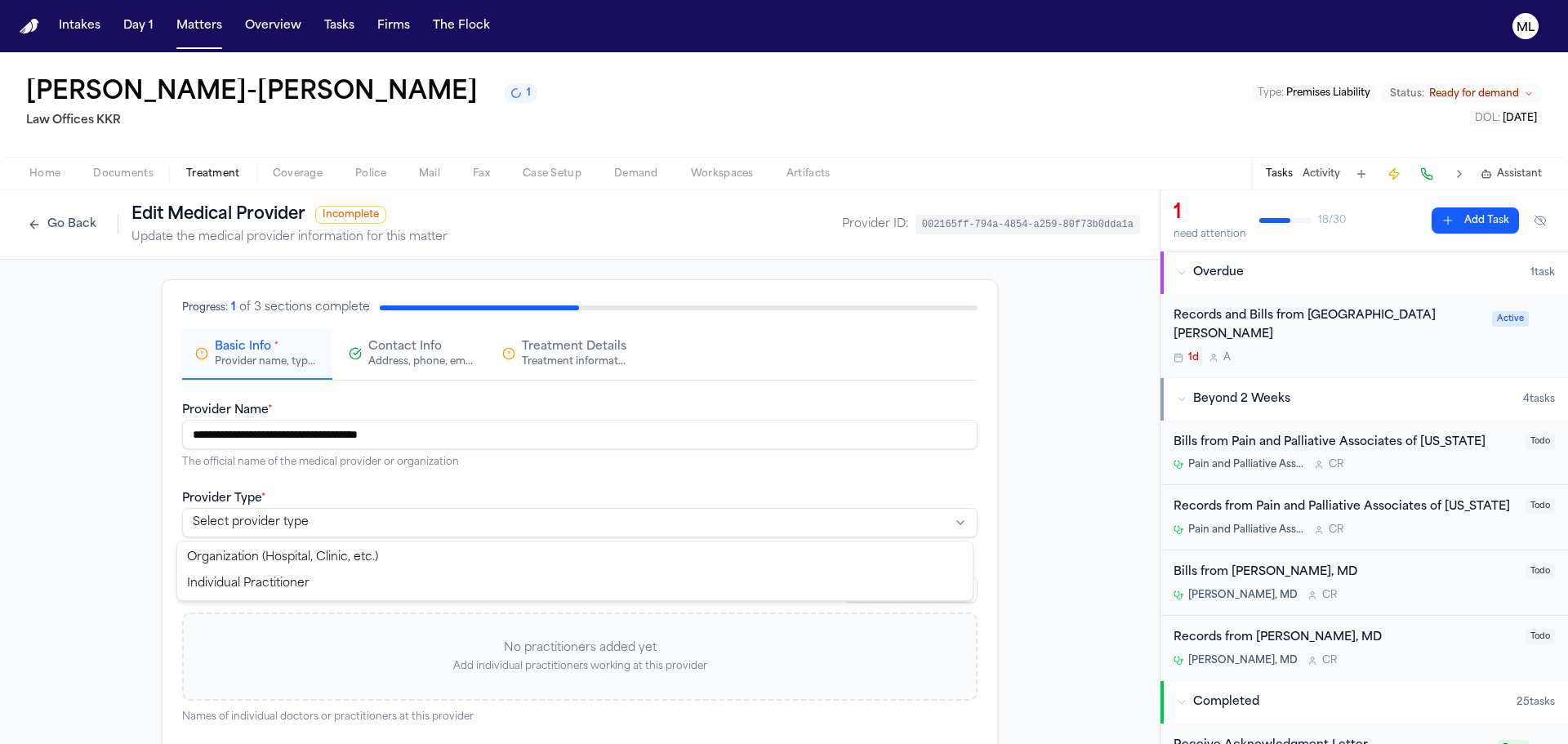
click at [501, 528] on html "**********" at bounding box center [784, 372] width 1568 height 744
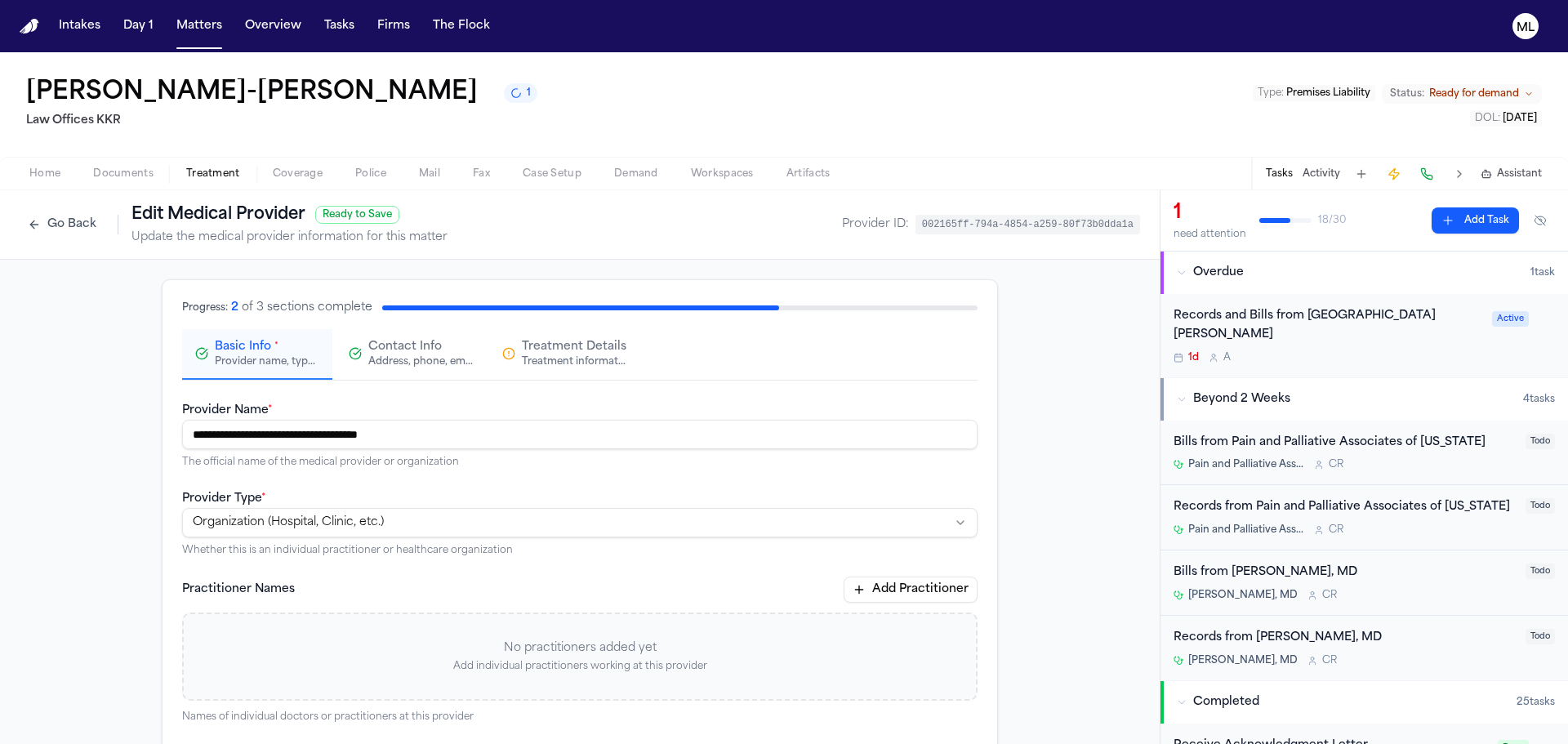
click at [411, 348] on span "Contact Info" at bounding box center [405, 347] width 73 height 16
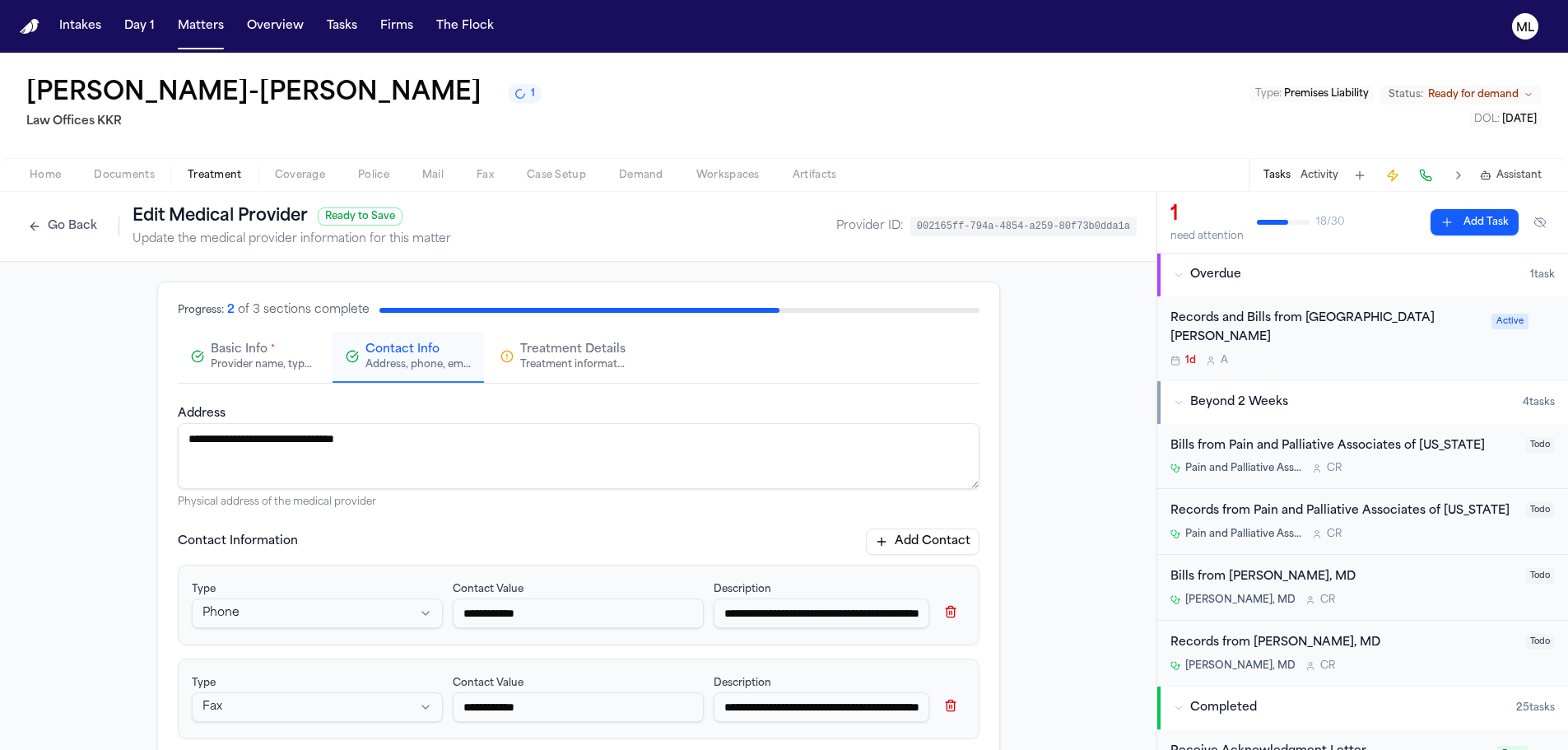
click at [568, 344] on span "Treatment Details" at bounding box center [573, 350] width 105 height 17
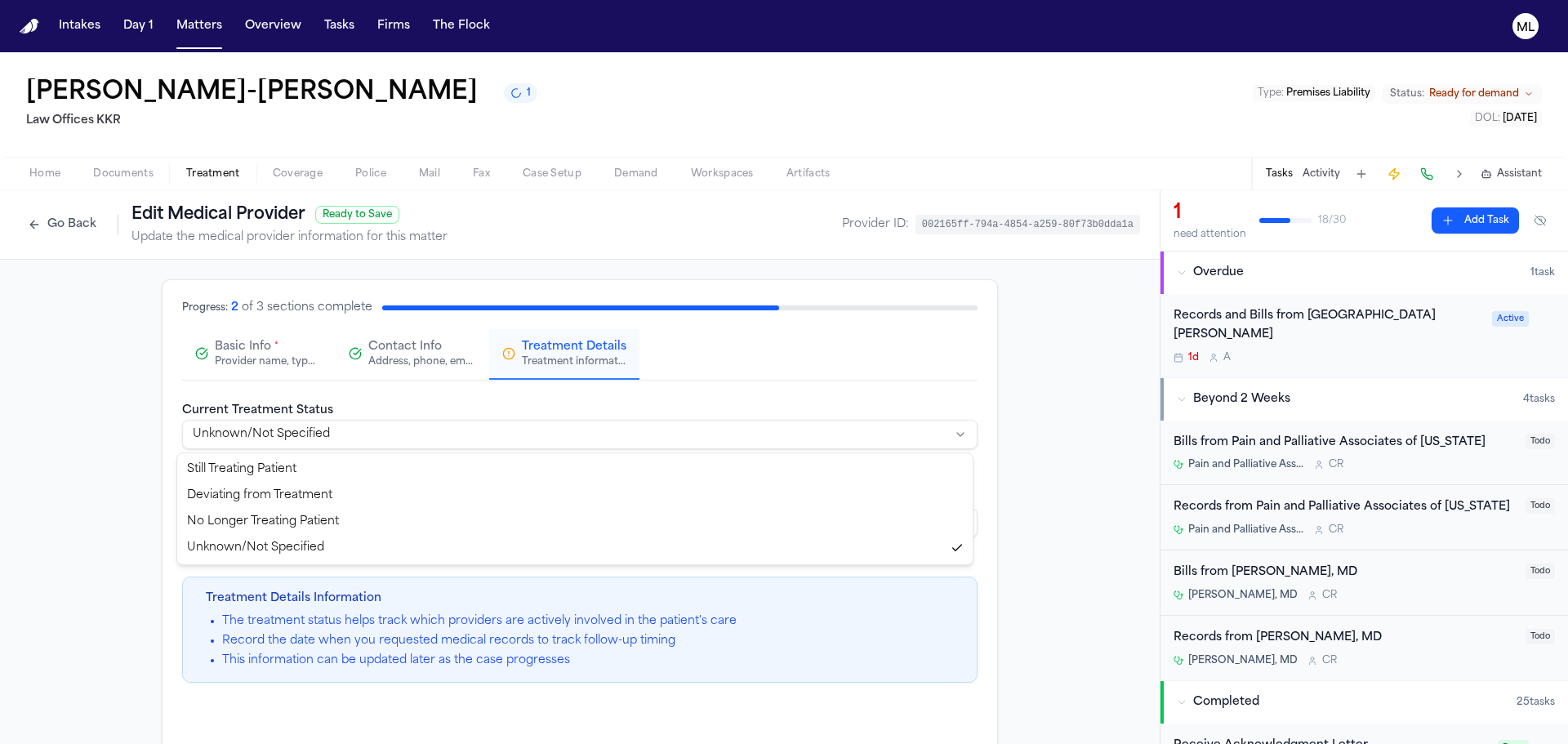
click at [249, 430] on html "**********" at bounding box center [784, 372] width 1568 height 744
select select "*********"
click at [225, 531] on input "Date of Records Request" at bounding box center [580, 523] width 795 height 29
type input "**********"
click at [539, 472] on div "**********" at bounding box center [580, 541] width 795 height 282
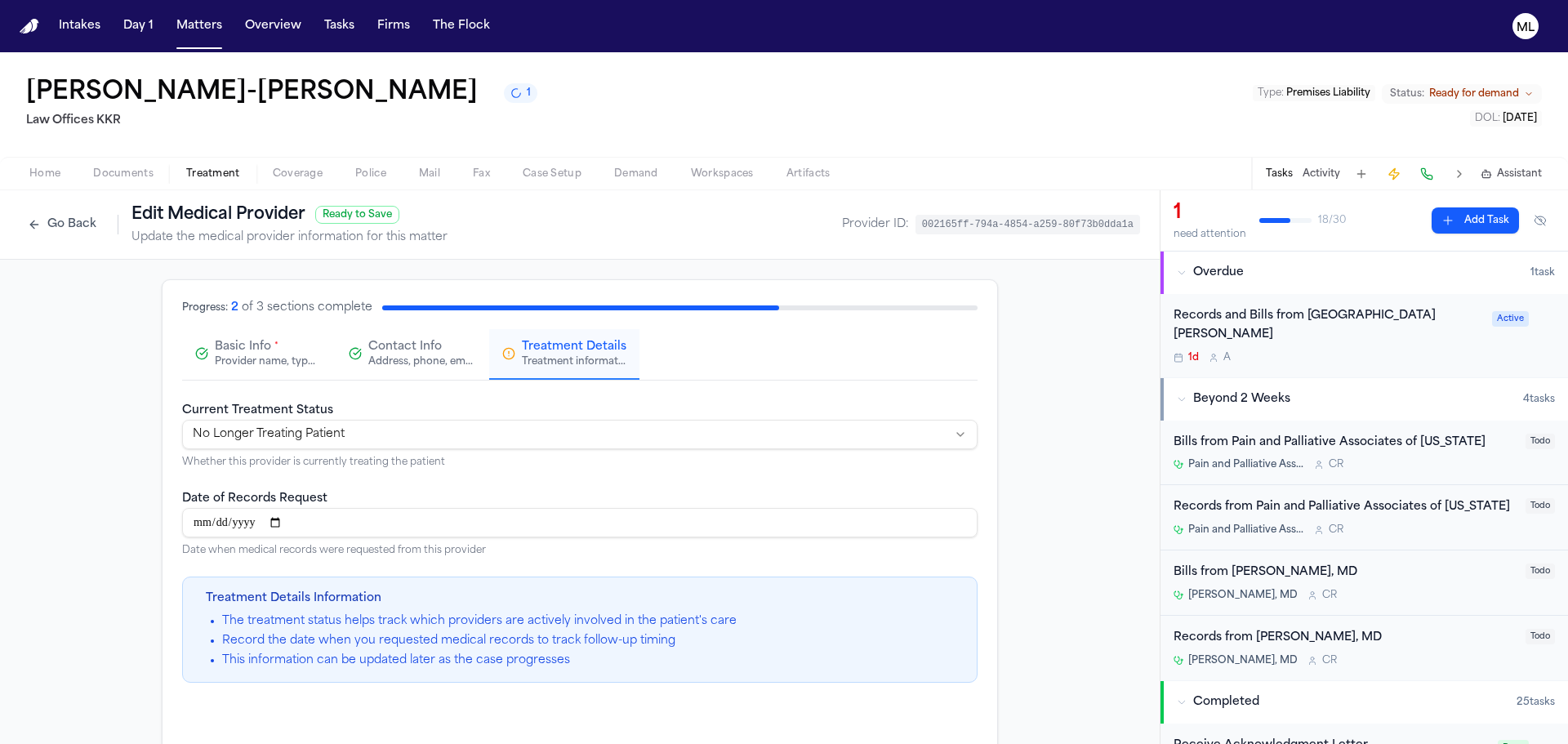
scroll to position [174, 0]
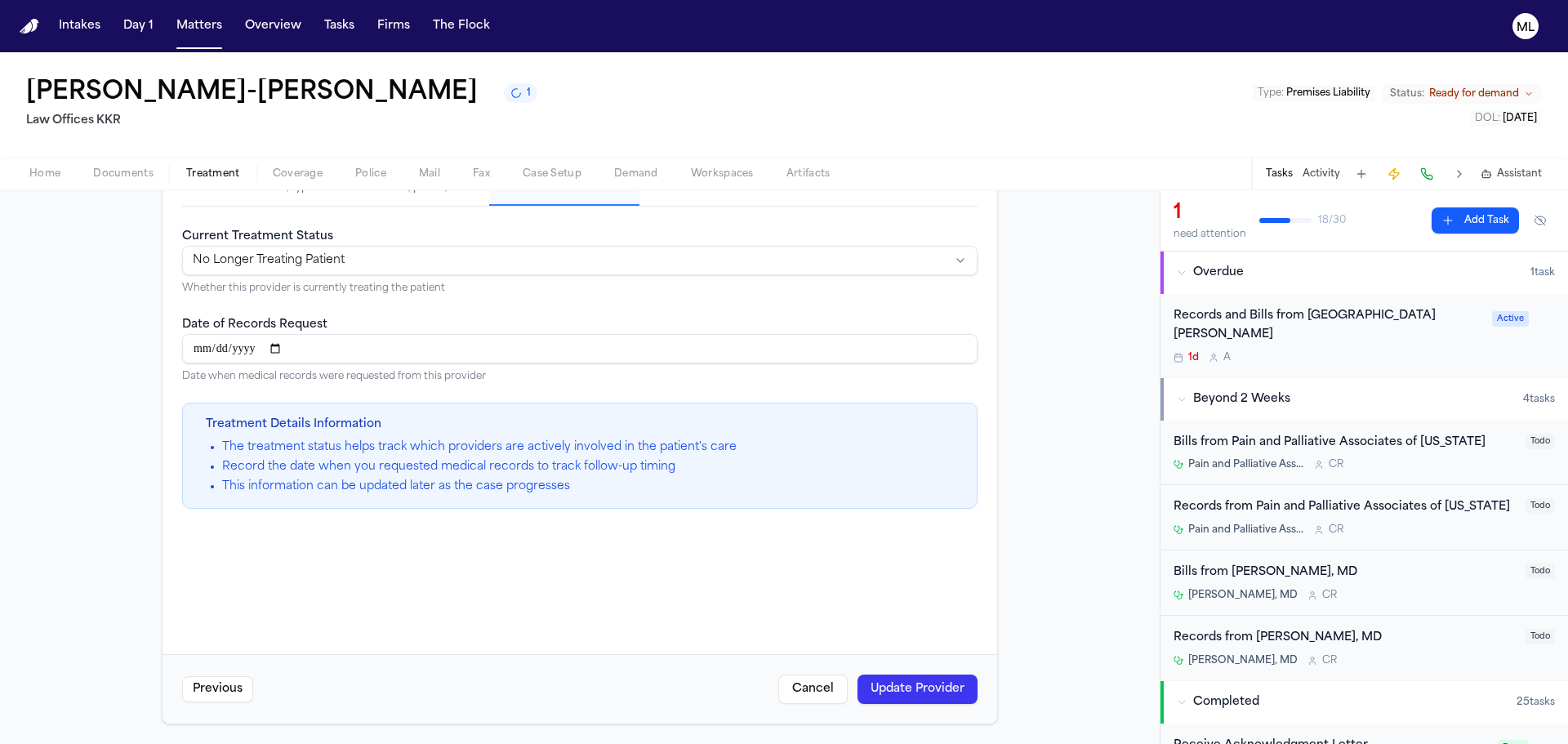
click at [868, 669] on div "Previous Cancel Update Provider" at bounding box center [580, 689] width 835 height 69
click at [874, 688] on button "Update Provider" at bounding box center [917, 689] width 120 height 29
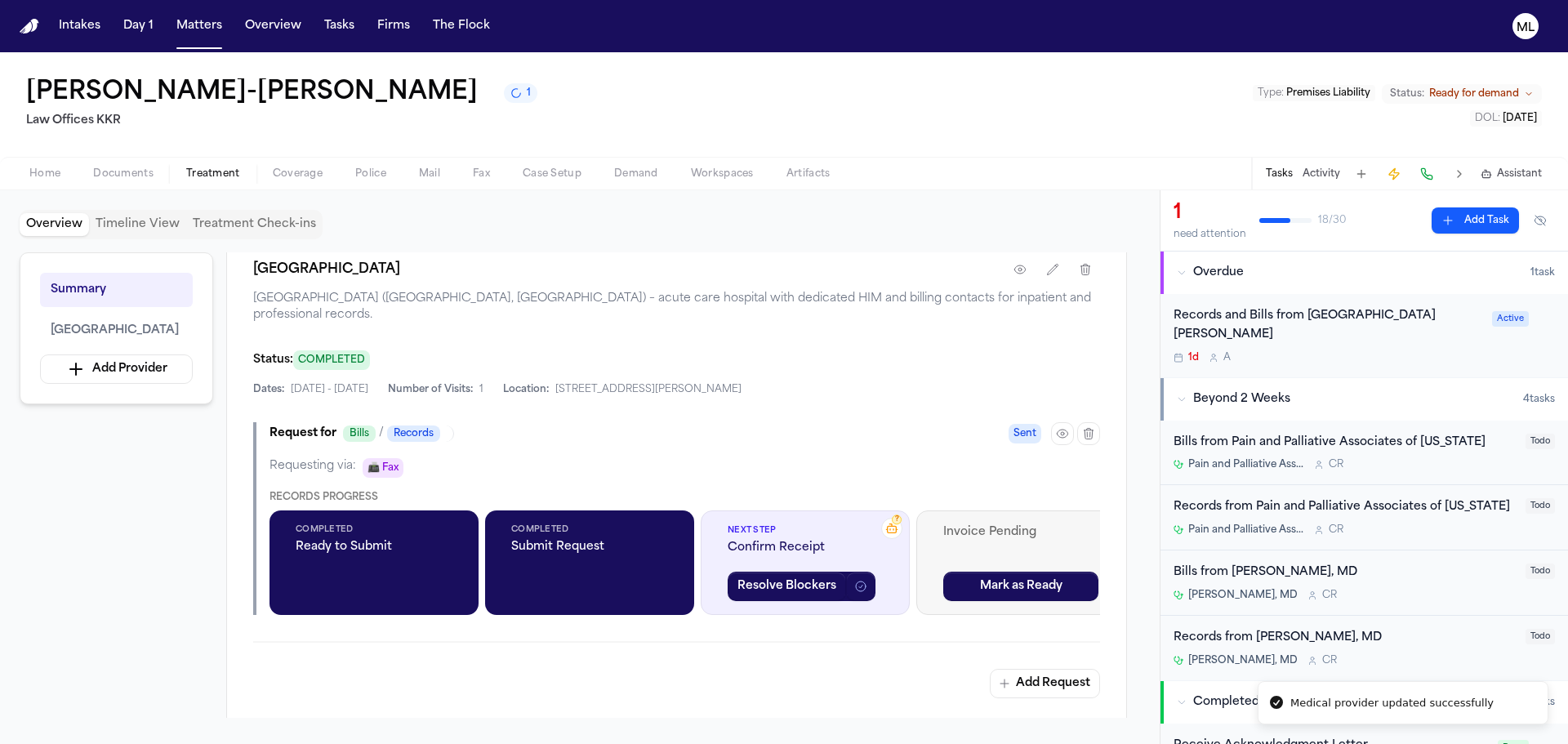
scroll to position [409, 0]
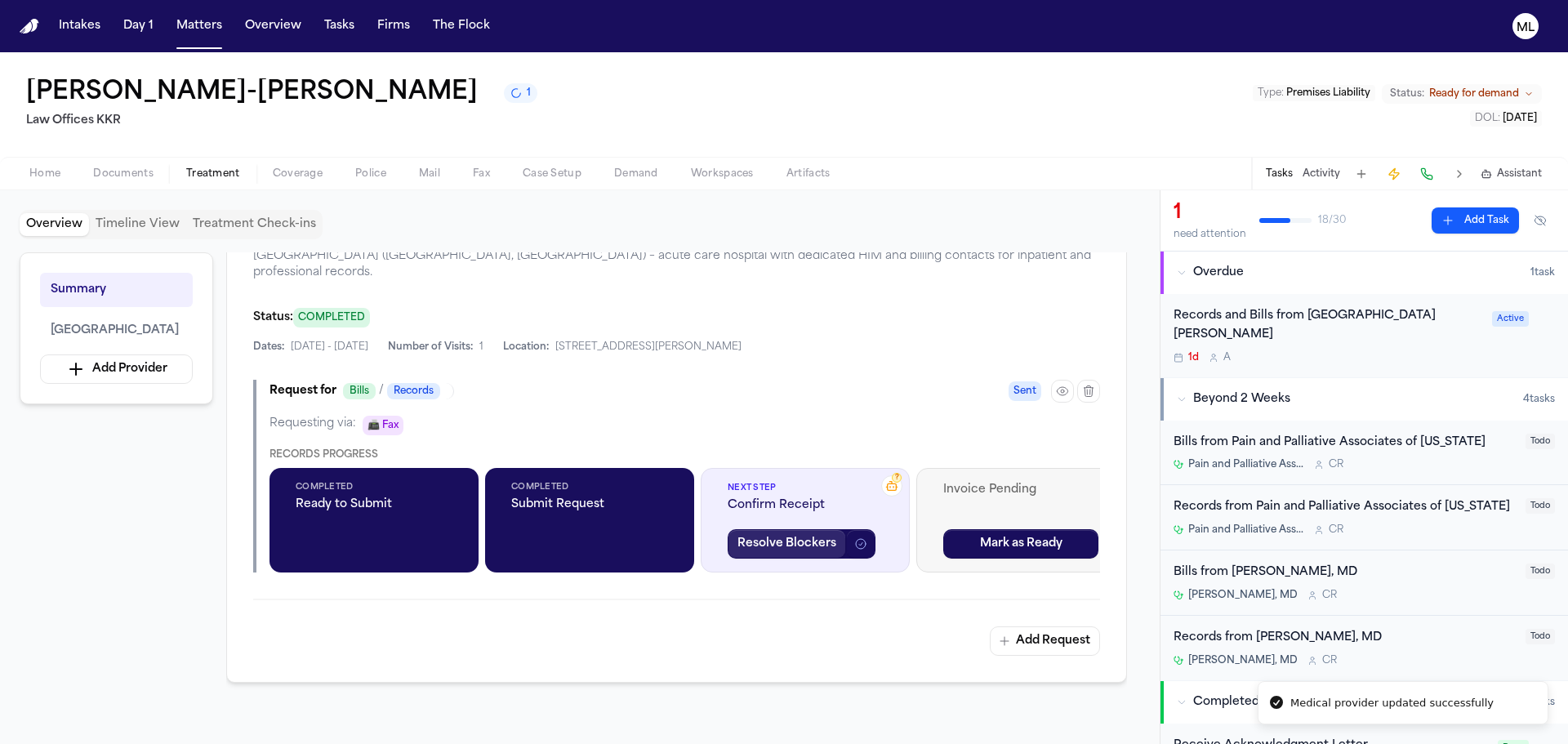
click at [832, 540] on button "Resolve Blockers" at bounding box center [787, 544] width 119 height 29
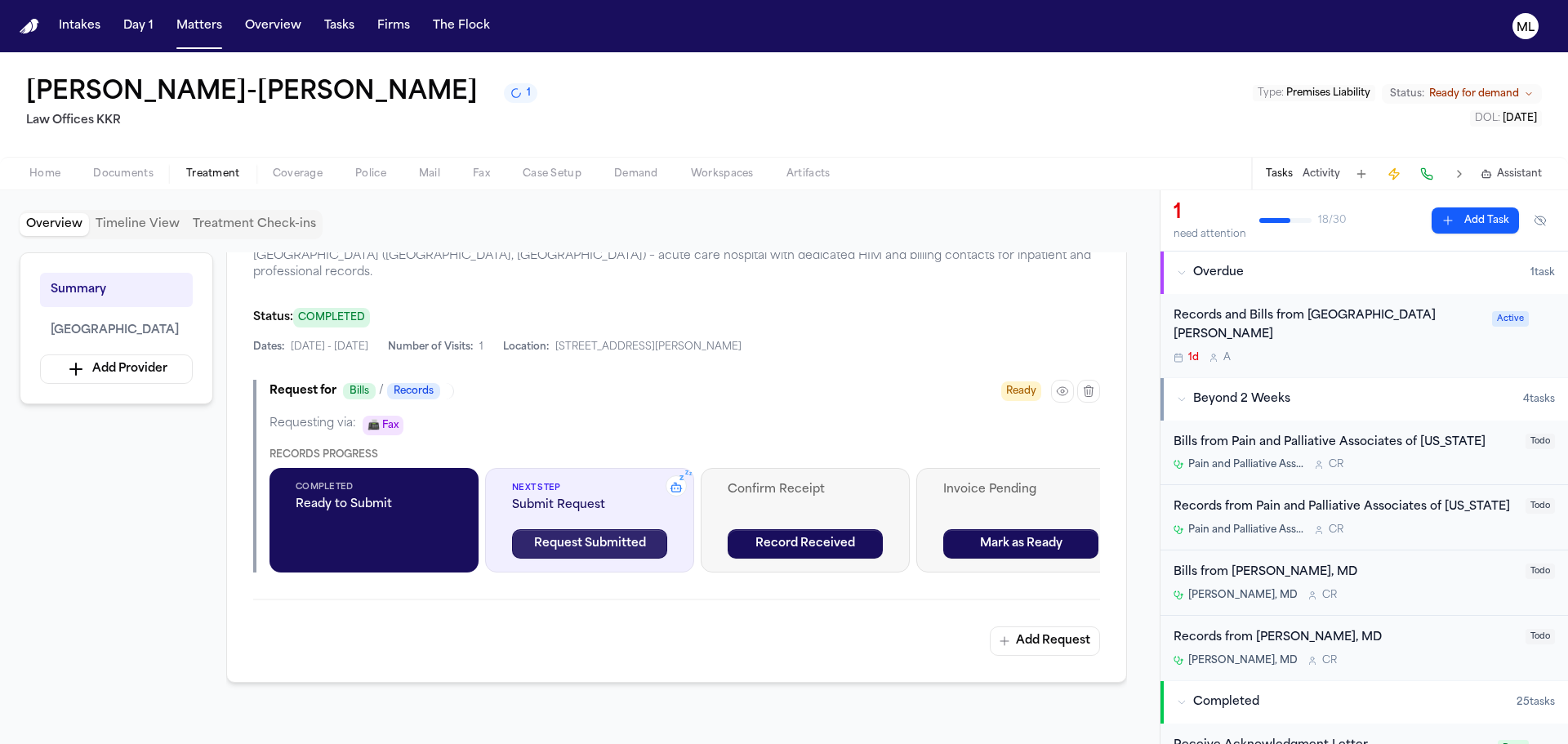
click at [645, 541] on button "Request Submitted" at bounding box center [590, 544] width 155 height 29
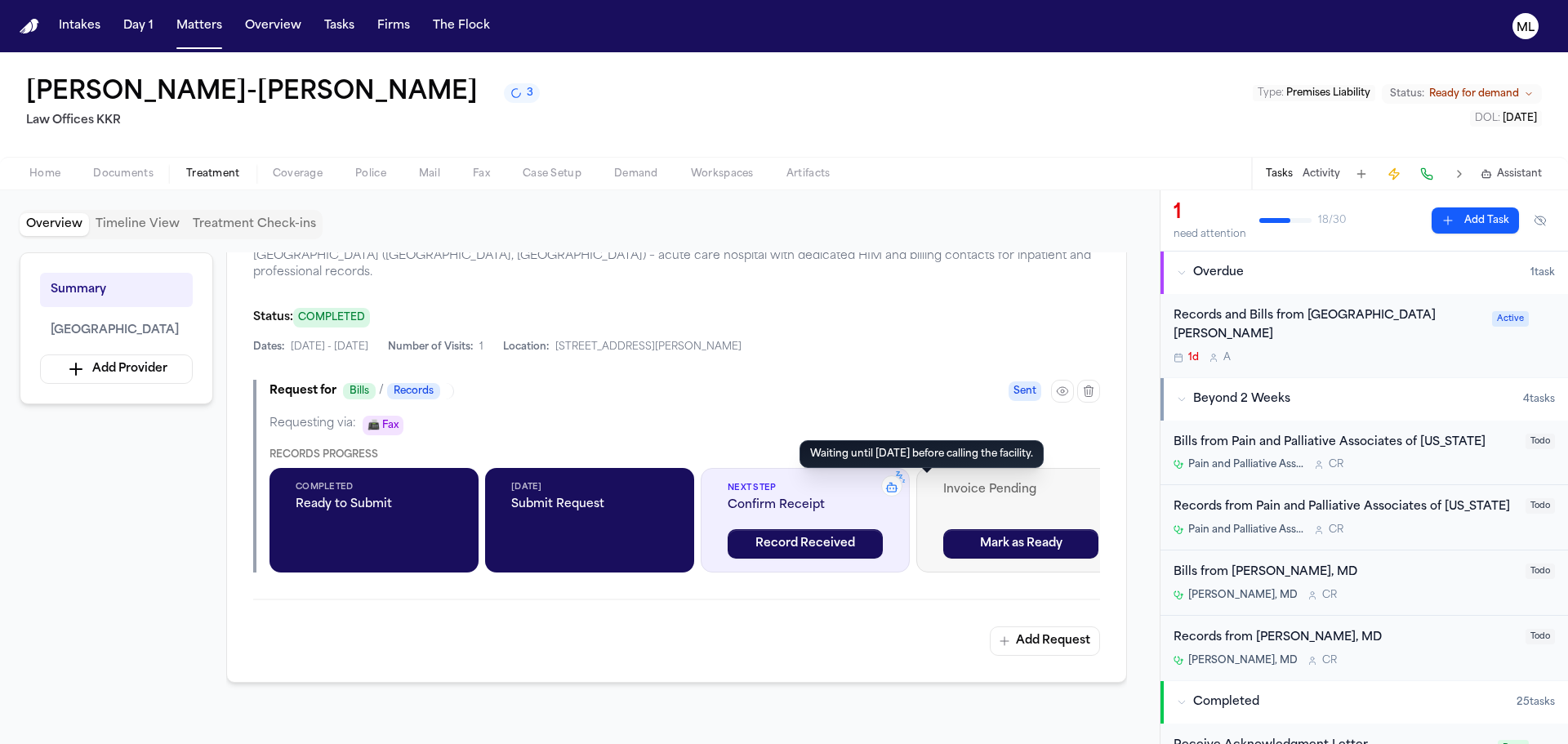
click at [899, 484] on icon at bounding box center [892, 487] width 13 height 13
click at [1061, 395] on icon "button" at bounding box center [1062, 391] width 11 height 8
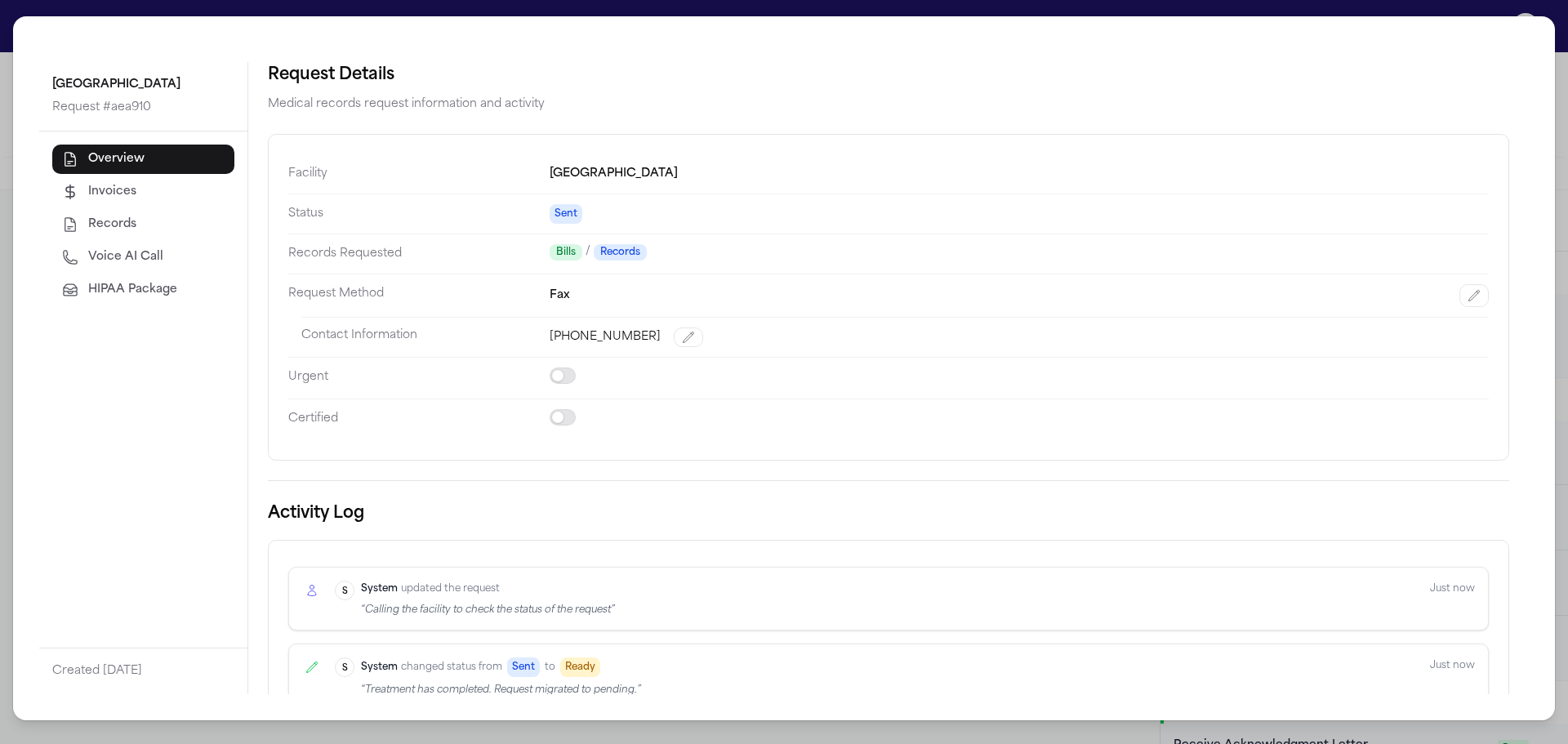
click at [126, 265] on span "Voice AI Call" at bounding box center [125, 258] width 75 height 16
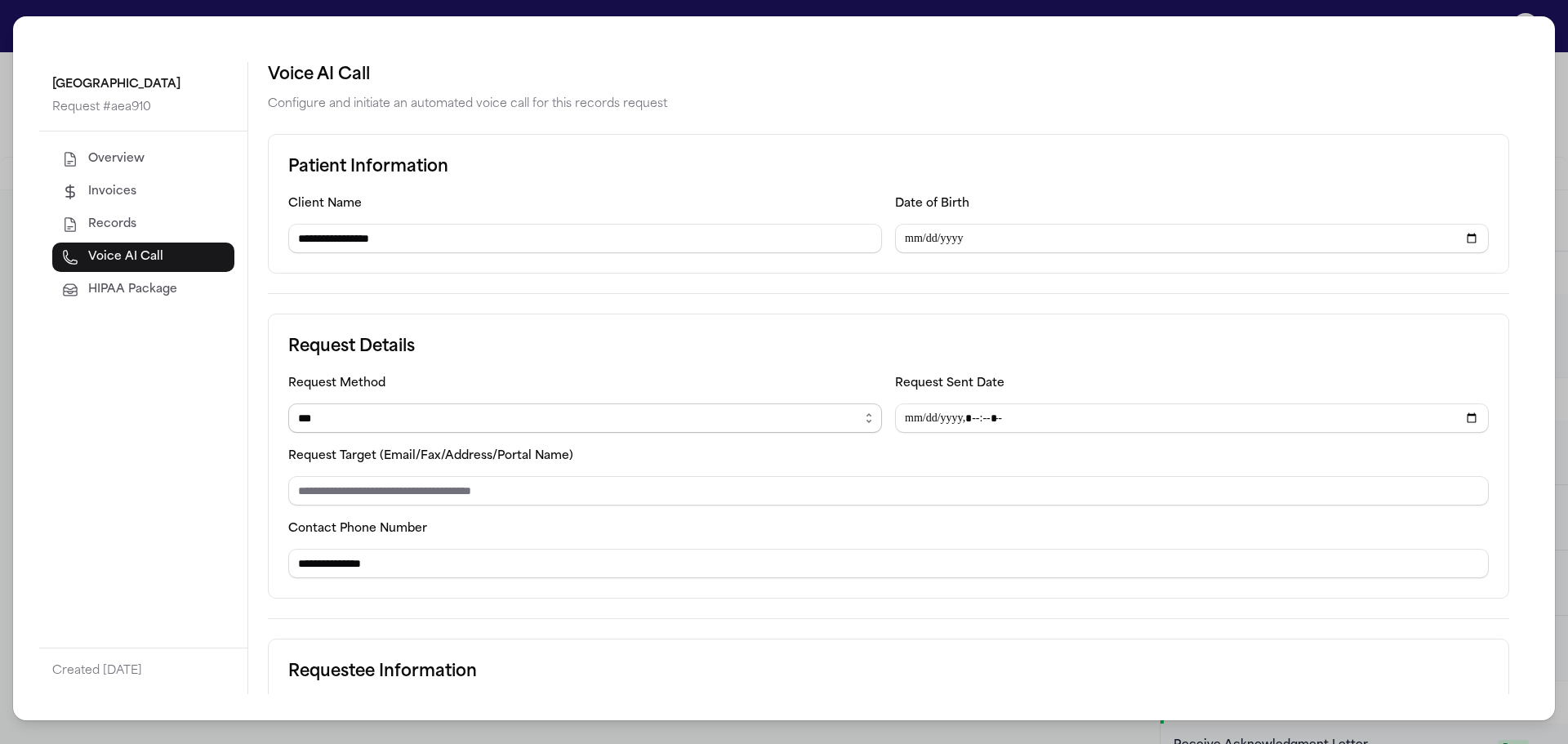
click at [511, 416] on select "****** ***** *** **** *****" at bounding box center [585, 418] width 594 height 29
select select "****"
click at [288, 403] on select "****** ***** *** **** *****" at bounding box center [585, 418] width 594 height 29
click at [442, 493] on input "Request Target (Email/Fax/Address/Portal Name)" at bounding box center [888, 491] width 1200 height 29
type input "**********"
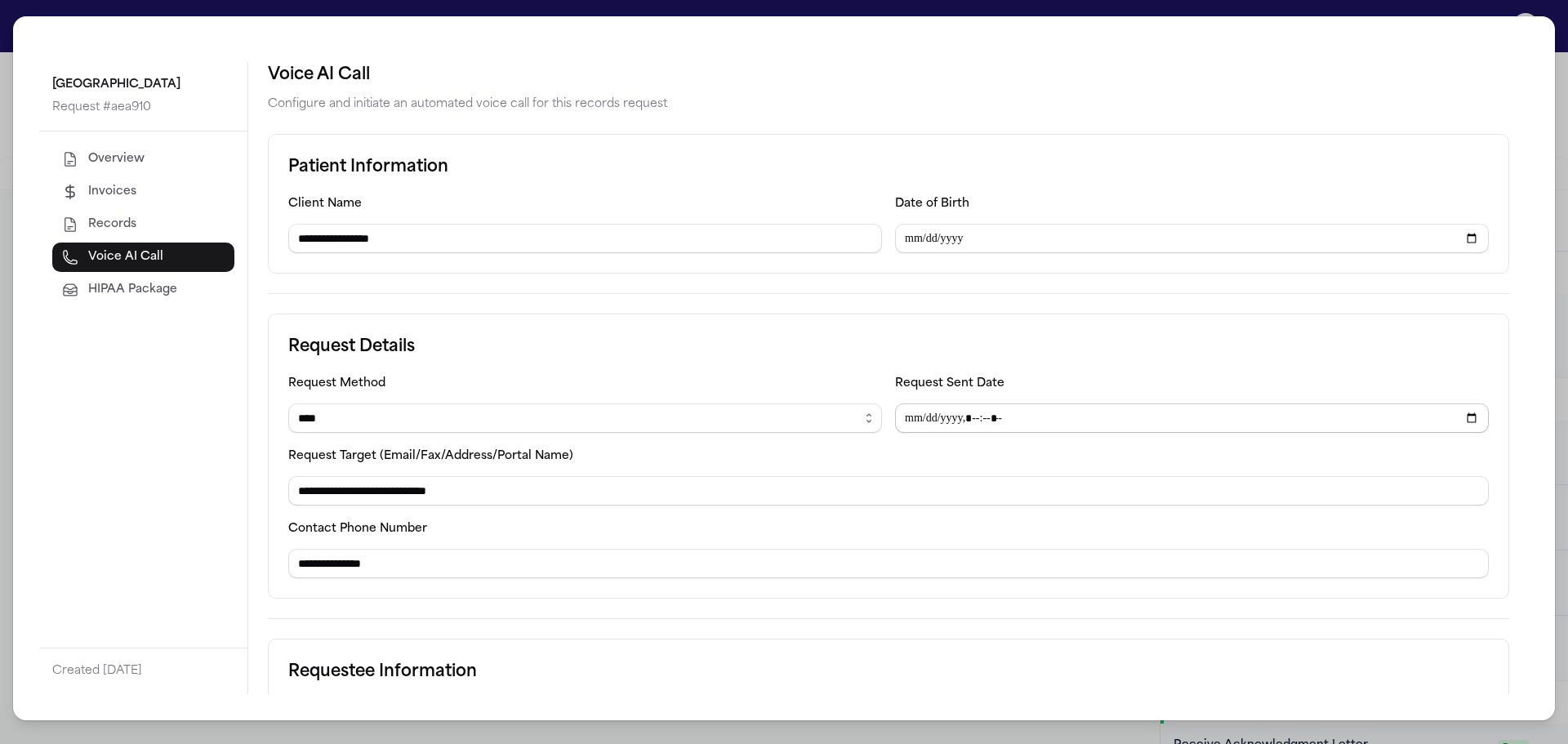
click at [970, 425] on input "Request Sent Date" at bounding box center [1192, 418] width 594 height 29
click at [927, 418] on input "Request Sent Date" at bounding box center [1192, 418] width 594 height 29
type input "**********"
click at [929, 356] on h3 "Request Details" at bounding box center [888, 346] width 1200 height 27
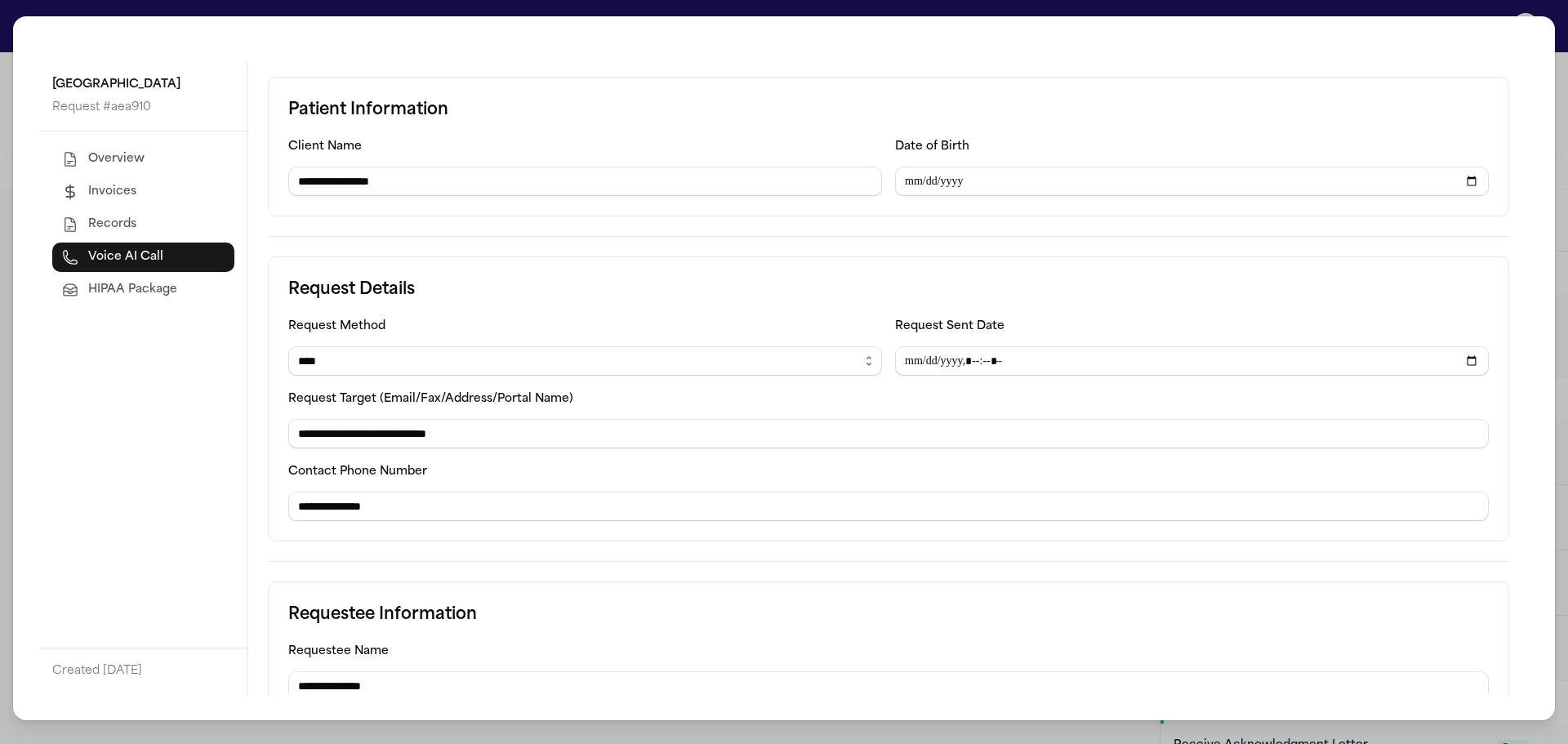
scroll to position [133, 0]
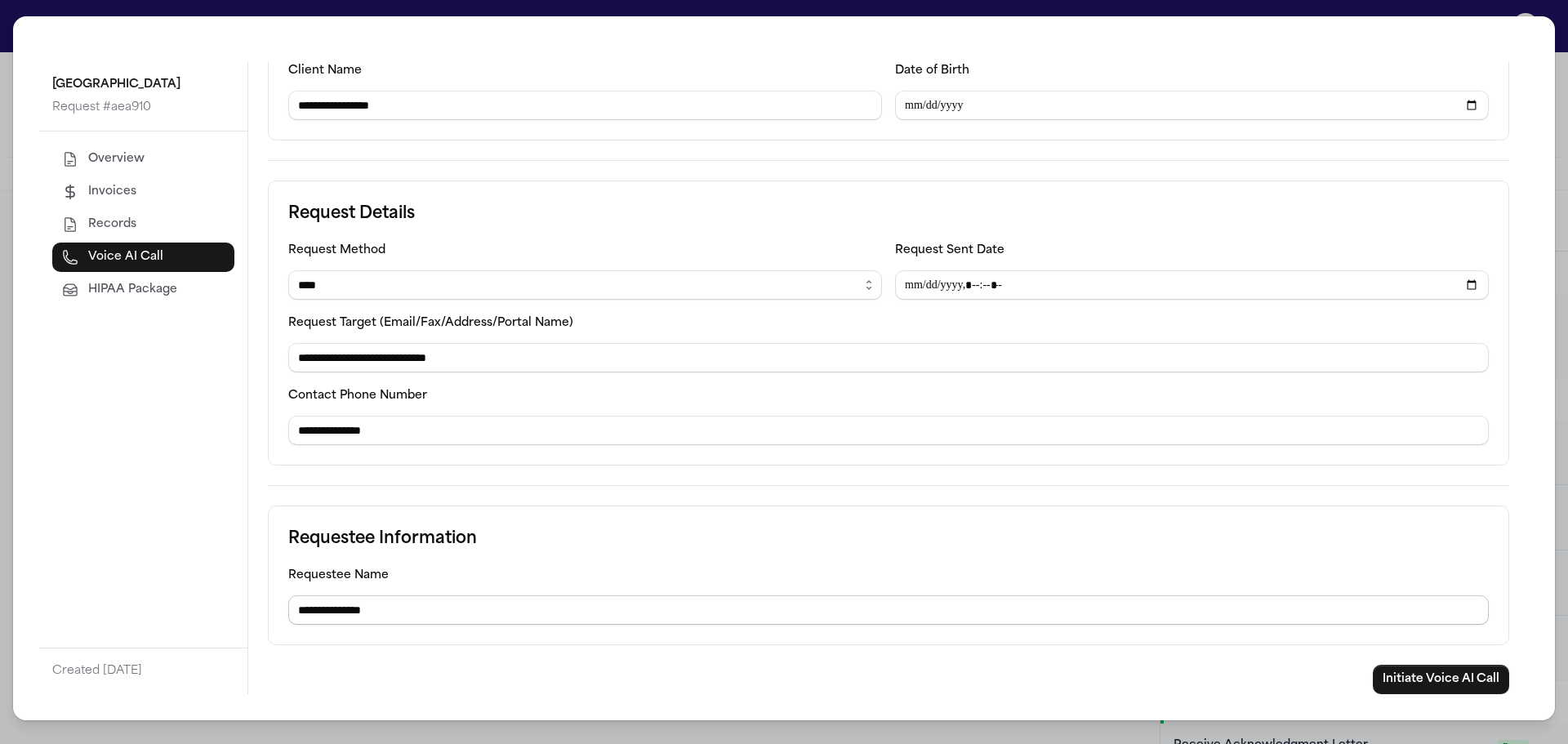
drag, startPoint x: 461, startPoint y: 620, endPoint x: 297, endPoint y: 619, distance: 164.0
click at [297, 619] on input "**********" at bounding box center [888, 610] width 1200 height 29
type input "**********"
click at [1420, 685] on button "Initiate Voice AI Call" at bounding box center [1441, 679] width 136 height 29
click at [8, 10] on div "**********" at bounding box center [784, 372] width 1568 height 744
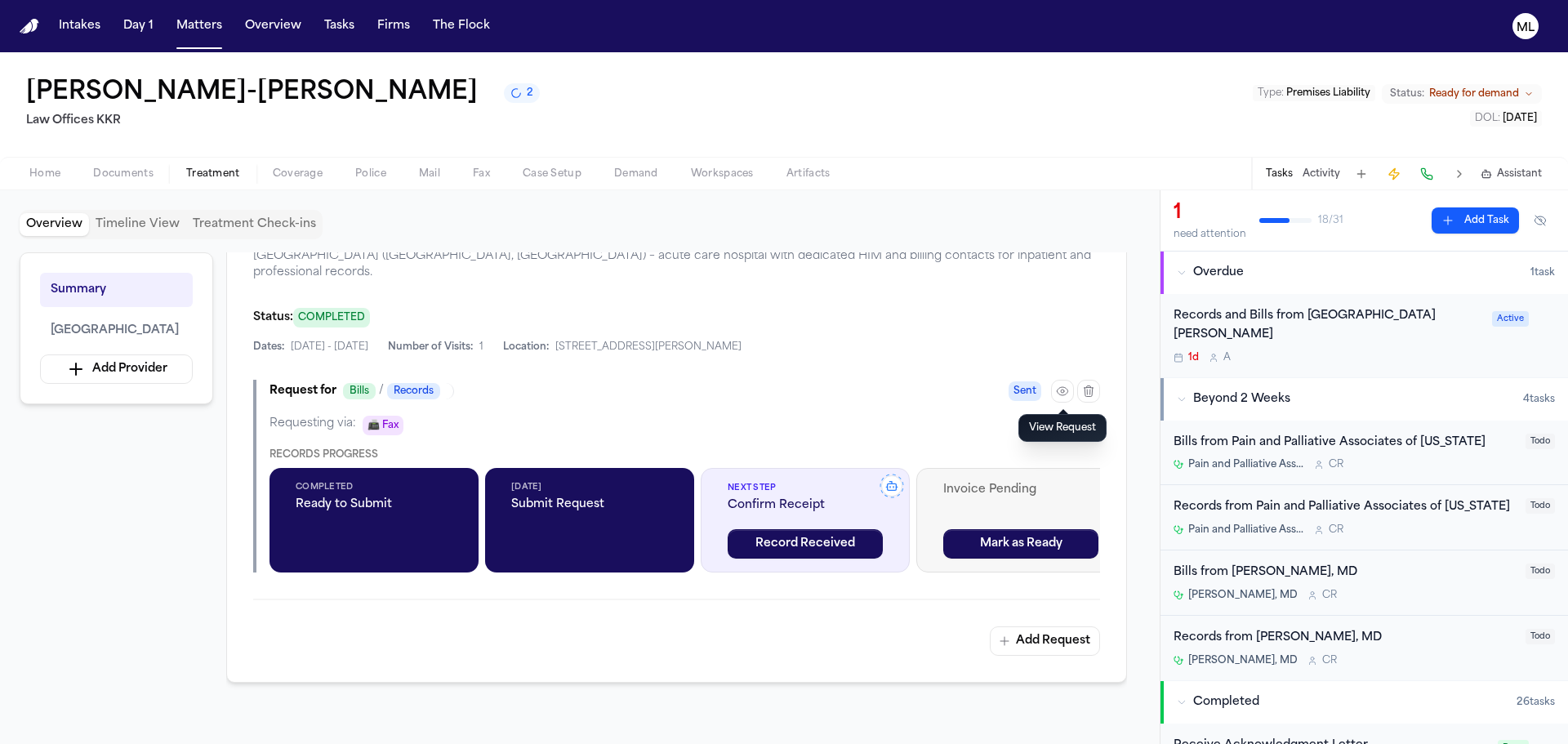
click at [1414, 351] on div "1d A" at bounding box center [1328, 357] width 309 height 13
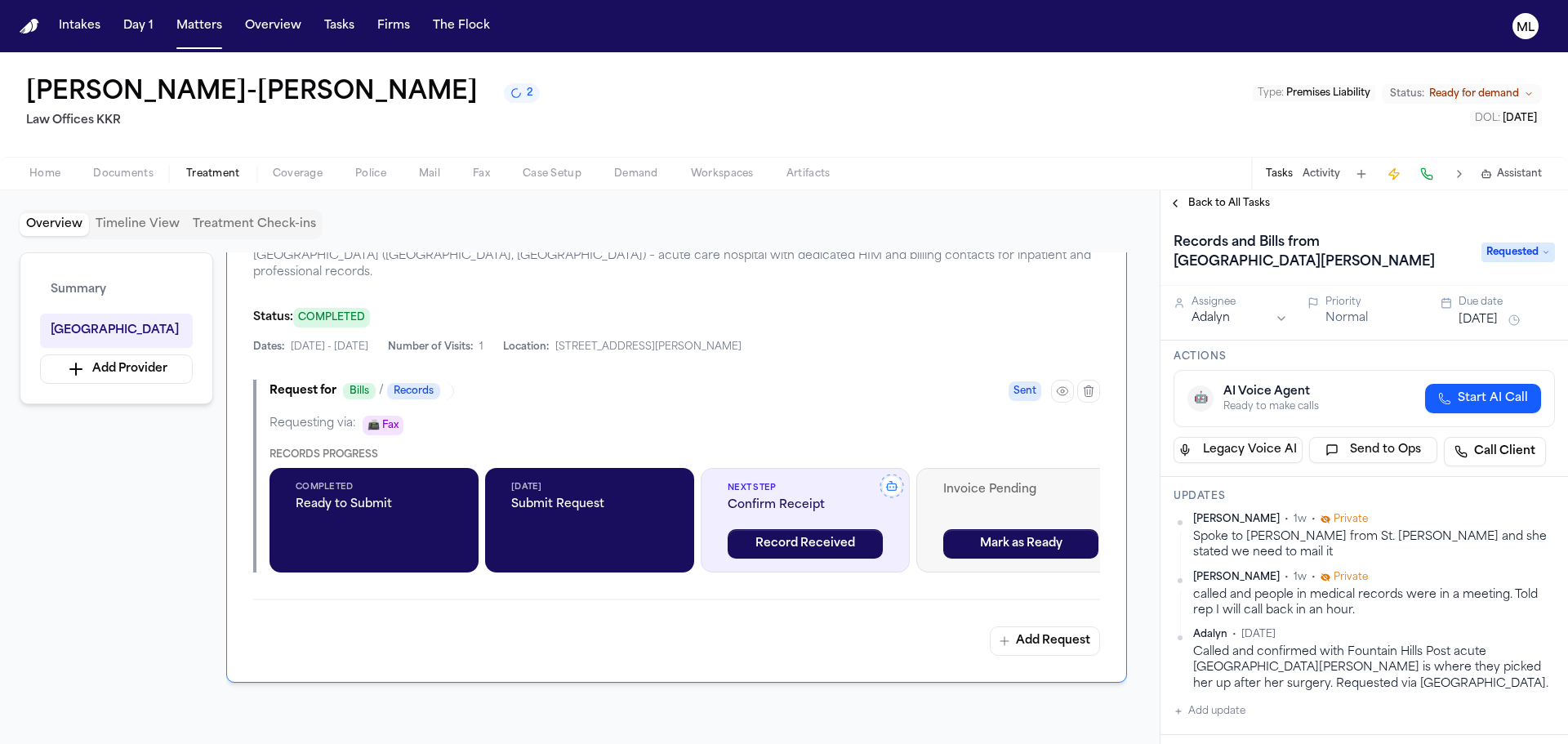
click at [1238, 205] on span "Back to All Tasks" at bounding box center [1229, 203] width 81 height 13
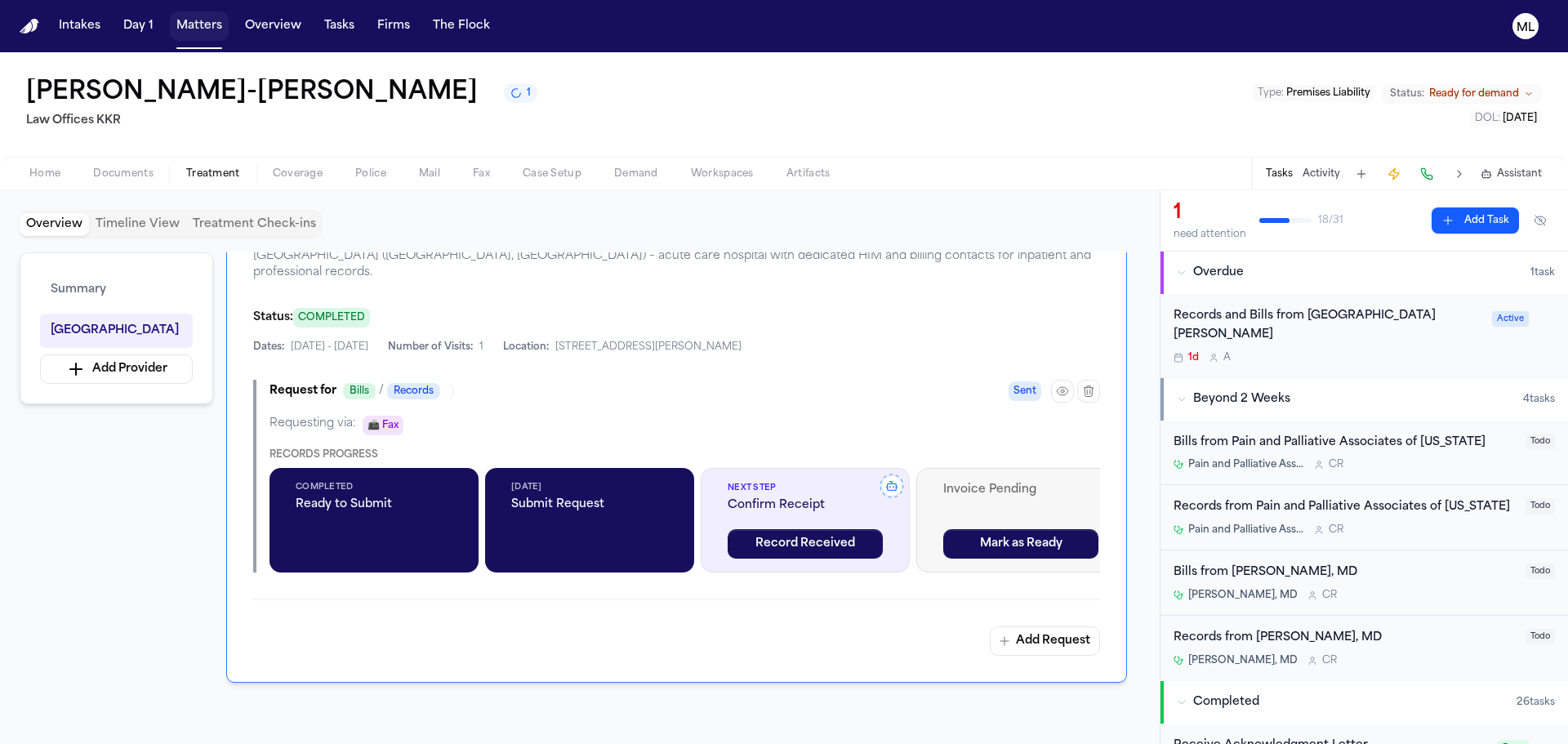
click at [201, 35] on button "Matters" at bounding box center [199, 27] width 59 height 29
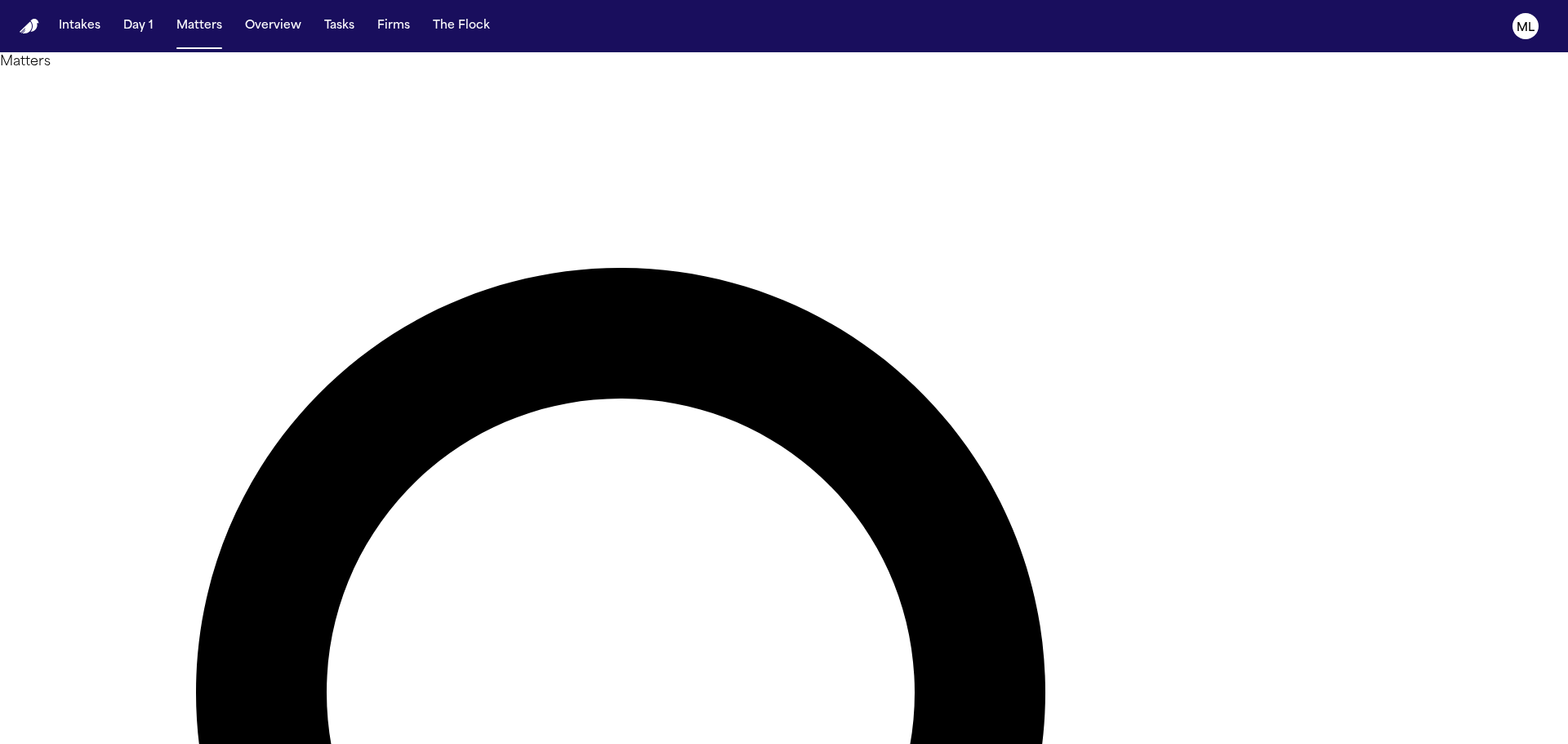
click at [195, 21] on button "Matters" at bounding box center [199, 27] width 59 height 29
type input "********"
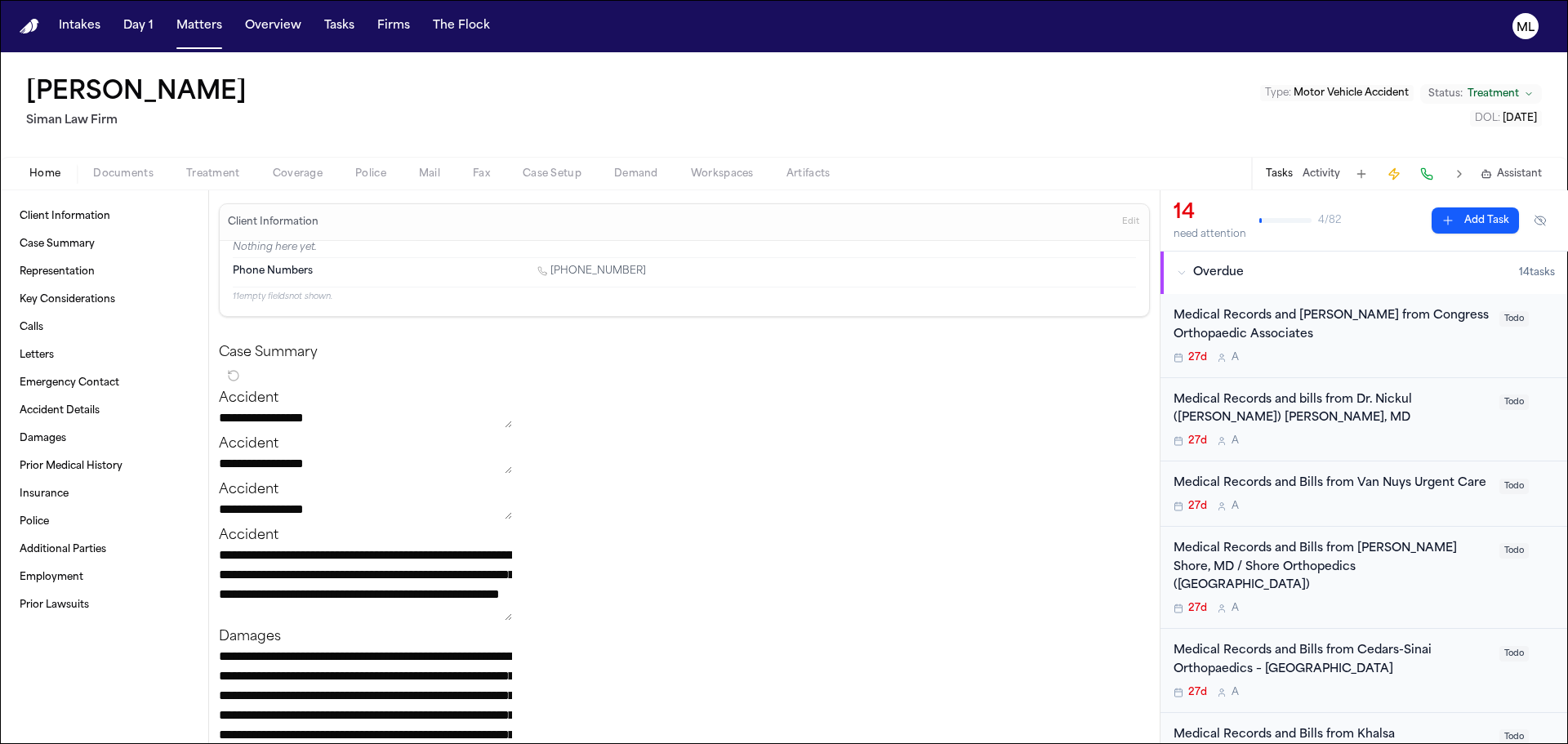
click at [1321, 349] on div "Medical Records and Bills from Congress Orthopaedic Associates 27d A" at bounding box center [1332, 335] width 316 height 58
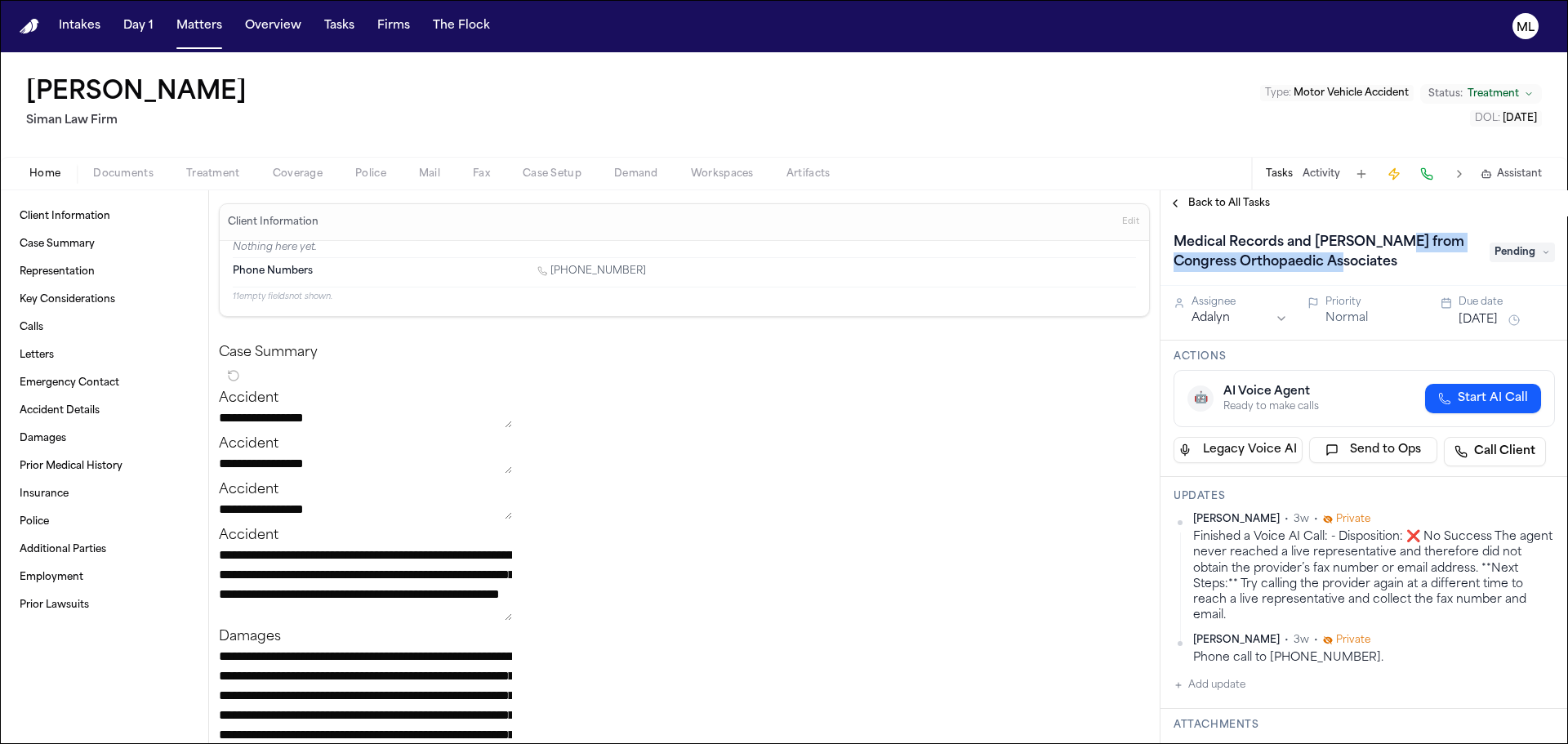
drag, startPoint x: 1331, startPoint y: 271, endPoint x: 1380, endPoint y: 243, distance: 56.4
click at [1380, 243] on h1 "Medical Records and [PERSON_NAME] from Congress Orthopaedic Associates" at bounding box center [1324, 252] width 313 height 46
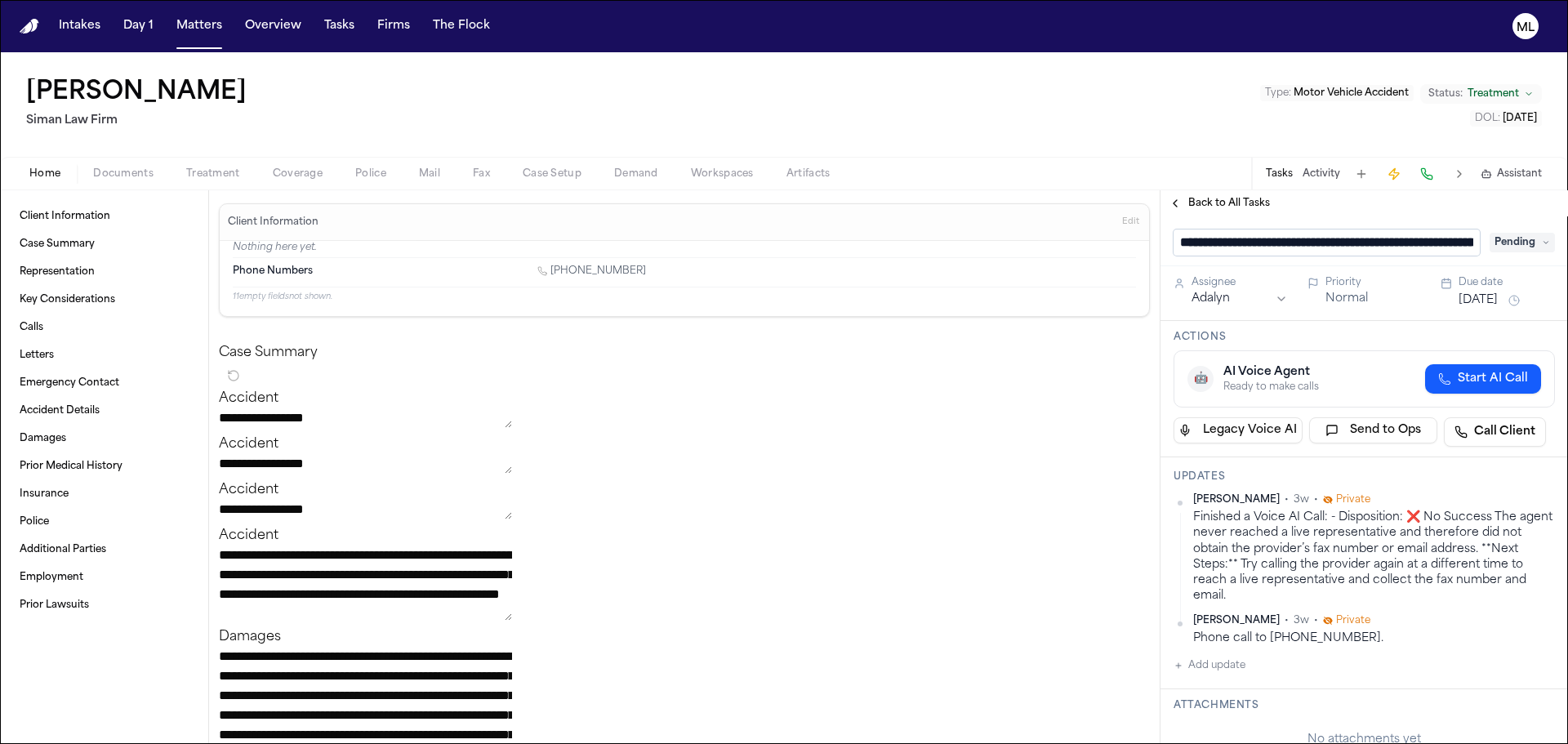
scroll to position [0, 136]
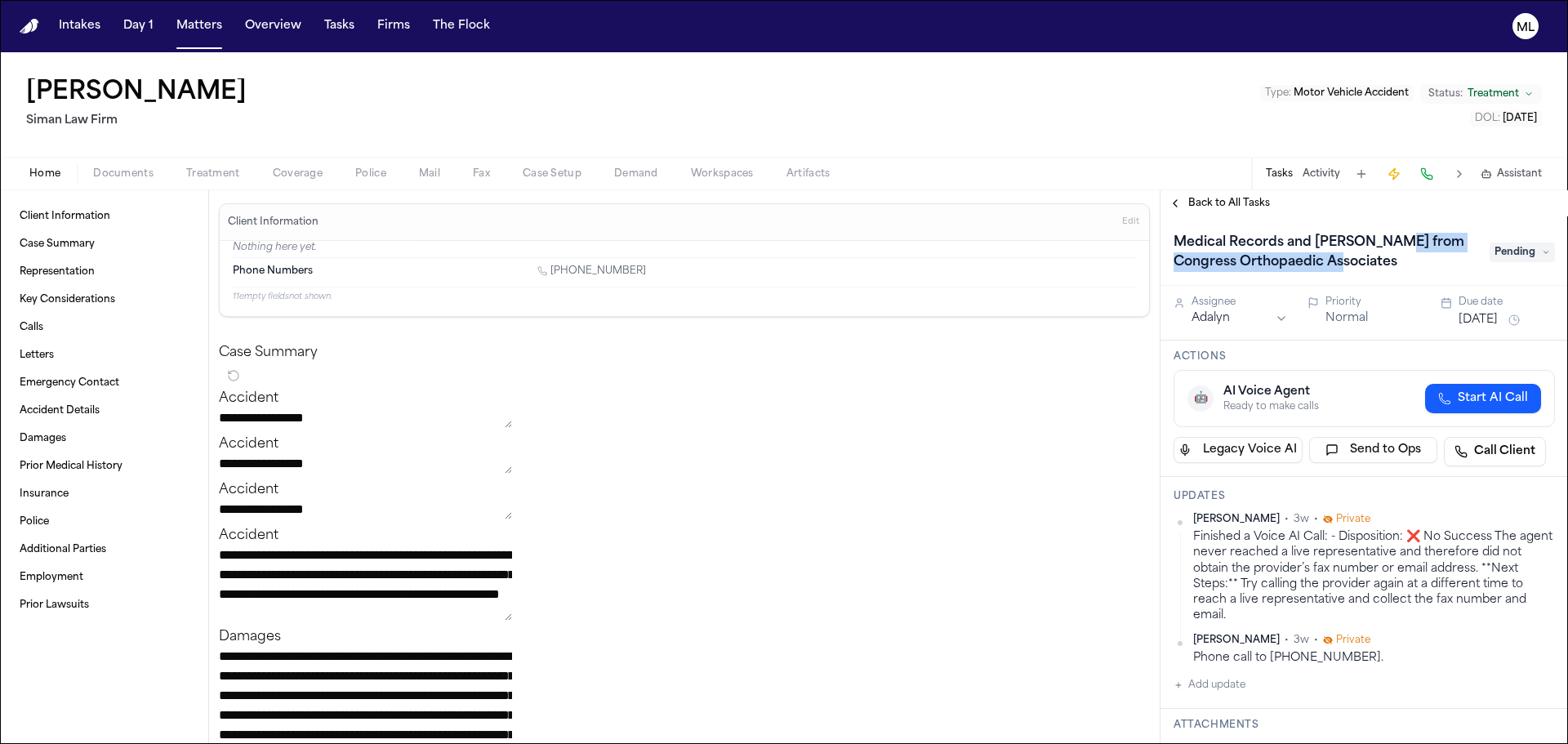
drag, startPoint x: 1342, startPoint y: 260, endPoint x: 1383, endPoint y: 236, distance: 47.5
click at [1383, 236] on h1 "Medical Records and [PERSON_NAME] from Congress Orthopaedic Associates" at bounding box center [1324, 252] width 313 height 46
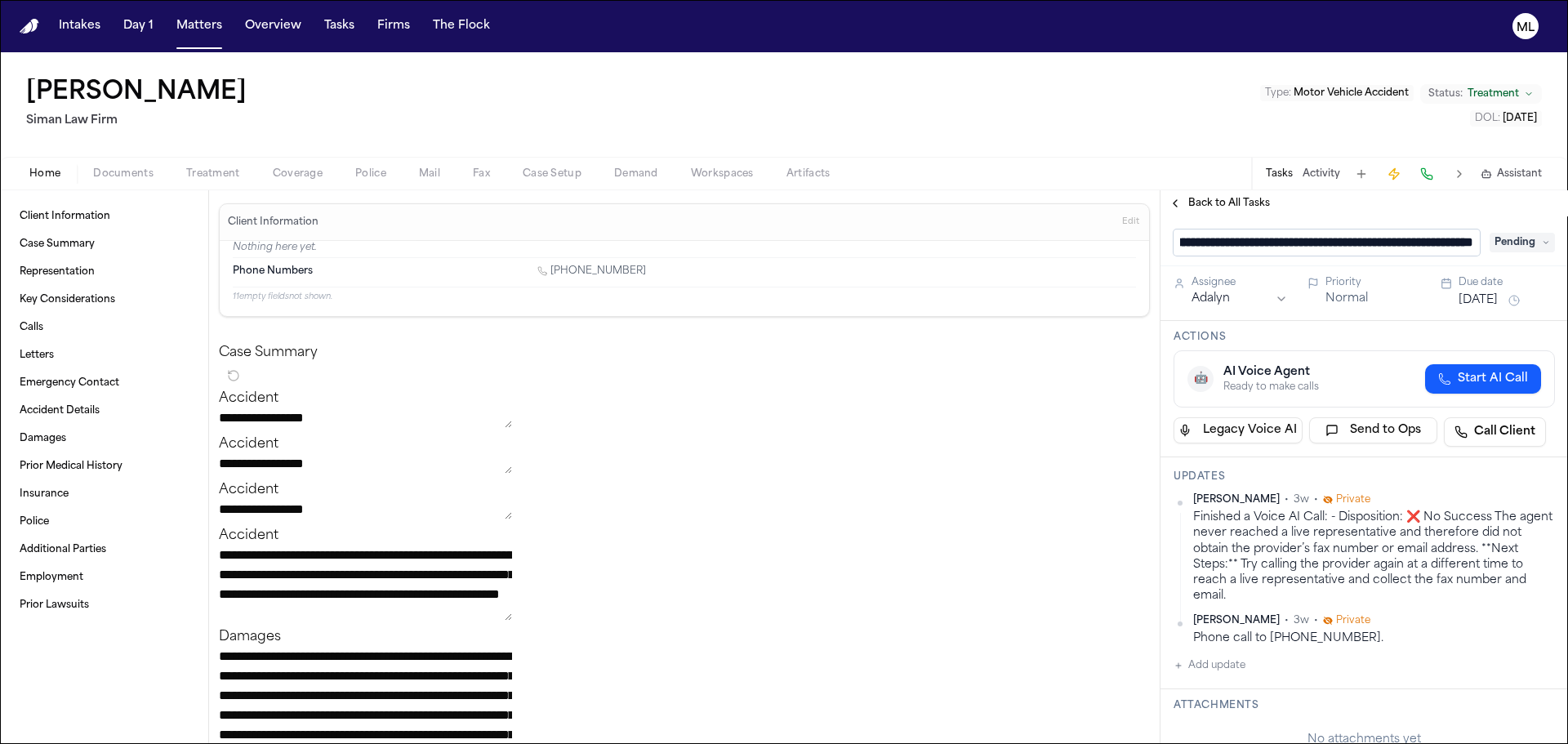
drag, startPoint x: 1253, startPoint y: 244, endPoint x: 1475, endPoint y: 244, distance: 222.0
click at [1475, 244] on input "**********" at bounding box center [1327, 242] width 306 height 27
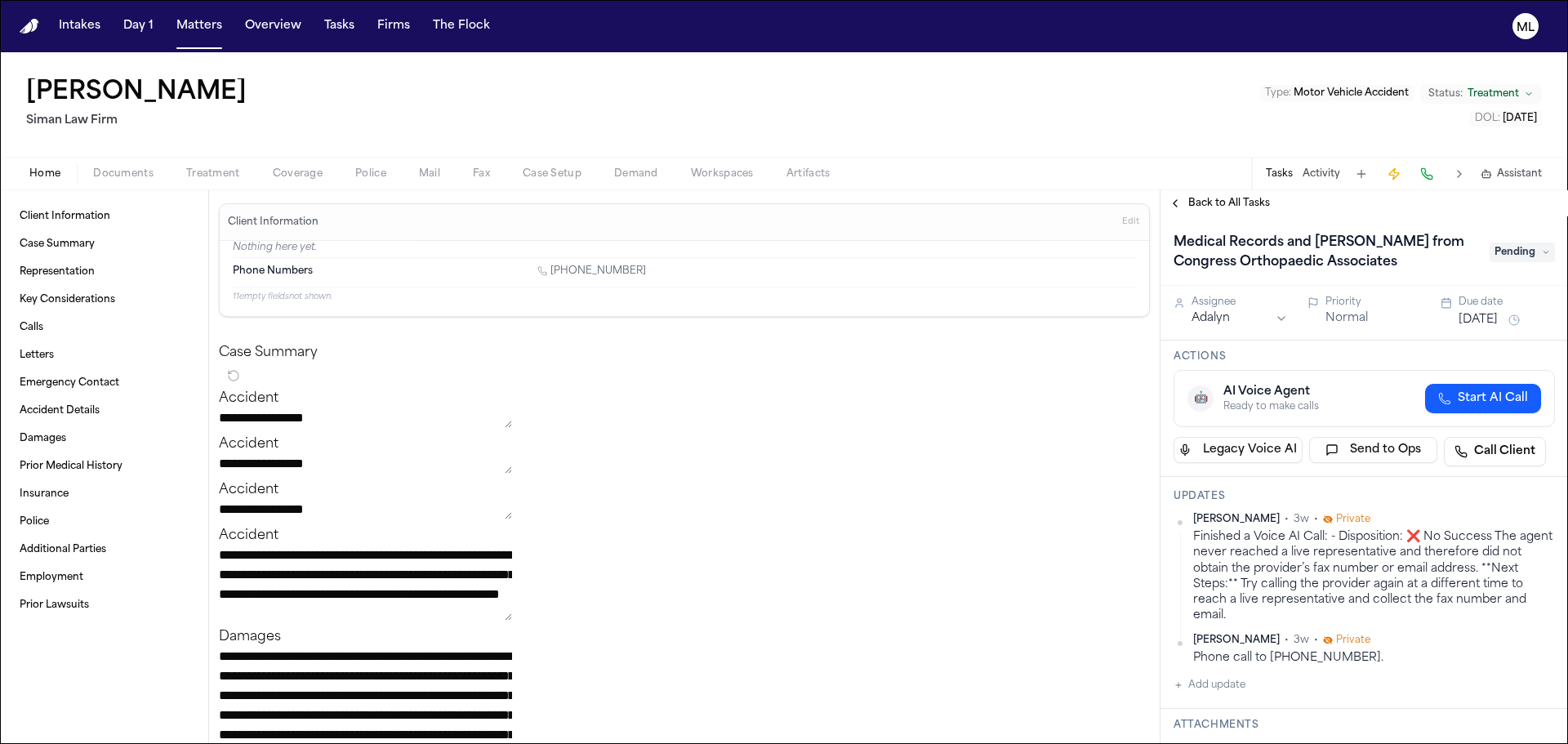
click at [1521, 256] on span "Pending" at bounding box center [1522, 251] width 65 height 19
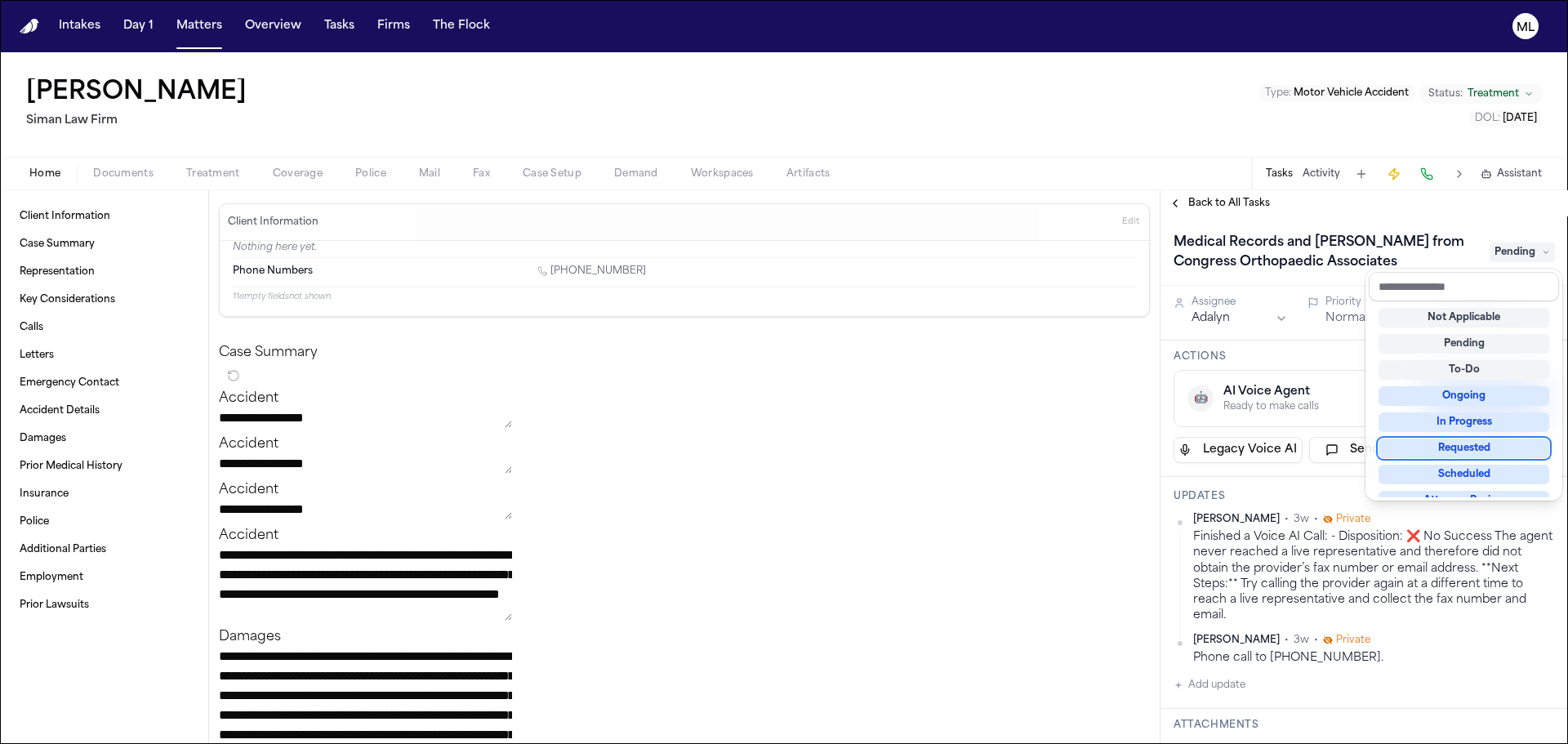
click at [1457, 450] on div "Requested" at bounding box center [1464, 448] width 171 height 19
click at [1400, 666] on div "Medical Records and Bills from Congress Orthopaedic Associates Requested Assign…" at bounding box center [1365, 480] width 408 height 527
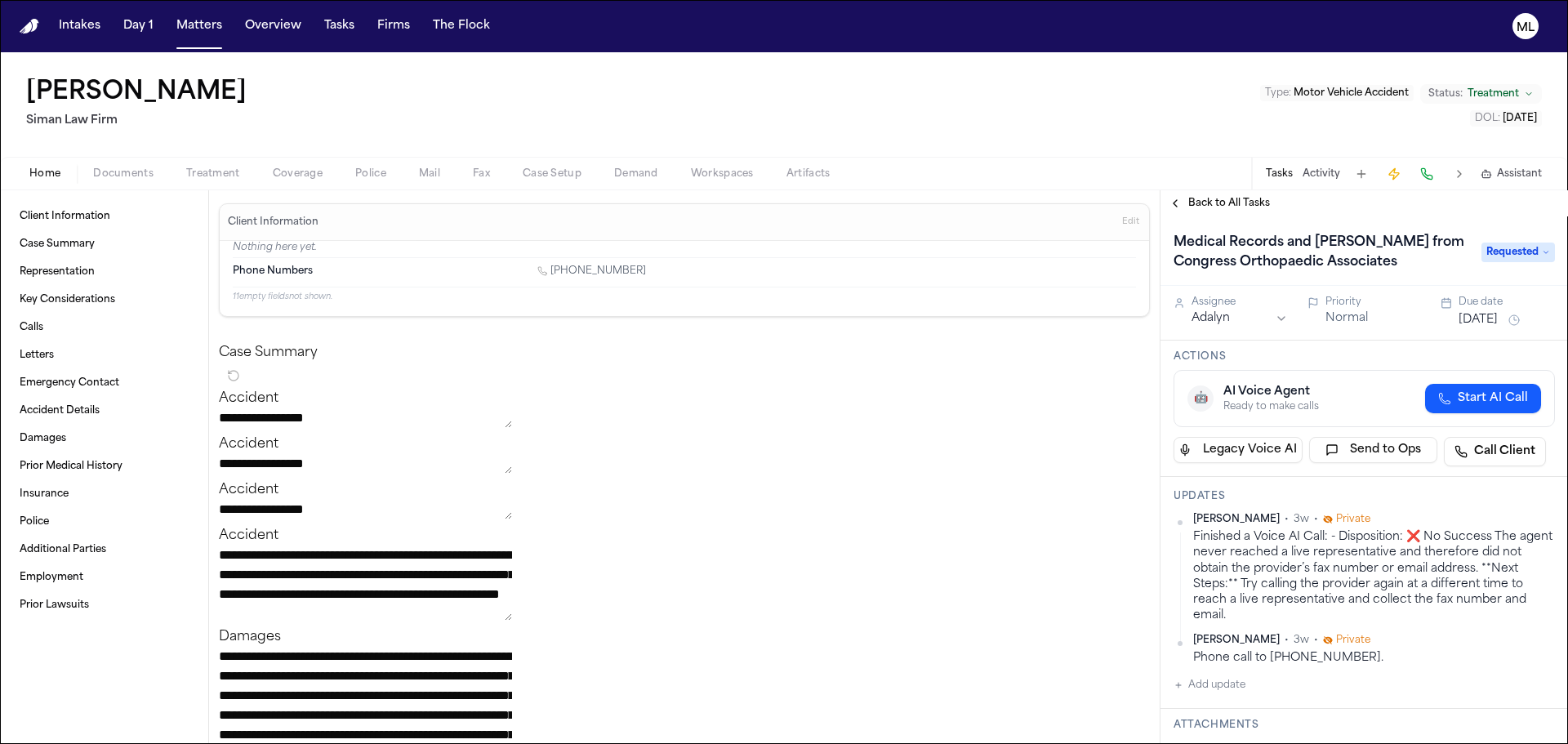
scroll to position [245, 0]
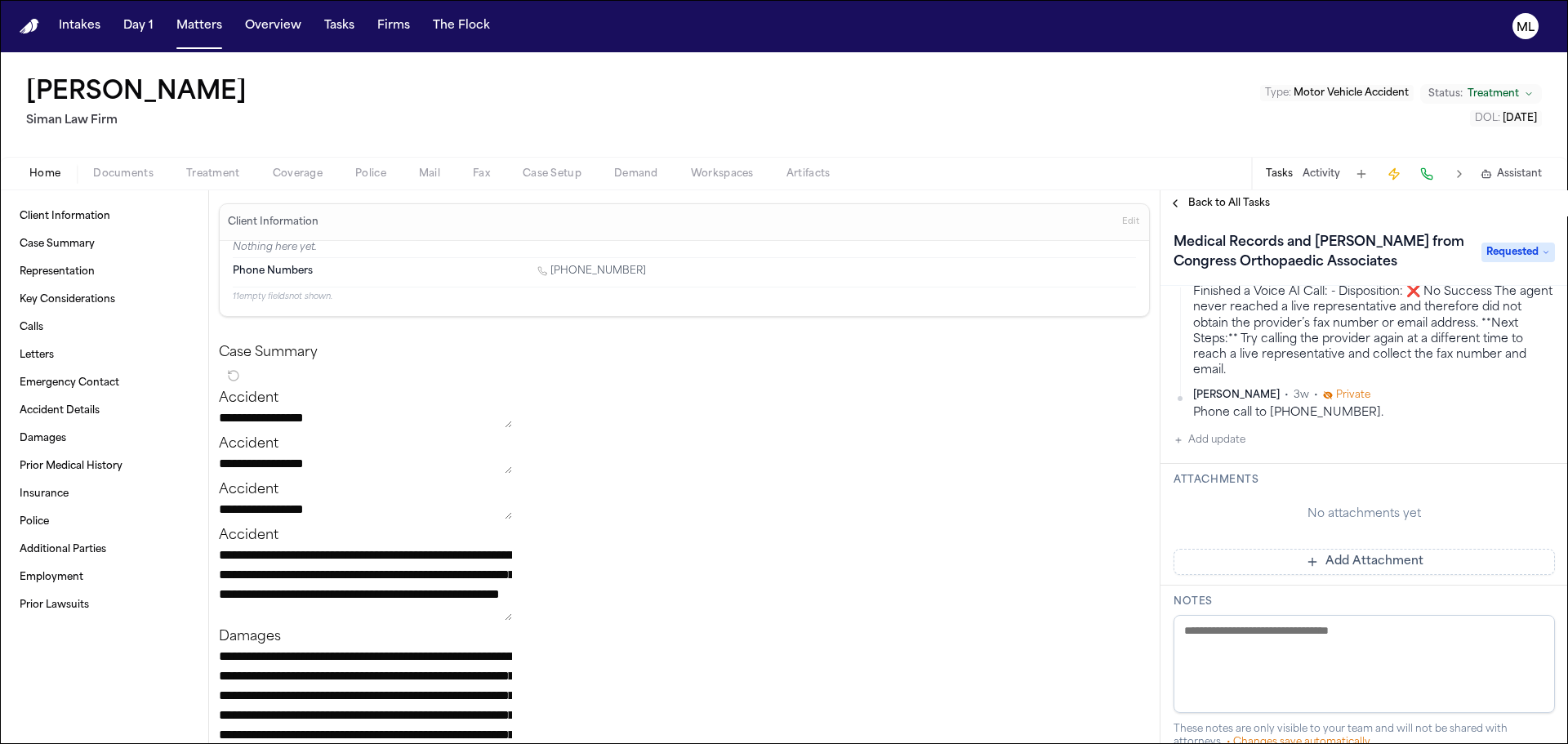
click at [1356, 562] on button "Add Attachment" at bounding box center [1364, 561] width 381 height 27
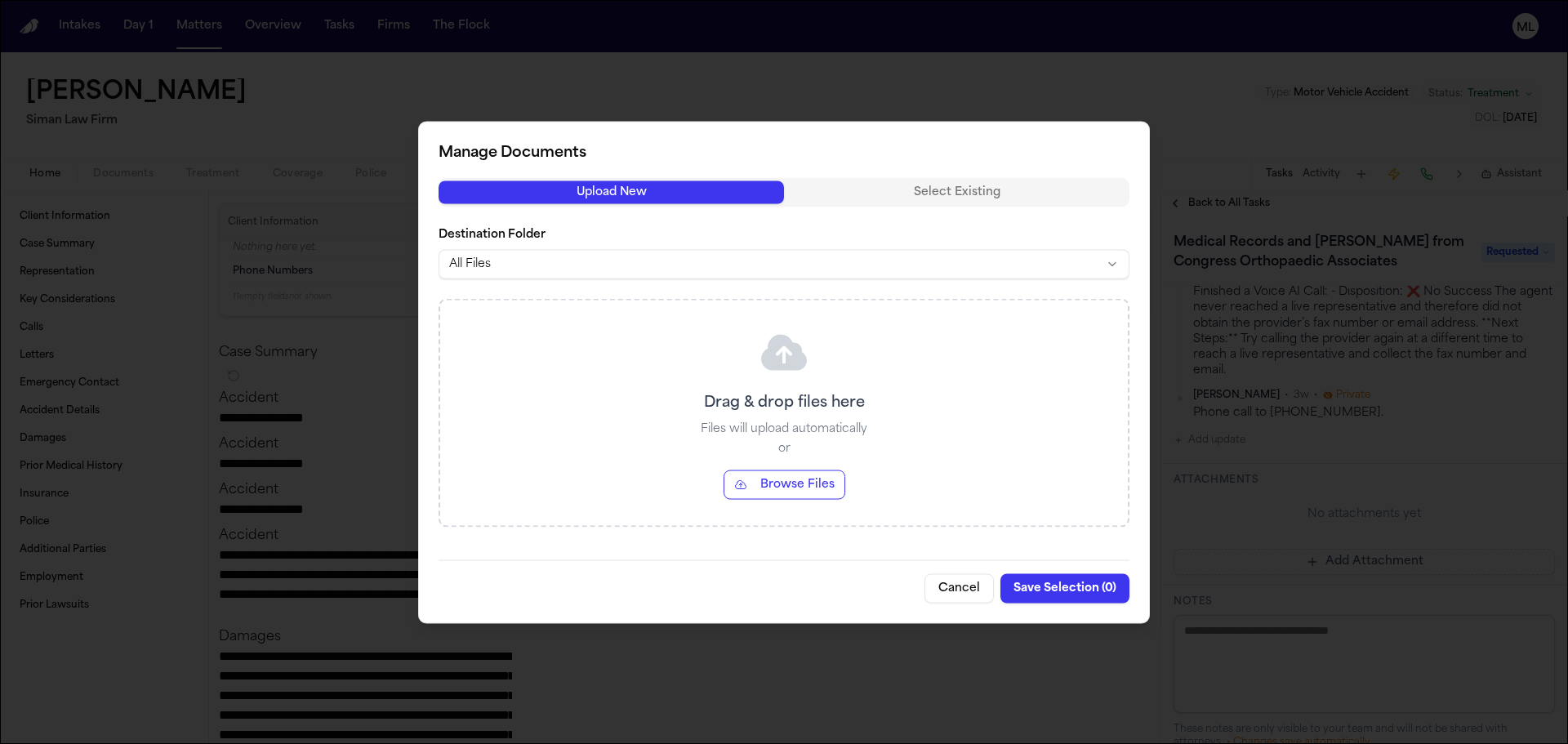
click at [795, 475] on button "Browse Files" at bounding box center [784, 484] width 122 height 29
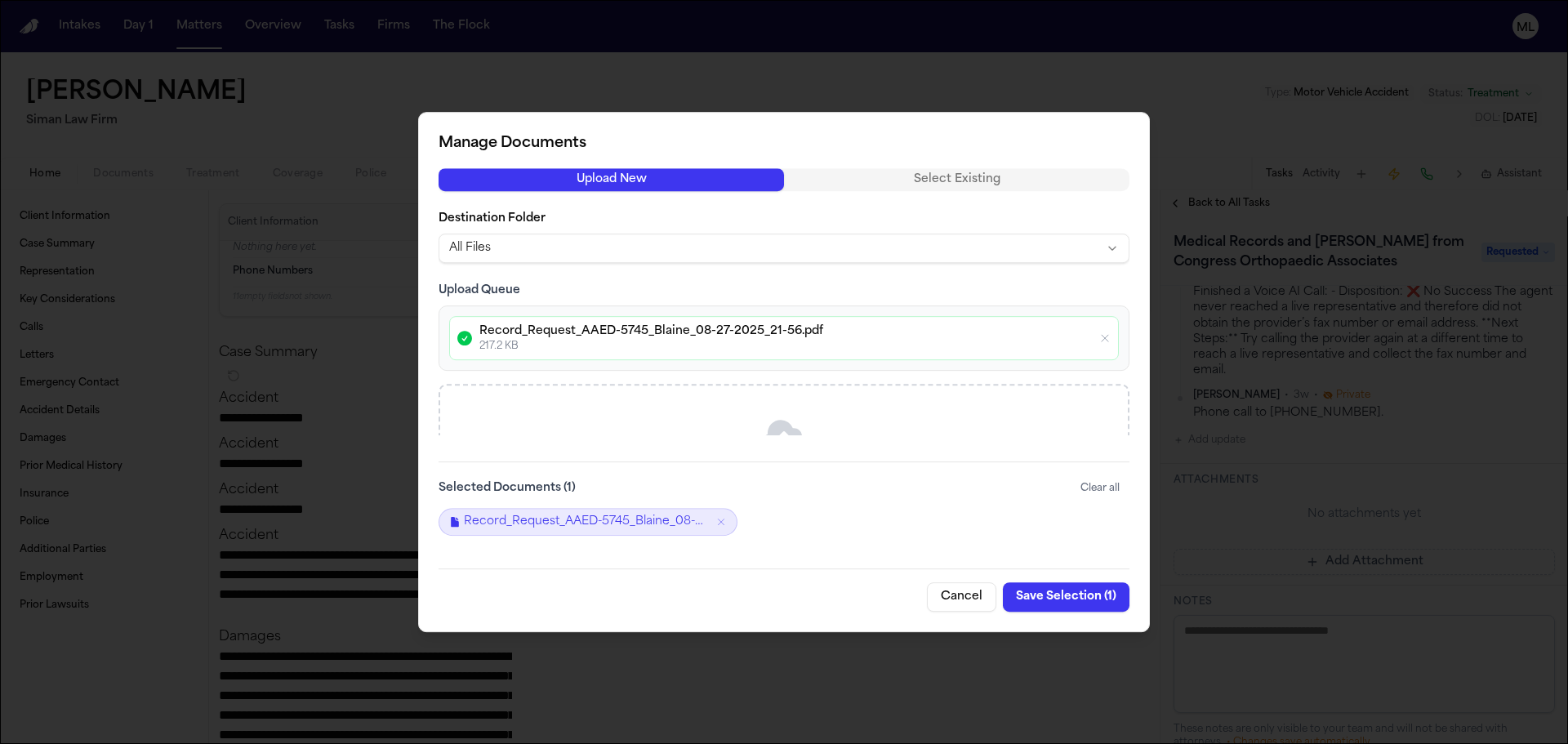
click at [1047, 603] on button "Save Selection ( 1 )" at bounding box center [1066, 597] width 126 height 29
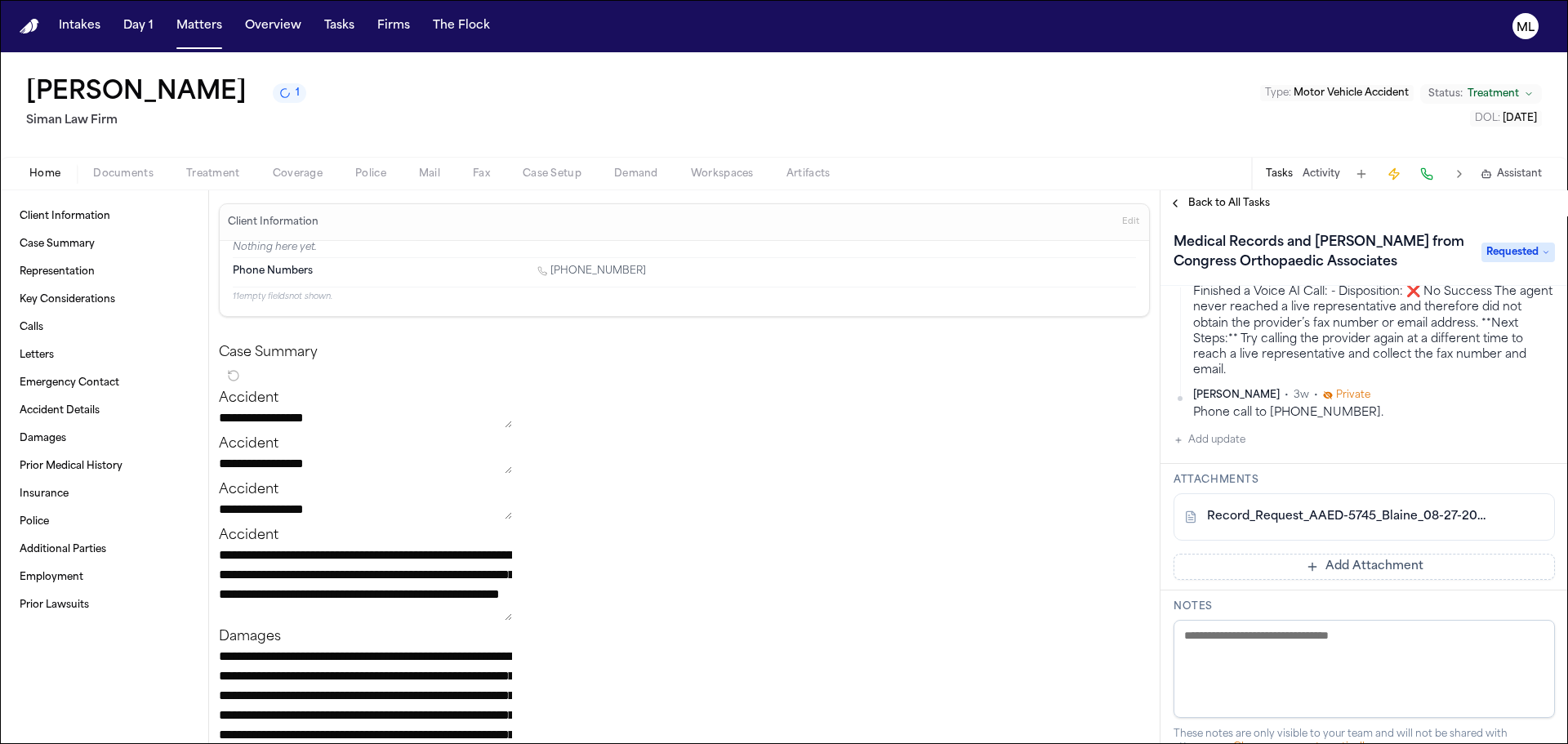
click at [229, 167] on span "Treatment" at bounding box center [213, 174] width 54 height 13
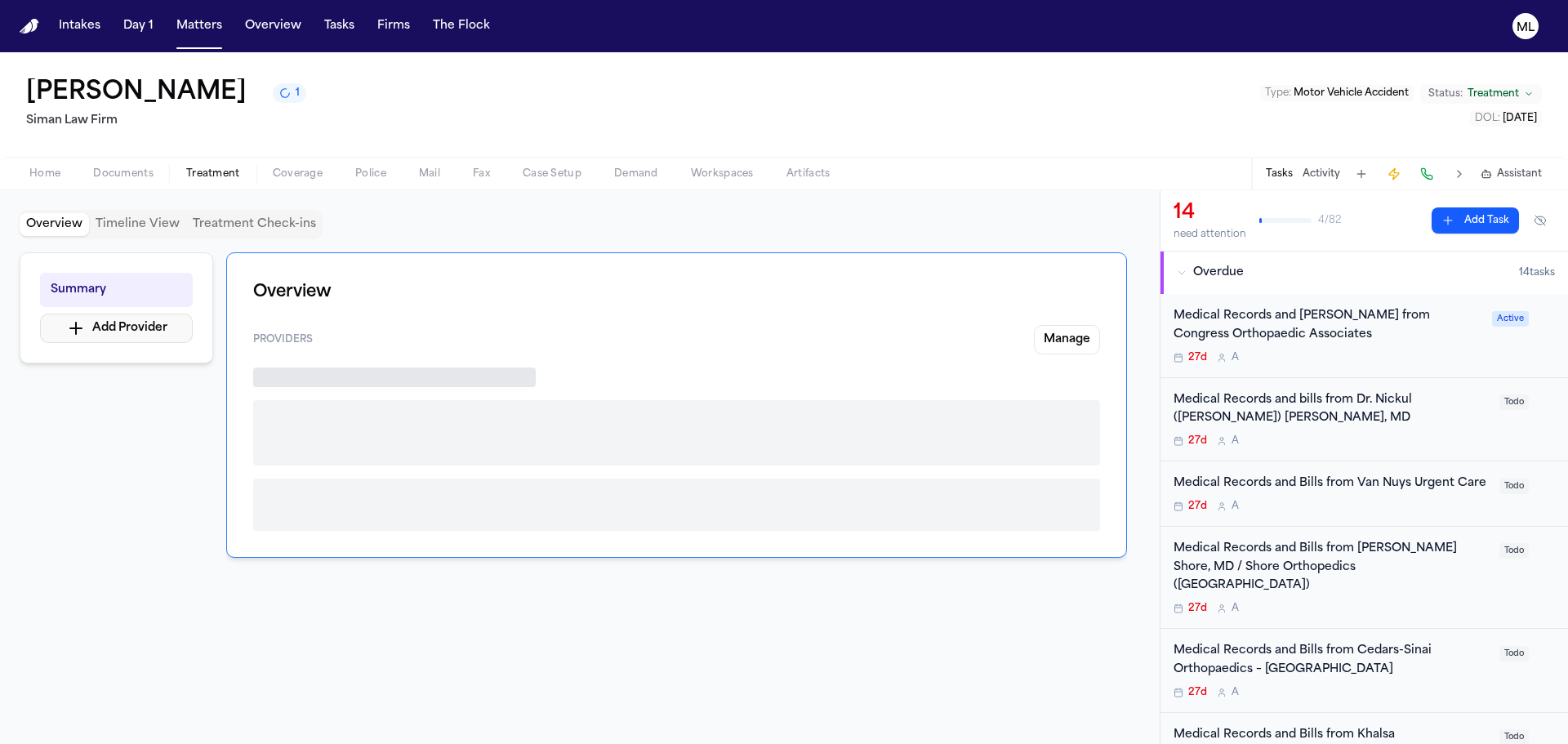
click at [119, 323] on button "Add Provider" at bounding box center [116, 328] width 153 height 29
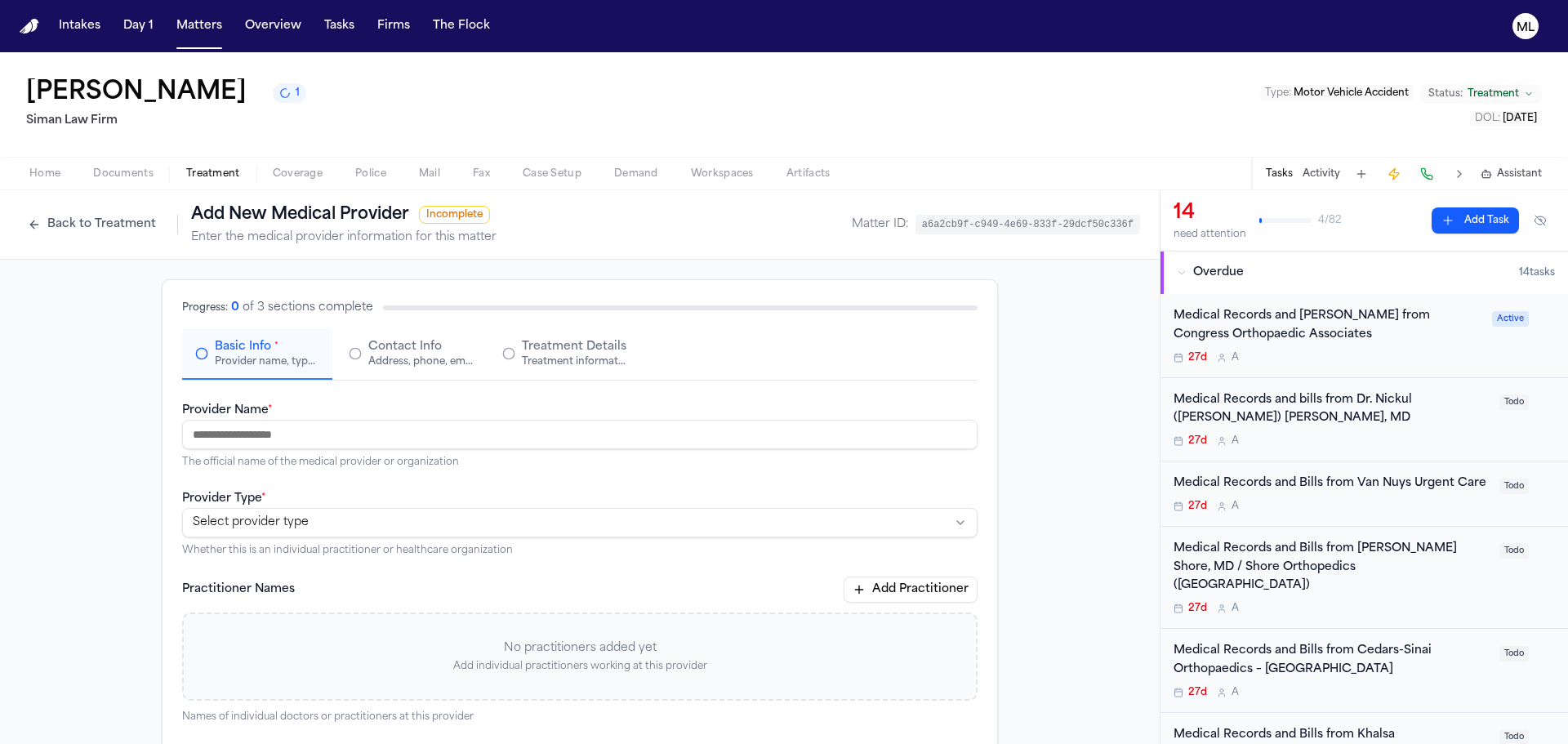
click at [318, 441] on input "Provider Name *" at bounding box center [580, 434] width 795 height 29
type input "**********"
click at [384, 526] on html "**********" at bounding box center [784, 372] width 1568 height 744
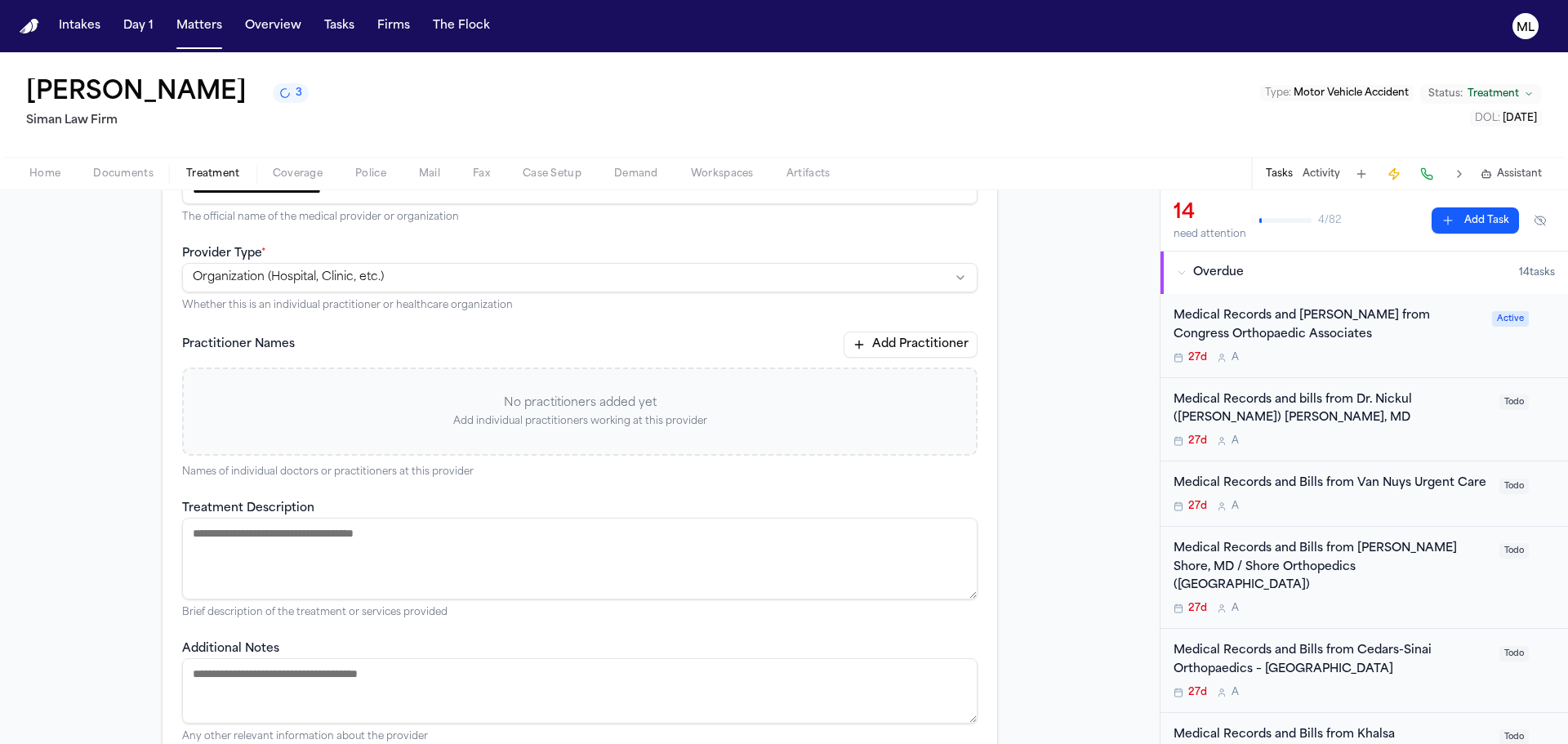
click at [268, 547] on textarea "Treatment Description" at bounding box center [580, 558] width 795 height 81
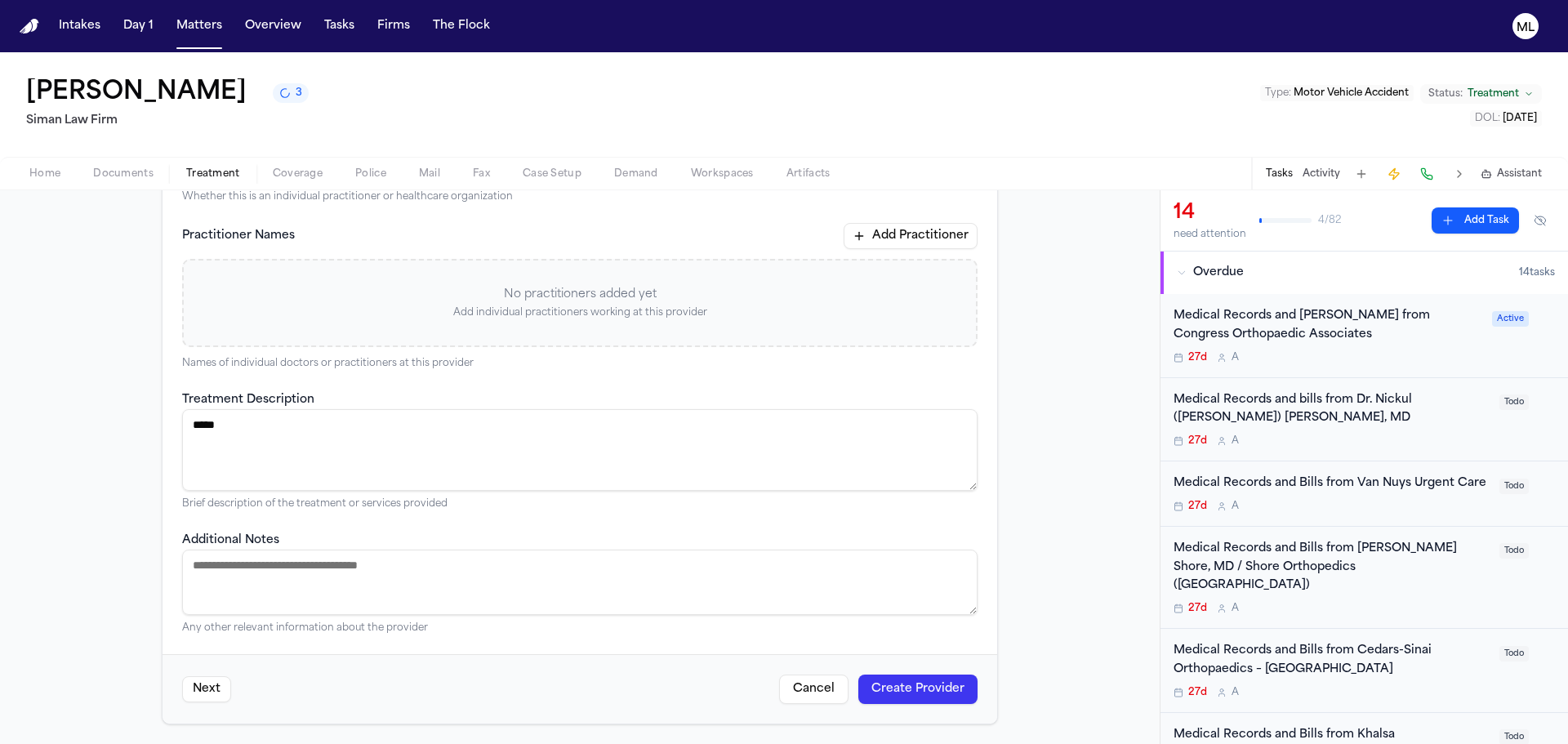
type textarea "*****"
click at [900, 691] on button "Create Provider" at bounding box center [918, 689] width 119 height 29
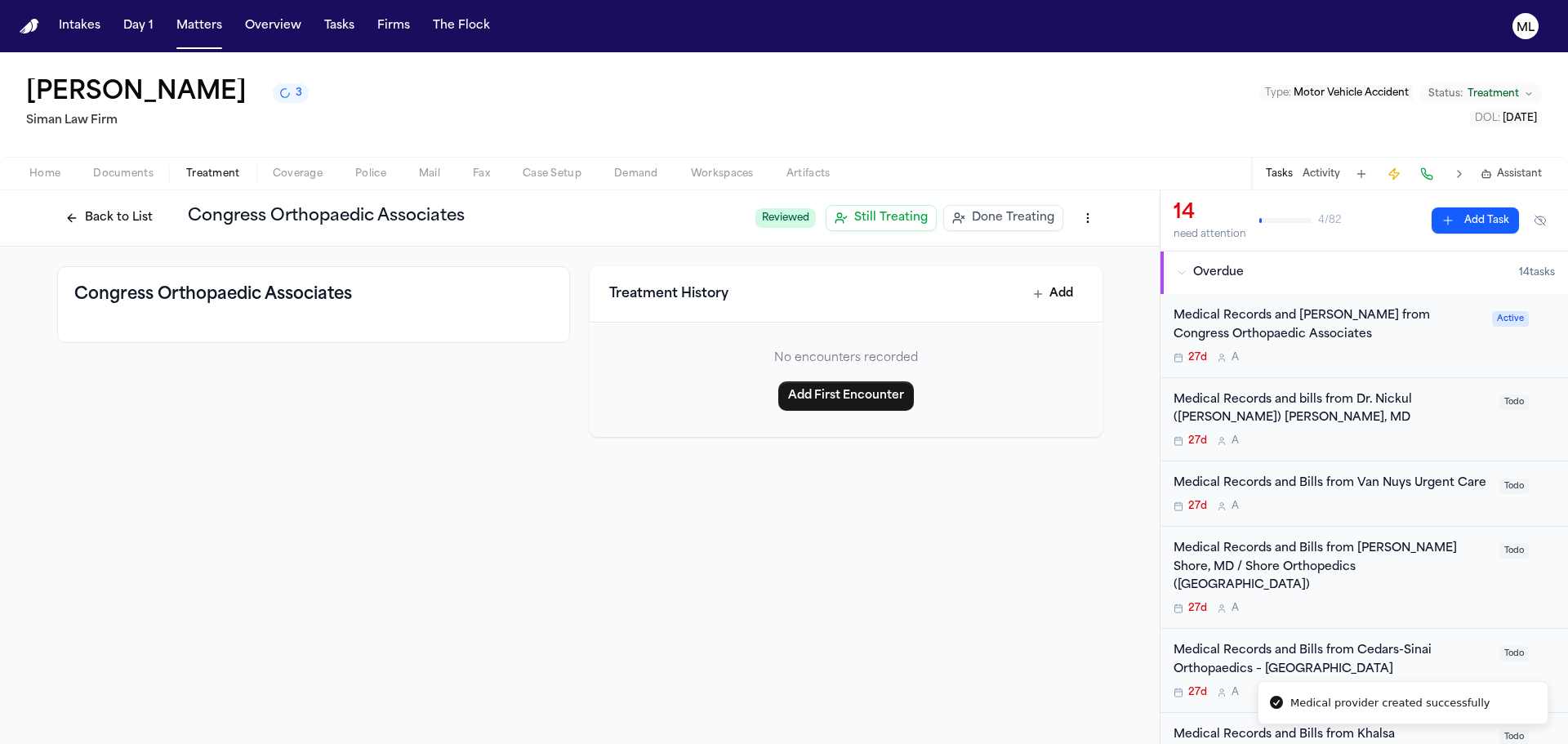
click at [307, 292] on h3 "Congress Orthopaedic Associates" at bounding box center [213, 294] width 278 height 23
click at [133, 214] on button "Back to List" at bounding box center [109, 218] width 103 height 27
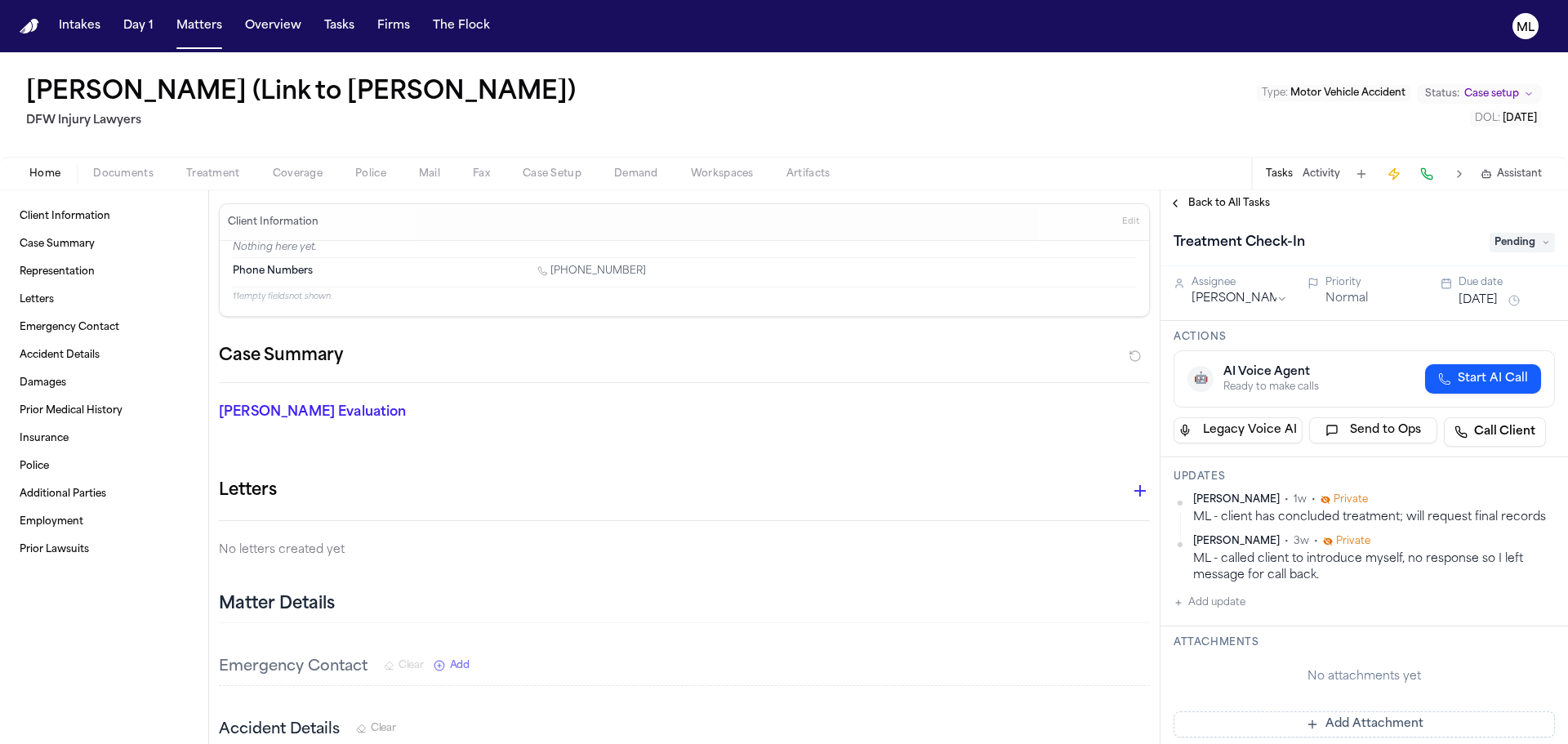
click at [1221, 193] on div "Back to All Tasks" at bounding box center [1365, 203] width 408 height 27
click at [1221, 199] on span "Back to All Tasks" at bounding box center [1229, 203] width 81 height 13
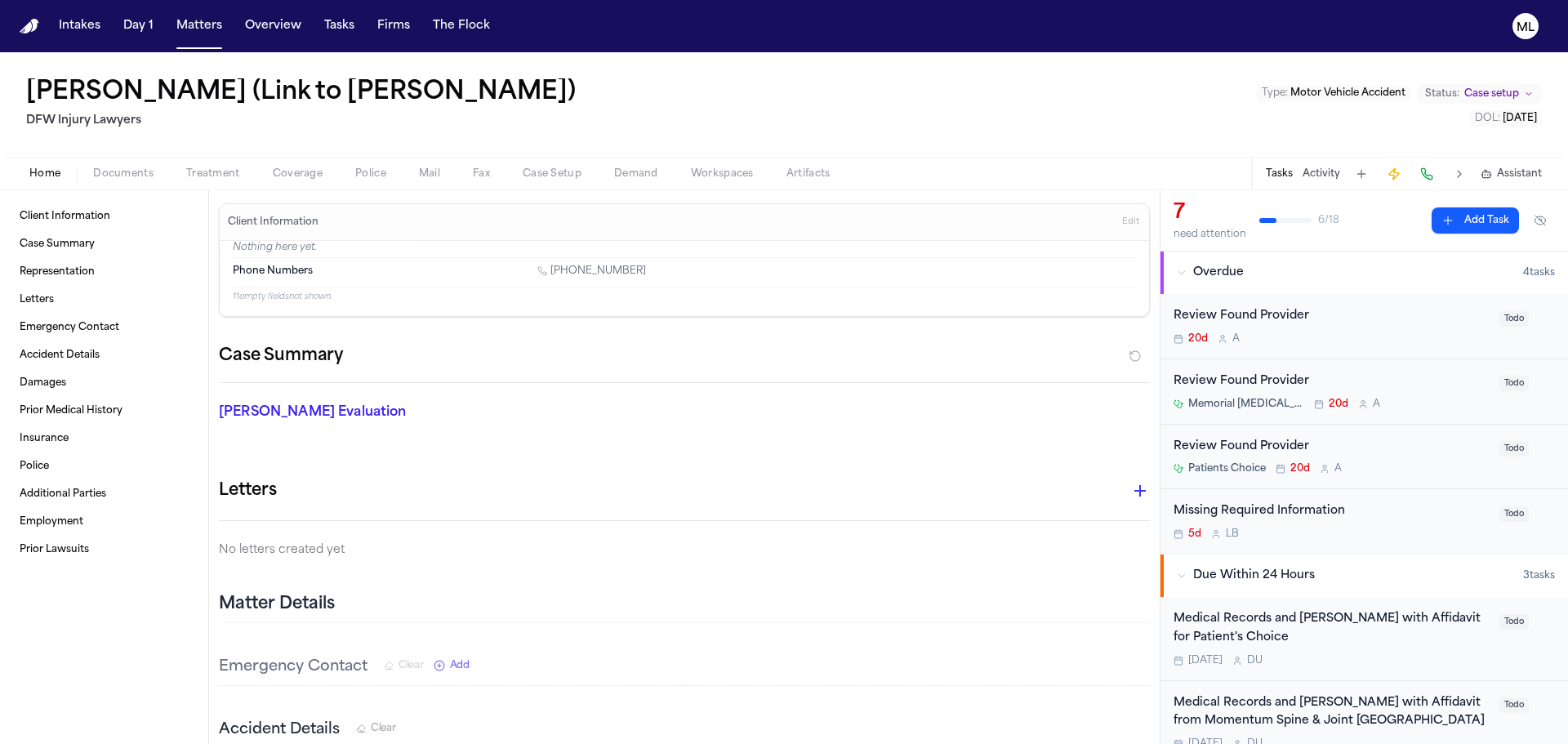
scroll to position [245, 0]
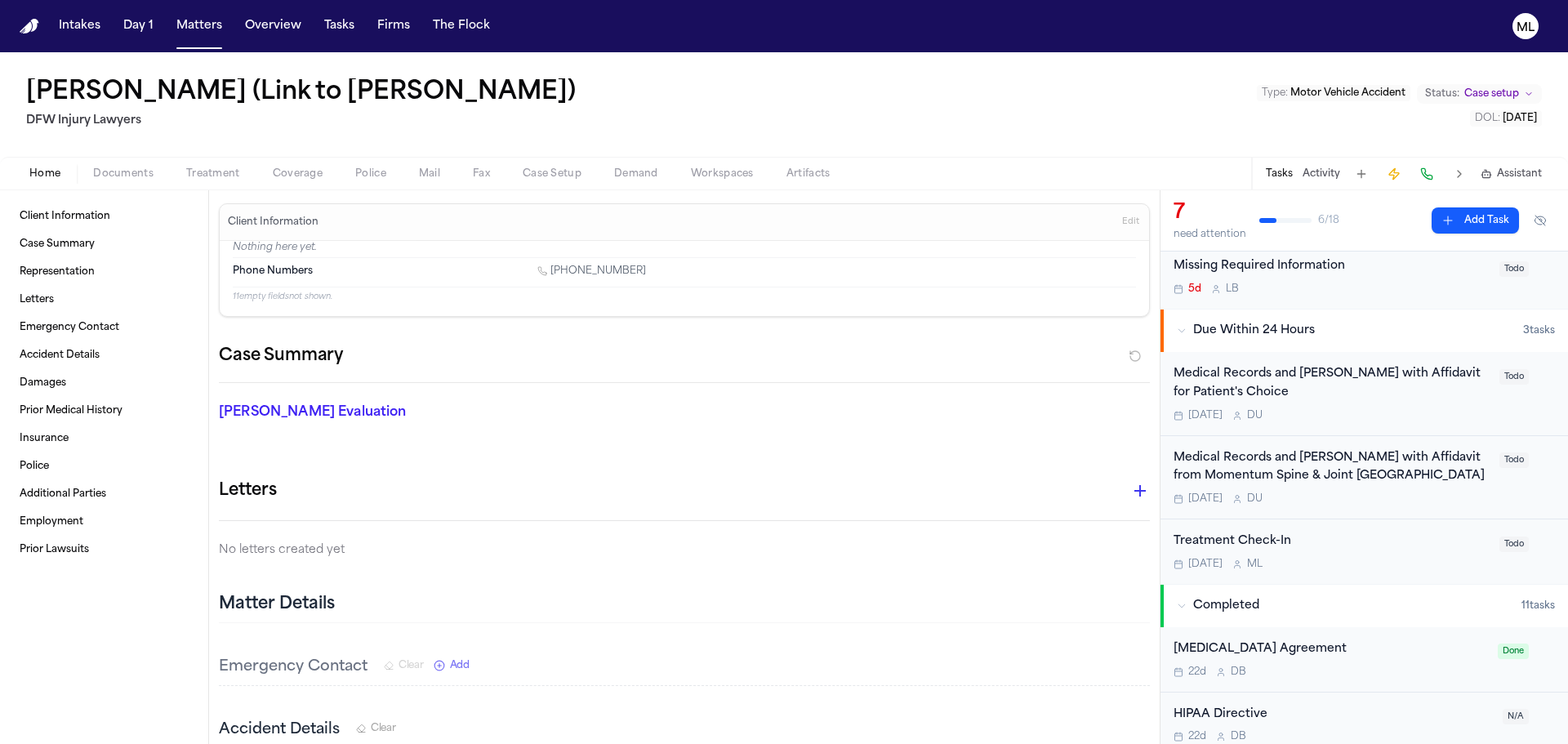
click at [1384, 571] on div "Treatment Check-In [DATE] M L Todo" at bounding box center [1365, 551] width 408 height 65
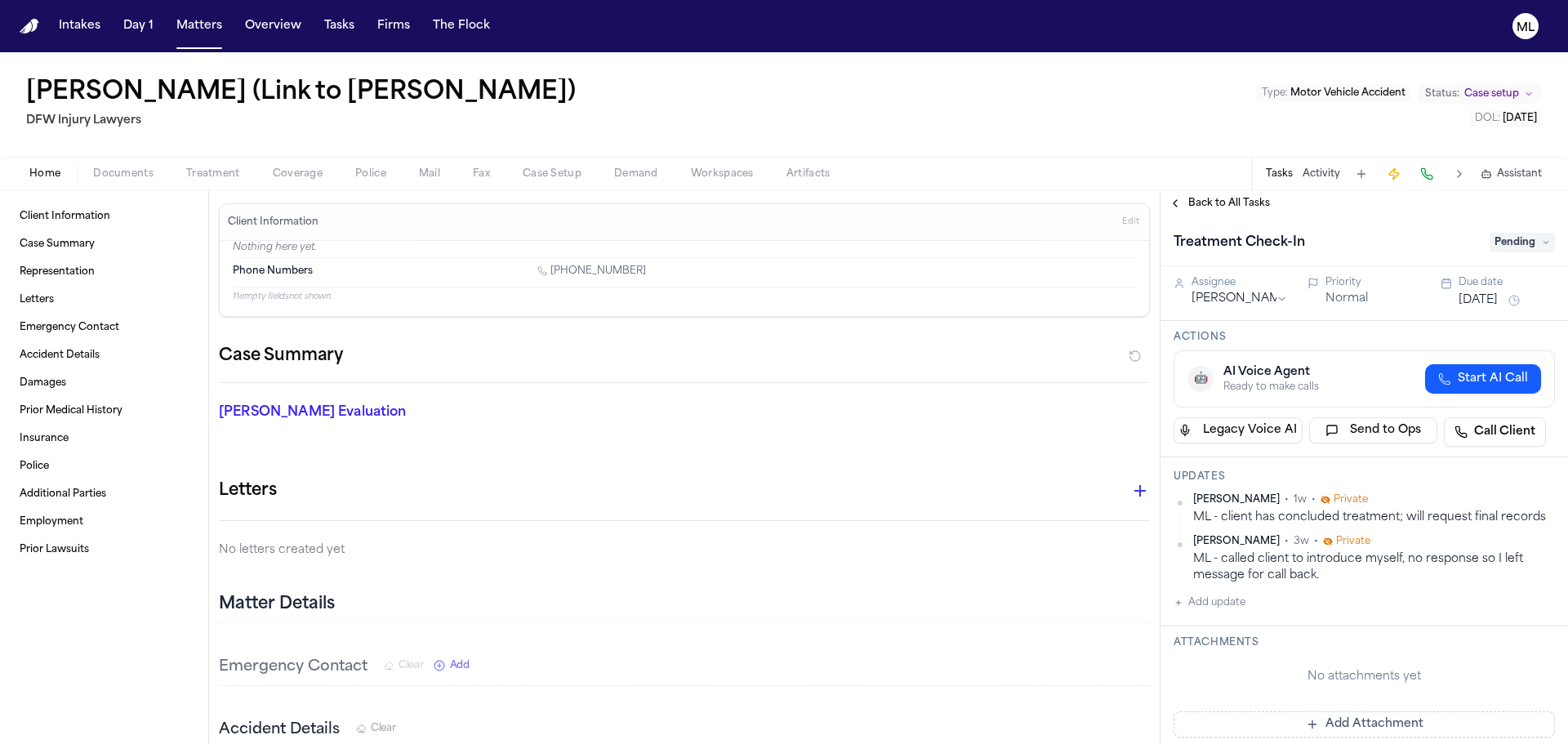
click at [1197, 204] on span "Back to All Tasks" at bounding box center [1229, 203] width 81 height 13
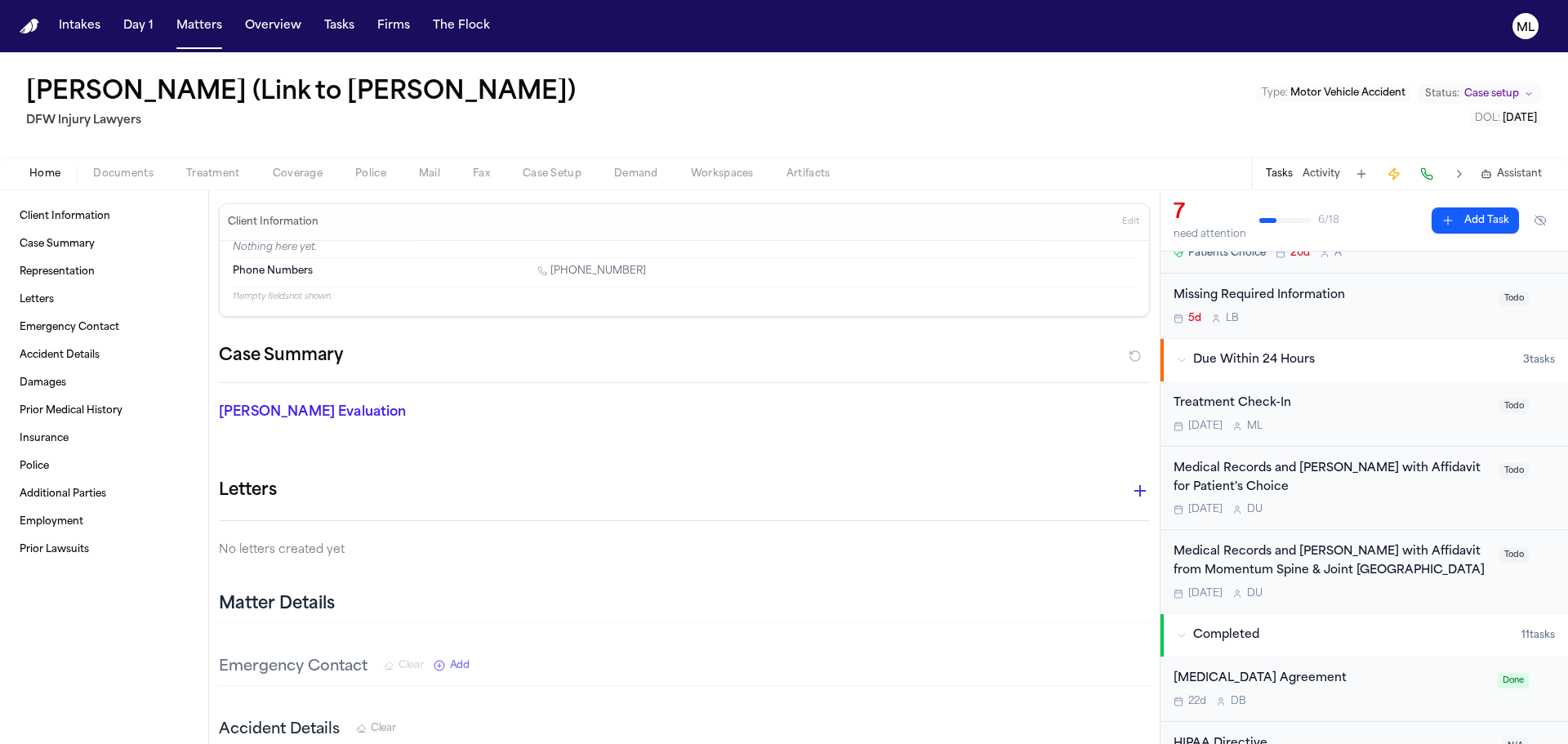
scroll to position [245, 0]
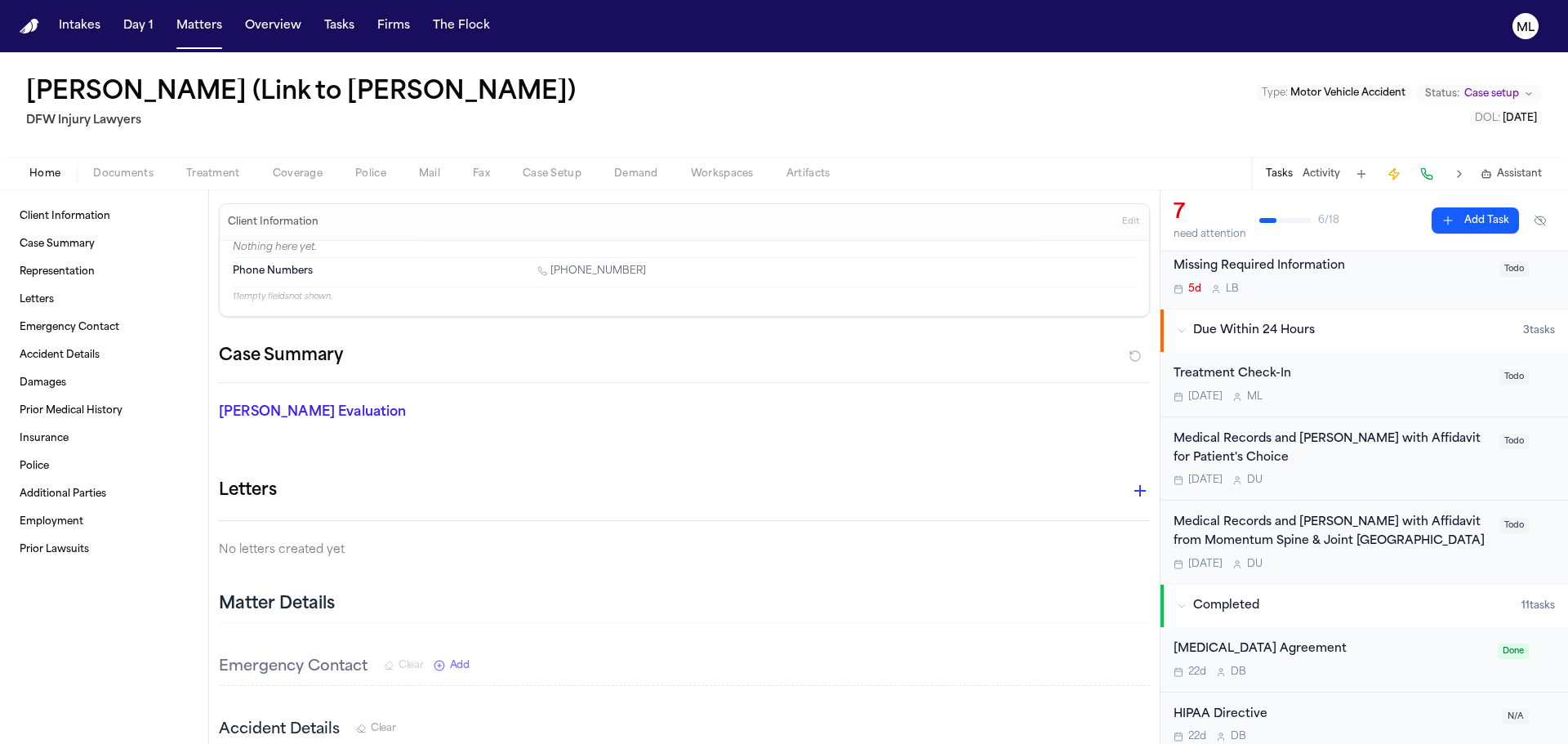
click at [1430, 556] on div "Medical Records and [PERSON_NAME] with Affidavit from Momentum Spine & Joint So…" at bounding box center [1332, 542] width 316 height 58
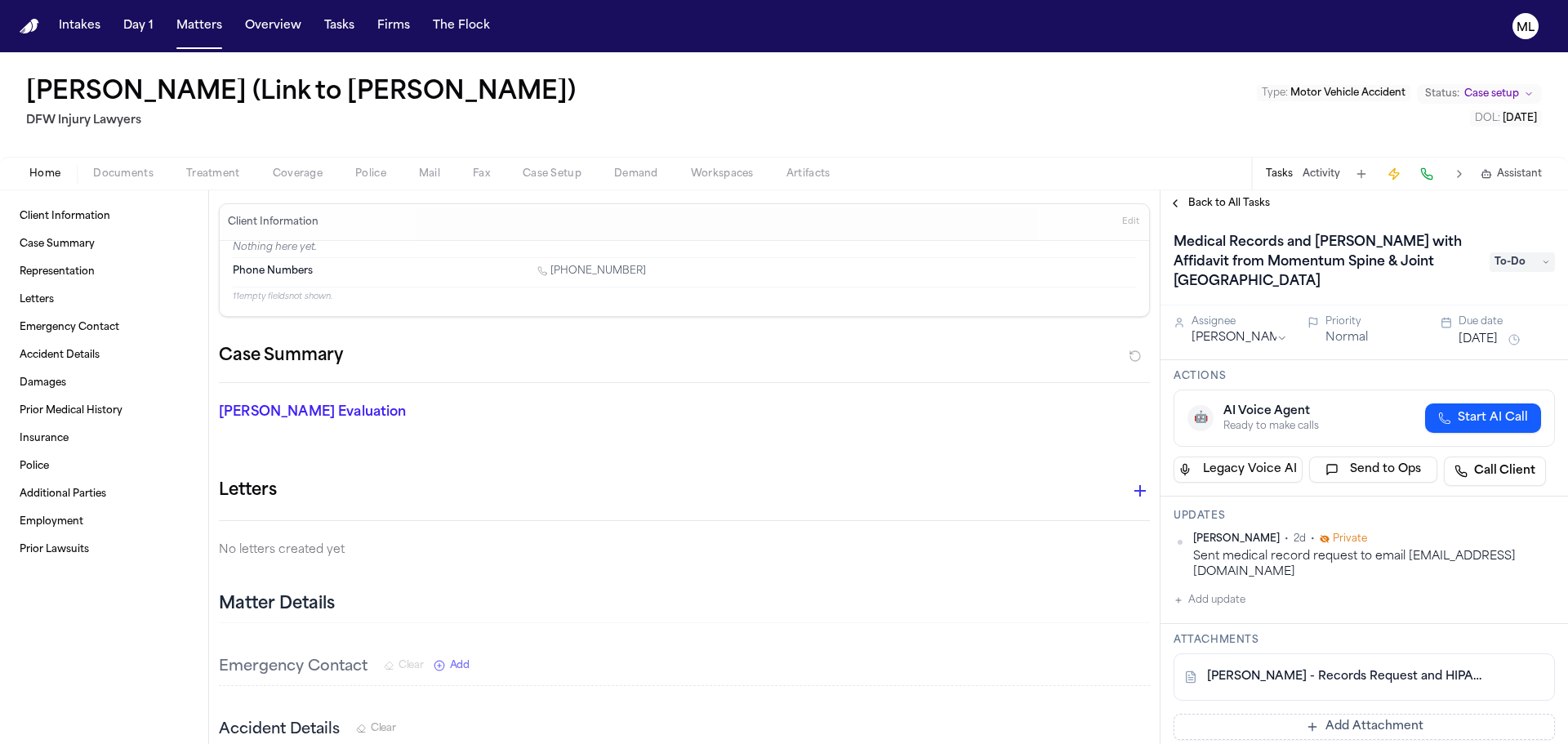
click at [1227, 590] on button "Add update" at bounding box center [1210, 600] width 72 height 19
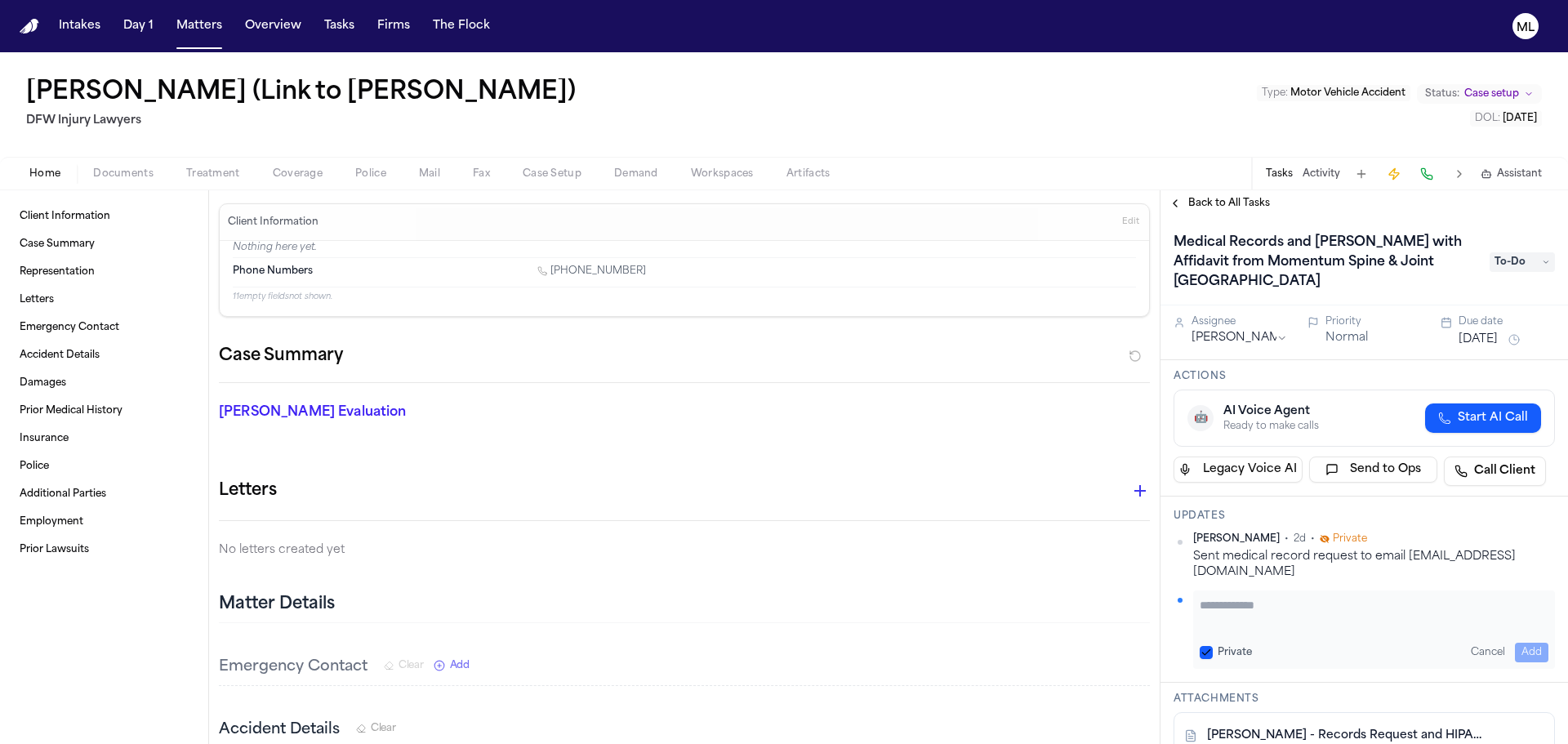
click at [1227, 597] on textarea "Add your update" at bounding box center [1375, 613] width 349 height 33
type textarea "**********"
click at [1521, 643] on button "Add" at bounding box center [1531, 652] width 34 height 19
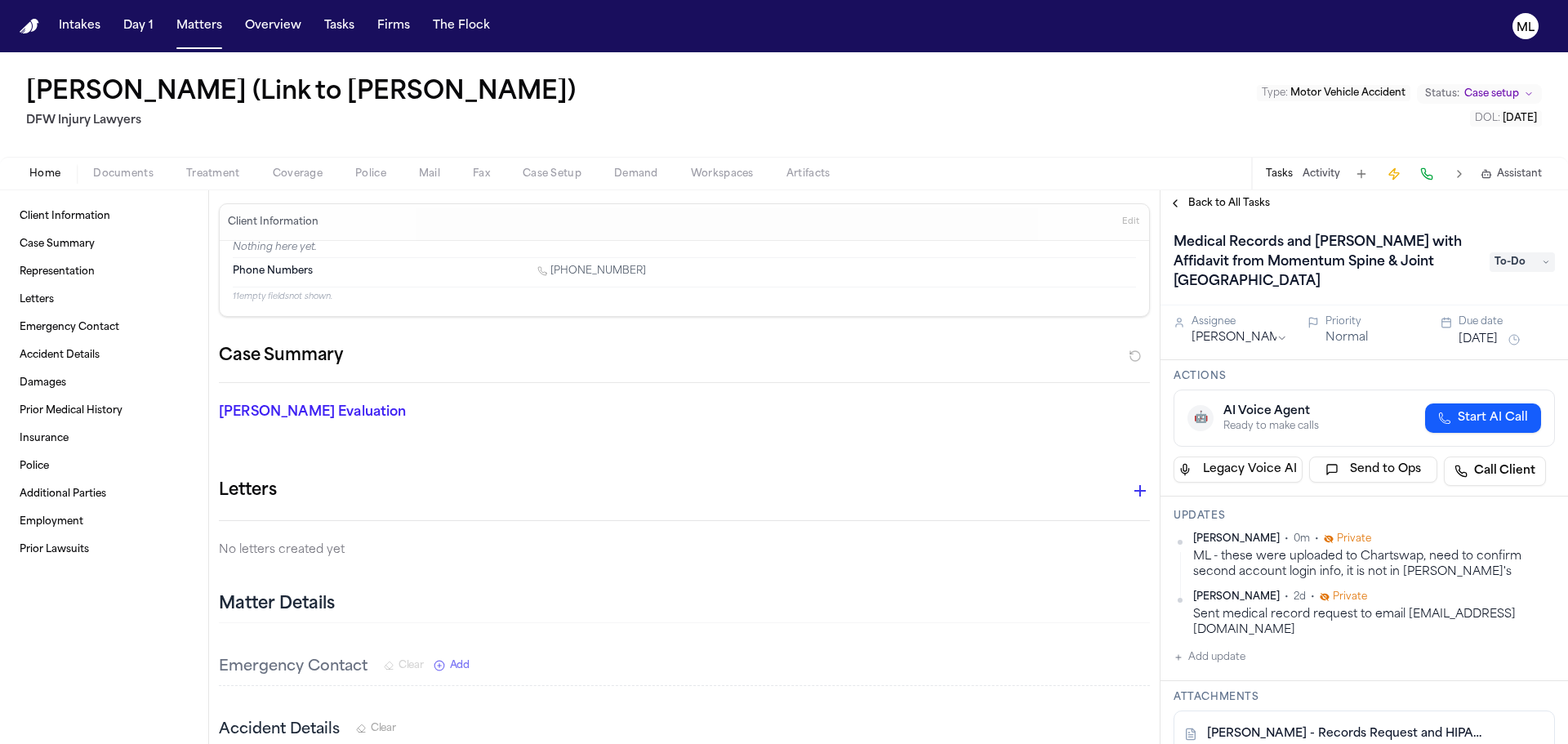
click at [1188, 206] on button "Back to All Tasks" at bounding box center [1220, 203] width 118 height 13
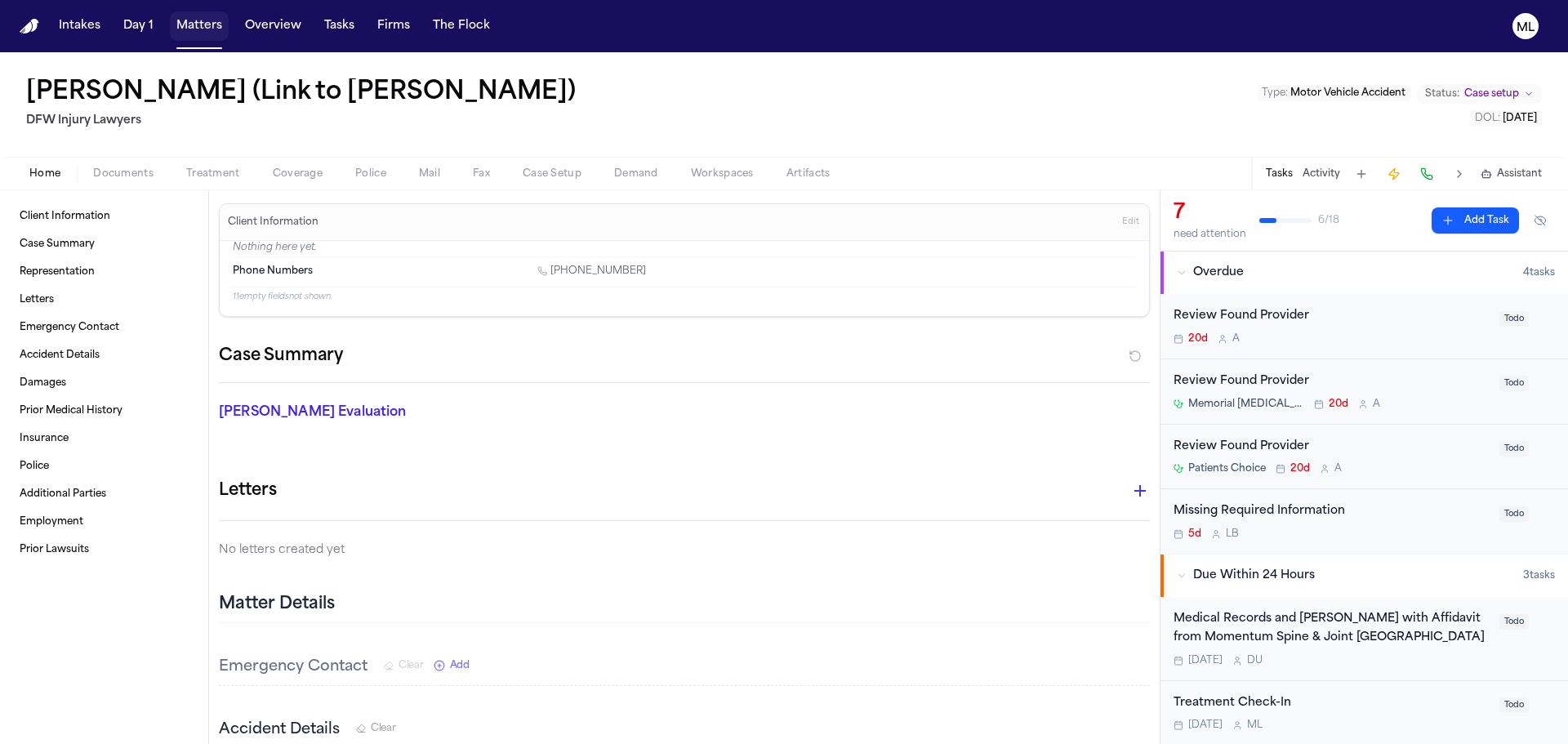
click at [204, 19] on button "Matters" at bounding box center [199, 27] width 59 height 29
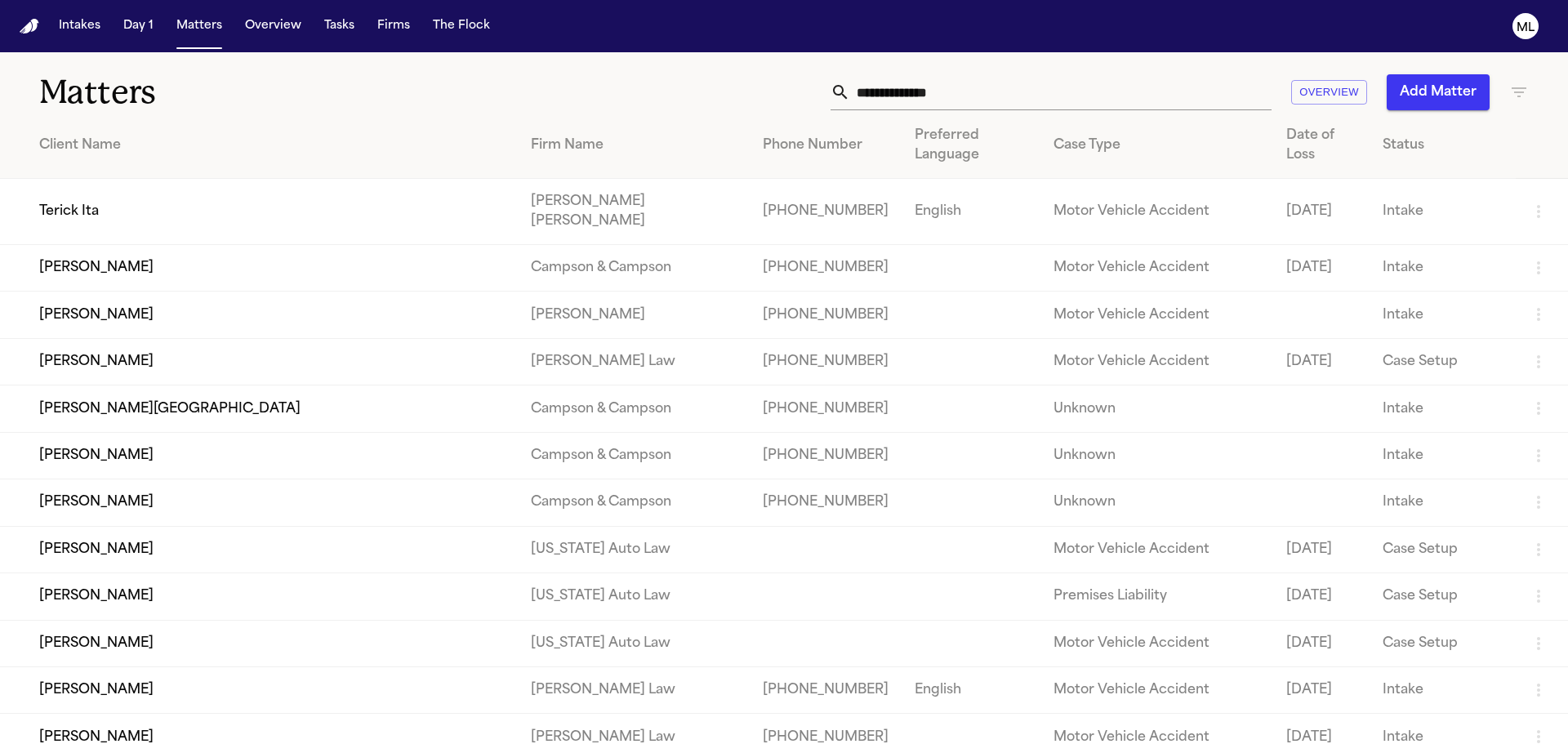
click at [950, 109] on input "text" at bounding box center [1061, 91] width 421 height 36
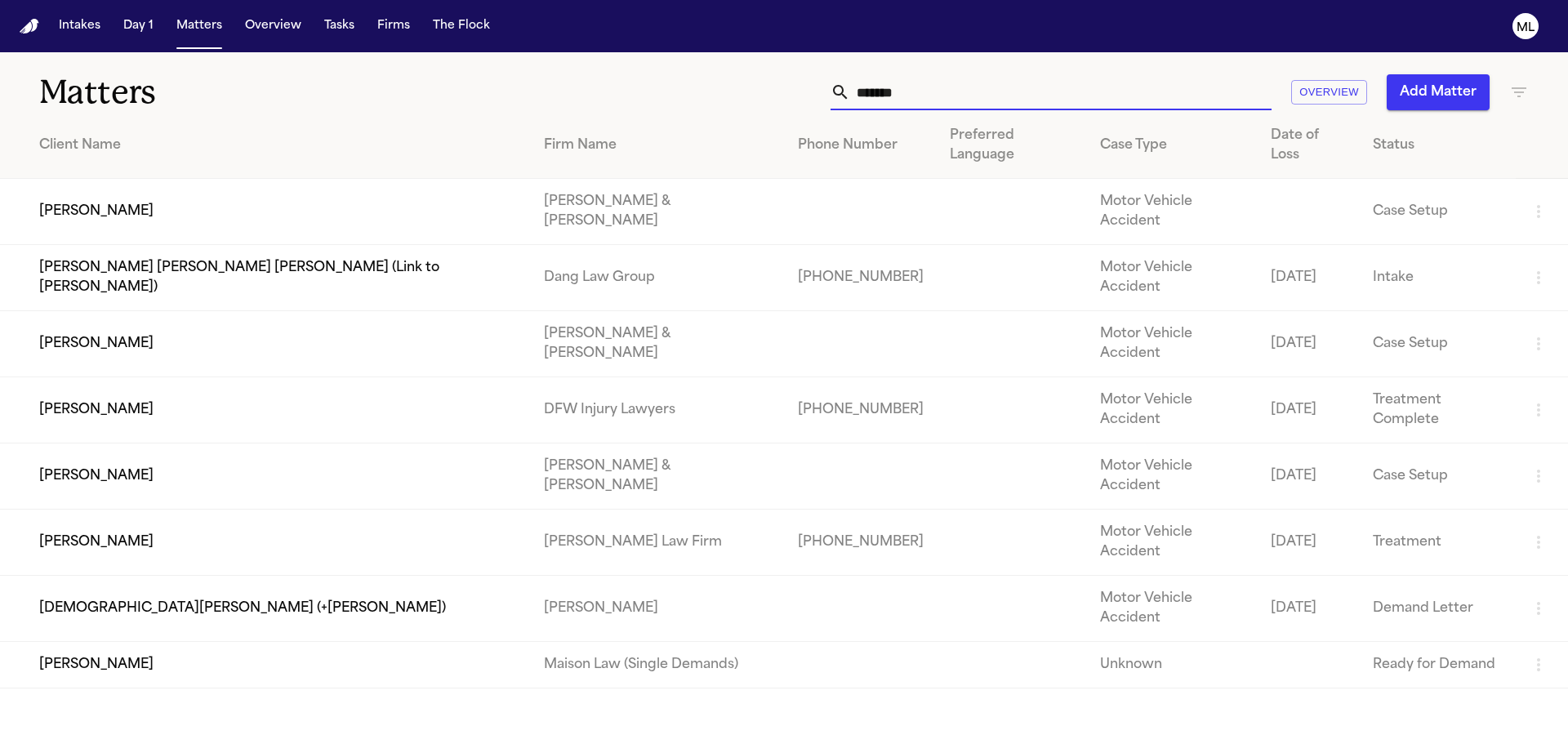
type input "*******"
click at [369, 377] on td "[PERSON_NAME]" at bounding box center [265, 410] width 531 height 66
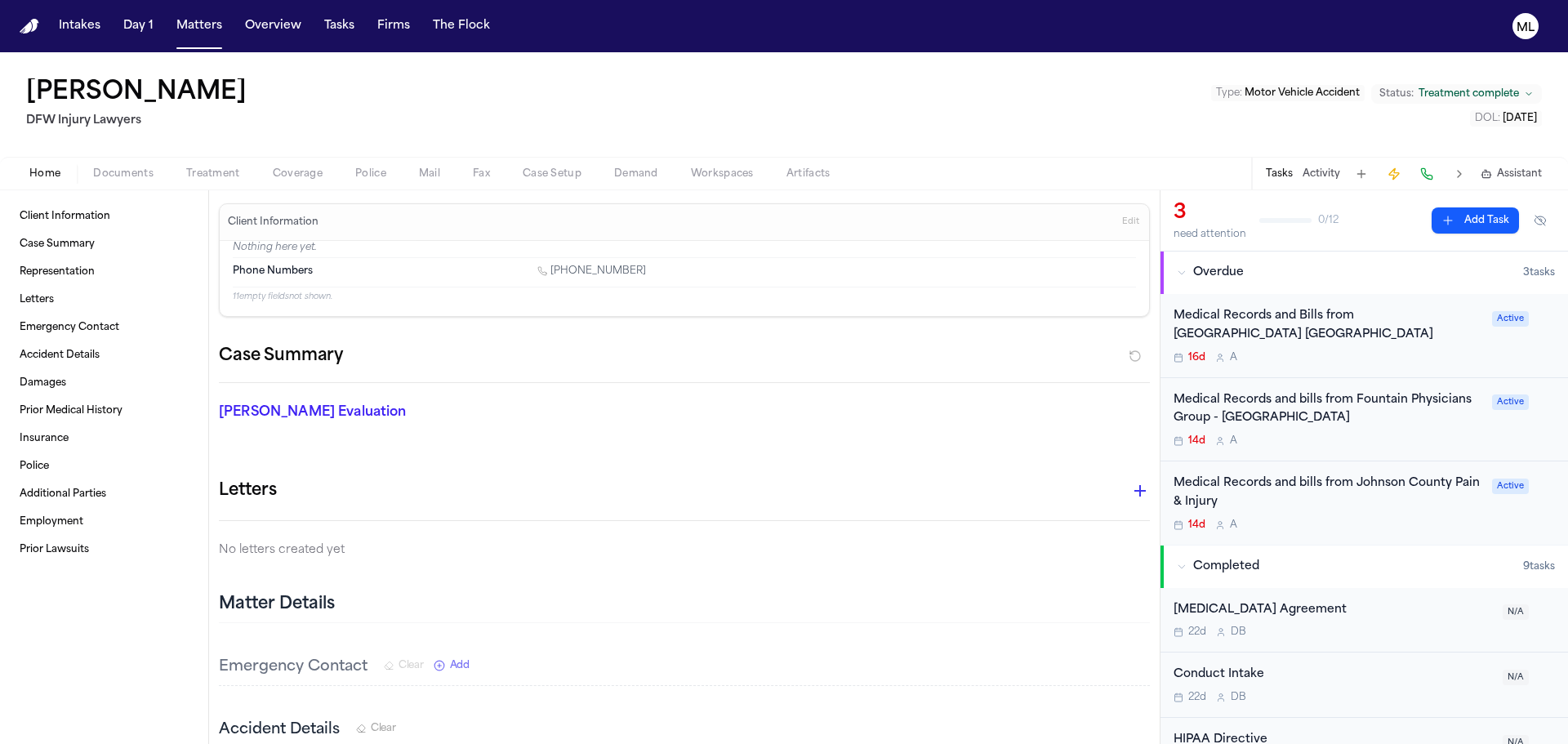
click at [1414, 524] on div "14d A" at bounding box center [1328, 525] width 309 height 13
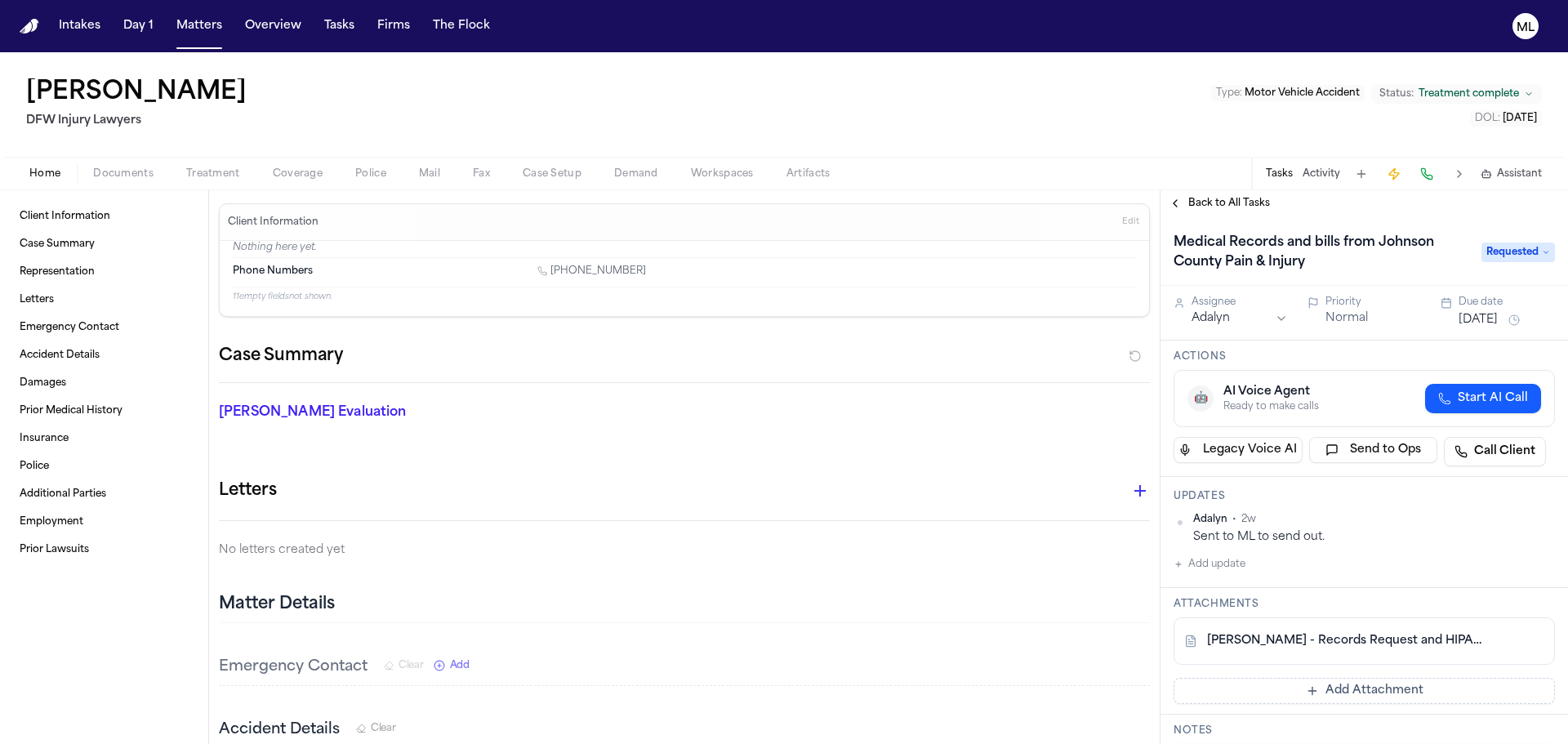
click at [1339, 684] on button "Add Attachment" at bounding box center [1364, 691] width 381 height 27
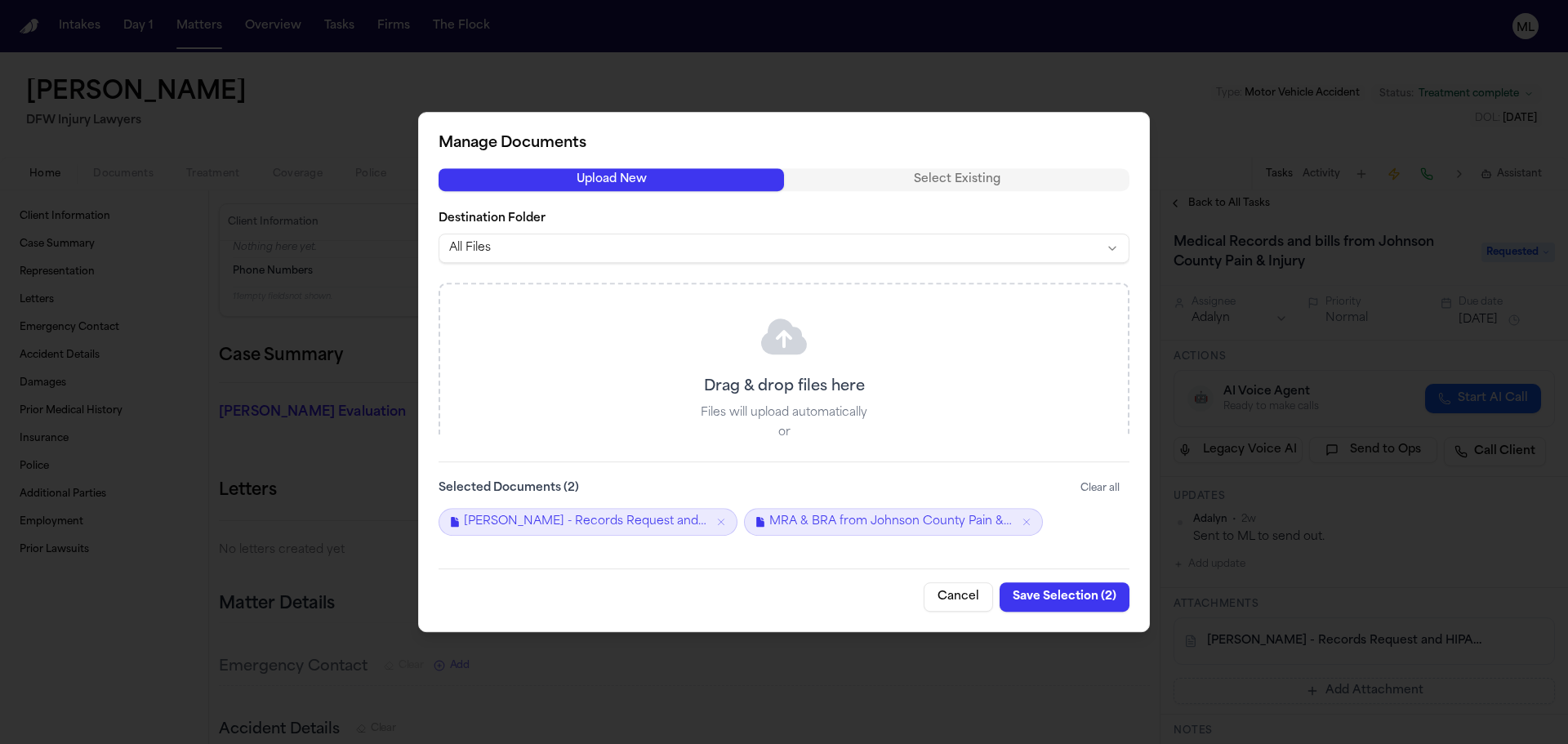
click at [1051, 598] on button "Save Selection ( 2 )" at bounding box center [1065, 597] width 130 height 29
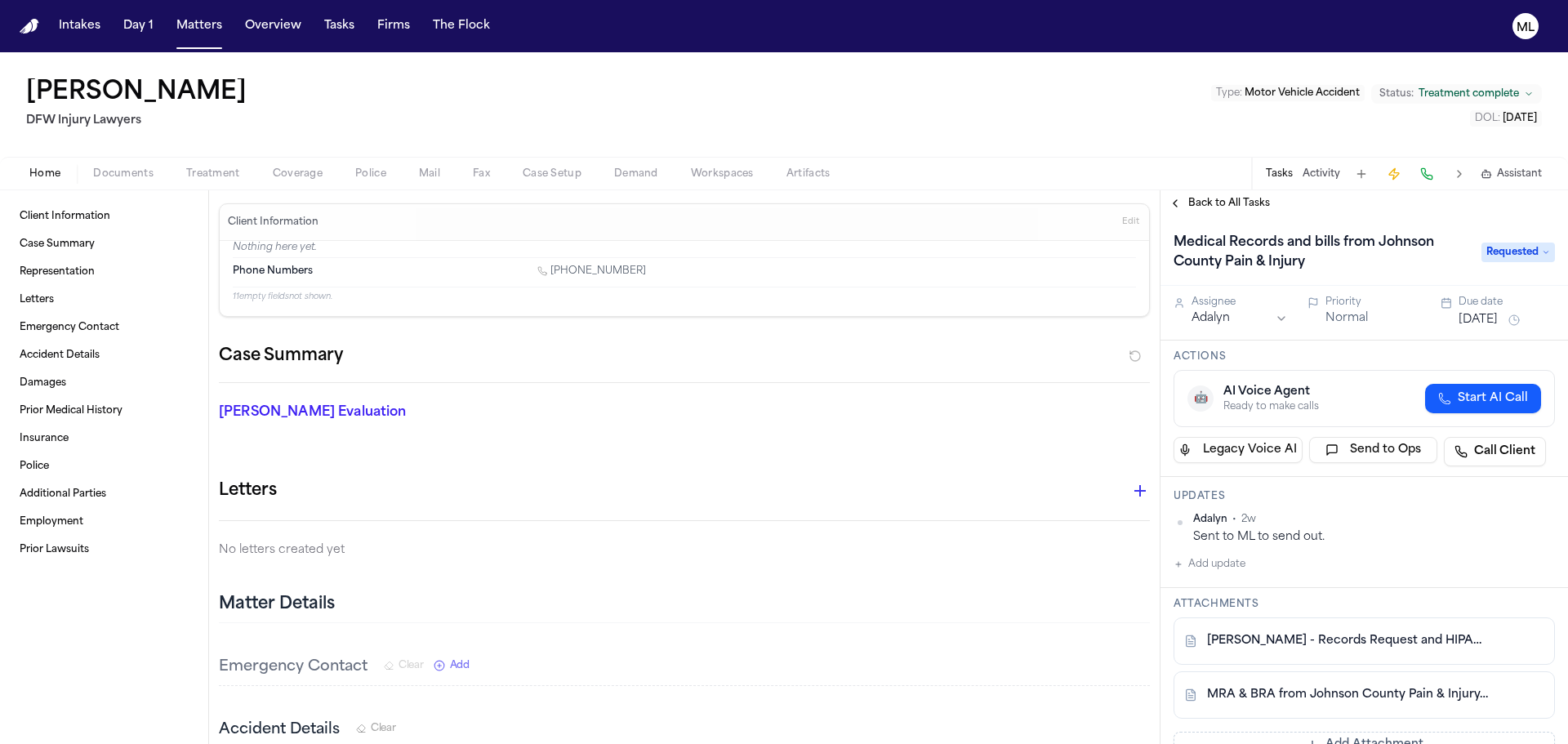
click at [1522, 259] on span "Requested" at bounding box center [1519, 251] width 73 height 19
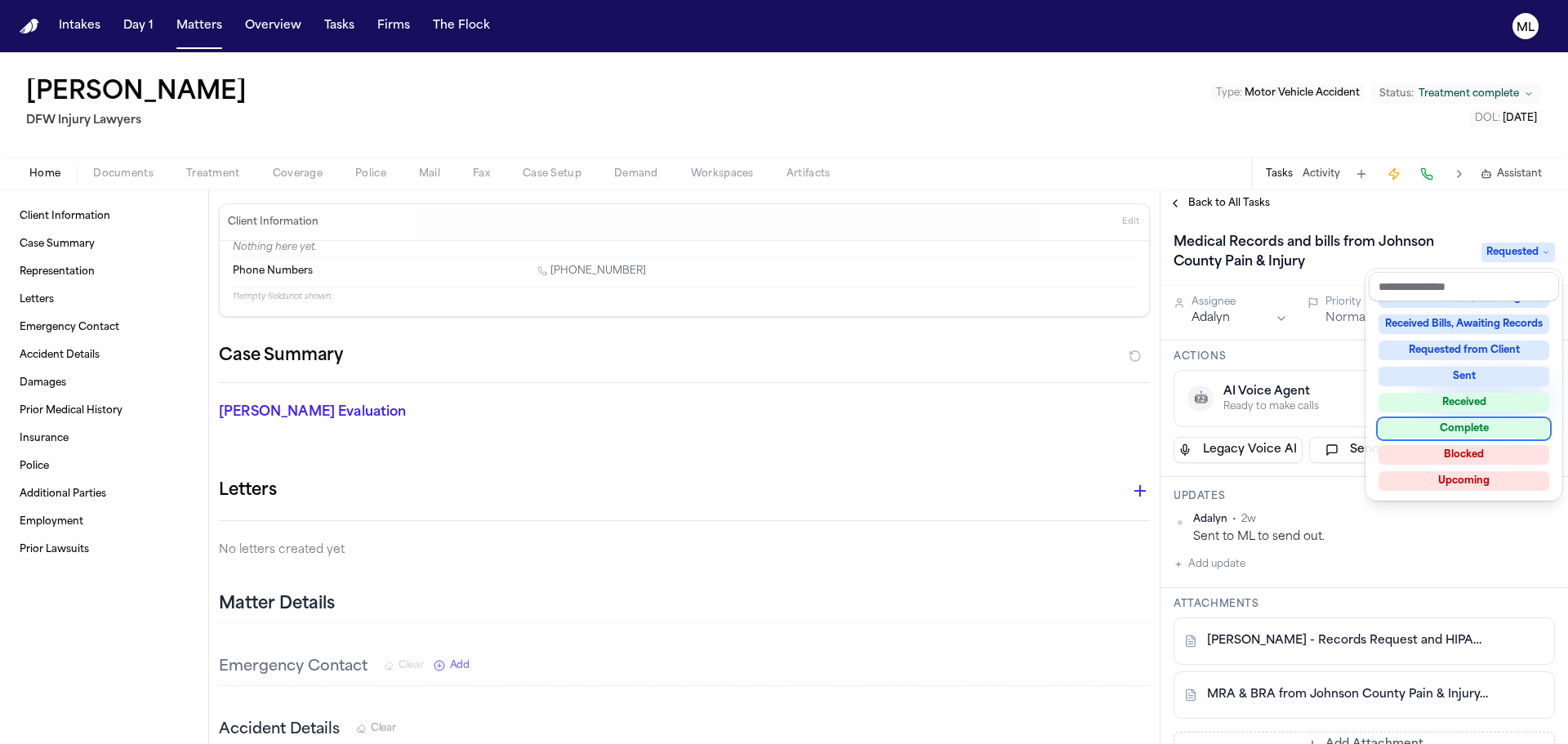
click at [1485, 419] on div "Complete" at bounding box center [1464, 428] width 171 height 19
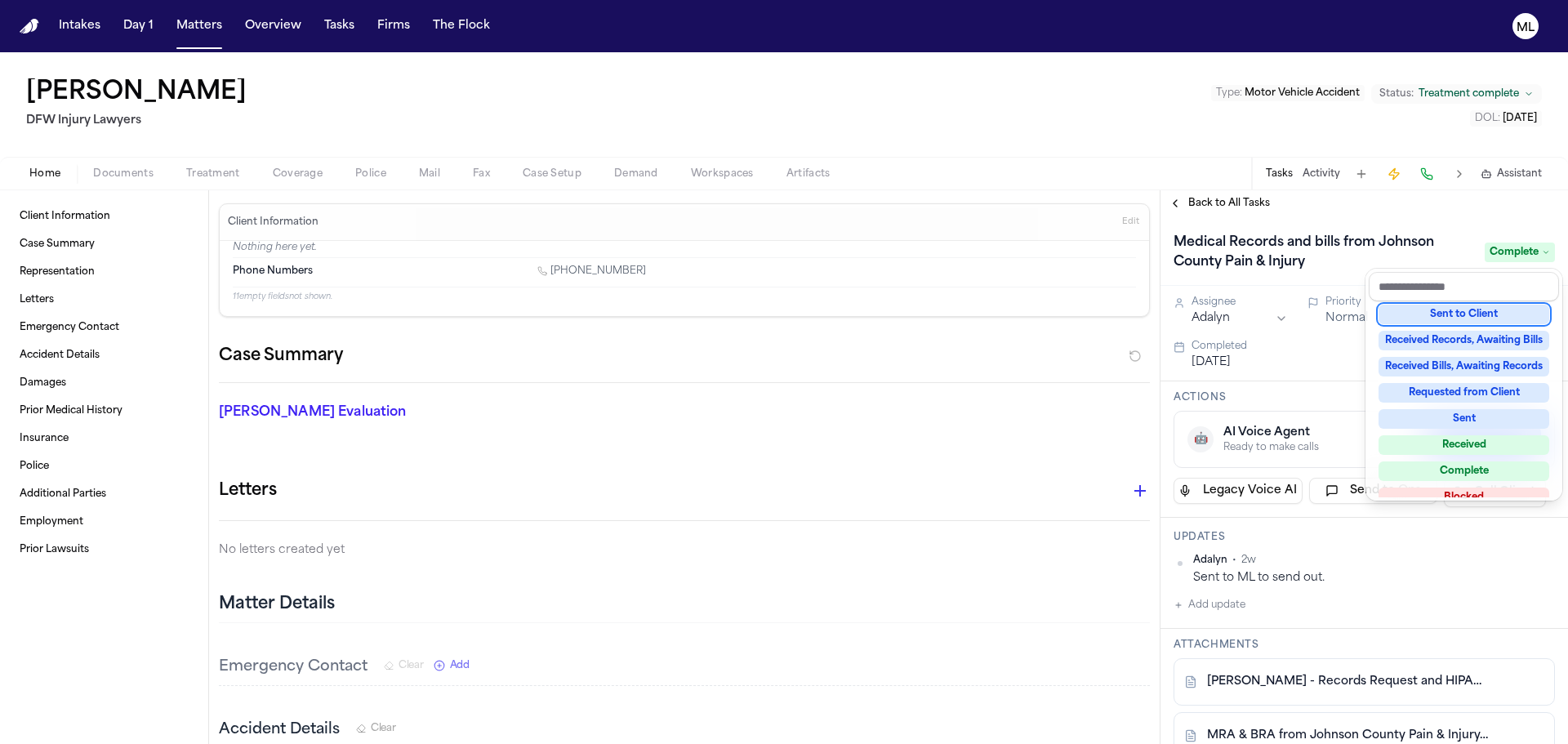
click at [1238, 212] on div "Back to All Tasks Medical Records and bills from Johnson County Pain & Injury C…" at bounding box center [1365, 467] width 408 height 554
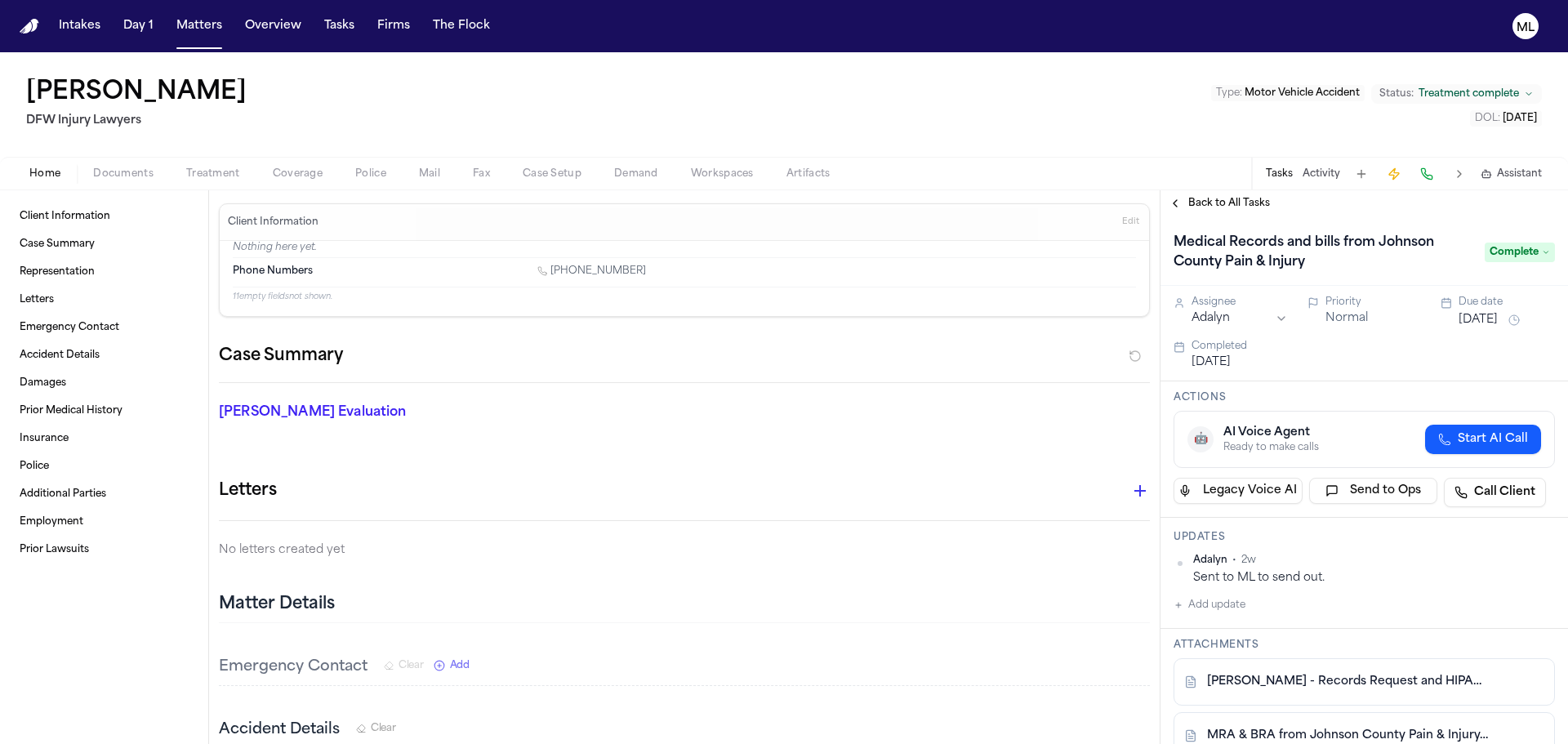
click at [1239, 205] on span "Back to All Tasks" at bounding box center [1229, 203] width 81 height 13
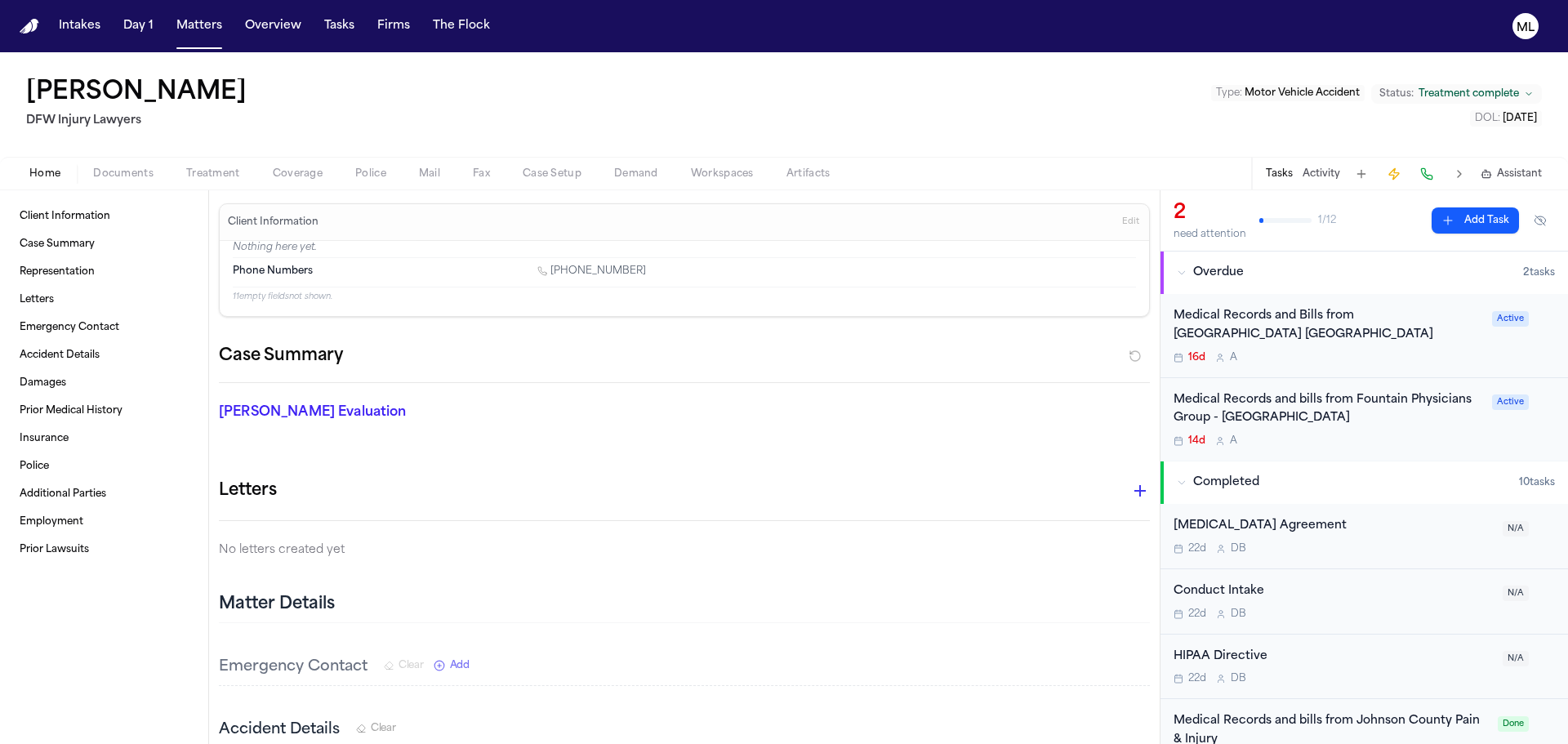
click at [1314, 362] on div "16d A" at bounding box center [1328, 357] width 309 height 13
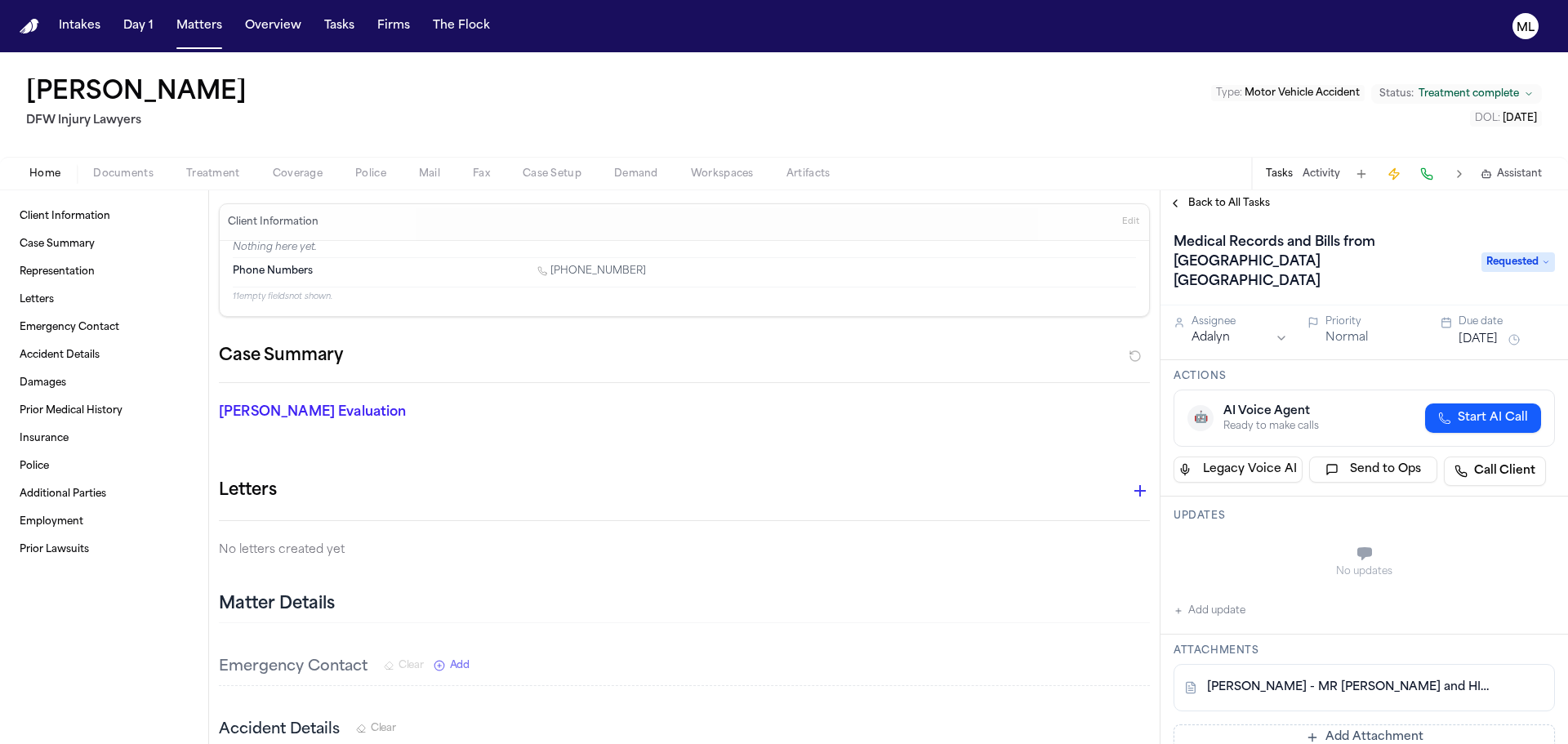
click at [1313, 683] on link "[PERSON_NAME] - MR [PERSON_NAME] and HIPAA Release to Kindred Hospital - [DATE]" at bounding box center [1349, 687] width 282 height 16
click at [1205, 209] on span "Back to All Tasks" at bounding box center [1229, 203] width 81 height 13
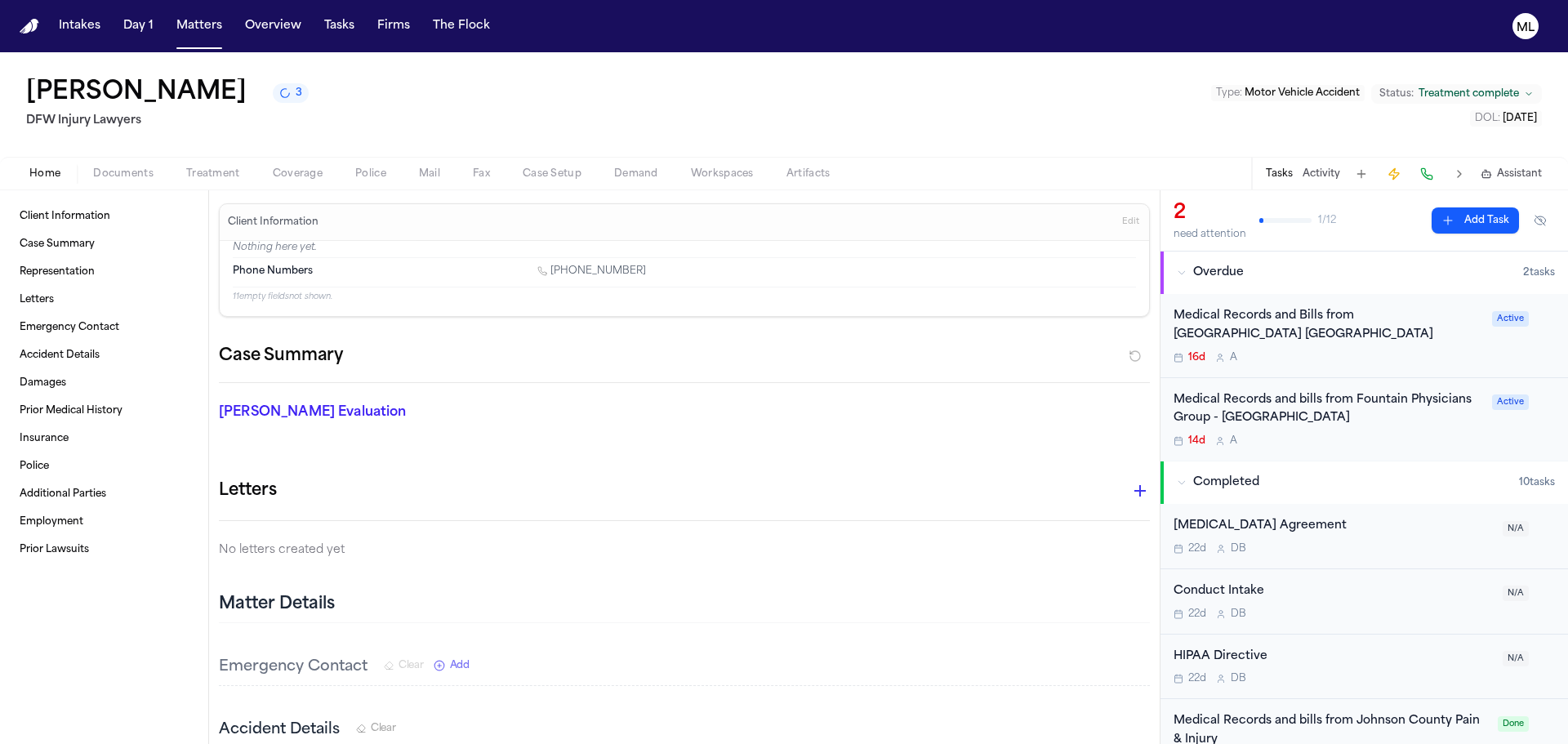
click at [1358, 358] on div "16d A" at bounding box center [1328, 357] width 309 height 13
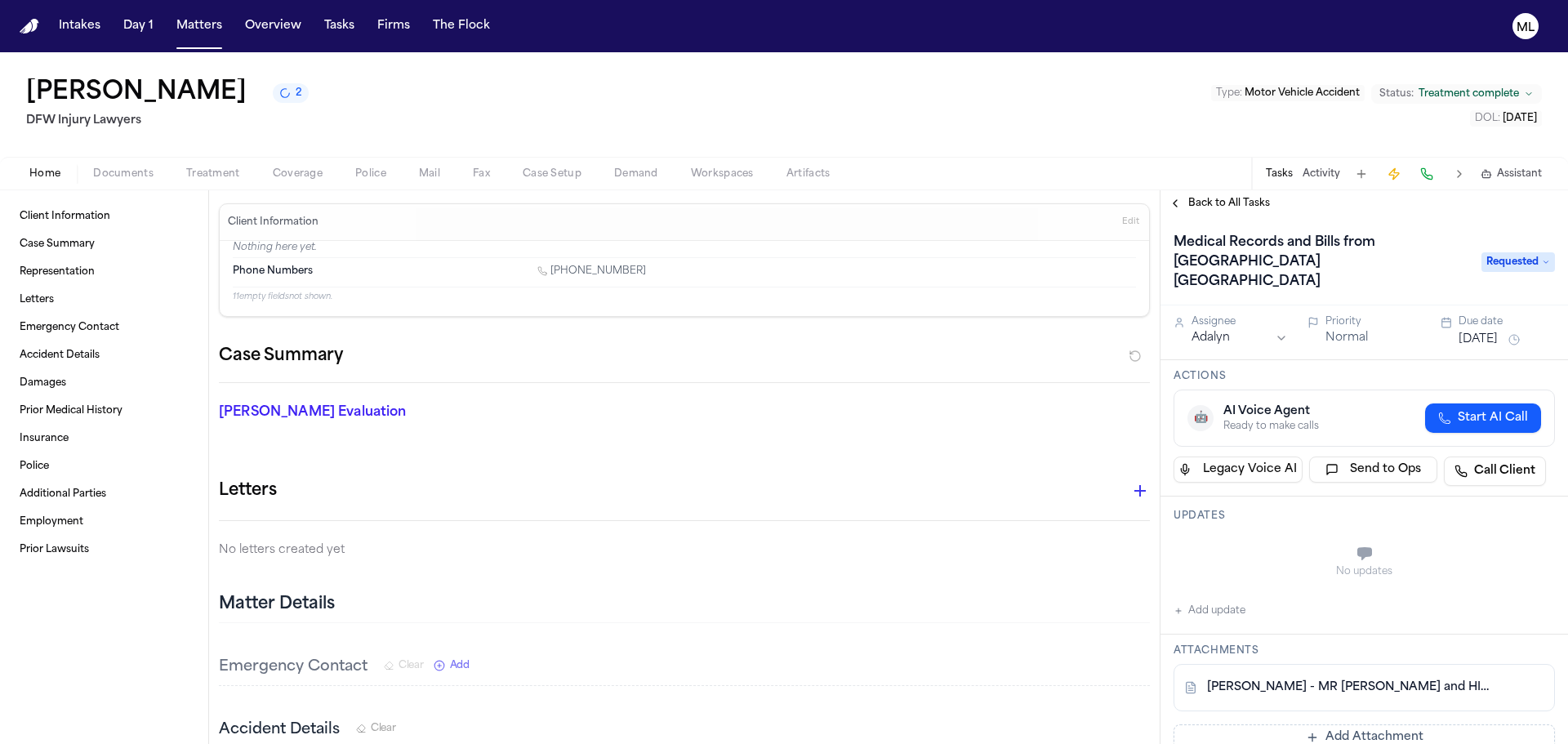
click at [1212, 210] on div "Back to All Tasks" at bounding box center [1365, 203] width 408 height 27
click at [1213, 207] on span "Back to All Tasks" at bounding box center [1229, 203] width 81 height 13
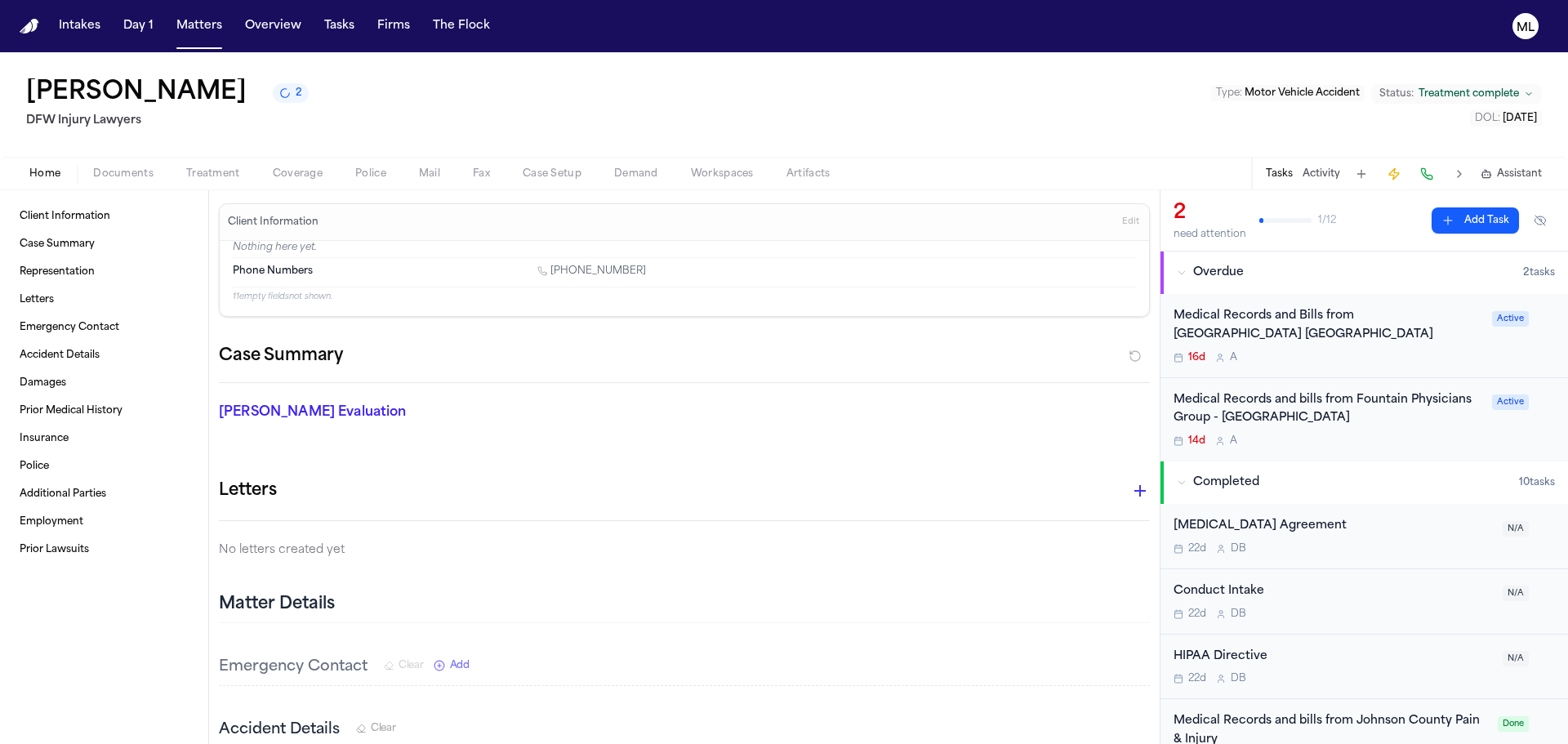
click at [1330, 424] on div "Medical Records and bills from Fountain Physicians Group - [GEOGRAPHIC_DATA]" at bounding box center [1328, 409] width 309 height 37
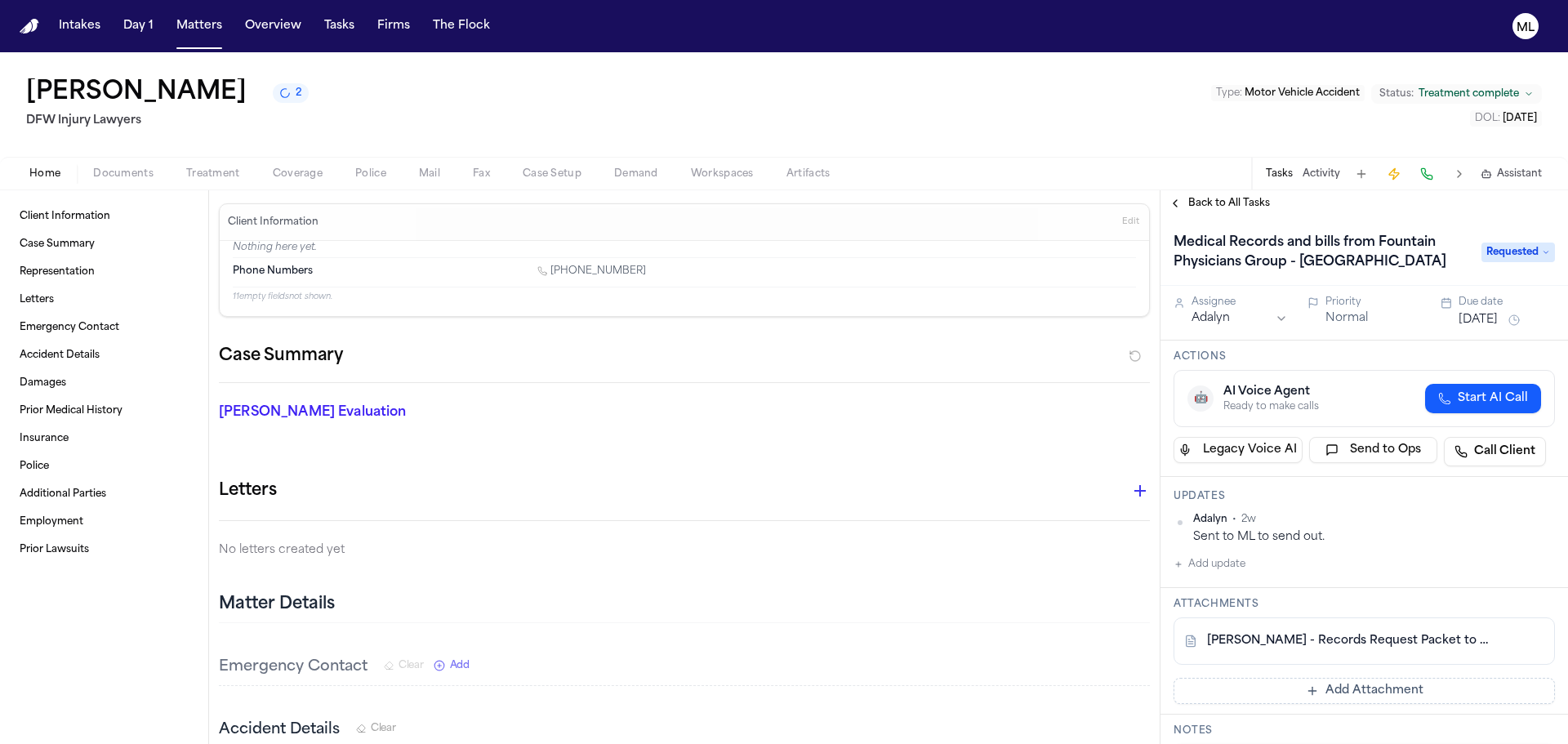
click at [1310, 640] on link "[PERSON_NAME] - Records Request Packet to Foundation Physicians Group - [DATE]" at bounding box center [1349, 641] width 282 height 16
click at [1210, 203] on span "Back to All Tasks" at bounding box center [1229, 203] width 81 height 13
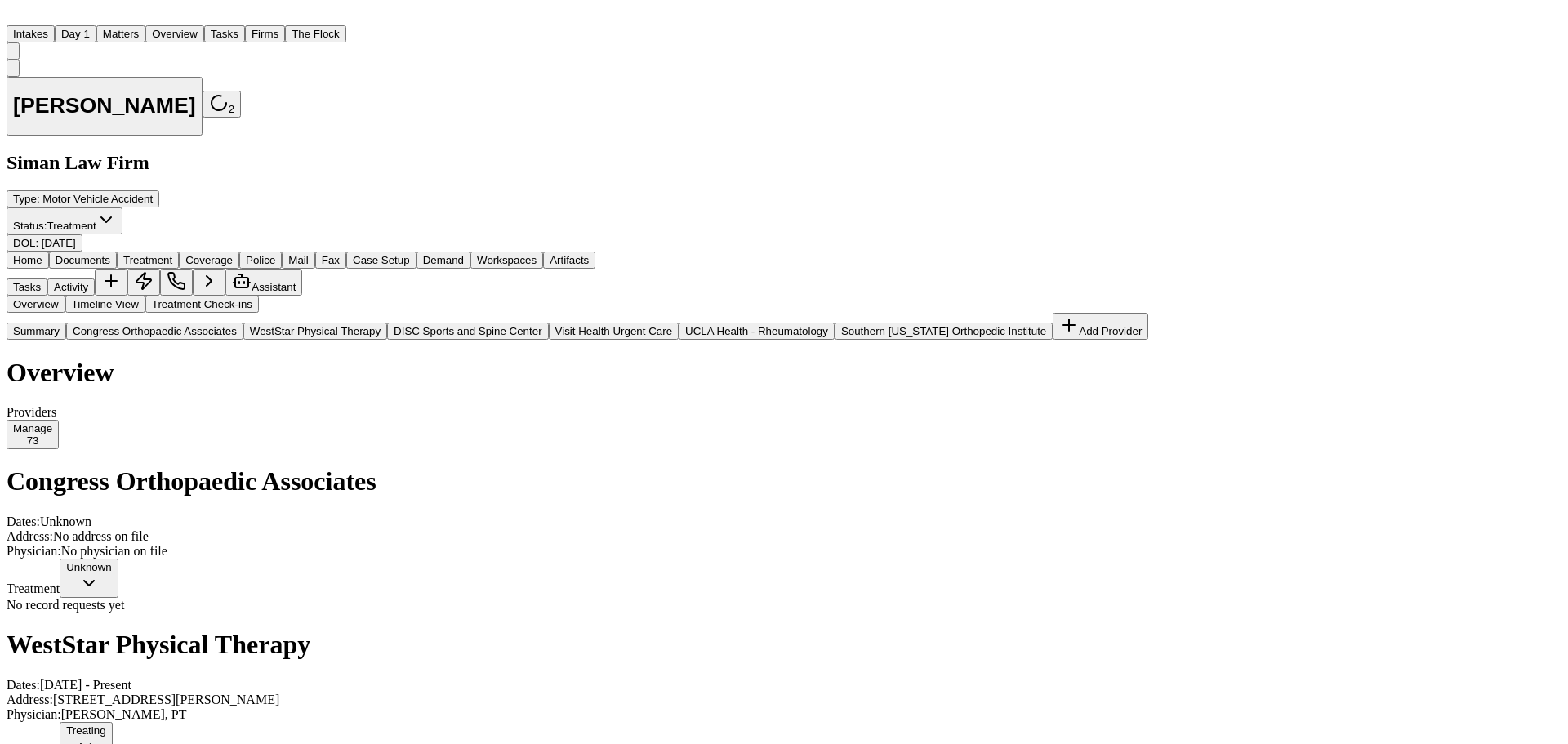
click at [798, 466] on div "Congress Orthopaedic Associates Dates: Unknown Address: No address on file Phys…" at bounding box center [784, 538] width 1555 height 145
click at [59, 420] on button "Manage 73" at bounding box center [32, 434] width 52 height 29
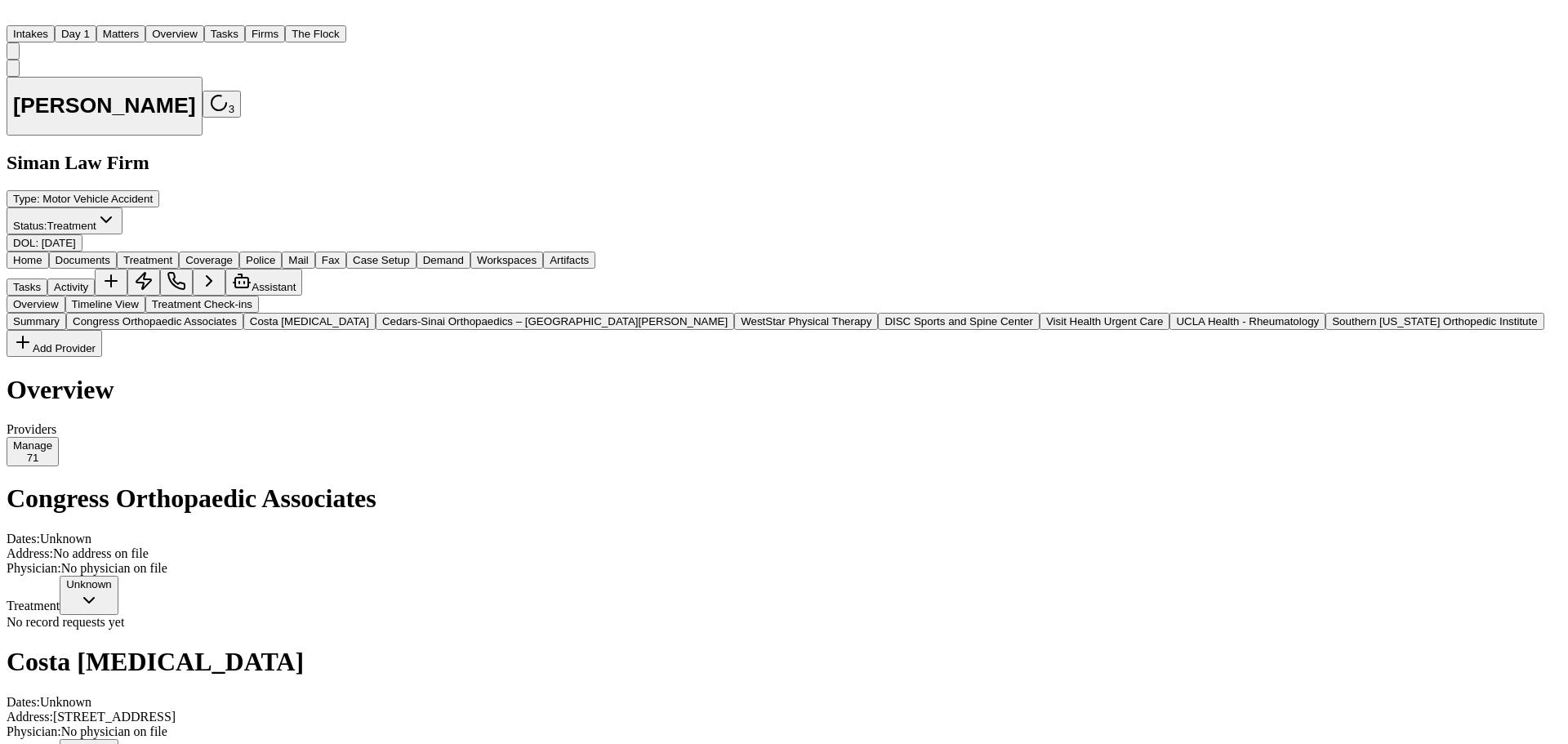
scroll to position [658, 0]
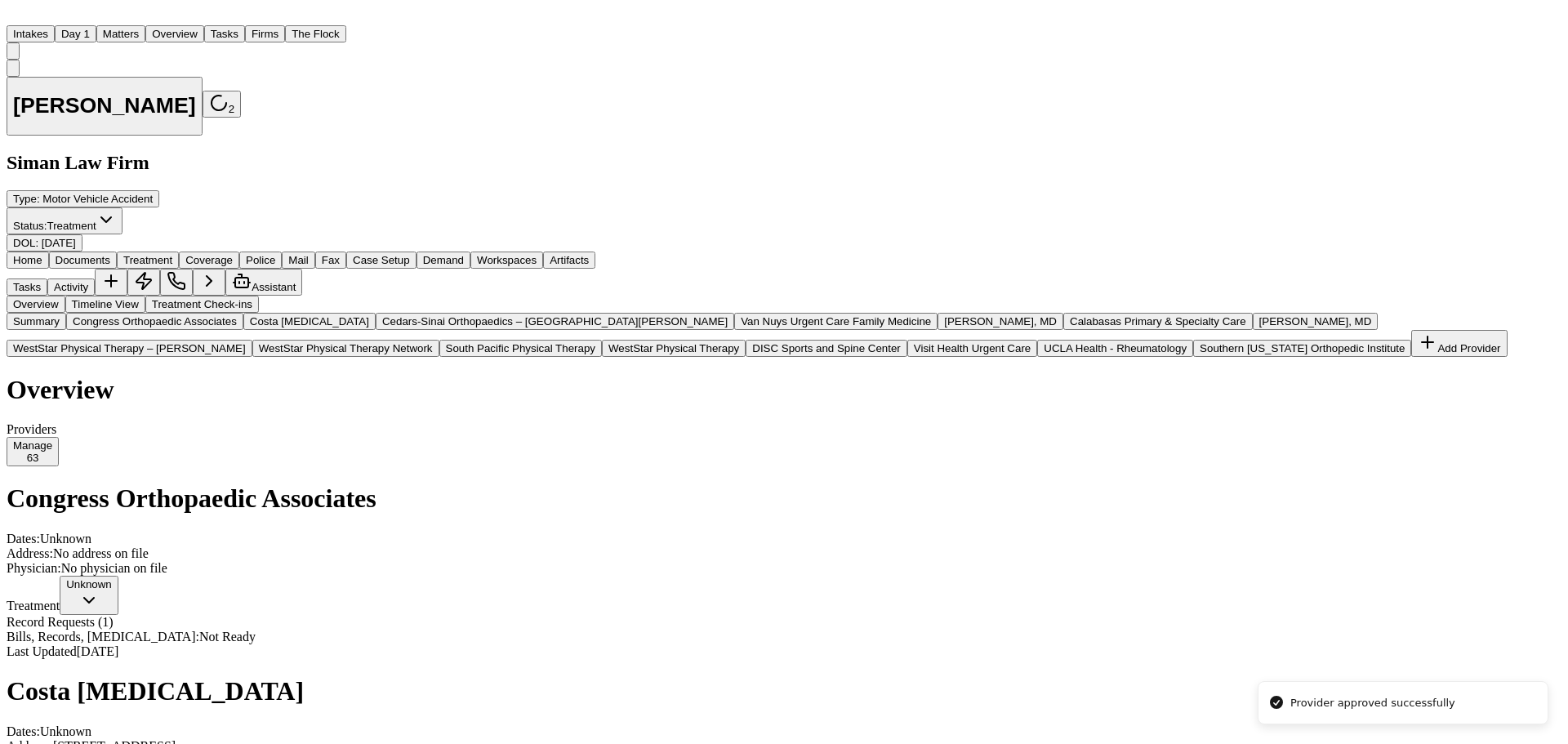
scroll to position [560, 0]
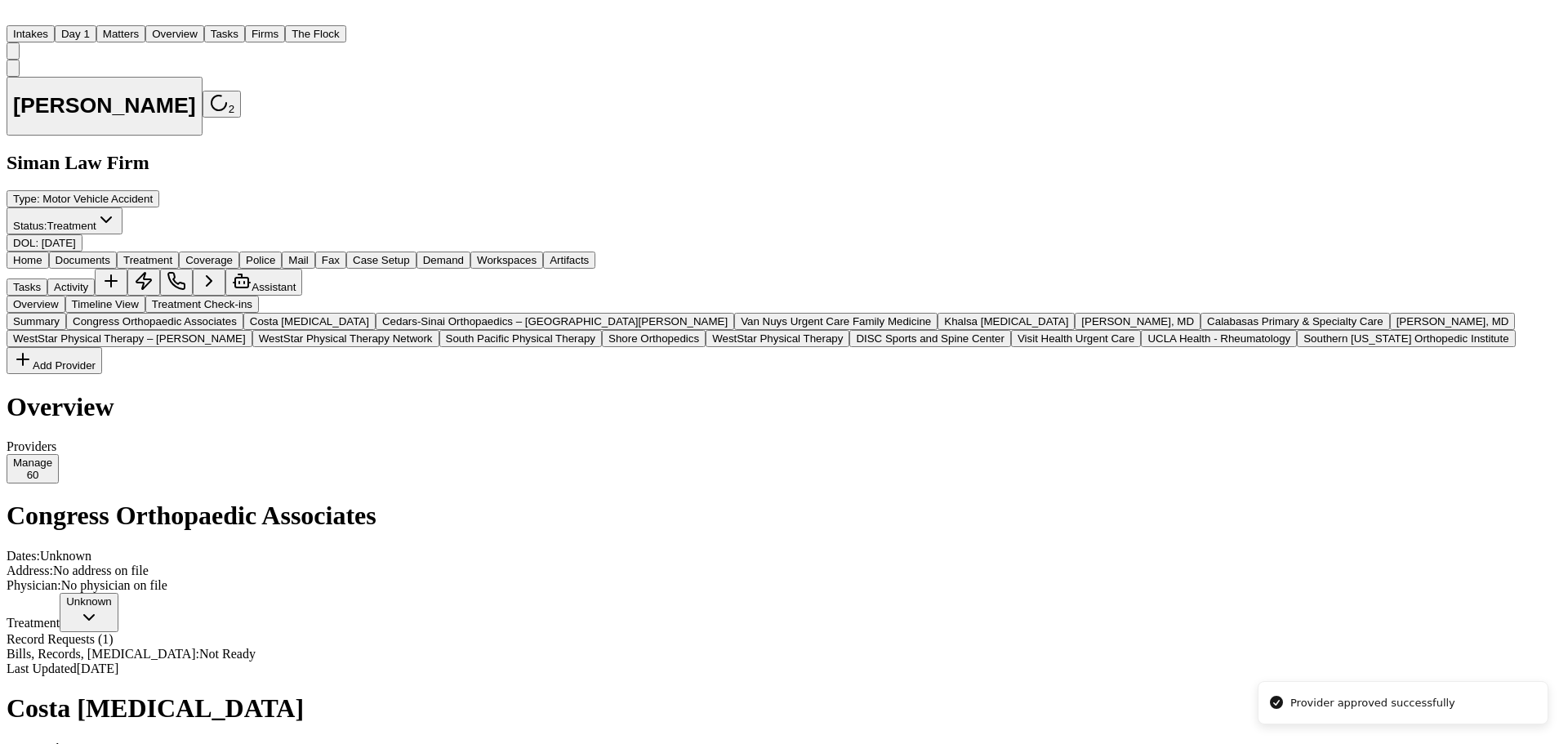
scroll to position [1230, 0]
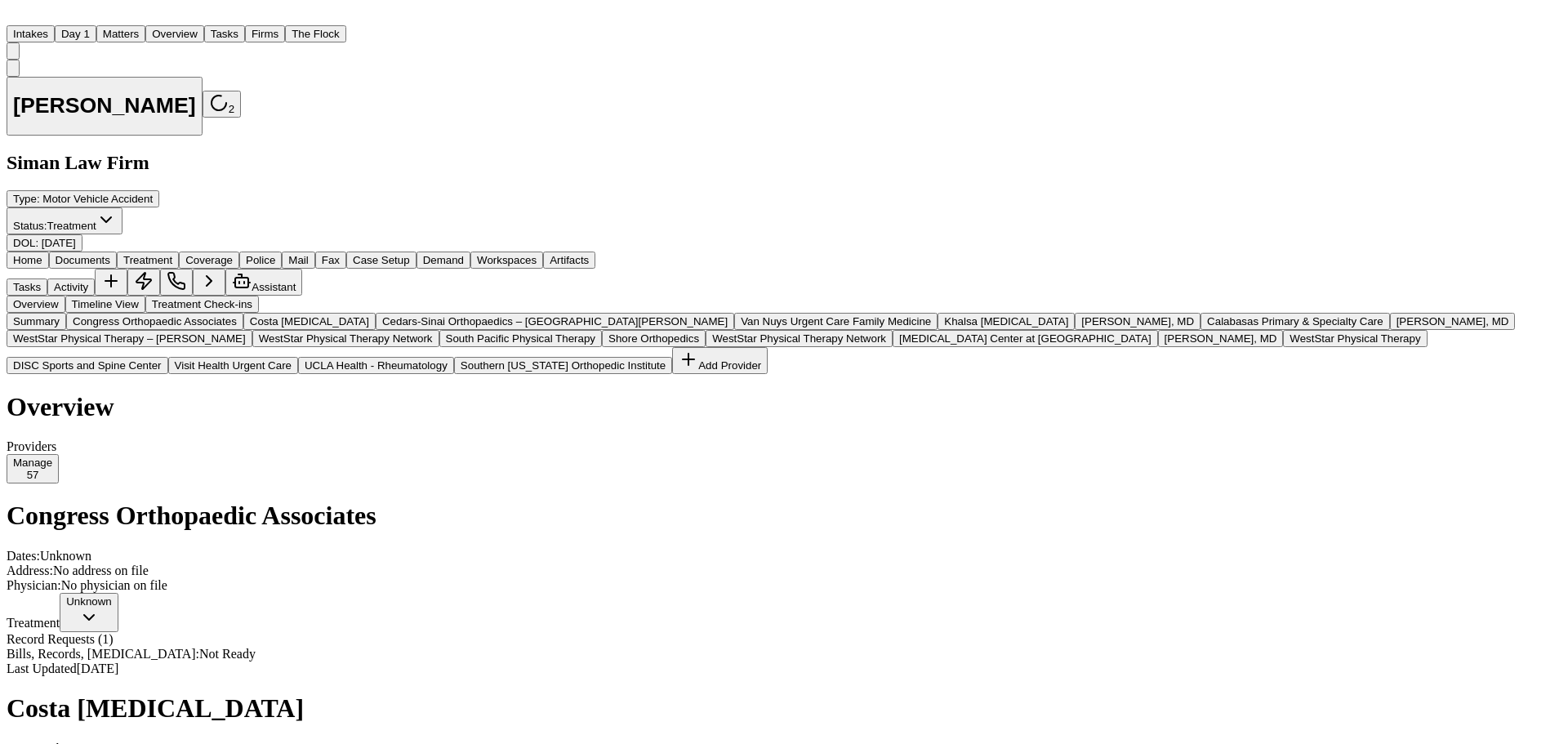
scroll to position [3084, 0]
click at [243, 330] on button "Costa [MEDICAL_DATA]" at bounding box center [309, 321] width 133 height 17
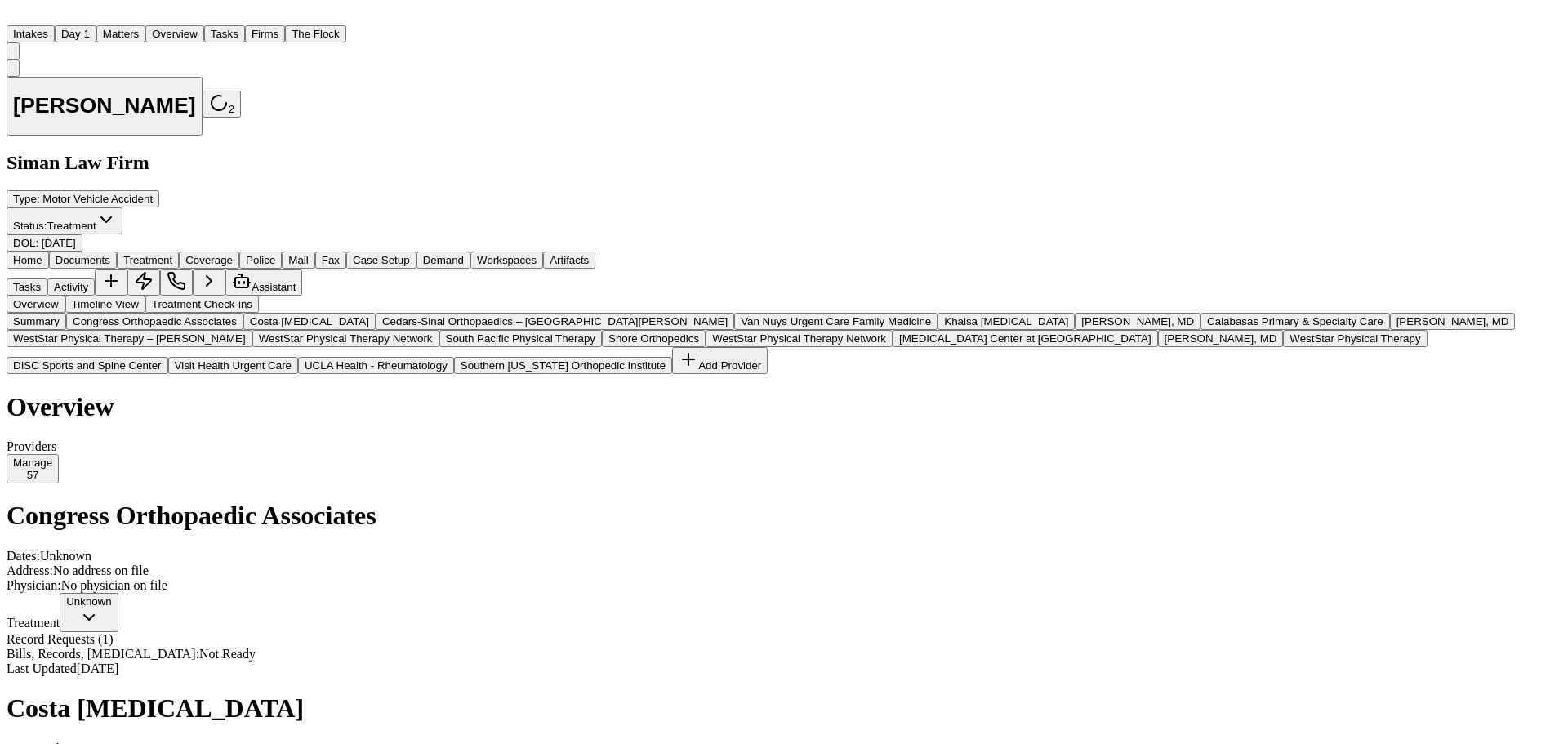
scroll to position [18, 0]
click at [174, 324] on button "Congress Orthopaedic Associates" at bounding box center [155, 321] width 177 height 17
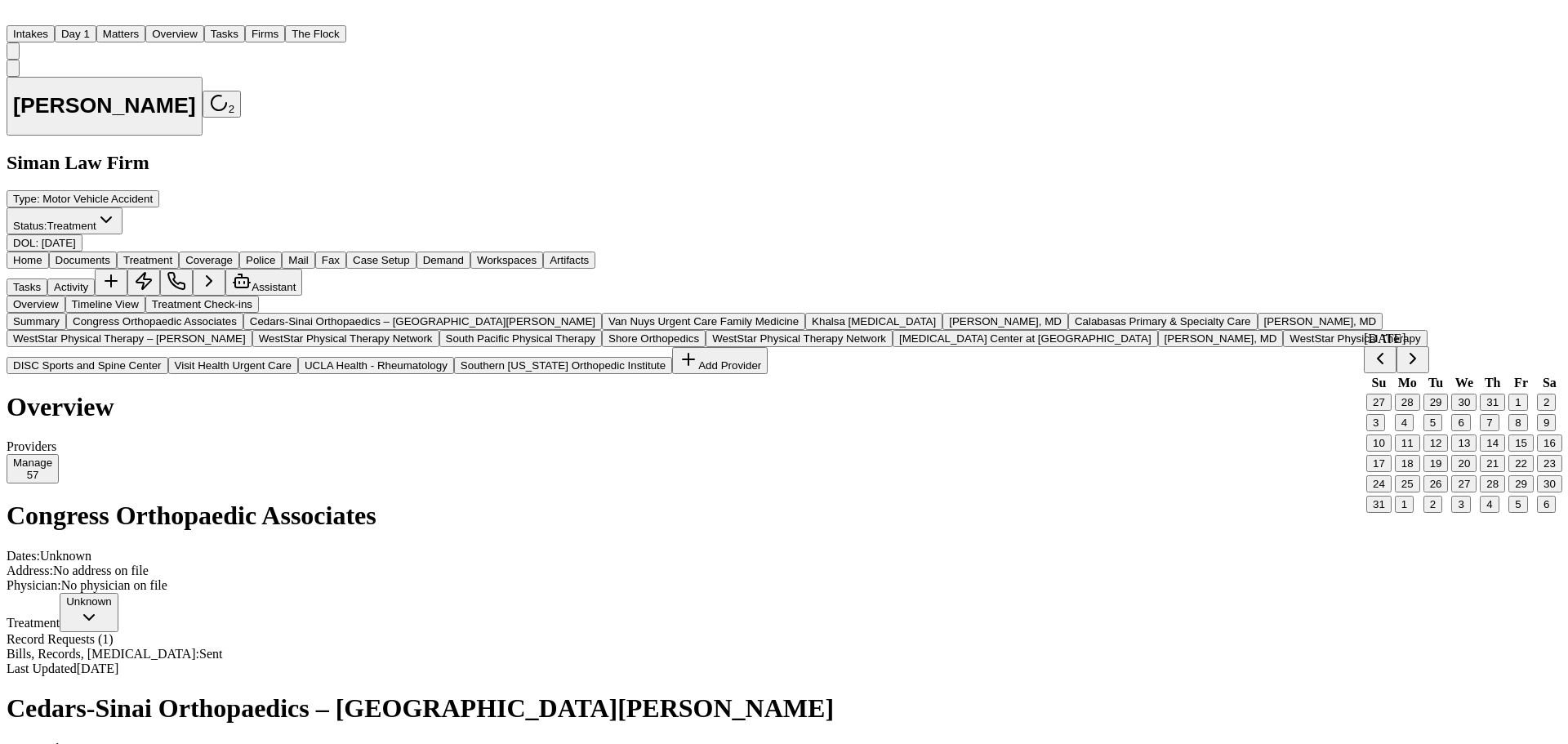
click at [1512, 493] on button "29" at bounding box center [1521, 484] width 26 height 17
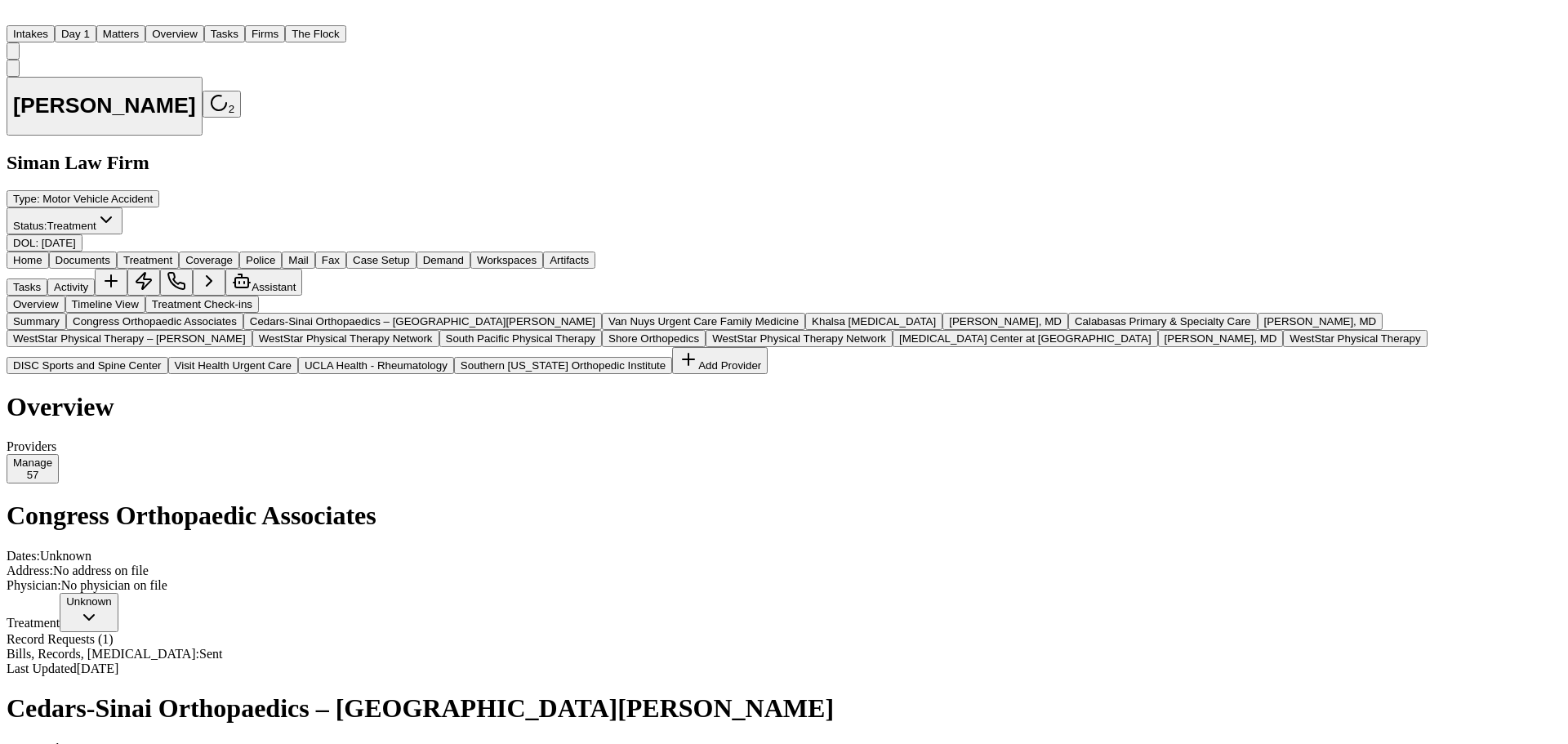
drag, startPoint x: 1300, startPoint y: 258, endPoint x: 1379, endPoint y: 226, distance: 85.2
copy h1 "Dr. Nickul ([PERSON_NAME]) [PERSON_NAME], MD"
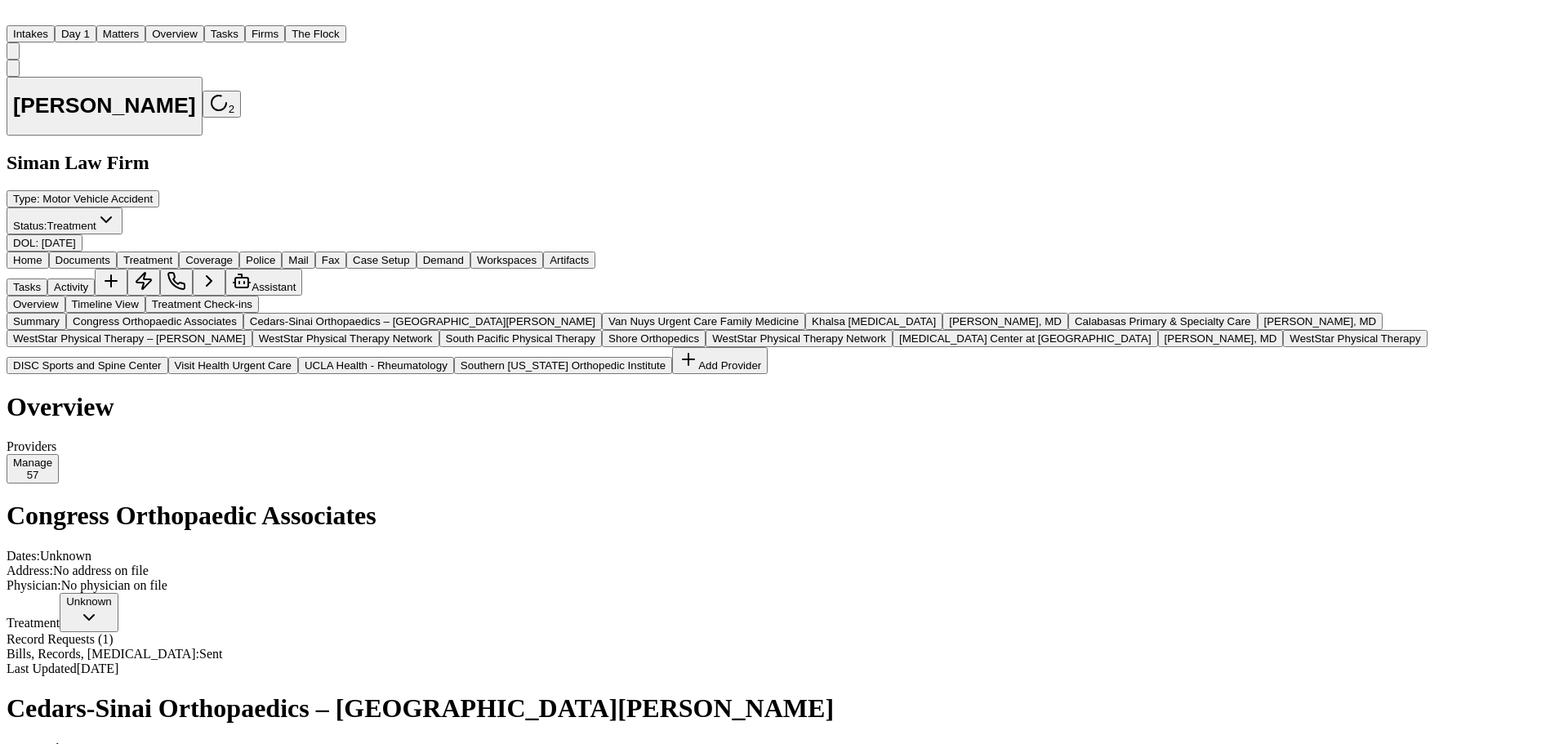
scroll to position [898, 0]
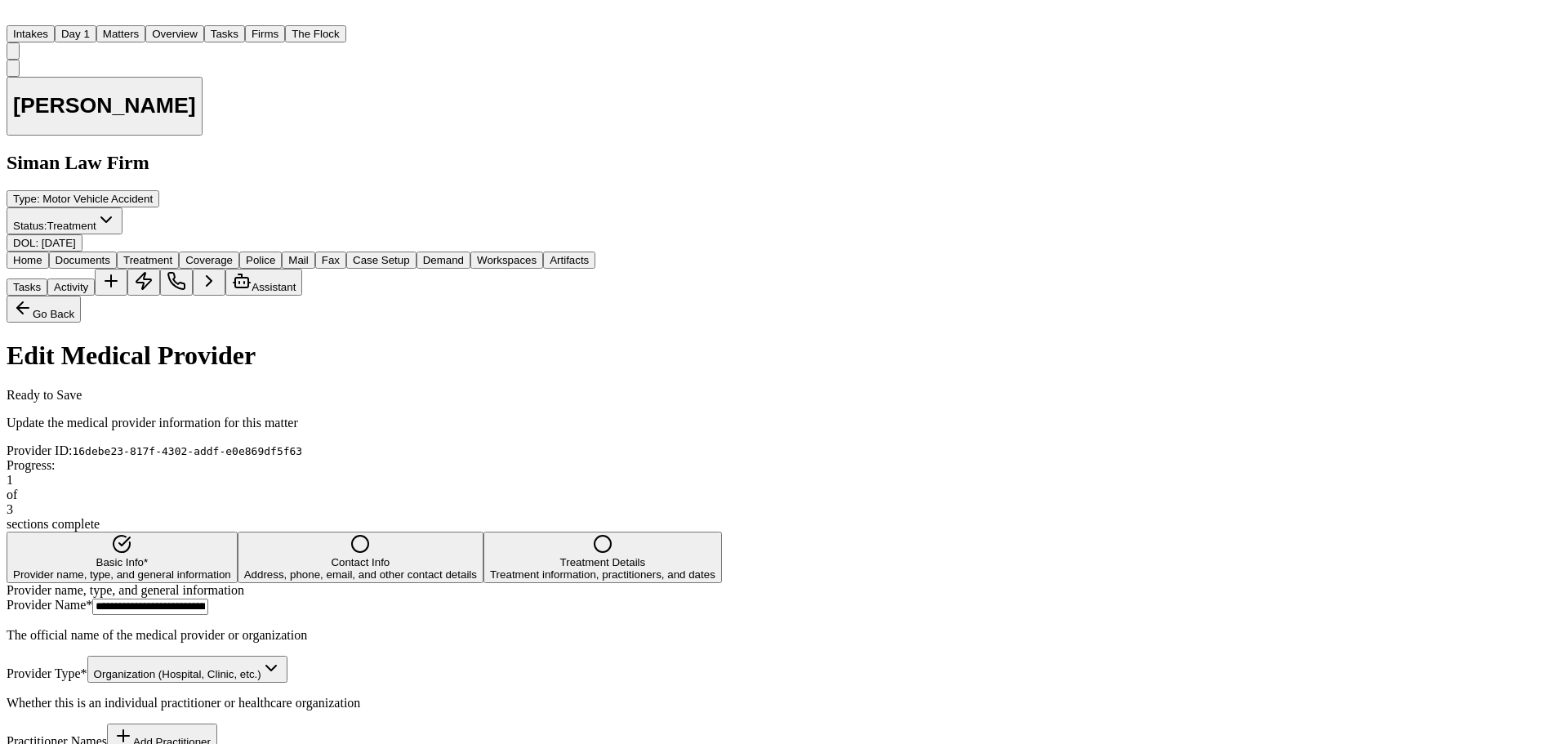
click at [389, 556] on span "Contact Info" at bounding box center [360, 561] width 59 height 12
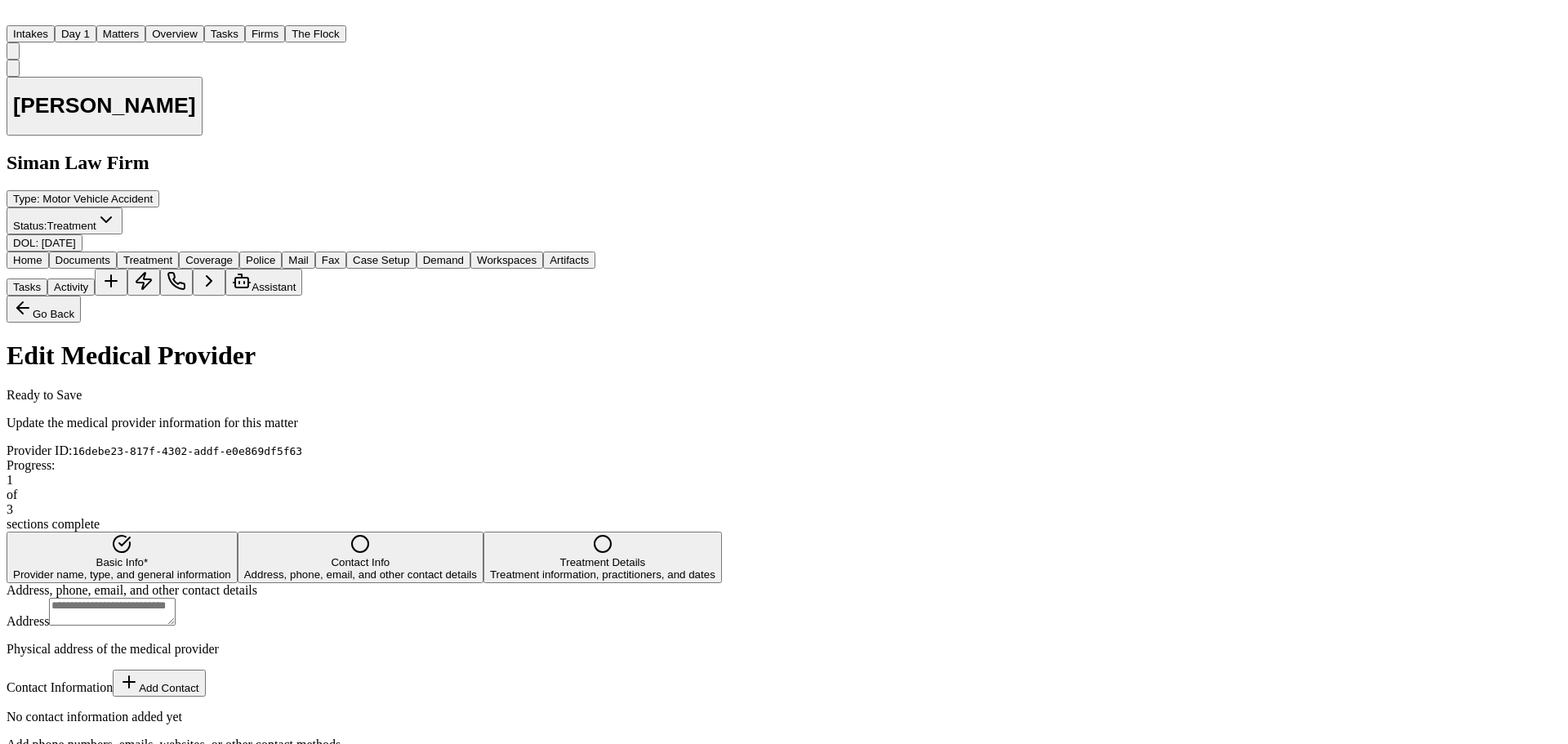
click at [176, 598] on textarea "Address" at bounding box center [112, 611] width 126 height 27
paste textarea "**********"
type textarea "**********"
click at [205, 670] on button "Add Contact" at bounding box center [158, 683] width 92 height 27
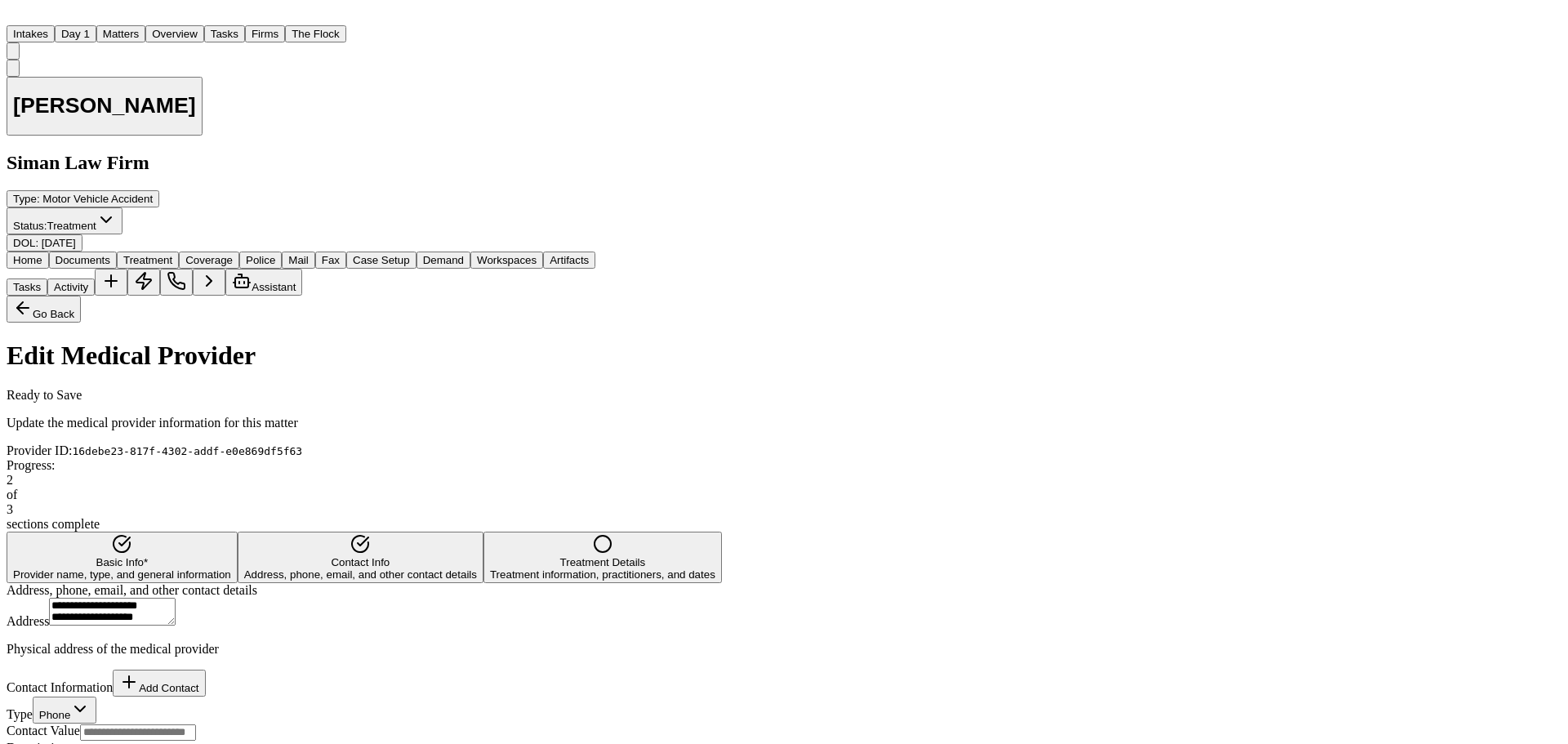
paste input "**********"
type input "**********"
click at [205, 670] on button "Add Contact" at bounding box center [158, 683] width 92 height 27
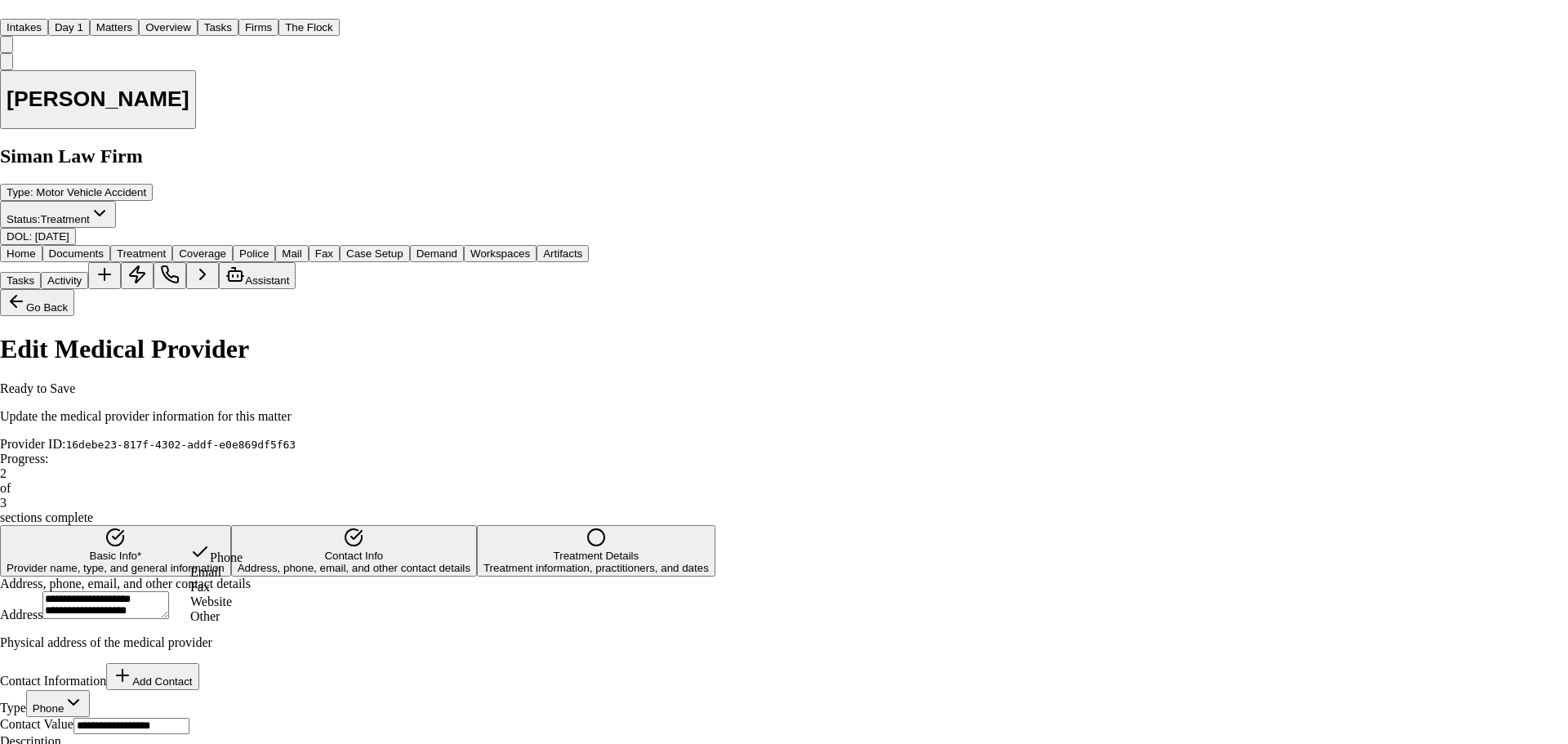
select select "***"
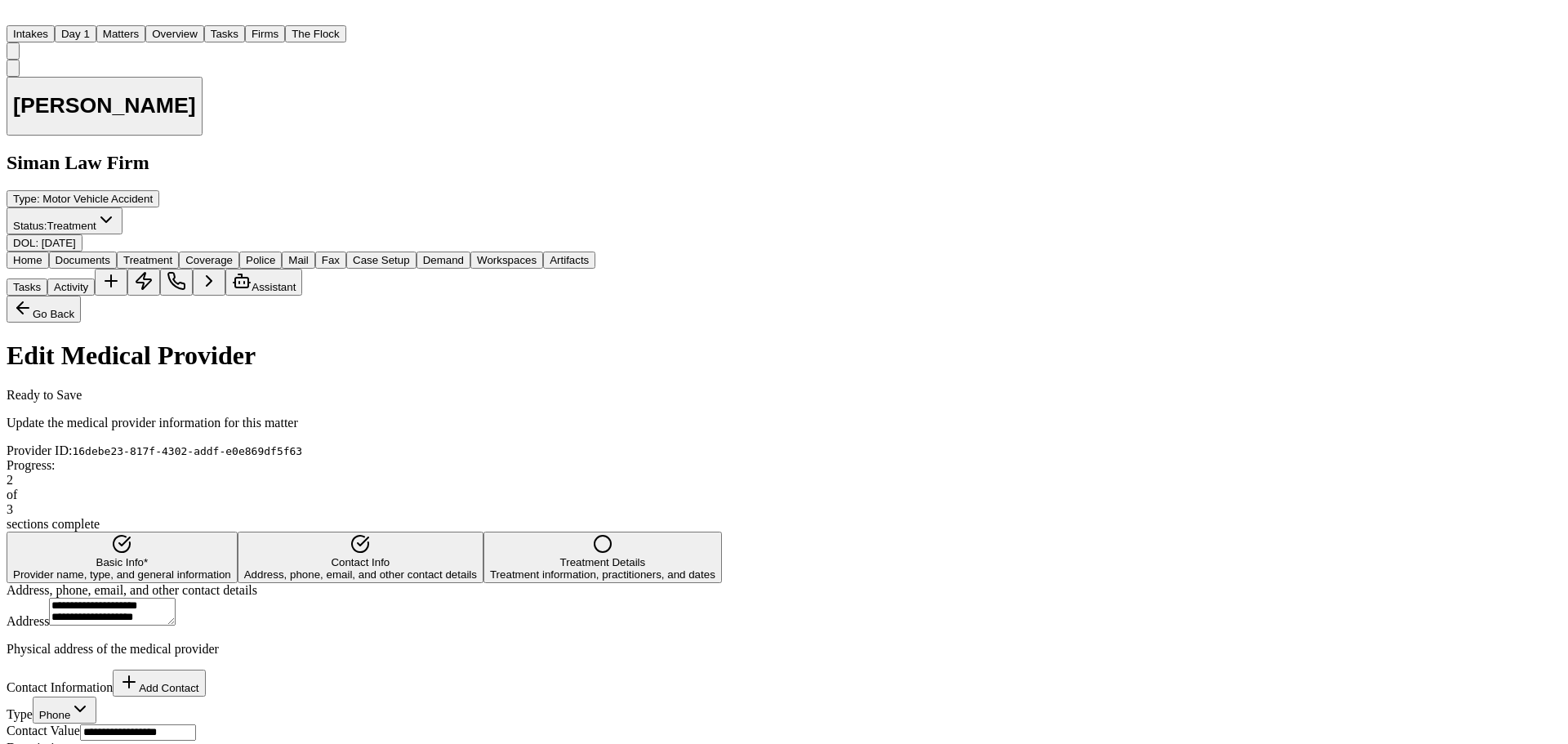
paste input "**********"
type input "**********"
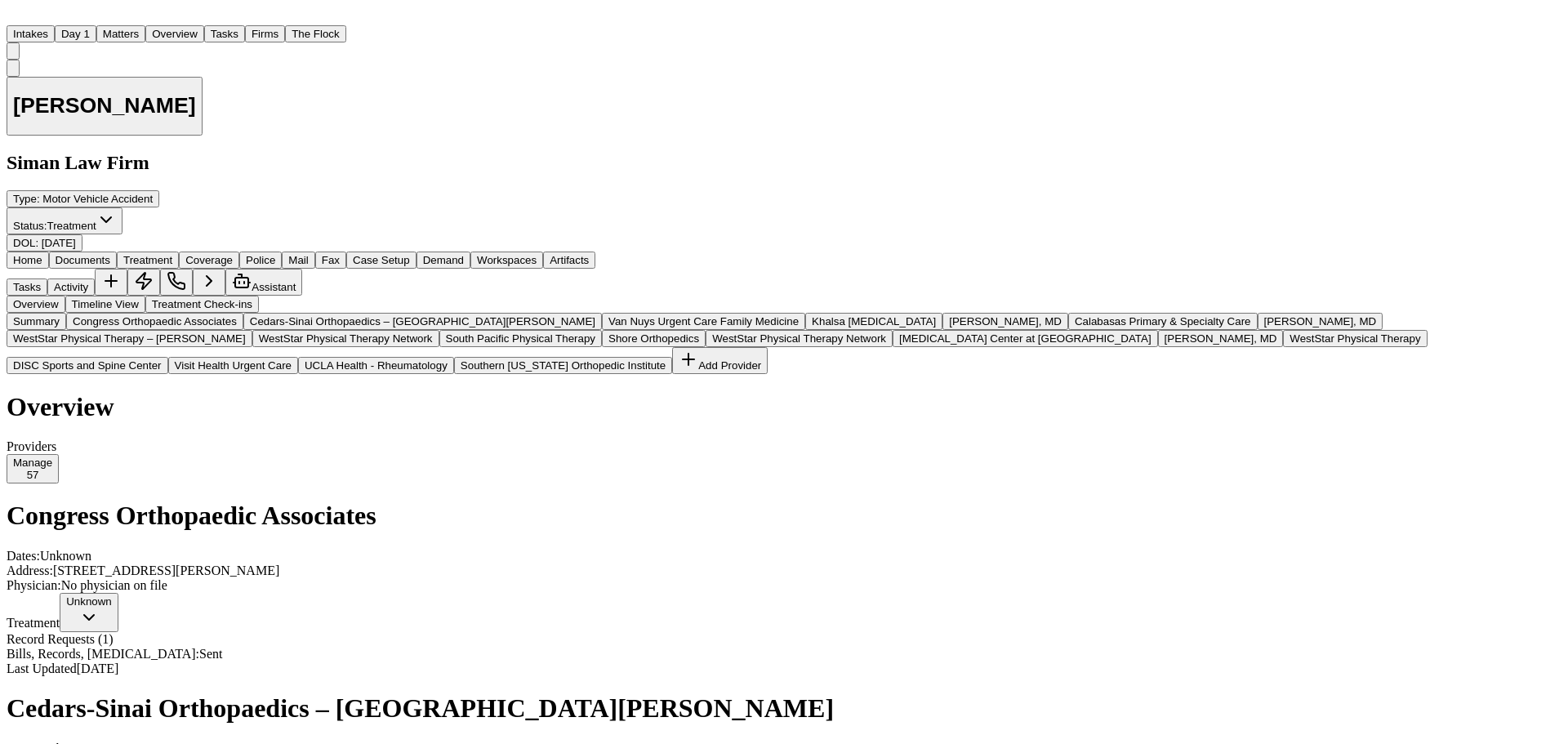
click at [113, 632] on span "Record Requests ( 1 )" at bounding box center [59, 639] width 107 height 14
drag, startPoint x: 1311, startPoint y: 264, endPoint x: 1377, endPoint y: 239, distance: 70.6
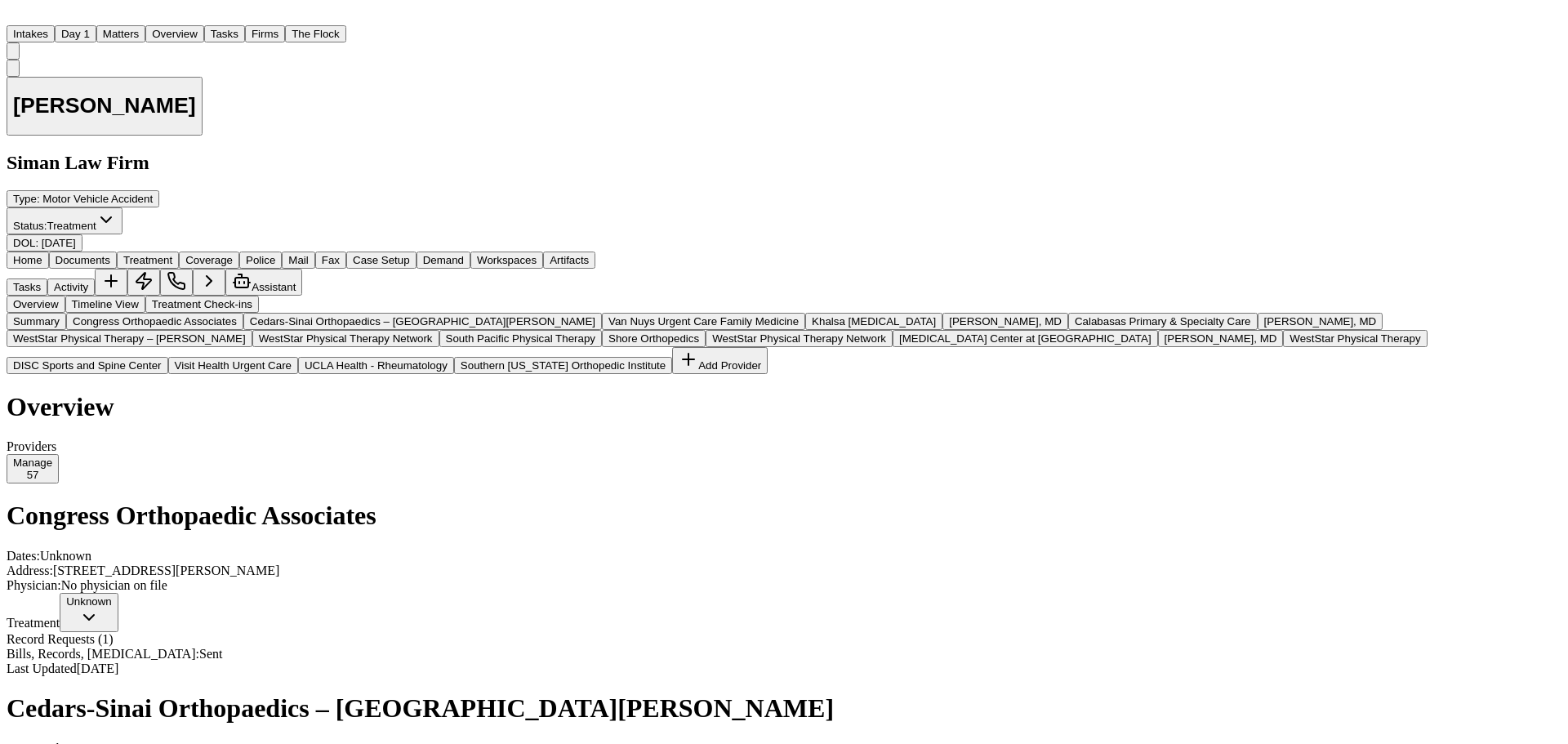
drag, startPoint x: 1318, startPoint y: 259, endPoint x: 1381, endPoint y: 241, distance: 65.5
drag, startPoint x: 1381, startPoint y: 241, endPoint x: 1371, endPoint y: 230, distance: 14.9
drag, startPoint x: 1298, startPoint y: 240, endPoint x: 1480, endPoint y: 241, distance: 182.0
